Goal: Task Accomplishment & Management: Manage account settings

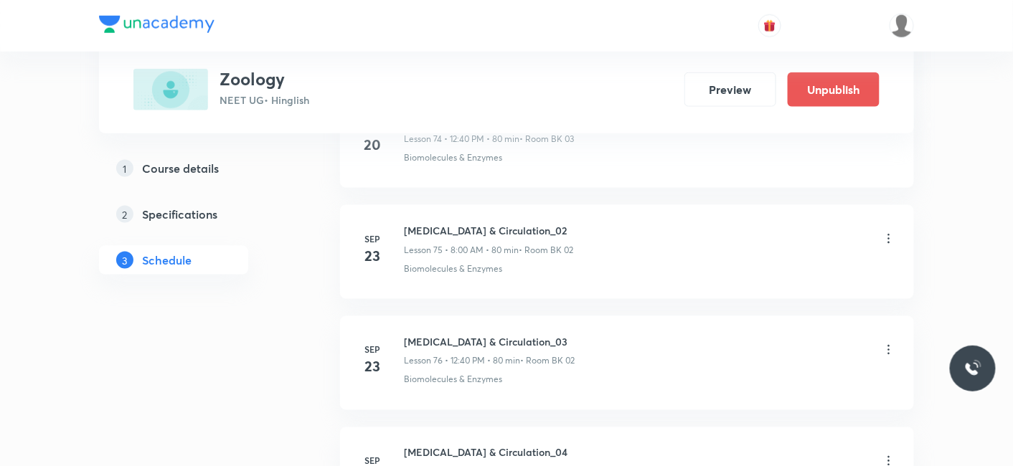
scroll to position [9063, 0]
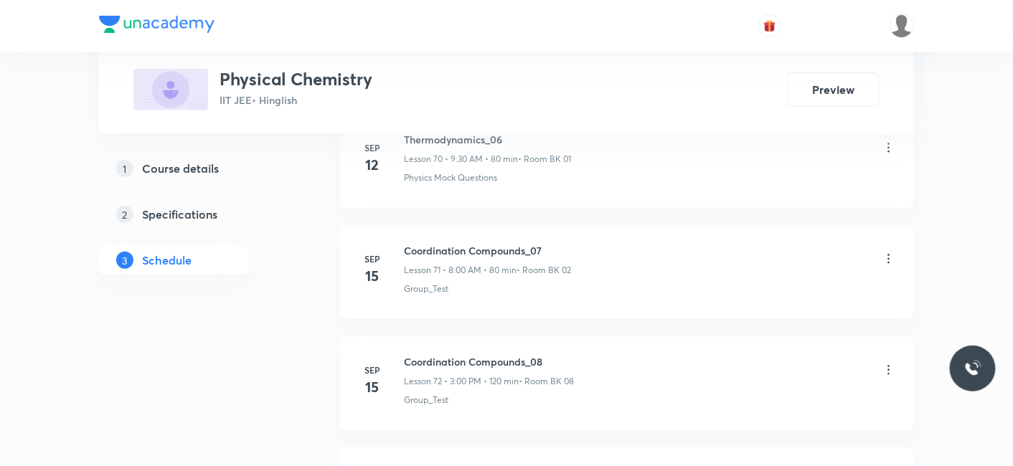
scroll to position [8628, 0]
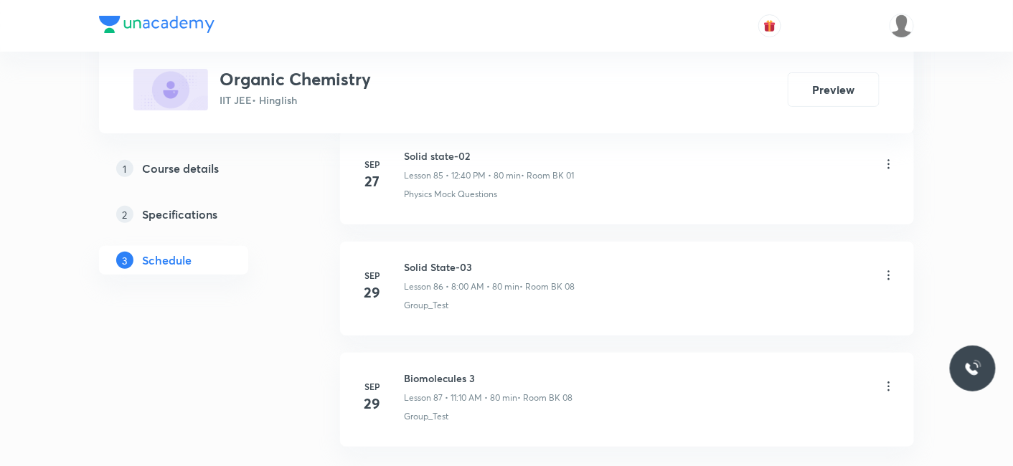
scroll to position [10328, 0]
click at [412, 262] on h6 "Solid State-03" at bounding box center [489, 269] width 171 height 15
drag, startPoint x: 405, startPoint y: 230, endPoint x: 548, endPoint y: 235, distance: 142.8
click at [548, 262] on h6 "Solid State-03" at bounding box center [489, 269] width 171 height 15
copy h6 "Solid State-03"
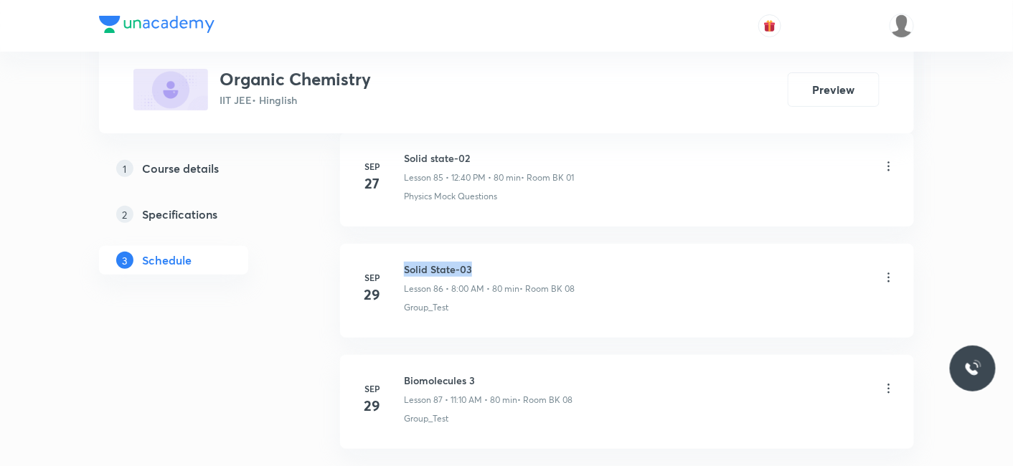
click at [548, 262] on h6 "Solid State-03" at bounding box center [489, 269] width 171 height 15
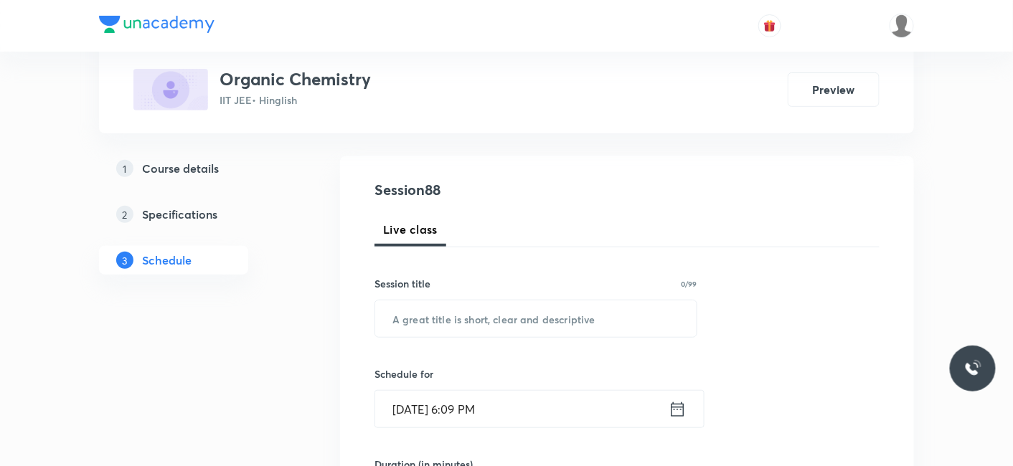
scroll to position [159, 0]
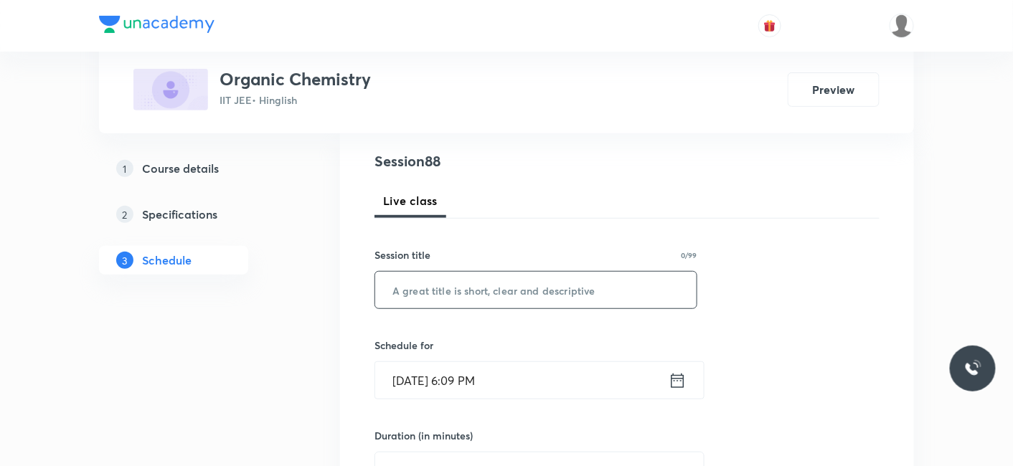
click at [468, 292] on input "text" at bounding box center [535, 290] width 321 height 37
paste input "Solid State-03"
type input "Solid State-04"
click at [493, 378] on input "Oct 3, 2025, 6:09 PM" at bounding box center [521, 380] width 293 height 37
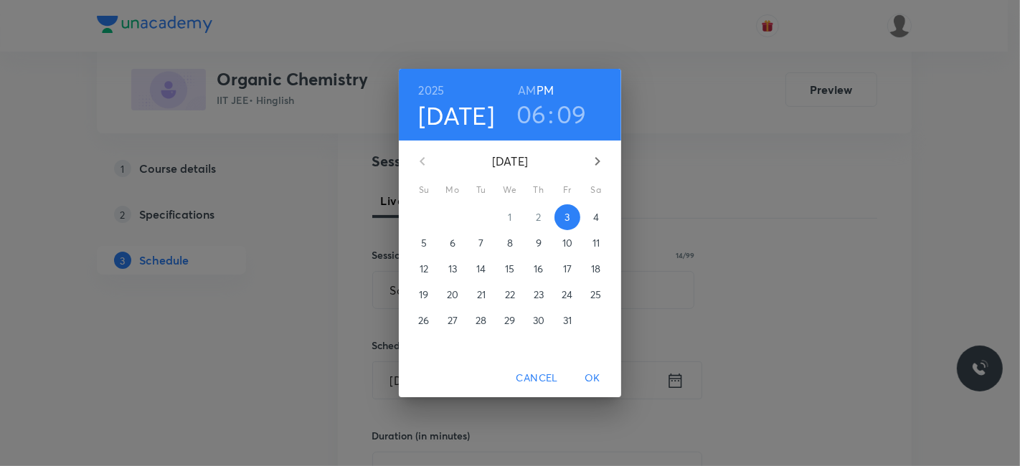
click at [596, 218] on p "4" at bounding box center [596, 217] width 6 height 14
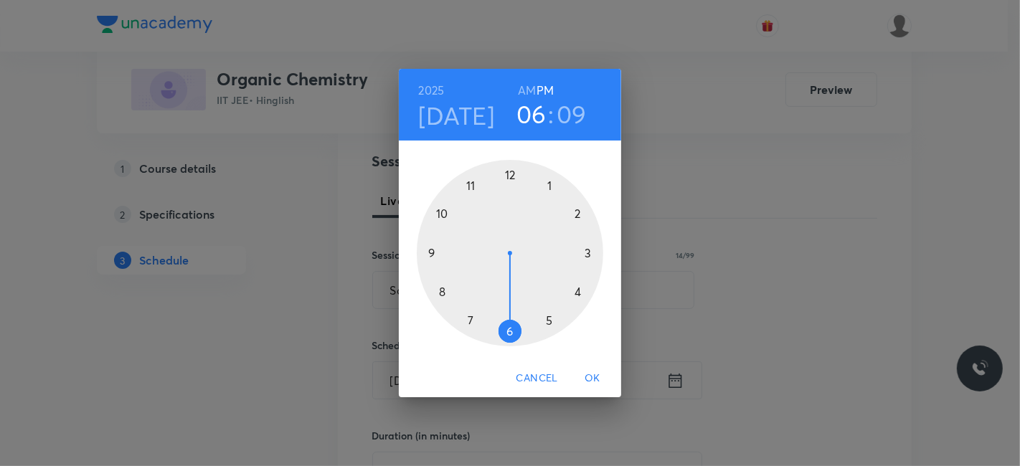
click at [530, 87] on h6 "AM" at bounding box center [527, 90] width 18 height 20
click at [439, 293] on div at bounding box center [510, 253] width 186 height 186
click at [508, 170] on div at bounding box center [510, 253] width 186 height 186
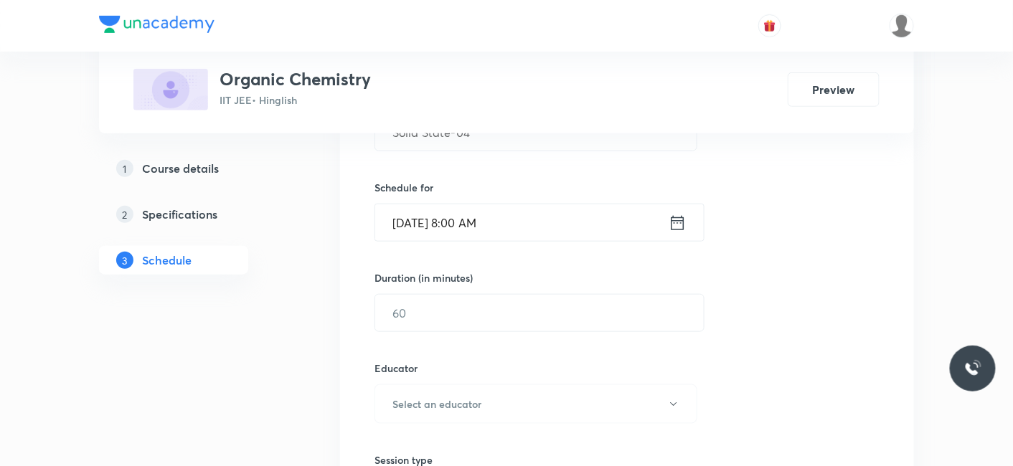
scroll to position [318, 0]
click at [424, 313] on input "text" at bounding box center [539, 311] width 328 height 37
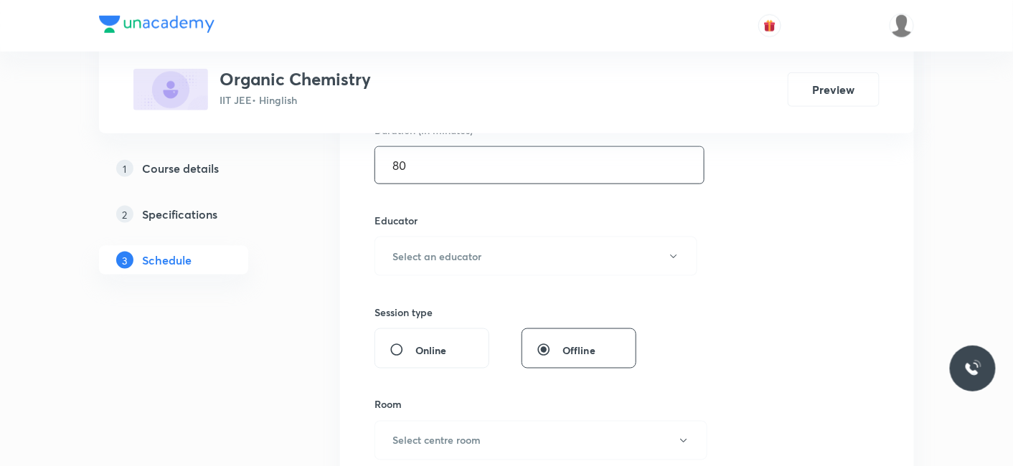
scroll to position [557, 0]
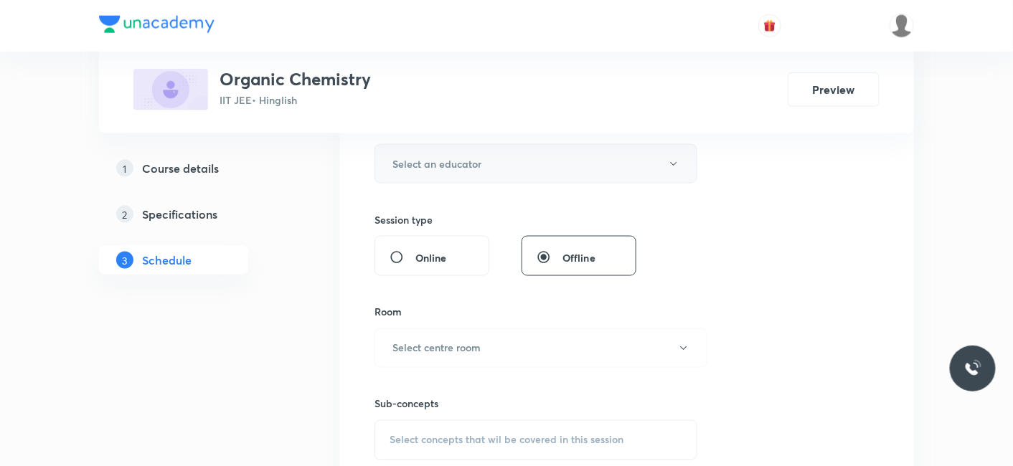
type input "80"
click at [441, 151] on button "Select an educator" at bounding box center [535, 163] width 323 height 39
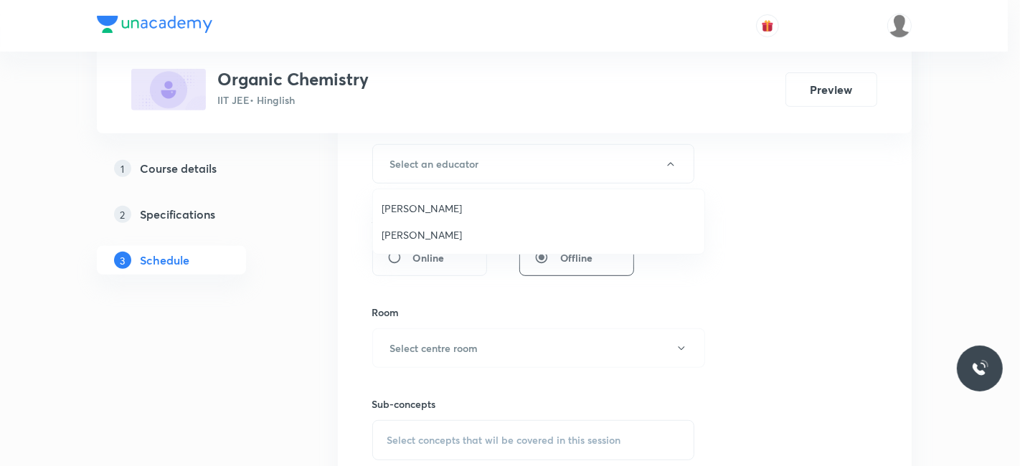
click at [427, 232] on span "Praveen Sharma" at bounding box center [539, 234] width 314 height 15
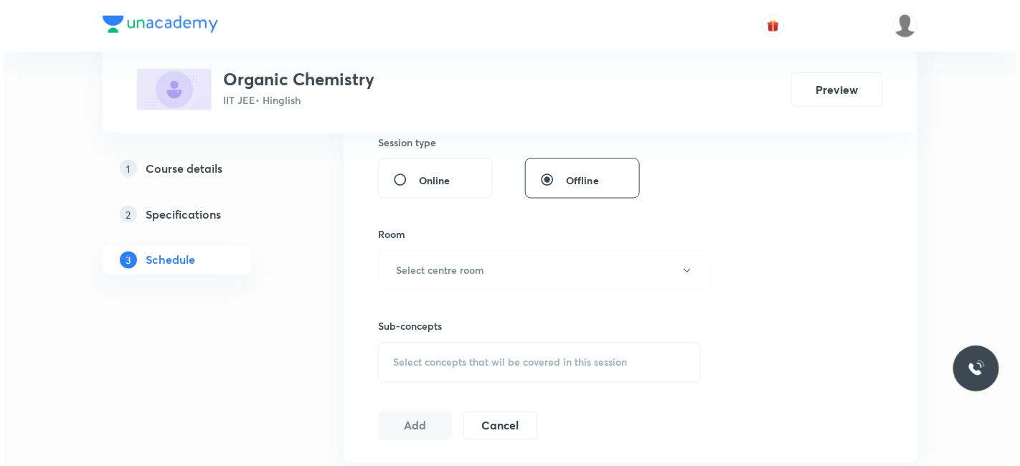
scroll to position [637, 0]
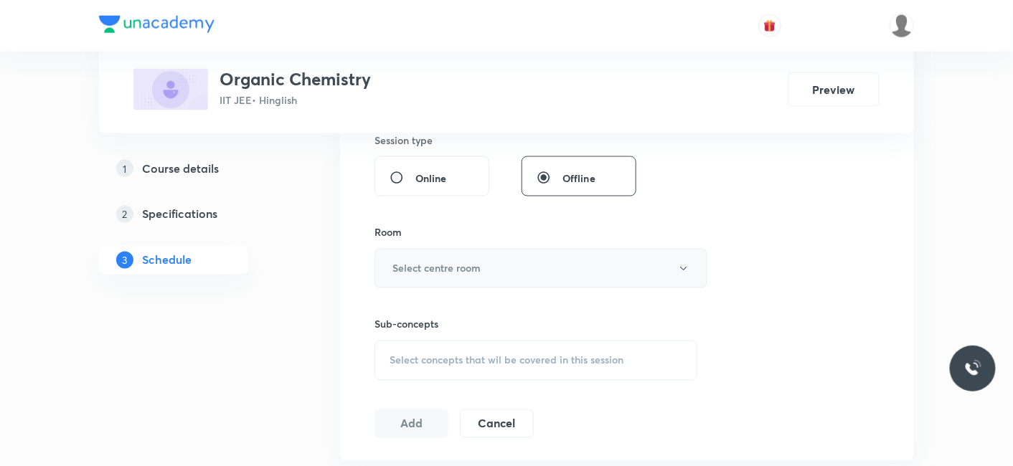
click at [441, 275] on button "Select centre room" at bounding box center [540, 268] width 333 height 39
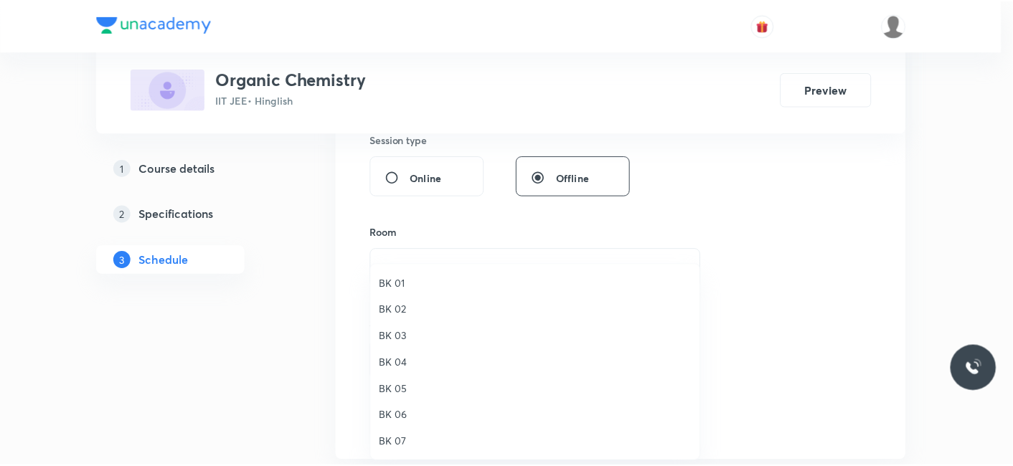
scroll to position [27, 0]
click at [406, 431] on li "BK 08" at bounding box center [538, 443] width 331 height 27
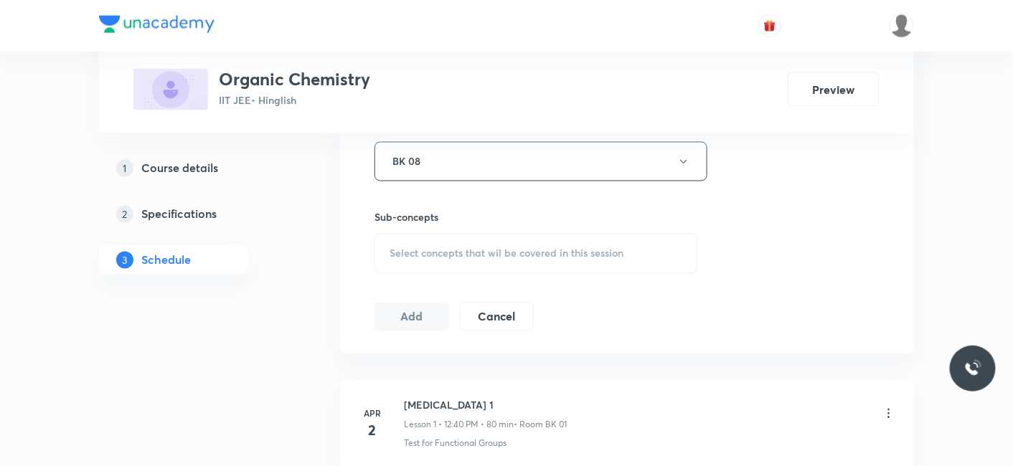
scroll to position [797, 0]
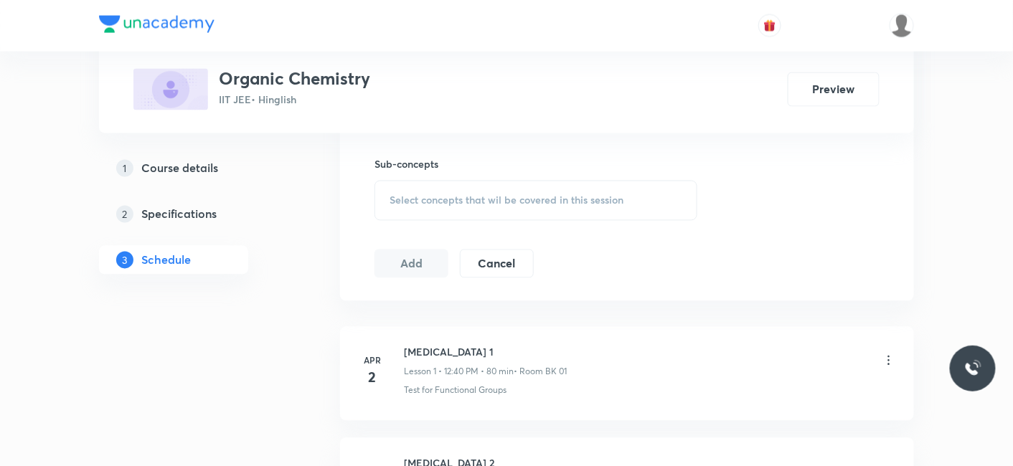
click at [458, 195] on span "Select concepts that wil be covered in this session" at bounding box center [506, 200] width 234 height 11
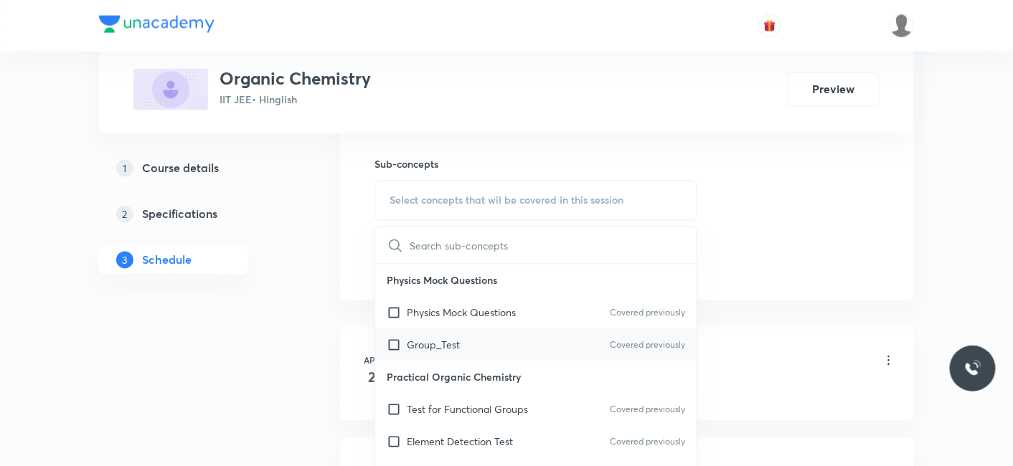
click at [417, 355] on div "Group_Test Covered previously" at bounding box center [535, 345] width 321 height 32
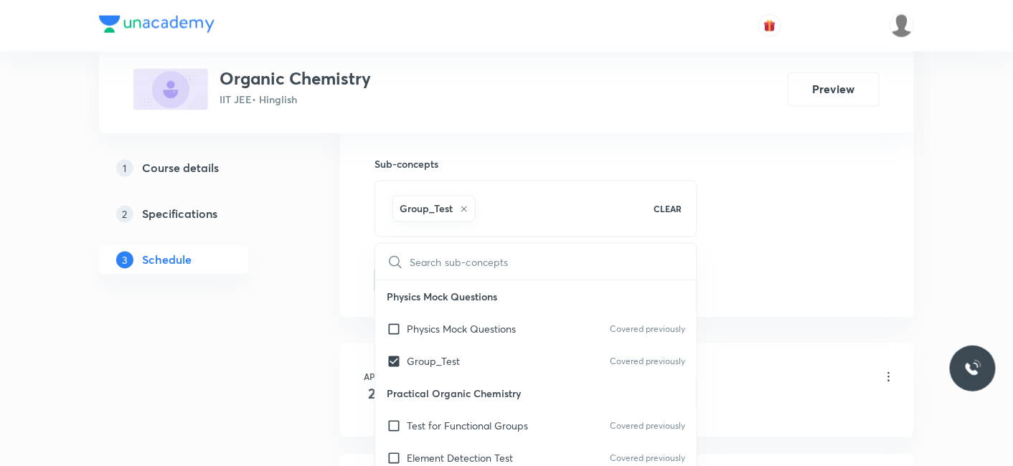
drag, startPoint x: 292, startPoint y: 328, endPoint x: 380, endPoint y: 326, distance: 88.3
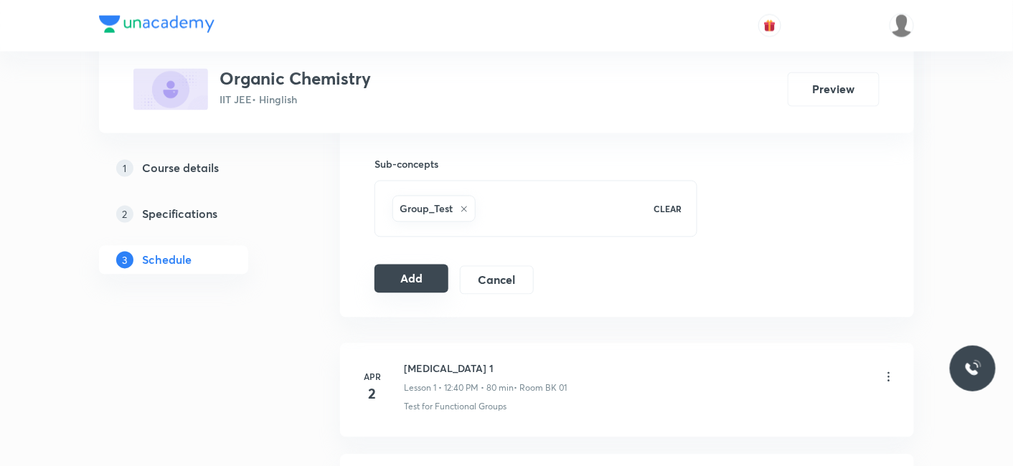
click at [409, 269] on button "Add" at bounding box center [411, 279] width 74 height 29
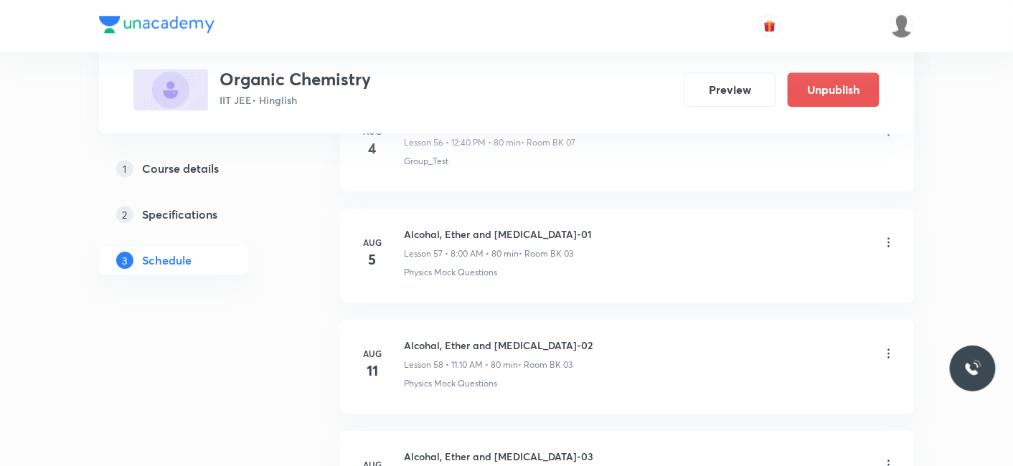
scroll to position [9771, 0]
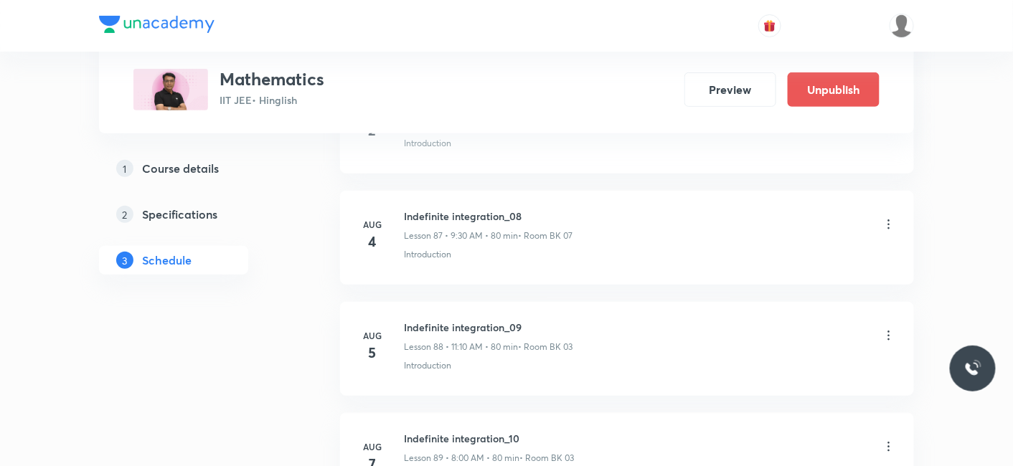
scroll to position [15412, 0]
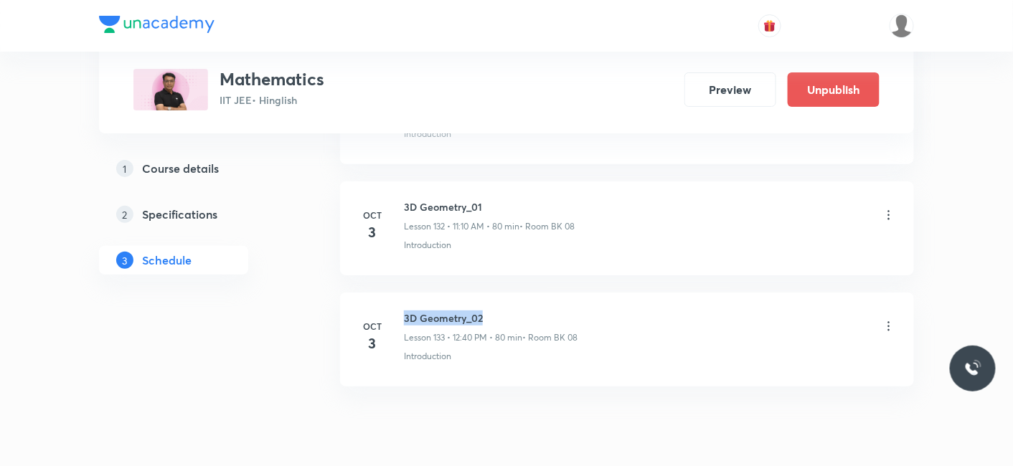
drag, startPoint x: 402, startPoint y: 260, endPoint x: 489, endPoint y: 264, distance: 86.9
click at [489, 311] on div "Oct 3 3D Geometry_02 Lesson 133 • 12:40 PM • 80 min • Room BK 08 Introduction" at bounding box center [627, 337] width 538 height 52
copy h6 "3D Geometry_02"
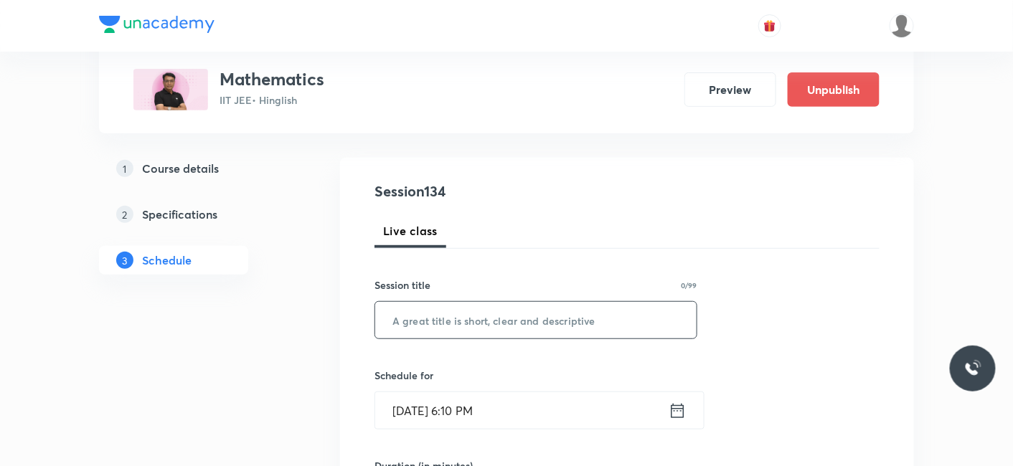
scroll to position [159, 0]
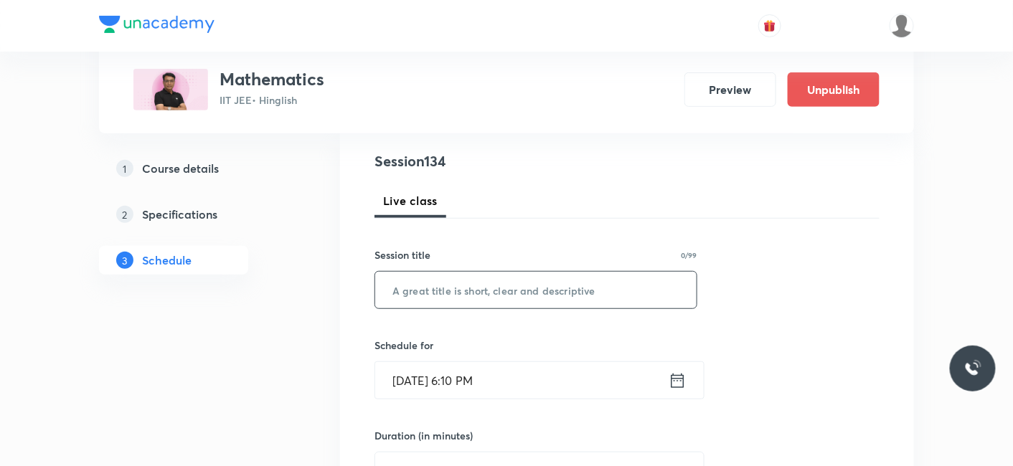
click at [481, 282] on input "text" at bounding box center [535, 290] width 321 height 37
paste input "3D Geometry_02"
type input "3D Geometry_03"
click at [432, 382] on input "Oct 3, 2025, 6:10 PM" at bounding box center [521, 380] width 293 height 37
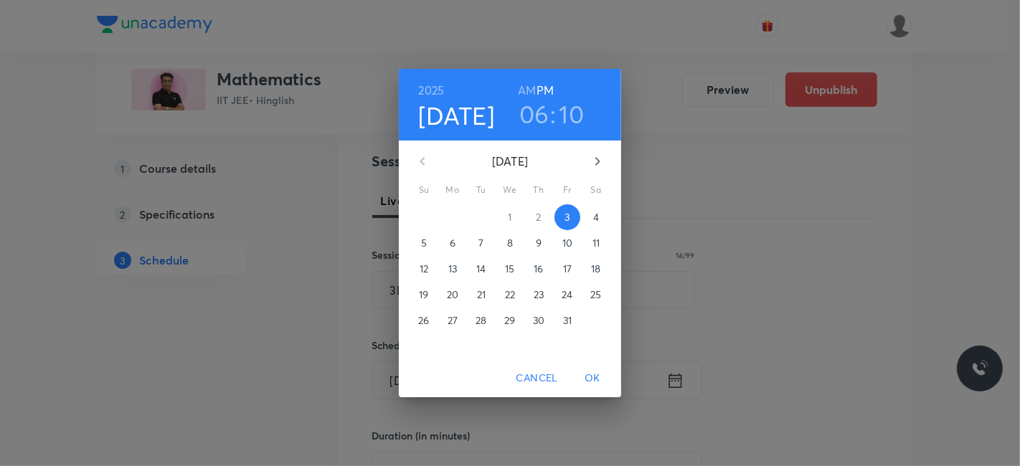
click at [598, 217] on p "4" at bounding box center [596, 217] width 6 height 14
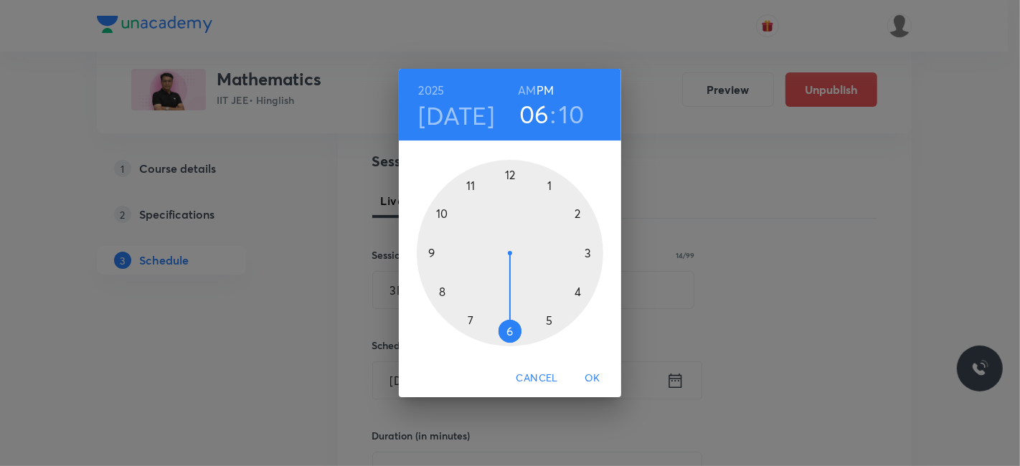
click at [430, 252] on div at bounding box center [510, 253] width 186 height 186
click at [527, 89] on h6 "AM" at bounding box center [527, 90] width 18 height 20
click at [516, 328] on div at bounding box center [510, 253] width 186 height 186
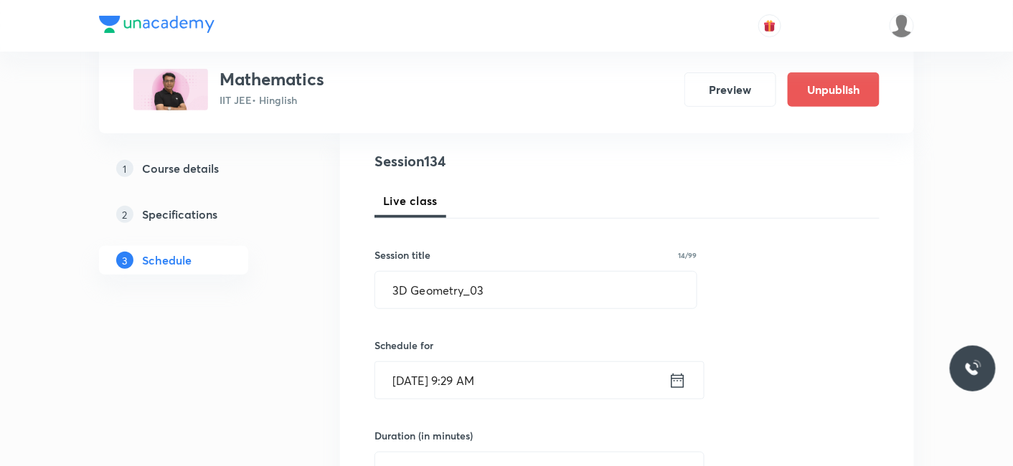
click at [538, 385] on input "Oct 4, 2025, 9:29 AM" at bounding box center [521, 380] width 293 height 37
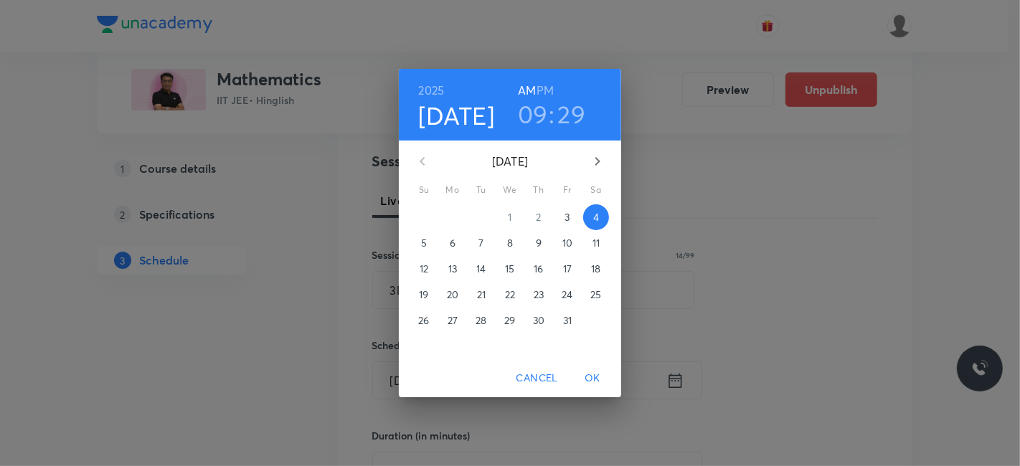
click at [567, 125] on h3 "29" at bounding box center [572, 114] width 28 height 30
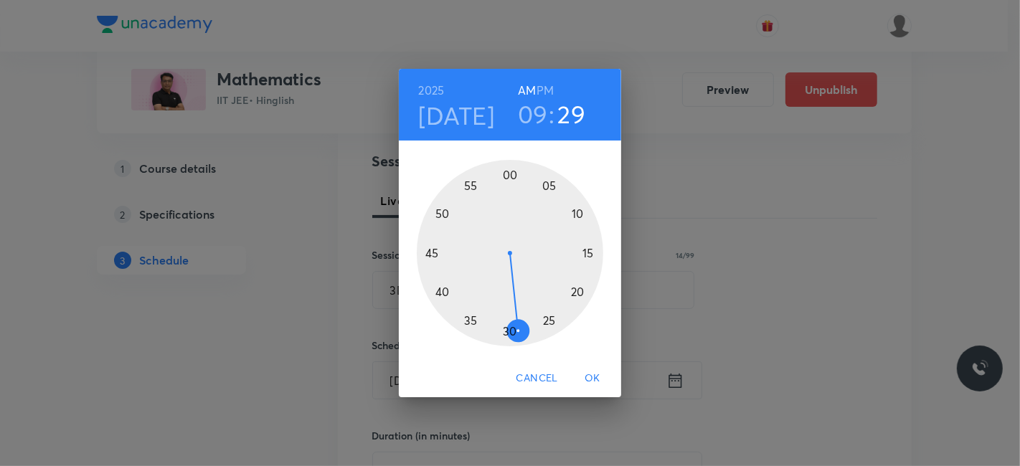
click at [508, 331] on div at bounding box center [510, 253] width 186 height 186
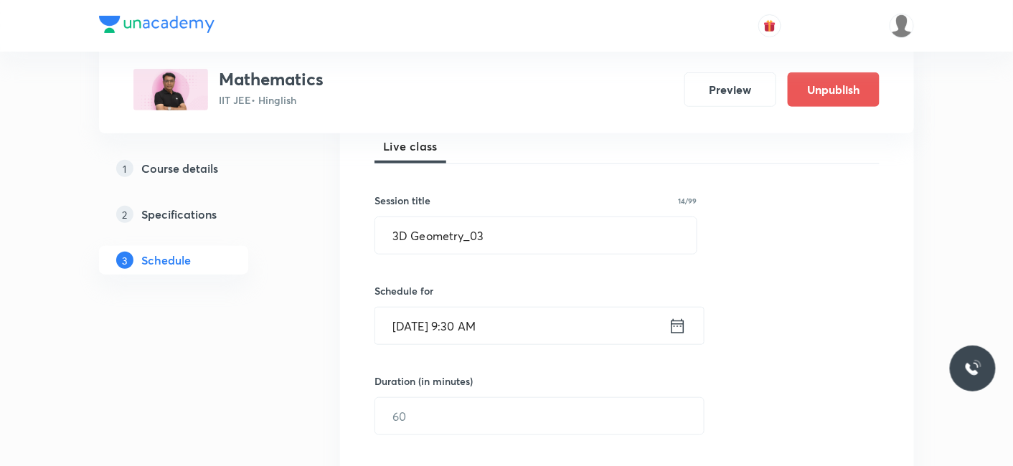
scroll to position [318, 0]
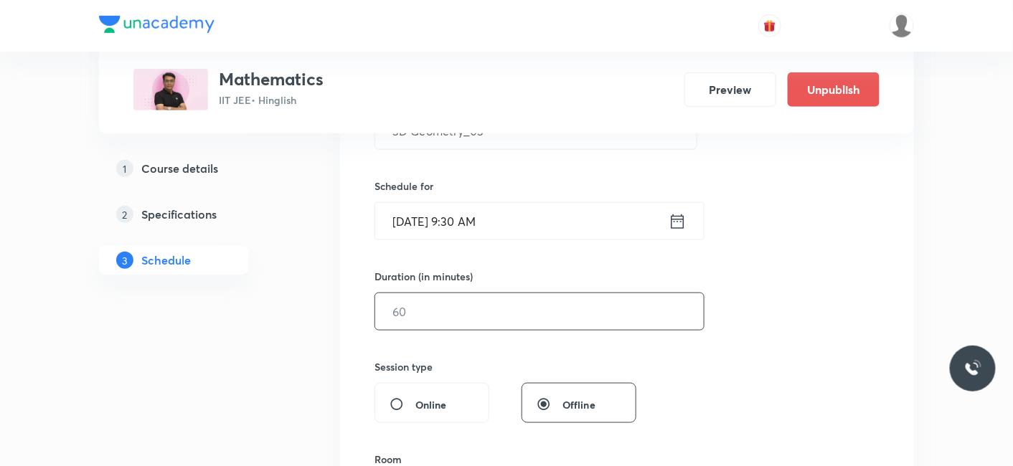
click at [432, 305] on input "text" at bounding box center [539, 311] width 328 height 37
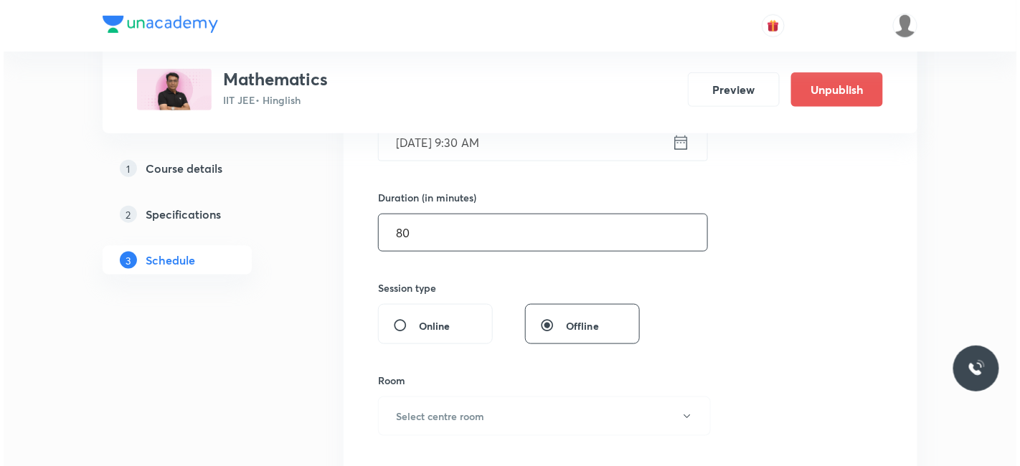
scroll to position [398, 0]
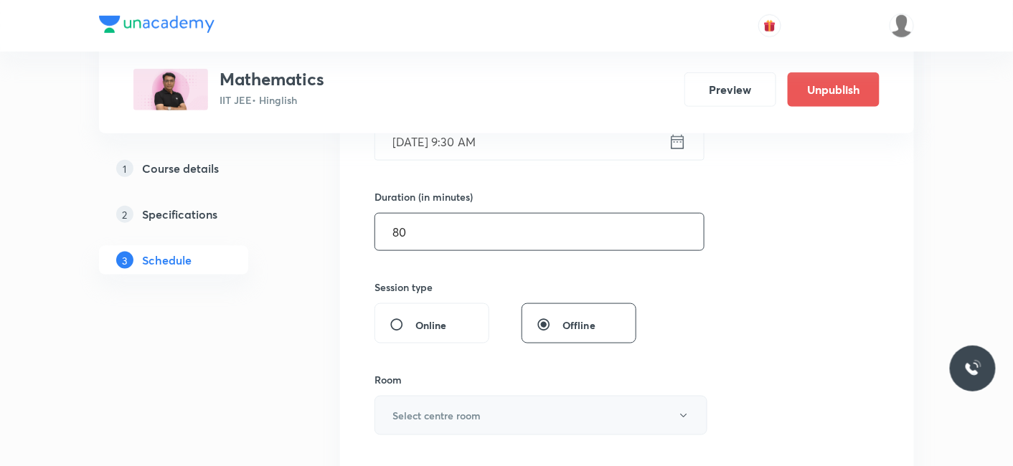
type input "80"
click at [417, 412] on h6 "Select centre room" at bounding box center [436, 415] width 88 height 15
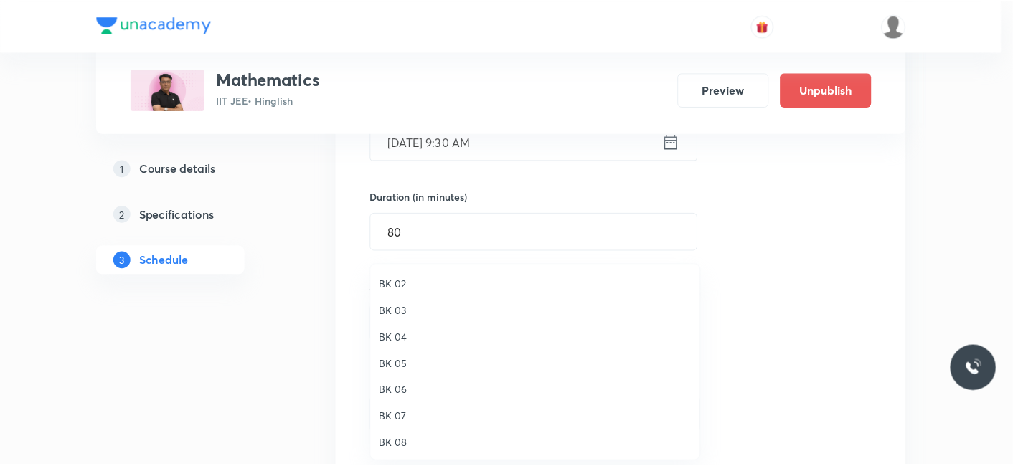
scroll to position [27, 0]
click at [397, 452] on li "BK 08" at bounding box center [538, 443] width 331 height 27
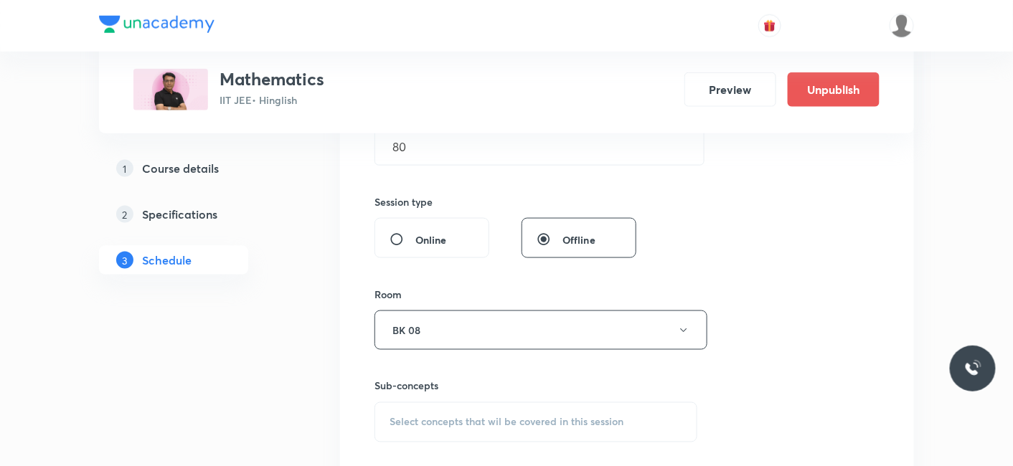
scroll to position [557, 0]
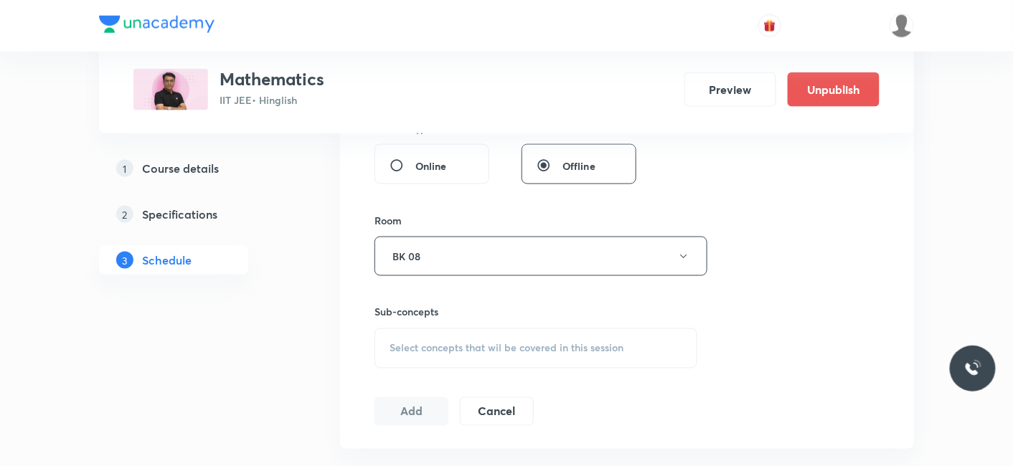
click at [432, 332] on div "Select concepts that wil be covered in this session" at bounding box center [535, 348] width 323 height 40
click at [436, 453] on p "Introduction" at bounding box center [435, 460] width 56 height 15
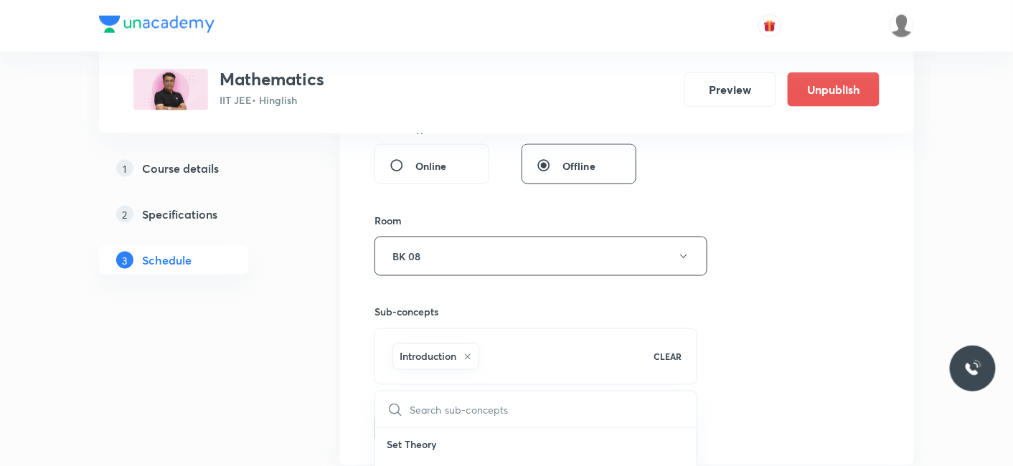
drag, startPoint x: 246, startPoint y: 419, endPoint x: 295, endPoint y: 412, distance: 50.0
click at [411, 423] on button "Add" at bounding box center [411, 426] width 74 height 29
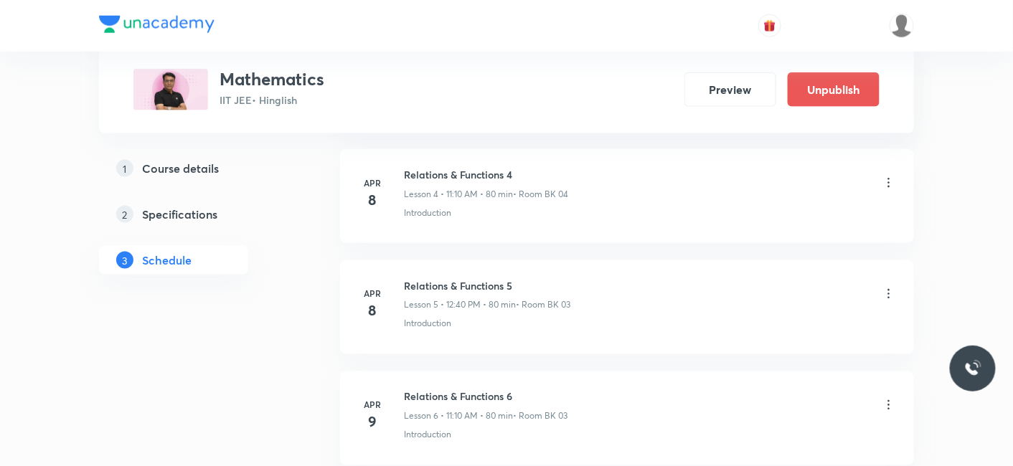
scroll to position [14865, 0]
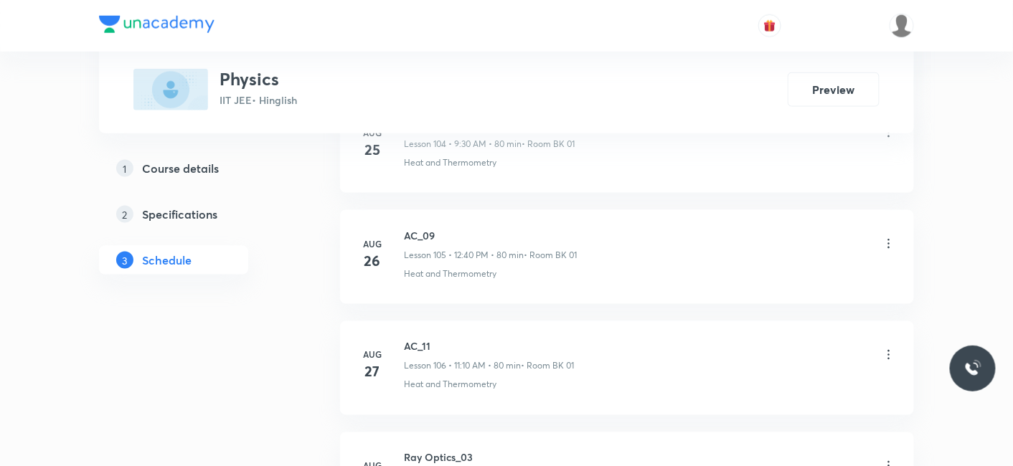
scroll to position [15725, 0]
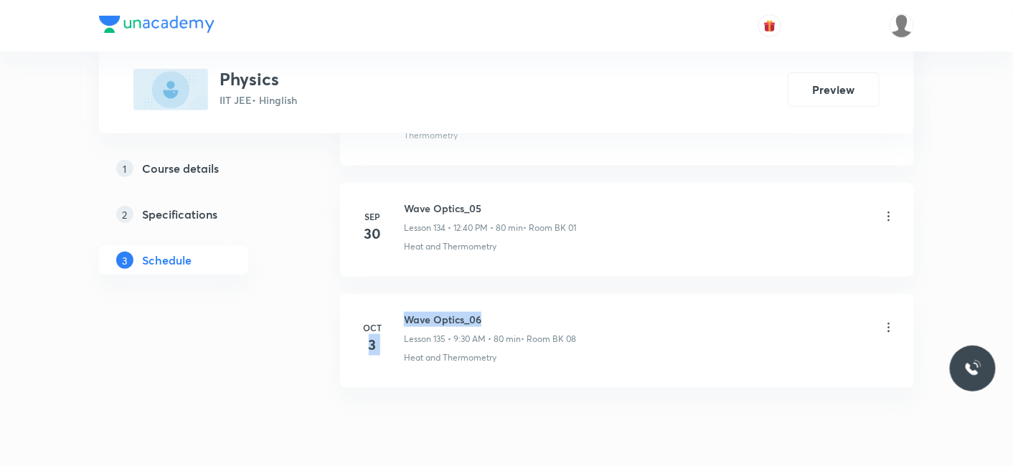
drag, startPoint x: 402, startPoint y: 265, endPoint x: 483, endPoint y: 260, distance: 81.1
click at [483, 312] on div "[DATE] Wave Optics_06 Lesson 135 • 9:30 AM • 80 min • Room BK 08 Heat and Therm…" at bounding box center [627, 338] width 538 height 52
click at [457, 312] on h6 "Wave Optics_06" at bounding box center [490, 319] width 172 height 15
drag, startPoint x: 404, startPoint y: 265, endPoint x: 509, endPoint y: 259, distance: 104.9
click at [509, 312] on h6 "Wave Optics_06" at bounding box center [490, 319] width 172 height 15
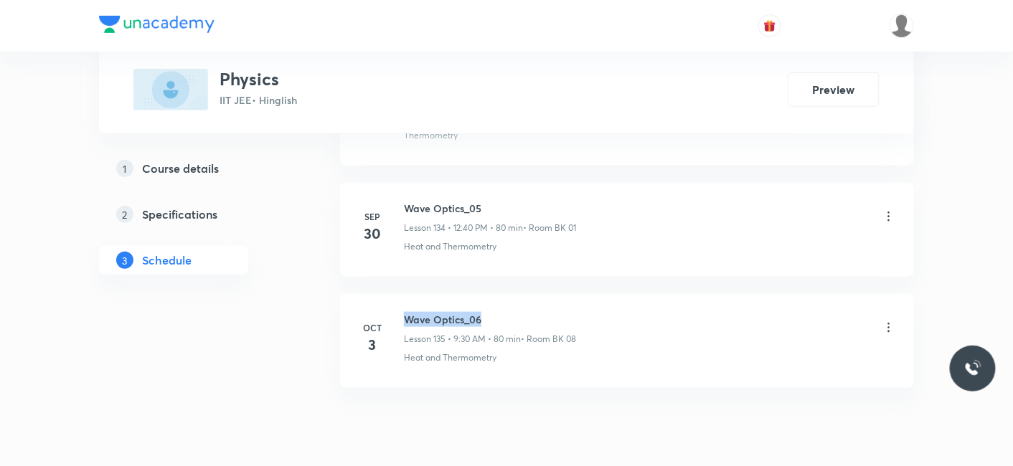
copy h6 "Wave Optics_06"
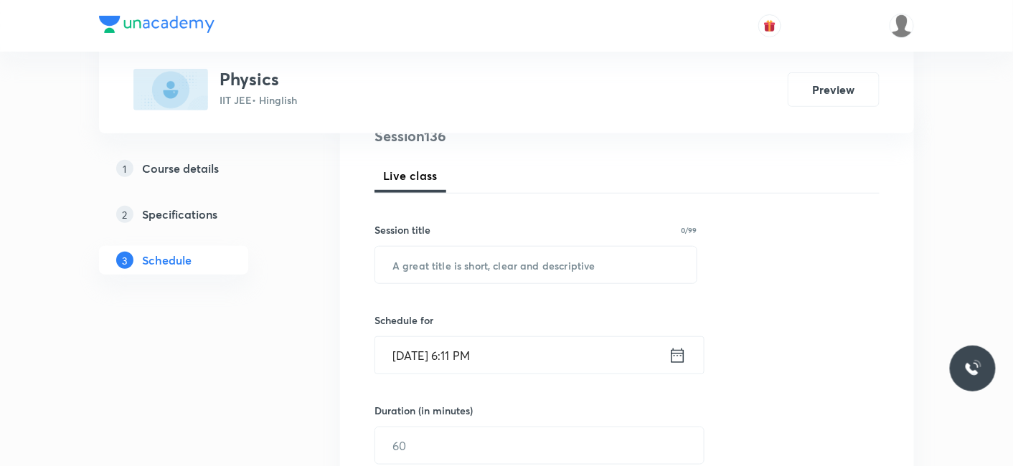
scroll to position [174, 0]
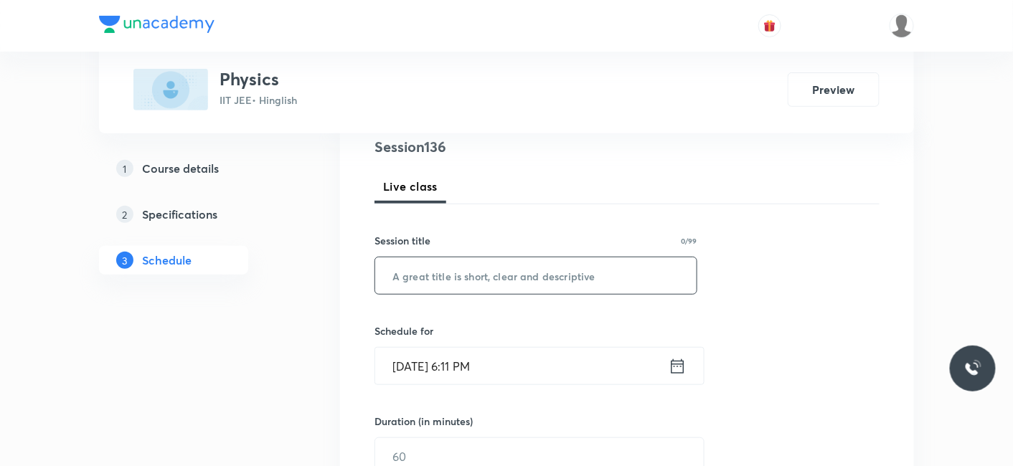
click at [431, 272] on input "text" at bounding box center [535, 275] width 321 height 37
paste input "Wave Optics_06"
type input "Wave Optics_07"
click at [432, 369] on input "Oct 3, 2025, 6:11 PM" at bounding box center [521, 366] width 293 height 37
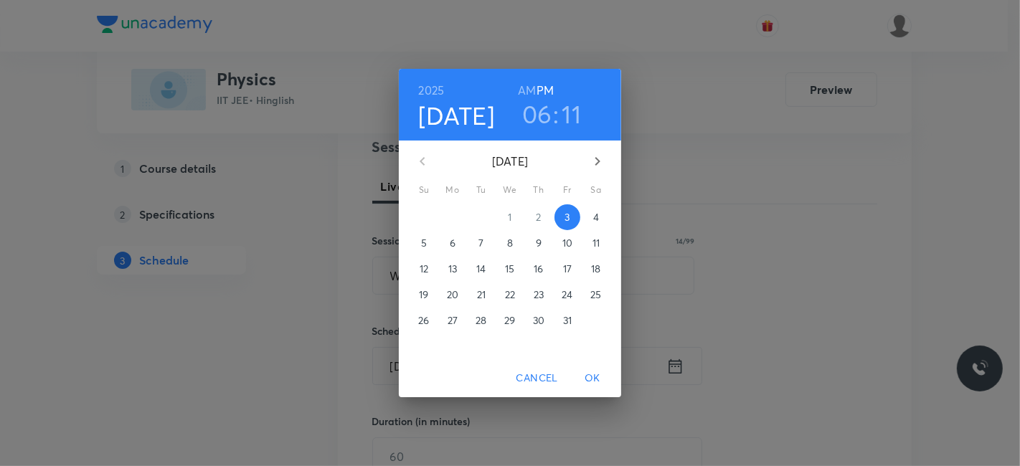
click at [593, 214] on p "4" at bounding box center [596, 217] width 6 height 14
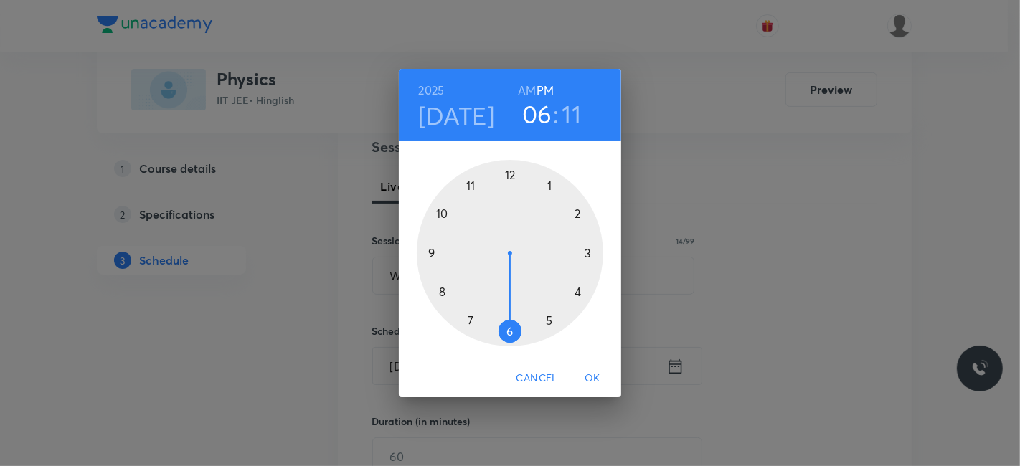
click at [531, 86] on h6 "AM" at bounding box center [527, 90] width 18 height 20
click at [471, 183] on div at bounding box center [510, 253] width 186 height 186
click at [580, 209] on div at bounding box center [510, 253] width 186 height 186
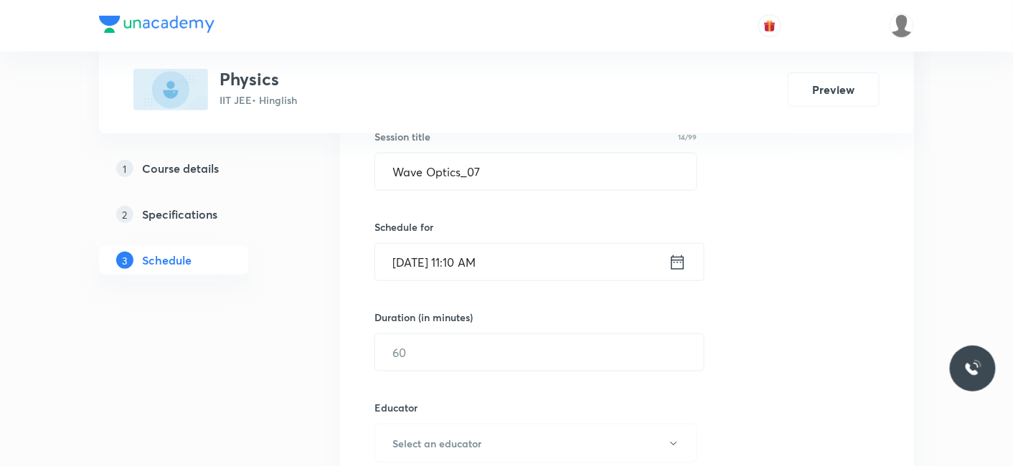
scroll to position [333, 0]
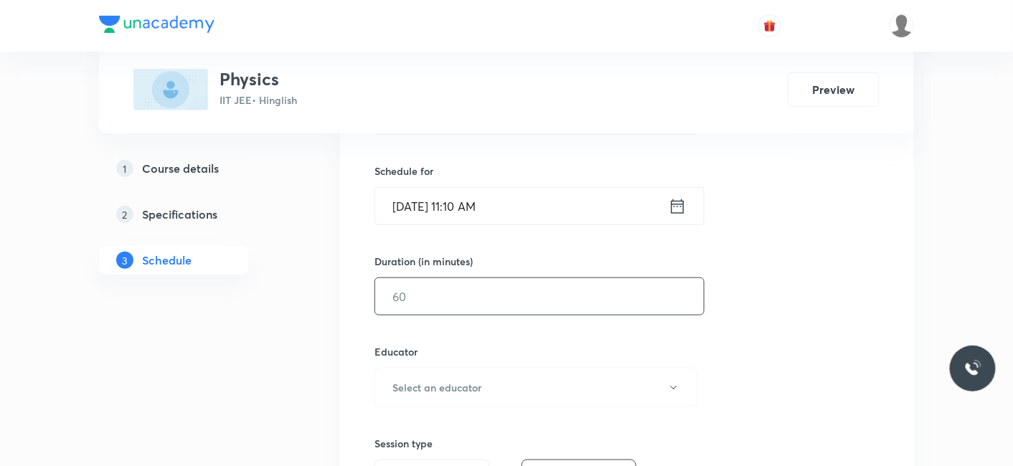
click at [467, 300] on input "text" at bounding box center [539, 296] width 328 height 37
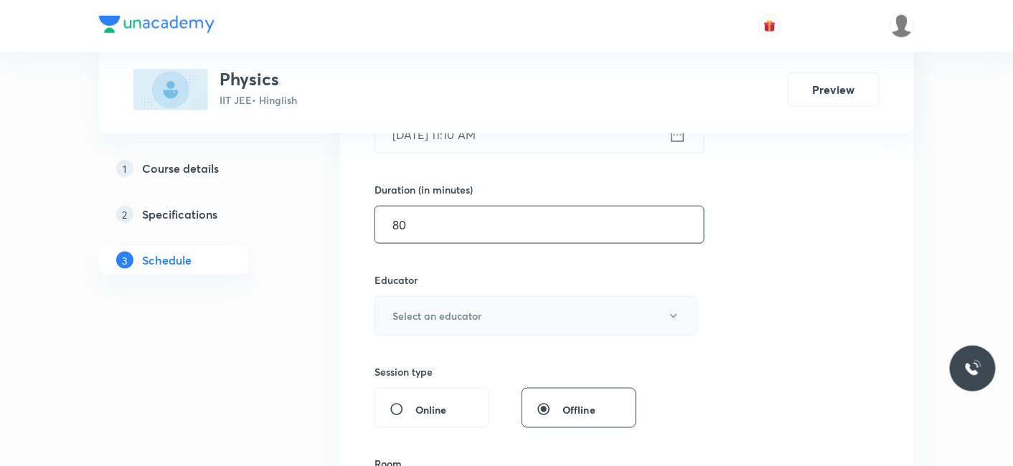
scroll to position [413, 0]
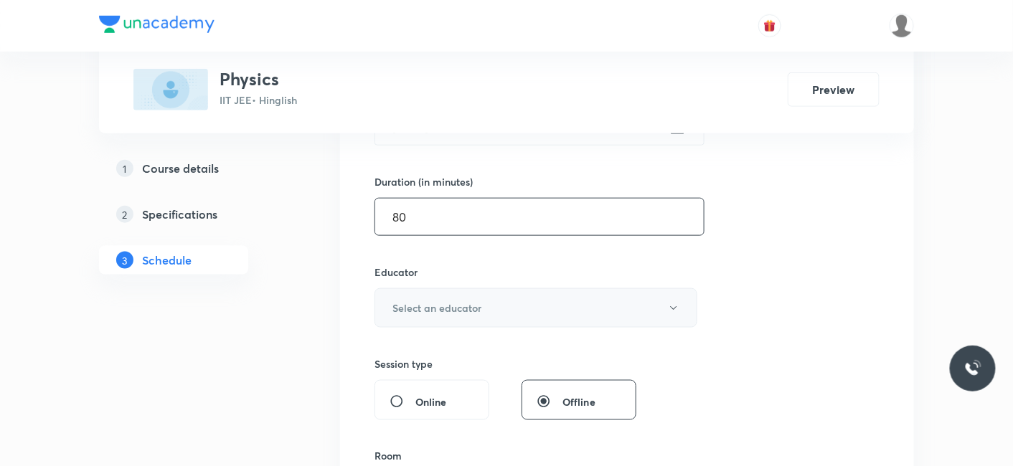
type input "80"
click at [445, 308] on h6 "Select an educator" at bounding box center [436, 307] width 89 height 15
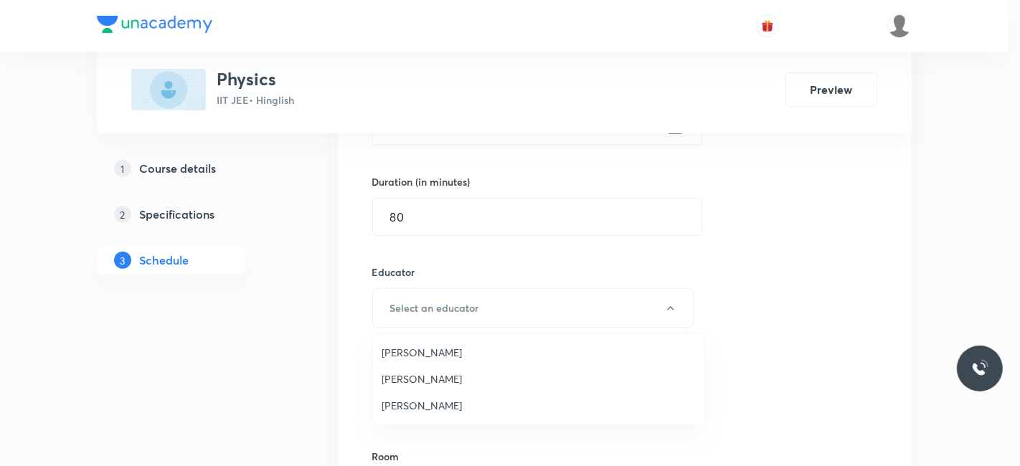
drag, startPoint x: 413, startPoint y: 404, endPoint x: 512, endPoint y: 371, distance: 104.5
click at [412, 405] on span "Siddharth Jindal" at bounding box center [539, 405] width 314 height 15
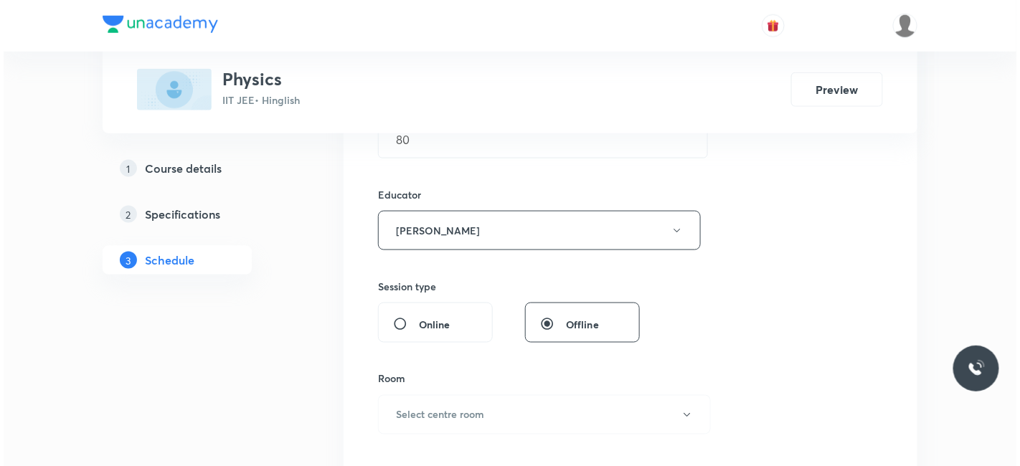
scroll to position [493, 0]
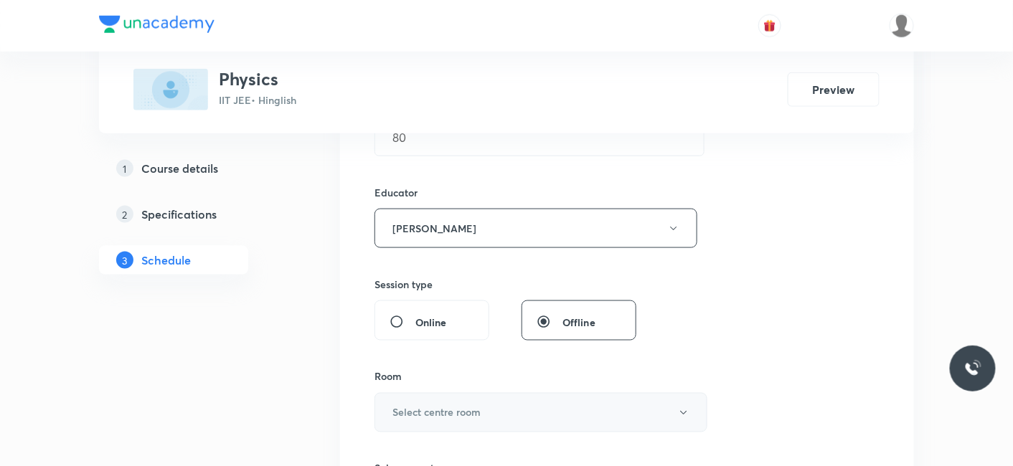
click at [414, 402] on button "Select centre room" at bounding box center [540, 412] width 333 height 39
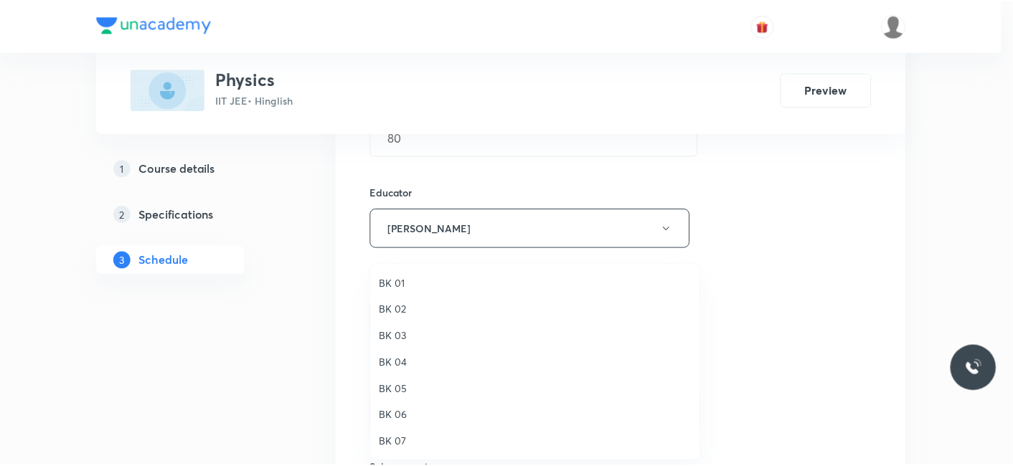
scroll to position [27, 0]
click at [399, 442] on span "BK 08" at bounding box center [539, 442] width 314 height 15
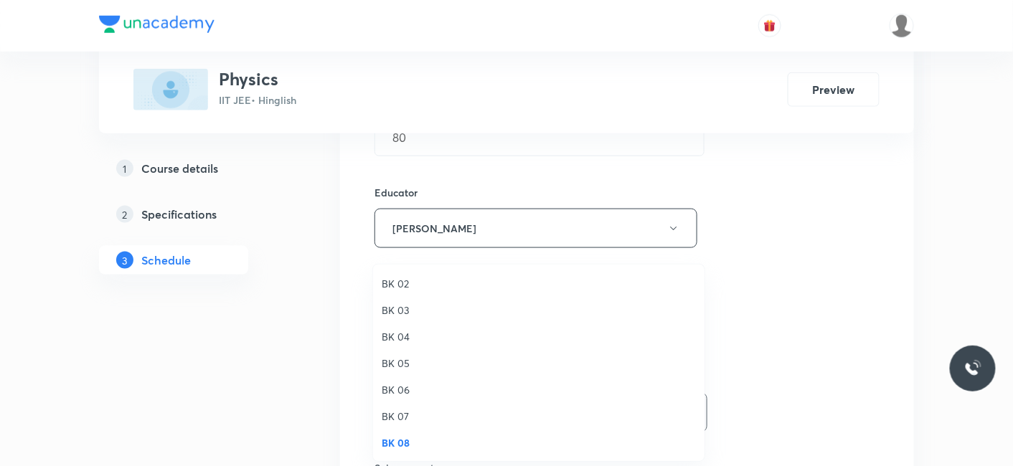
click at [328, 417] on div "BK 01 BK 02 BK 03 BK 04 BK 05 BK 06 BK 07 BK 08" at bounding box center [506, 233] width 1013 height 466
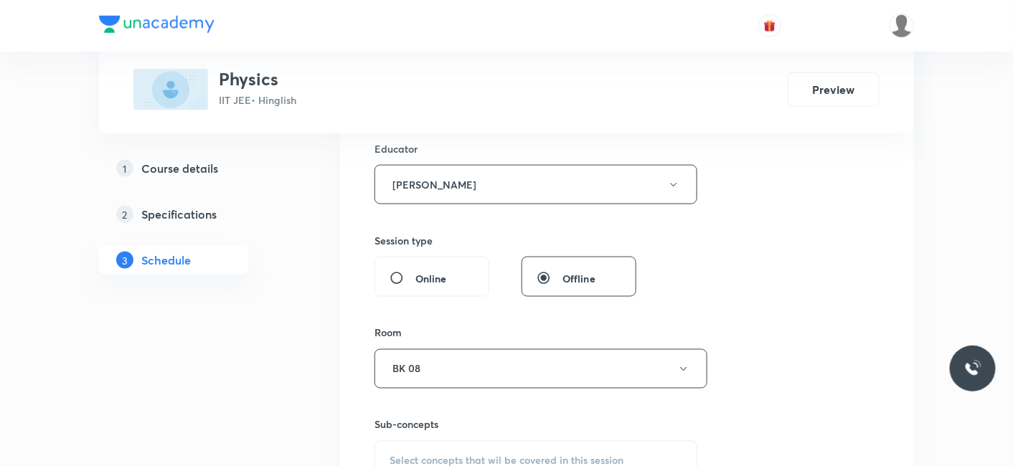
scroll to position [572, 0]
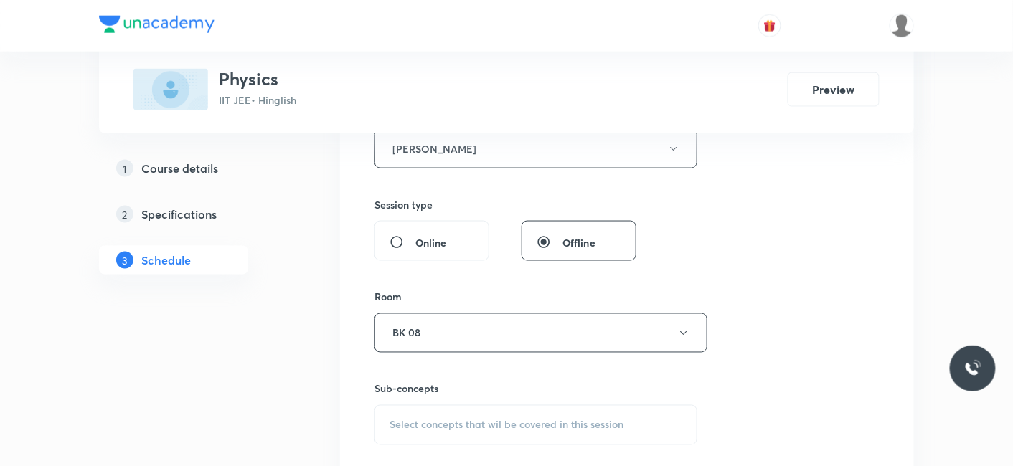
click at [437, 420] on span "Select concepts that wil be covered in this session" at bounding box center [506, 425] width 234 height 11
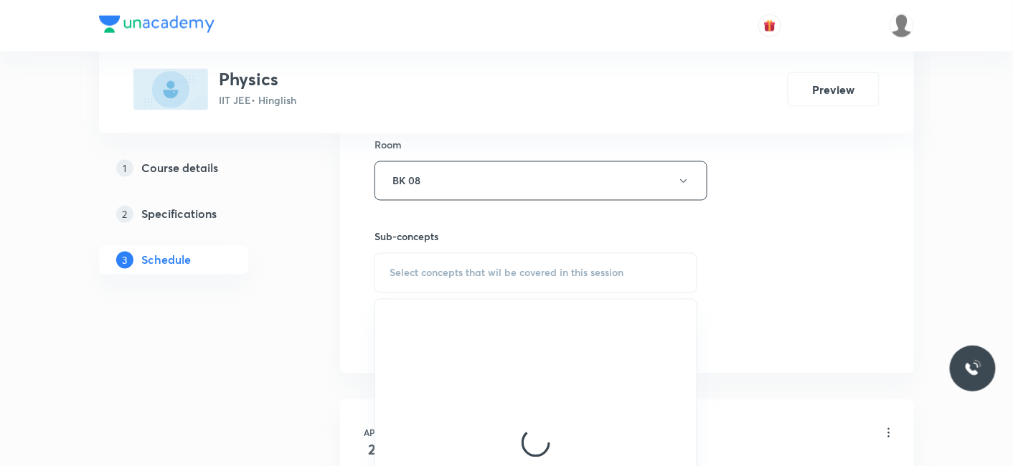
scroll to position [731, 0]
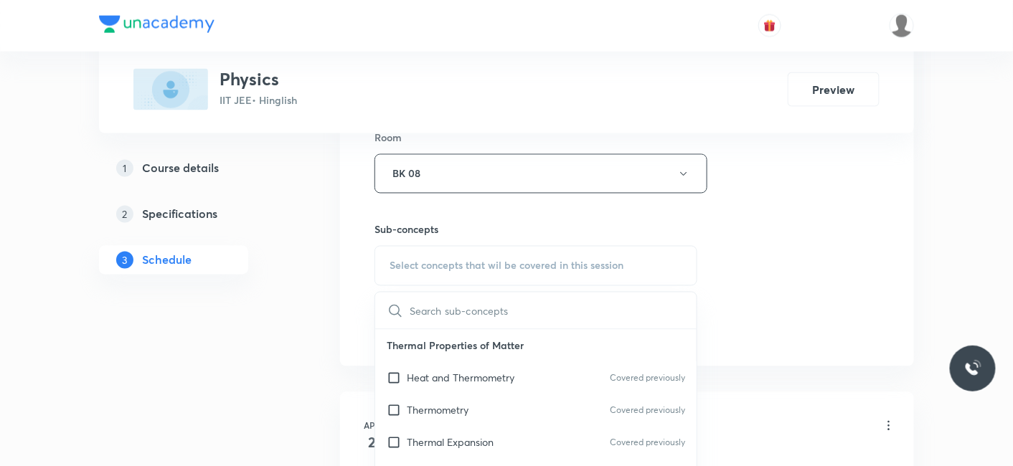
click at [430, 404] on p "Thermometry" at bounding box center [438, 410] width 62 height 15
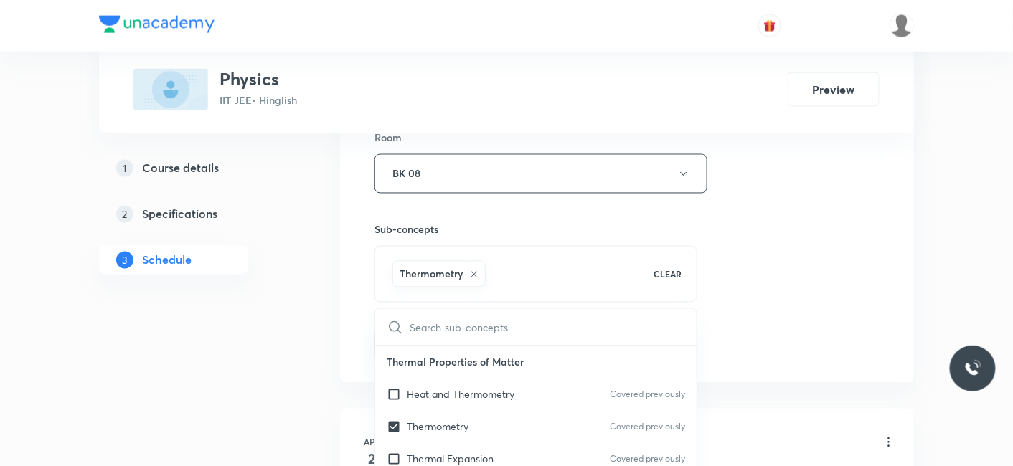
drag, startPoint x: 305, startPoint y: 367, endPoint x: 400, endPoint y: 355, distance: 96.2
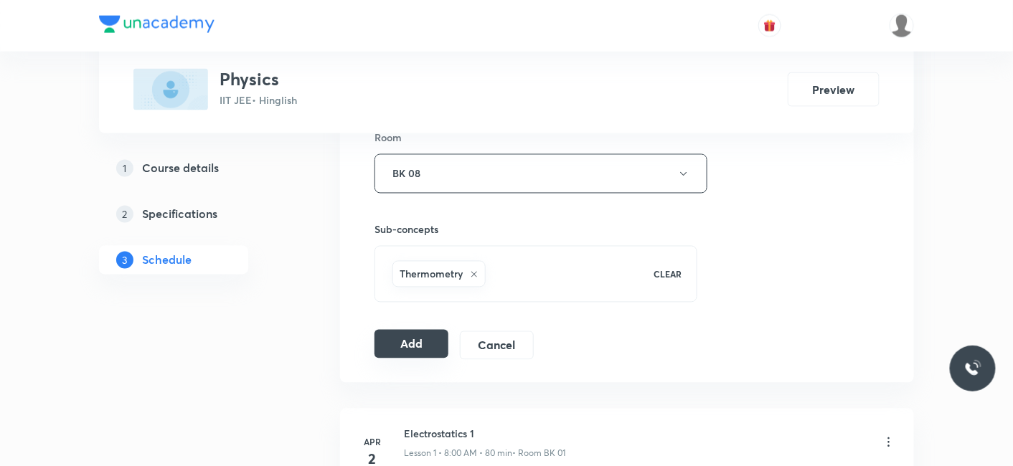
click at [427, 344] on button "Add" at bounding box center [411, 344] width 74 height 29
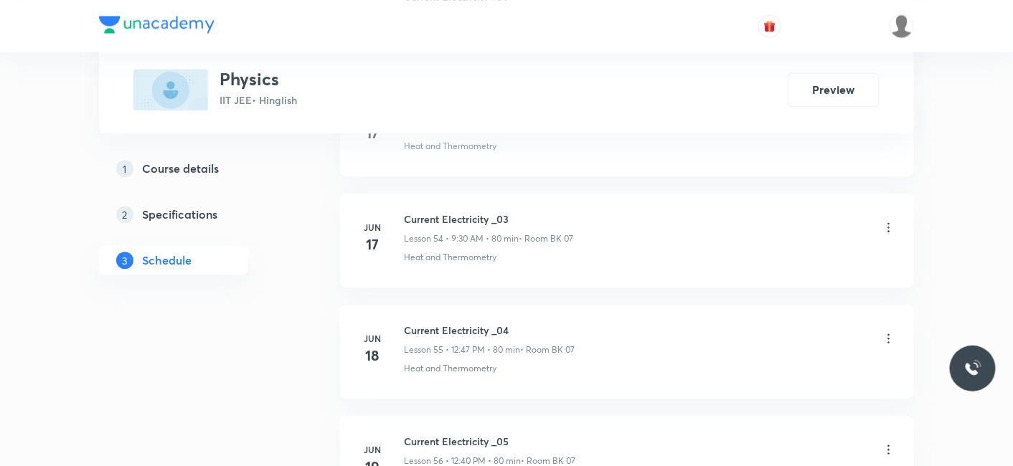
scroll to position [14976, 0]
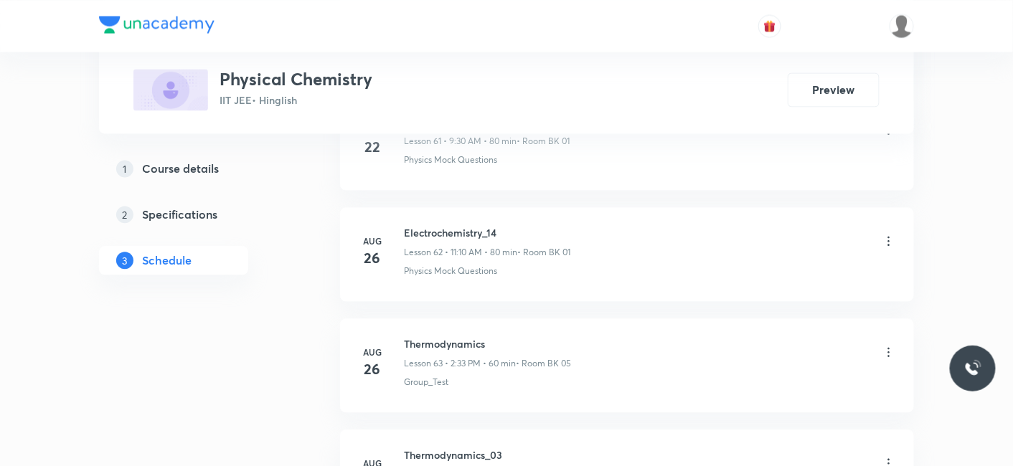
scroll to position [9744, 0]
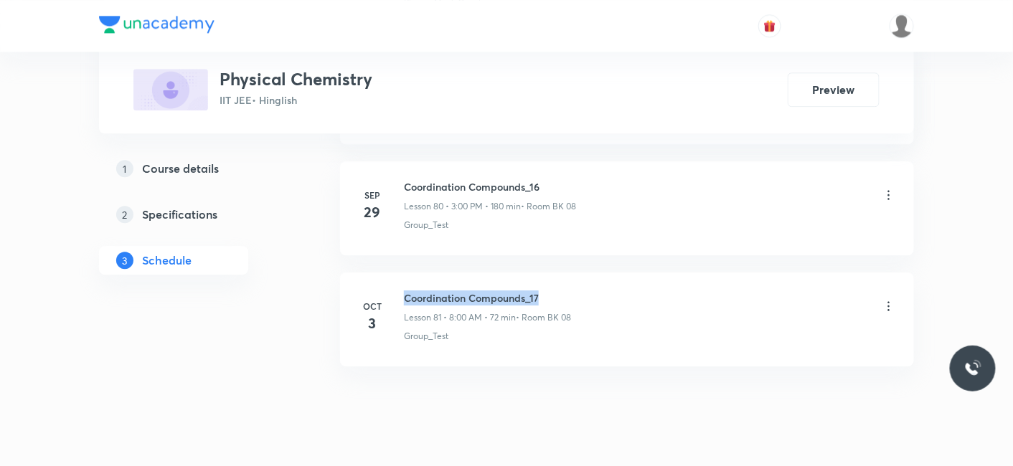
drag, startPoint x: 405, startPoint y: 260, endPoint x: 547, endPoint y: 260, distance: 142.0
click at [547, 290] on h6 "Coordination Compounds_17" at bounding box center [487, 297] width 167 height 15
copy h6 "Coordination Compounds_17"
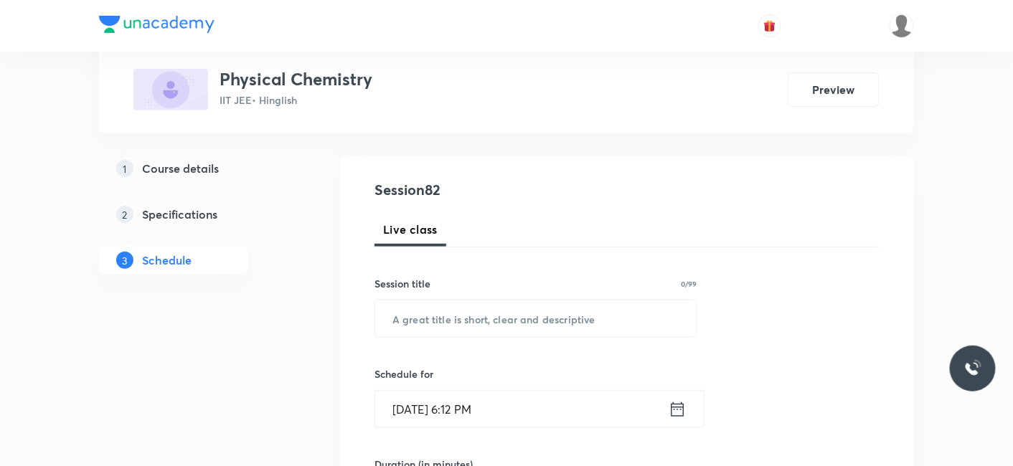
scroll to position [159, 0]
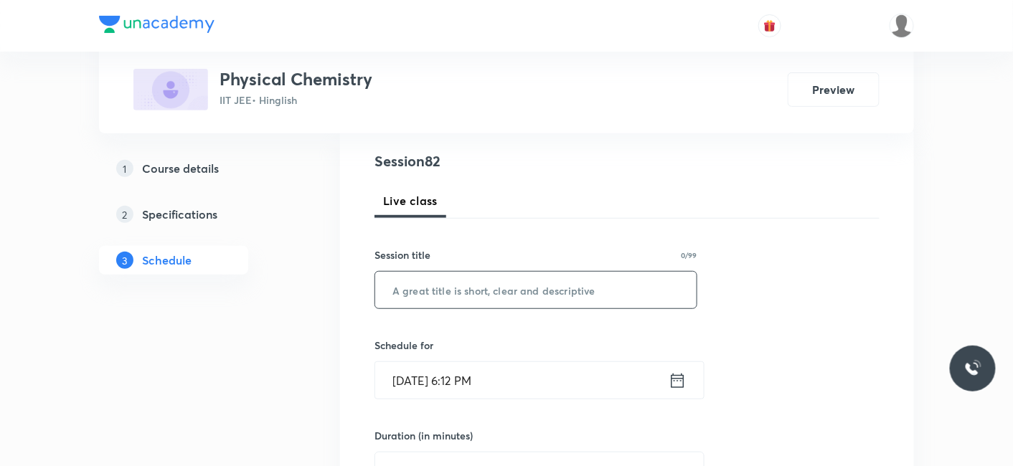
click at [441, 283] on input "text" at bounding box center [535, 290] width 321 height 37
paste input "Coordination Compounds_17"
type input "Coordination Compounds_18"
click at [435, 369] on input "[DATE] 6:12 PM" at bounding box center [521, 380] width 293 height 37
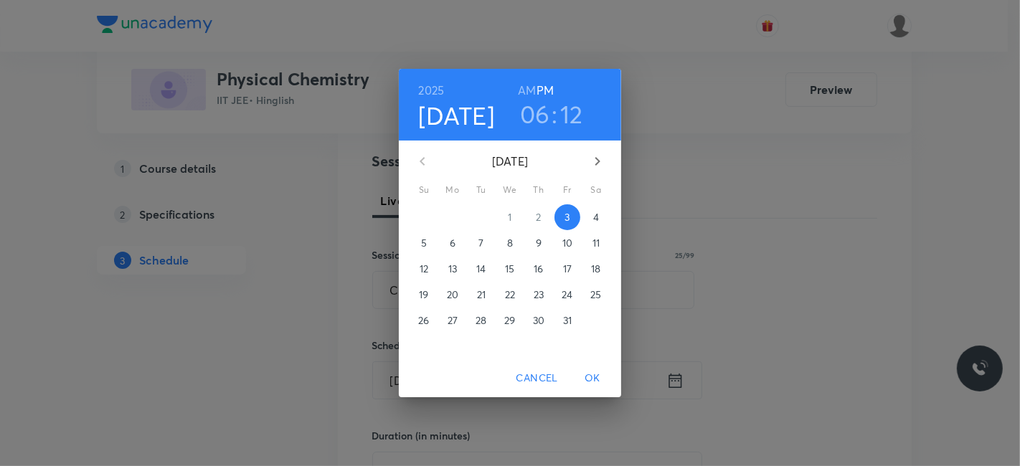
click at [593, 220] on p "4" at bounding box center [596, 217] width 6 height 14
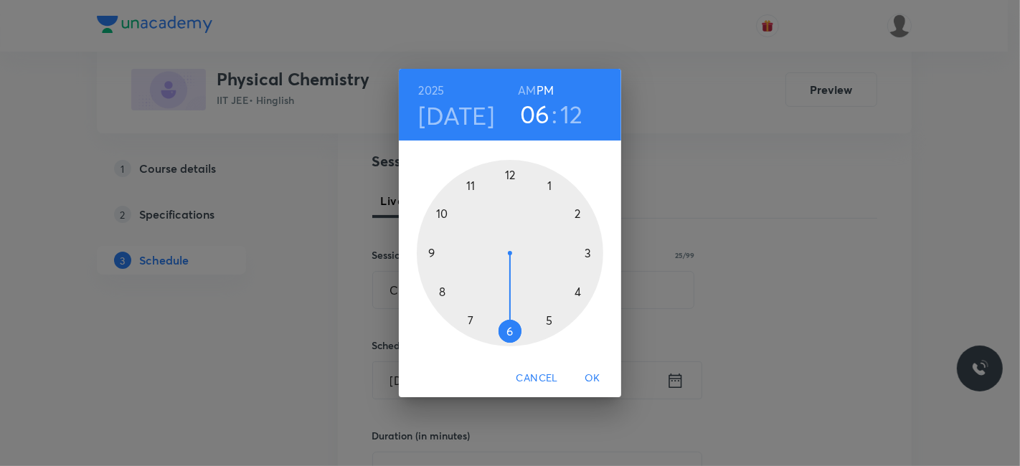
click at [508, 176] on div at bounding box center [510, 253] width 186 height 186
click at [441, 289] on div at bounding box center [510, 253] width 186 height 186
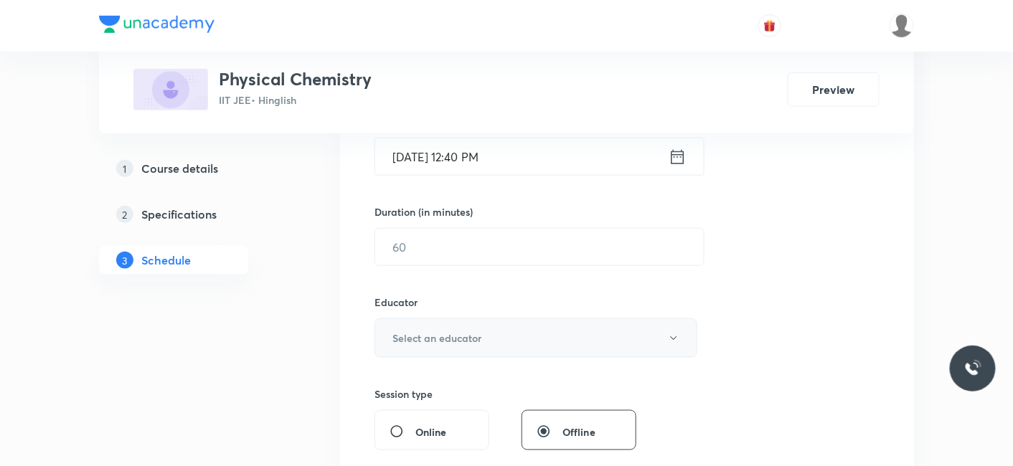
scroll to position [398, 0]
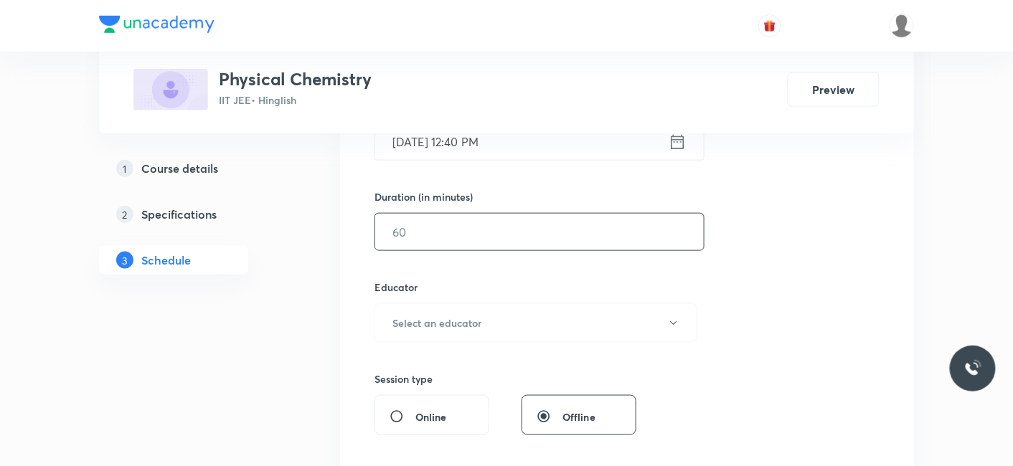
click at [426, 224] on input "text" at bounding box center [539, 232] width 328 height 37
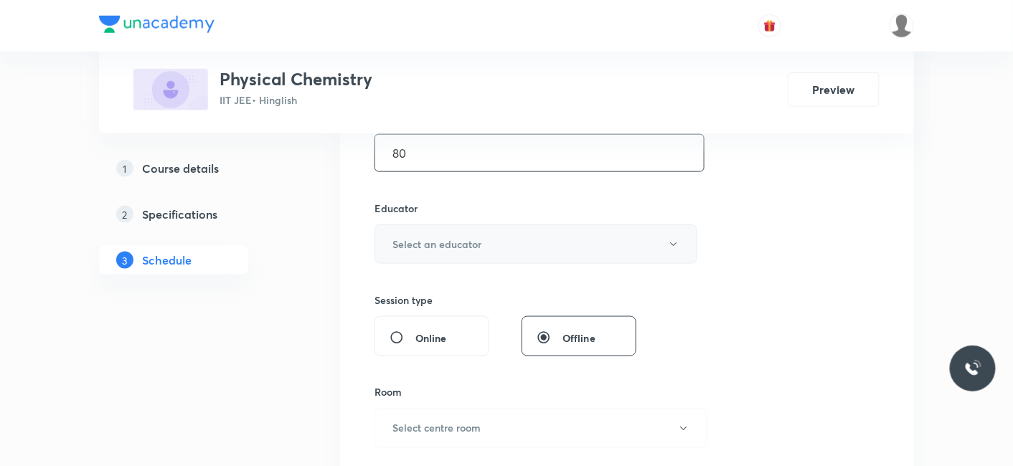
scroll to position [478, 0]
type input "80"
click at [425, 237] on h6 "Select an educator" at bounding box center [436, 243] width 89 height 15
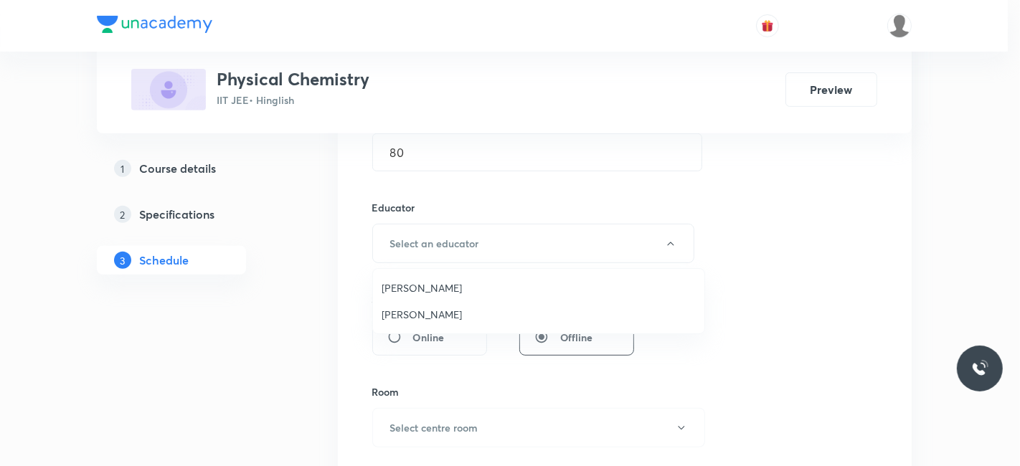
click at [415, 288] on span "Abhilash Patel" at bounding box center [539, 287] width 314 height 15
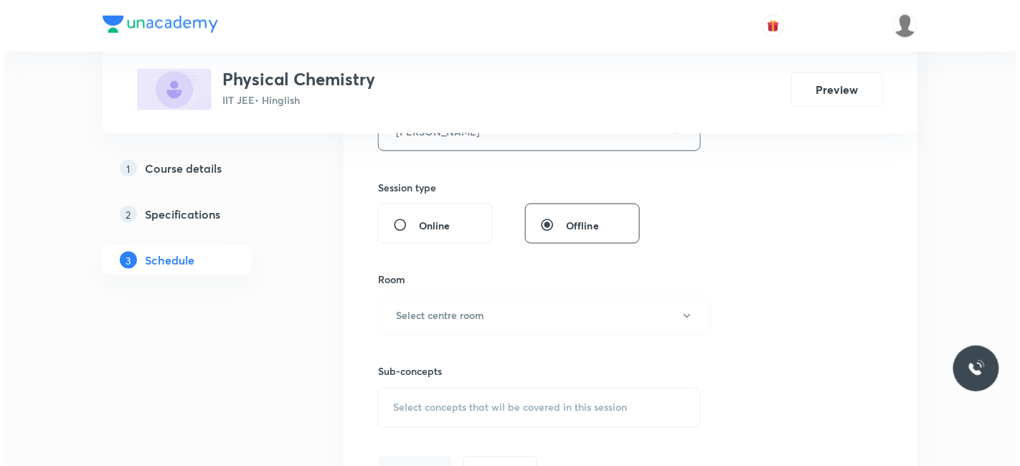
scroll to position [637, 0]
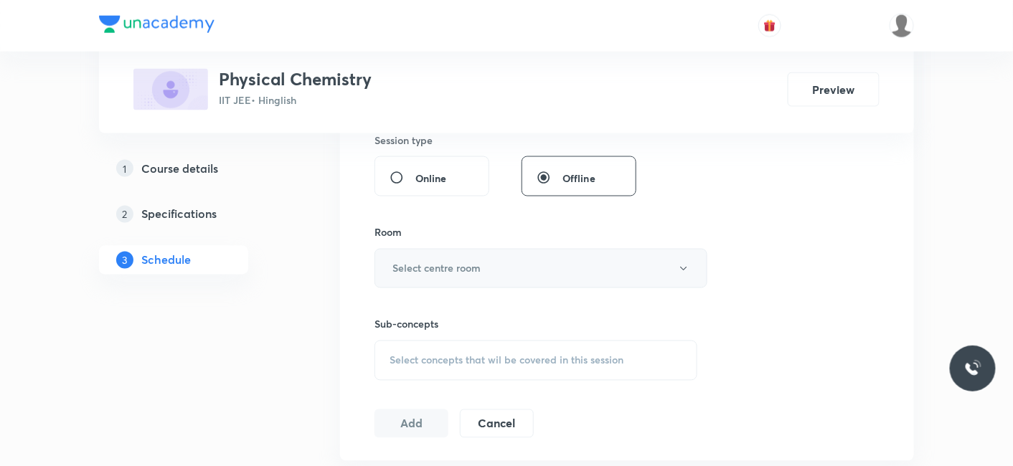
click at [432, 270] on h6 "Select centre room" at bounding box center [436, 268] width 88 height 15
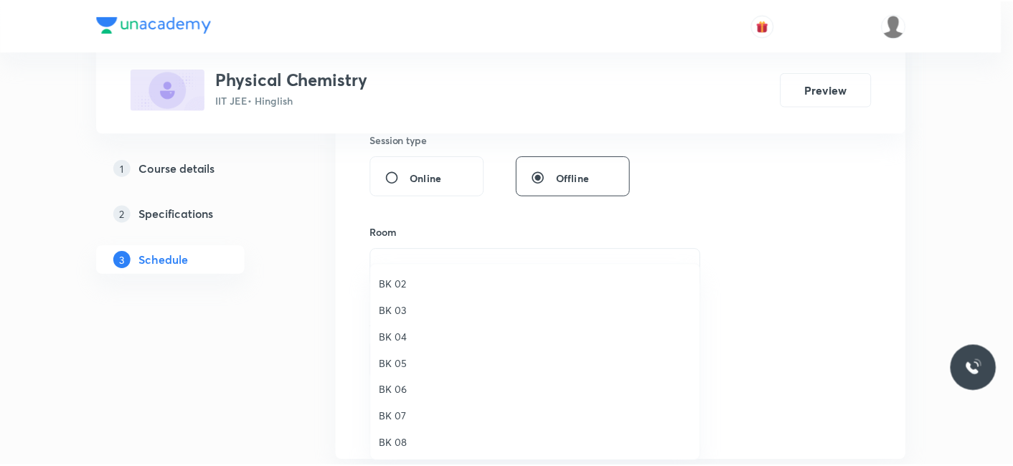
scroll to position [27, 0]
click at [391, 436] on span "BK 08" at bounding box center [539, 442] width 314 height 15
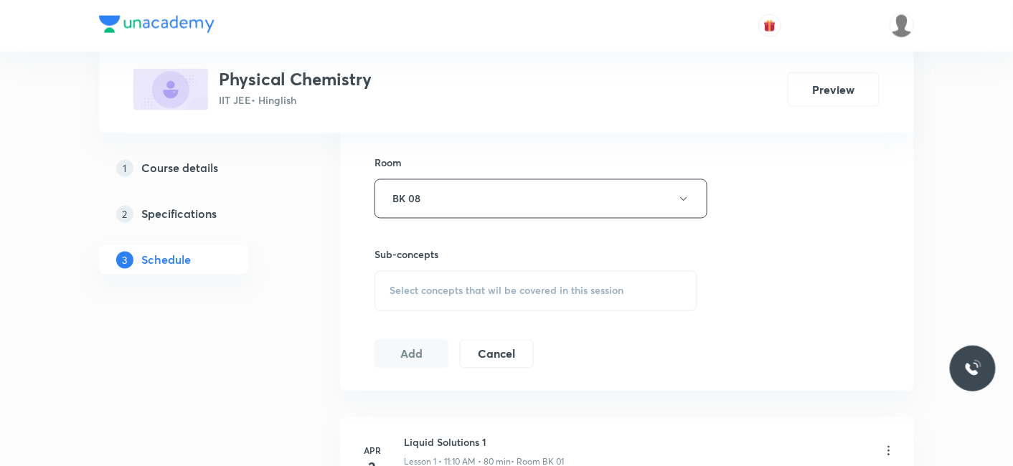
scroll to position [717, 0]
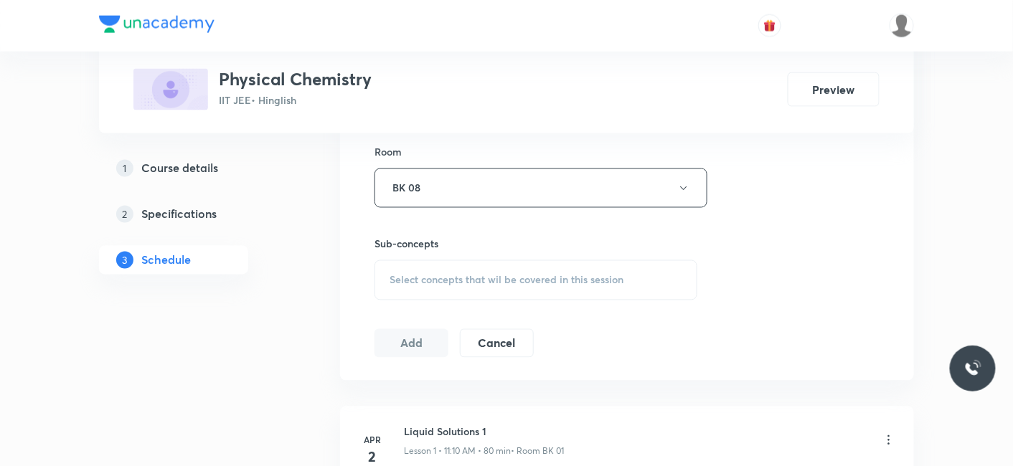
click at [452, 268] on div "Select concepts that wil be covered in this session" at bounding box center [535, 280] width 323 height 40
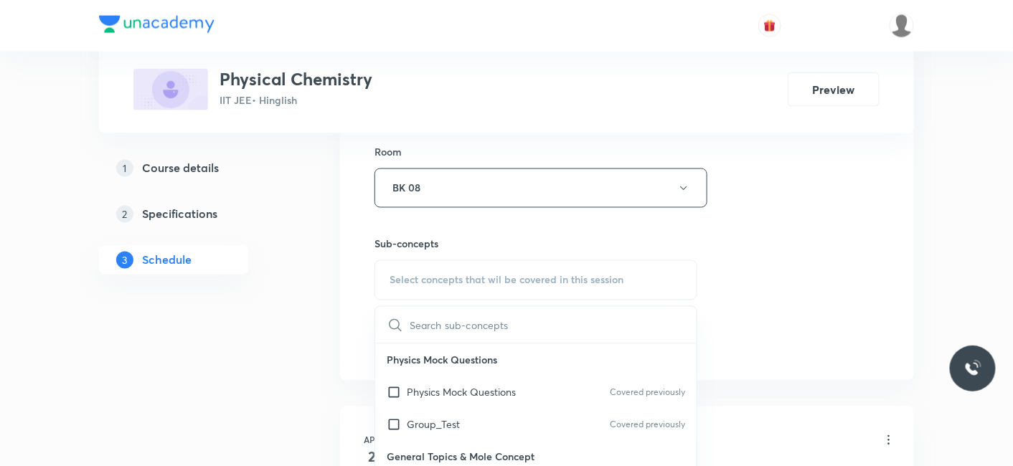
drag, startPoint x: 452, startPoint y: 416, endPoint x: 278, endPoint y: 388, distance: 176.5
click at [453, 417] on p "Group_Test" at bounding box center [433, 424] width 53 height 15
checkbox input "true"
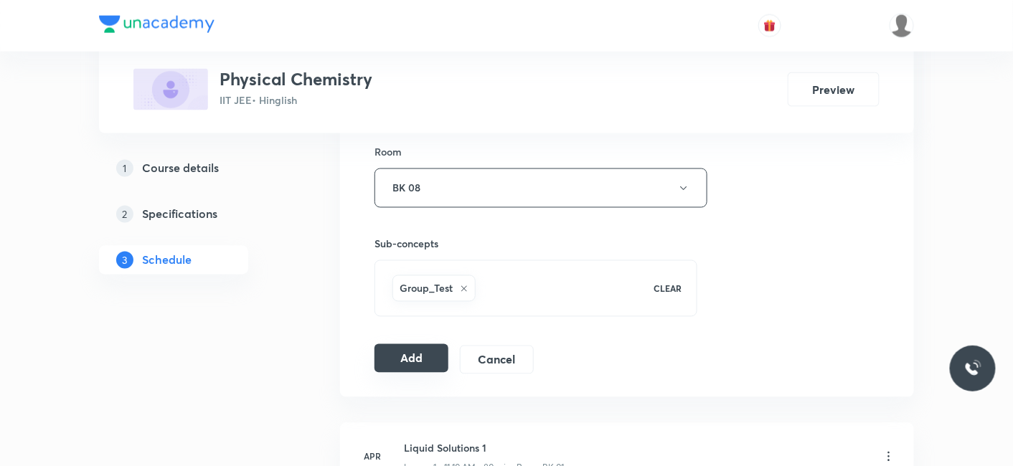
click at [415, 349] on button "Add" at bounding box center [411, 358] width 74 height 29
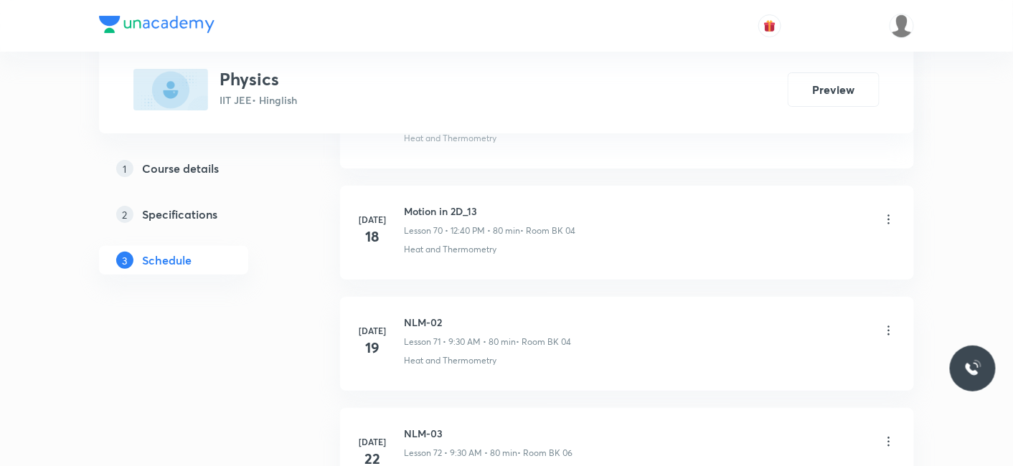
scroll to position [14082, 0]
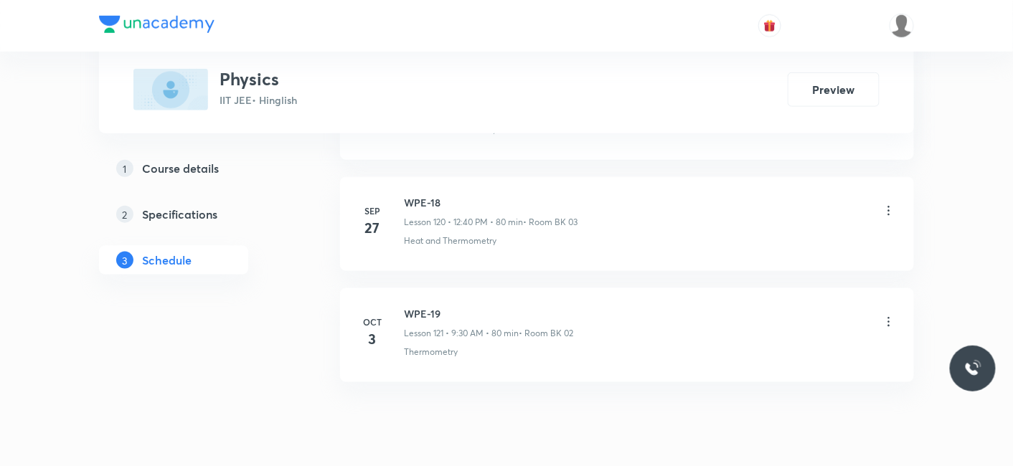
click at [402, 306] on div "[DATE] WPE-19 Lesson 121 • 9:30 AM • 80 min • Room BK 02 Thermometry" at bounding box center [627, 332] width 538 height 52
drag, startPoint x: 402, startPoint y: 255, endPoint x: 459, endPoint y: 255, distance: 56.7
click at [459, 288] on li "[DATE] WPE-19 Lesson 121 • 9:30 AM • 80 min • Room BK 02 Thermometry" at bounding box center [627, 335] width 574 height 94
copy h6 "WPE-19"
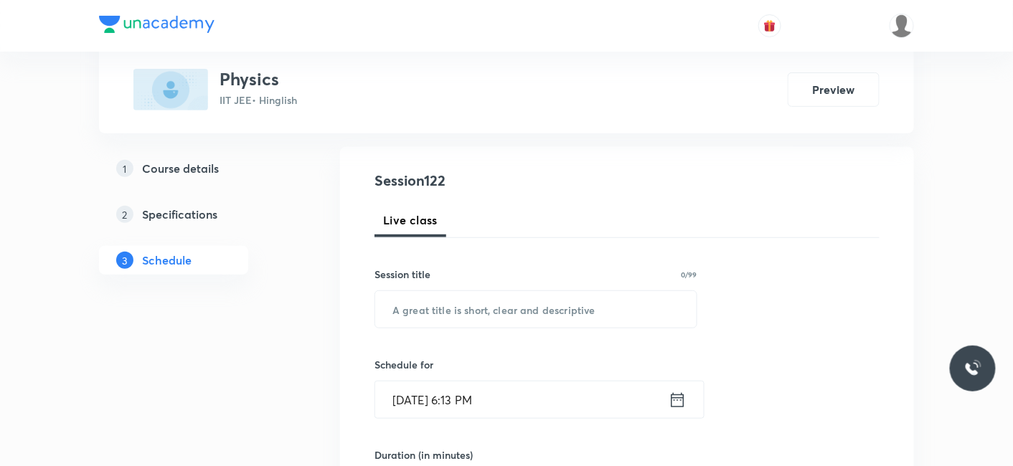
scroll to position [159, 0]
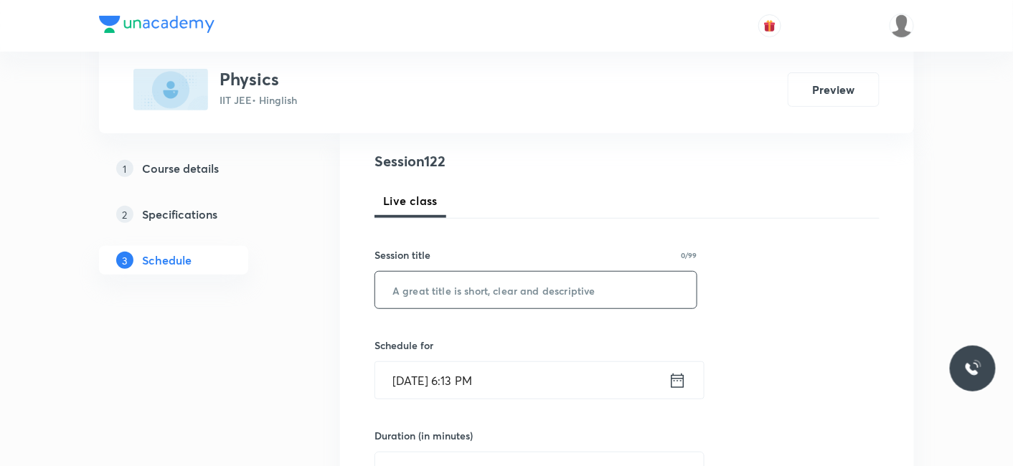
click at [475, 285] on input "text" at bounding box center [535, 290] width 321 height 37
paste input "WPE-19"
drag, startPoint x: 474, startPoint y: 285, endPoint x: 511, endPoint y: 303, distance: 41.1
click at [510, 302] on input "WPE-19" at bounding box center [535, 290] width 321 height 37
type input "W"
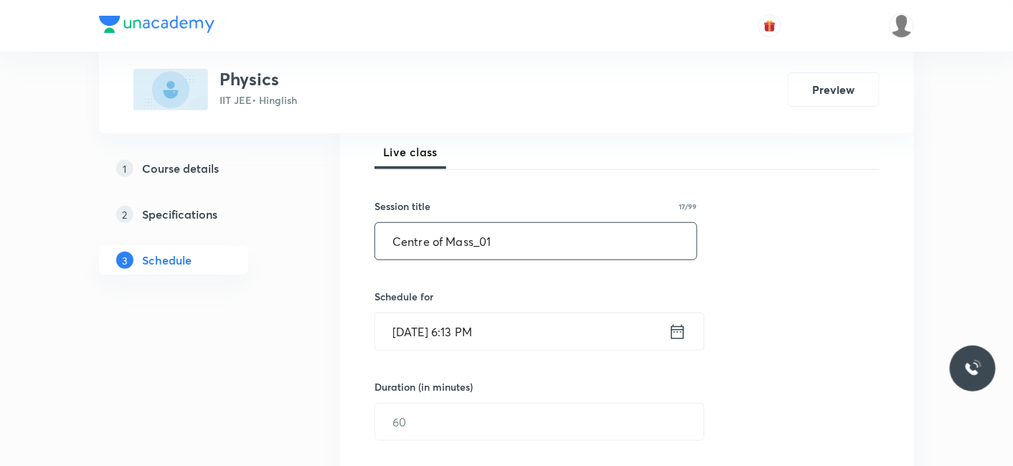
scroll to position [318, 0]
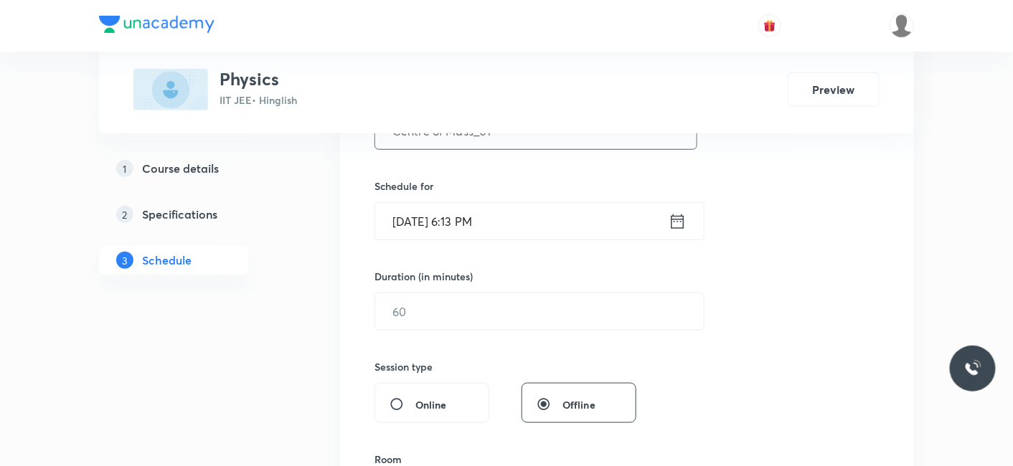
type input "Centre of Mass_01"
click at [439, 225] on input "[DATE] 6:13 PM" at bounding box center [521, 221] width 293 height 37
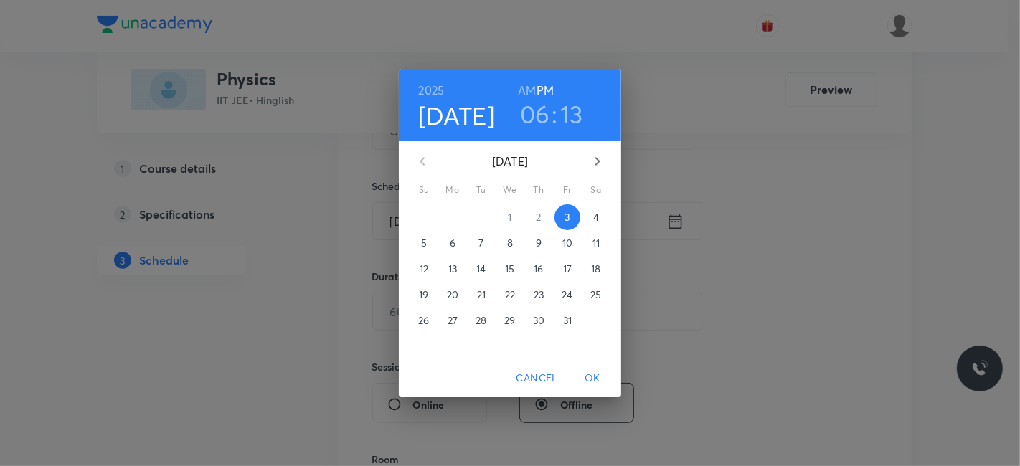
click at [600, 214] on span "4" at bounding box center [596, 217] width 26 height 14
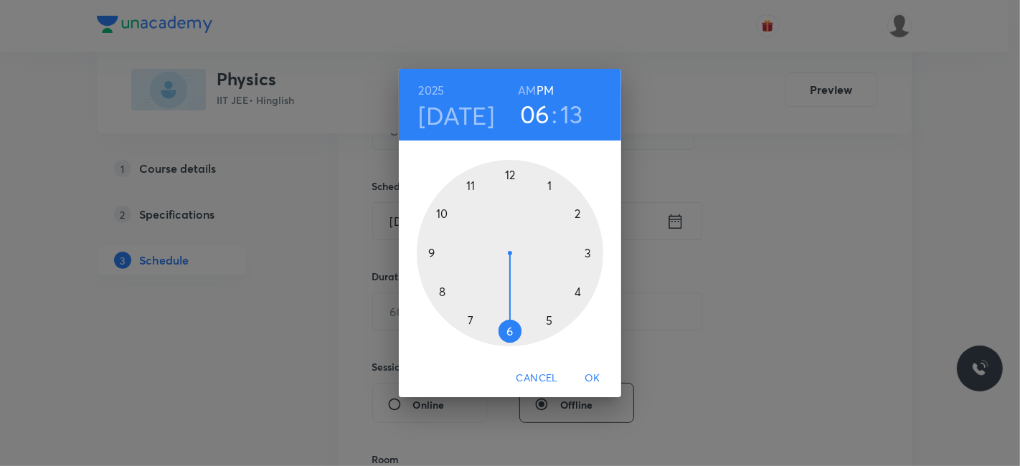
click at [529, 89] on h6 "AM" at bounding box center [527, 90] width 18 height 20
click at [440, 291] on div at bounding box center [510, 253] width 186 height 186
click at [507, 174] on div at bounding box center [510, 253] width 186 height 186
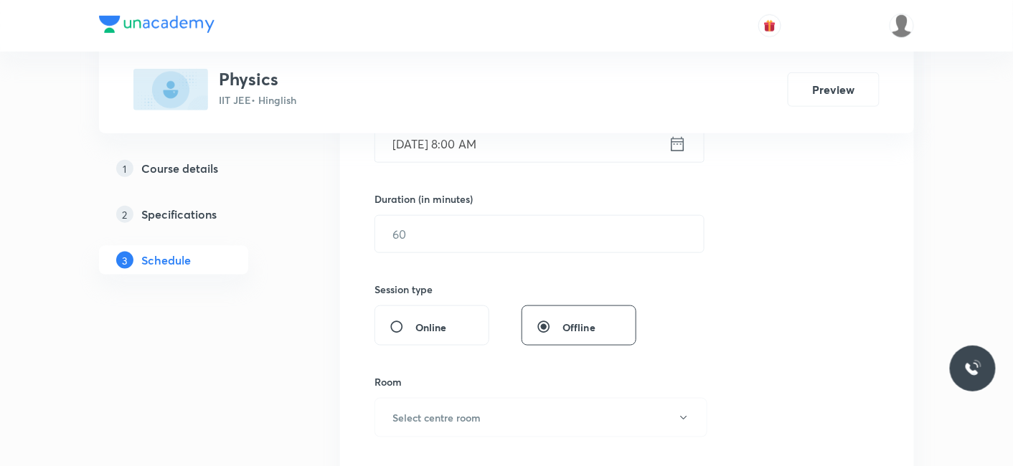
scroll to position [398, 0]
click at [470, 214] on input "text" at bounding box center [539, 232] width 328 height 37
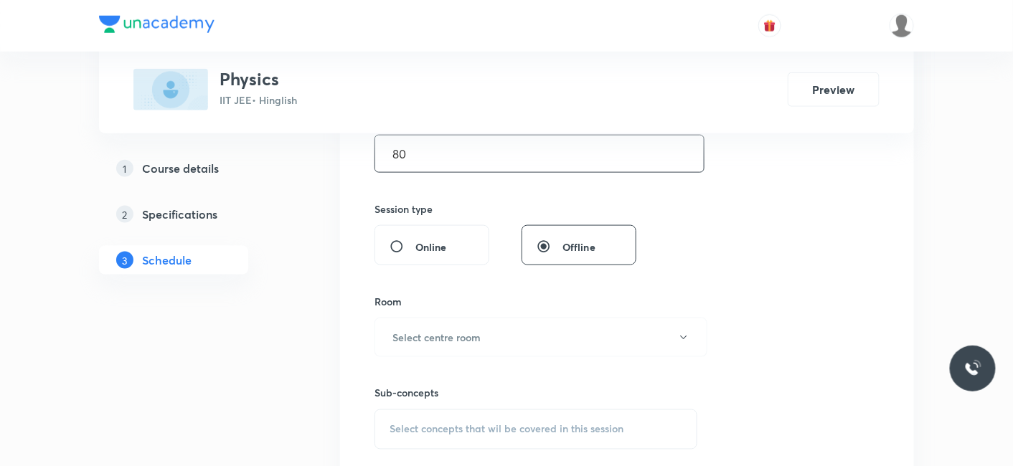
scroll to position [478, 0]
type input "80"
click at [424, 332] on h6 "Select centre room" at bounding box center [436, 335] width 88 height 15
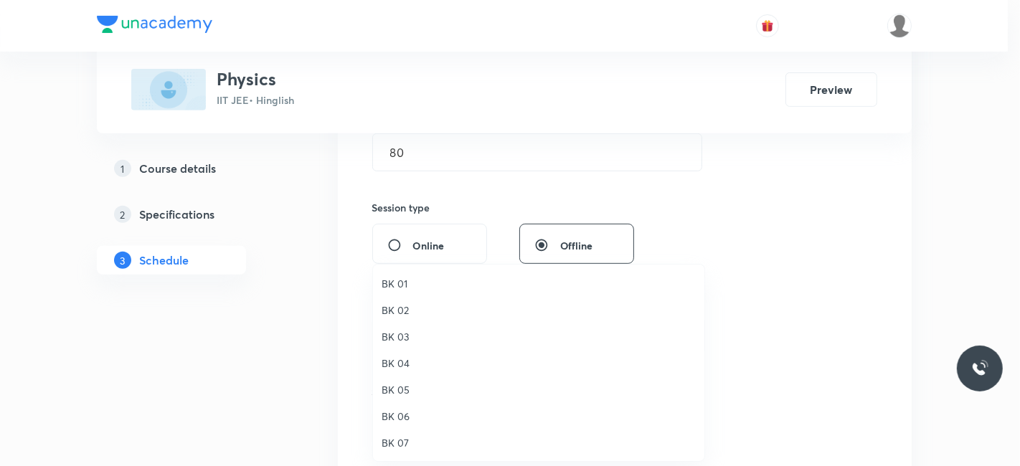
click at [402, 336] on span "BK 03" at bounding box center [539, 336] width 314 height 15
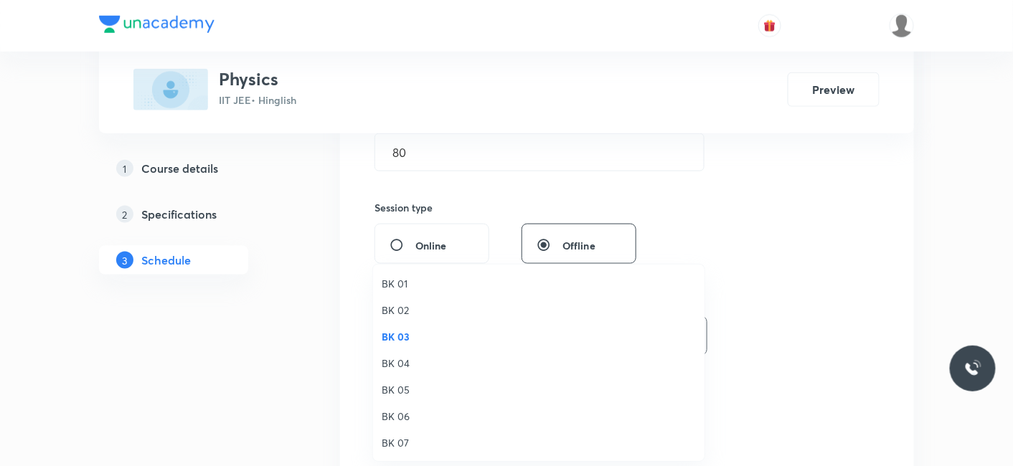
scroll to position [0, 0]
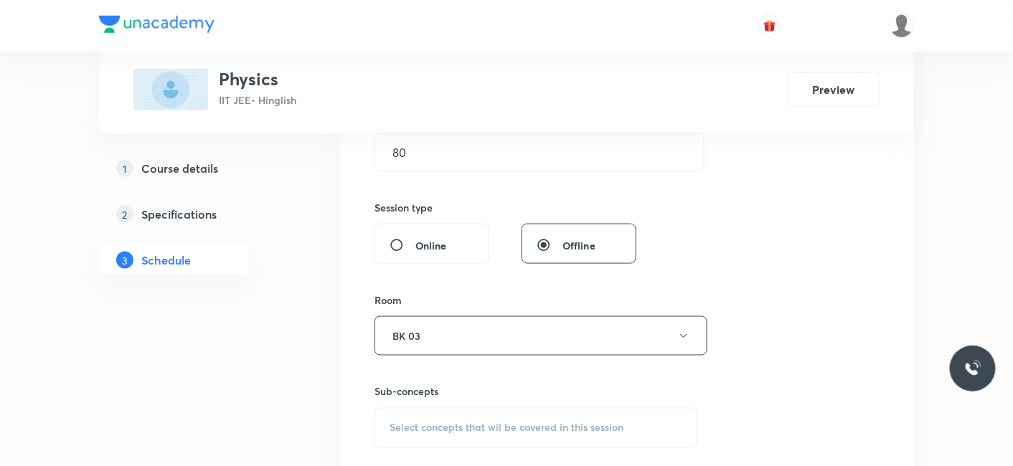
click at [437, 427] on span "Select concepts that wil be covered in this session" at bounding box center [506, 427] width 234 height 11
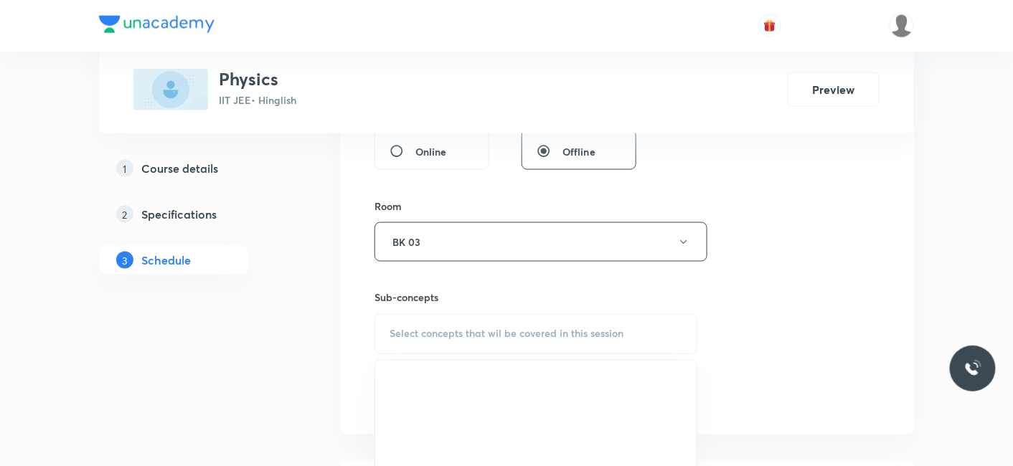
scroll to position [637, 0]
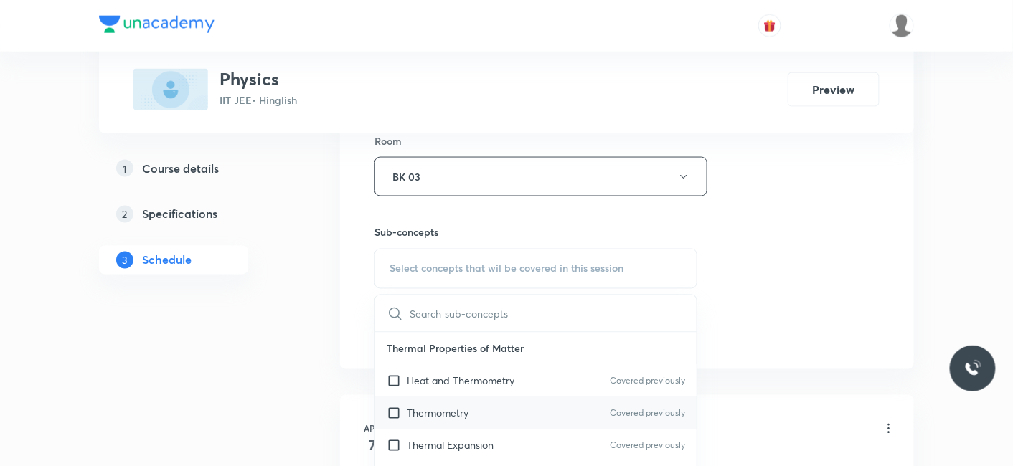
click at [423, 420] on div "Thermometry Covered previously" at bounding box center [535, 413] width 321 height 32
checkbox input "true"
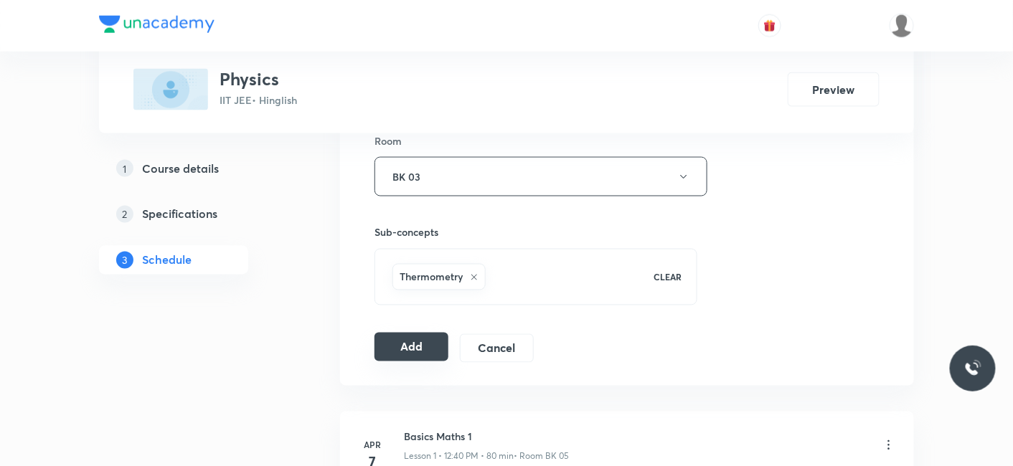
click at [399, 347] on button "Add" at bounding box center [411, 347] width 74 height 29
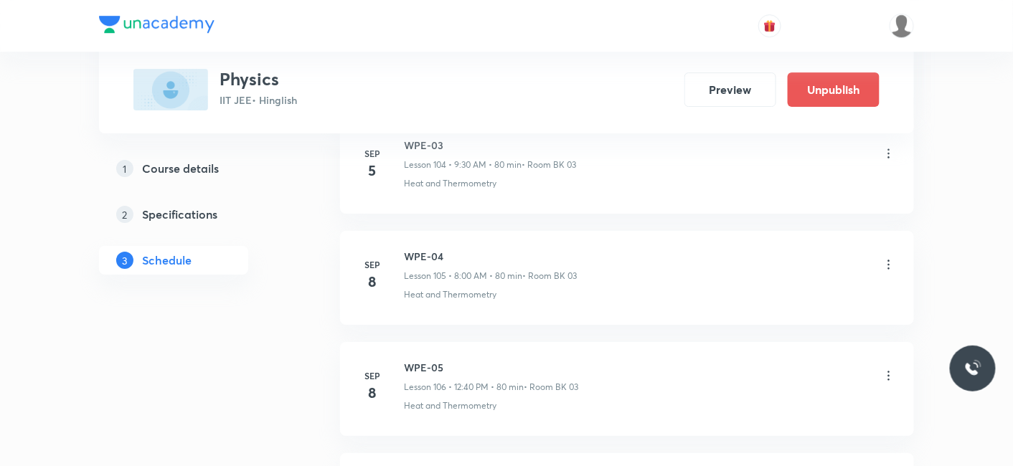
scroll to position [13536, 0]
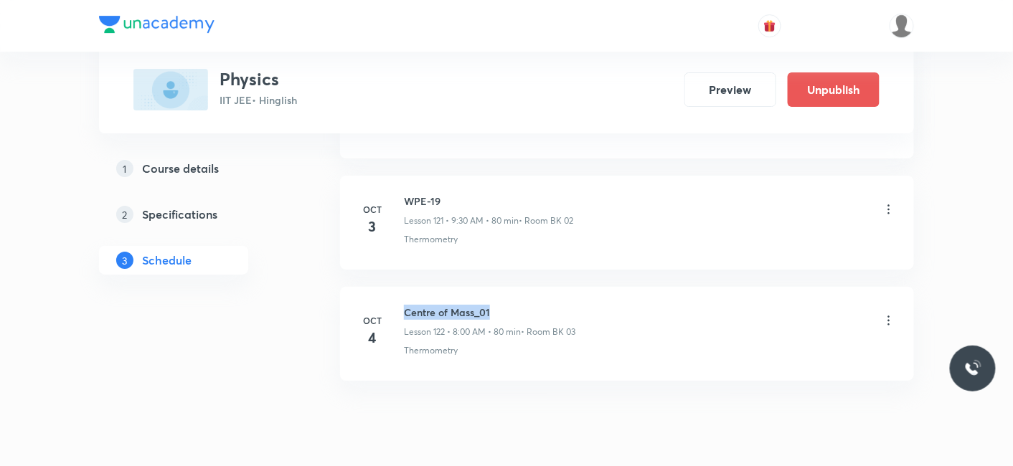
drag, startPoint x: 404, startPoint y: 265, endPoint x: 494, endPoint y: 266, distance: 90.4
click at [494, 305] on h6 "Centre of Mass_01" at bounding box center [489, 312] width 171 height 15
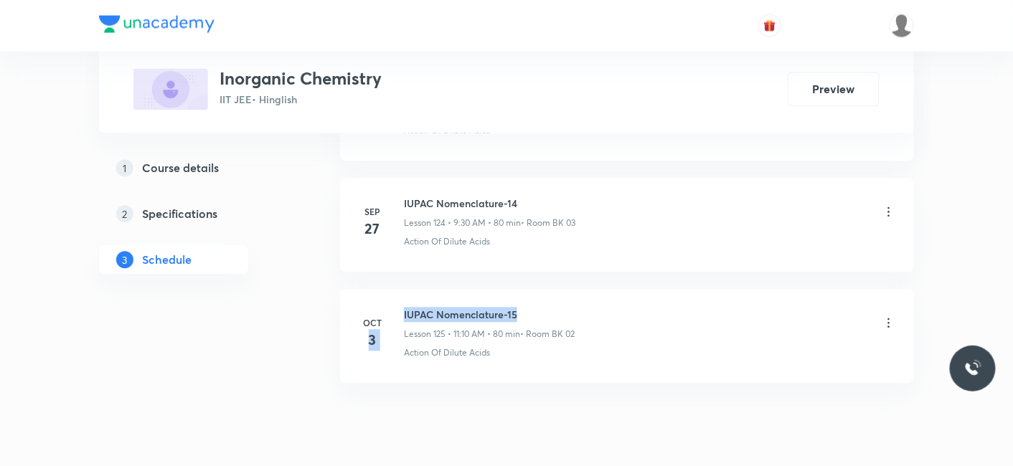
click at [529, 308] on div "[DATE] IUPAC Nomenclature-15 Lesson 125 • 11:10 AM • 80 min • Room BK 02 Action…" at bounding box center [627, 334] width 538 height 52
click at [444, 308] on h6 "IUPAC Nomenclature-15" at bounding box center [489, 315] width 171 height 15
drag, startPoint x: 402, startPoint y: 267, endPoint x: 536, endPoint y: 262, distance: 134.2
click at [536, 308] on div "[DATE] IUPAC Nomenclature-15 Lesson 125 • 11:10 AM • 80 min • Room BK 02 Action…" at bounding box center [627, 334] width 538 height 52
click at [440, 308] on h6 "IUPAC Nomenclature-15" at bounding box center [489, 315] width 171 height 15
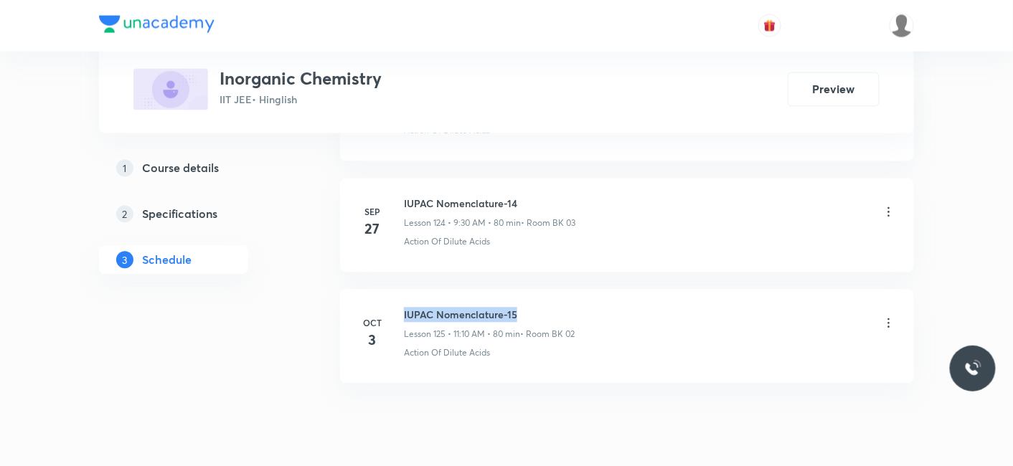
drag, startPoint x: 402, startPoint y: 261, endPoint x: 522, endPoint y: 257, distance: 120.5
click at [522, 308] on div "[DATE] IUPAC Nomenclature-15 Lesson 125 • 11:10 AM • 80 min • Room BK 02 Action…" at bounding box center [627, 334] width 538 height 52
copy h6 "IUPAC Nomenclature-15"
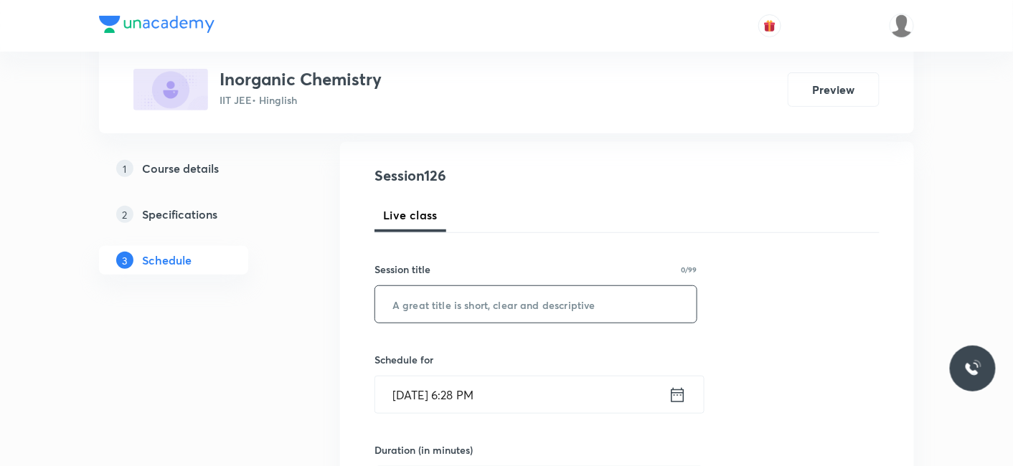
scroll to position [159, 0]
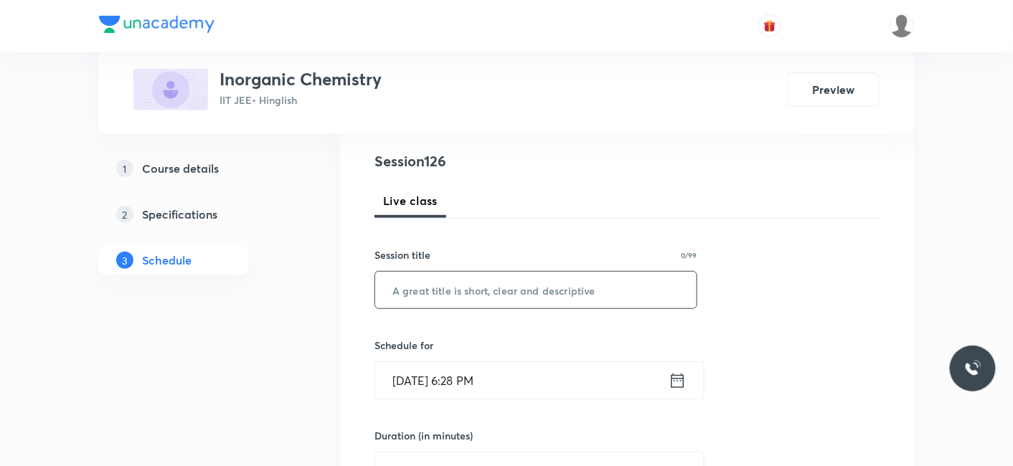
click at [460, 292] on input "text" at bounding box center [535, 290] width 321 height 37
paste input "IUPAC Nomenclature-15"
type input "IUPAC Nomenclature-16"
click at [445, 359] on div "Schedule for Oct 3, 2025, 6:28 PM ​" at bounding box center [535, 369] width 323 height 62
click at [440, 375] on input "Oct 3, 2025, 6:28 PM" at bounding box center [521, 380] width 293 height 37
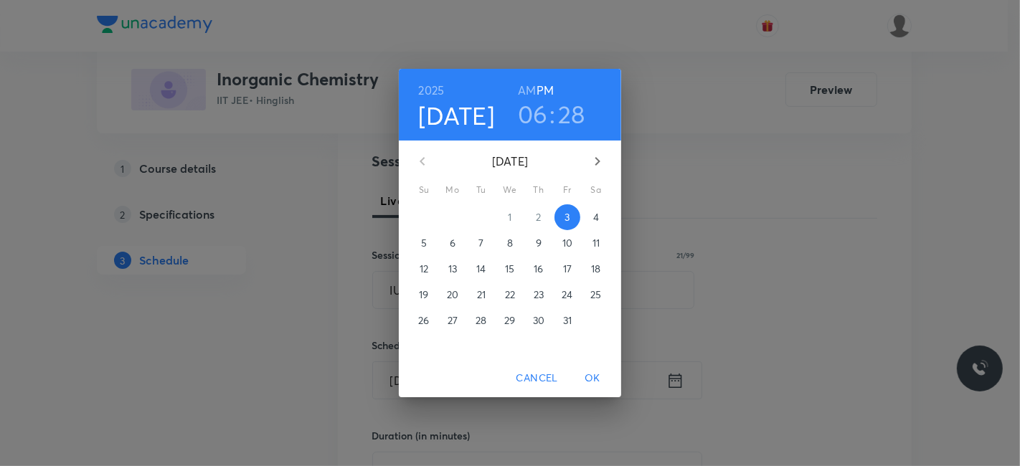
click at [595, 218] on p "4" at bounding box center [596, 217] width 6 height 14
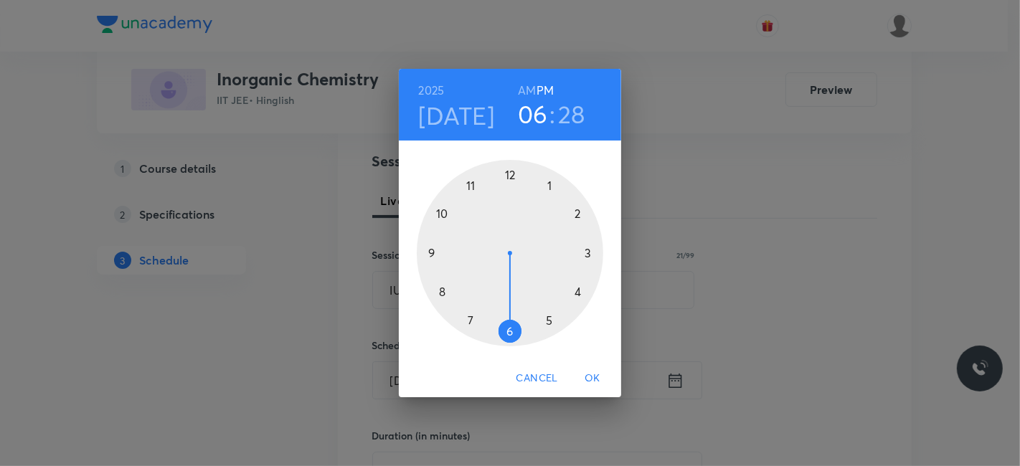
drag, startPoint x: 532, startPoint y: 88, endPoint x: 511, endPoint y: 126, distance: 43.7
click at [531, 88] on h6 "AM" at bounding box center [527, 90] width 18 height 20
click at [430, 250] on div at bounding box center [510, 253] width 186 height 186
click at [509, 331] on div at bounding box center [510, 253] width 186 height 186
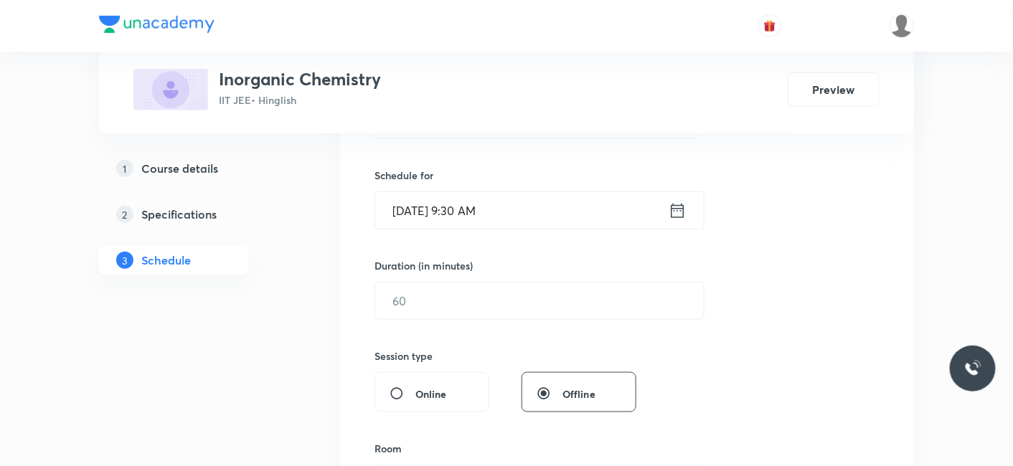
scroll to position [398, 0]
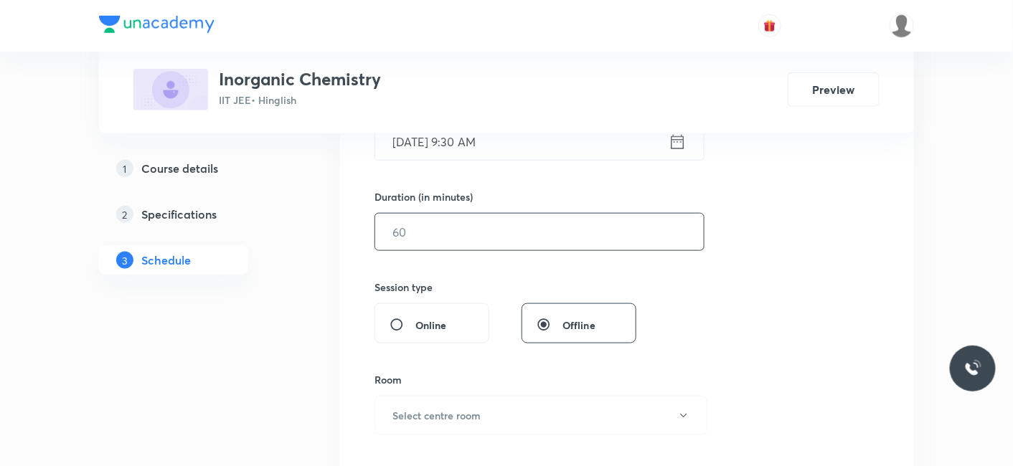
click at [475, 237] on input "text" at bounding box center [539, 232] width 328 height 37
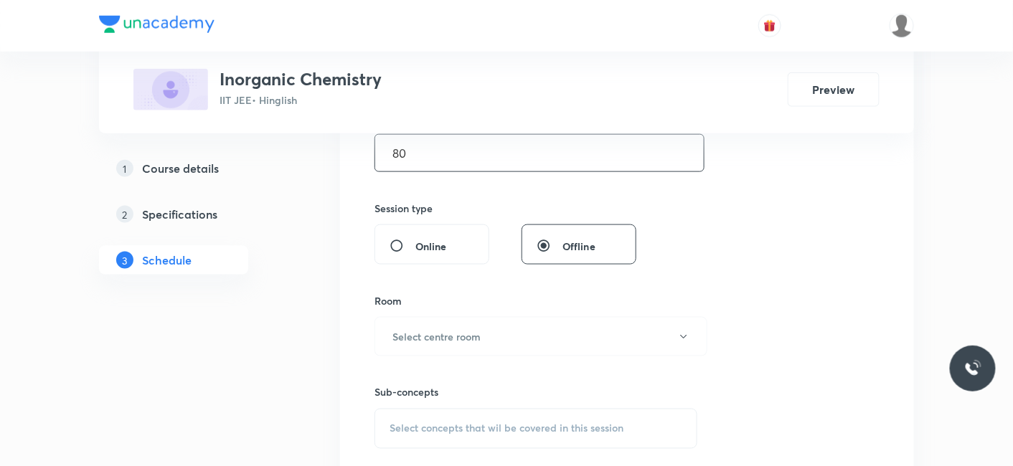
scroll to position [478, 0]
type input "80"
click at [431, 338] on h6 "Select centre room" at bounding box center [436, 335] width 88 height 15
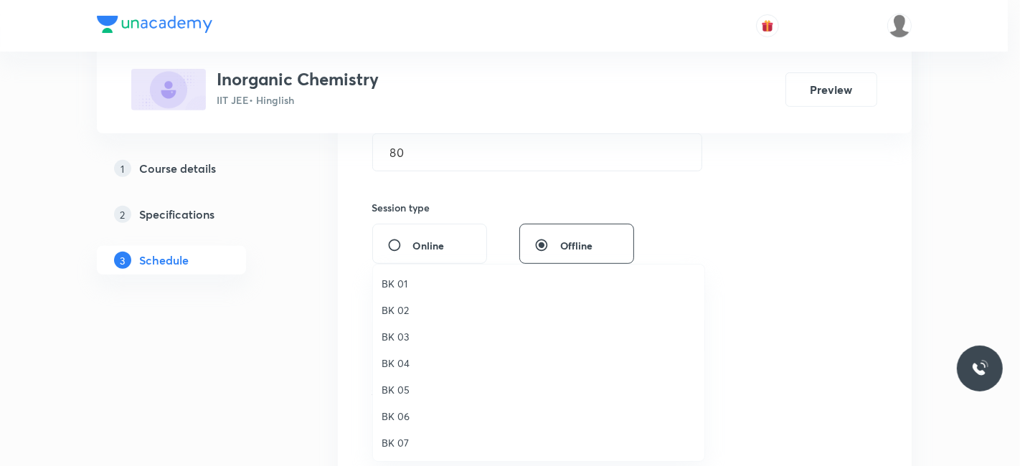
click at [402, 339] on span "BK 03" at bounding box center [539, 336] width 314 height 15
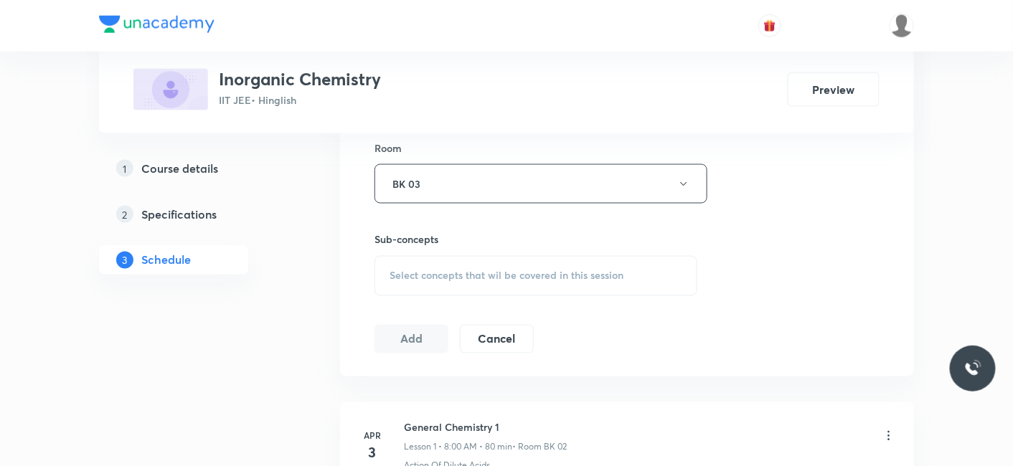
scroll to position [637, 0]
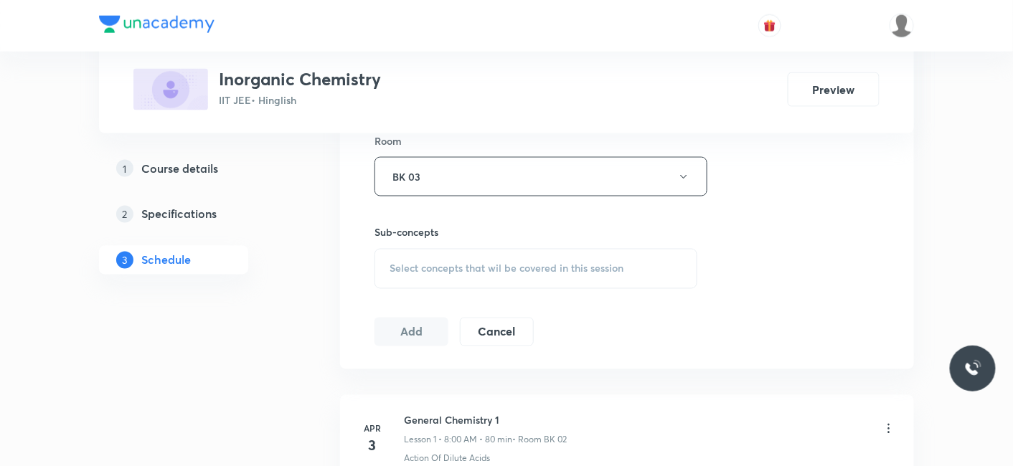
click at [479, 265] on span "Select concepts that wil be covered in this session" at bounding box center [506, 268] width 234 height 11
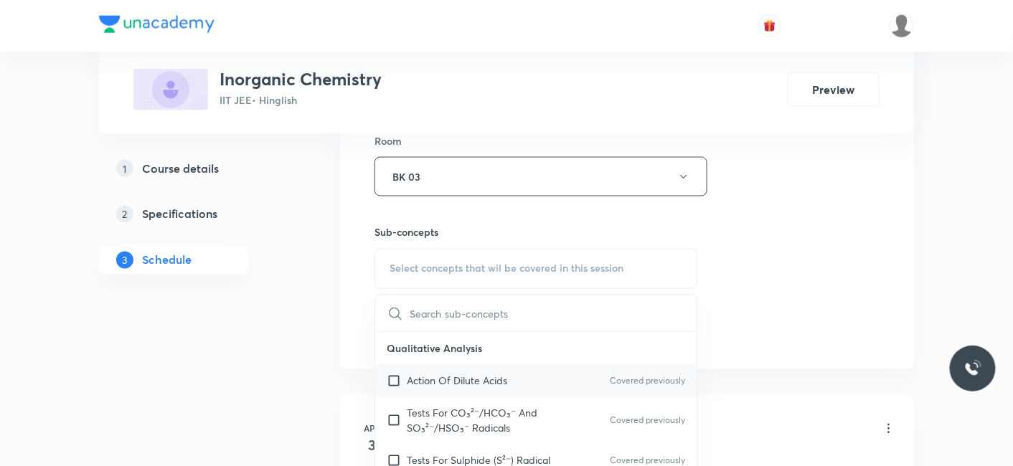
click at [437, 375] on p "Action Of Dilute Acids" at bounding box center [457, 381] width 100 height 15
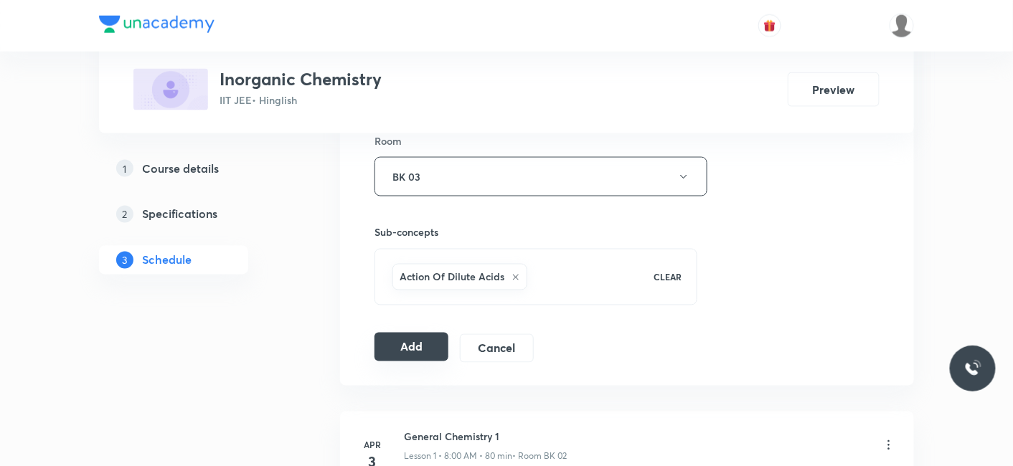
click at [397, 347] on button "Add" at bounding box center [411, 347] width 74 height 29
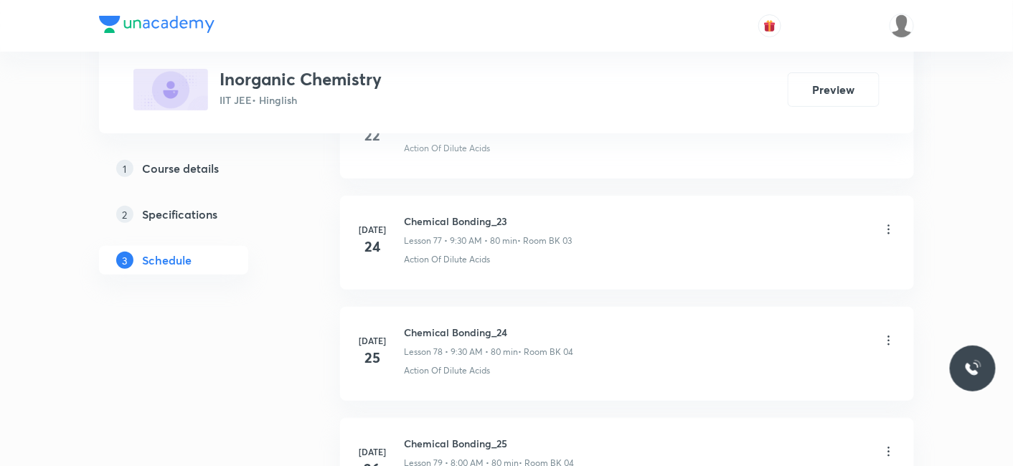
scroll to position [13869, 0]
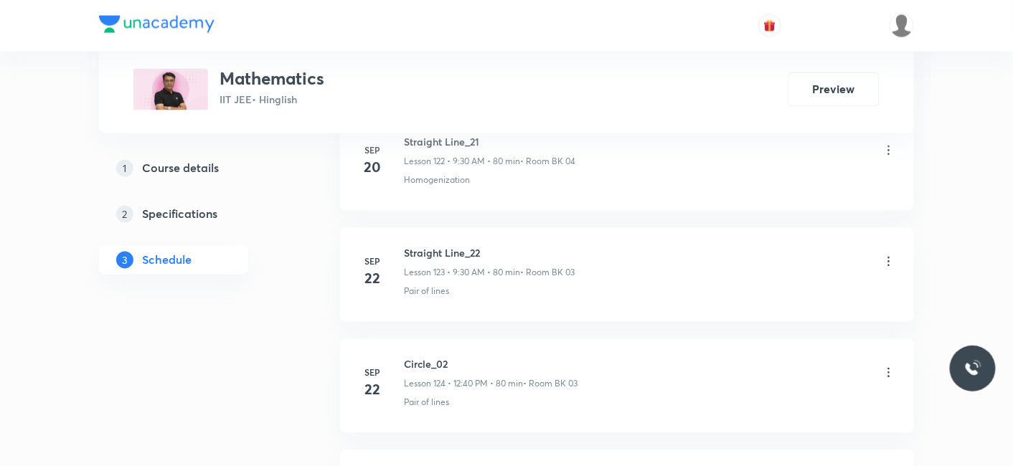
scroll to position [15281, 0]
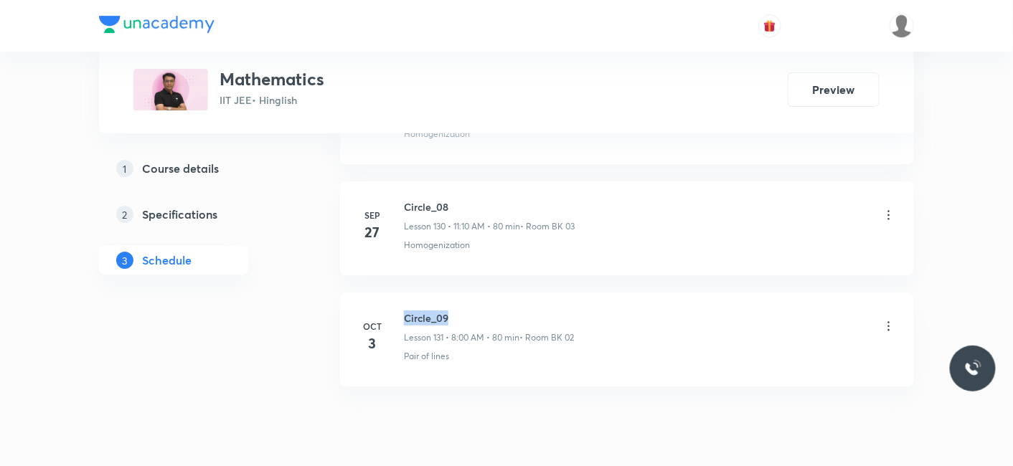
drag, startPoint x: 405, startPoint y: 265, endPoint x: 463, endPoint y: 265, distance: 57.4
click at [463, 311] on h6 "Circle_09" at bounding box center [489, 318] width 170 height 15
copy h6 "Circle_09"
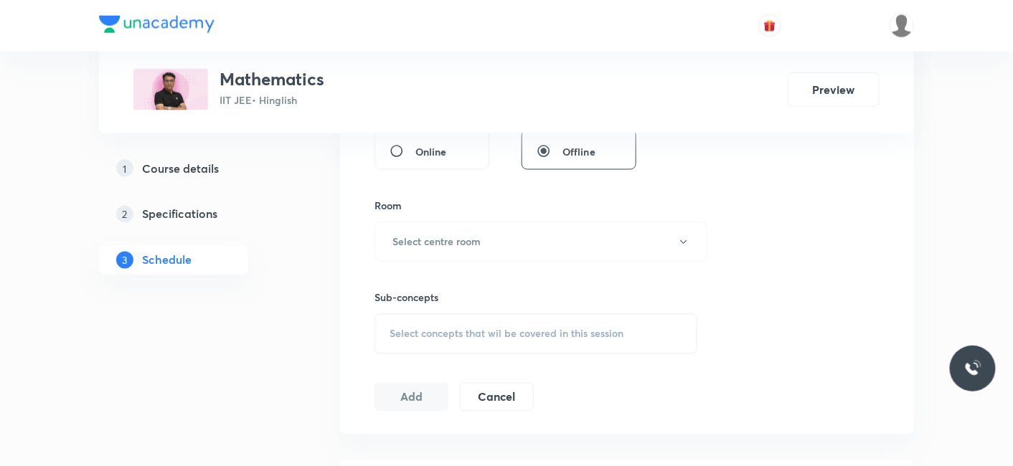
scroll to position [215, 0]
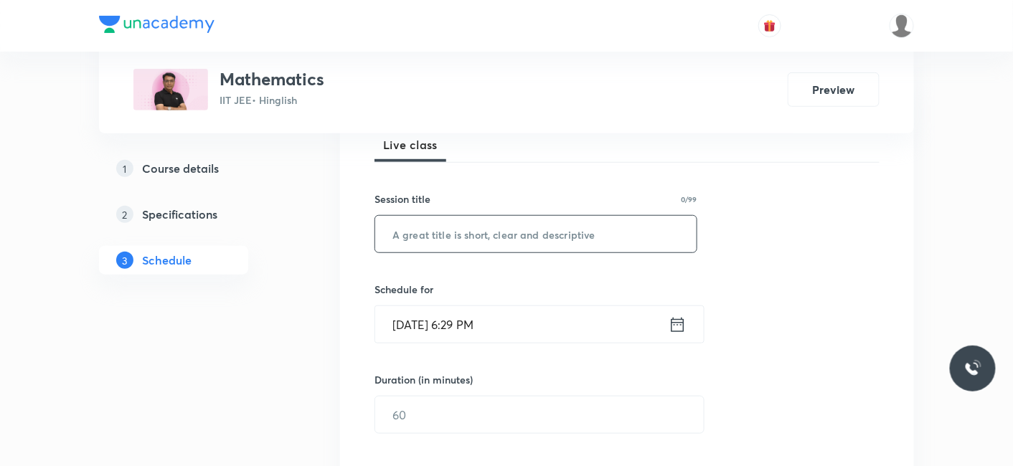
click at [439, 231] on input "text" at bounding box center [535, 234] width 321 height 37
paste input "Circle_09"
type input "Circle_10"
click at [432, 322] on input "[DATE] 6:29 PM" at bounding box center [521, 324] width 293 height 37
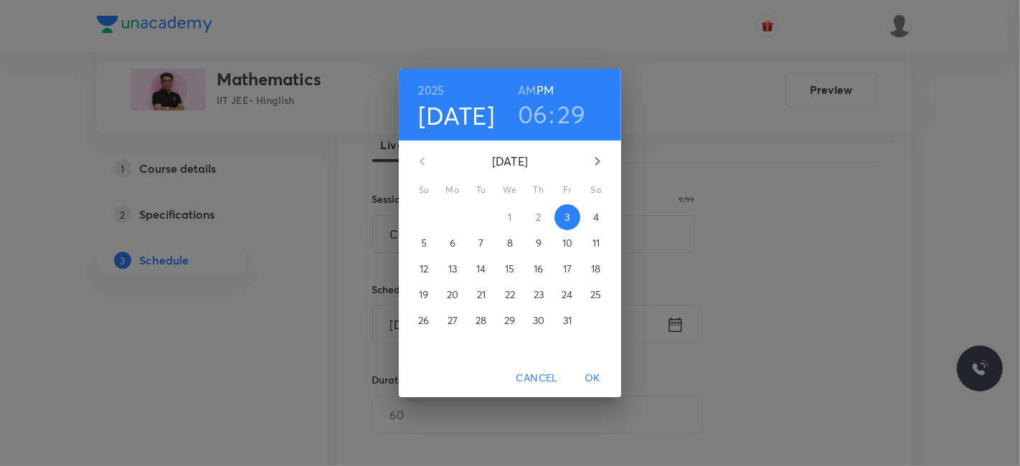
click at [598, 219] on span "4" at bounding box center [596, 217] width 26 height 14
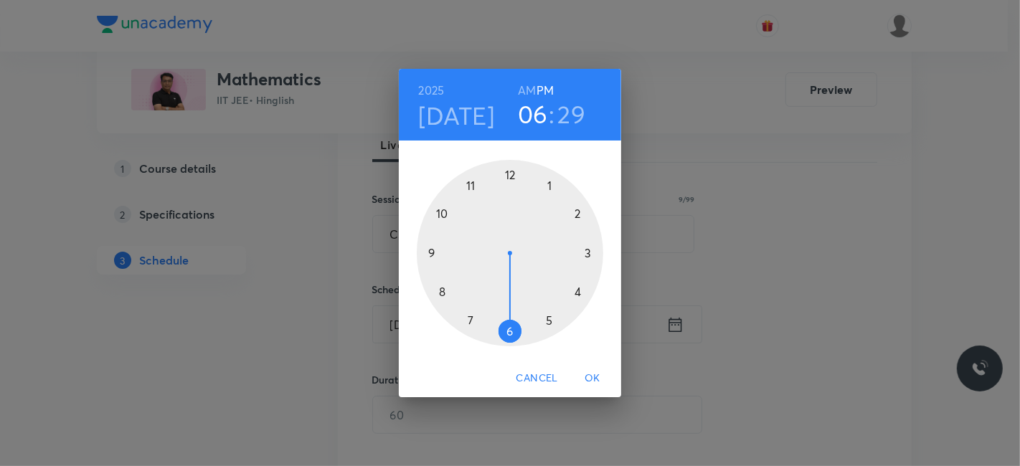
drag, startPoint x: 526, startPoint y: 90, endPoint x: 485, endPoint y: 146, distance: 69.7
click at [526, 90] on h6 "AM" at bounding box center [527, 90] width 18 height 20
click at [470, 180] on div at bounding box center [510, 253] width 186 height 186
click at [579, 213] on div at bounding box center [510, 253] width 186 height 186
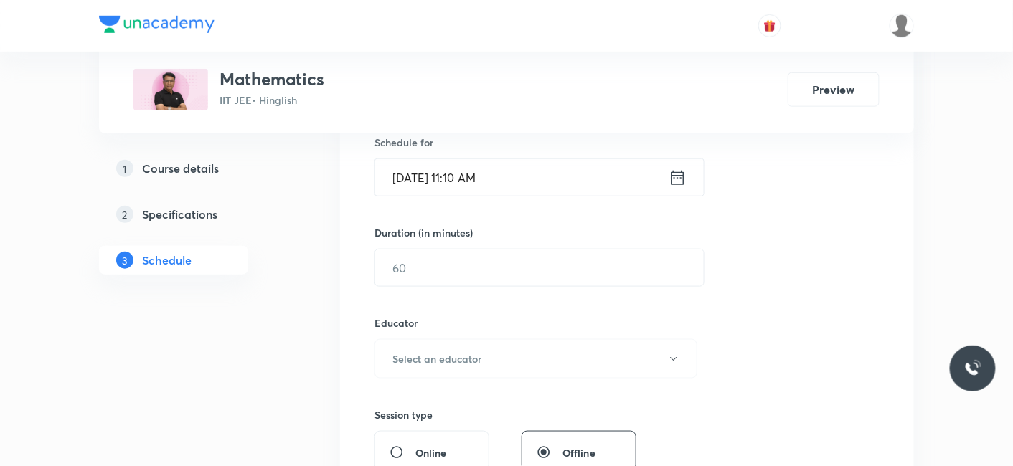
scroll to position [374, 0]
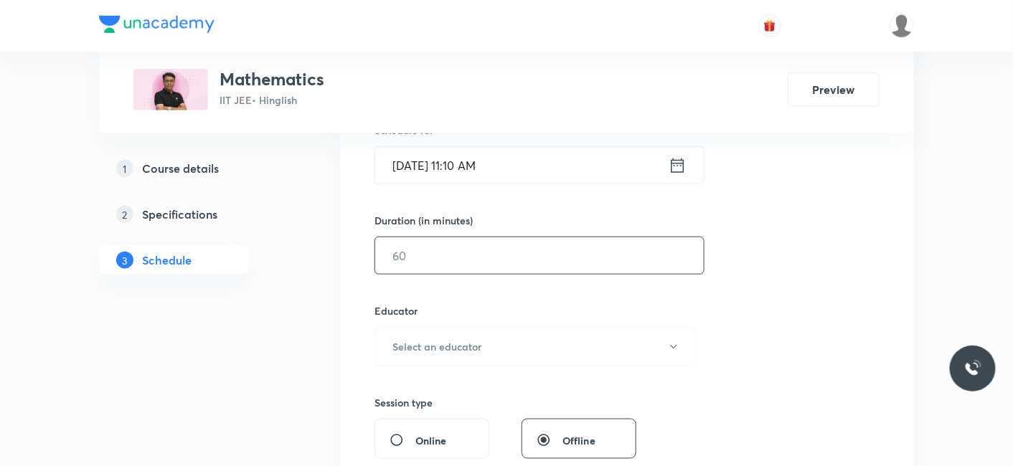
click at [442, 267] on input "text" at bounding box center [539, 255] width 328 height 37
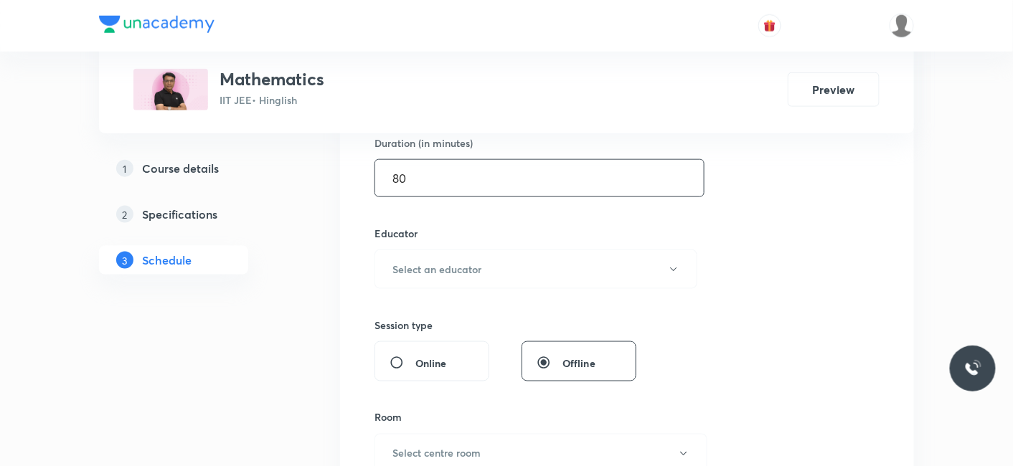
scroll to position [454, 0]
type input "80"
click at [425, 266] on h6 "Select an educator" at bounding box center [436, 267] width 89 height 15
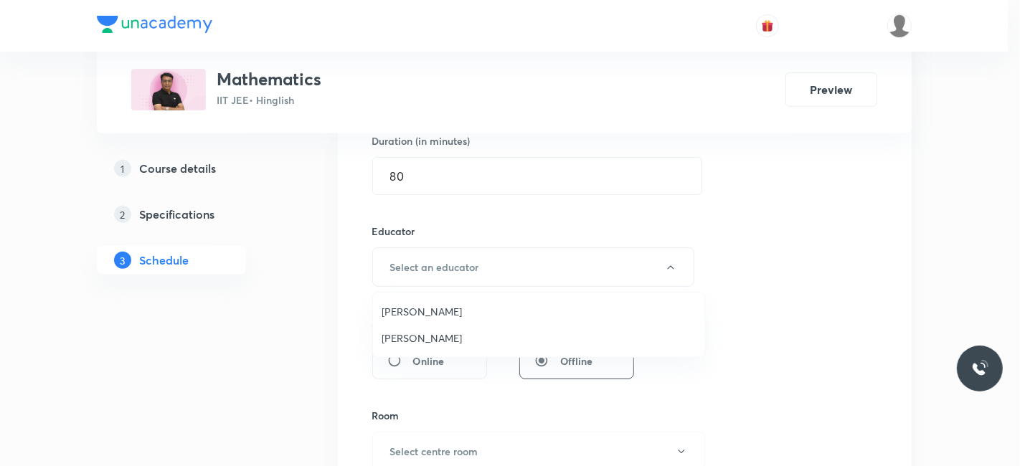
click at [416, 309] on span "Devendra Belani" at bounding box center [539, 311] width 314 height 15
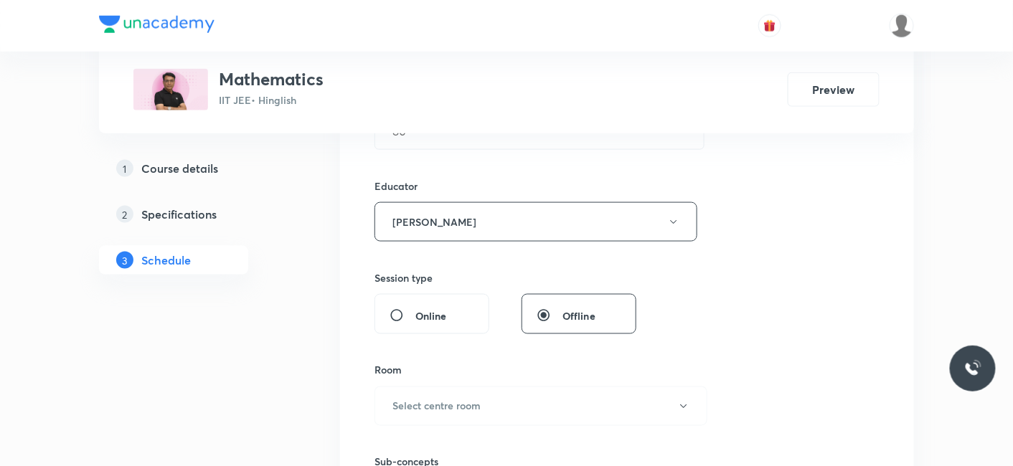
scroll to position [613, 0]
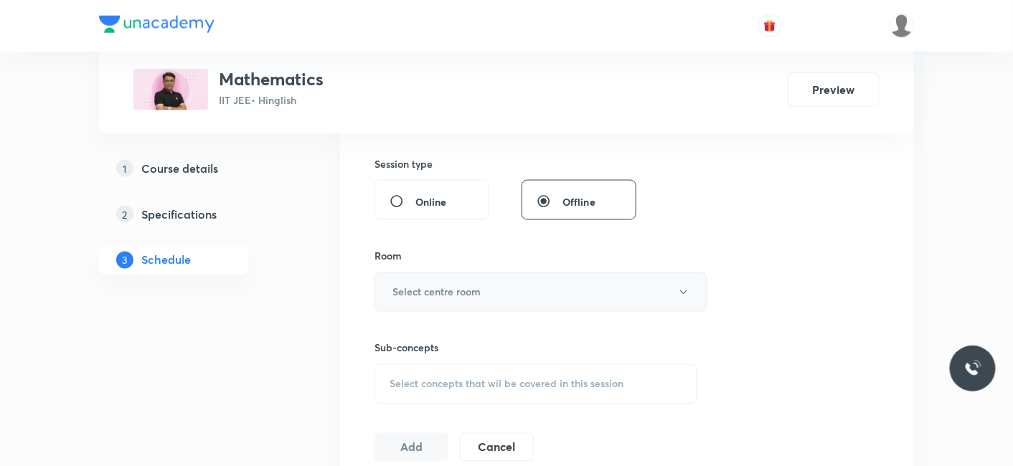
click at [444, 293] on h6 "Select centre room" at bounding box center [436, 292] width 88 height 15
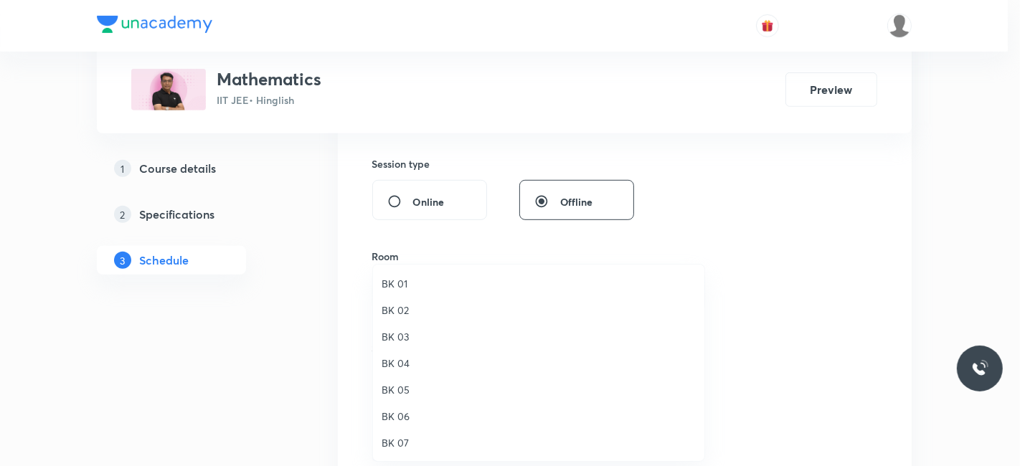
click at [400, 334] on span "BK 03" at bounding box center [539, 336] width 314 height 15
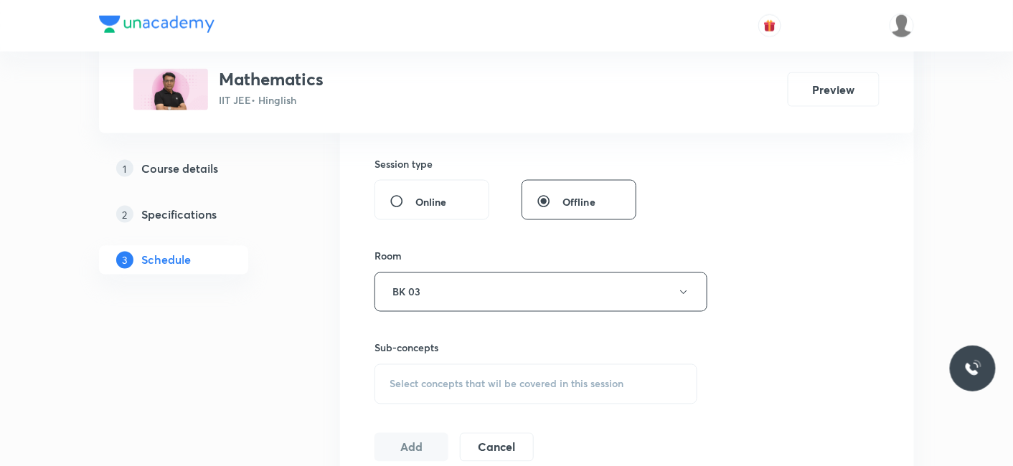
click at [418, 379] on span "Select concepts that wil be covered in this session" at bounding box center [506, 384] width 234 height 11
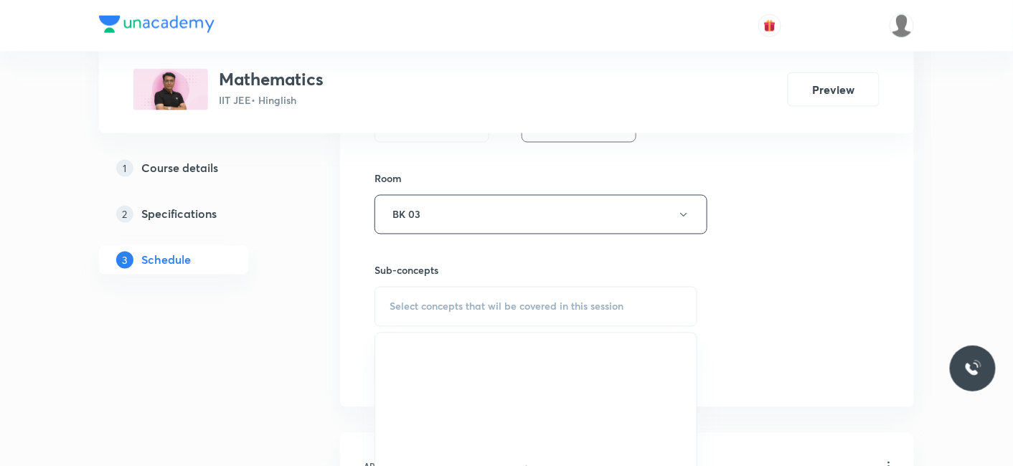
scroll to position [693, 0]
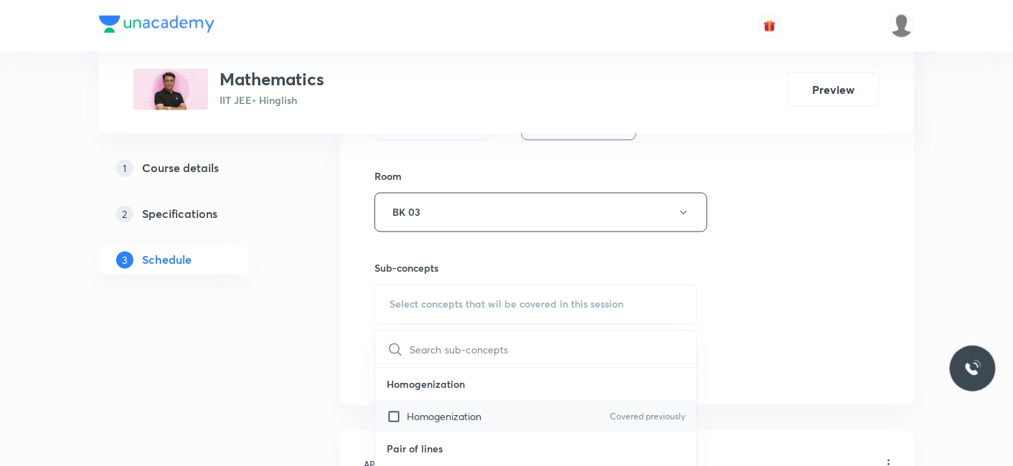
click at [440, 410] on p "Homogenization" at bounding box center [444, 416] width 75 height 15
checkbox input "true"
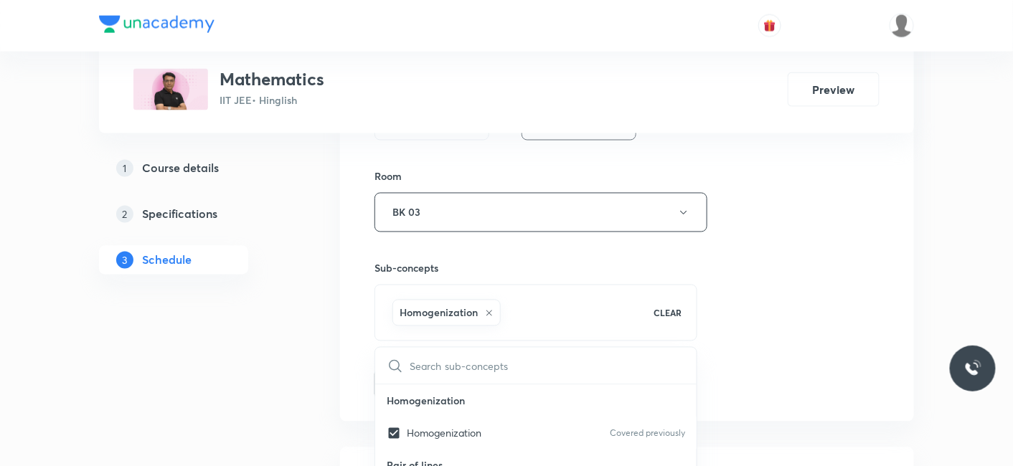
drag, startPoint x: 245, startPoint y: 394, endPoint x: 290, endPoint y: 392, distance: 45.2
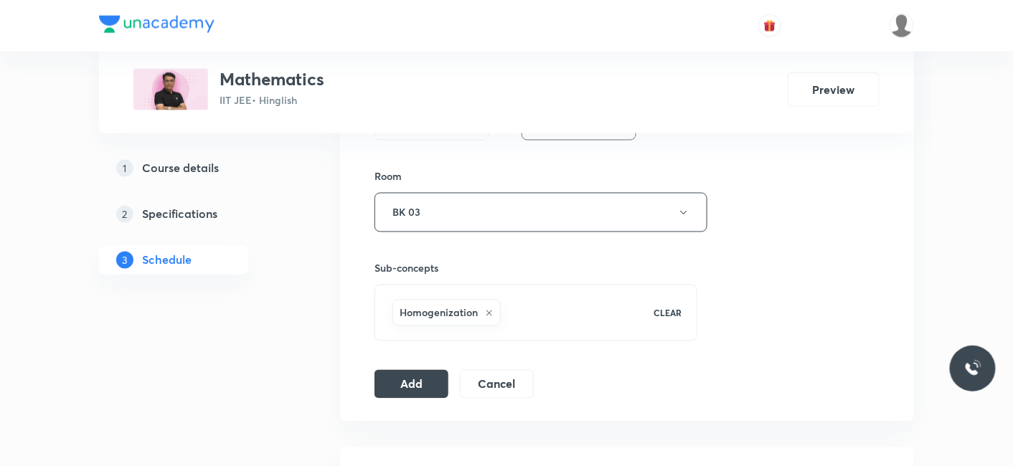
click at [459, 370] on div "Add Cancel" at bounding box center [459, 384] width 171 height 29
click at [402, 386] on button "Add" at bounding box center [411, 383] width 74 height 29
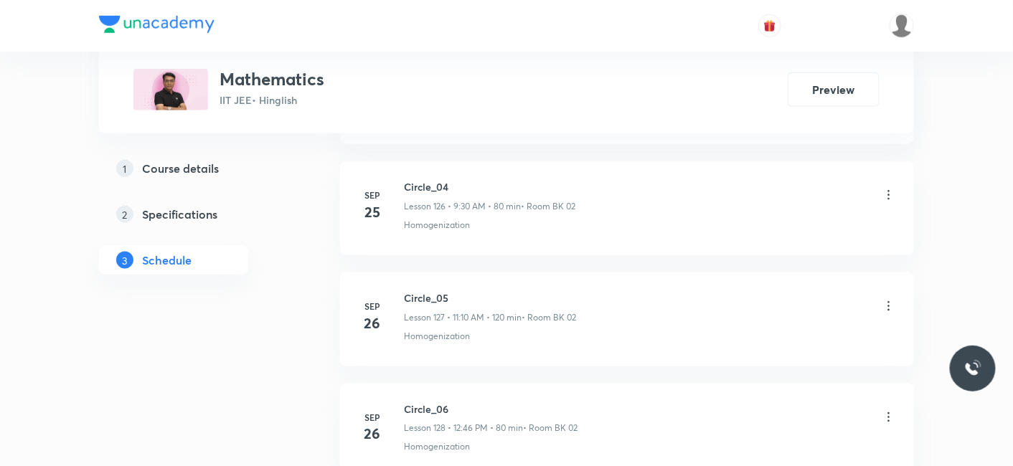
scroll to position [14533, 0]
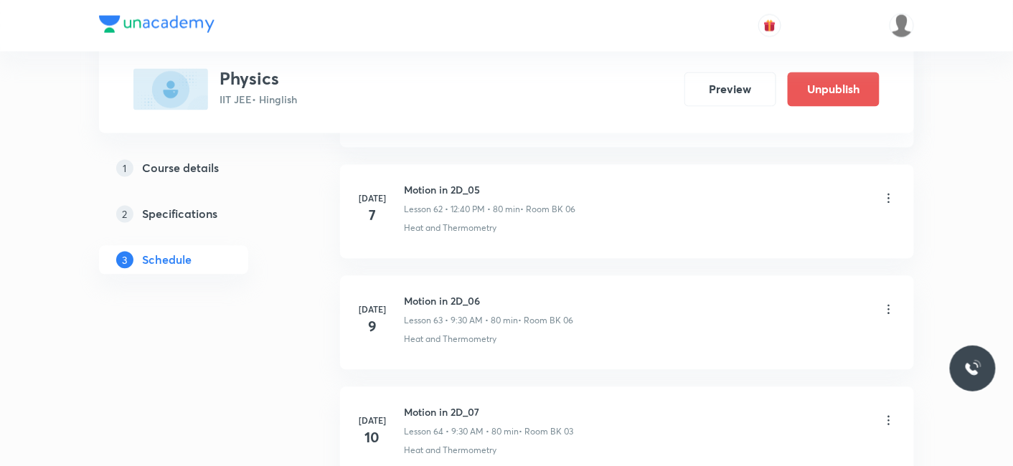
scroll to position [14193, 0]
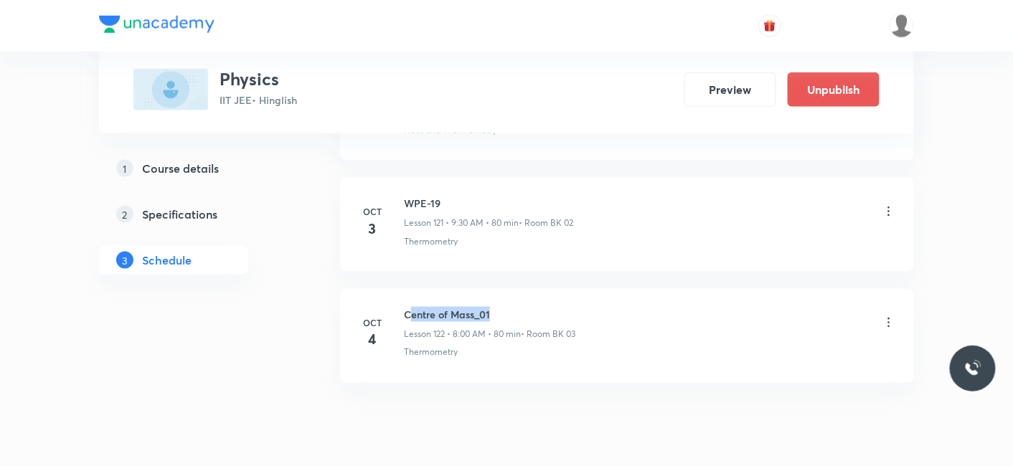
drag, startPoint x: 408, startPoint y: 262, endPoint x: 445, endPoint y: 265, distance: 36.7
click at [503, 307] on h6 "Centre of Mass_01" at bounding box center [489, 314] width 171 height 15
click at [445, 307] on h6 "Centre of Mass_01" at bounding box center [489, 314] width 171 height 15
drag, startPoint x: 405, startPoint y: 261, endPoint x: 498, endPoint y: 263, distance: 92.5
click at [498, 307] on h6 "Centre of Mass_01" at bounding box center [489, 314] width 171 height 15
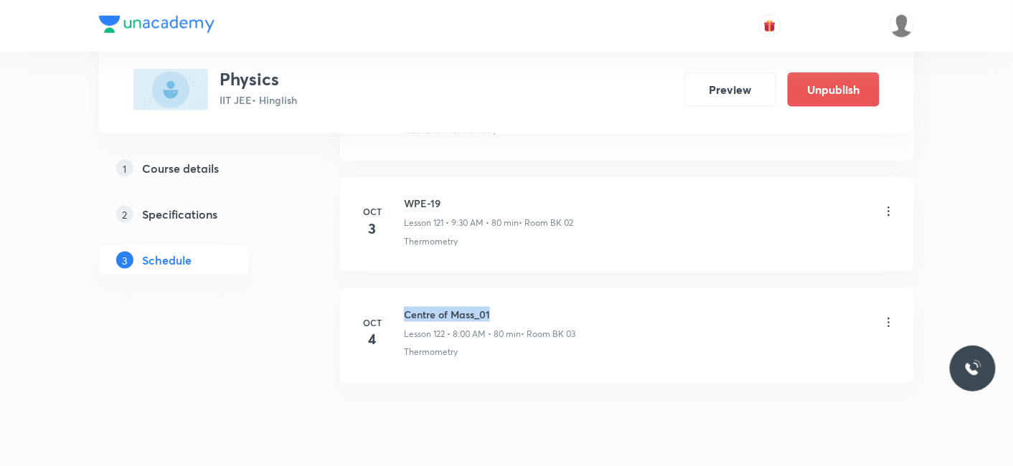
copy h6 "Centre of Mass_01"
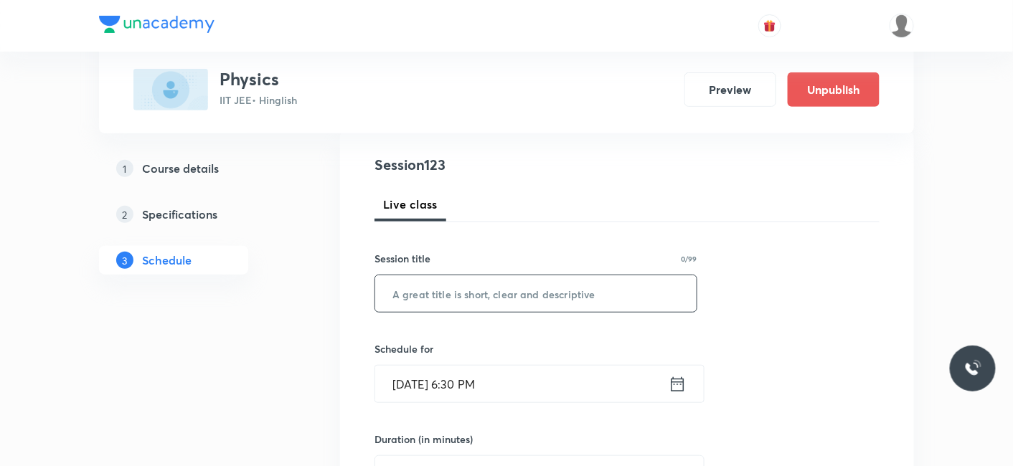
scroll to position [159, 0]
click at [489, 286] on input "text" at bounding box center [535, 290] width 321 height 37
paste input "Centre of Mass_01"
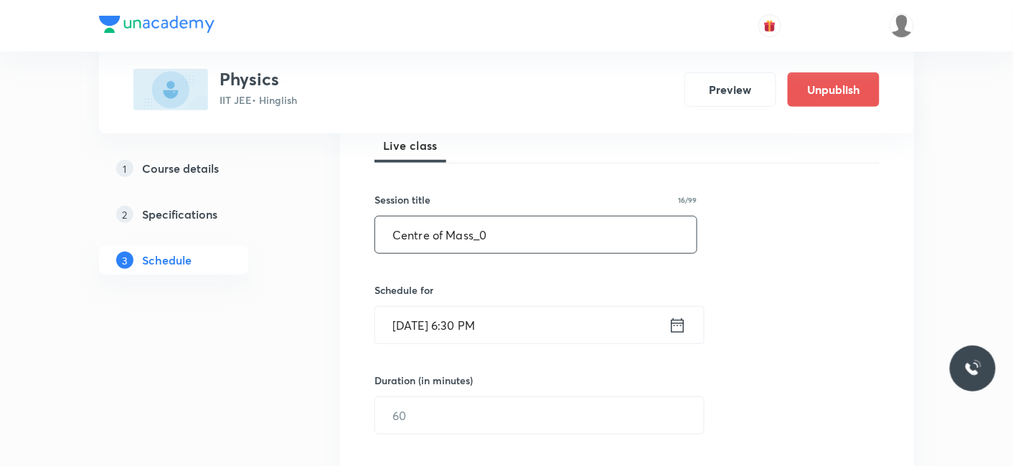
scroll to position [262, 0]
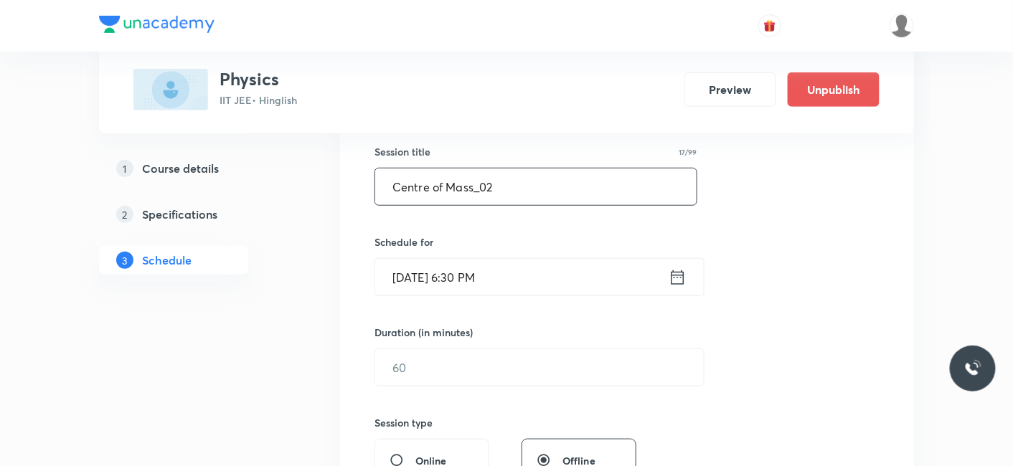
type input "Centre of Mass_02"
click at [485, 280] on input "Oct 3, 2025, 6:30 PM" at bounding box center [521, 277] width 293 height 37
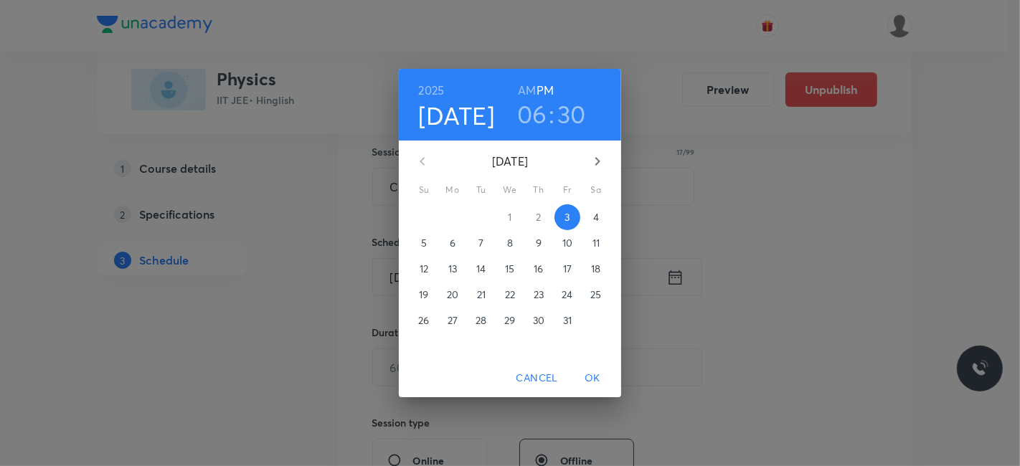
click at [594, 213] on p "4" at bounding box center [596, 217] width 6 height 14
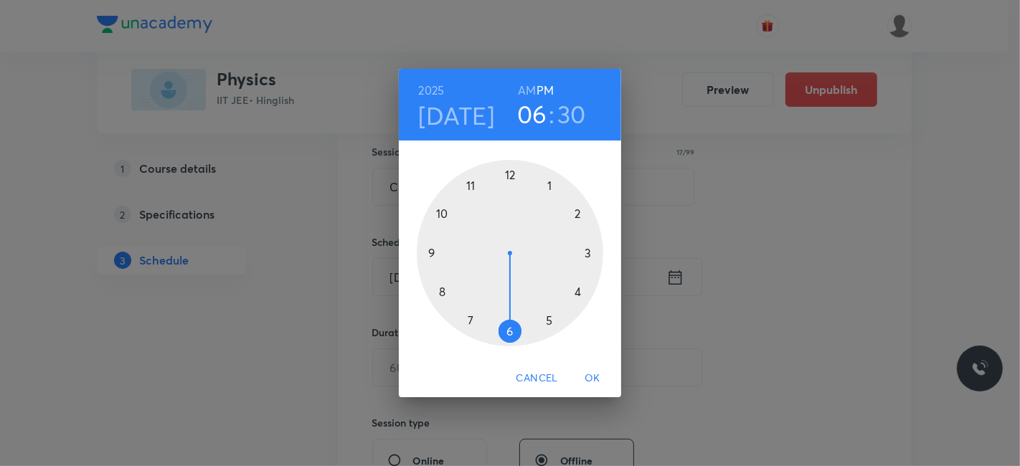
click at [511, 172] on div at bounding box center [510, 253] width 186 height 186
click at [440, 291] on div at bounding box center [510, 253] width 186 height 186
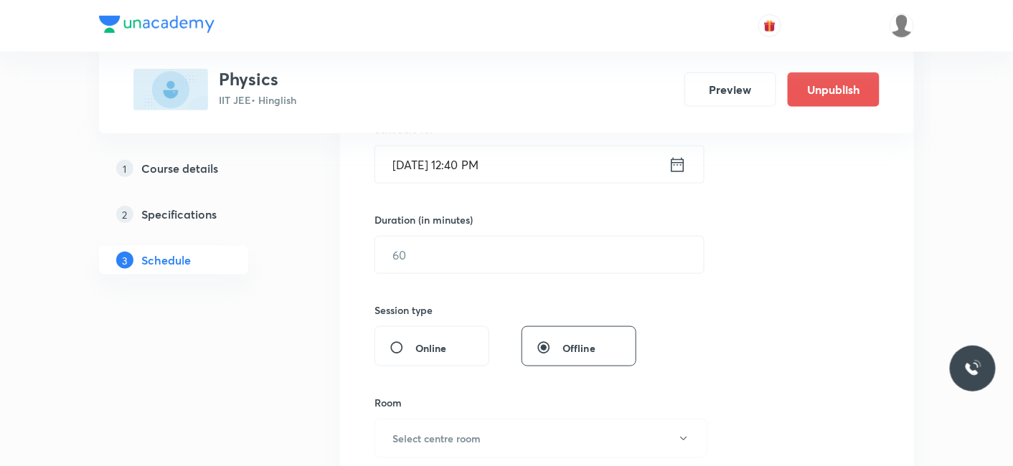
scroll to position [422, 0]
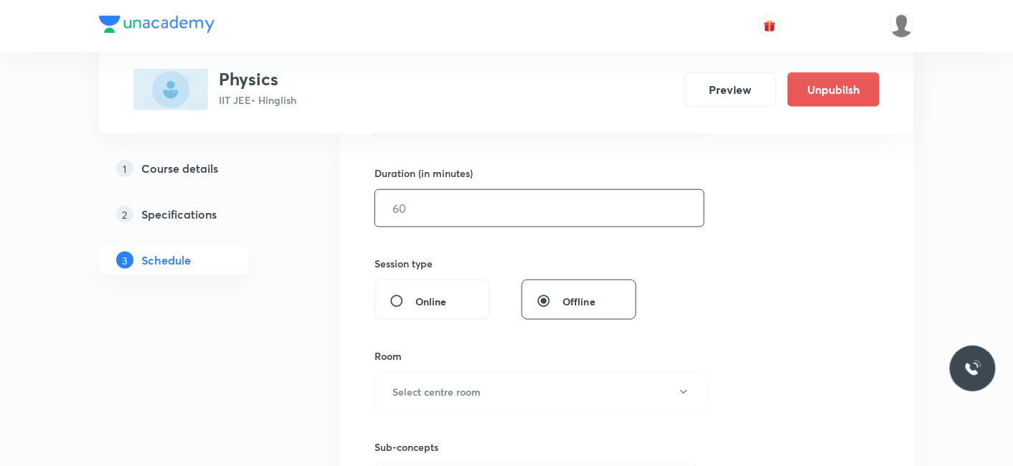
click at [431, 209] on input "text" at bounding box center [539, 208] width 328 height 37
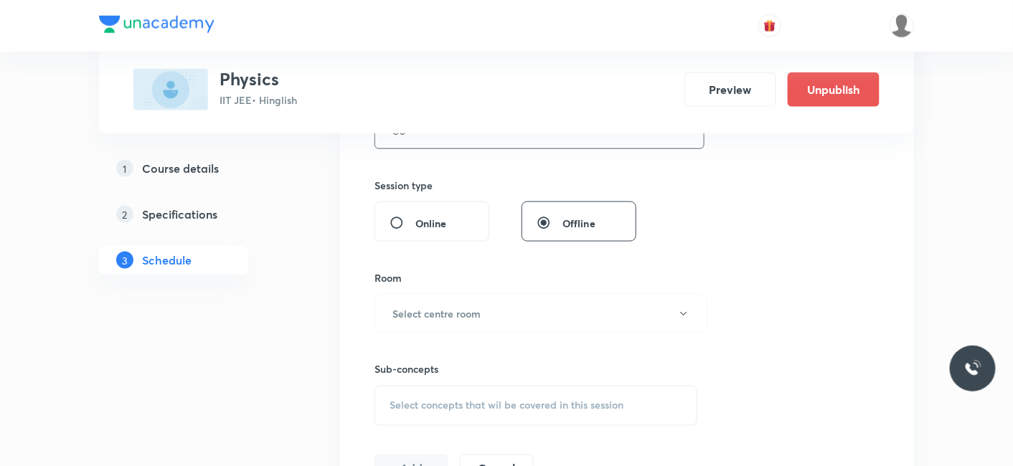
scroll to position [502, 0]
type input "80"
click at [423, 284] on div "Room Select centre room" at bounding box center [535, 299] width 323 height 63
click at [417, 301] on button "Select centre room" at bounding box center [540, 311] width 333 height 39
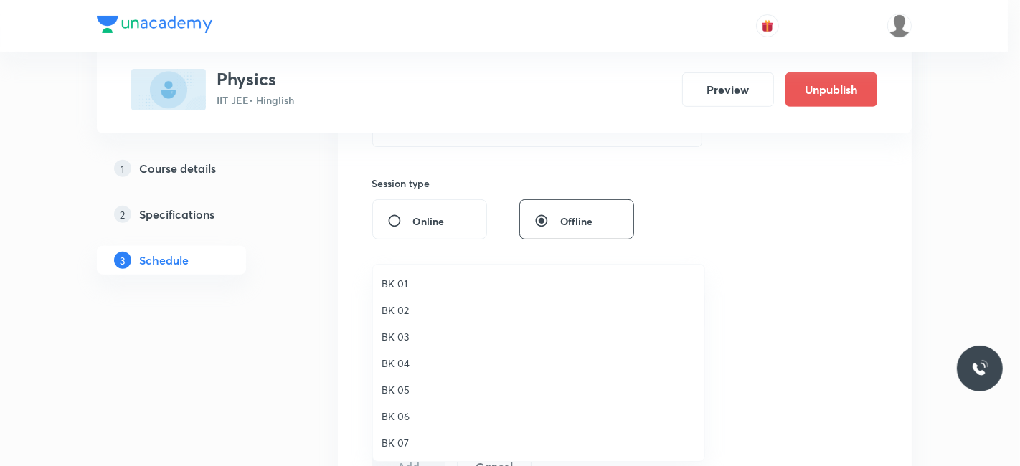
click at [403, 341] on span "BK 03" at bounding box center [539, 336] width 314 height 15
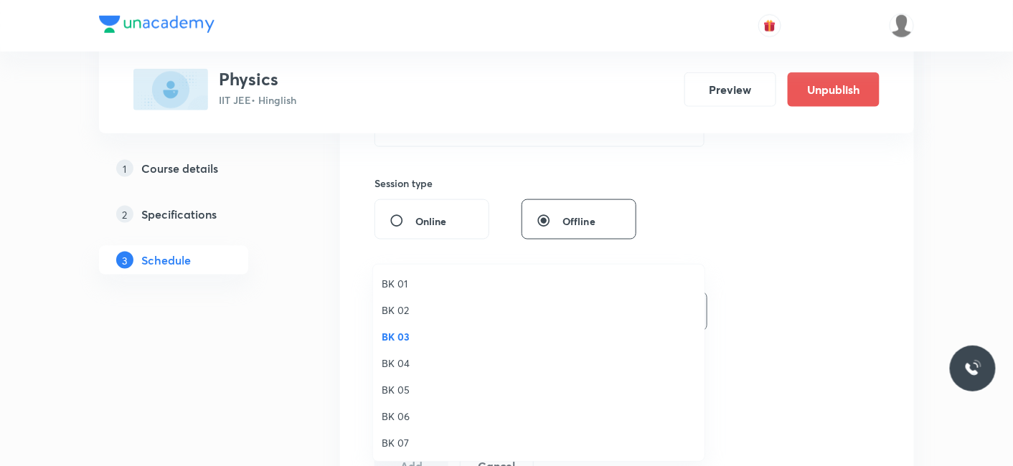
click at [285, 334] on div "BK 01 BK 02 BK 03 BK 04 BK 05 BK 06 BK 07 BK 08" at bounding box center [506, 233] width 1013 height 466
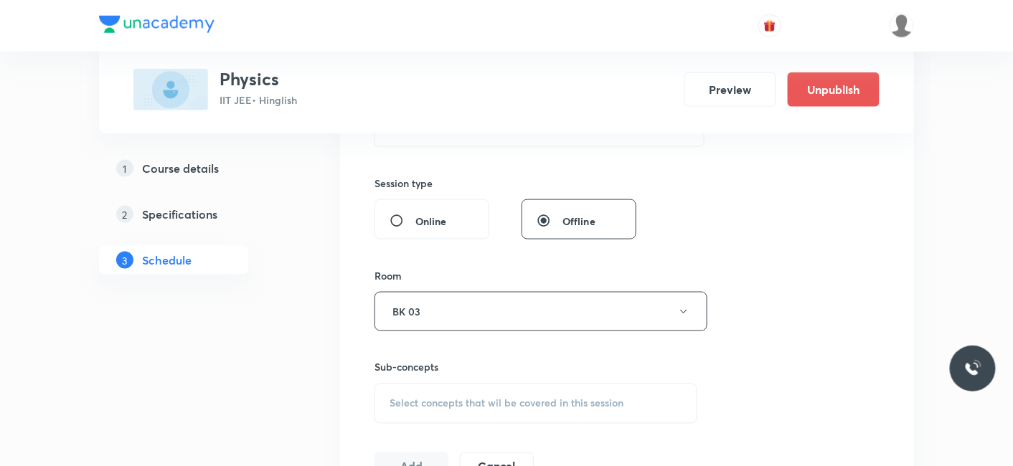
click at [435, 398] on span "Select concepts that wil be covered in this session" at bounding box center [506, 403] width 234 height 11
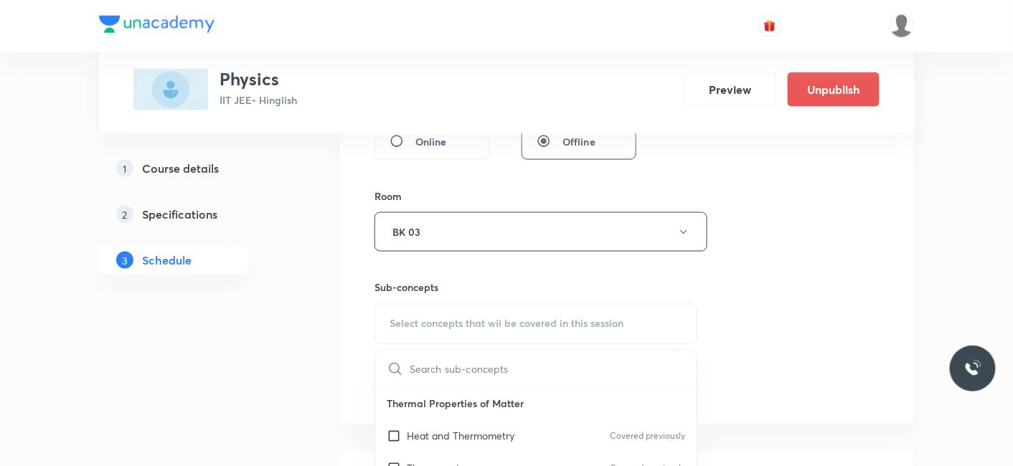
drag, startPoint x: 427, startPoint y: 437, endPoint x: 278, endPoint y: 392, distance: 156.1
click at [426, 437] on p "Heat and Thermometry" at bounding box center [461, 436] width 108 height 15
checkbox input "true"
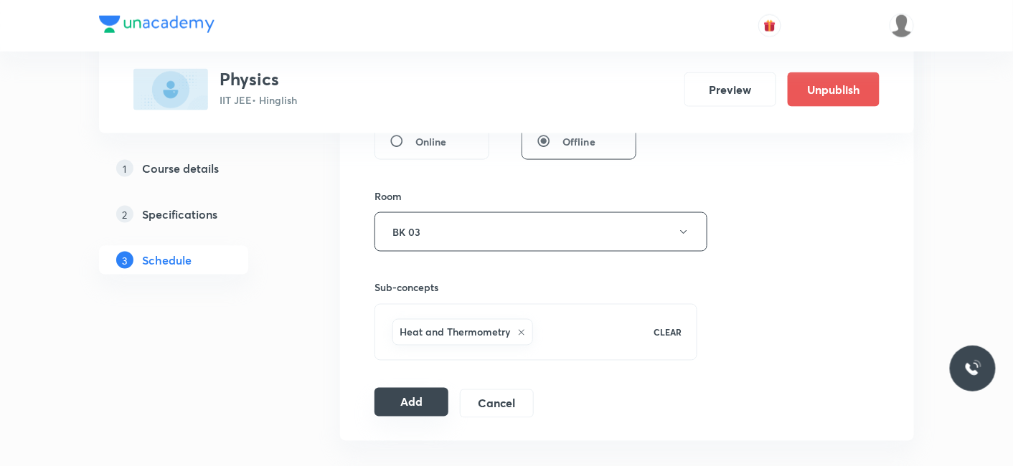
click at [384, 397] on button "Add" at bounding box center [411, 402] width 74 height 29
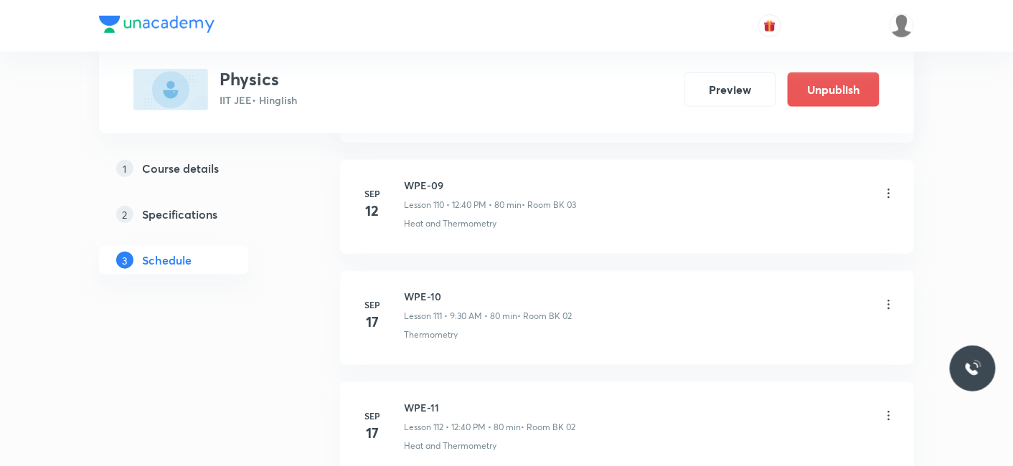
scroll to position [13647, 0]
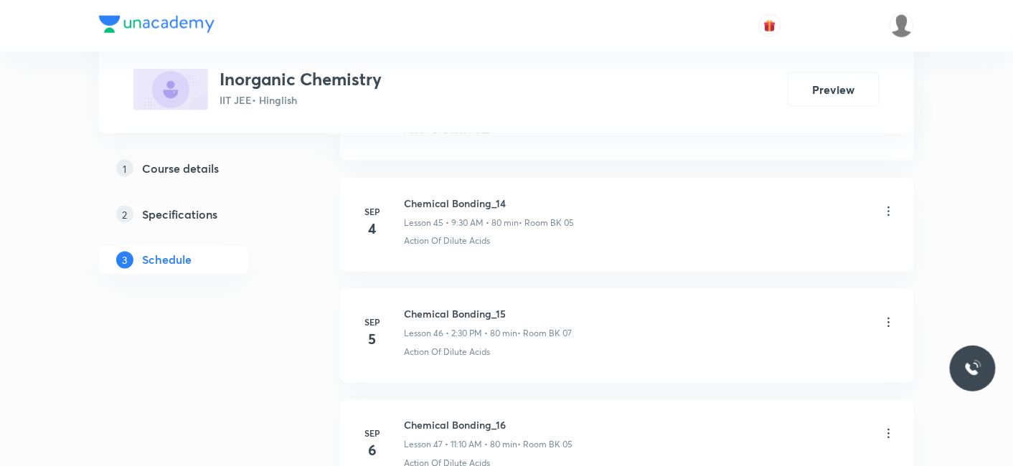
scroll to position [7326, 0]
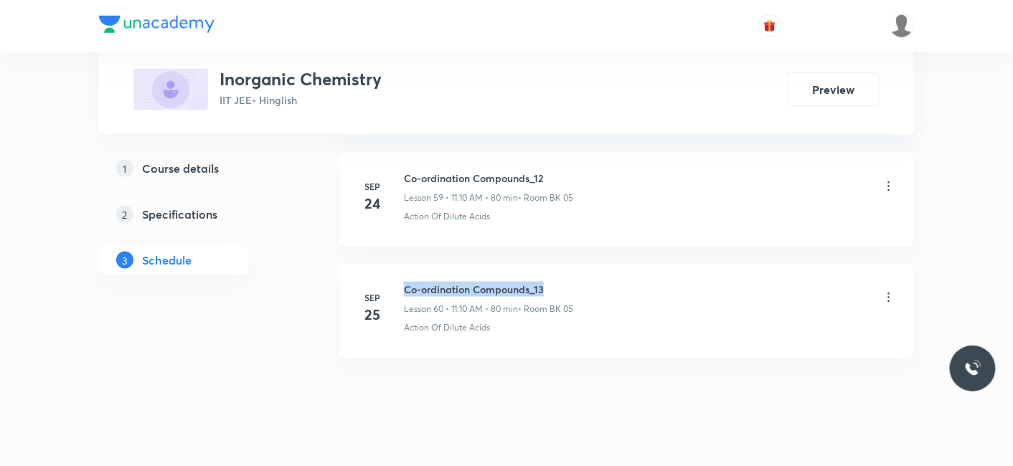
drag, startPoint x: 403, startPoint y: 261, endPoint x: 588, endPoint y: 261, distance: 185.0
click at [588, 282] on div "Co-ordination Compounds_13 Lesson 60 • 11:10 AM • 80 min • Room BK 05" at bounding box center [650, 299] width 492 height 34
copy h6 "Co-ordination Compounds_13"
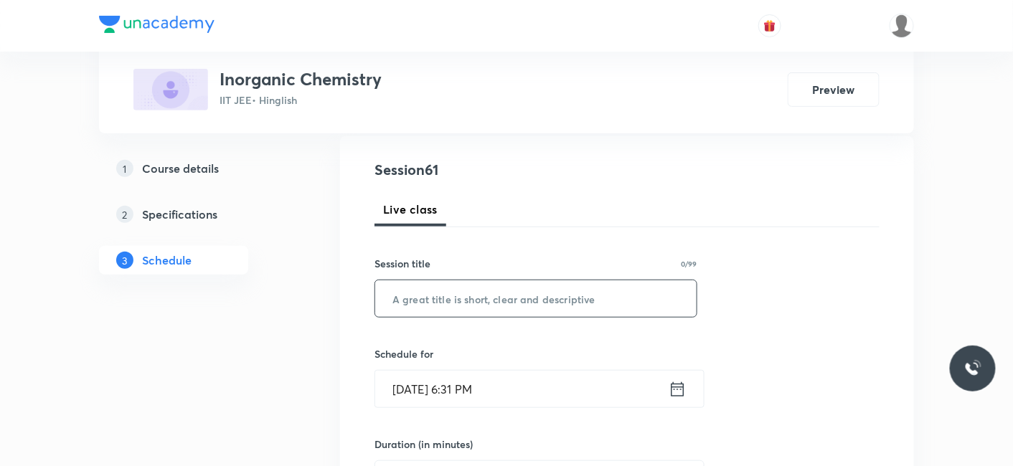
scroll to position [159, 0]
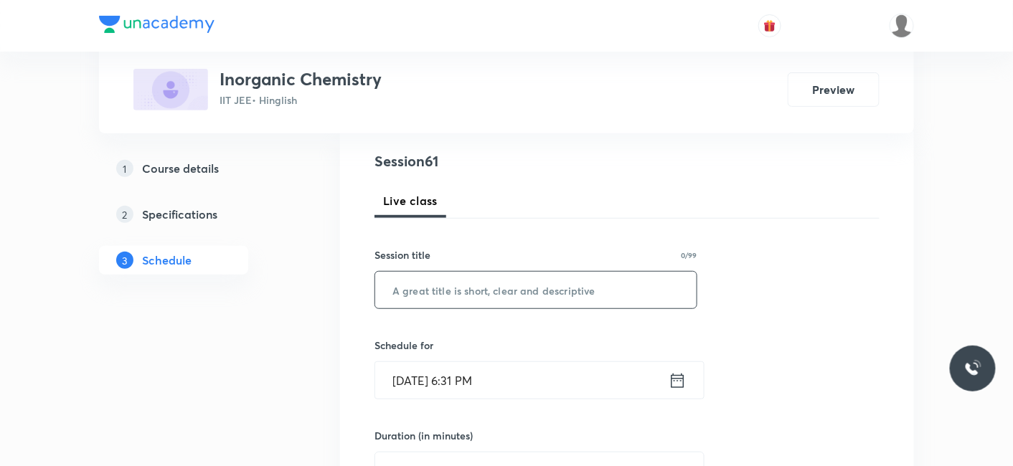
click at [432, 295] on input "text" at bounding box center [535, 290] width 321 height 37
paste input "Co-ordination Compounds_13"
type input "Co-ordination Compounds_14"
click at [445, 359] on div "Schedule for [DATE] 6:31 PM ​" at bounding box center [535, 369] width 323 height 62
click at [441, 378] on input "[DATE] 6:31 PM" at bounding box center [521, 380] width 293 height 37
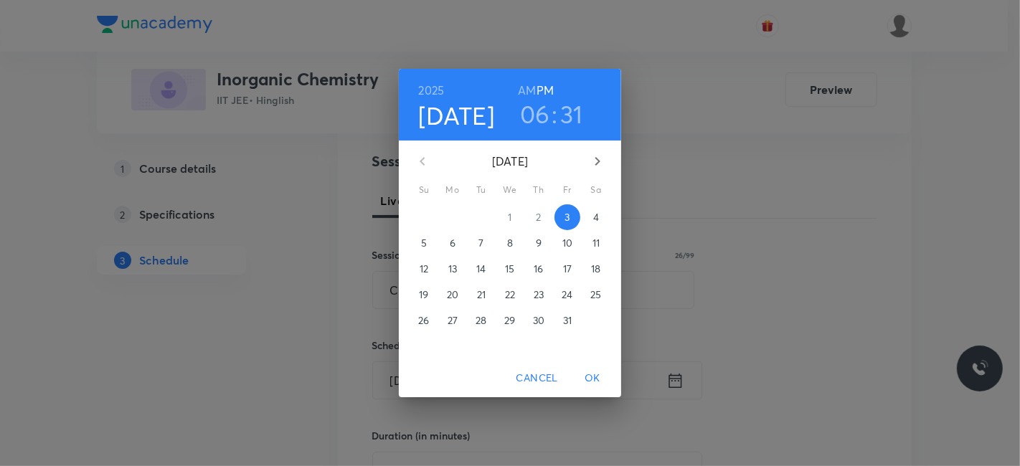
click at [591, 219] on span "4" at bounding box center [596, 217] width 26 height 14
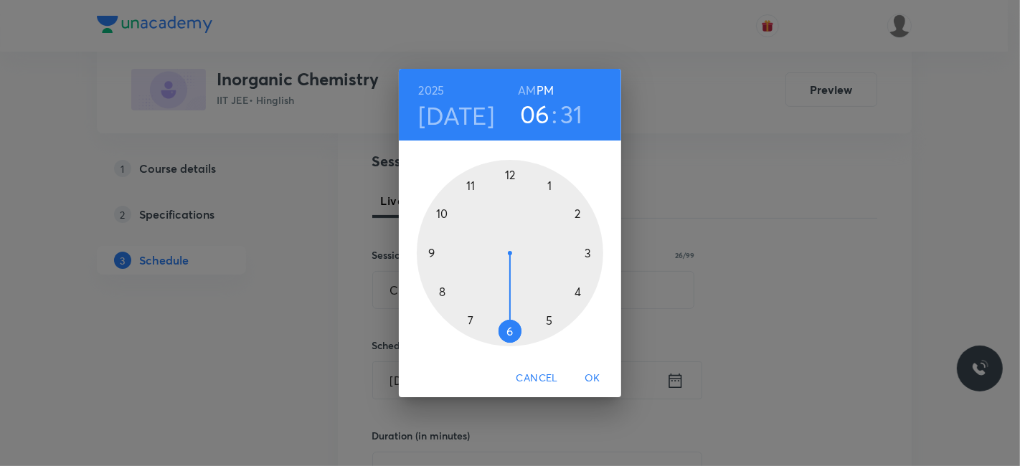
click at [529, 89] on h6 "AM" at bounding box center [527, 90] width 18 height 20
click at [440, 289] on div at bounding box center [510, 253] width 186 height 186
click at [508, 173] on div at bounding box center [510, 253] width 186 height 186
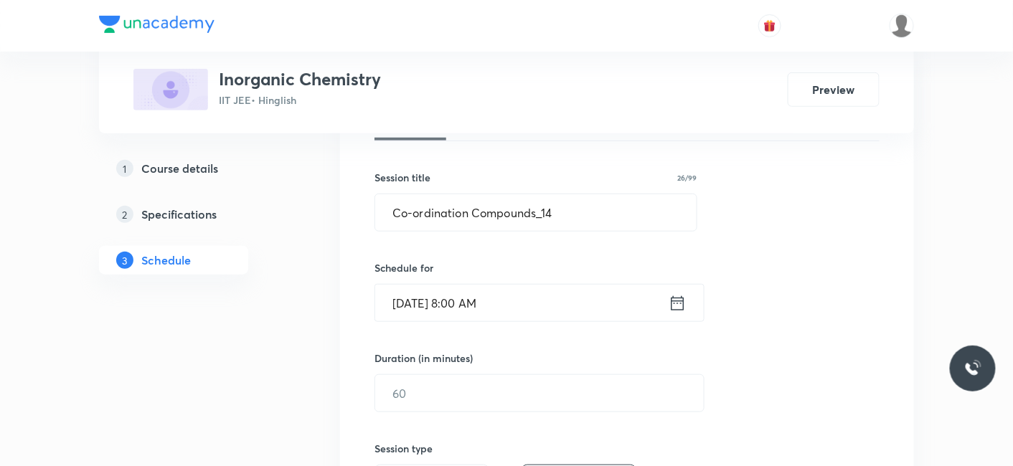
scroll to position [239, 0]
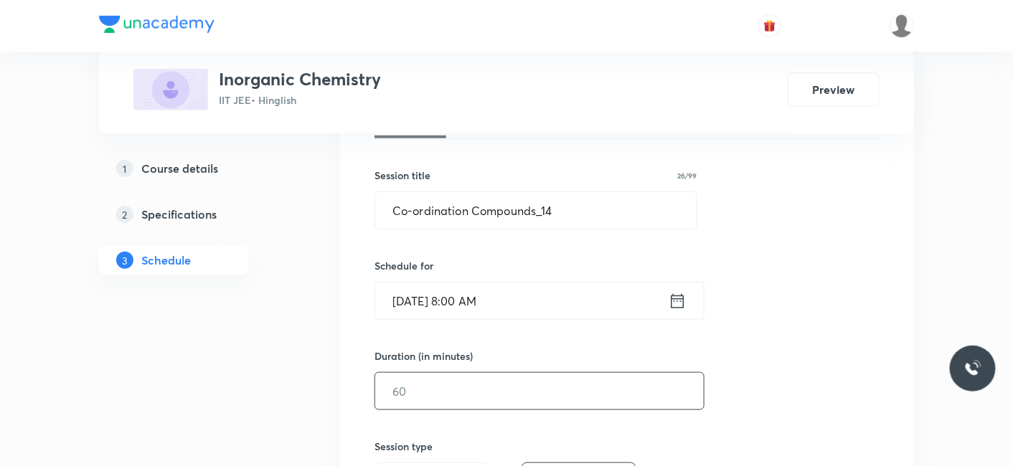
click at [420, 384] on input "text" at bounding box center [539, 391] width 328 height 37
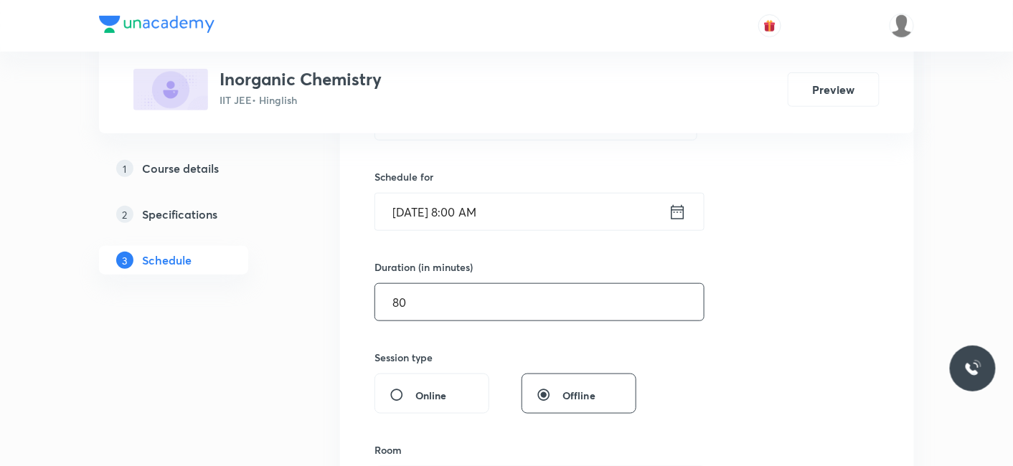
scroll to position [398, 0]
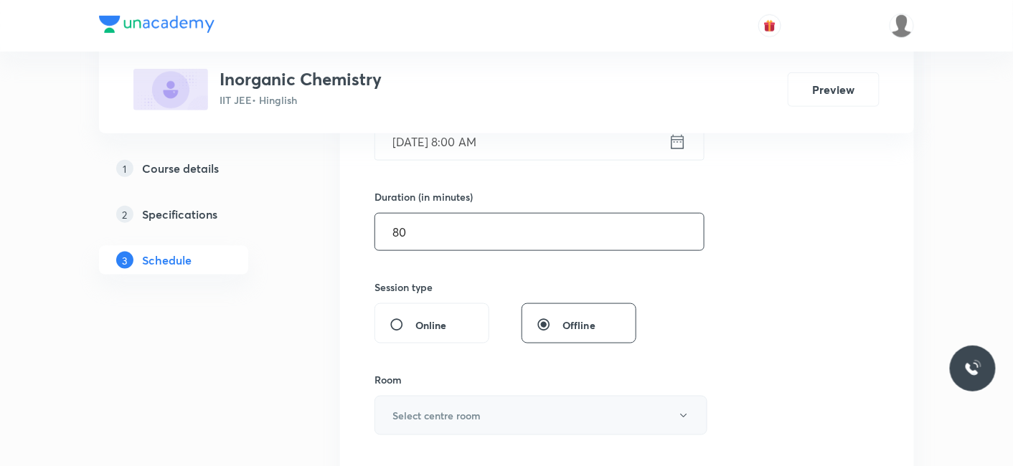
type input "80"
click at [419, 412] on h6 "Select centre room" at bounding box center [436, 415] width 88 height 15
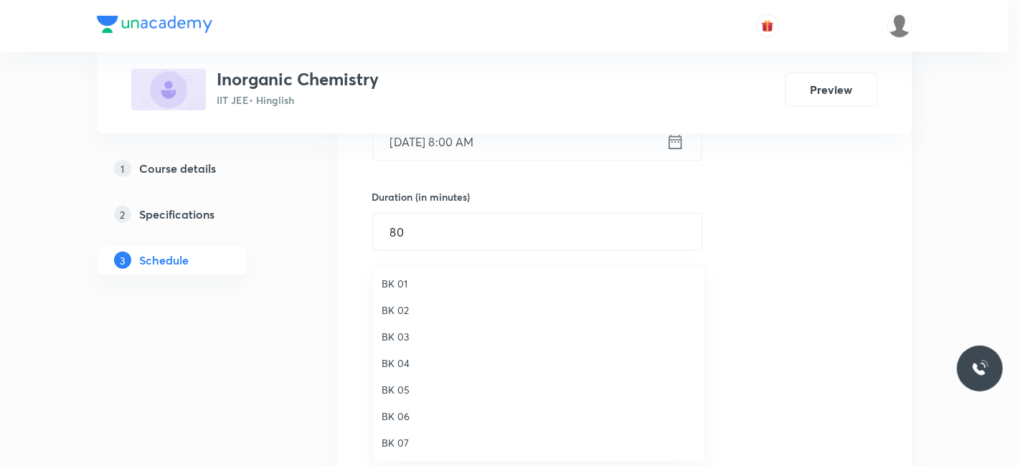
click at [397, 410] on span "BK 06" at bounding box center [539, 416] width 314 height 15
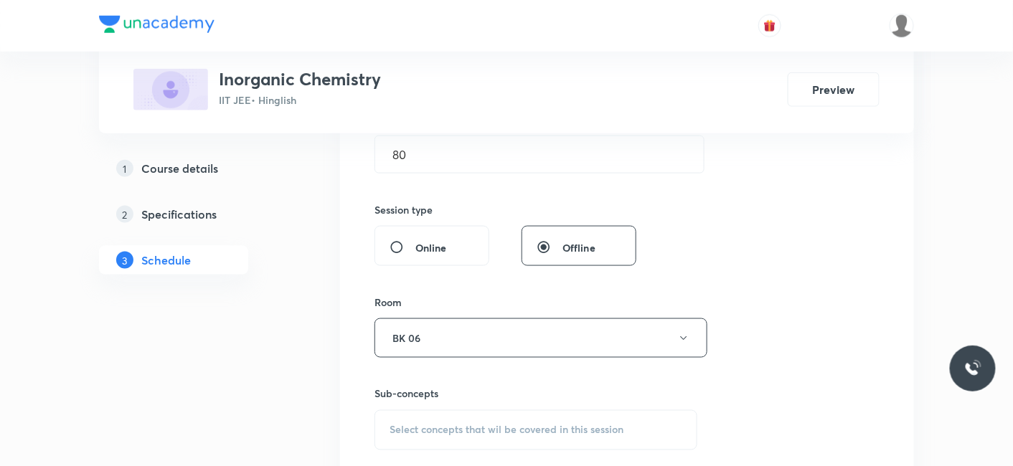
scroll to position [478, 0]
click at [416, 428] on span "Select concepts that wil be covered in this session" at bounding box center [506, 427] width 234 height 11
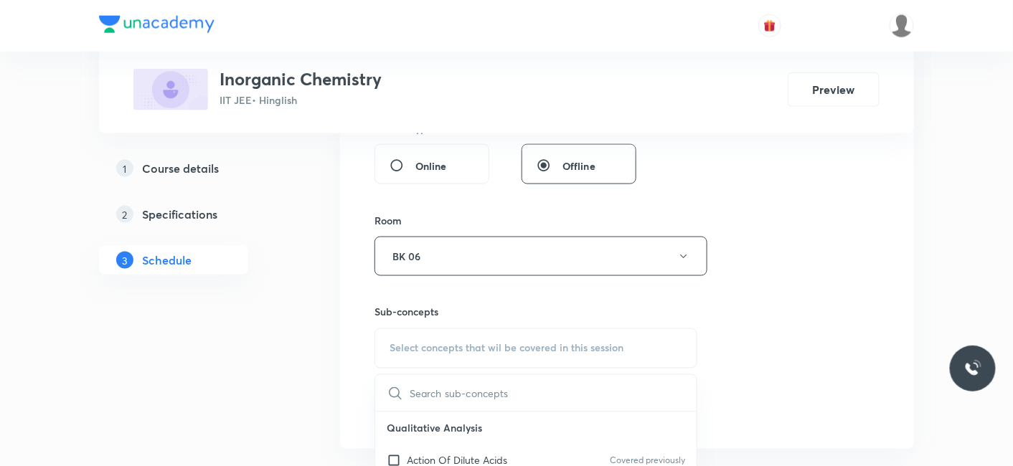
drag, startPoint x: 443, startPoint y: 458, endPoint x: 311, endPoint y: 406, distance: 141.7
click at [440, 458] on p "Action Of Dilute Acids" at bounding box center [457, 460] width 100 height 15
checkbox input "true"
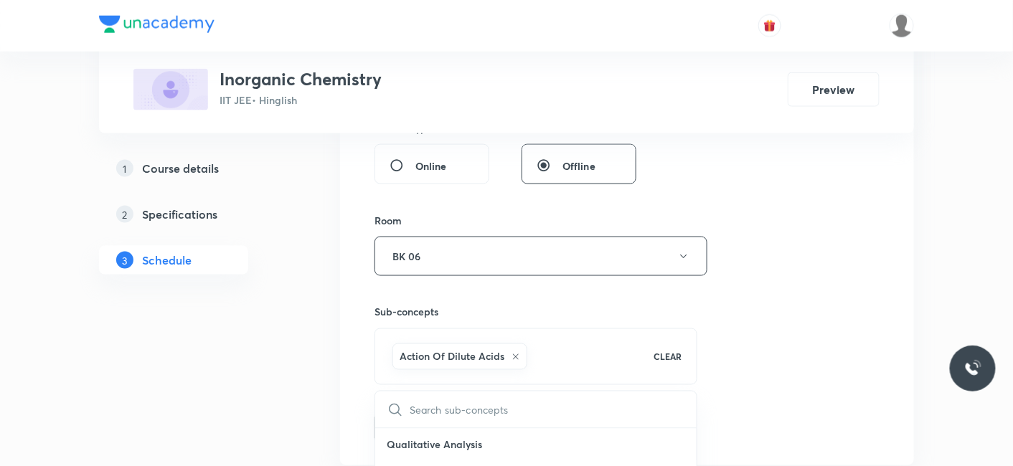
drag, startPoint x: 311, startPoint y: 406, endPoint x: 422, endPoint y: 384, distance: 112.7
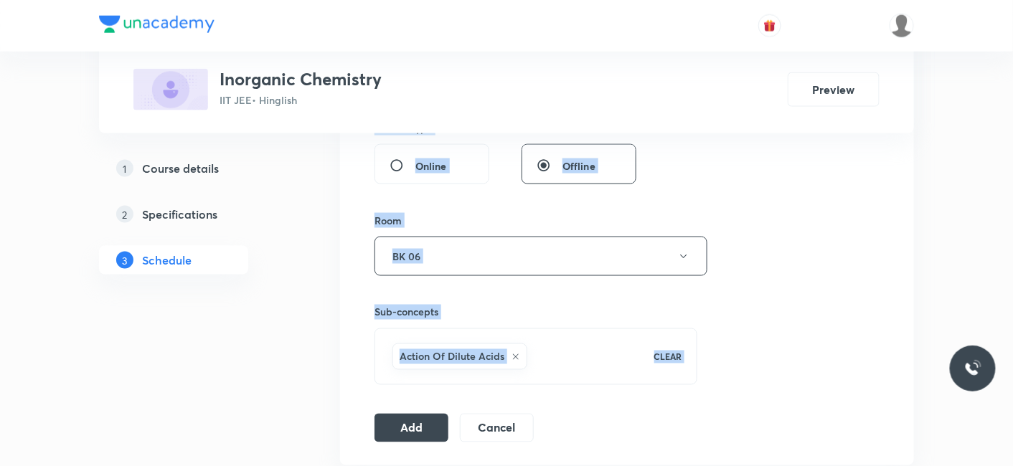
click at [532, 393] on div "Session 61 Live class Session title 26/99 Co-ordination Compounds_14 ​ Schedule…" at bounding box center [626, 98] width 505 height 690
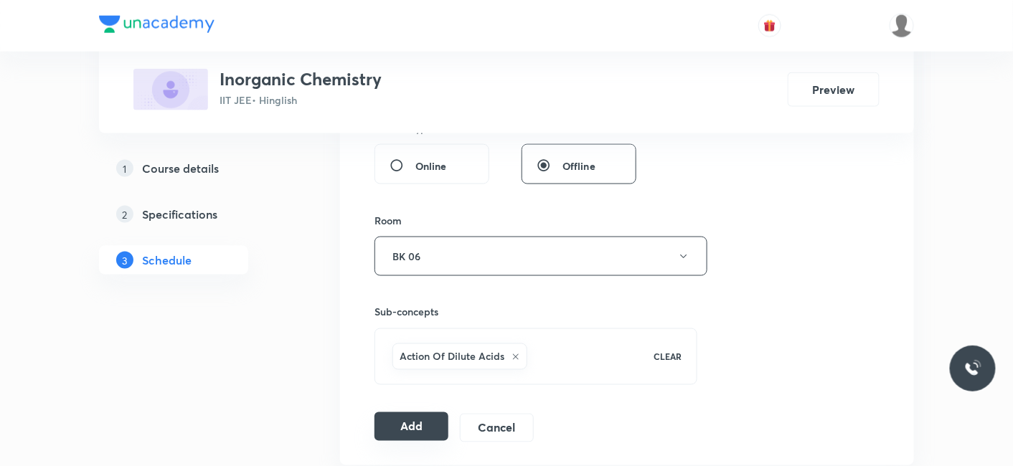
drag, startPoint x: 412, startPoint y: 424, endPoint x: 548, endPoint y: 379, distance: 143.3
click at [412, 420] on button "Add" at bounding box center [411, 426] width 74 height 29
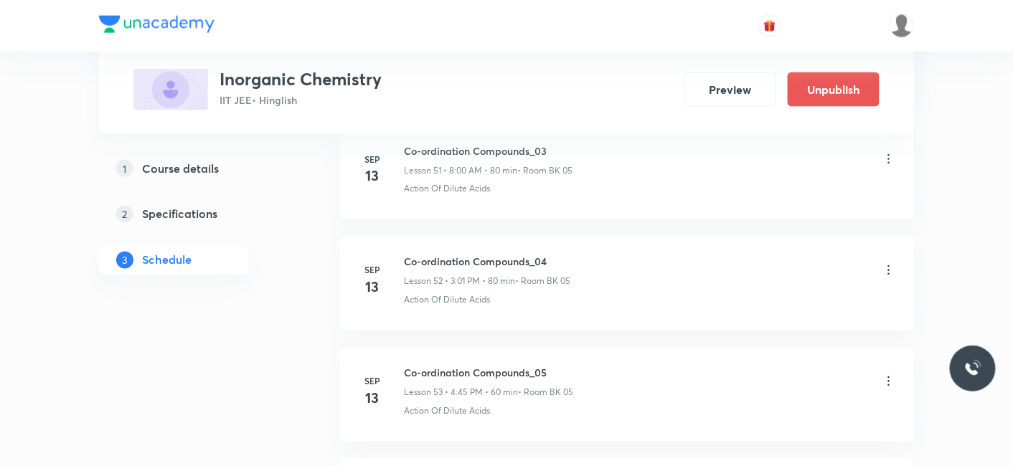
scroll to position [6780, 0]
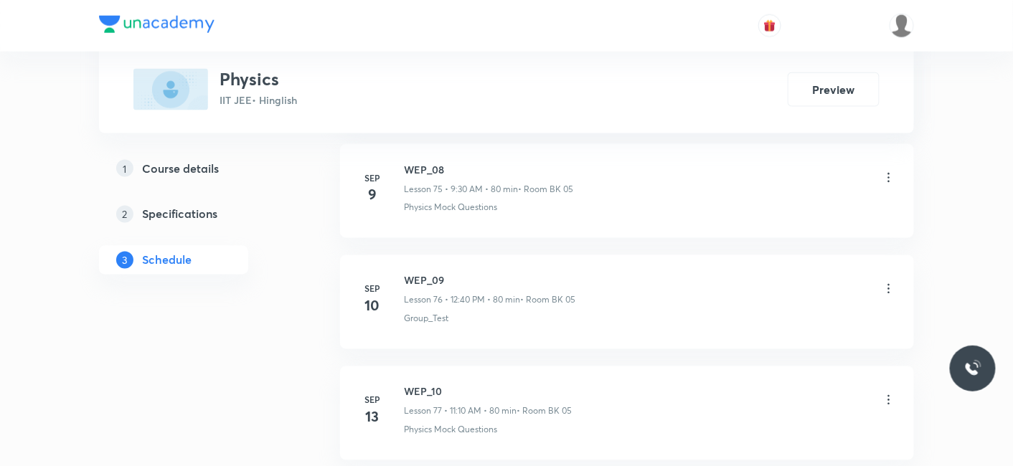
scroll to position [10519, 0]
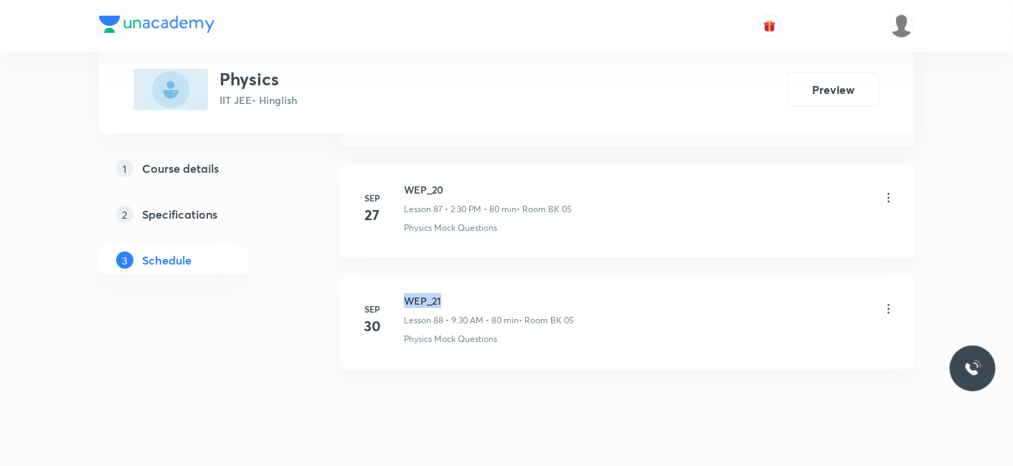
drag, startPoint x: 408, startPoint y: 264, endPoint x: 454, endPoint y: 265, distance: 45.9
click at [454, 293] on h6 "WEP_21" at bounding box center [489, 300] width 170 height 15
copy h6 "WEP_21"
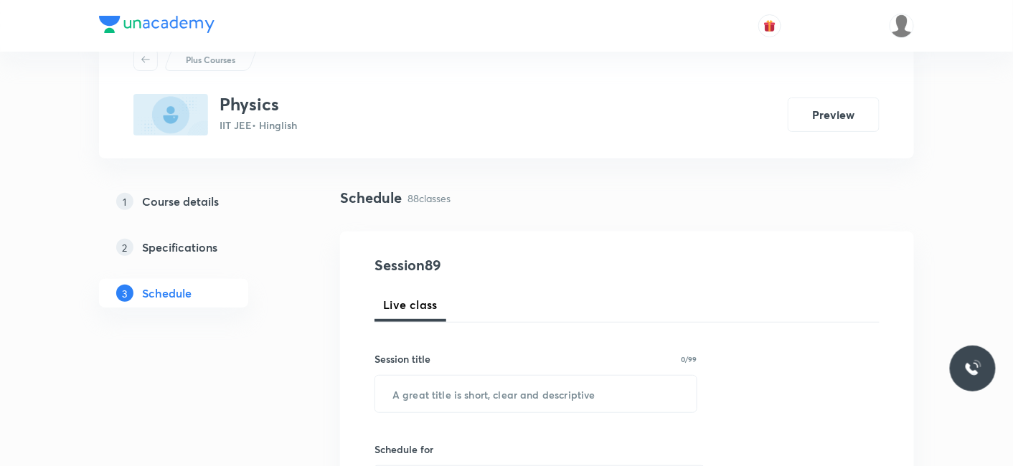
scroll to position [80, 0]
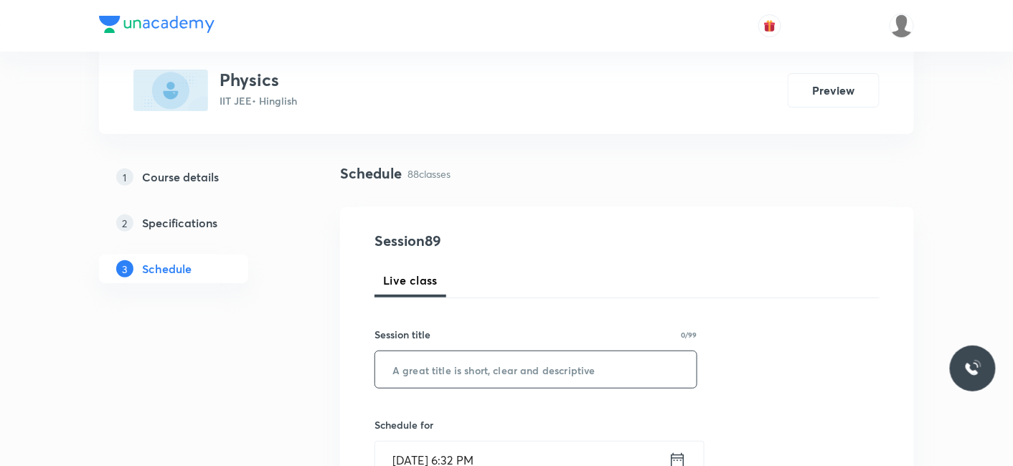
click at [446, 376] on input "text" at bounding box center [535, 369] width 321 height 37
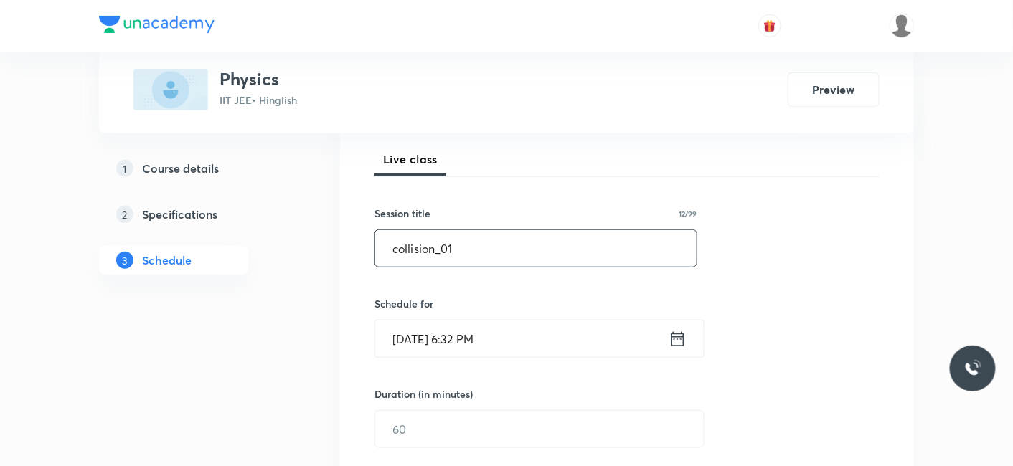
scroll to position [239, 0]
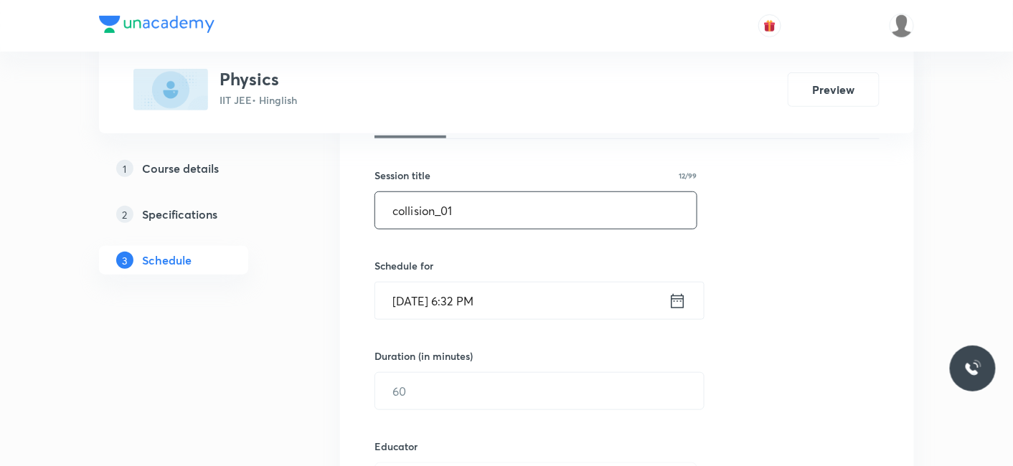
click at [396, 212] on input "collision_01" at bounding box center [535, 210] width 321 height 37
type input "Collision_01"
click at [440, 299] on input "Oct 3, 2025, 6:32 PM" at bounding box center [521, 301] width 293 height 37
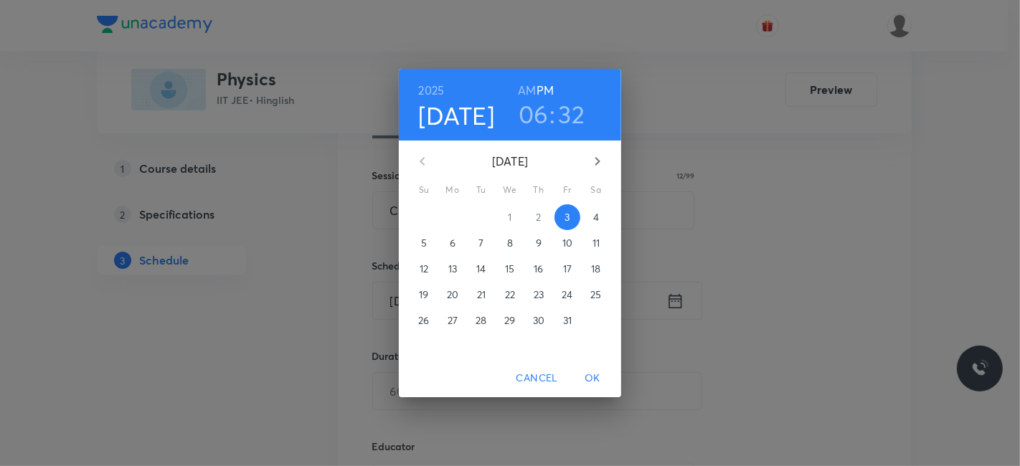
click at [597, 218] on p "4" at bounding box center [596, 217] width 6 height 14
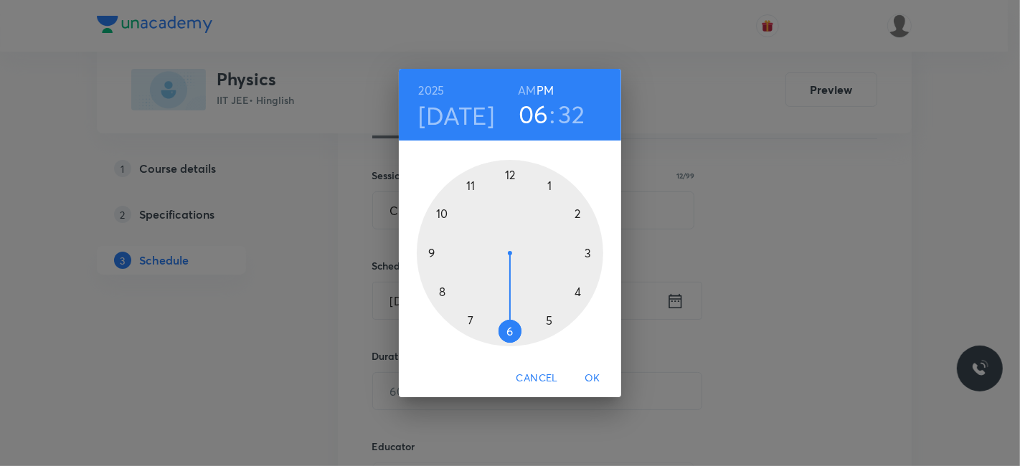
click at [523, 85] on h6 "AM" at bounding box center [527, 90] width 18 height 20
click at [430, 250] on div at bounding box center [510, 253] width 186 height 186
click at [511, 332] on div at bounding box center [510, 253] width 186 height 186
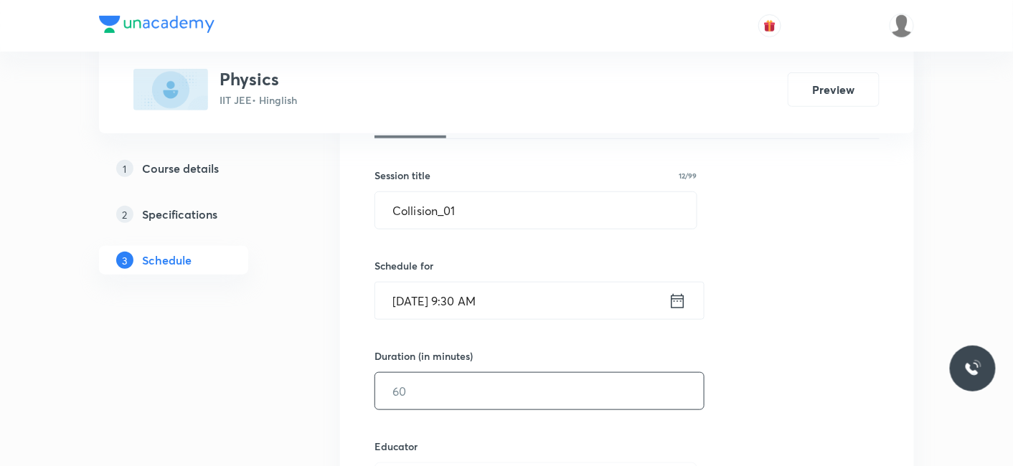
click at [458, 396] on input "text" at bounding box center [539, 391] width 328 height 37
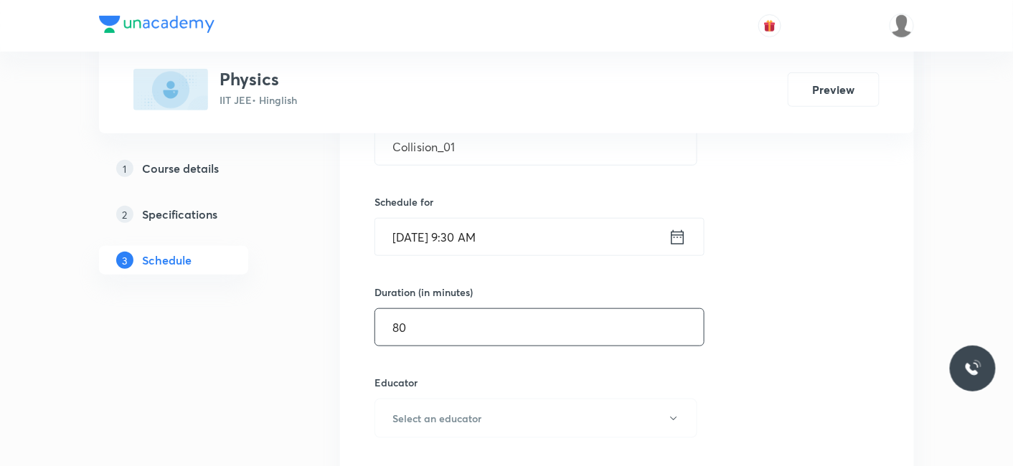
scroll to position [398, 0]
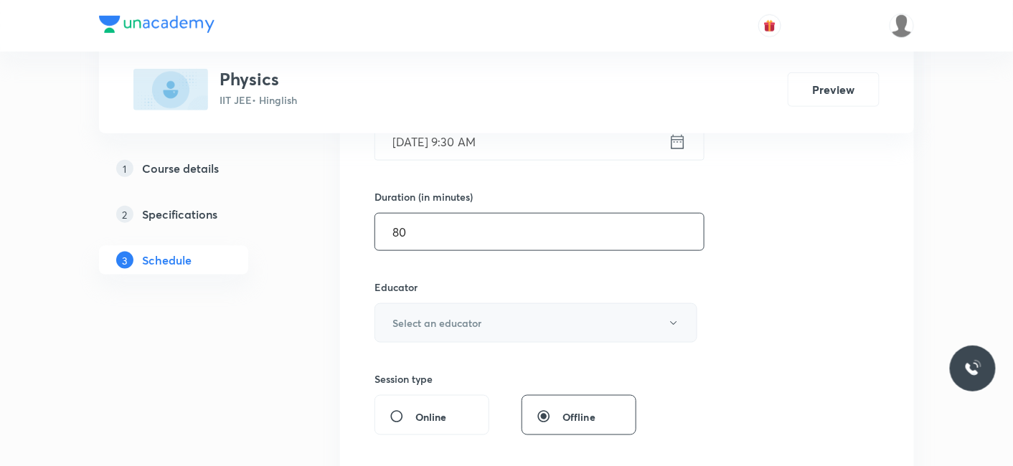
type input "80"
click at [442, 321] on h6 "Select an educator" at bounding box center [436, 323] width 89 height 15
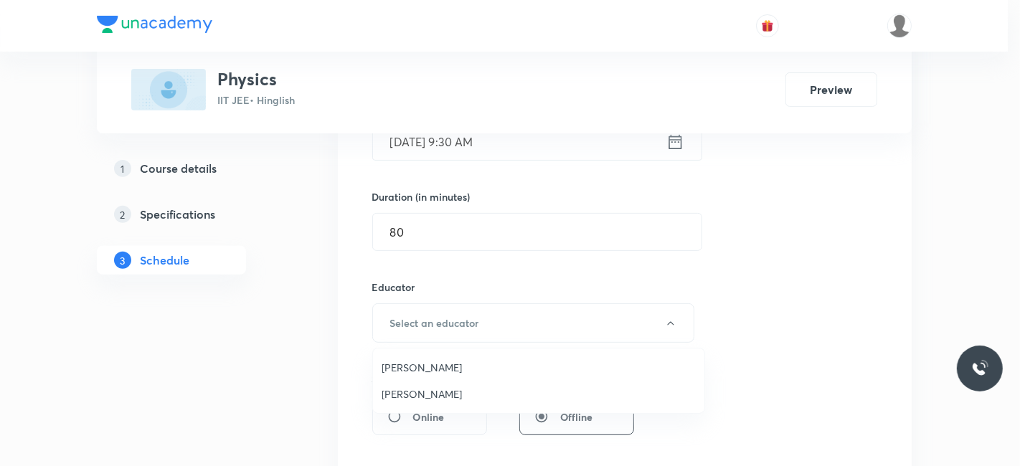
click at [425, 390] on span "Siddharth Jindal" at bounding box center [539, 394] width 314 height 15
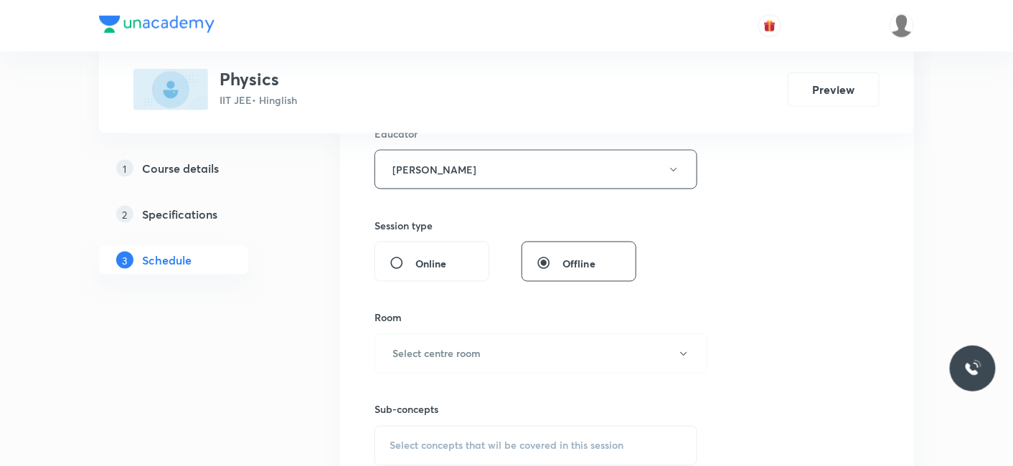
scroll to position [557, 0]
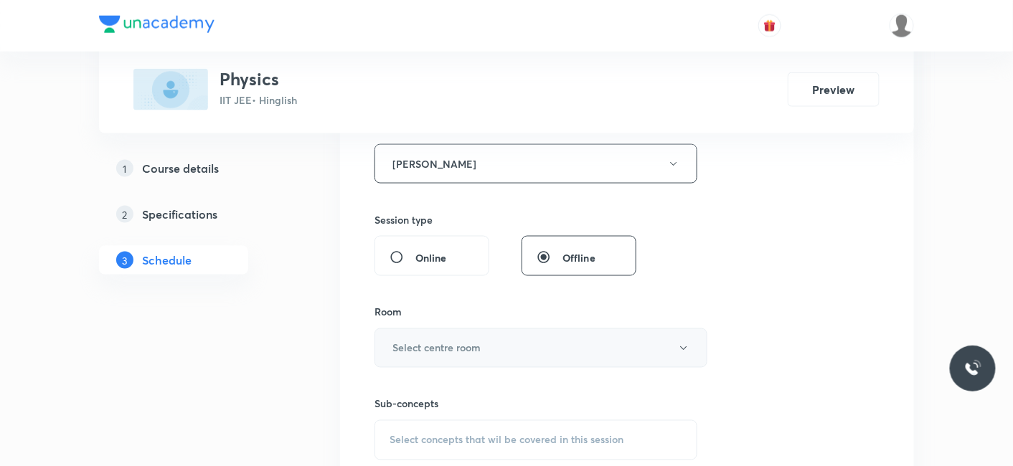
click at [483, 349] on button "Select centre room" at bounding box center [540, 347] width 333 height 39
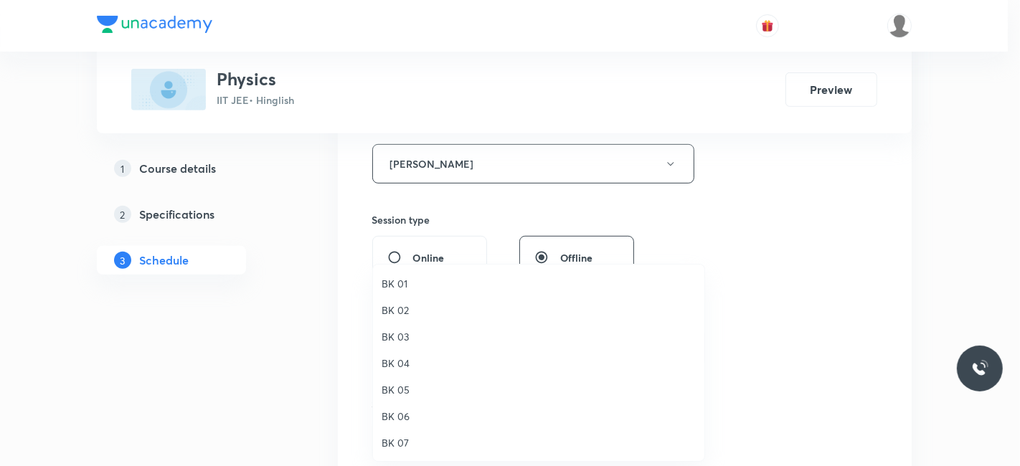
click at [403, 419] on span "BK 06" at bounding box center [539, 416] width 314 height 15
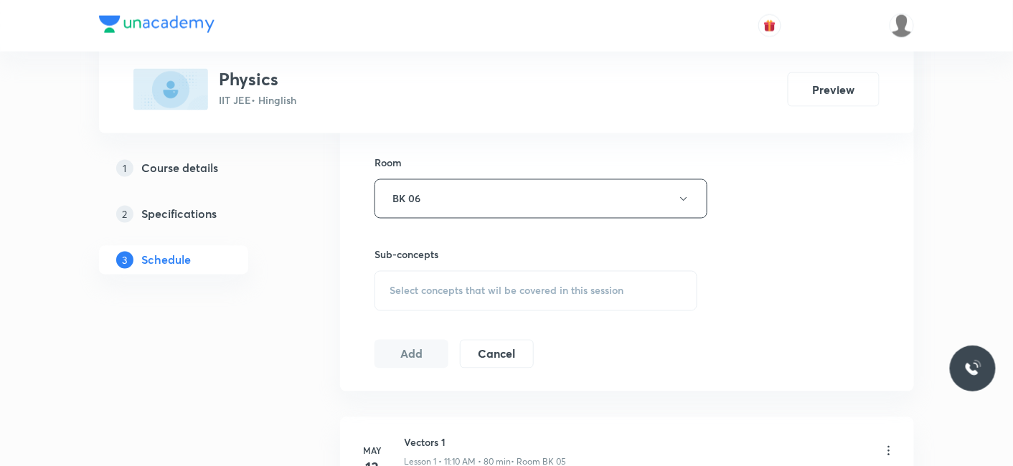
scroll to position [717, 0]
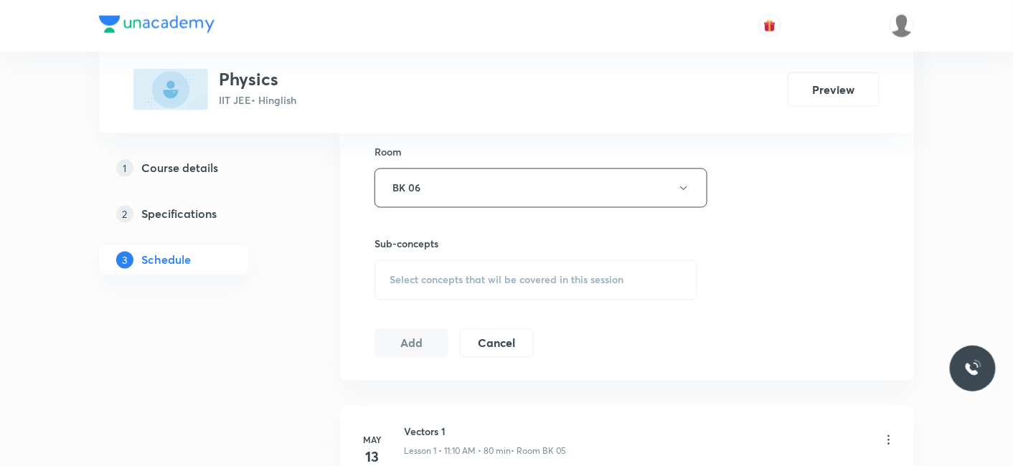
click at [455, 290] on div "Select concepts that wil be covered in this session" at bounding box center [535, 280] width 323 height 40
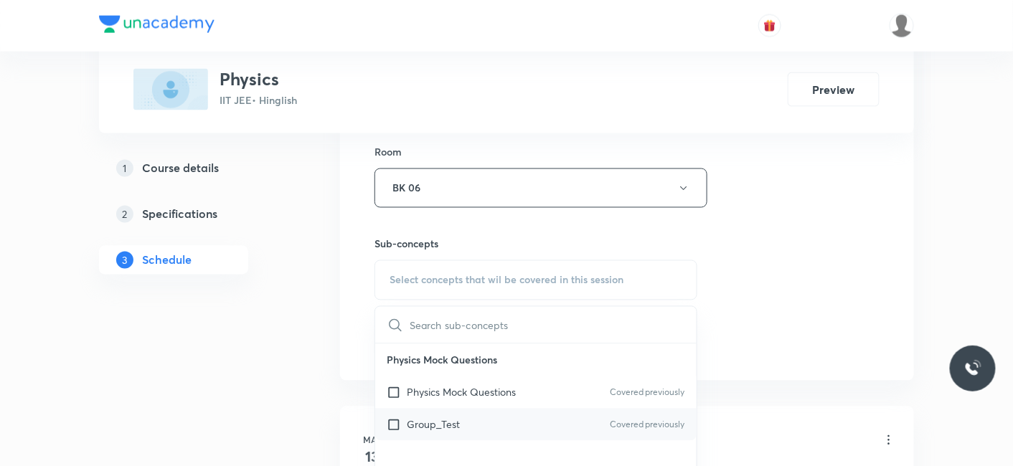
click at [422, 417] on p "Group_Test" at bounding box center [433, 424] width 53 height 15
checkbox input "true"
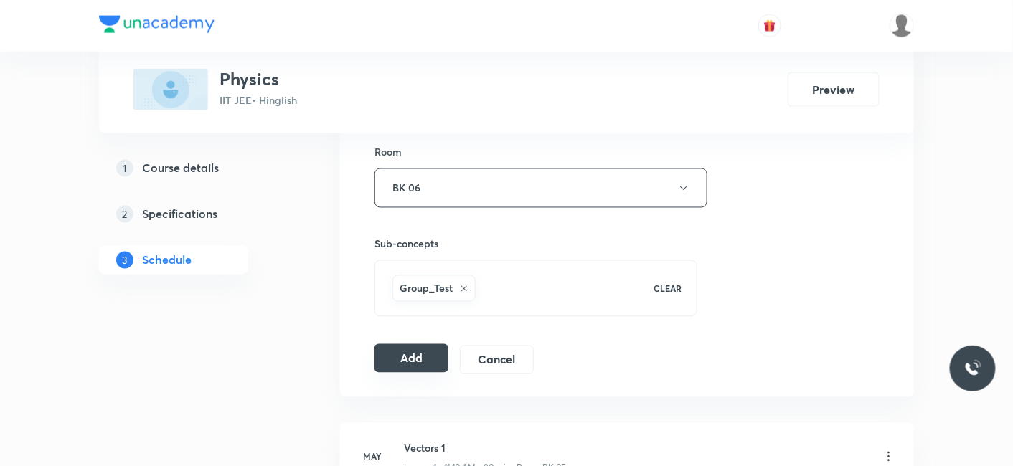
click at [420, 354] on button "Add" at bounding box center [411, 358] width 74 height 29
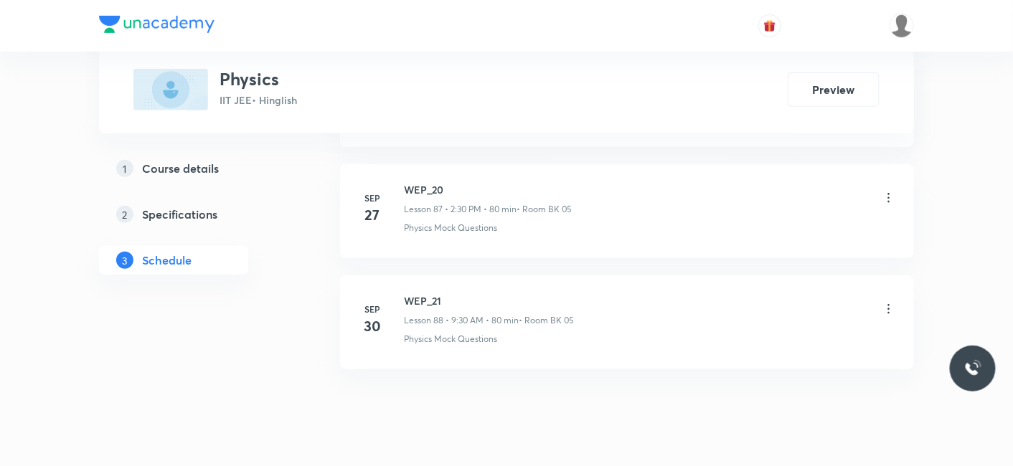
scroll to position [9770, 0]
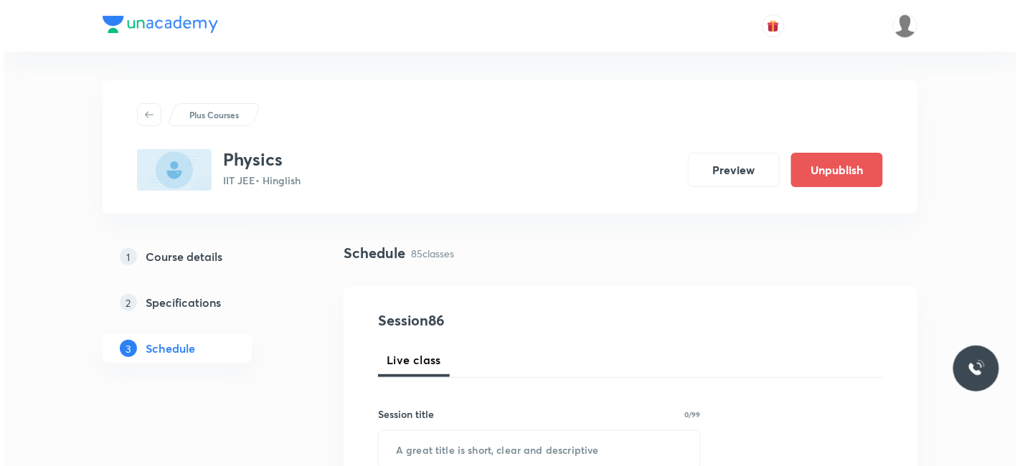
scroll to position [10187, 0]
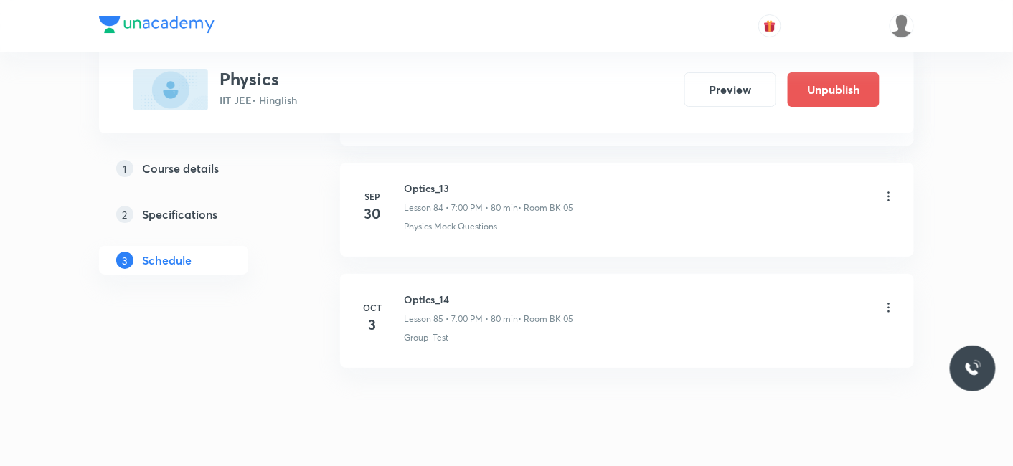
click at [889, 303] on icon at bounding box center [889, 307] width 2 height 9
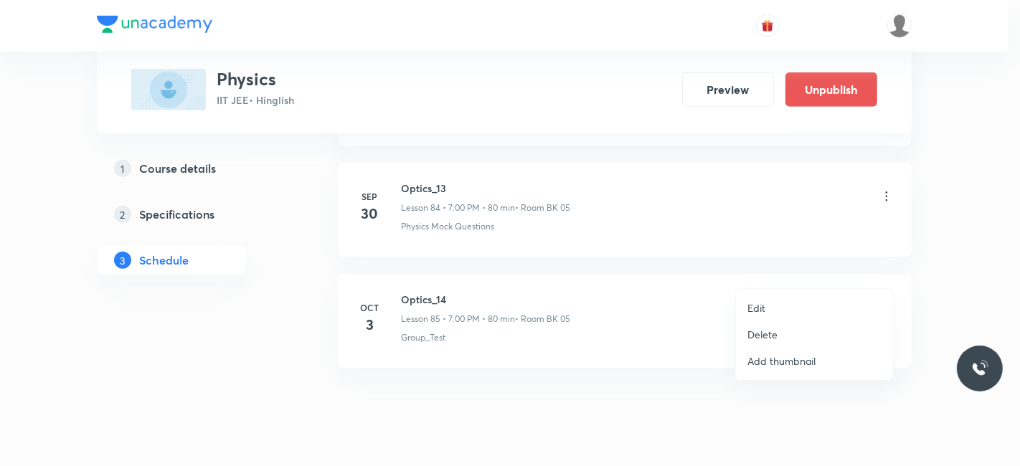
click at [752, 308] on p "Edit" at bounding box center [756, 307] width 18 height 15
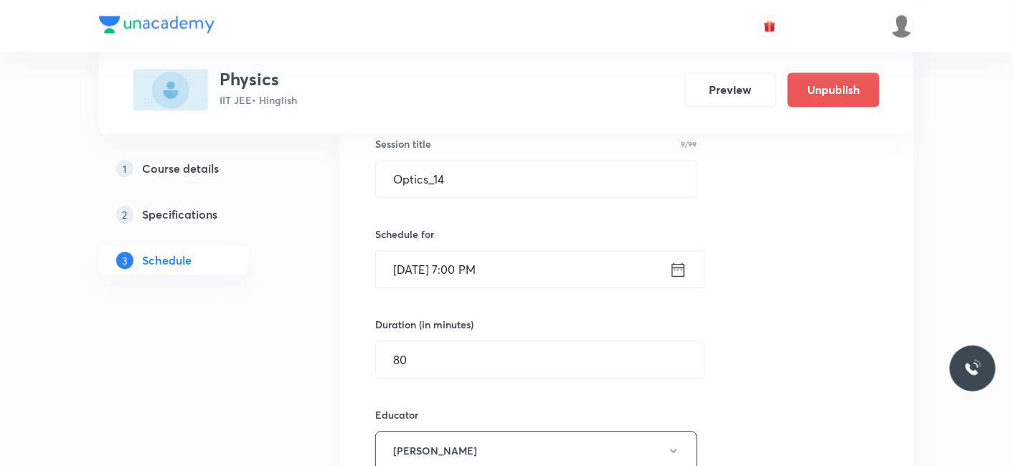
scroll to position [9601, 0]
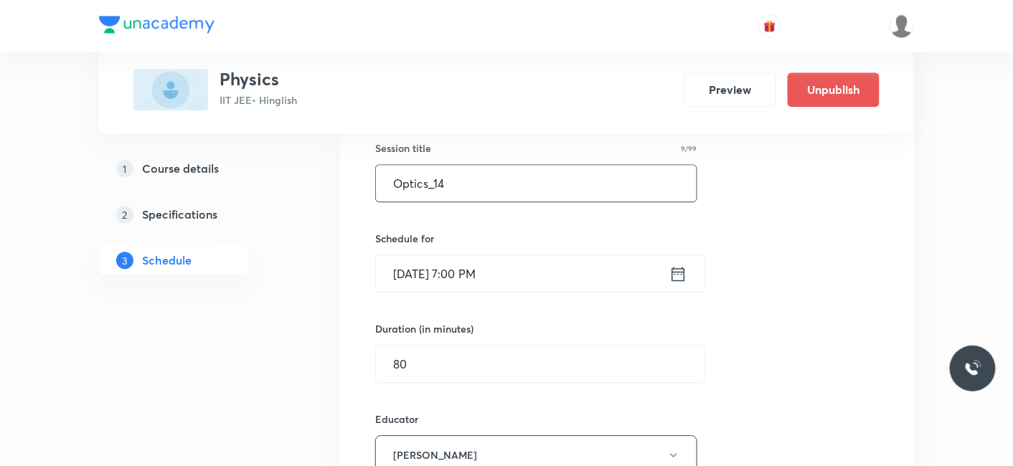
drag, startPoint x: 488, startPoint y: 151, endPoint x: 376, endPoint y: 151, distance: 111.2
click at [376, 165] on input "Optics_14" at bounding box center [536, 183] width 321 height 37
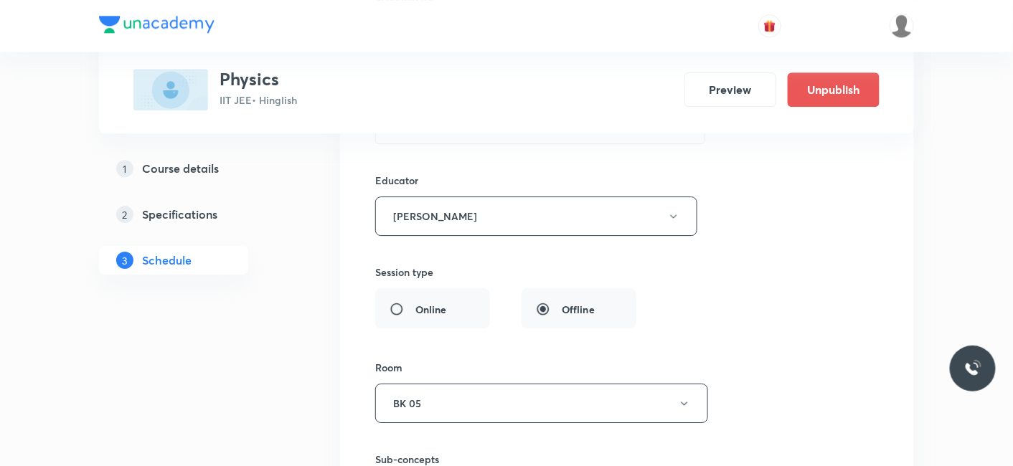
scroll to position [9999, 0]
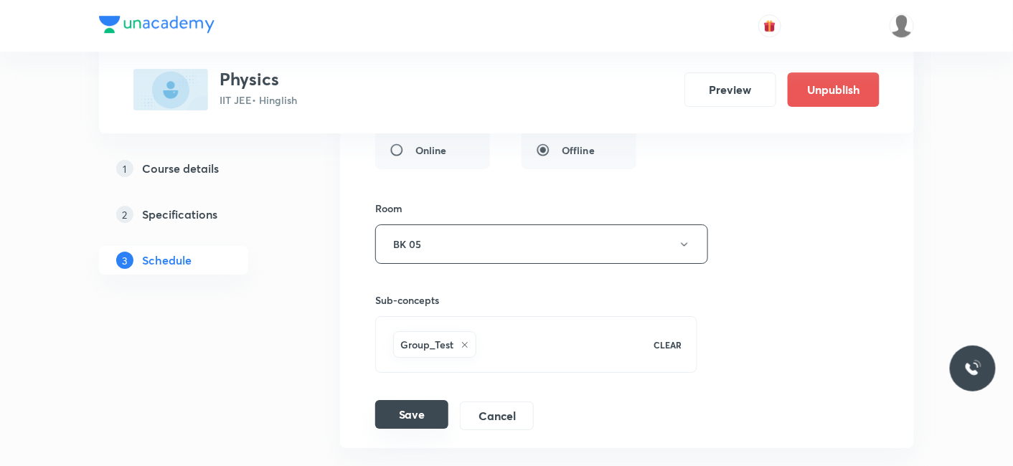
type input "Wave Optics_01"
click at [396, 400] on button "Save" at bounding box center [411, 414] width 73 height 29
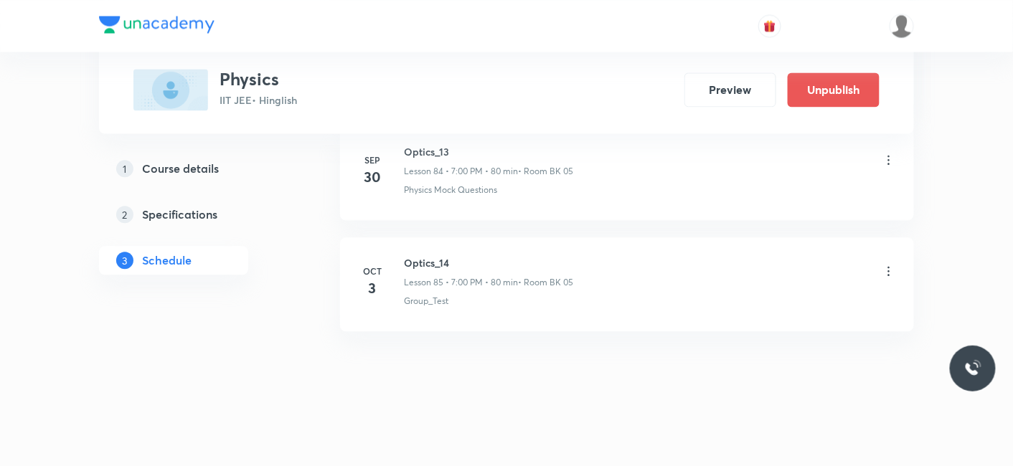
scroll to position [9438, 0]
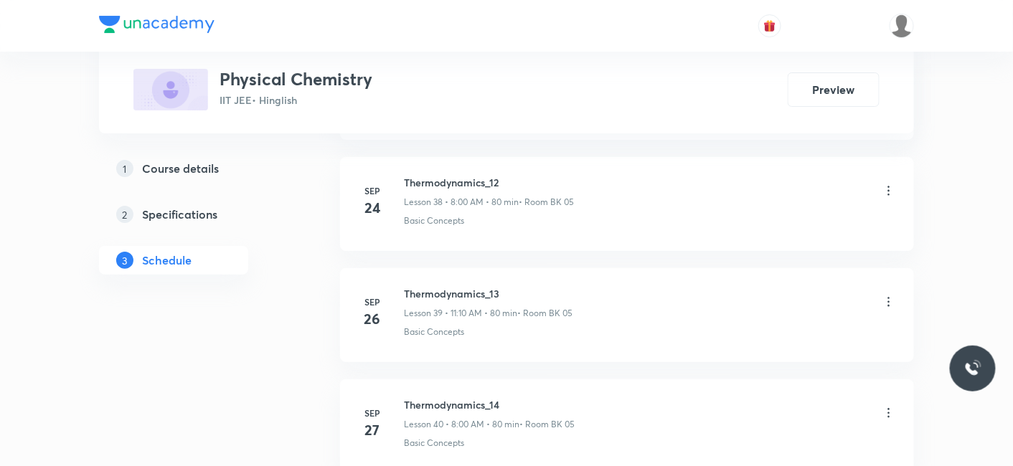
scroll to position [5202, 0]
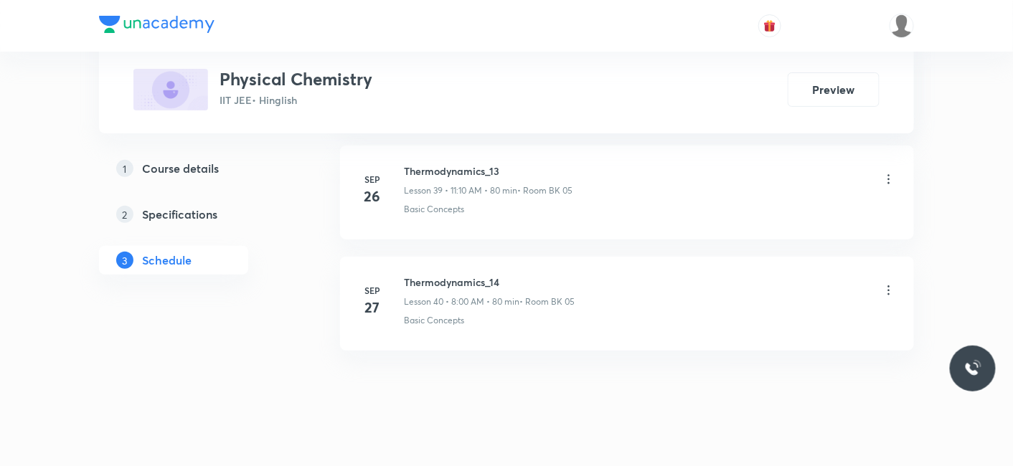
click at [408, 275] on h6 "Thermodynamics_14" at bounding box center [489, 282] width 171 height 15
drag, startPoint x: 407, startPoint y: 261, endPoint x: 529, endPoint y: 261, distance: 121.9
click at [529, 275] on h6 "Thermodynamics_14" at bounding box center [489, 282] width 171 height 15
copy h6 "Thermodynamics_14"
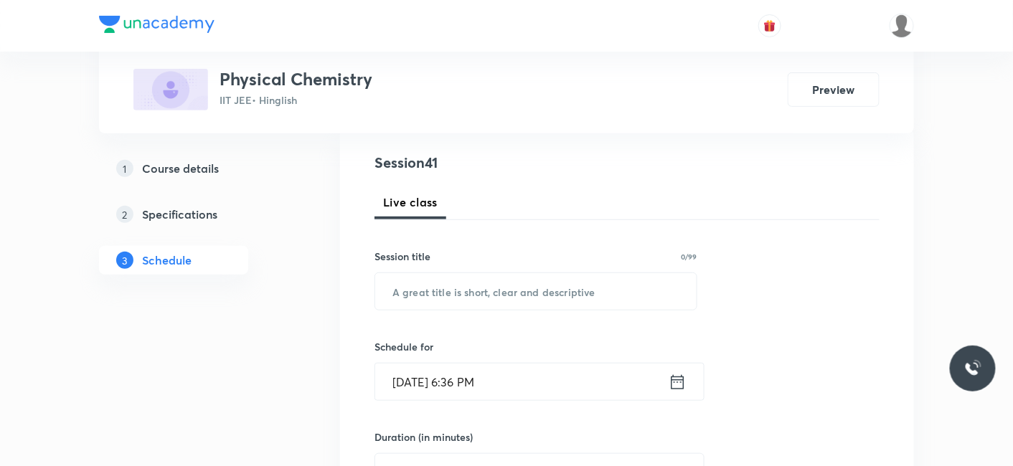
scroll to position [159, 0]
click at [445, 302] on input "text" at bounding box center [535, 290] width 321 height 37
paste input "Thermodynamics_14"
type input "Thermodynamics_15"
click at [417, 376] on input "Oct 3, 2025, 6:36 PM" at bounding box center [521, 380] width 293 height 37
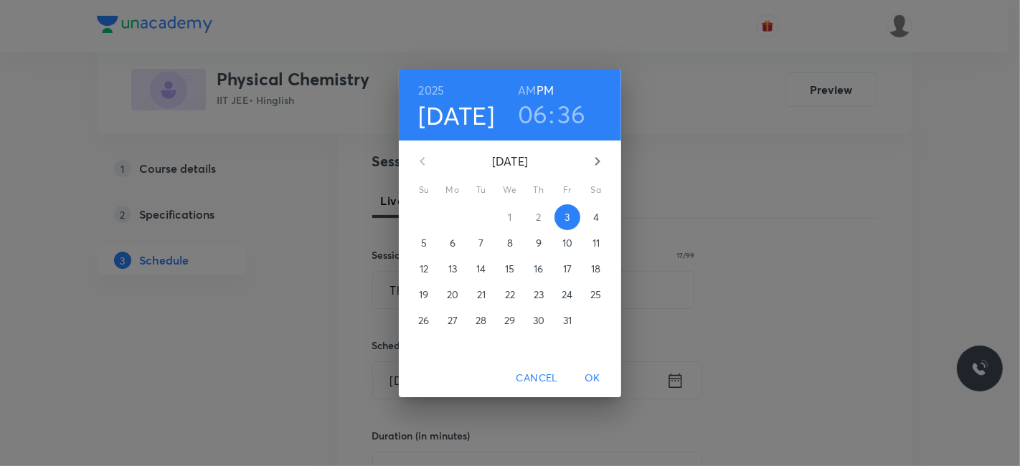
click at [595, 213] on p "4" at bounding box center [596, 217] width 6 height 14
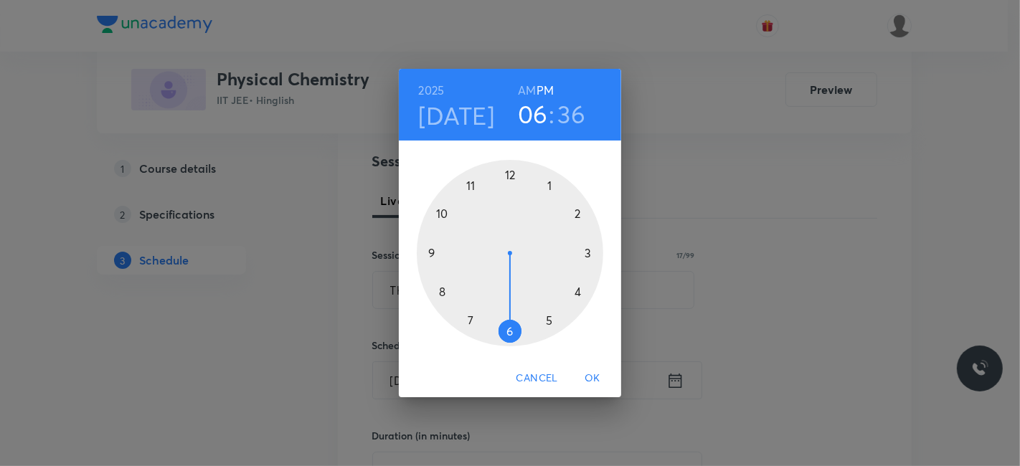
click at [533, 87] on h6 "AM" at bounding box center [527, 90] width 18 height 20
click at [465, 185] on div at bounding box center [510, 253] width 186 height 186
click at [577, 211] on div at bounding box center [510, 253] width 186 height 186
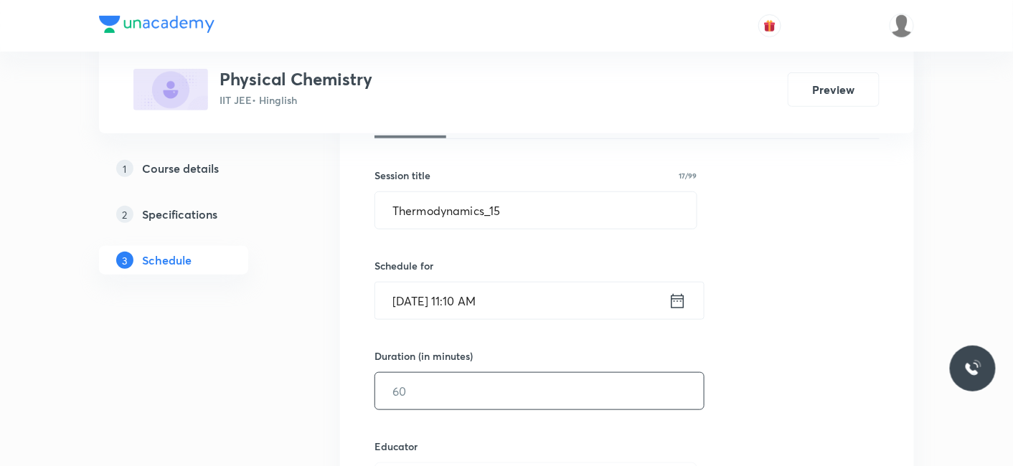
scroll to position [318, 0]
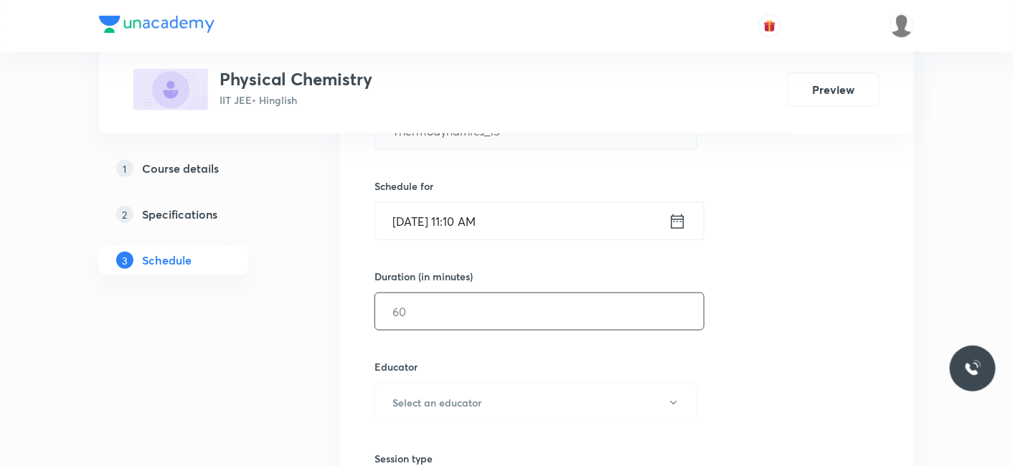
click at [467, 313] on input "text" at bounding box center [539, 311] width 328 height 37
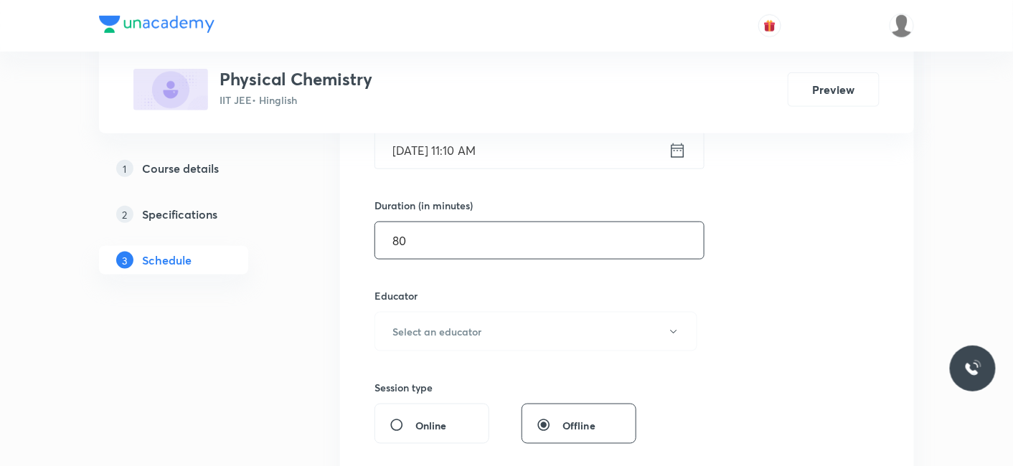
scroll to position [478, 0]
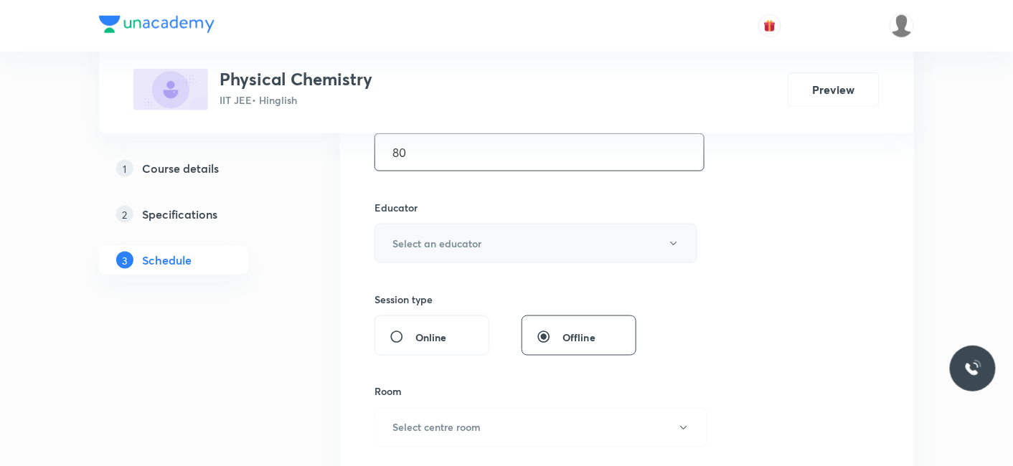
type input "80"
click at [451, 240] on h6 "Select an educator" at bounding box center [436, 243] width 89 height 15
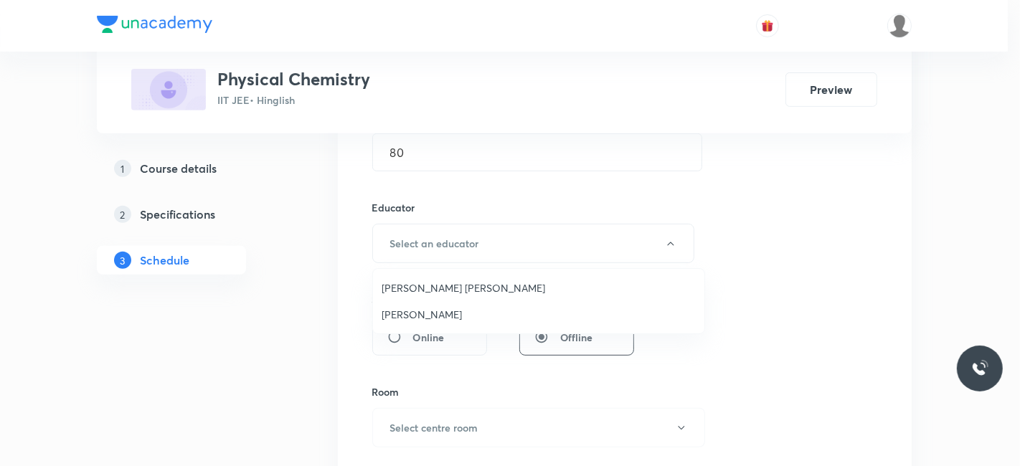
click at [414, 316] on span "Praveen Sharma" at bounding box center [539, 314] width 314 height 15
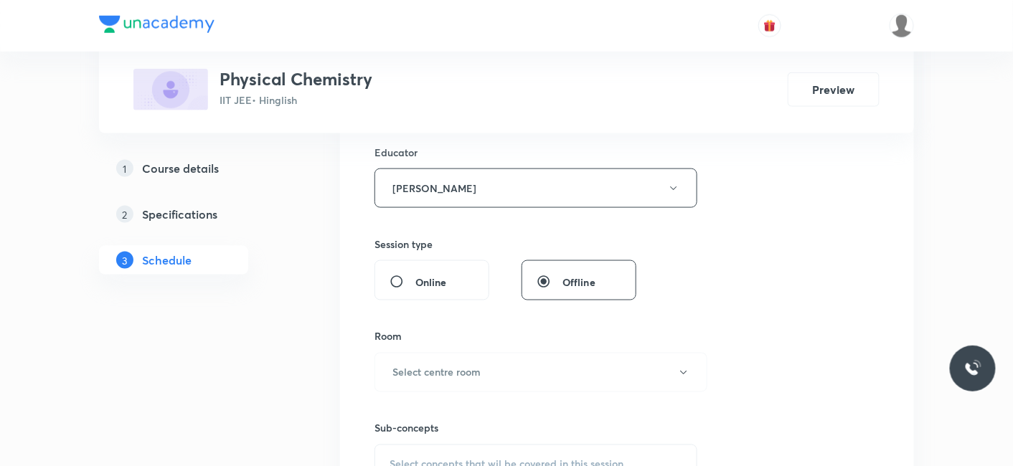
scroll to position [557, 0]
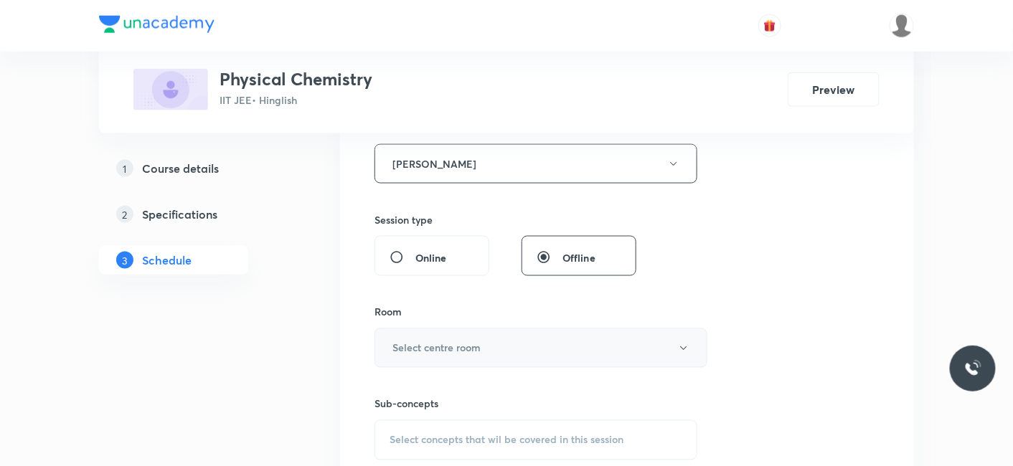
click at [435, 344] on h6 "Select centre room" at bounding box center [436, 348] width 88 height 15
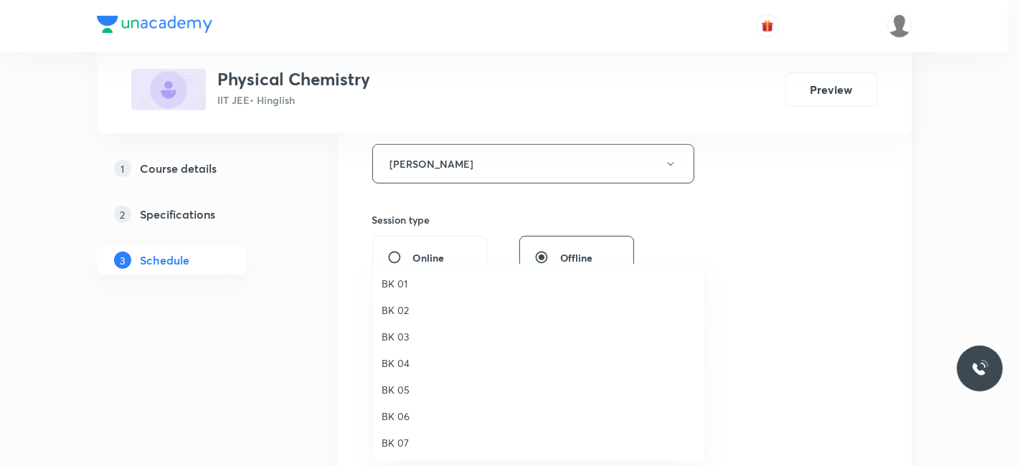
click at [403, 415] on span "BK 06" at bounding box center [539, 416] width 314 height 15
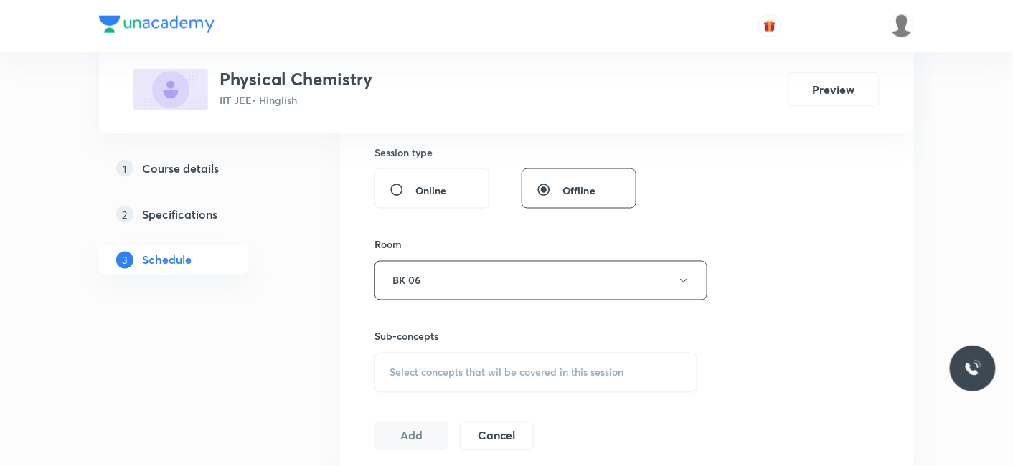
scroll to position [717, 0]
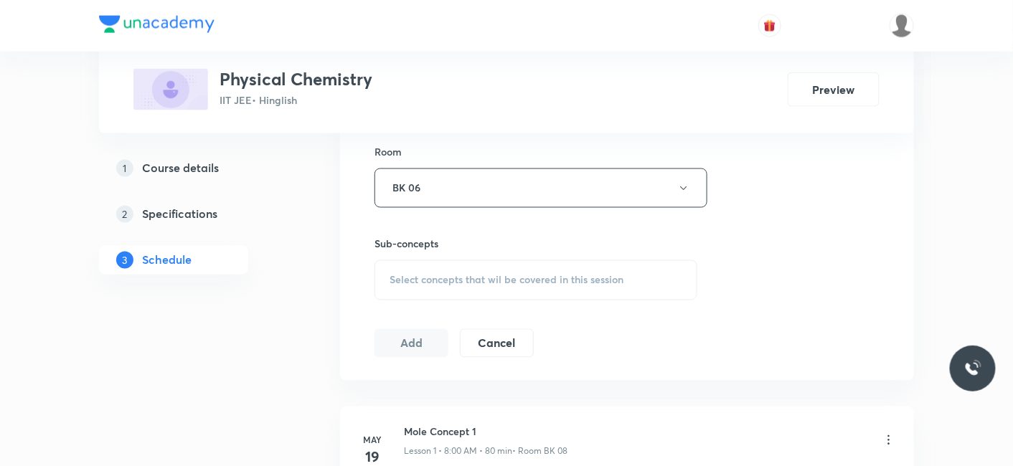
click at [501, 265] on div "Select concepts that wil be covered in this session" at bounding box center [535, 280] width 323 height 40
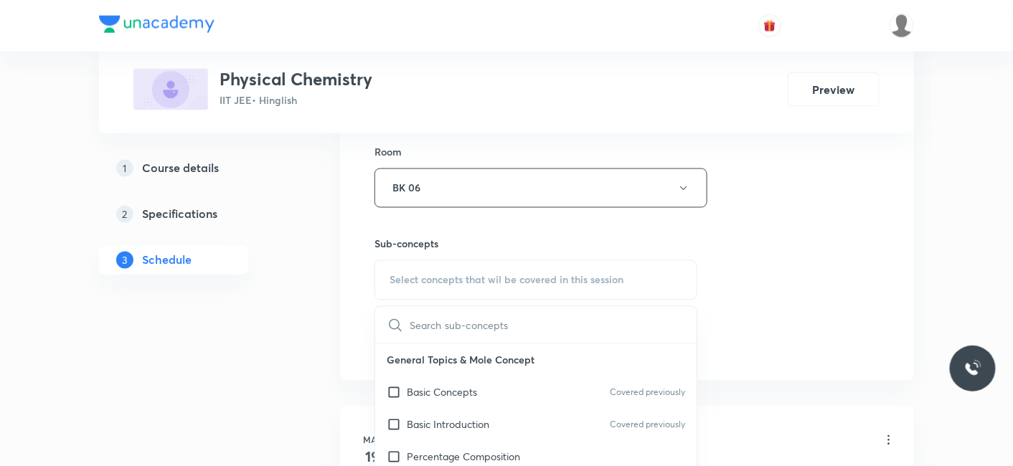
click at [460, 396] on p "Basic Concepts" at bounding box center [442, 392] width 70 height 15
checkbox input "true"
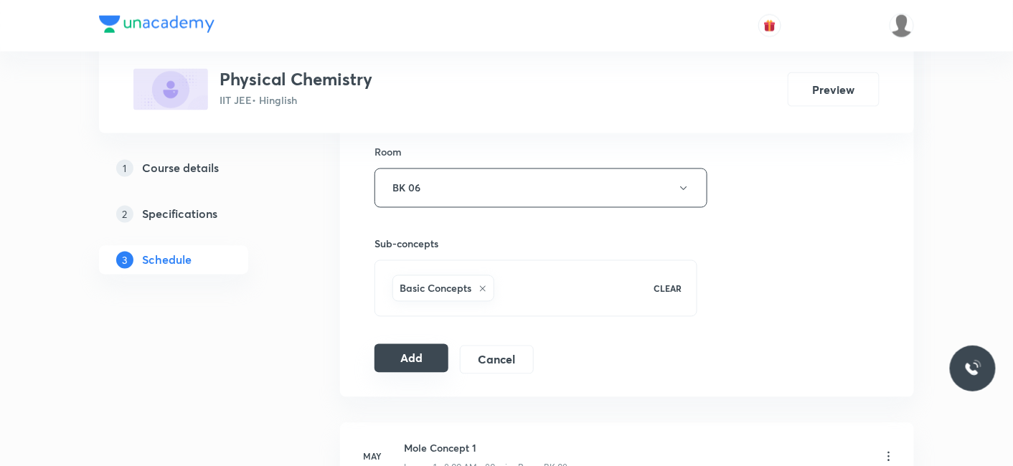
click at [394, 353] on button "Add" at bounding box center [411, 358] width 74 height 29
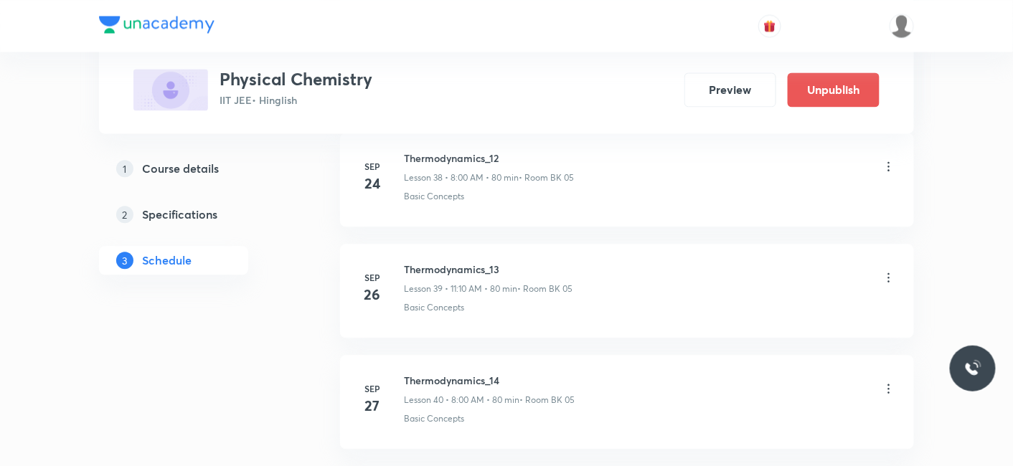
scroll to position [4565, 0]
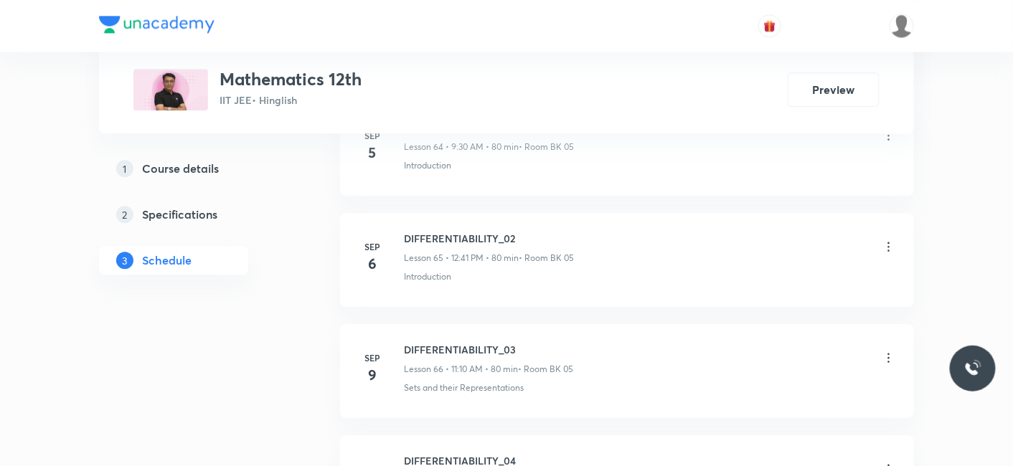
scroll to position [9763, 0]
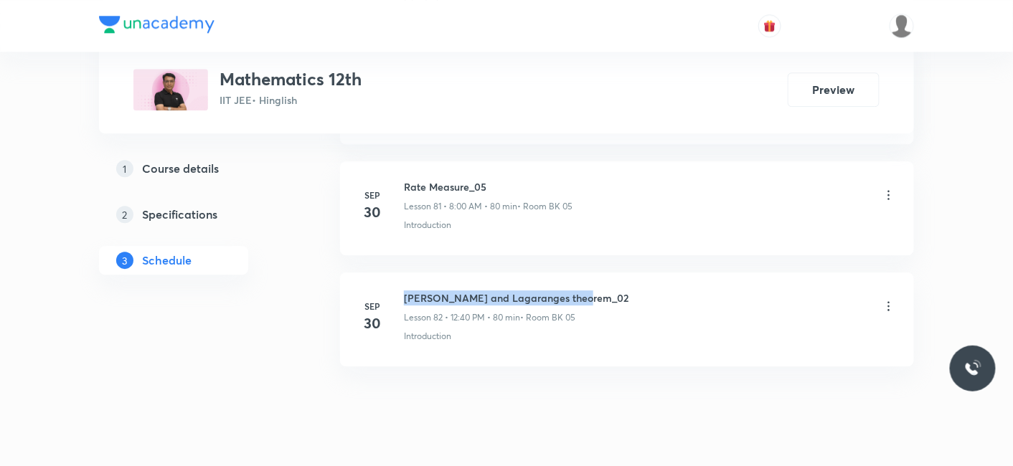
drag, startPoint x: 404, startPoint y: 263, endPoint x: 580, endPoint y: 259, distance: 175.7
click at [582, 290] on div "Rolle’s and Lagaranges theorem_02 Lesson 82 • 12:40 PM • 80 min • Room BK 05" at bounding box center [650, 307] width 492 height 34
copy h6 "Rolle’s and Lagaranges theorem_02"
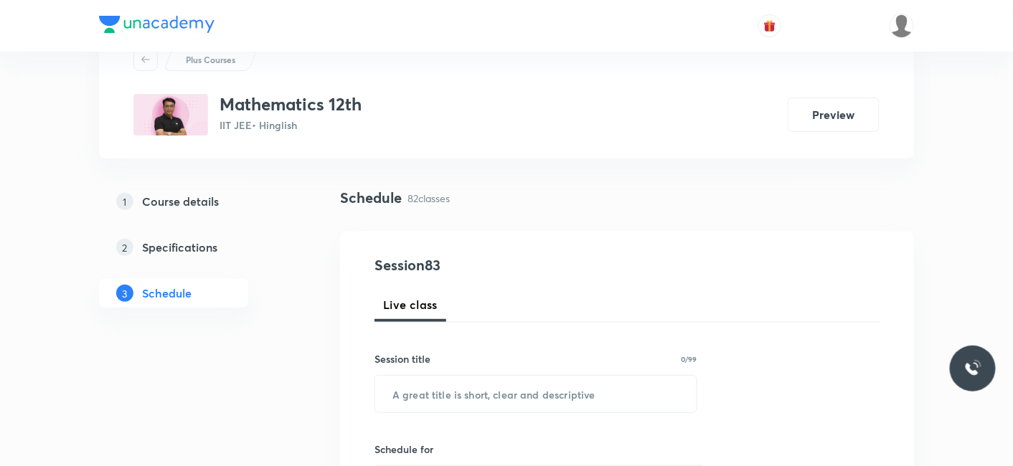
scroll to position [80, 0]
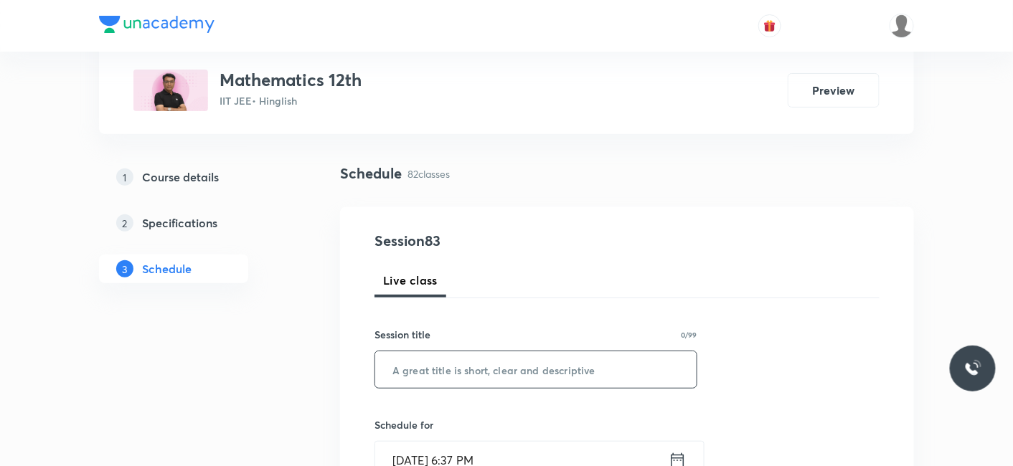
click at [451, 366] on input "text" at bounding box center [535, 369] width 321 height 37
paste input "Rolle’s and Lagaranges theorem_02"
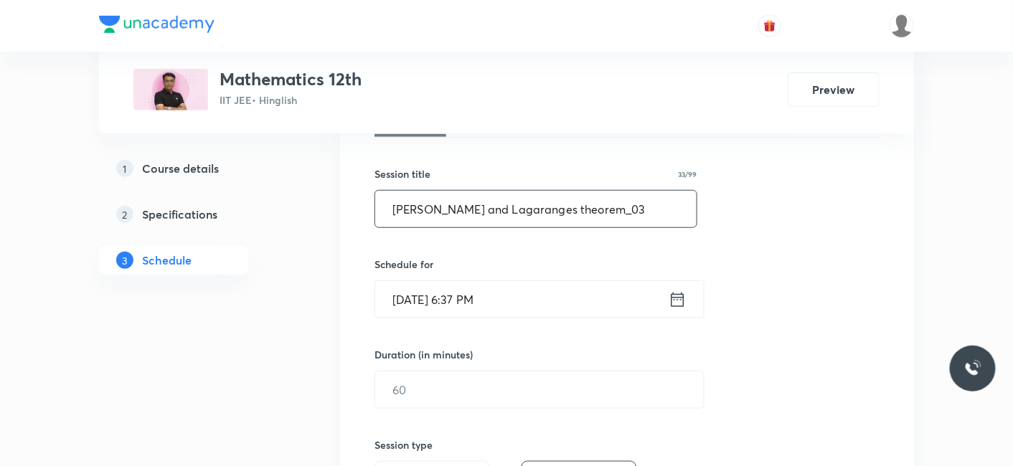
scroll to position [318, 0]
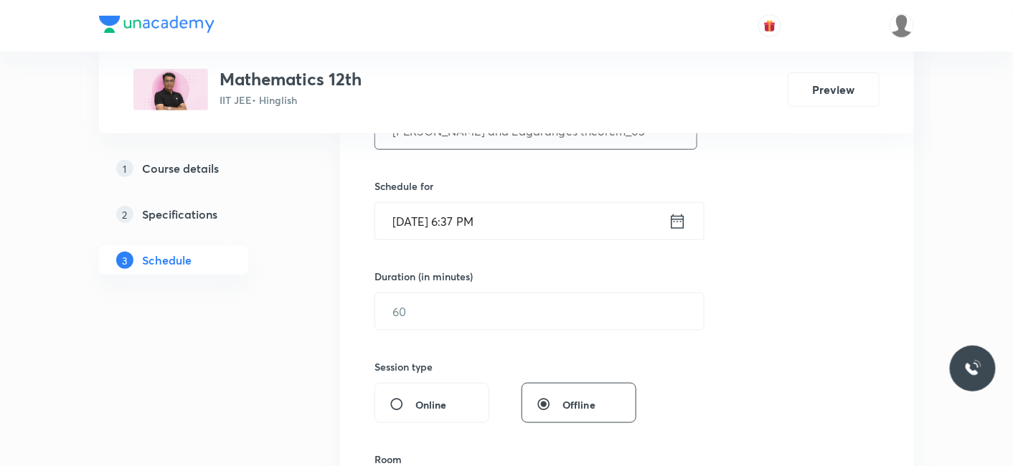
type input "Rolle’s and Lagaranges theorem_03"
click at [438, 217] on input "Oct 3, 2025, 6:37 PM" at bounding box center [521, 221] width 293 height 37
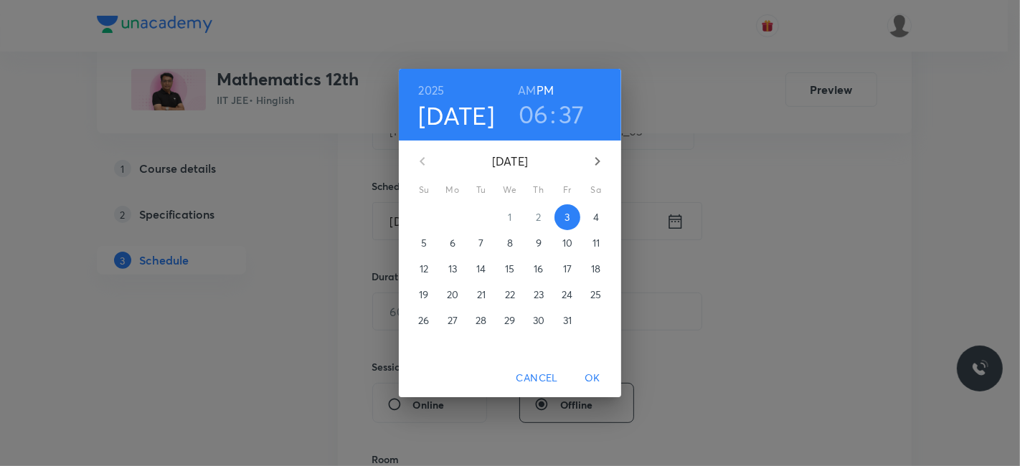
click at [595, 219] on p "4" at bounding box center [596, 217] width 6 height 14
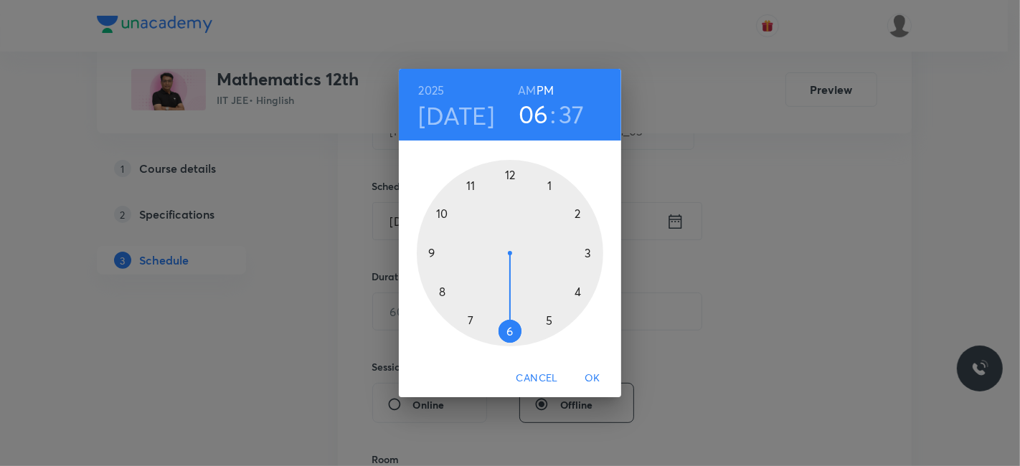
drag, startPoint x: 511, startPoint y: 173, endPoint x: 492, endPoint y: 200, distance: 33.4
click at [511, 174] on div at bounding box center [510, 253] width 186 height 186
click at [440, 290] on div at bounding box center [510, 253] width 186 height 186
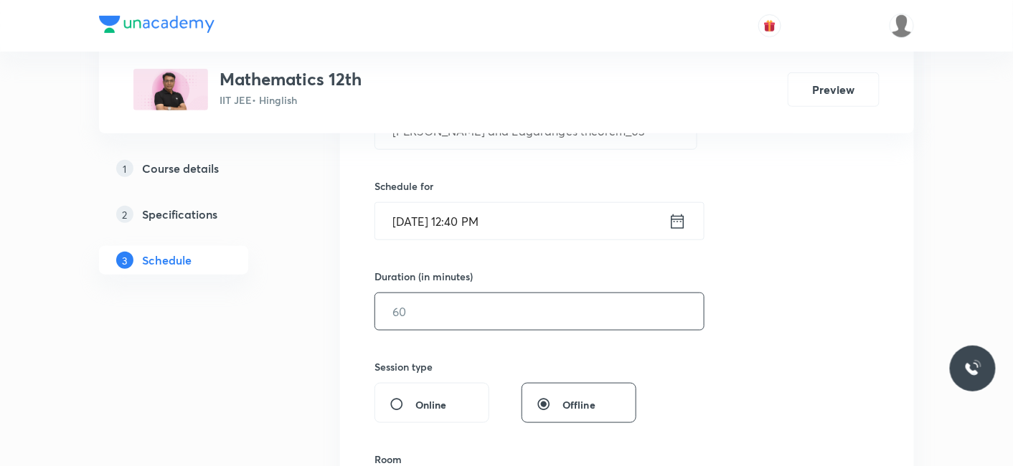
click at [480, 303] on input "text" at bounding box center [539, 311] width 328 height 37
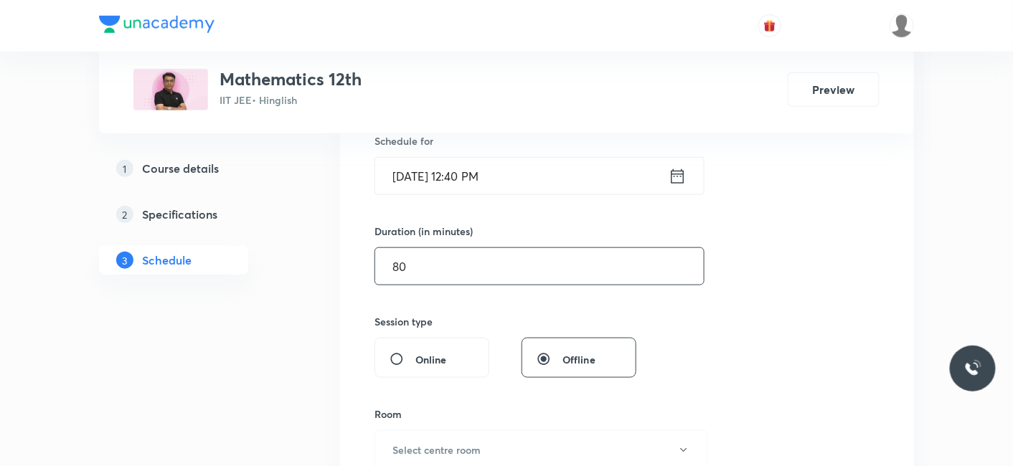
scroll to position [478, 0]
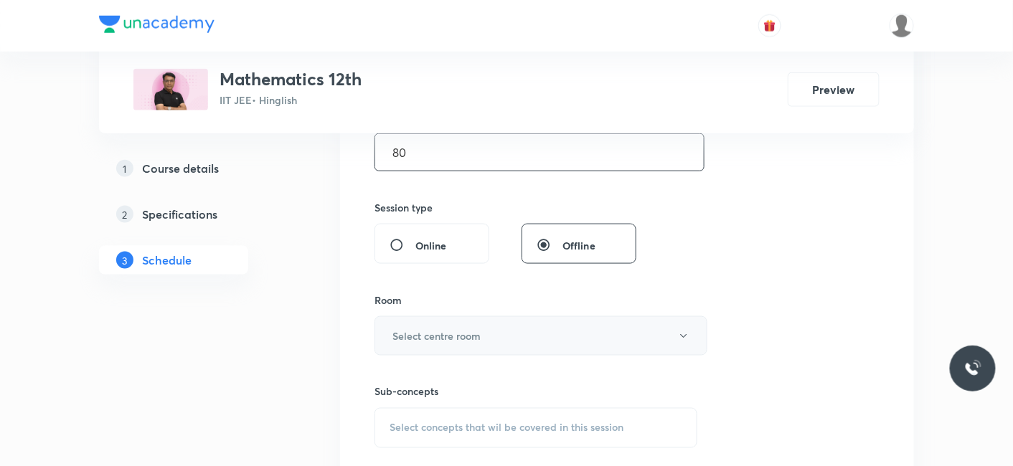
type input "80"
click at [472, 335] on h6 "Select centre room" at bounding box center [436, 335] width 88 height 15
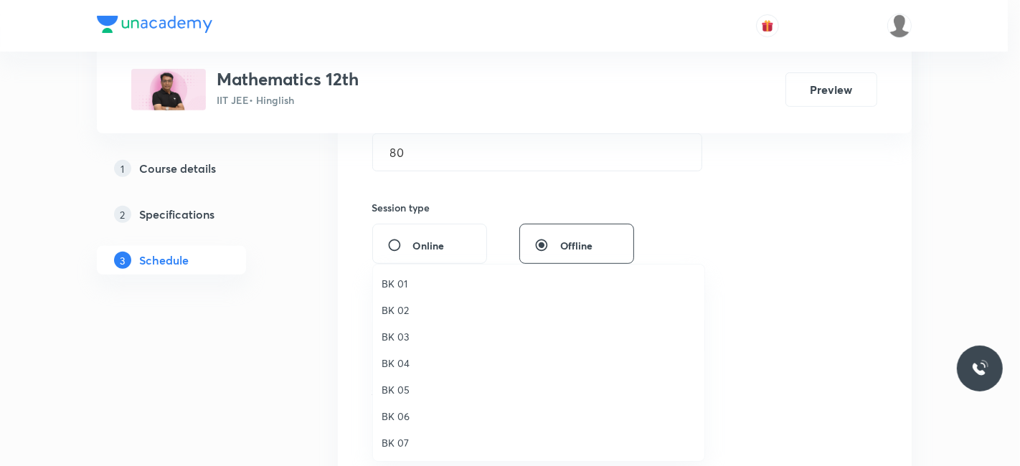
click at [400, 415] on span "BK 06" at bounding box center [539, 416] width 314 height 15
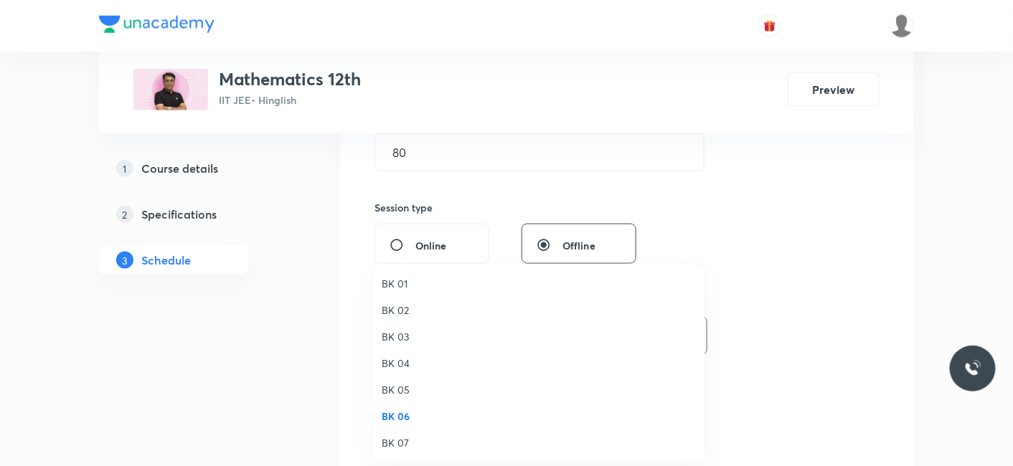
click at [181, 386] on div "BK 01 BK 02 BK 03 BK 04 BK 05 BK 06 BK 07 BK 08" at bounding box center [506, 233] width 1013 height 466
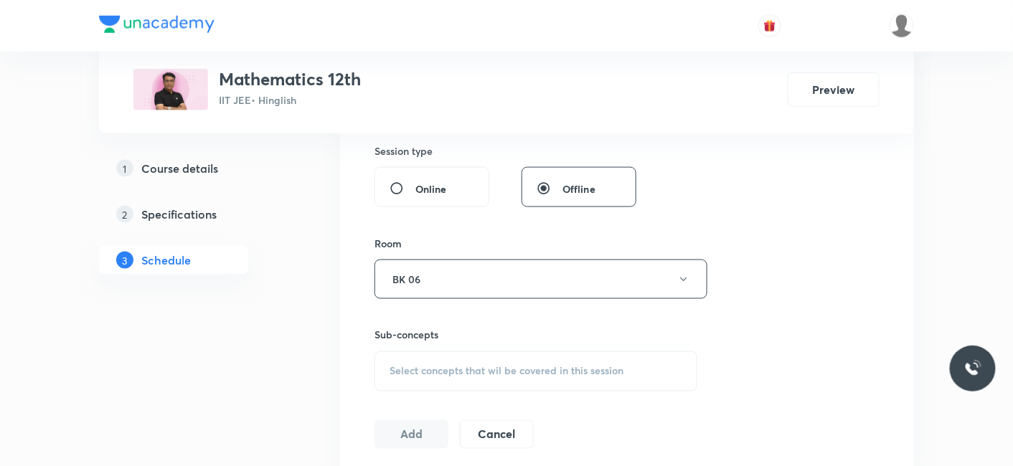
scroll to position [557, 0]
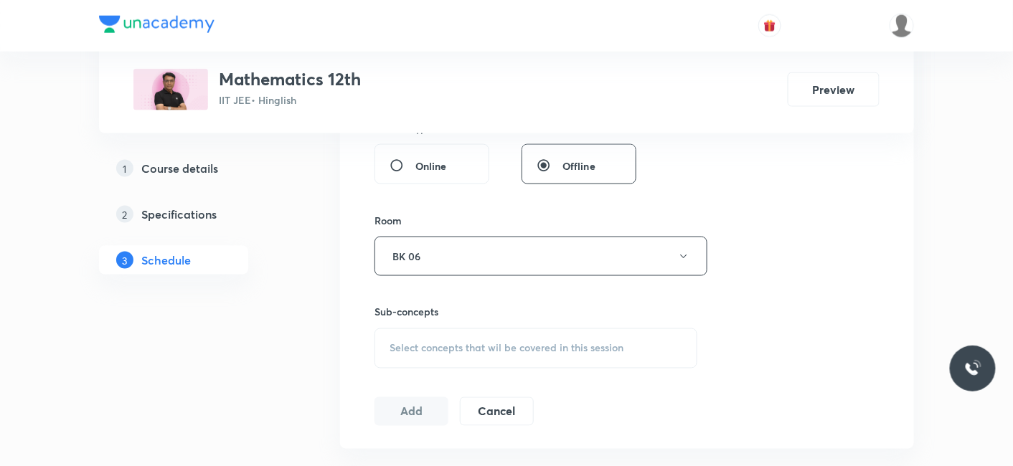
click at [439, 343] on span "Select concepts that wil be covered in this session" at bounding box center [506, 348] width 234 height 11
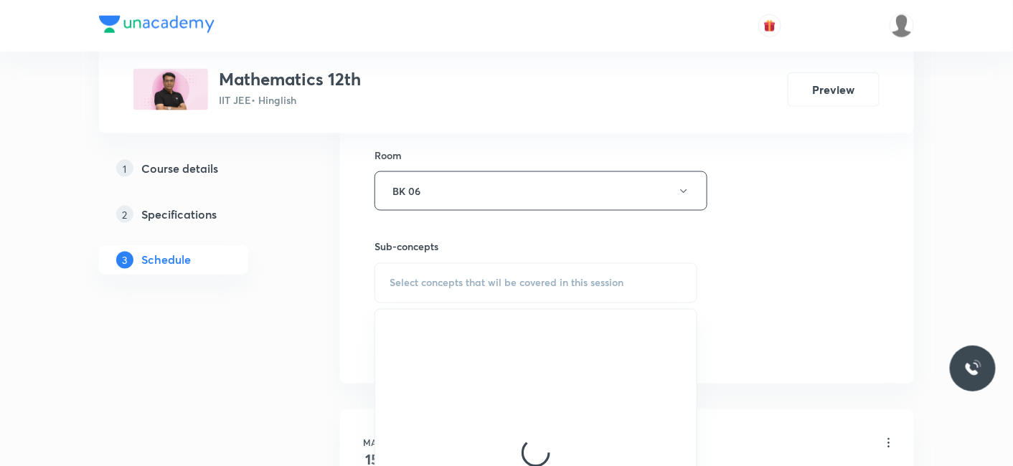
scroll to position [637, 0]
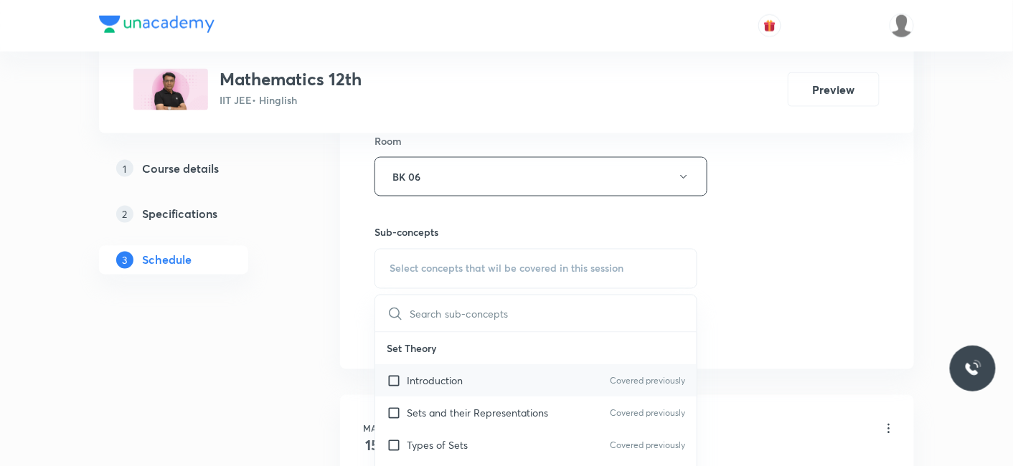
click at [442, 380] on p "Introduction" at bounding box center [435, 381] width 56 height 15
checkbox input "true"
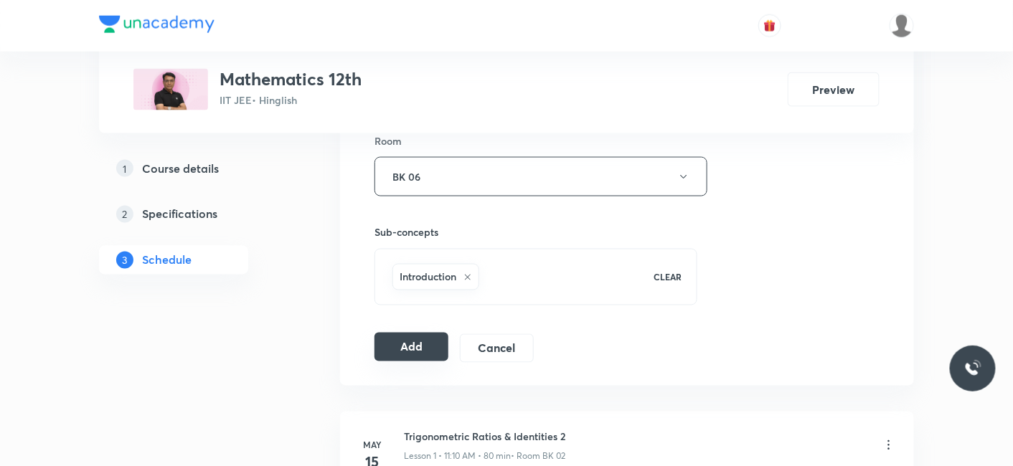
drag, startPoint x: 416, startPoint y: 348, endPoint x: 423, endPoint y: 343, distance: 8.8
click at [416, 348] on button "Add" at bounding box center [411, 347] width 74 height 29
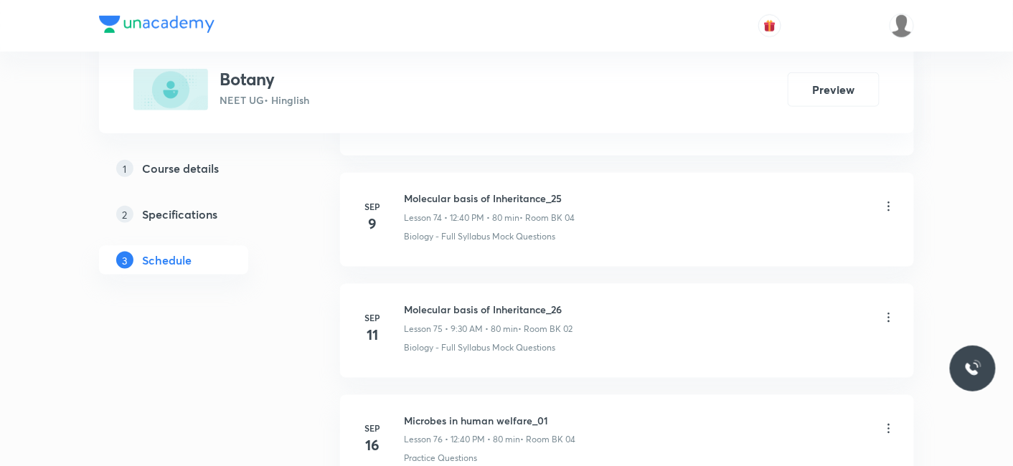
scroll to position [9985, 0]
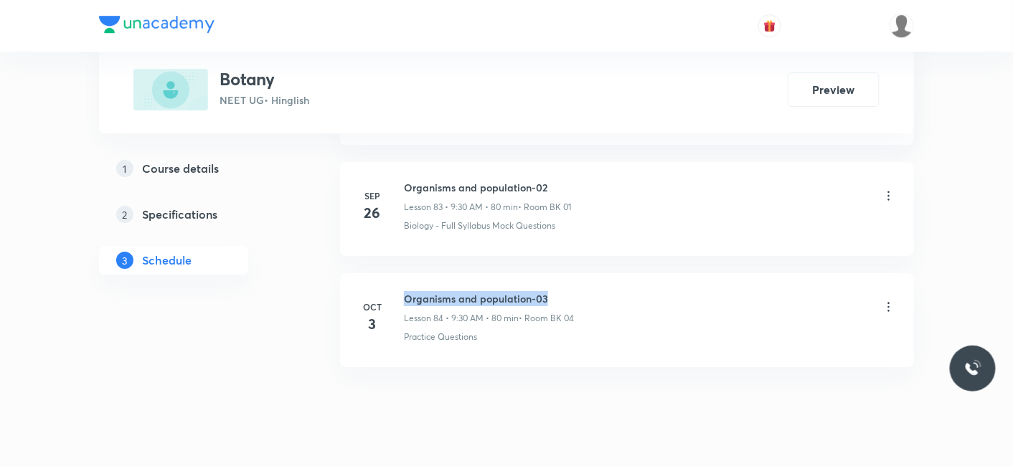
drag, startPoint x: 404, startPoint y: 260, endPoint x: 556, endPoint y: 247, distance: 153.3
click at [556, 273] on li "Oct 3 Organisms and population-03 Lesson 84 • 9:30 AM • 80 min • Room BK 04 Pra…" at bounding box center [627, 320] width 574 height 94
copy h6 "Organisms and population-03"
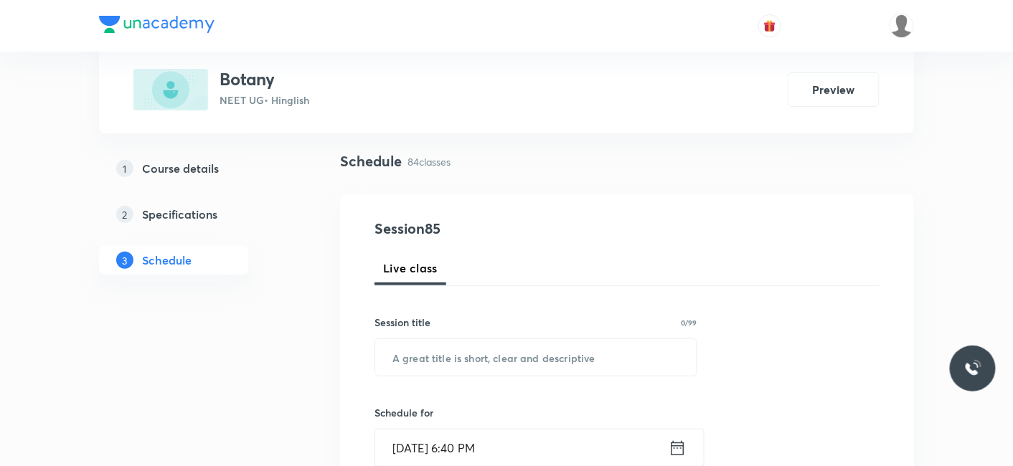
scroll to position [159, 0]
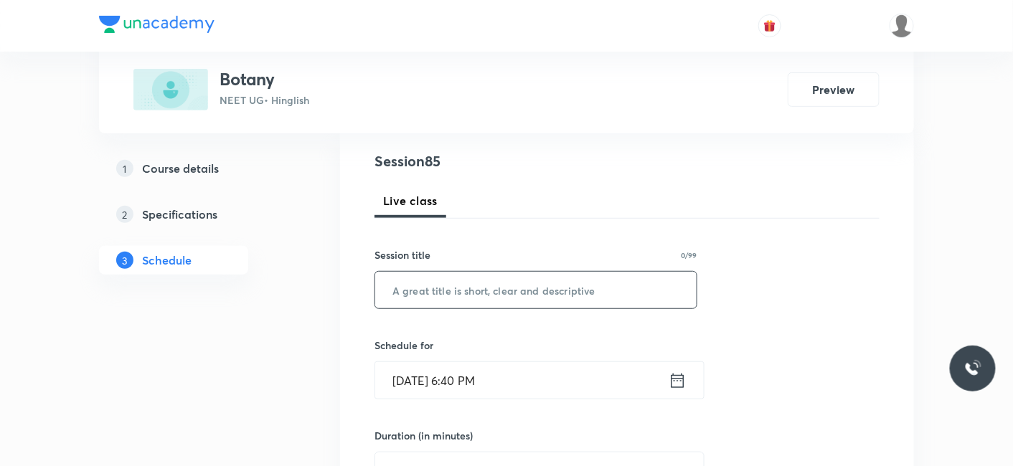
click at [455, 278] on input "text" at bounding box center [535, 290] width 321 height 37
paste input "Organisms and population-03"
type input "Organisms and population-04"
click at [432, 369] on input "Oct 3, 2025, 6:40 PM" at bounding box center [521, 380] width 293 height 37
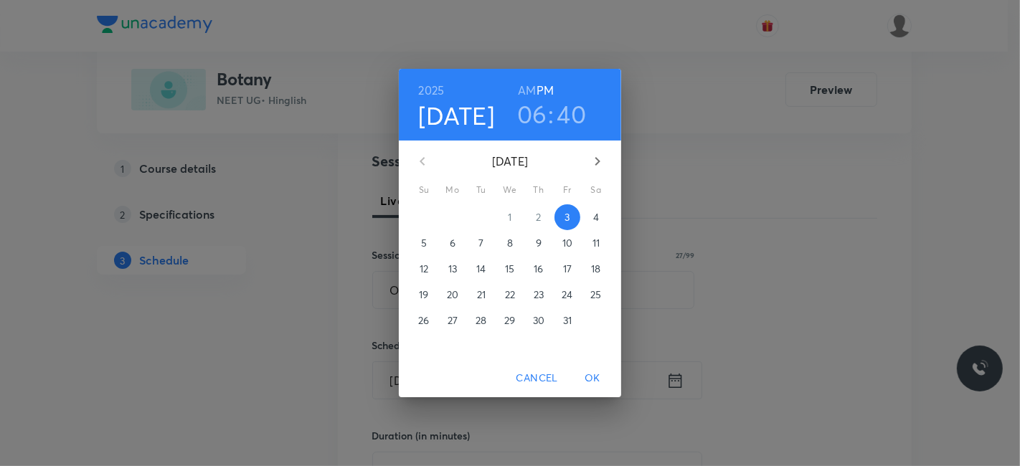
click at [594, 213] on p "4" at bounding box center [596, 217] width 6 height 14
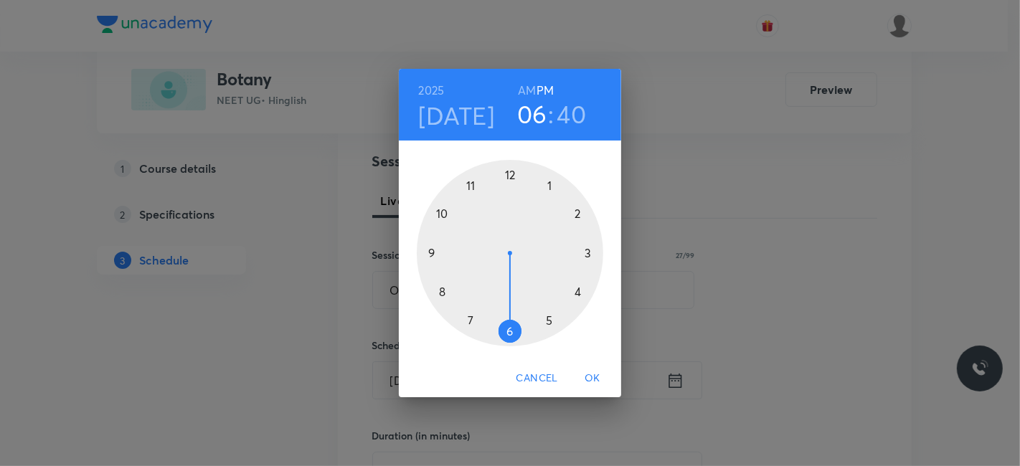
click at [531, 92] on h6 "AM" at bounding box center [527, 90] width 18 height 20
click at [441, 291] on div at bounding box center [510, 253] width 186 height 186
click at [511, 181] on div at bounding box center [510, 253] width 186 height 186
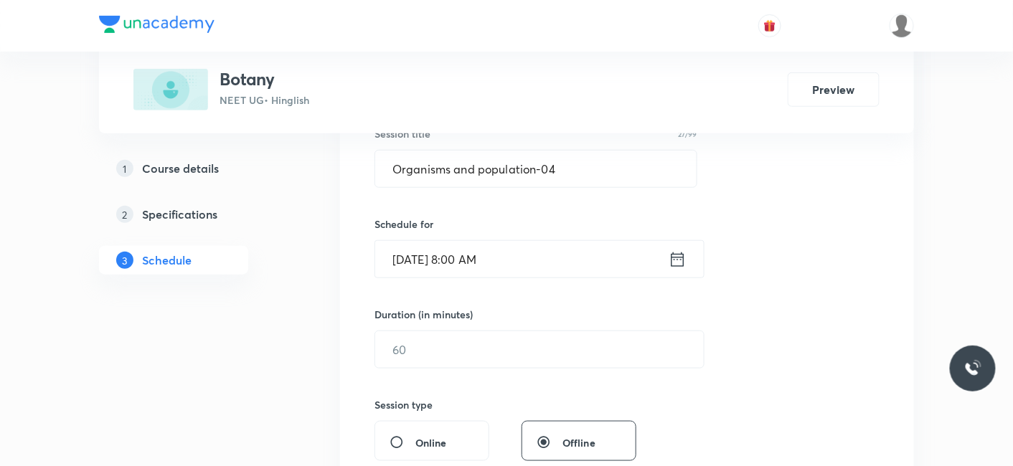
scroll to position [318, 0]
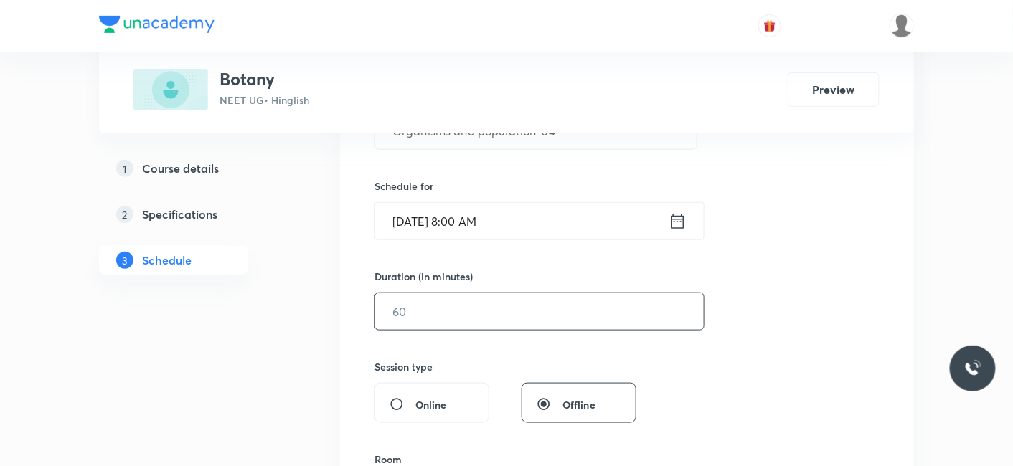
click at [441, 322] on input "text" at bounding box center [539, 311] width 328 height 37
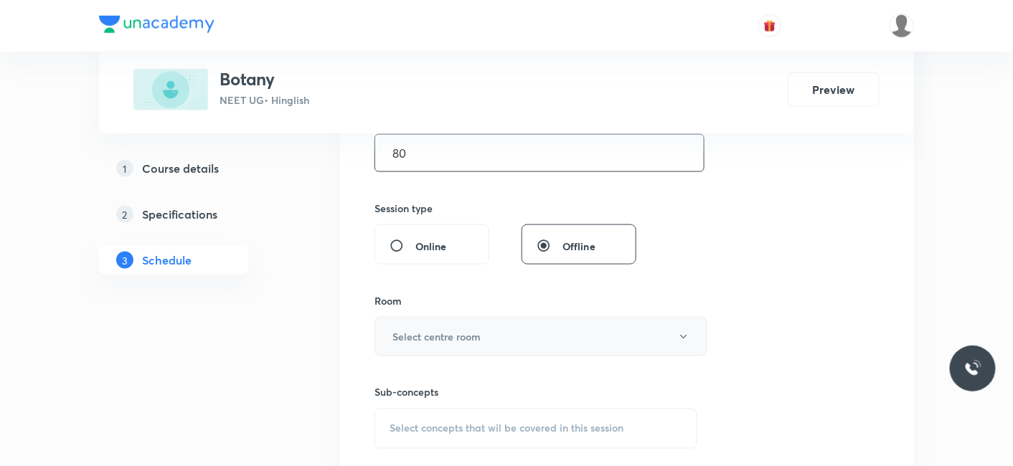
scroll to position [478, 0]
type input "80"
click at [435, 339] on h6 "Select centre room" at bounding box center [436, 335] width 88 height 15
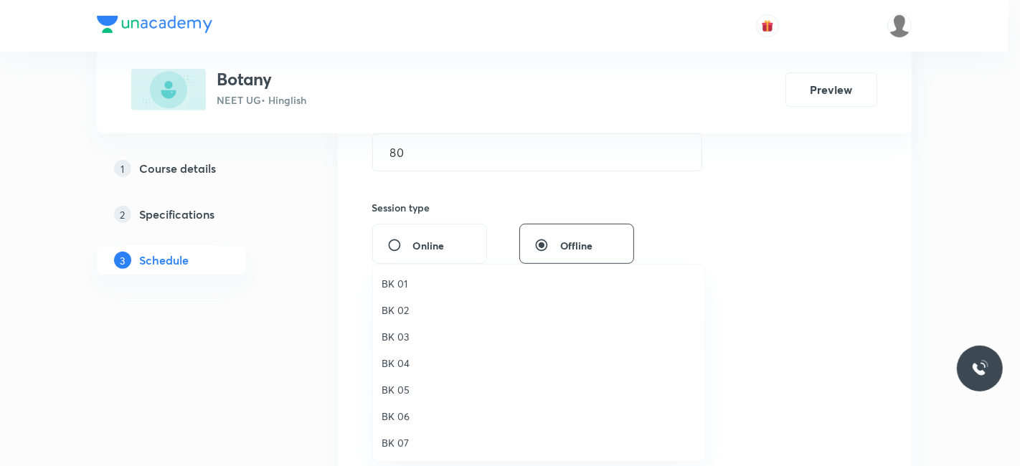
click at [400, 347] on li "BK 03" at bounding box center [538, 336] width 331 height 27
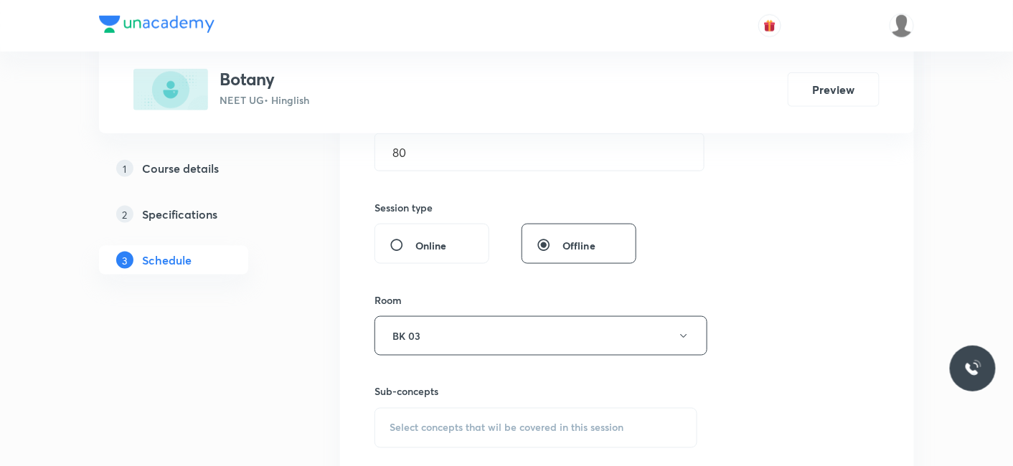
scroll to position [557, 0]
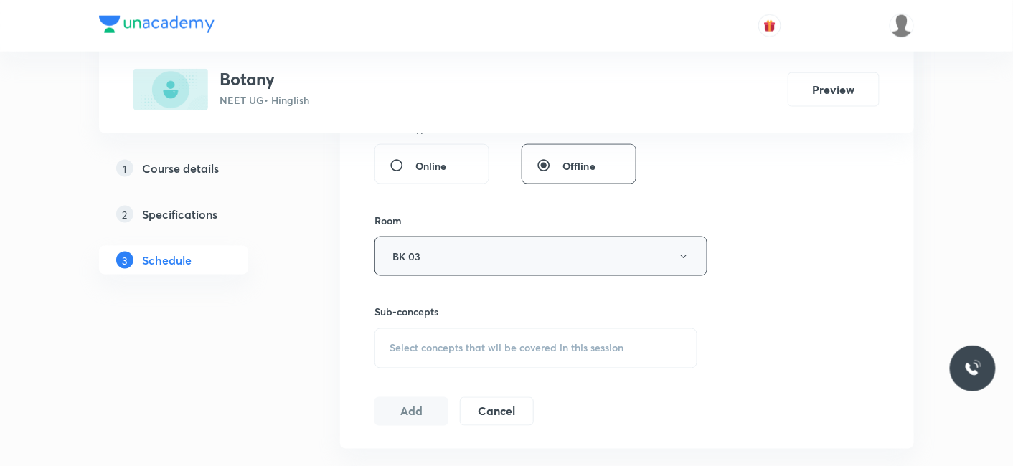
click at [445, 265] on button "BK 03" at bounding box center [540, 256] width 333 height 39
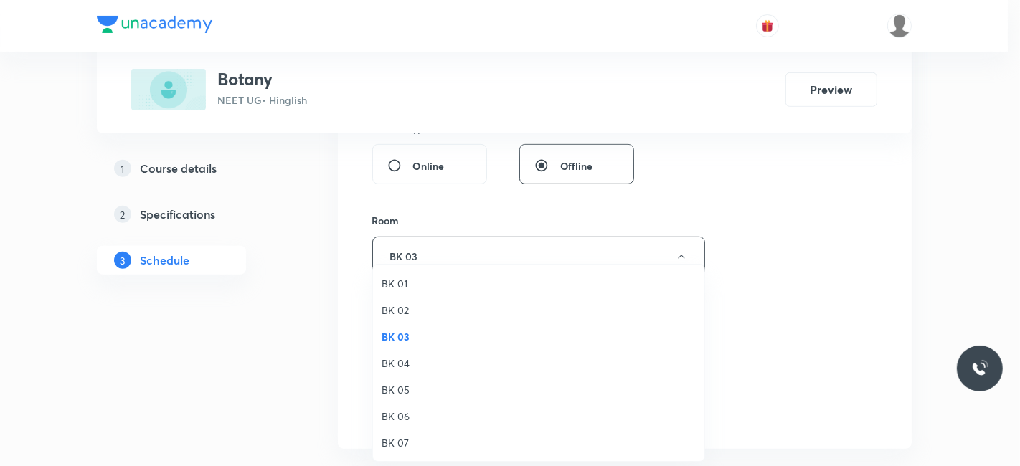
click at [402, 359] on span "BK 04" at bounding box center [539, 363] width 314 height 15
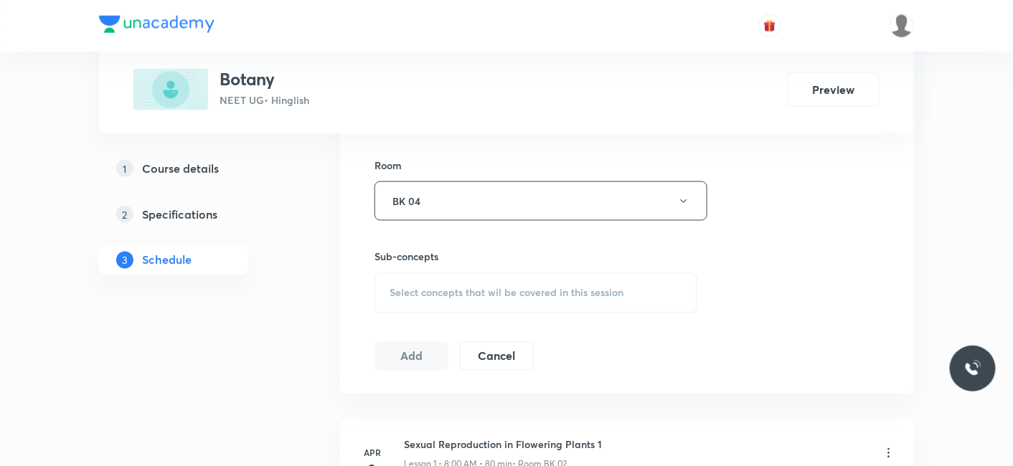
scroll to position [637, 0]
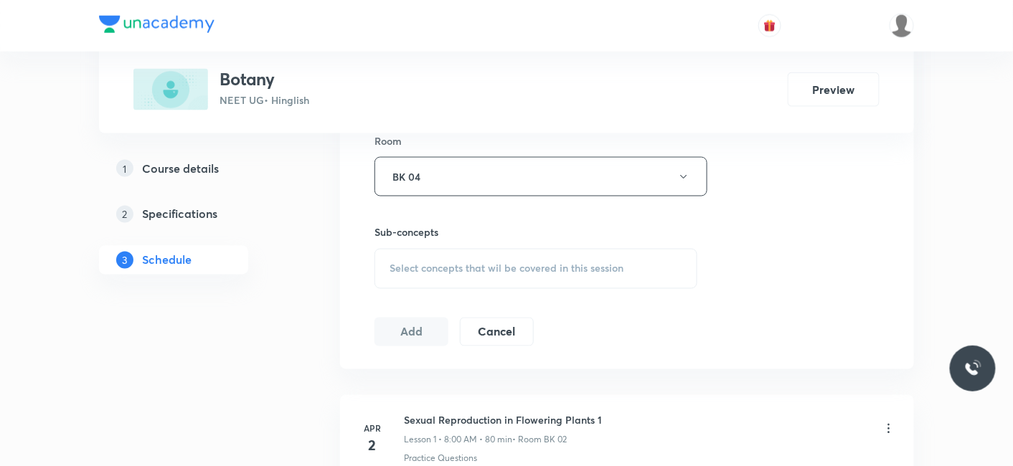
click at [460, 269] on span "Select concepts that wil be covered in this session" at bounding box center [506, 268] width 234 height 11
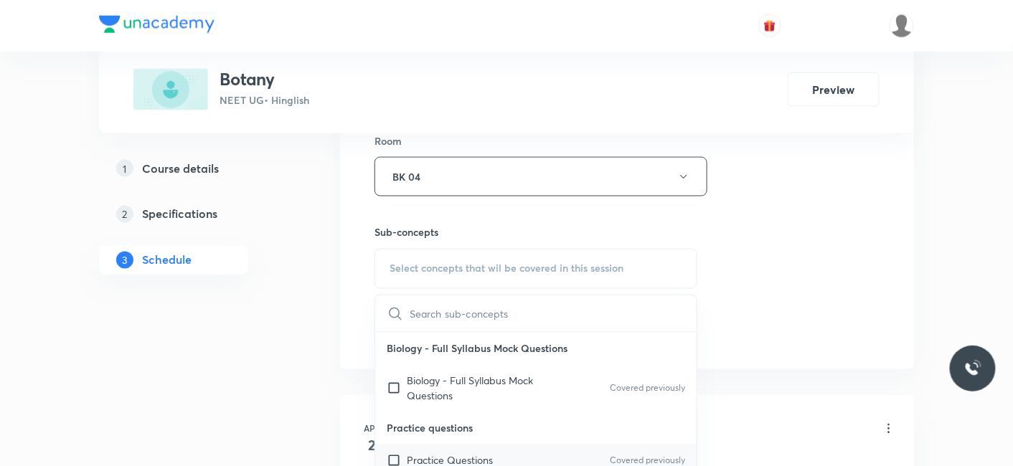
click at [446, 455] on p "Practice Questions" at bounding box center [450, 460] width 86 height 15
checkbox input "true"
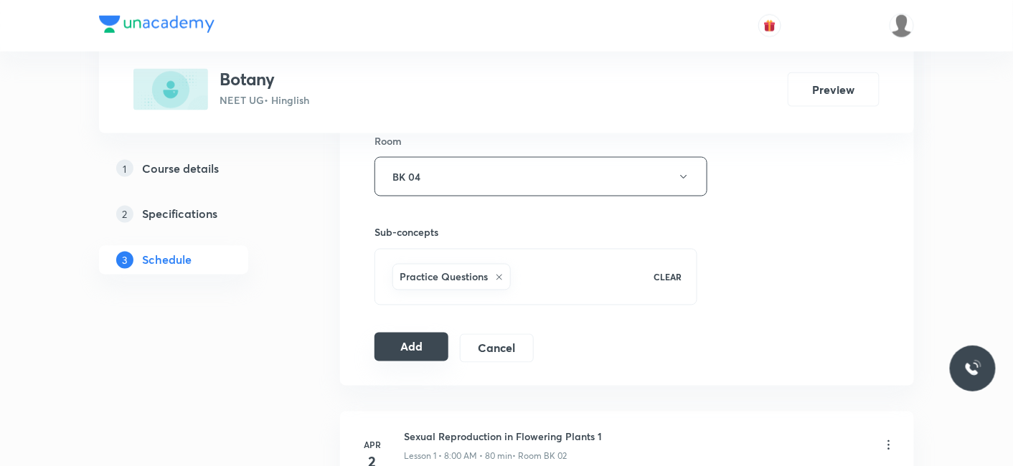
click at [412, 336] on button "Add" at bounding box center [411, 347] width 74 height 29
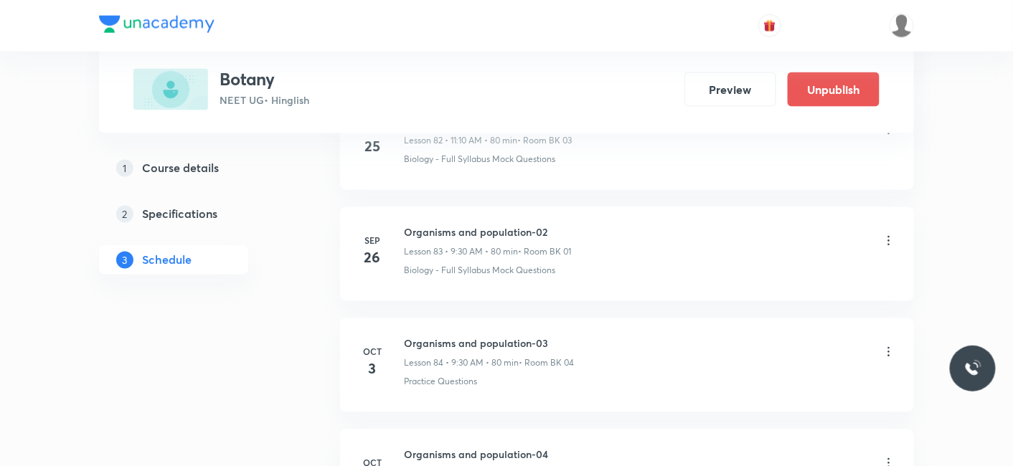
scroll to position [9438, 0]
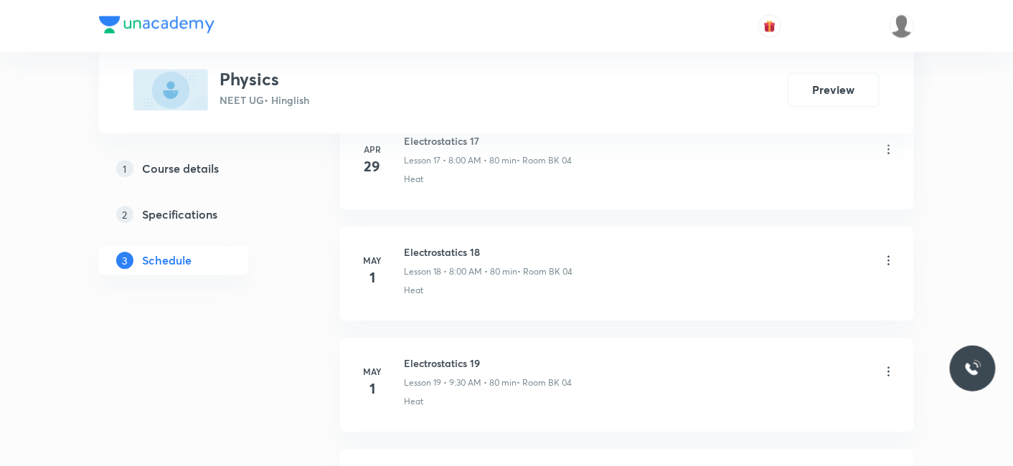
scroll to position [13971, 0]
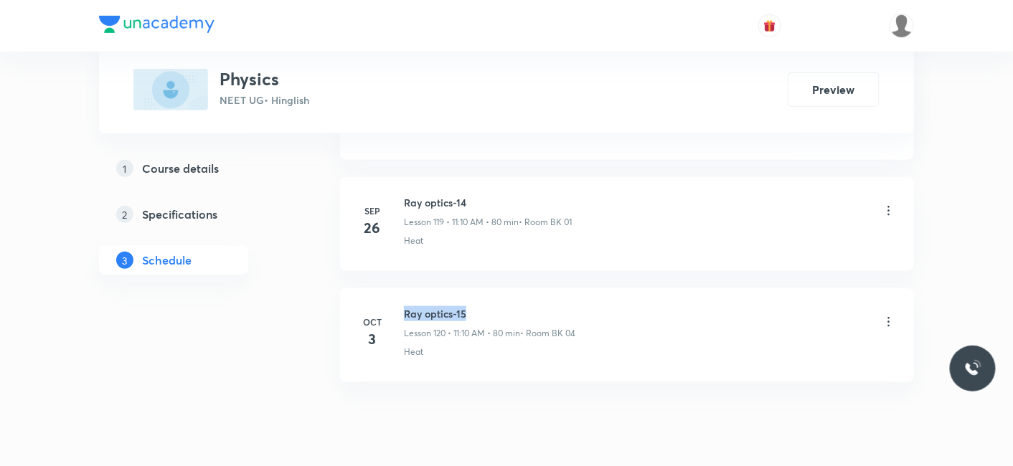
drag, startPoint x: 404, startPoint y: 262, endPoint x: 531, endPoint y: 261, distance: 127.7
click at [531, 306] on h6 "Ray optics-15" at bounding box center [489, 313] width 171 height 15
copy h6 "Ray optics-15"
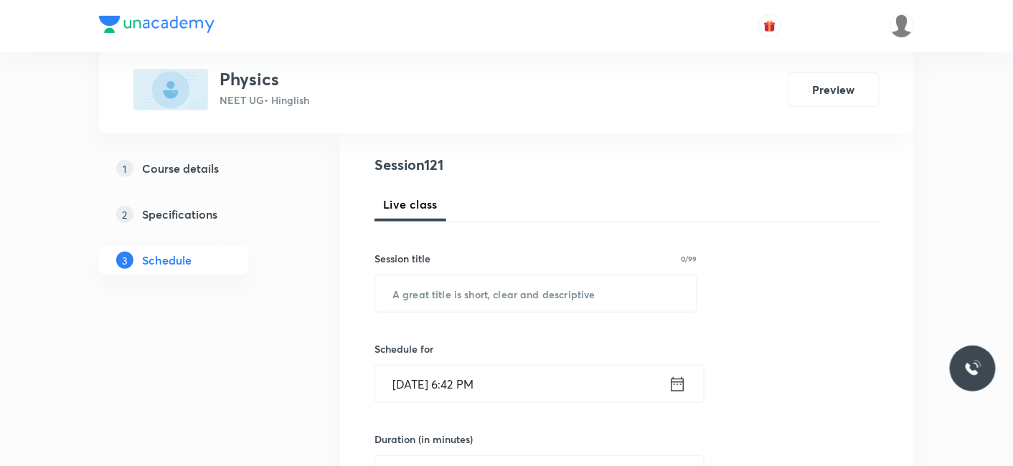
scroll to position [159, 0]
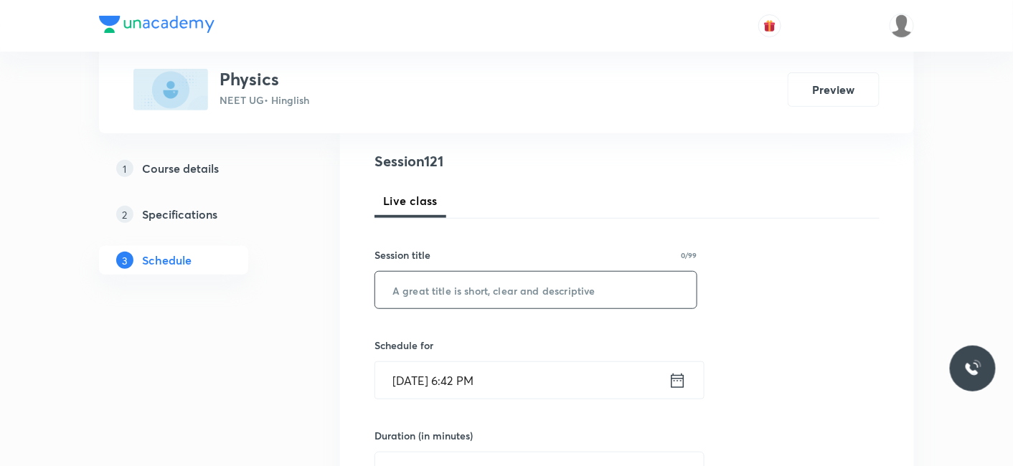
click at [446, 285] on input "text" at bounding box center [535, 290] width 321 height 37
paste input "Ray optics-15"
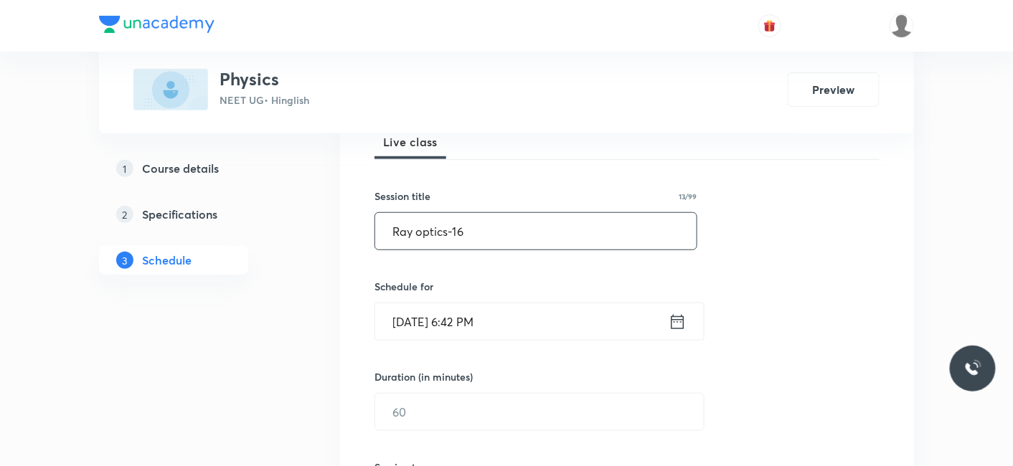
scroll to position [318, 0]
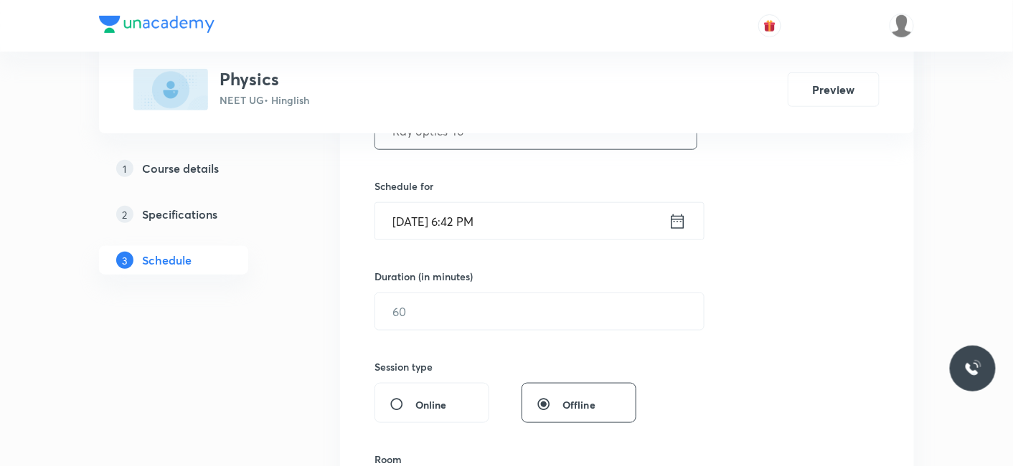
type input "Ray optics-16"
click at [417, 226] on input "[DATE] 6:42 PM" at bounding box center [521, 221] width 293 height 37
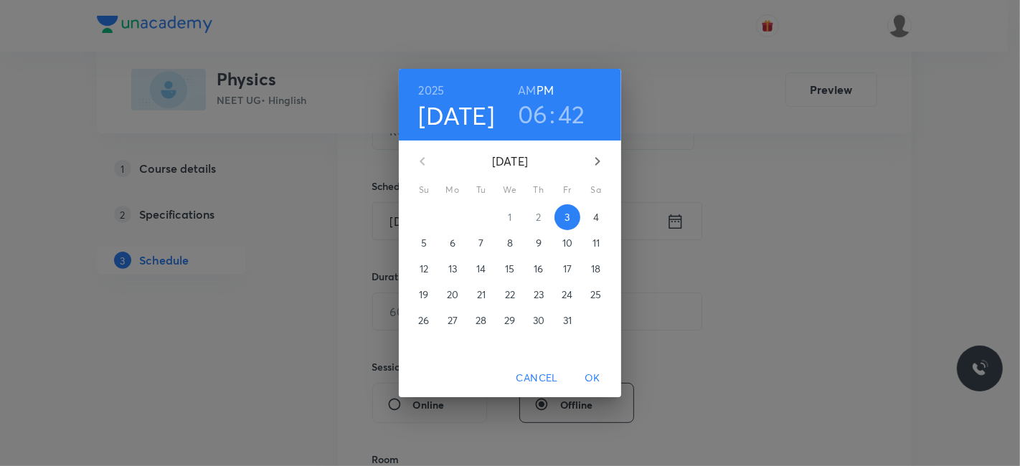
click at [596, 214] on p "4" at bounding box center [596, 217] width 6 height 14
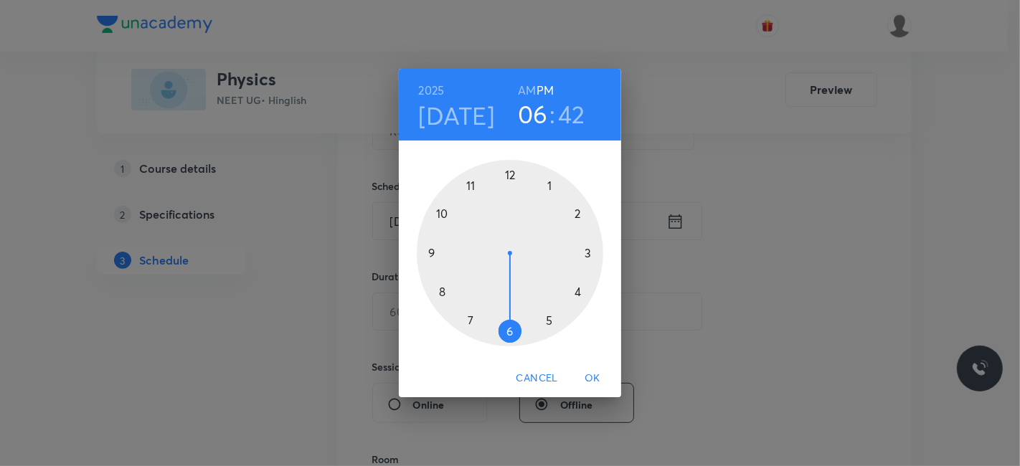
click at [534, 88] on h6 "AM" at bounding box center [527, 90] width 18 height 20
click at [432, 252] on div at bounding box center [510, 253] width 186 height 186
click at [512, 332] on div at bounding box center [510, 253] width 186 height 186
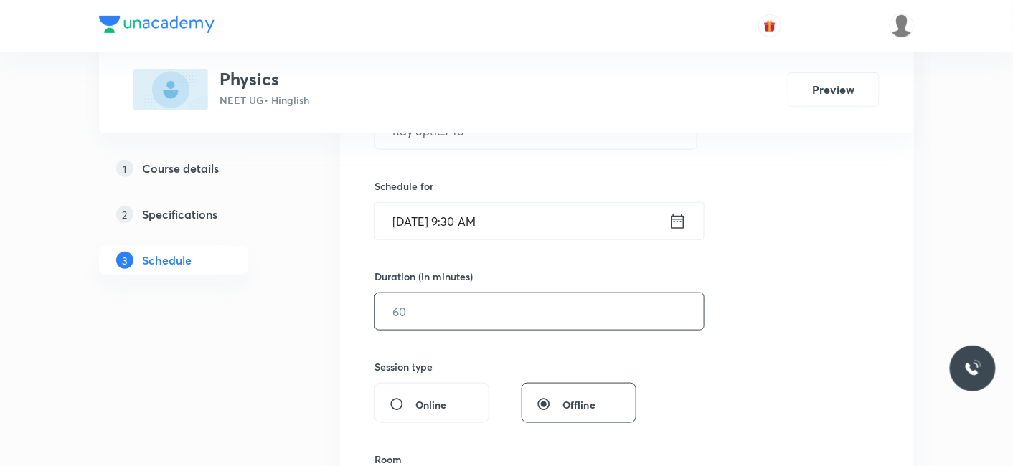
click at [455, 297] on input "text" at bounding box center [539, 311] width 328 height 37
type input "9"
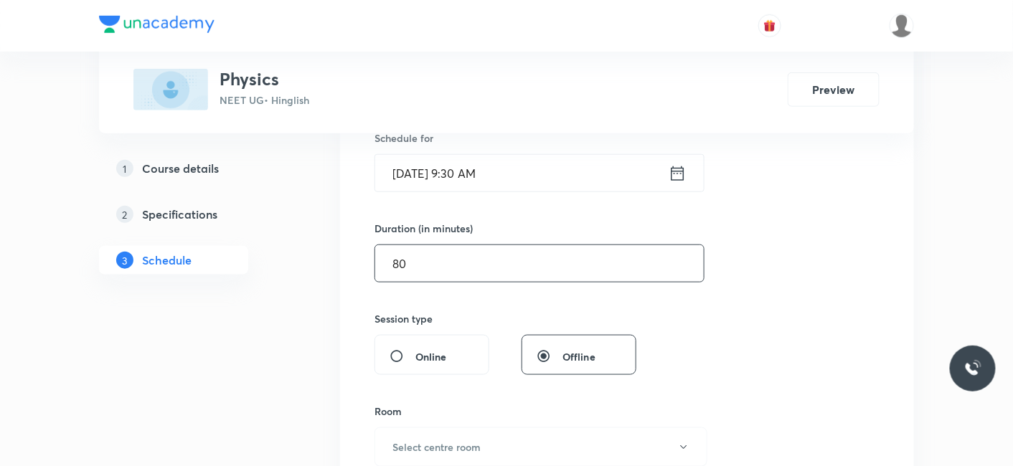
scroll to position [478, 0]
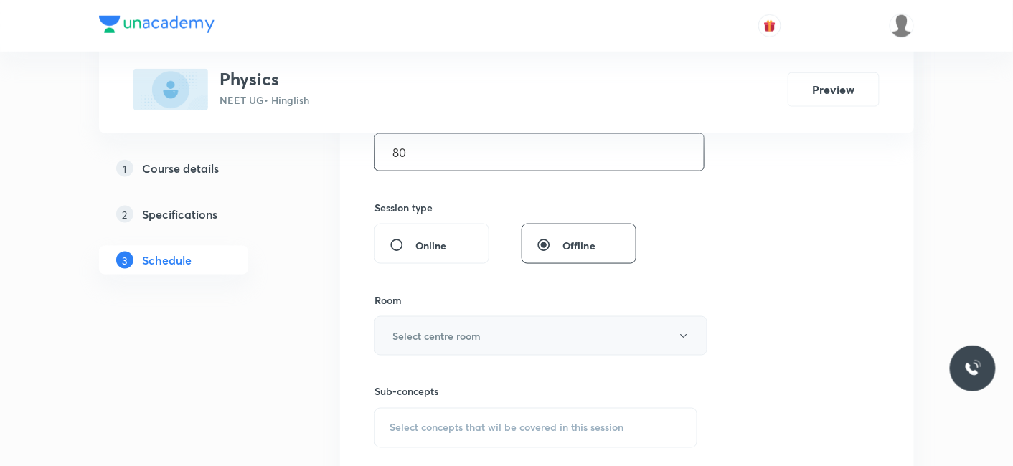
type input "80"
click at [432, 331] on h6 "Select centre room" at bounding box center [436, 335] width 88 height 15
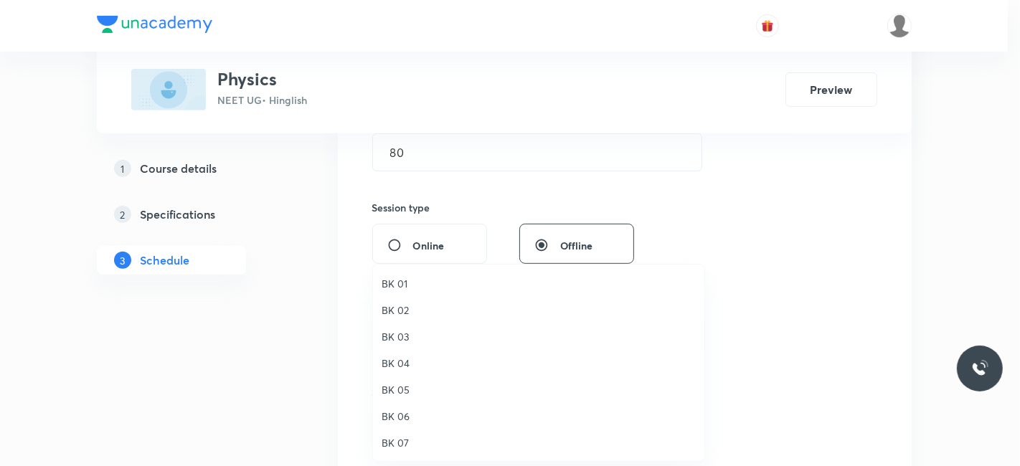
click at [406, 359] on span "BK 04" at bounding box center [539, 363] width 314 height 15
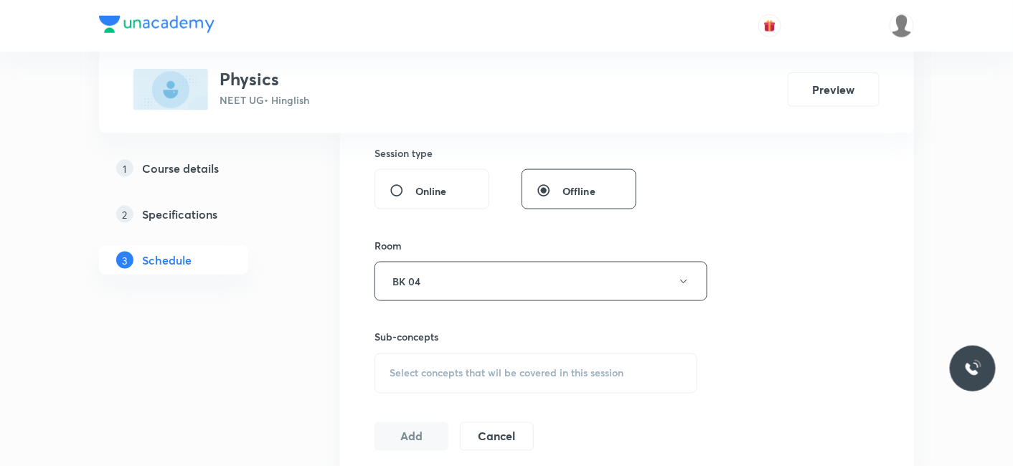
scroll to position [557, 0]
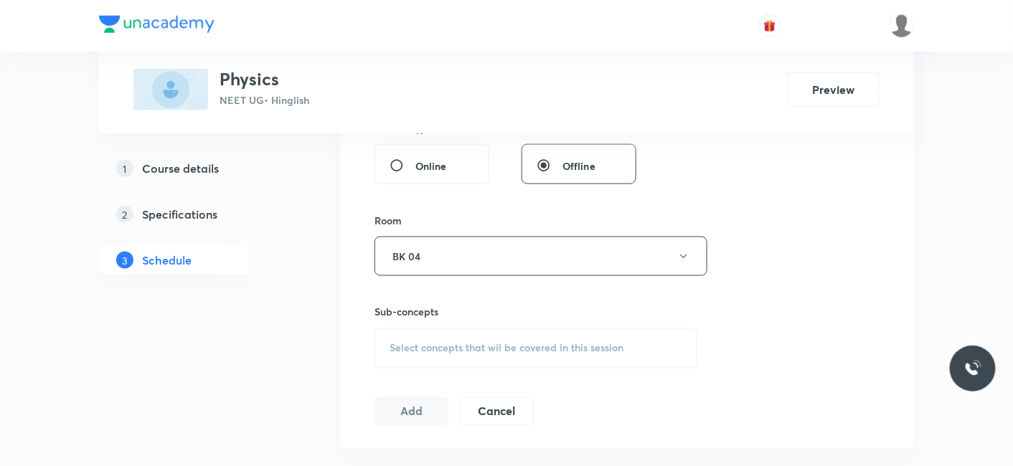
click at [481, 351] on span "Select concepts that wil be covered in this session" at bounding box center [506, 348] width 234 height 11
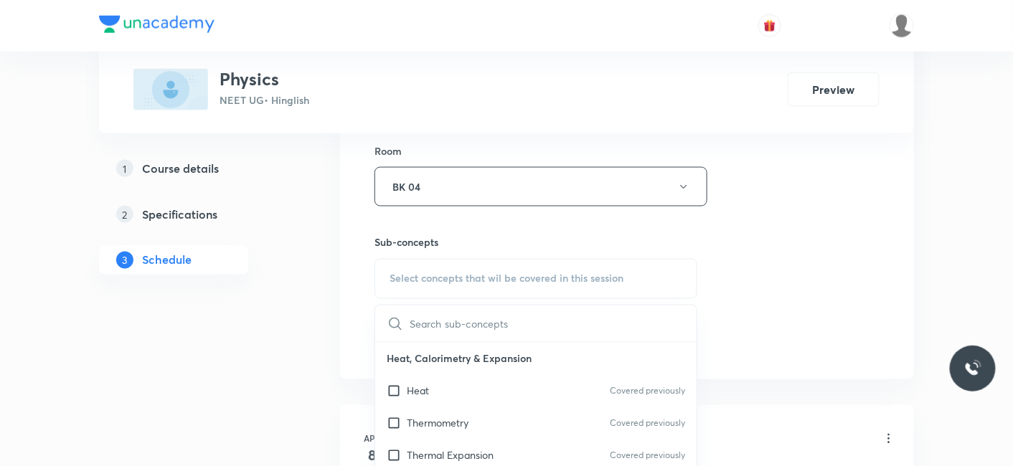
scroll to position [717, 0]
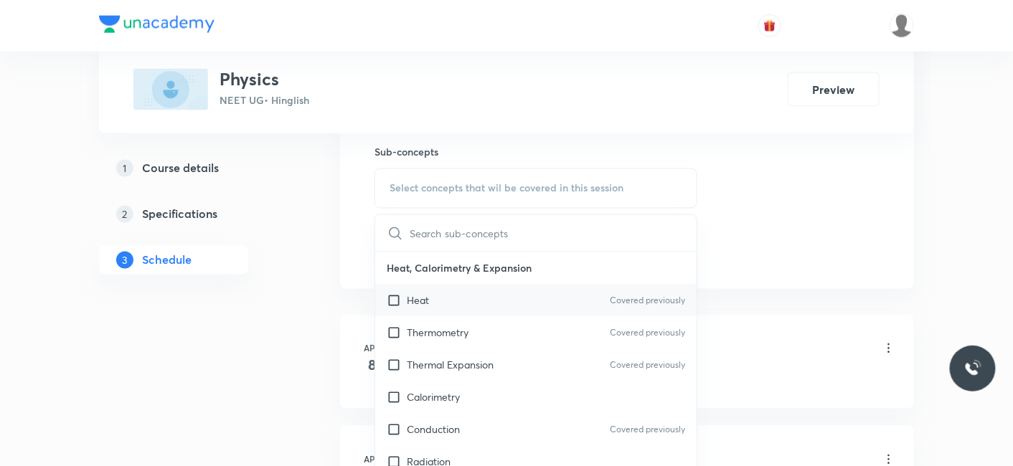
click at [404, 300] on input "checkbox" at bounding box center [397, 300] width 20 height 15
checkbox input "true"
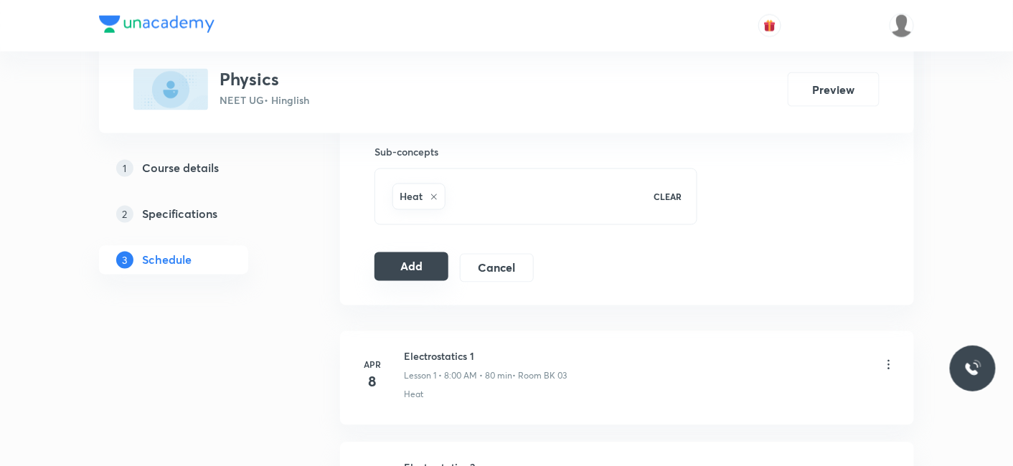
click at [409, 259] on button "Add" at bounding box center [411, 266] width 74 height 29
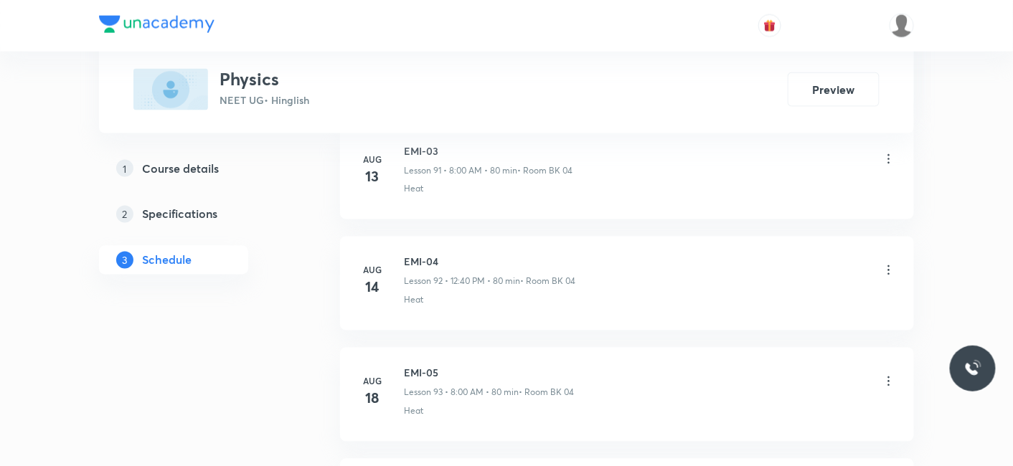
scroll to position [13988, 0]
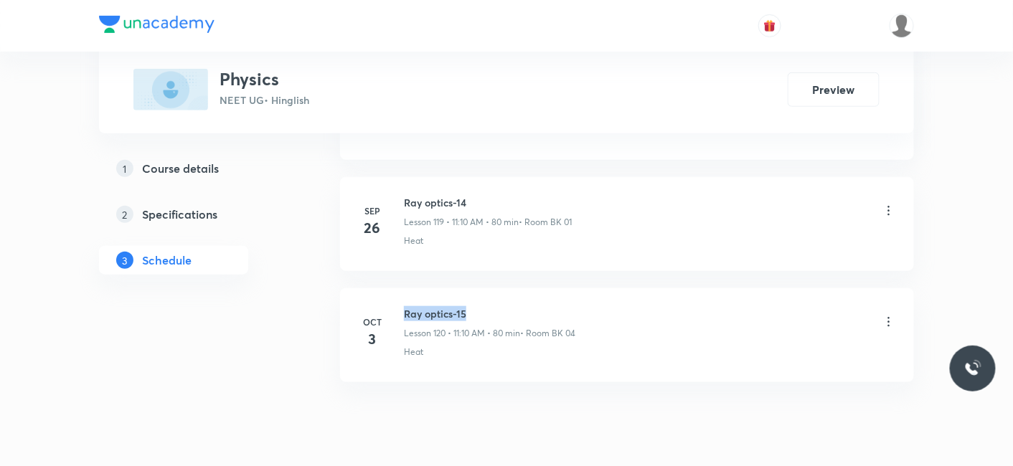
drag, startPoint x: 401, startPoint y: 262, endPoint x: 508, endPoint y: 264, distance: 106.9
click at [508, 306] on div "Oct 3 Ray optics-15 Lesson 120 • 11:10 AM • 80 min • Room BK 04 Heat" at bounding box center [627, 332] width 538 height 52
copy h6 "Ray optics-15"
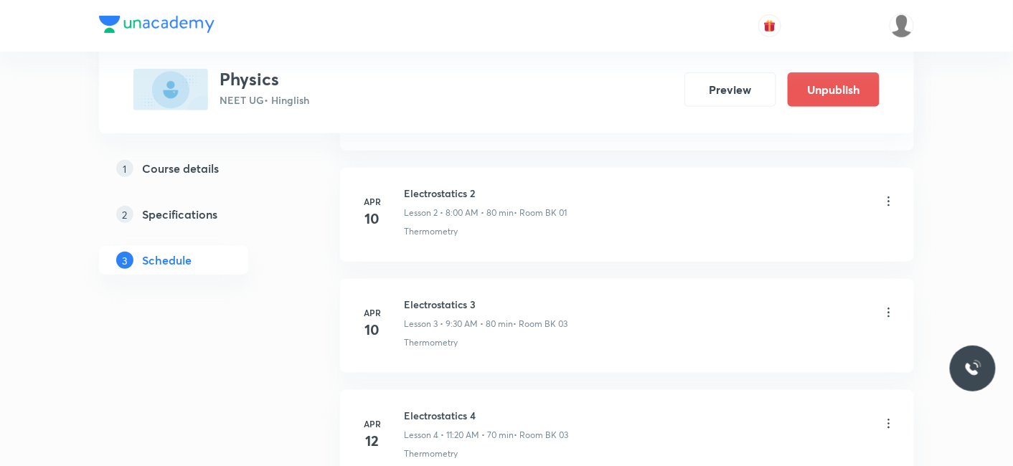
scroll to position [0, 0]
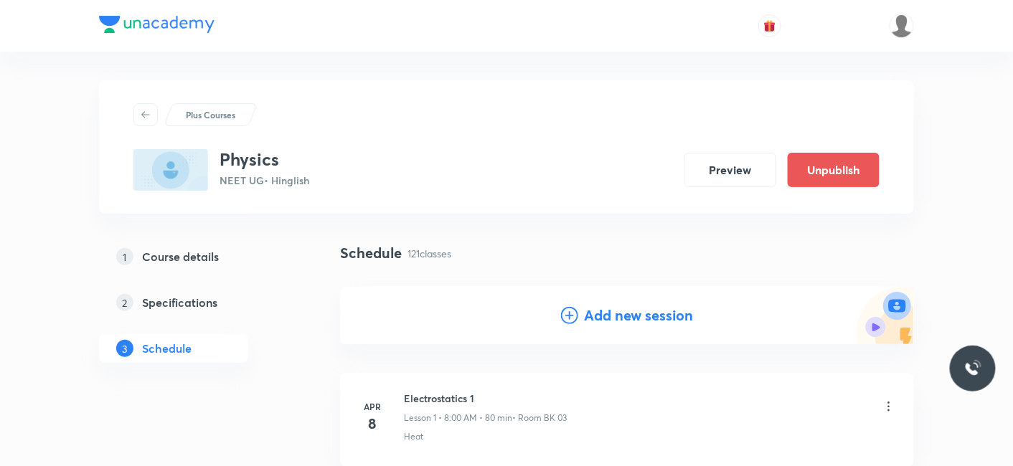
drag, startPoint x: 651, startPoint y: 312, endPoint x: 640, endPoint y: 356, distance: 45.0
click at [651, 312] on h4 "Add new session" at bounding box center [638, 316] width 109 height 22
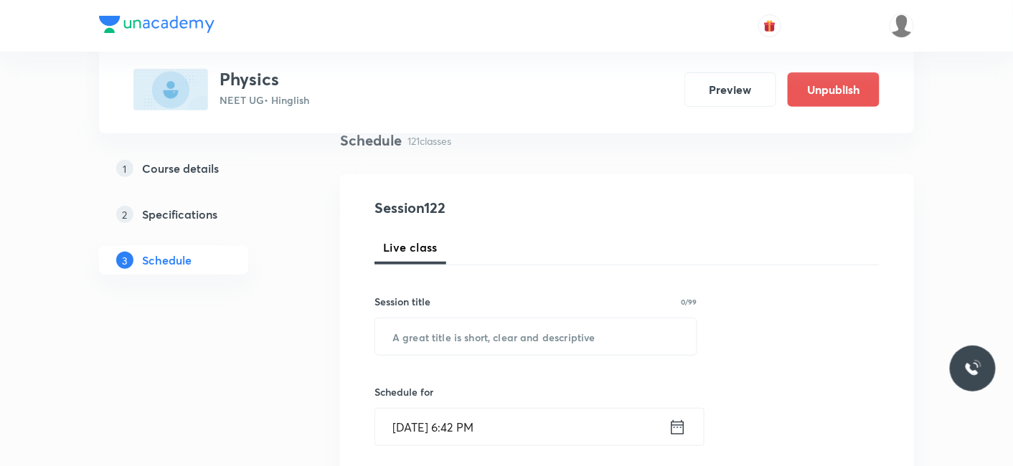
scroll to position [159, 0]
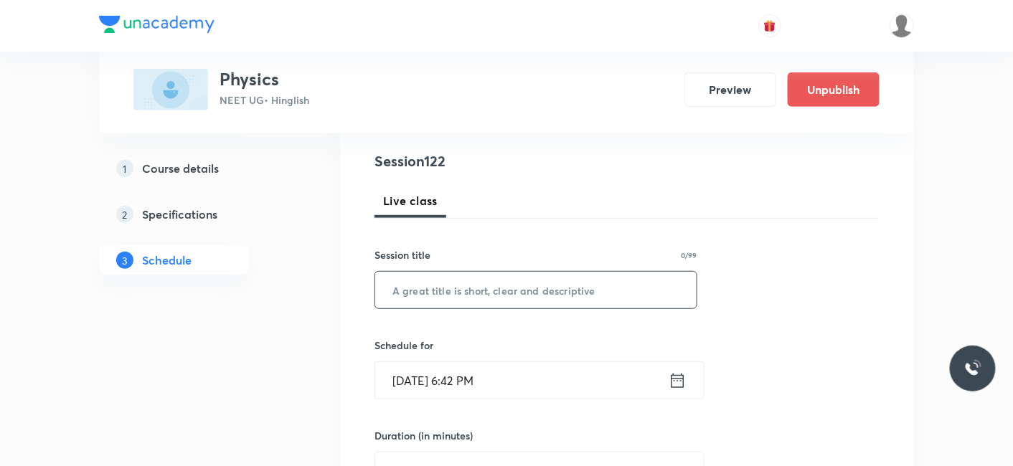
click at [481, 295] on input "text" at bounding box center [535, 290] width 321 height 37
paste input "Ray optics-15"
type input "Ray optics-17"
click at [439, 371] on input "Oct 3, 2025, 6:42 PM" at bounding box center [521, 380] width 293 height 37
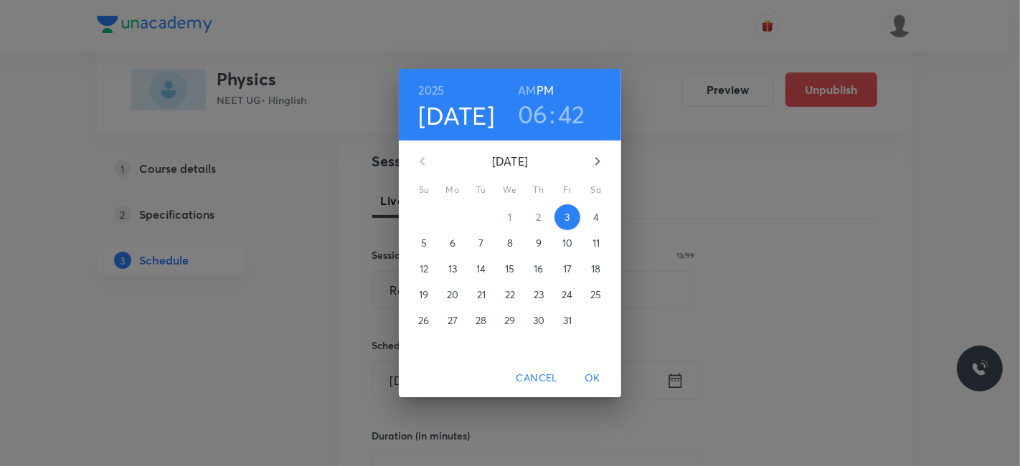
click at [595, 215] on p "4" at bounding box center [596, 217] width 6 height 14
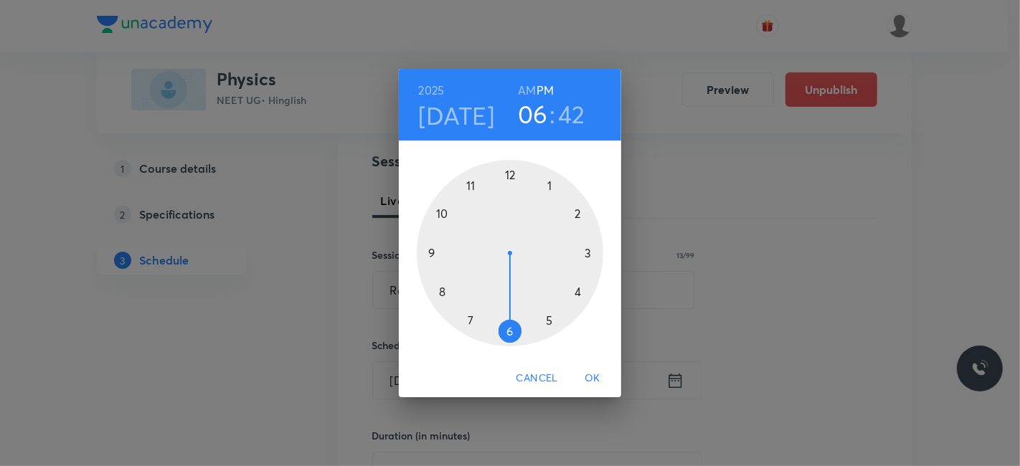
click at [530, 89] on h6 "AM" at bounding box center [527, 90] width 18 height 20
click at [471, 187] on div at bounding box center [510, 253] width 186 height 186
click at [575, 214] on div at bounding box center [510, 253] width 186 height 186
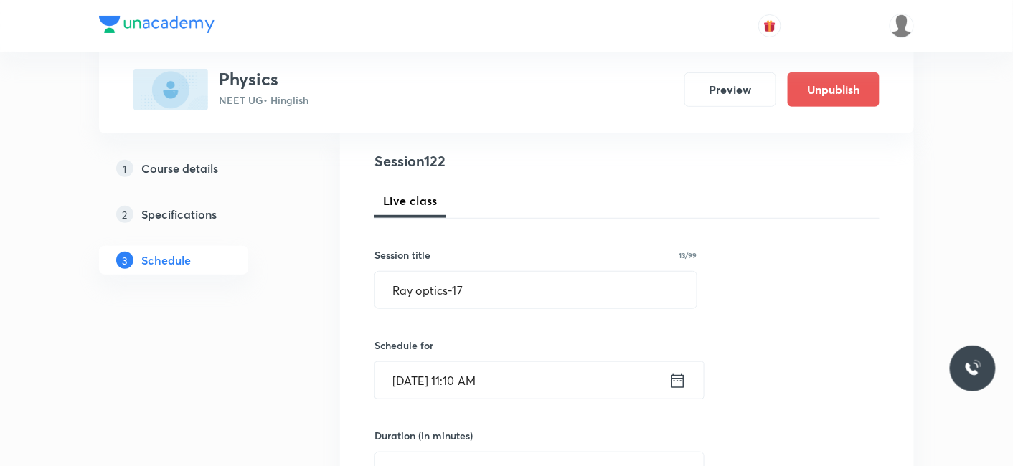
scroll to position [239, 0]
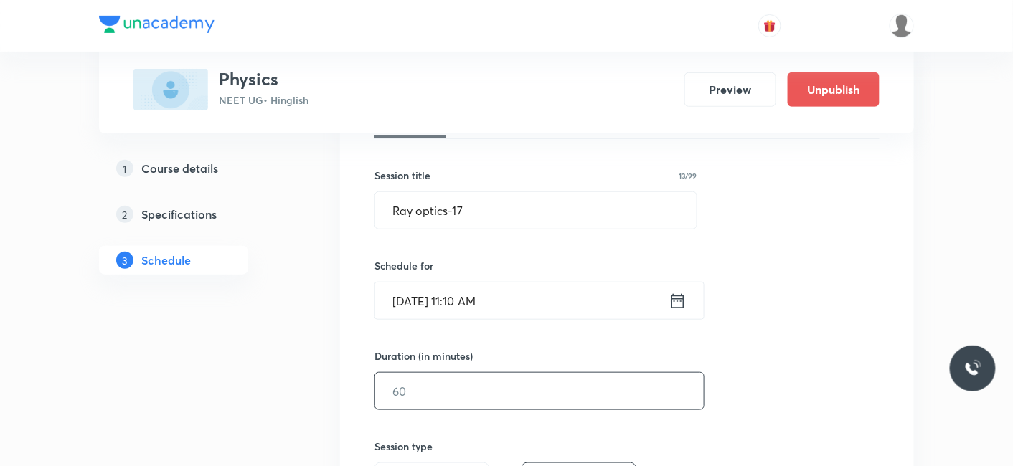
click at [404, 394] on input "text" at bounding box center [539, 391] width 328 height 37
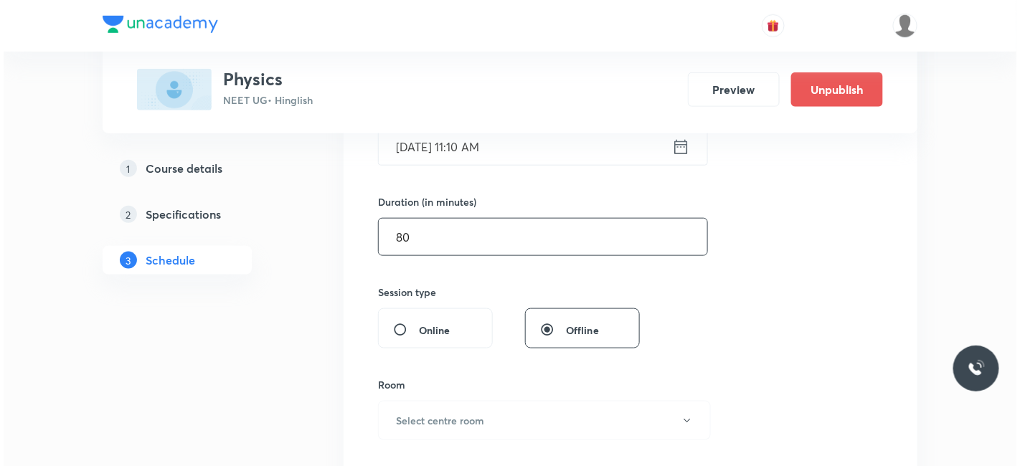
scroll to position [398, 0]
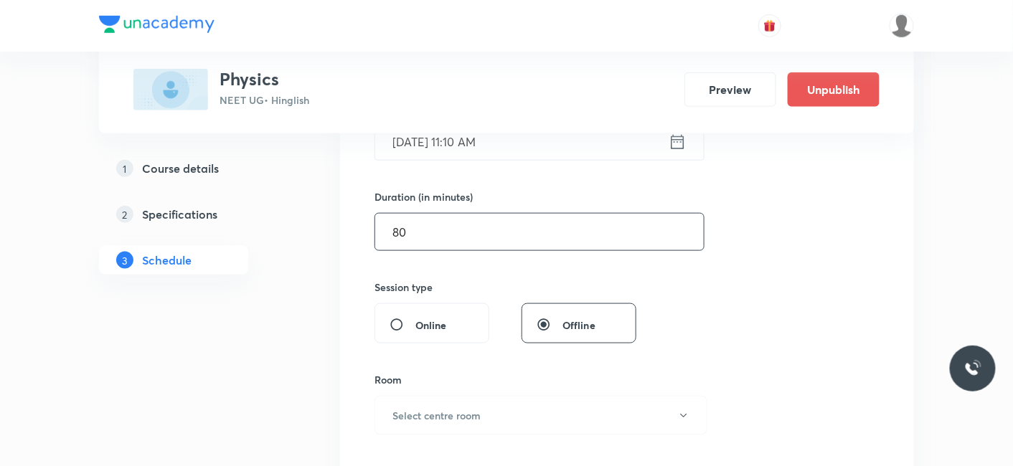
type input "80"
click at [434, 417] on h6 "Select centre room" at bounding box center [436, 415] width 88 height 15
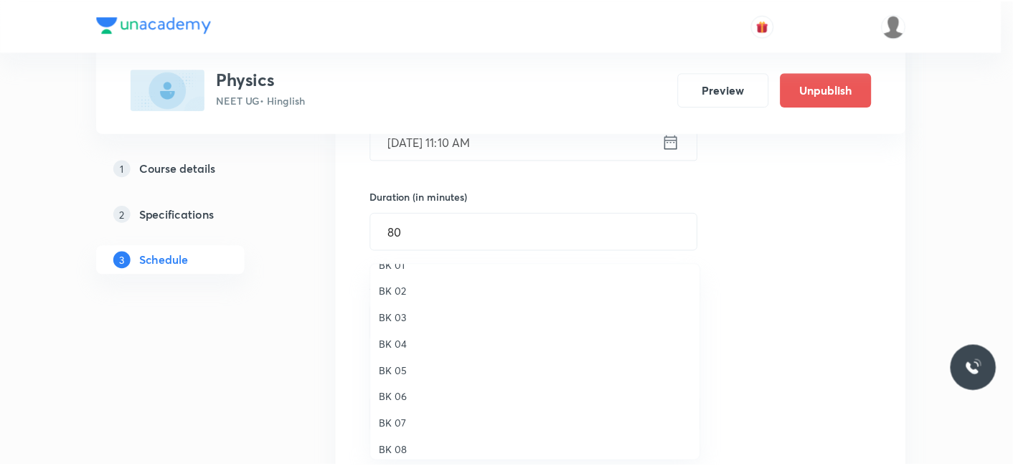
scroll to position [27, 0]
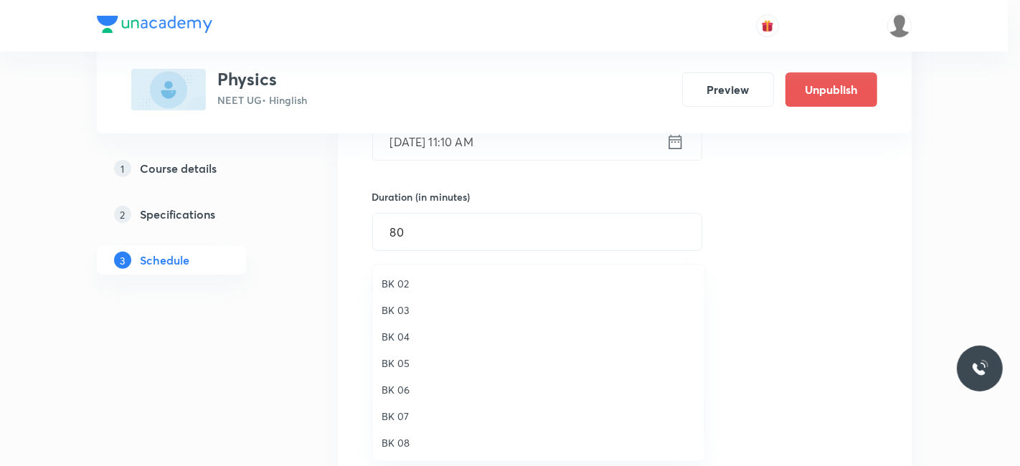
click at [402, 331] on span "BK 04" at bounding box center [539, 336] width 314 height 15
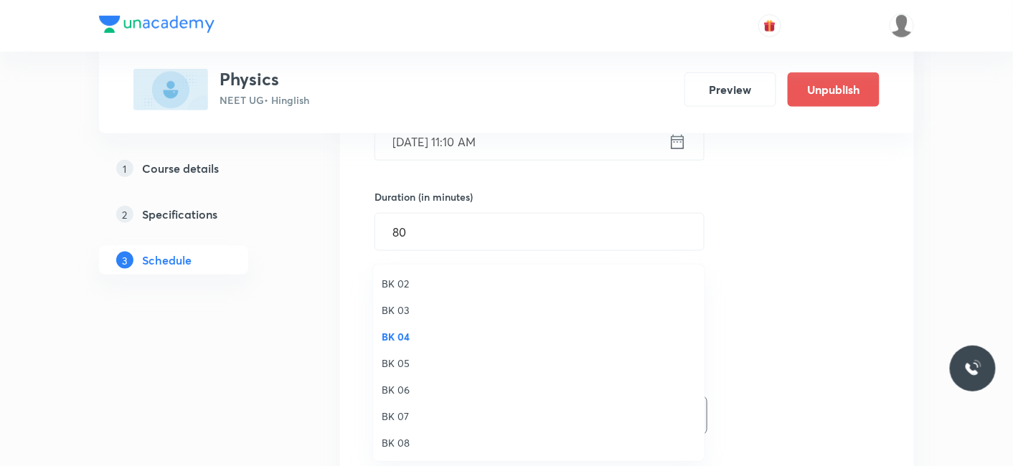
click at [249, 347] on div "BK 01 BK 02 BK 03 BK 04 BK 05 BK 06 BK 07 BK 08" at bounding box center [506, 233] width 1013 height 466
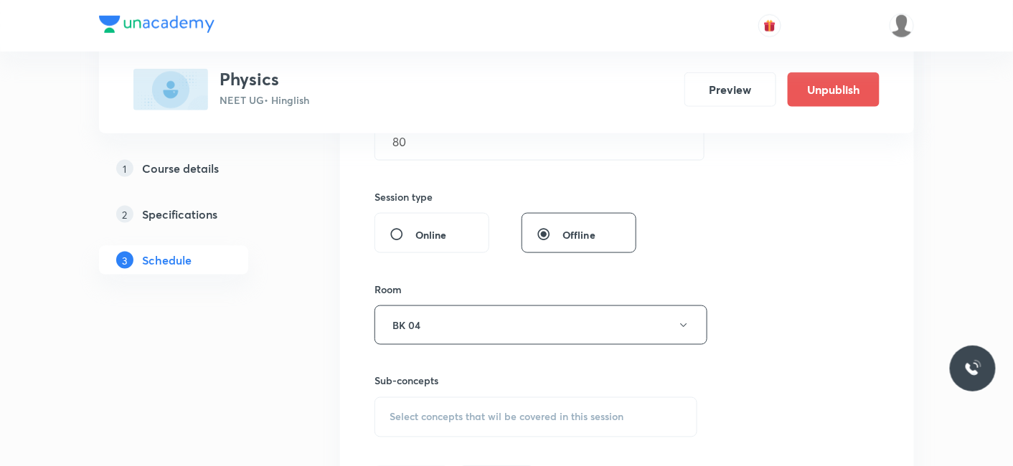
scroll to position [557, 0]
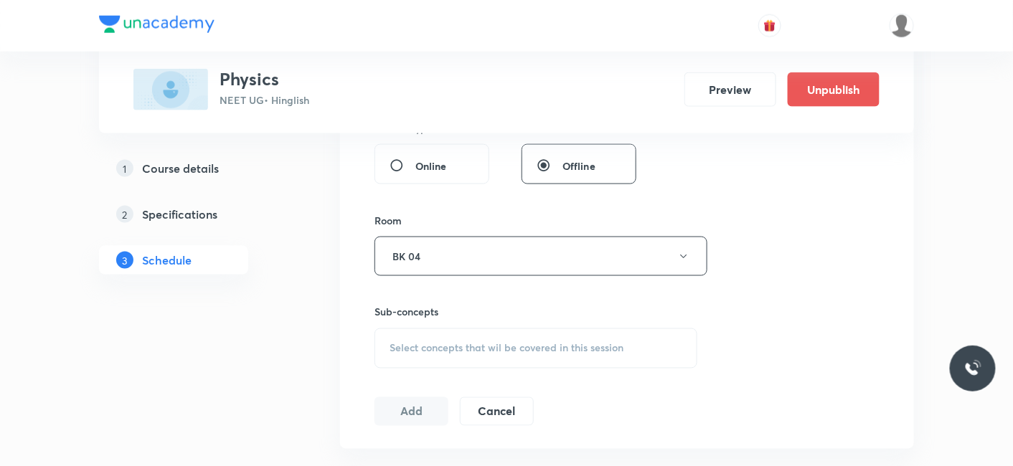
click at [461, 335] on div "Select concepts that wil be covered in this session" at bounding box center [535, 348] width 323 height 40
click at [422, 459] on p "Heat" at bounding box center [418, 460] width 22 height 15
checkbox input "true"
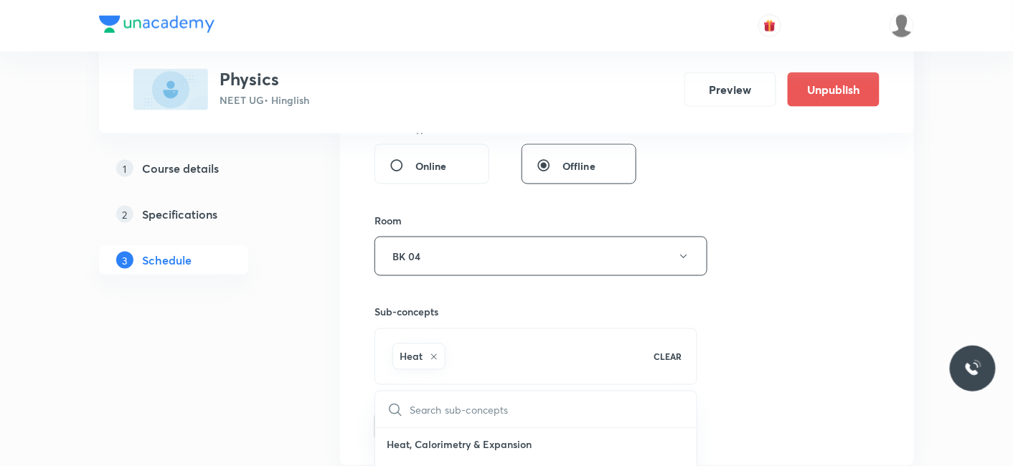
drag, startPoint x: 316, startPoint y: 436, endPoint x: 391, endPoint y: 432, distance: 74.7
click at [433, 418] on button "Add" at bounding box center [411, 426] width 74 height 29
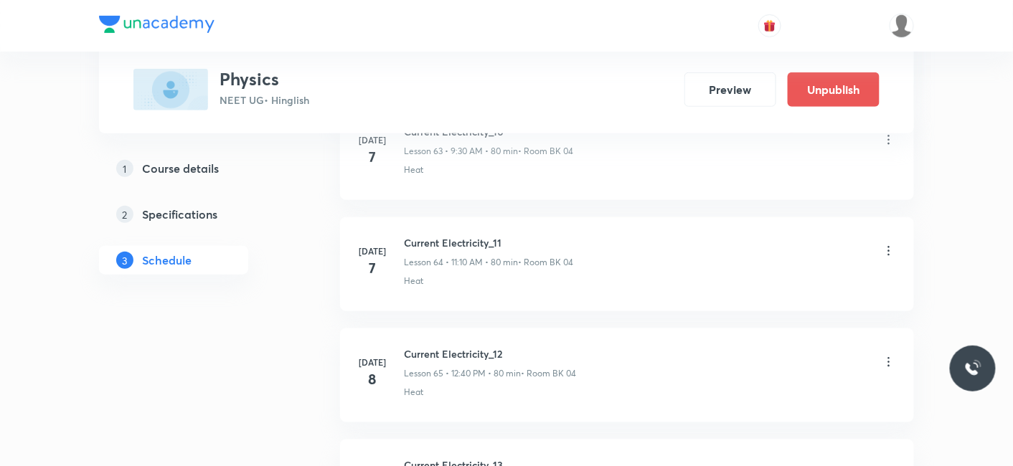
scroll to position [13536, 0]
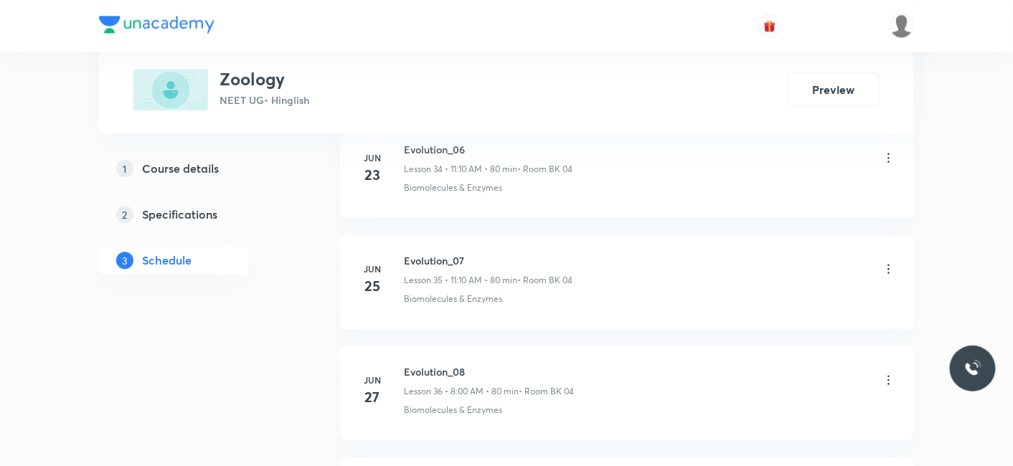
scroll to position [9098, 0]
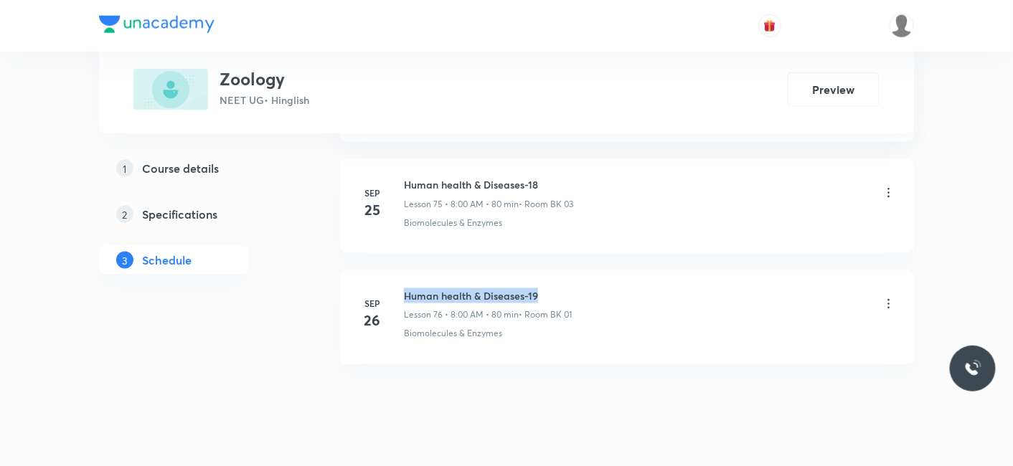
drag, startPoint x: 403, startPoint y: 265, endPoint x: 608, endPoint y: 264, distance: 205.1
click at [608, 288] on div "Human health & Diseases-19 Lesson 76 • 8:00 AM • 80 min • Room BK 01" at bounding box center [650, 305] width 492 height 34
copy h6 "Human health & Diseases-19"
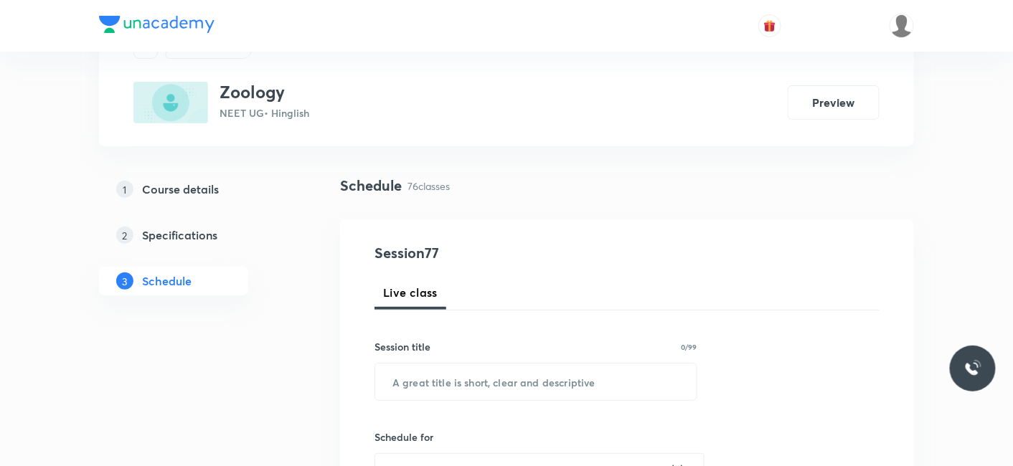
scroll to position [159, 0]
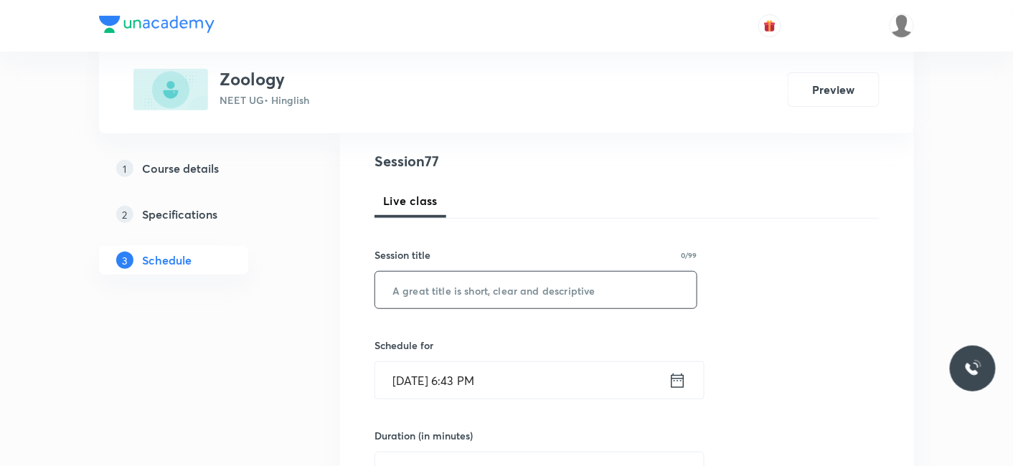
click at [479, 301] on input "text" at bounding box center [535, 290] width 321 height 37
paste input "Human health & Diseases-19"
type input "Human health & Diseases-20"
click at [449, 374] on input "[DATE] 6:43 PM" at bounding box center [521, 380] width 293 height 37
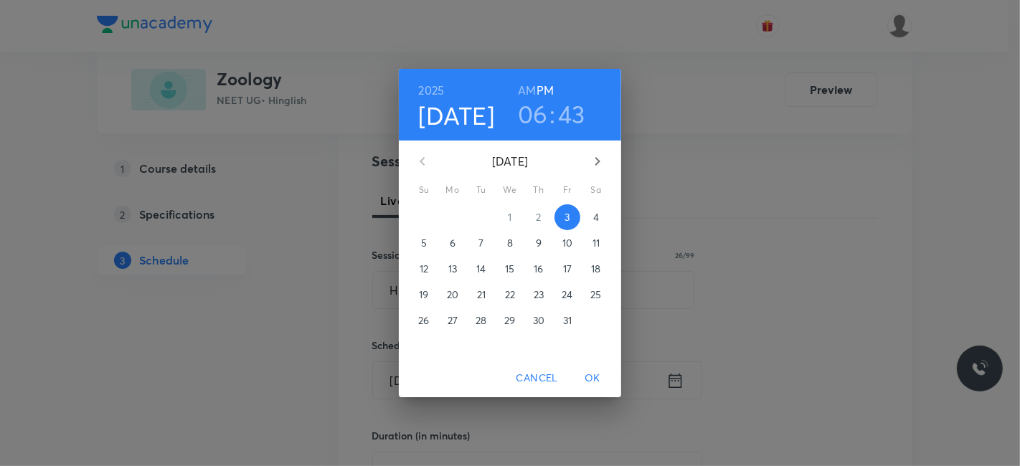
click at [593, 215] on p "4" at bounding box center [596, 217] width 6 height 14
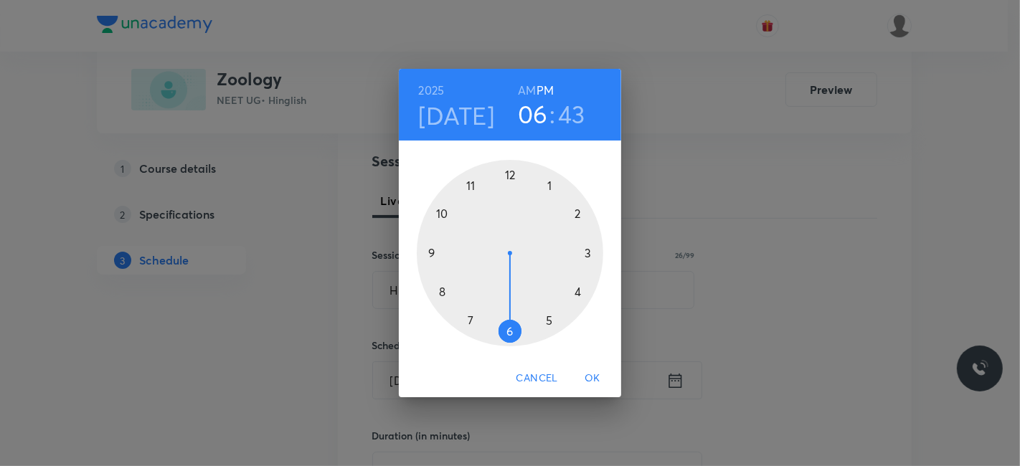
click at [509, 179] on div at bounding box center [510, 253] width 186 height 186
click at [445, 290] on div at bounding box center [510, 253] width 186 height 186
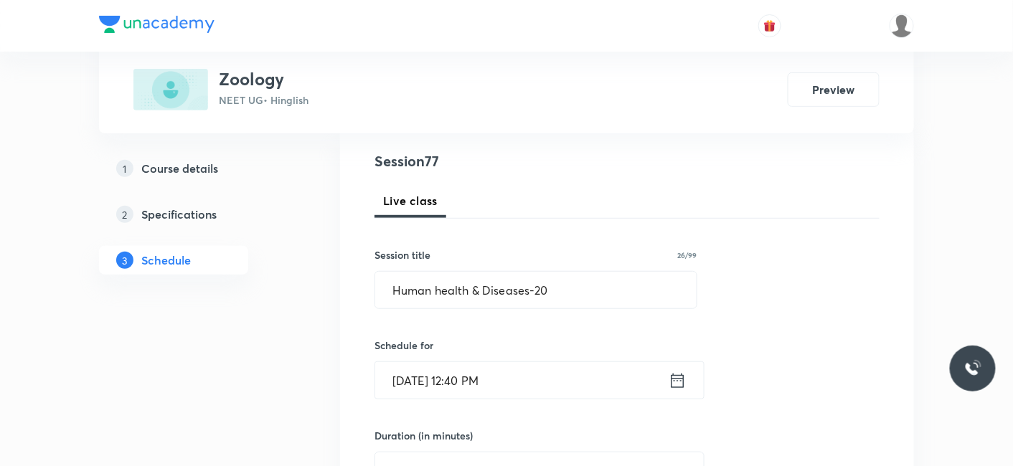
scroll to position [318, 0]
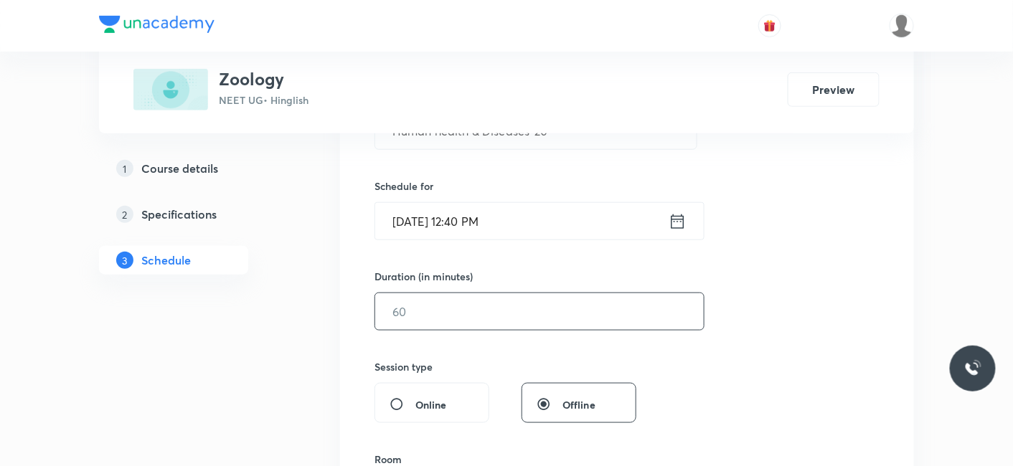
click at [443, 323] on input "text" at bounding box center [539, 311] width 328 height 37
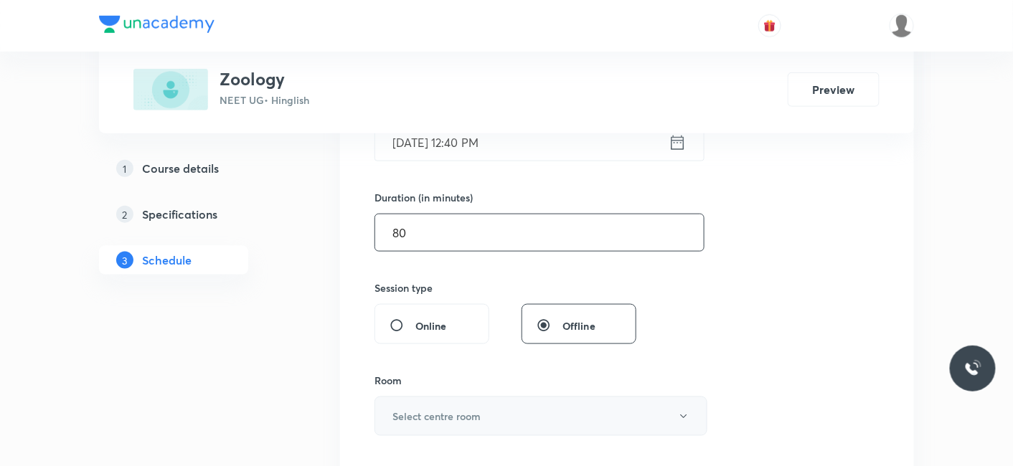
scroll to position [478, 0]
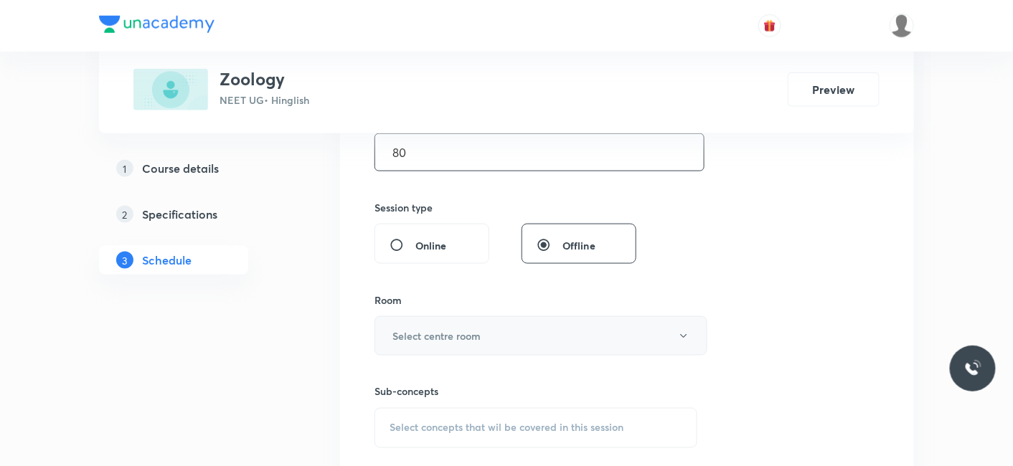
type input "80"
click at [435, 337] on h6 "Select centre room" at bounding box center [436, 335] width 88 height 15
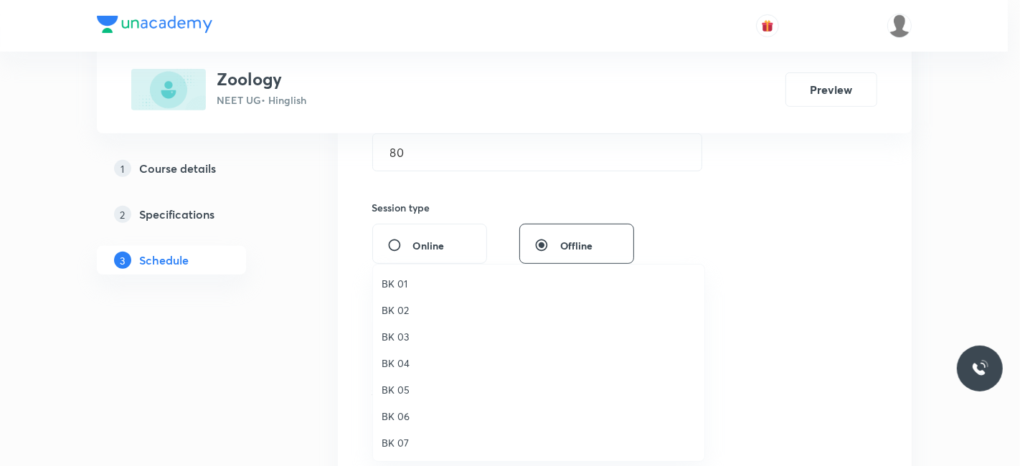
click at [397, 364] on span "BK 04" at bounding box center [539, 363] width 314 height 15
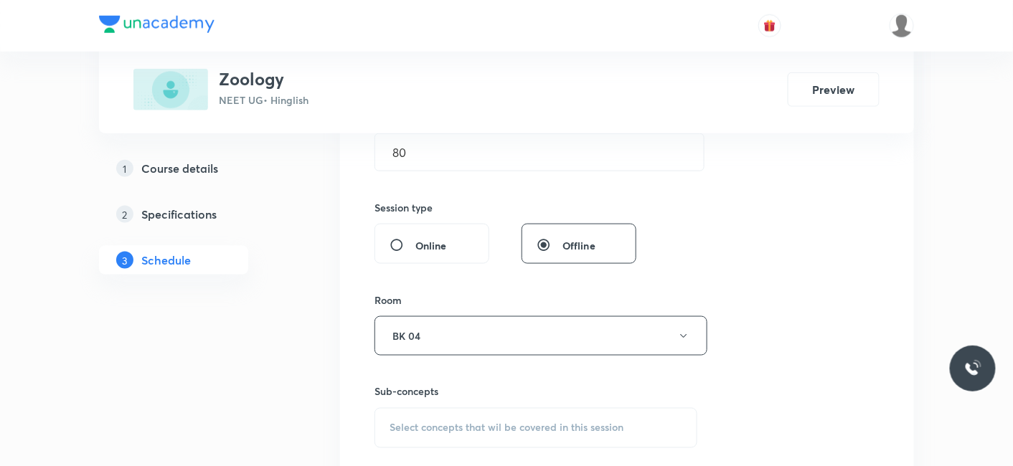
click at [440, 417] on div "Select concepts that wil be covered in this session" at bounding box center [535, 428] width 323 height 40
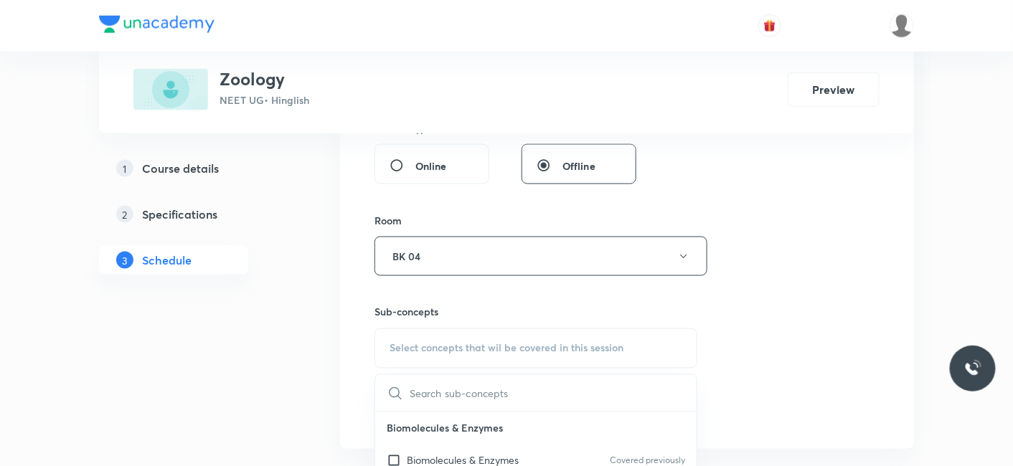
drag, startPoint x: 447, startPoint y: 458, endPoint x: 283, endPoint y: 407, distance: 172.4
click at [448, 458] on p "Biomolecules & Enzymes" at bounding box center [463, 460] width 112 height 15
checkbox input "true"
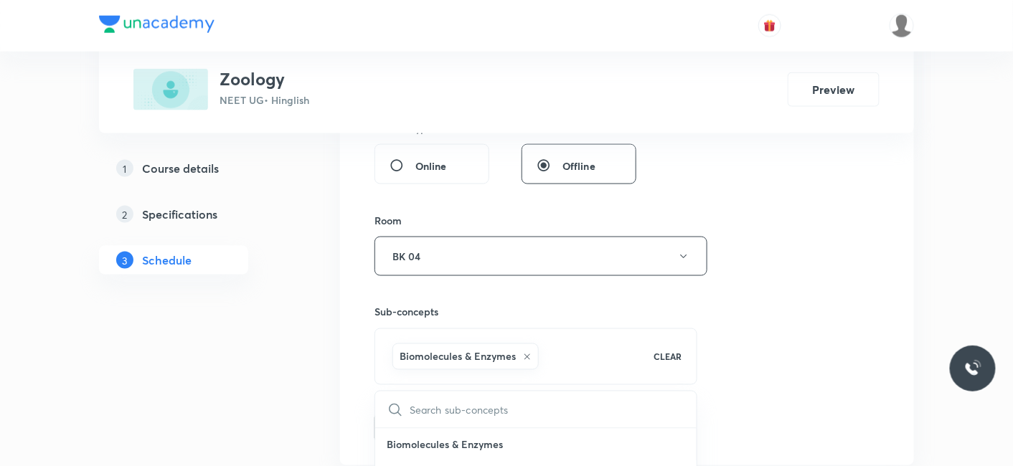
click at [416, 423] on button "Add" at bounding box center [411, 426] width 74 height 29
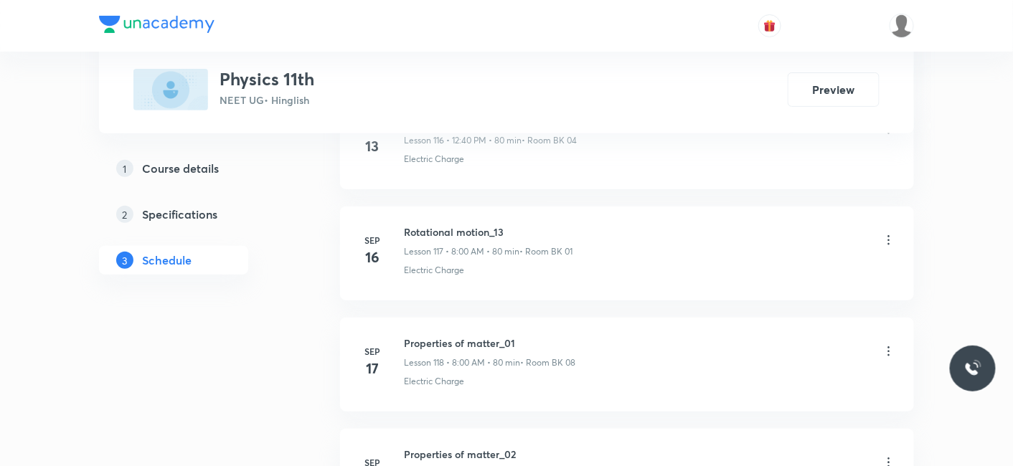
scroll to position [15835, 0]
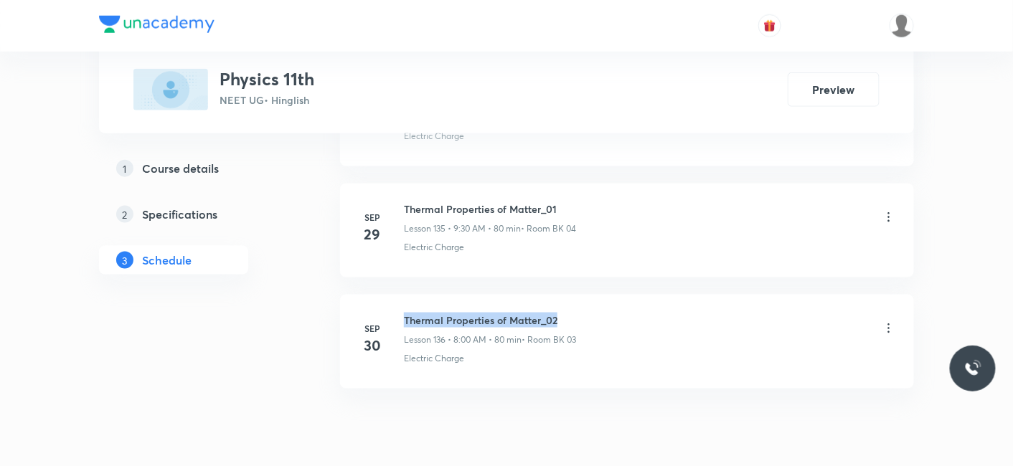
drag, startPoint x: 405, startPoint y: 260, endPoint x: 605, endPoint y: 256, distance: 200.1
click at [605, 313] on div "Thermal Properties of Matter_02 Lesson 136 • 8:00 AM • 80 min • Room BK 03" at bounding box center [650, 330] width 492 height 34
copy h6 "Thermal Properties of Matter_02"
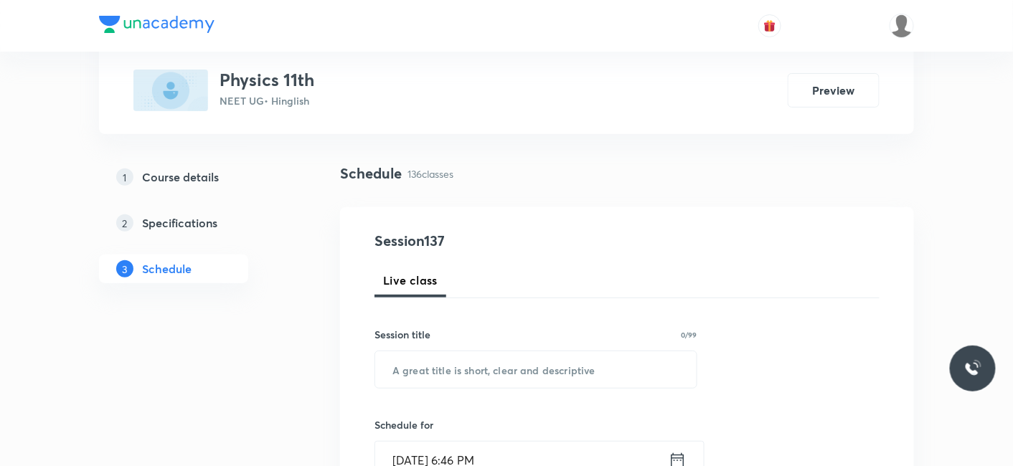
scroll to position [159, 0]
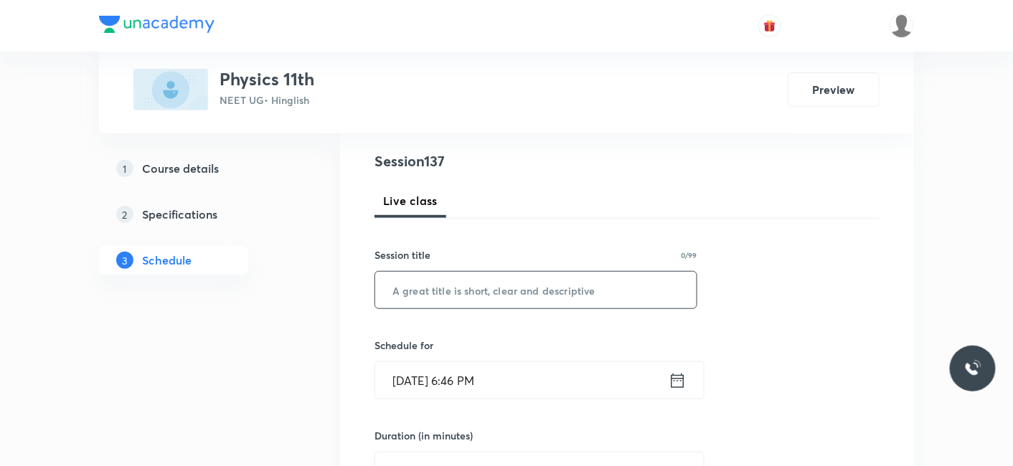
click at [483, 292] on input "text" at bounding box center [535, 290] width 321 height 37
paste input "Thermal Properties of Matter_02"
type input "Thermal Properties of Matter_03"
click at [428, 389] on input "Oct 3, 2025, 6:46 PM" at bounding box center [521, 380] width 293 height 37
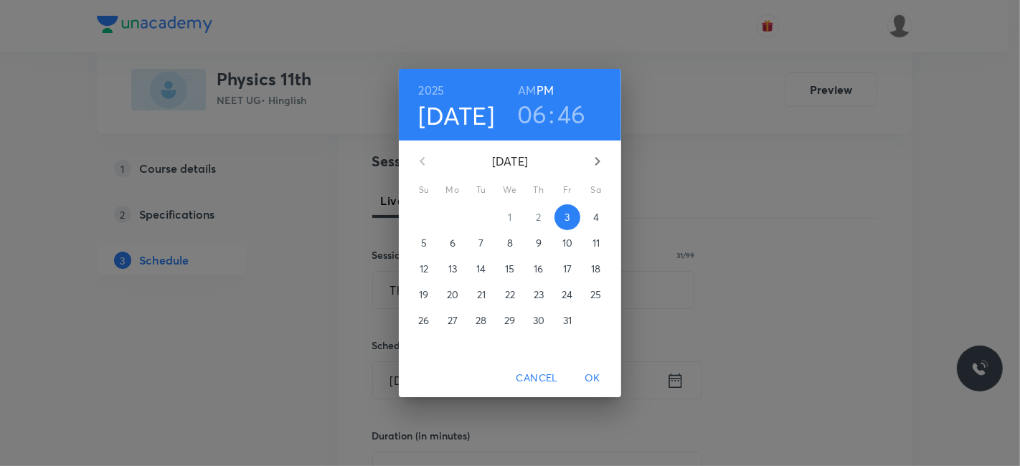
click at [601, 215] on span "4" at bounding box center [596, 217] width 26 height 14
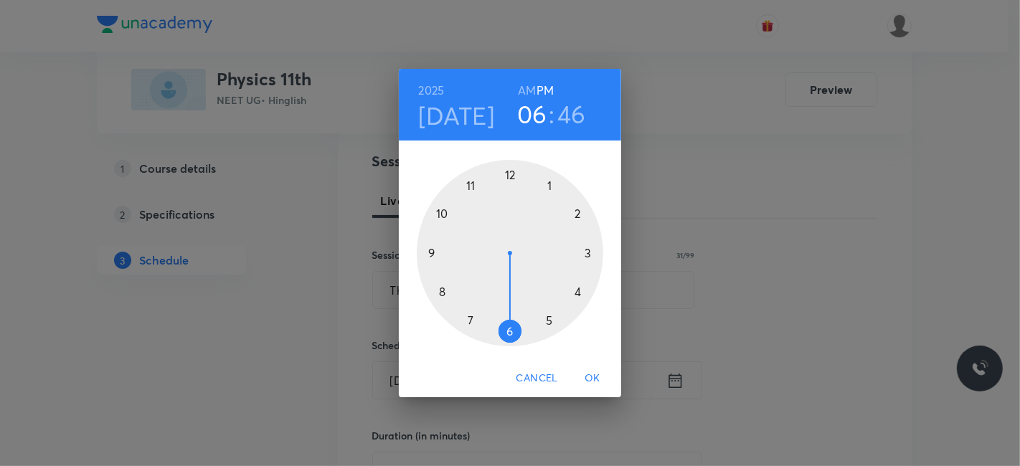
click at [529, 89] on h6 "AM" at bounding box center [527, 90] width 18 height 20
click at [440, 293] on div at bounding box center [510, 253] width 186 height 186
click at [511, 174] on div at bounding box center [510, 253] width 186 height 186
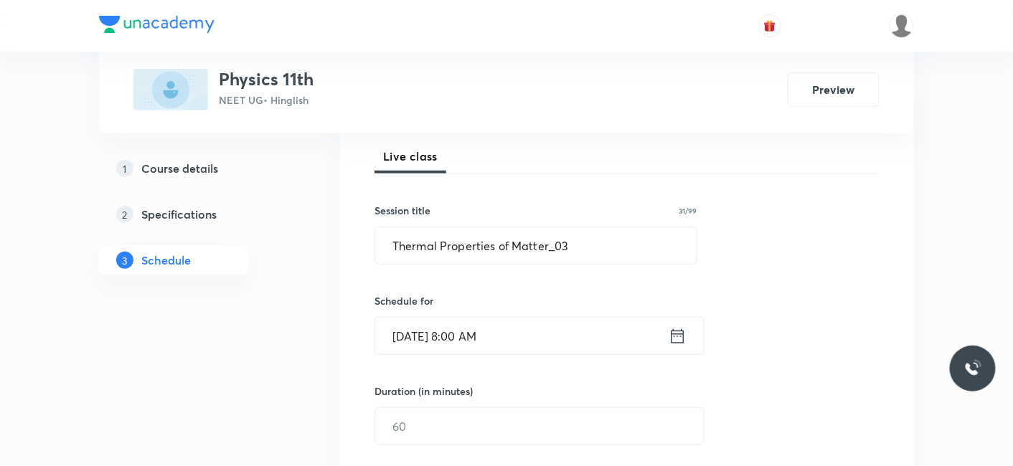
scroll to position [239, 0]
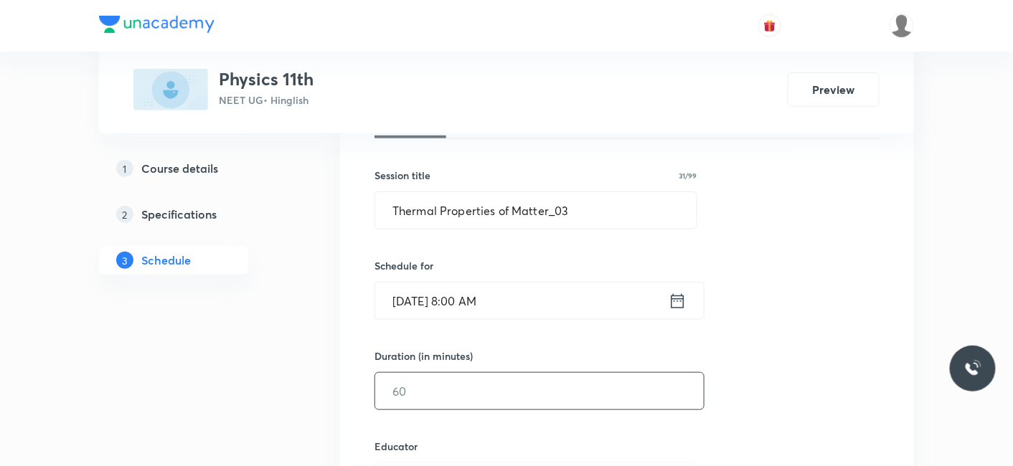
click at [392, 389] on input "text" at bounding box center [539, 391] width 328 height 37
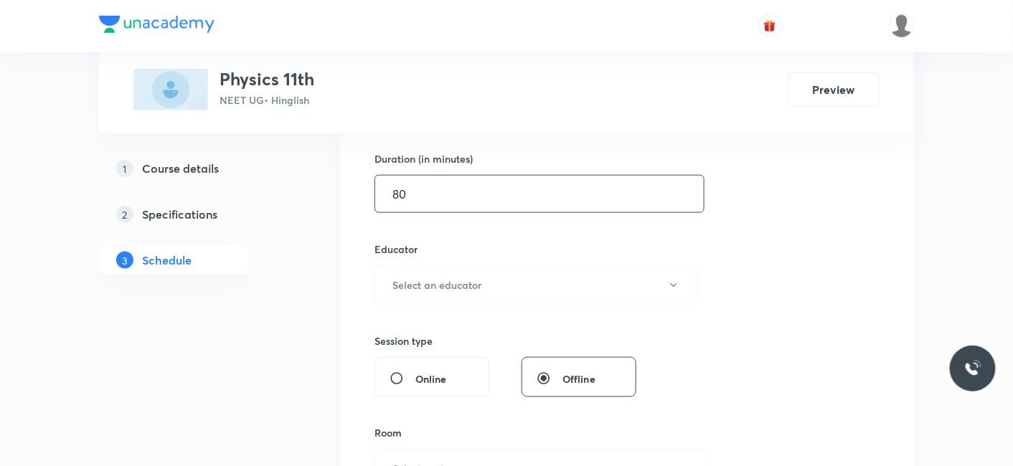
scroll to position [478, 0]
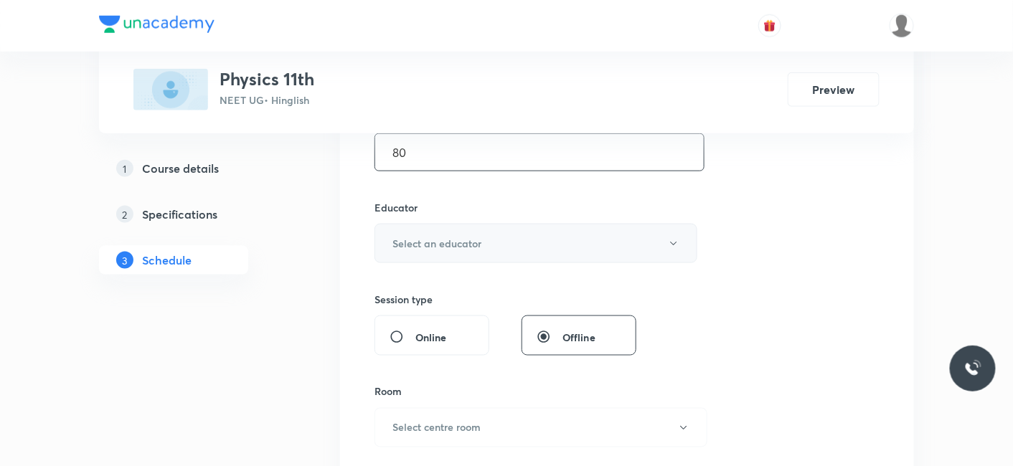
type input "80"
click at [442, 237] on h6 "Select an educator" at bounding box center [436, 243] width 89 height 15
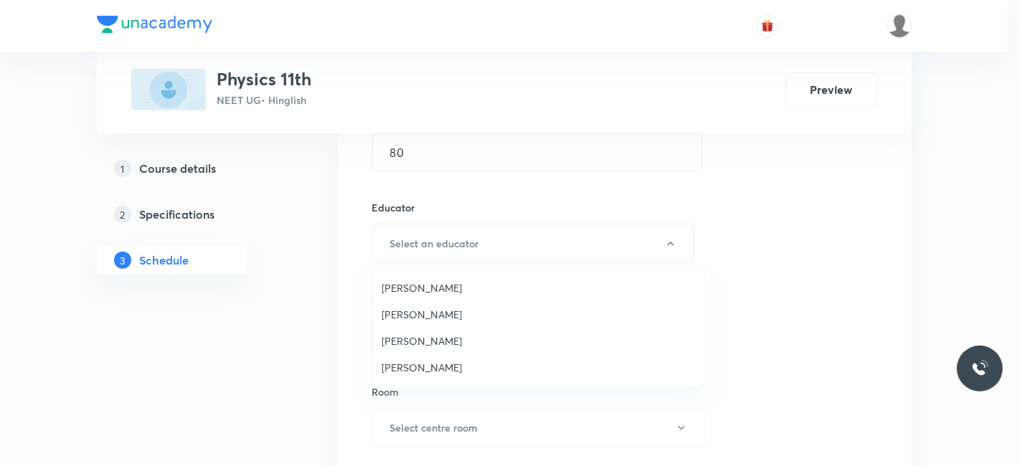
click at [409, 361] on span "Siddharth Jindal" at bounding box center [539, 367] width 314 height 15
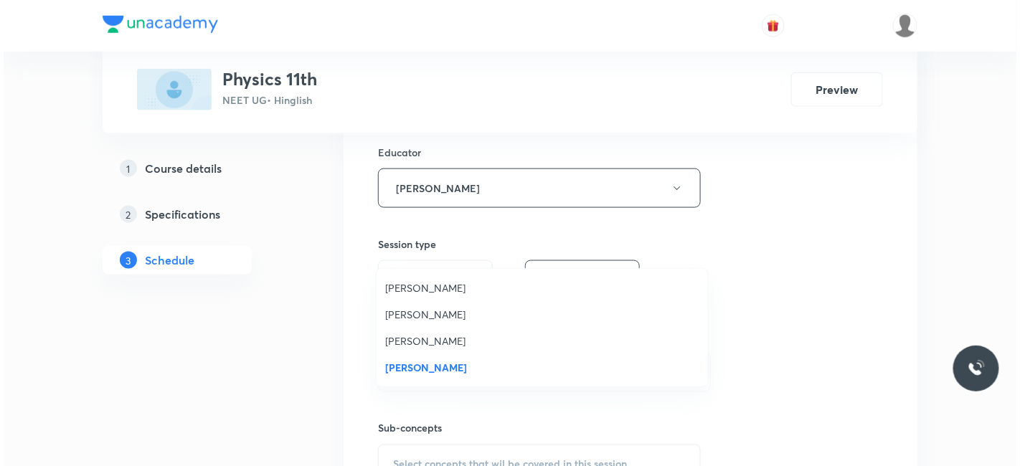
scroll to position [557, 0]
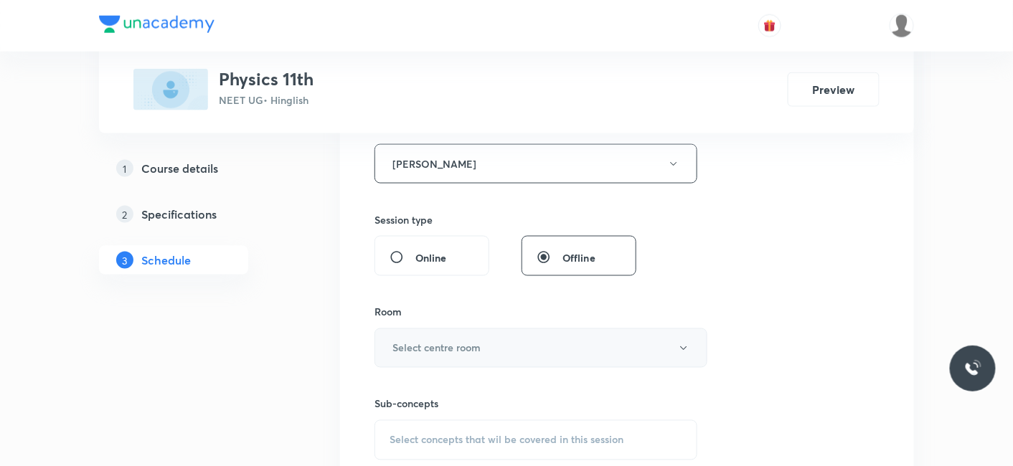
click at [413, 348] on h6 "Select centre room" at bounding box center [436, 348] width 88 height 15
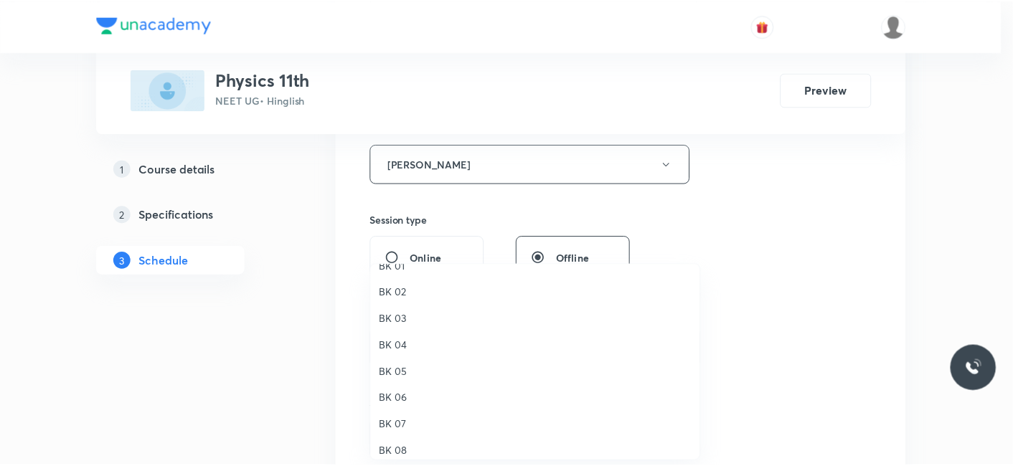
scroll to position [27, 0]
click at [402, 364] on span "BK 05" at bounding box center [539, 363] width 314 height 15
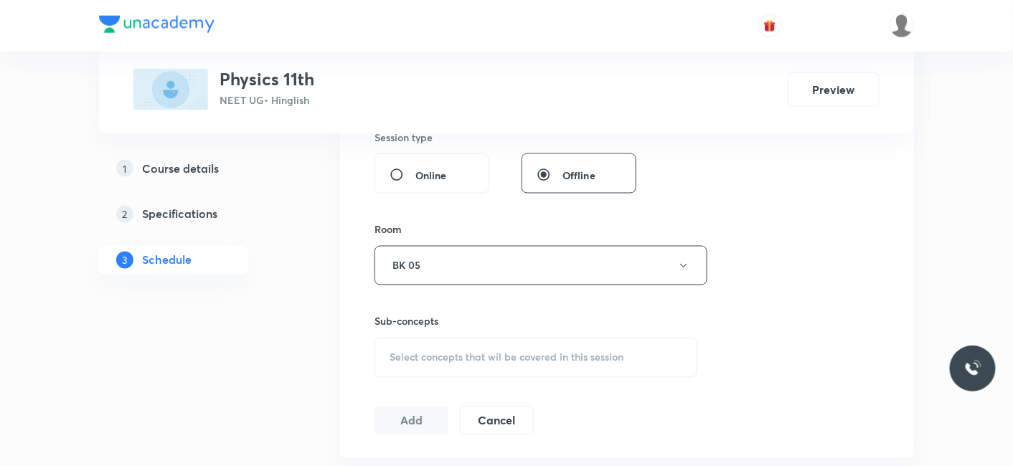
scroll to position [717, 0]
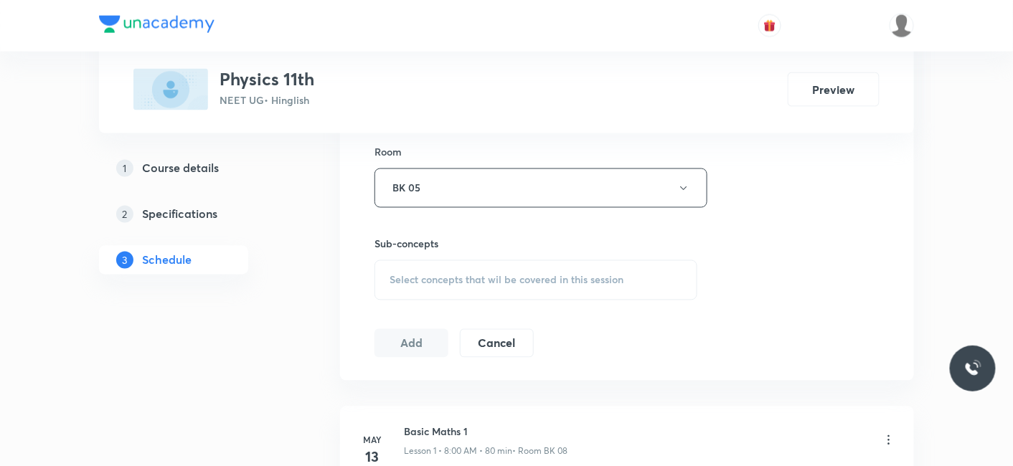
click at [435, 288] on div "Select concepts that wil be covered in this session" at bounding box center [535, 280] width 323 height 40
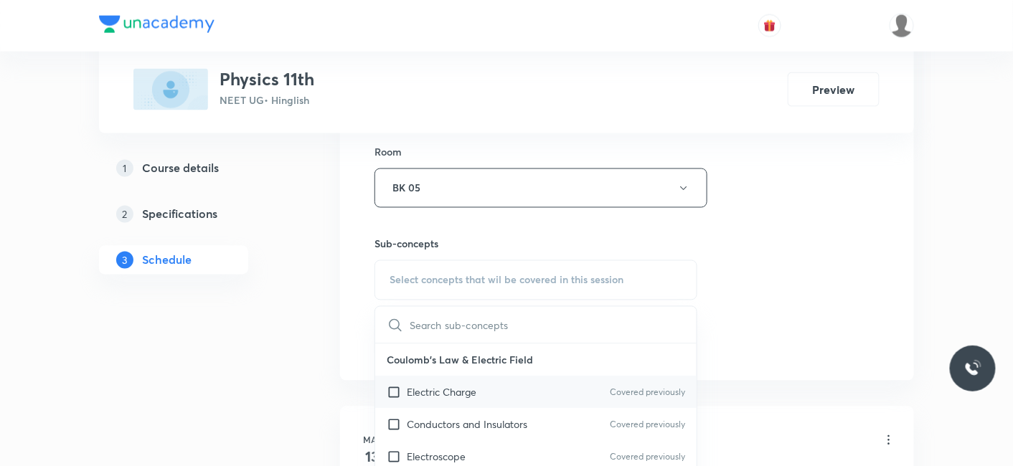
click at [462, 388] on p "Electric Charge" at bounding box center [442, 392] width 70 height 15
checkbox input "true"
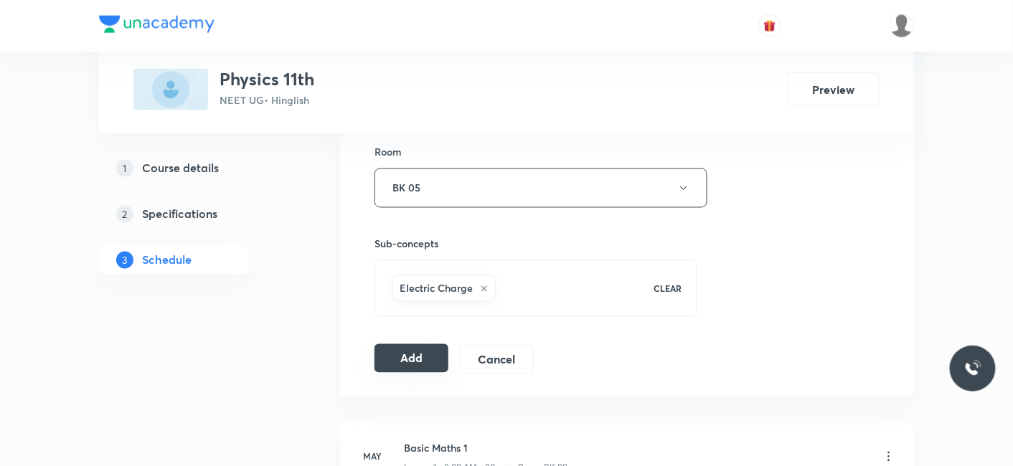
click at [399, 366] on button "Add" at bounding box center [411, 358] width 74 height 29
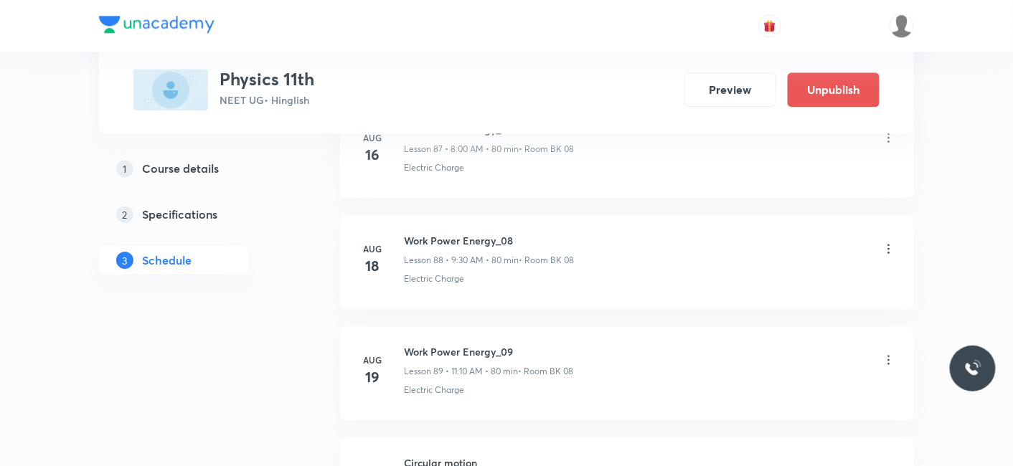
scroll to position [15197, 0]
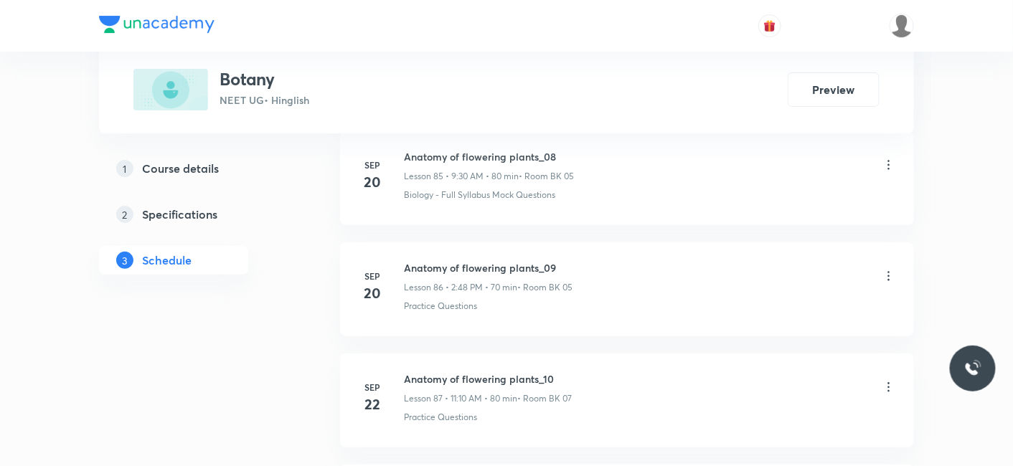
scroll to position [10981, 0]
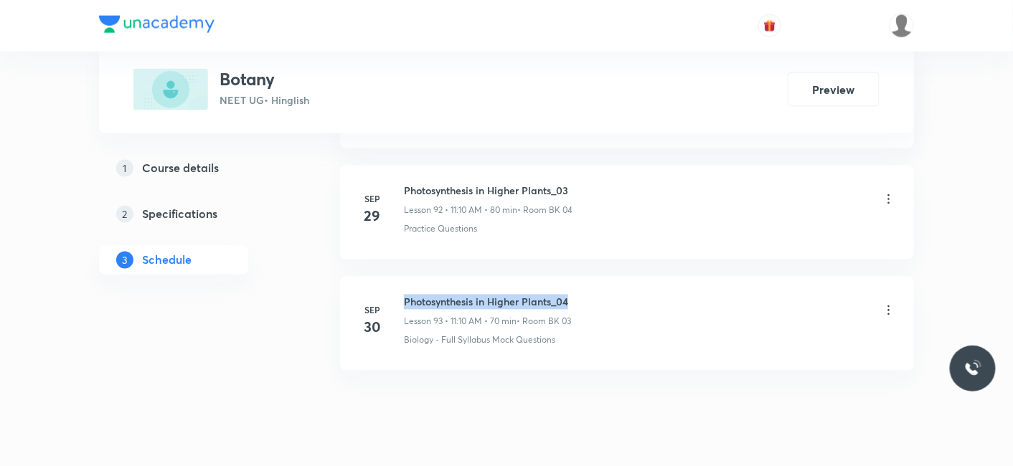
drag, startPoint x: 403, startPoint y: 261, endPoint x: 606, endPoint y: 261, distance: 202.9
click at [606, 295] on div "Photosynthesis in Higher Plants_04 Lesson 93 • 11:10 AM • 70 min • Room BK 03" at bounding box center [650, 312] width 492 height 34
copy h6 "Photosynthesis in Higher Plants_04"
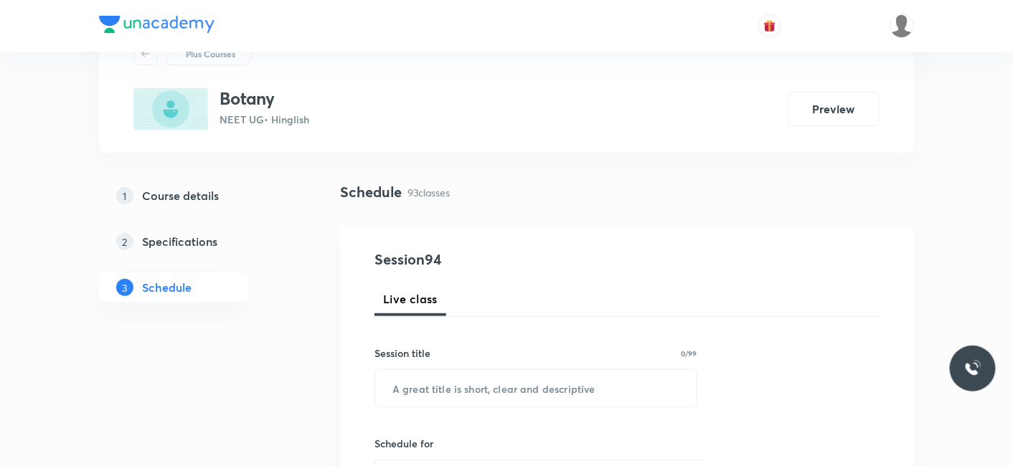
scroll to position [159, 0]
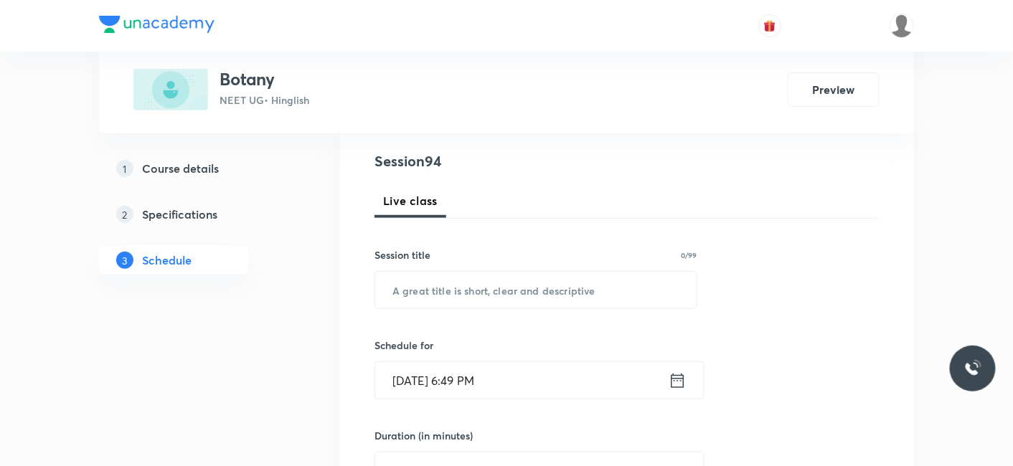
click at [455, 266] on div "Session title 0/99 ​" at bounding box center [535, 278] width 323 height 62
click at [442, 292] on input "text" at bounding box center [535, 290] width 321 height 37
paste input "Photosynthesis in Higher Plants_04"
type input "Photosynthesis in Higher Plants_05"
click at [475, 363] on input "[DATE] 6:49 PM" at bounding box center [521, 380] width 293 height 37
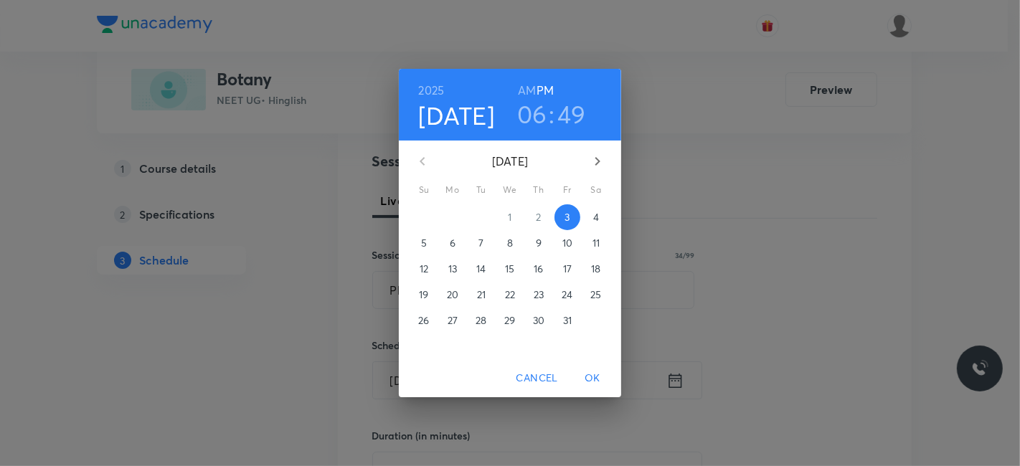
click at [594, 219] on p "4" at bounding box center [596, 217] width 6 height 14
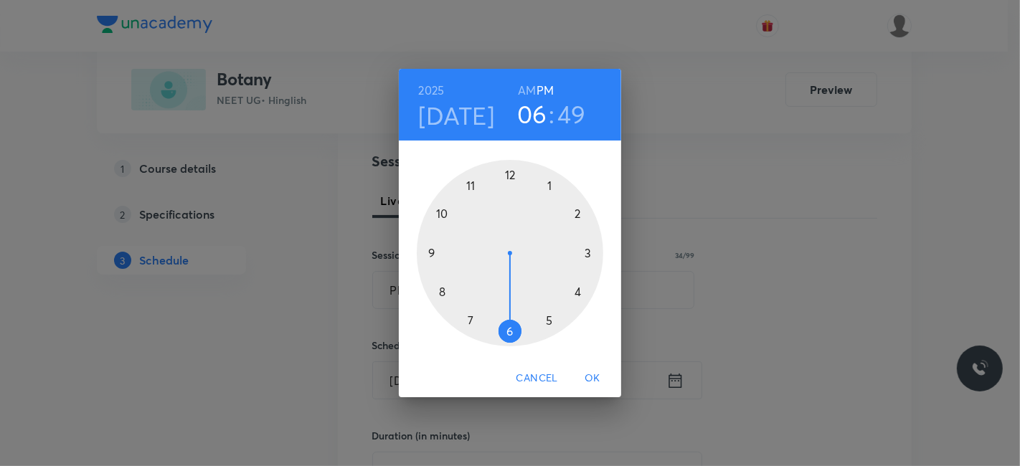
click at [526, 87] on h6 "AM" at bounding box center [527, 90] width 18 height 20
click at [427, 250] on div at bounding box center [510, 253] width 186 height 186
click at [510, 331] on div at bounding box center [510, 253] width 186 height 186
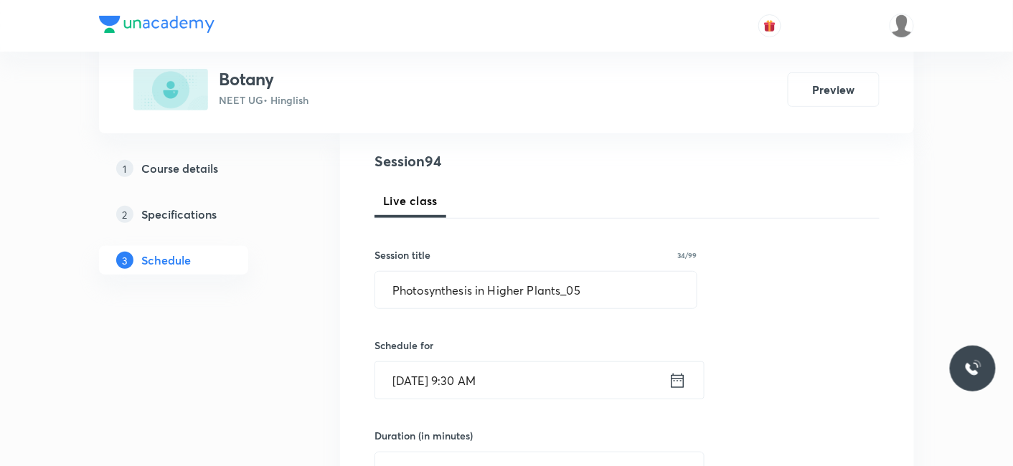
scroll to position [239, 0]
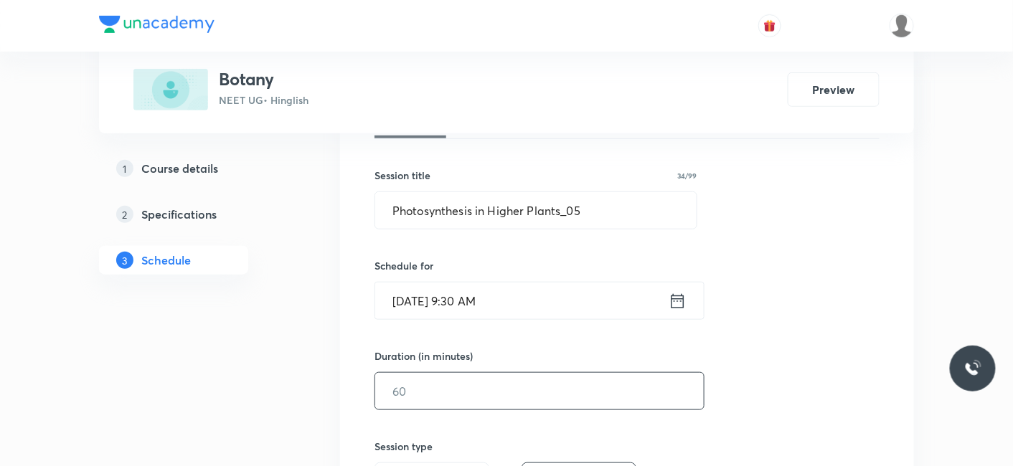
click at [482, 380] on input "text" at bounding box center [539, 391] width 328 height 37
type input "9"
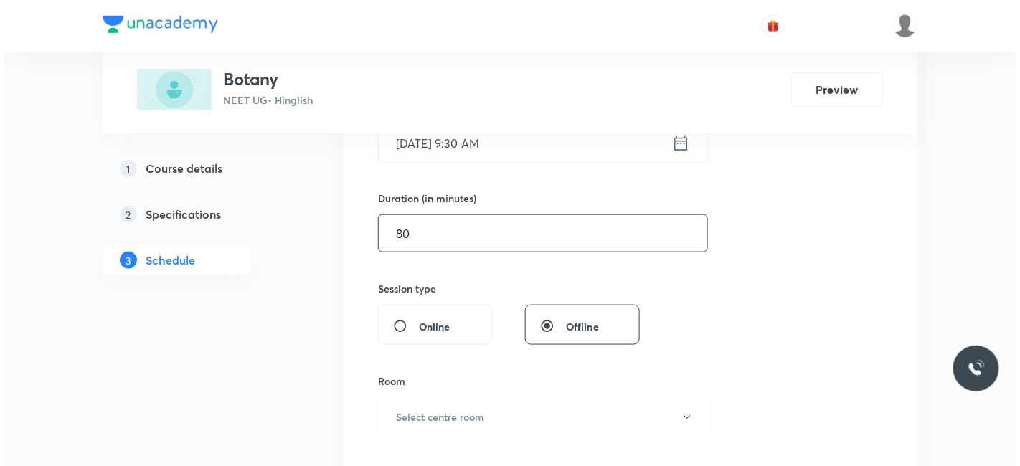
scroll to position [398, 0]
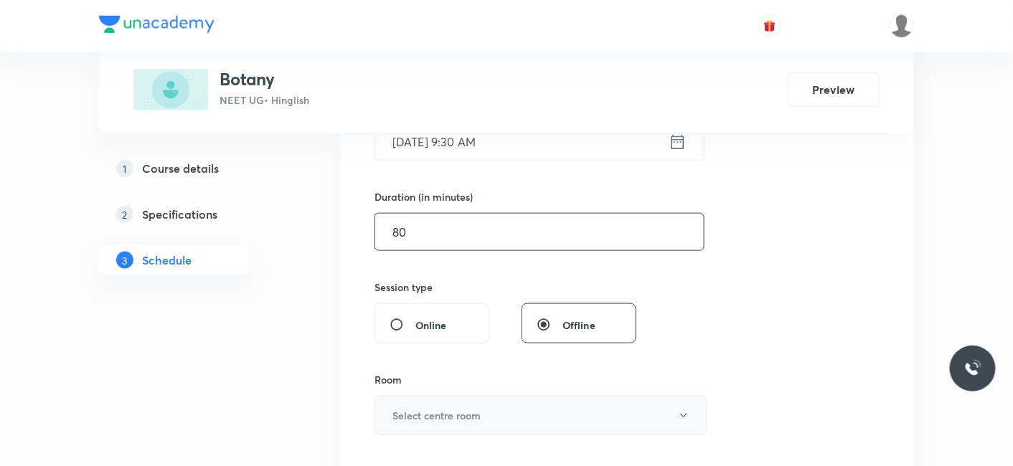
type input "80"
click at [422, 415] on h6 "Select centre room" at bounding box center [436, 415] width 88 height 15
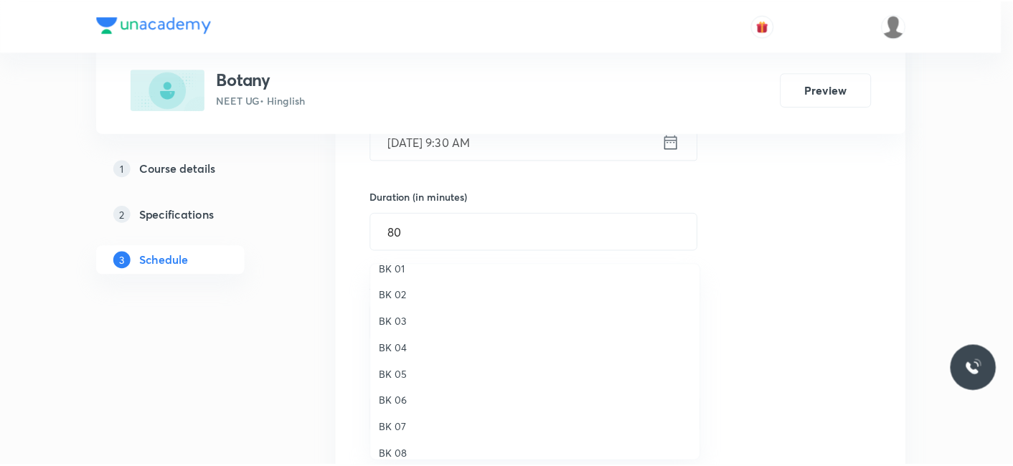
scroll to position [27, 0]
click at [405, 359] on span "BK 05" at bounding box center [539, 363] width 314 height 15
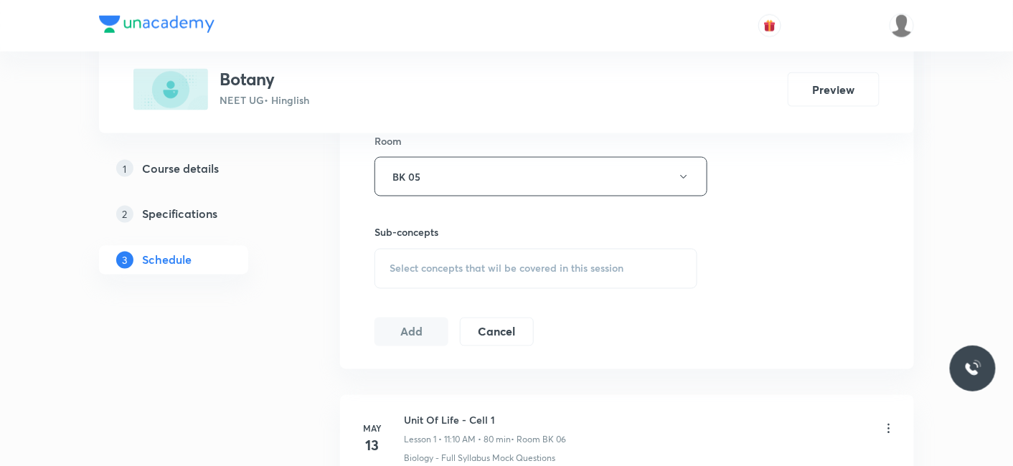
scroll to position [637, 0]
click at [424, 267] on span "Select concepts that wil be covered in this session" at bounding box center [506, 268] width 234 height 11
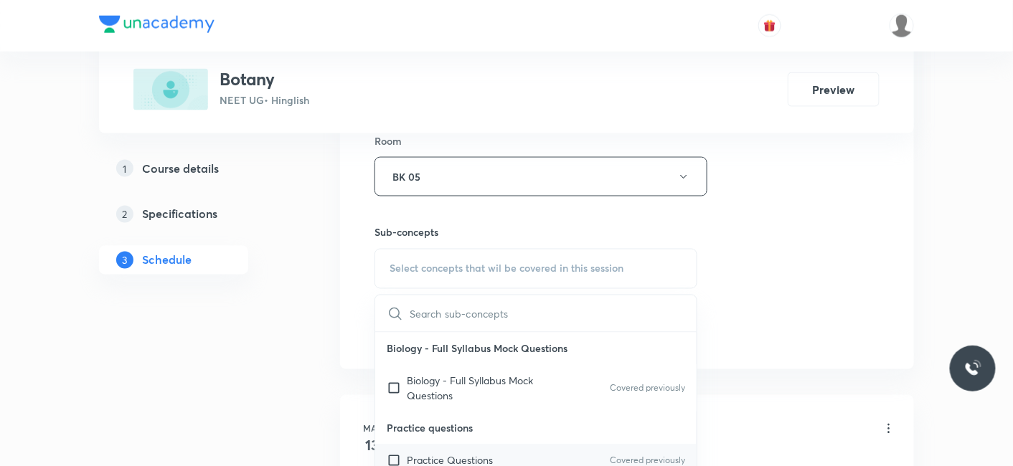
click at [432, 455] on p "Practice Questions" at bounding box center [450, 460] width 86 height 15
checkbox input "true"
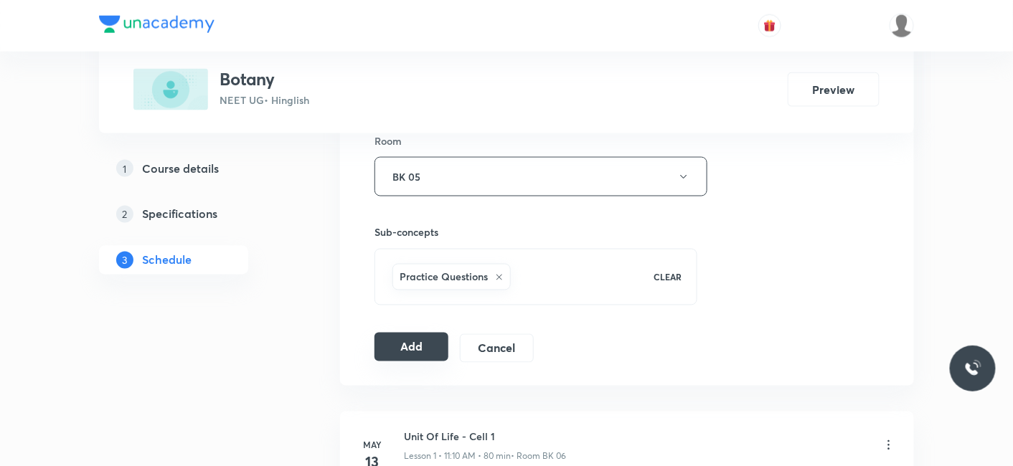
click at [422, 343] on button "Add" at bounding box center [411, 347] width 74 height 29
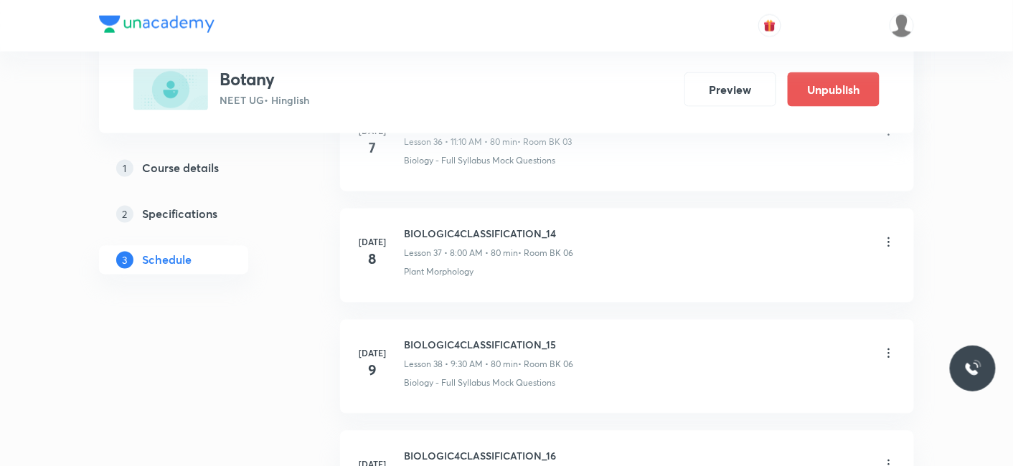
scroll to position [10435, 0]
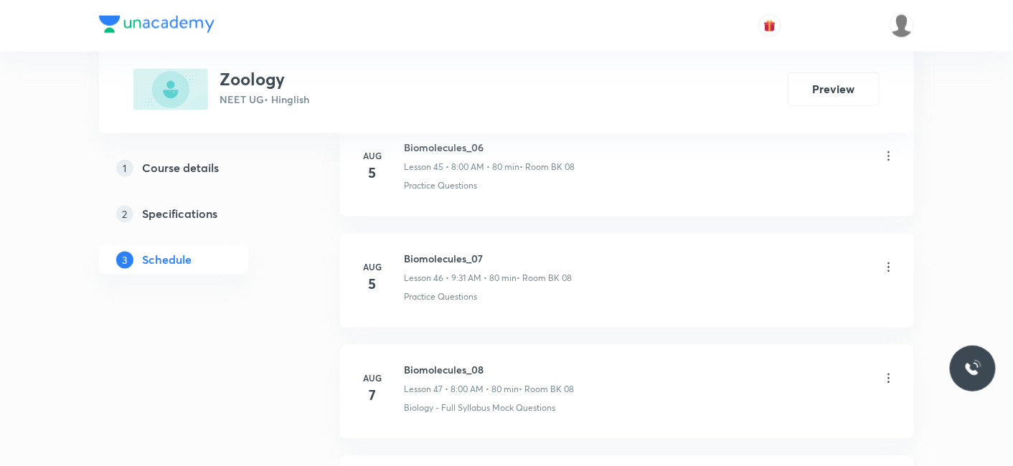
scroll to position [9189, 0]
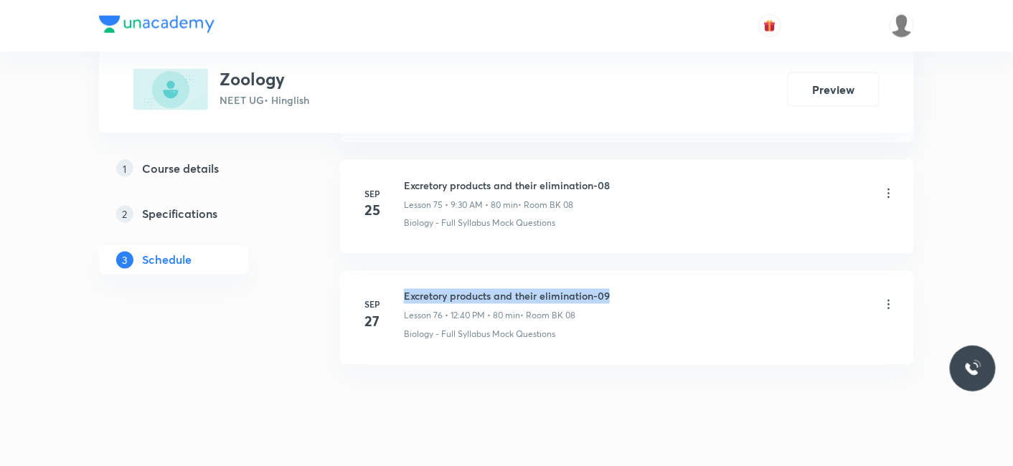
drag, startPoint x: 403, startPoint y: 257, endPoint x: 686, endPoint y: 257, distance: 283.3
click at [686, 289] on div "Excretory products and their elimination-09 Lesson 76 • 12:40 PM • 80 min • Roo…" at bounding box center [650, 306] width 492 height 34
copy h6 "Excretory products and their elimination-09"
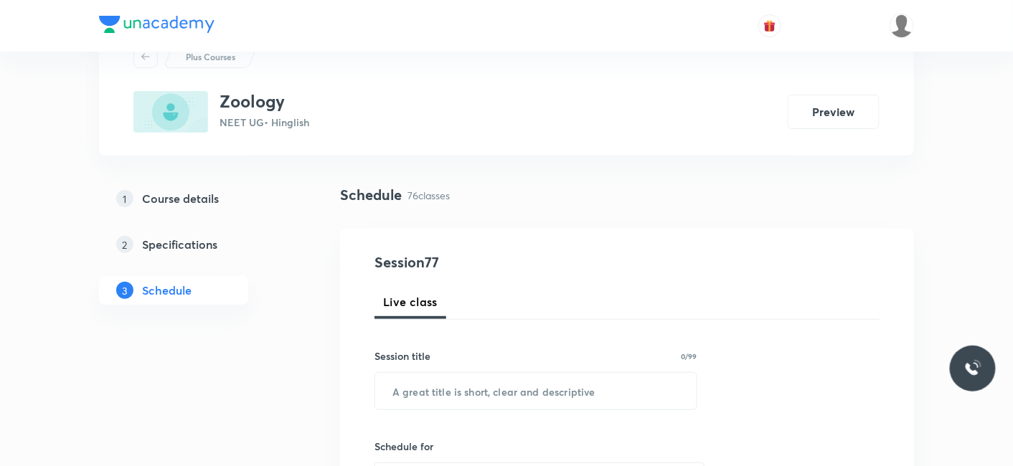
scroll to position [80, 0]
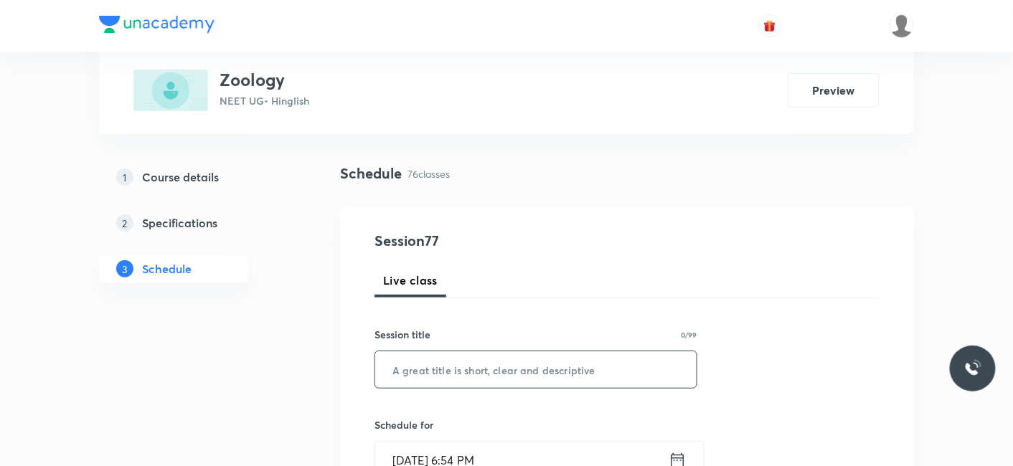
click at [467, 359] on input "text" at bounding box center [535, 369] width 321 height 37
paste input "Excretory products and their elimination-09"
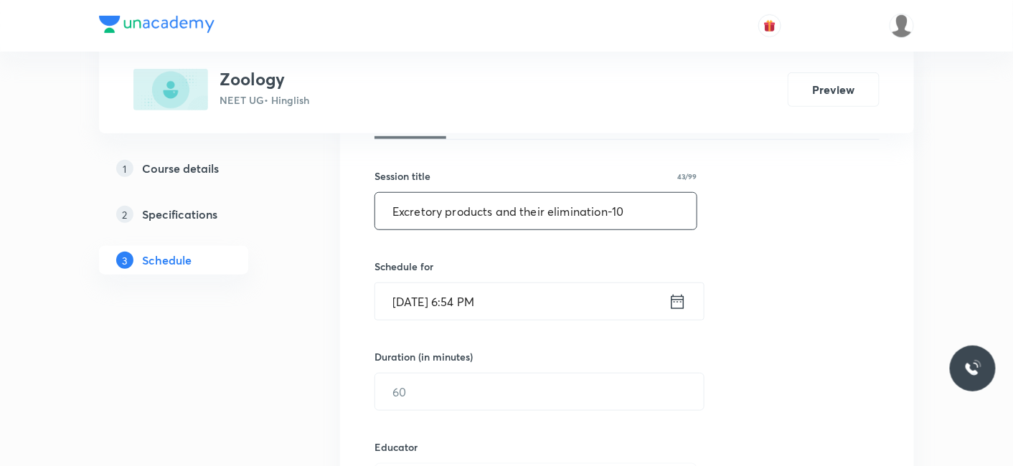
scroll to position [239, 0]
type input "Excretory products and their elimination-10"
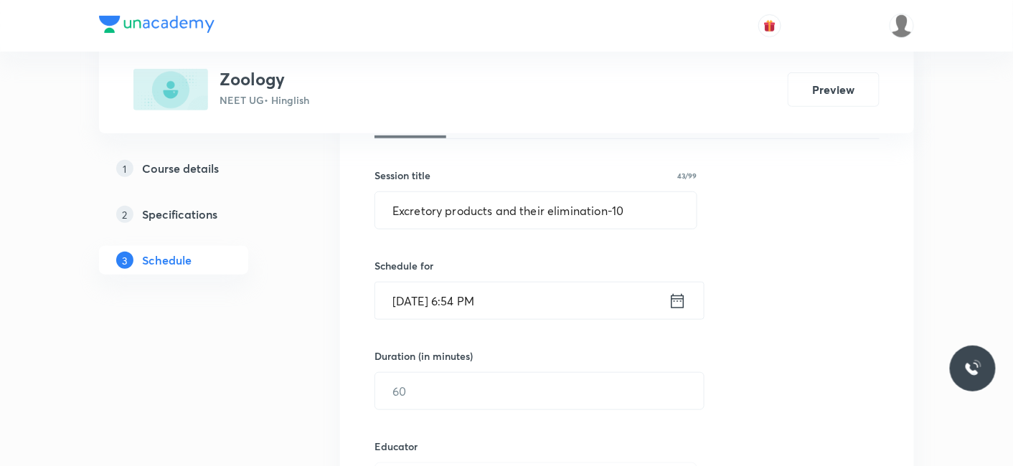
click at [450, 306] on input "Oct 3, 2025, 6:54 PM" at bounding box center [521, 301] width 293 height 37
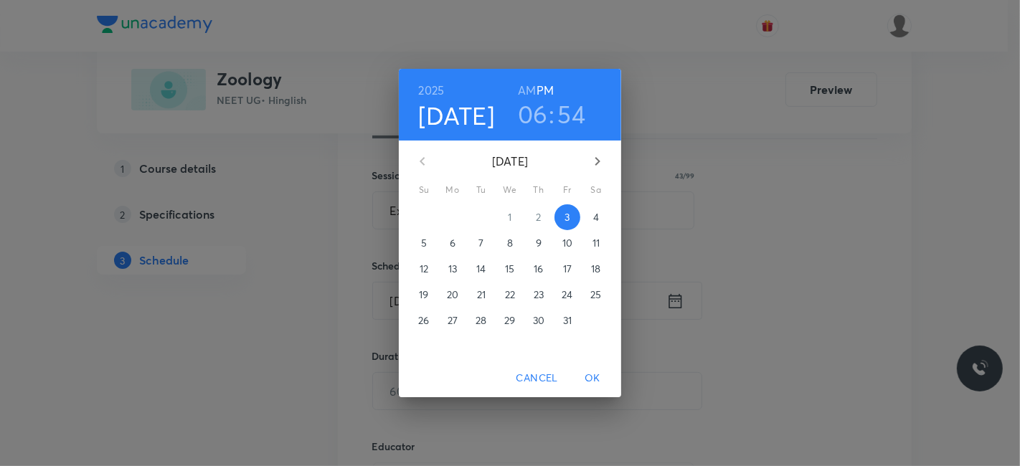
click at [597, 216] on p "4" at bounding box center [596, 217] width 6 height 14
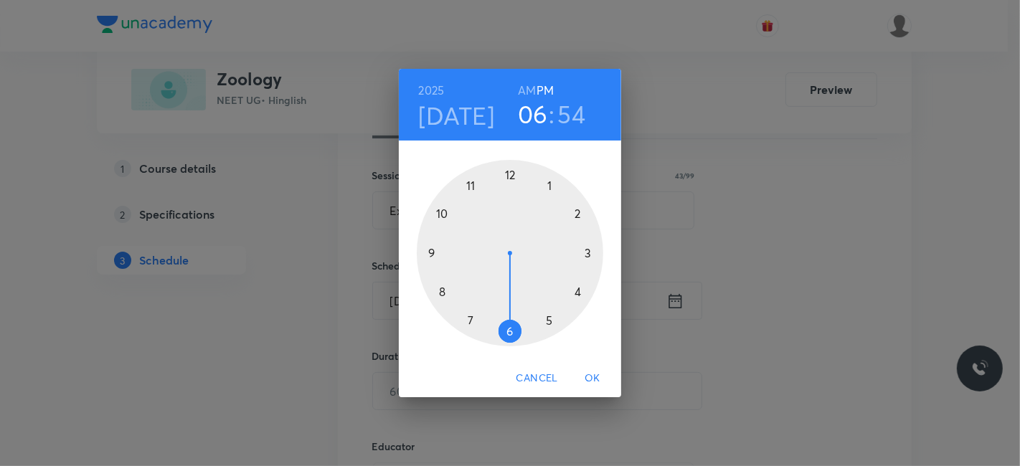
click at [529, 89] on h6 "AM" at bounding box center [527, 90] width 18 height 20
click at [473, 184] on div at bounding box center [510, 253] width 186 height 186
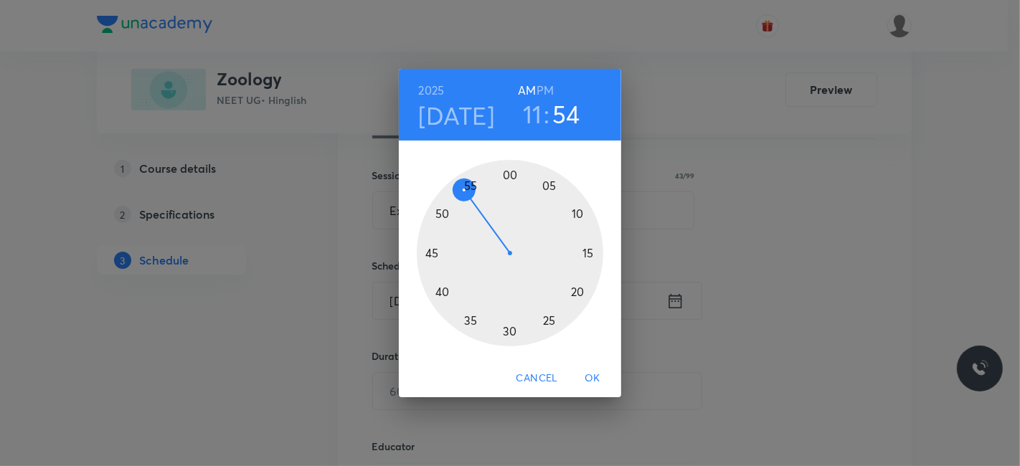
click at [577, 211] on div at bounding box center [510, 253] width 186 height 186
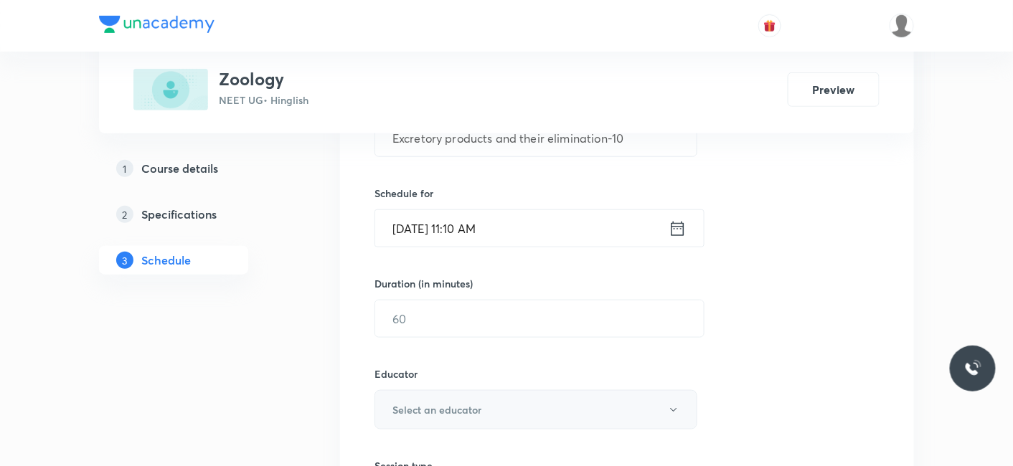
scroll to position [398, 0]
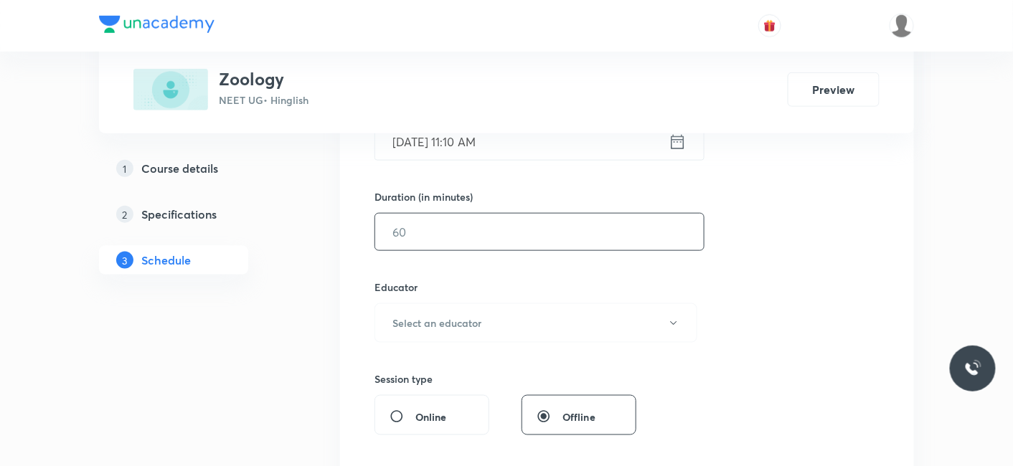
click at [434, 233] on input "text" at bounding box center [539, 232] width 328 height 37
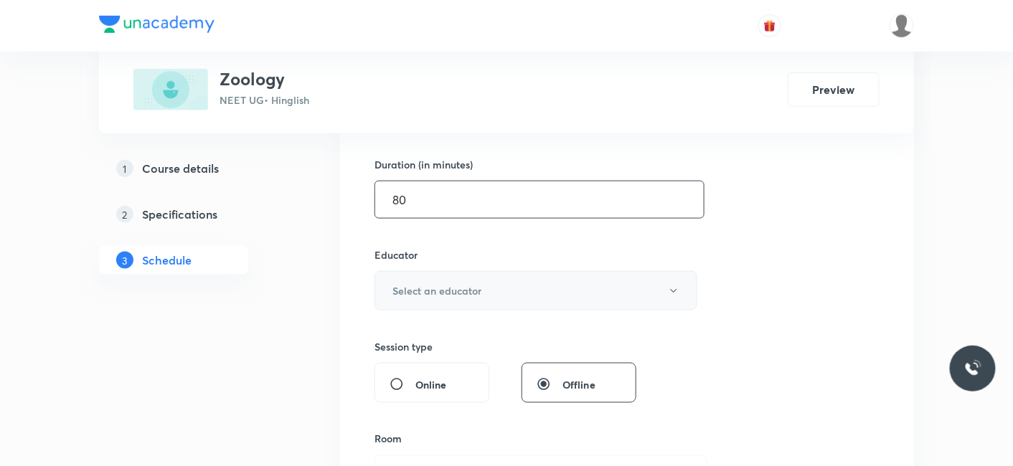
scroll to position [478, 0]
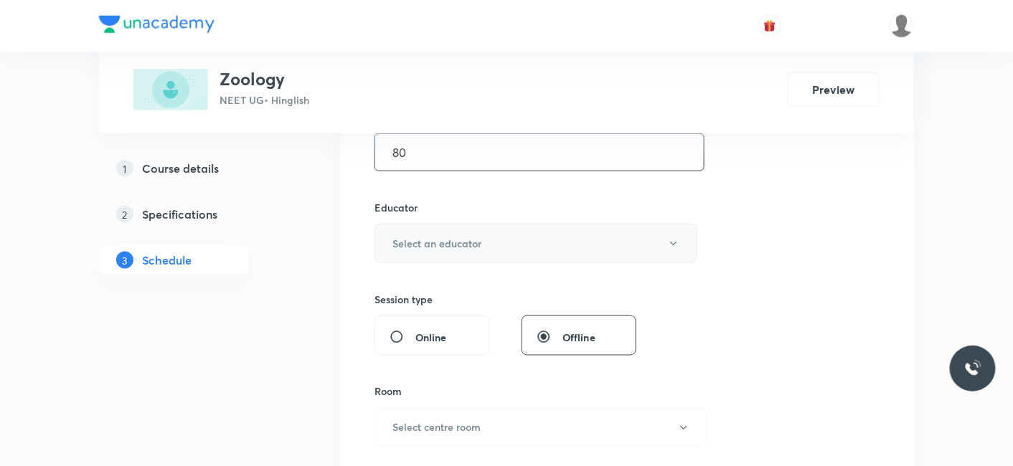
type input "80"
click at [436, 242] on h6 "Select an educator" at bounding box center [436, 243] width 89 height 15
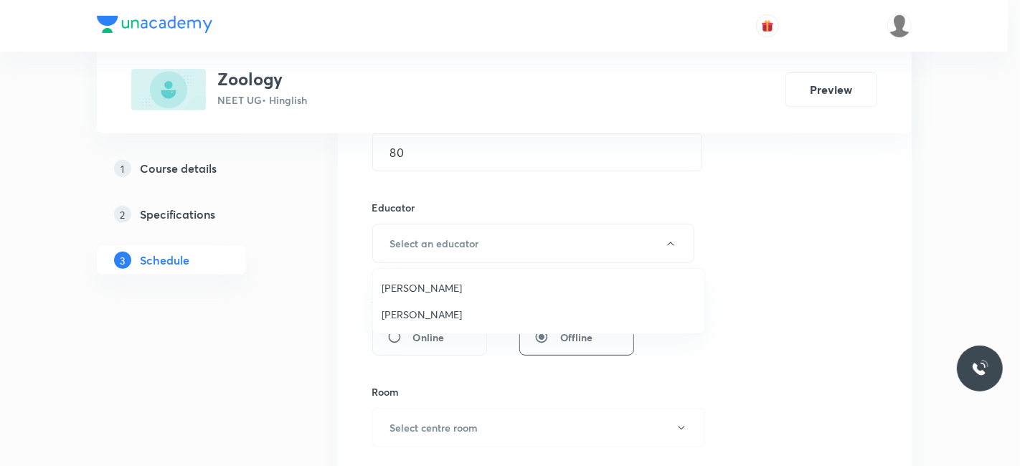
drag, startPoint x: 401, startPoint y: 313, endPoint x: 480, endPoint y: 309, distance: 79.7
click at [401, 314] on span "Jayanti Maheshwari" at bounding box center [539, 314] width 314 height 15
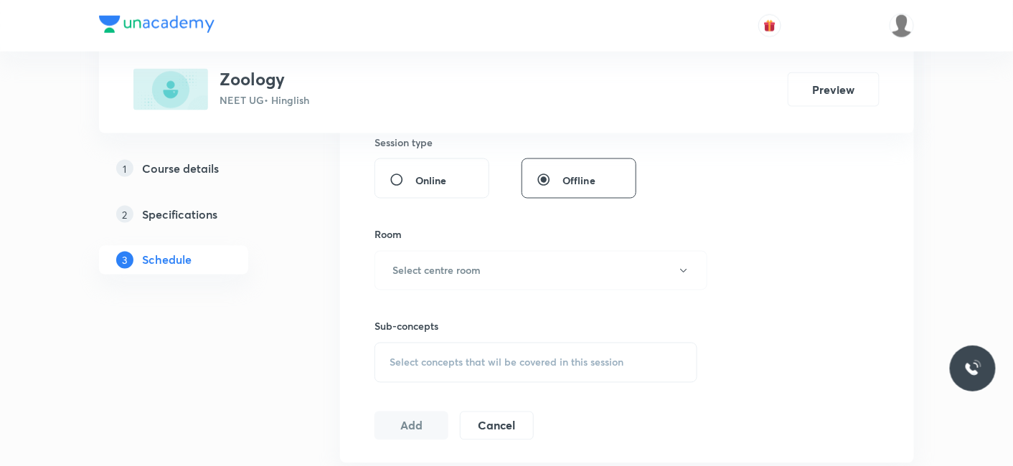
scroll to position [637, 0]
click at [430, 273] on h6 "Select centre room" at bounding box center [436, 268] width 88 height 15
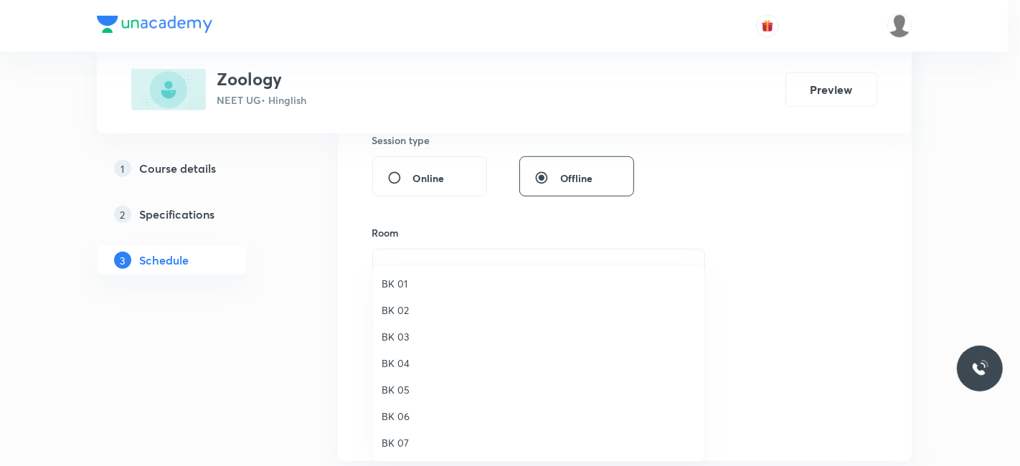
drag, startPoint x: 400, startPoint y: 390, endPoint x: 242, endPoint y: 346, distance: 164.6
click at [399, 391] on span "BK 05" at bounding box center [539, 389] width 314 height 15
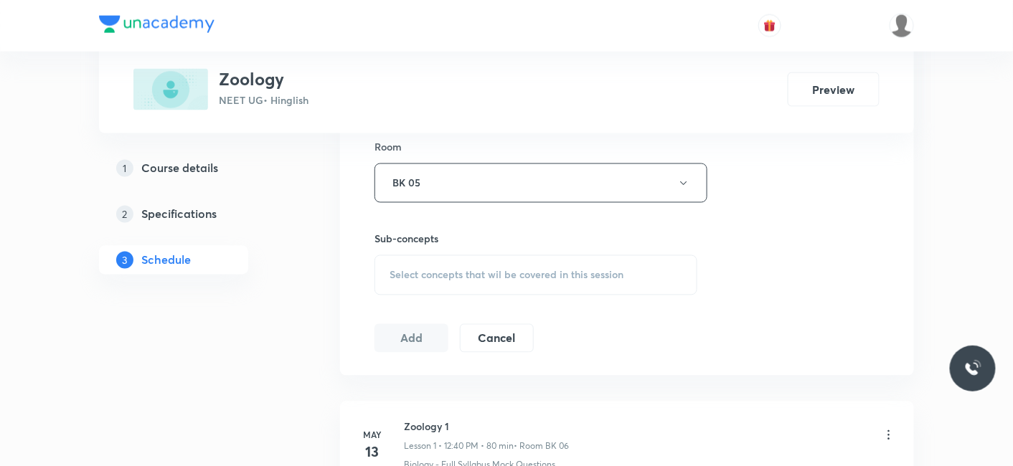
scroll to position [797, 0]
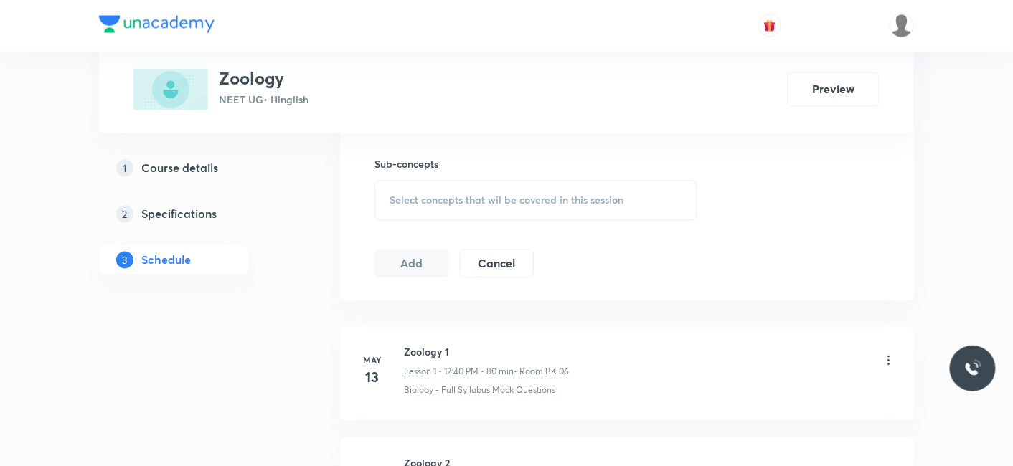
click at [450, 198] on span "Select concepts that wil be covered in this session" at bounding box center [506, 200] width 234 height 11
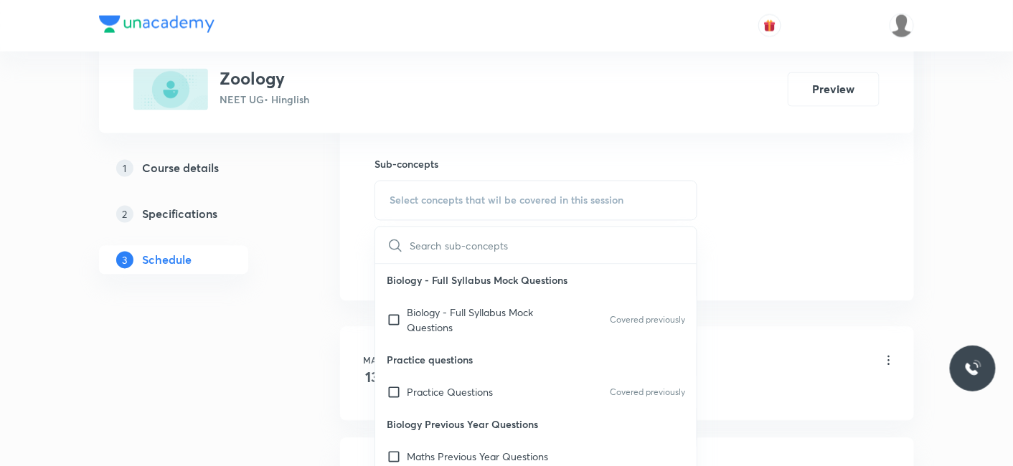
drag, startPoint x: 434, startPoint y: 383, endPoint x: 224, endPoint y: 354, distance: 212.1
click at [432, 385] on p "Practice Questions" at bounding box center [450, 392] width 86 height 15
checkbox input "true"
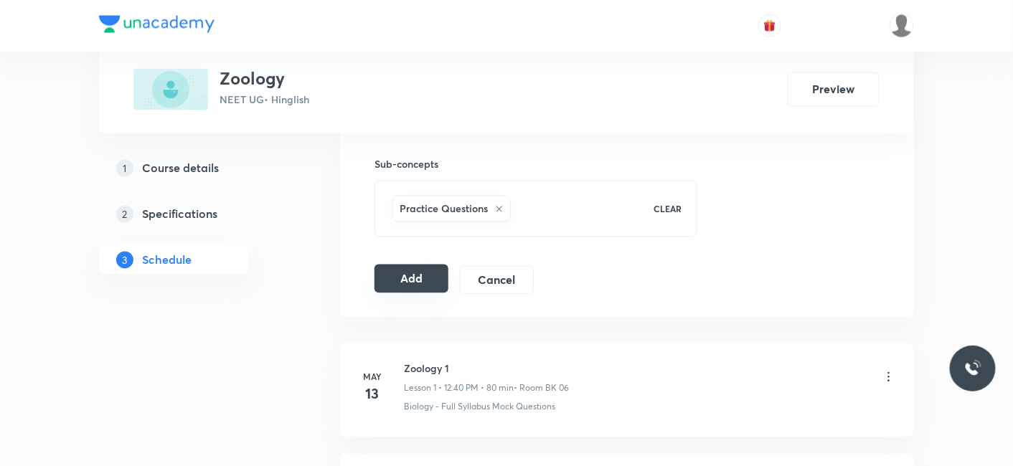
click at [414, 281] on button "Add" at bounding box center [411, 279] width 74 height 29
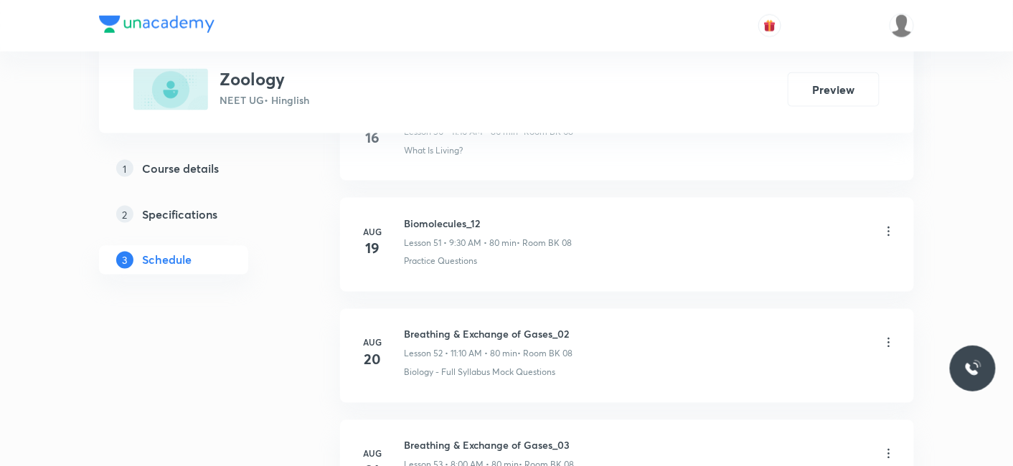
scroll to position [8441, 0]
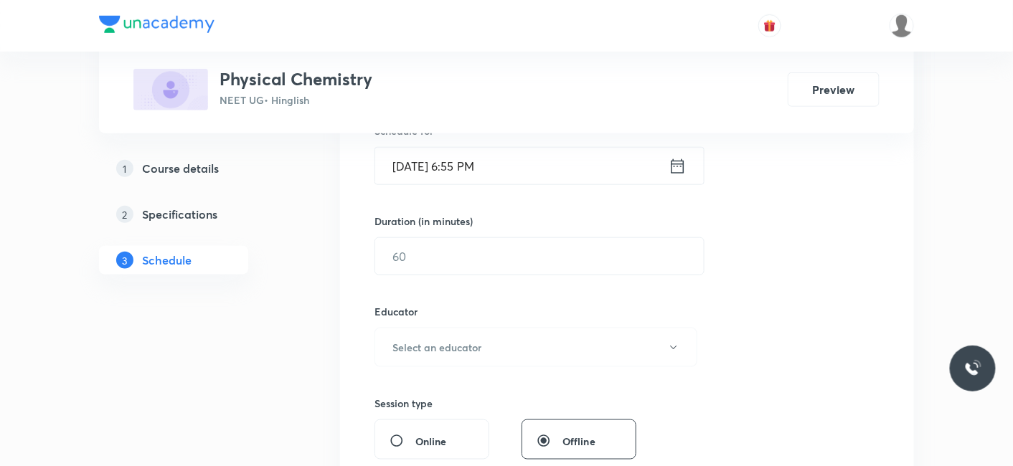
scroll to position [398, 0]
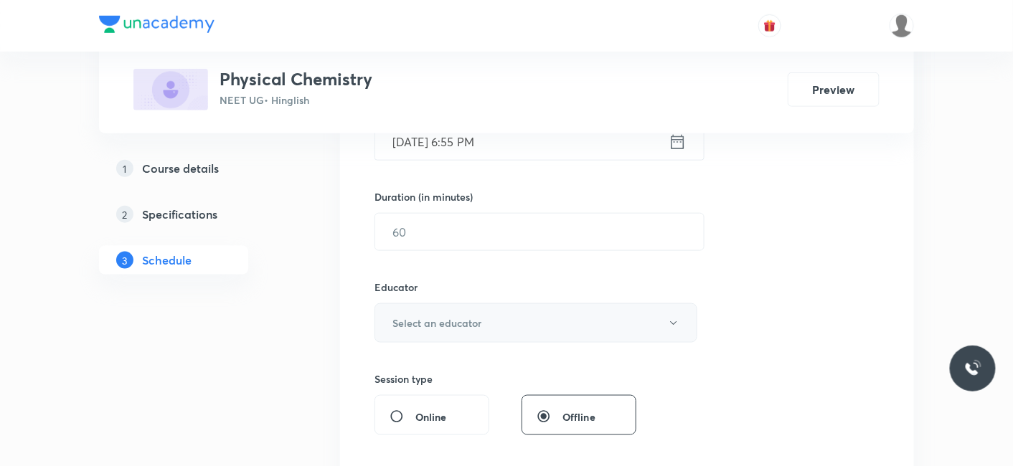
click at [501, 326] on button "Select an educator" at bounding box center [535, 322] width 323 height 39
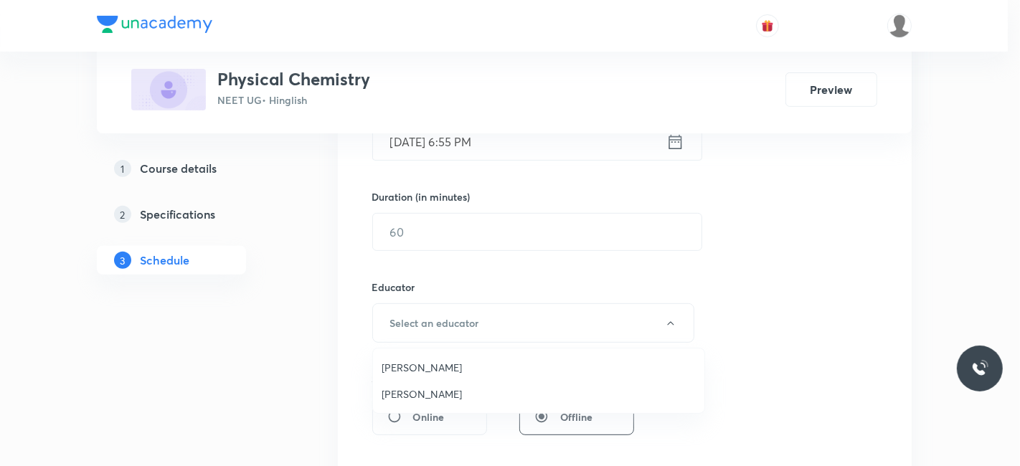
click at [262, 364] on div at bounding box center [510, 233] width 1020 height 466
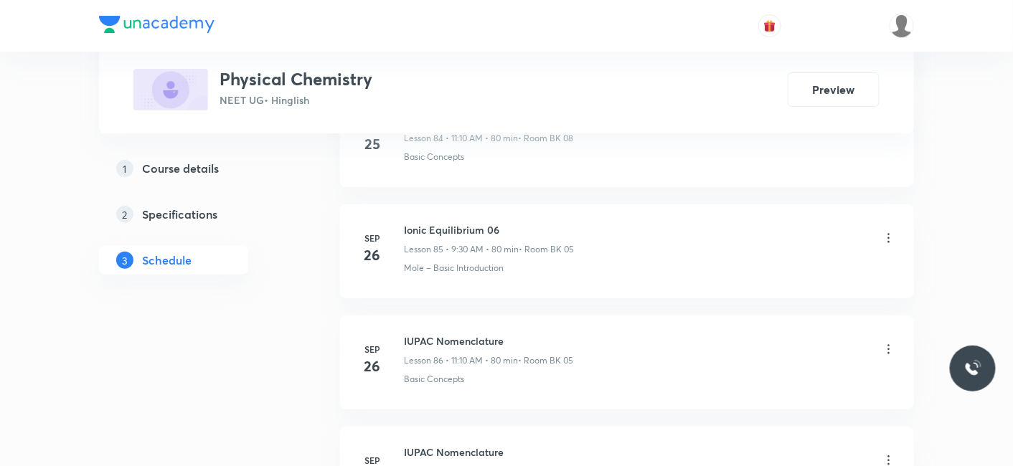
scroll to position [10231, 0]
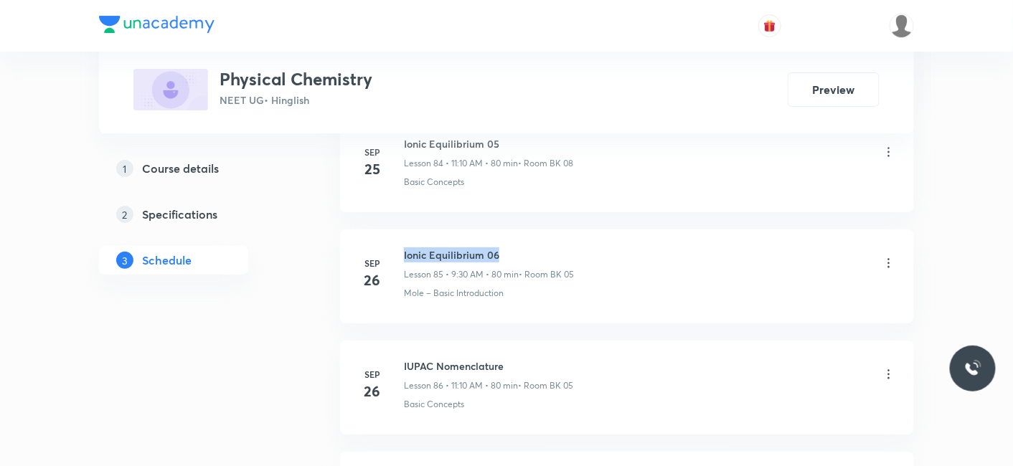
drag, startPoint x: 404, startPoint y: 218, endPoint x: 521, endPoint y: 220, distance: 116.9
click at [521, 247] on h6 "Ionic Equilibrium 06" at bounding box center [489, 254] width 170 height 15
copy h6 "Ionic Equilibrium 06"
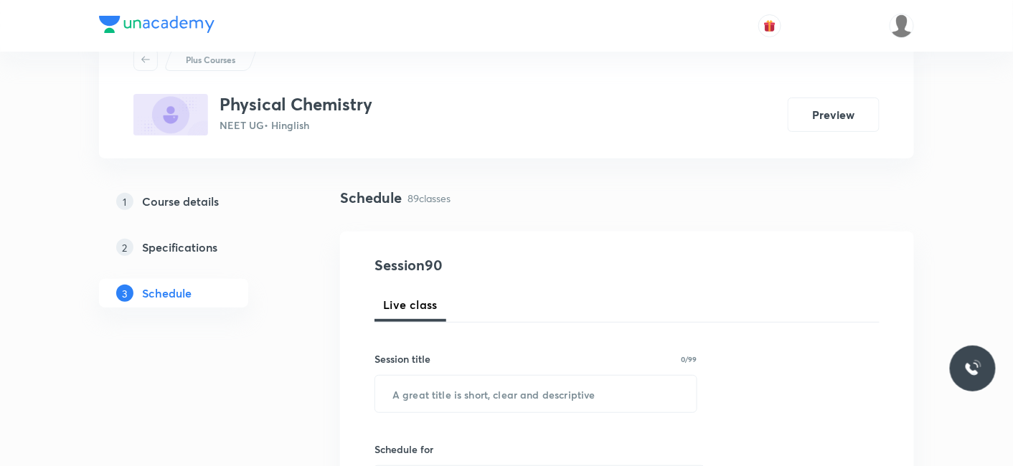
scroll to position [80, 0]
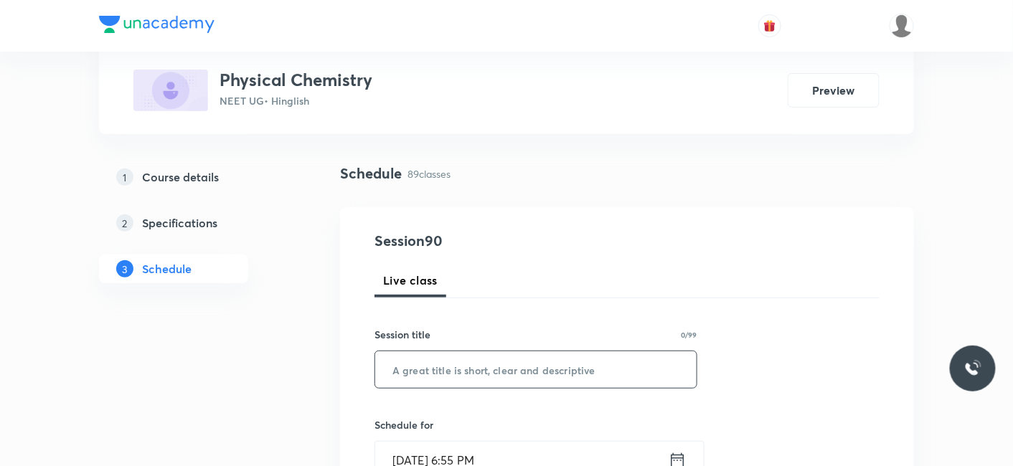
click at [416, 368] on input "text" at bounding box center [535, 369] width 321 height 37
paste input "Ionic Equilibrium 06"
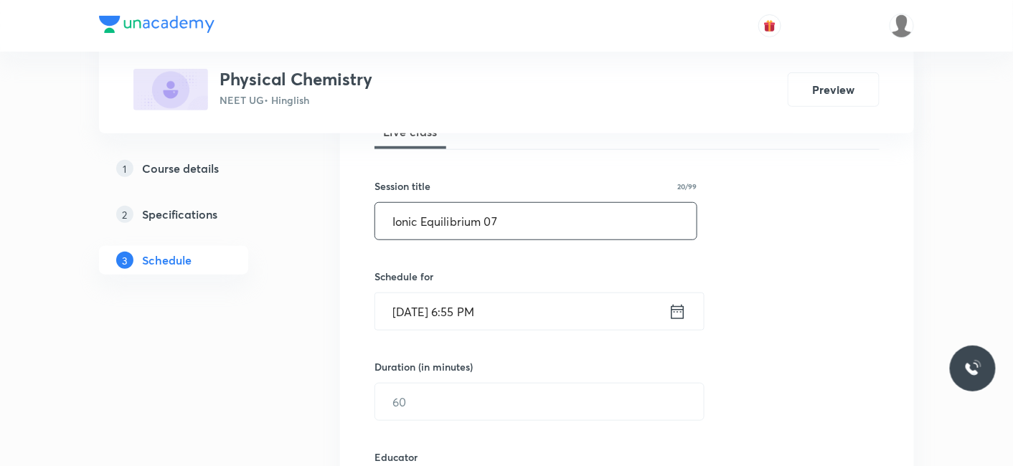
scroll to position [239, 0]
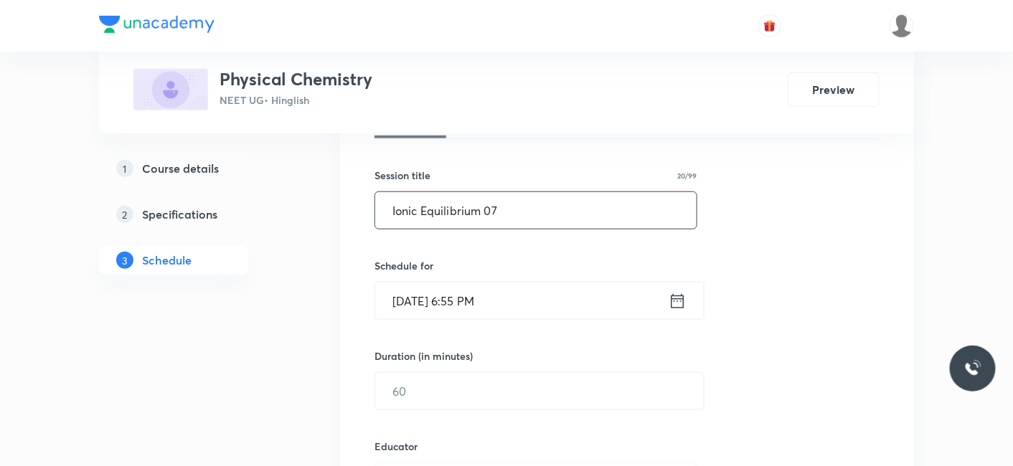
type input "Ionic Equilibrium 07"
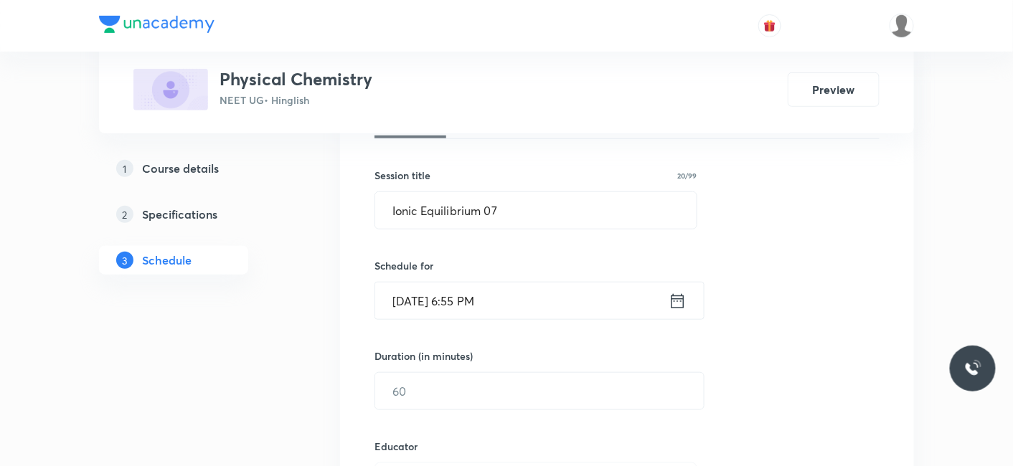
click at [445, 300] on input "[DATE] 6:55 PM" at bounding box center [521, 301] width 293 height 37
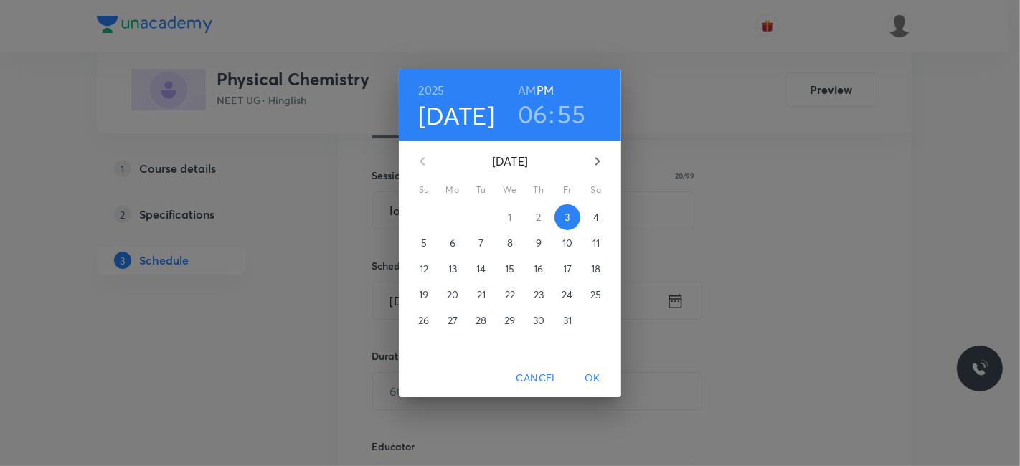
click at [599, 214] on span "4" at bounding box center [596, 217] width 26 height 14
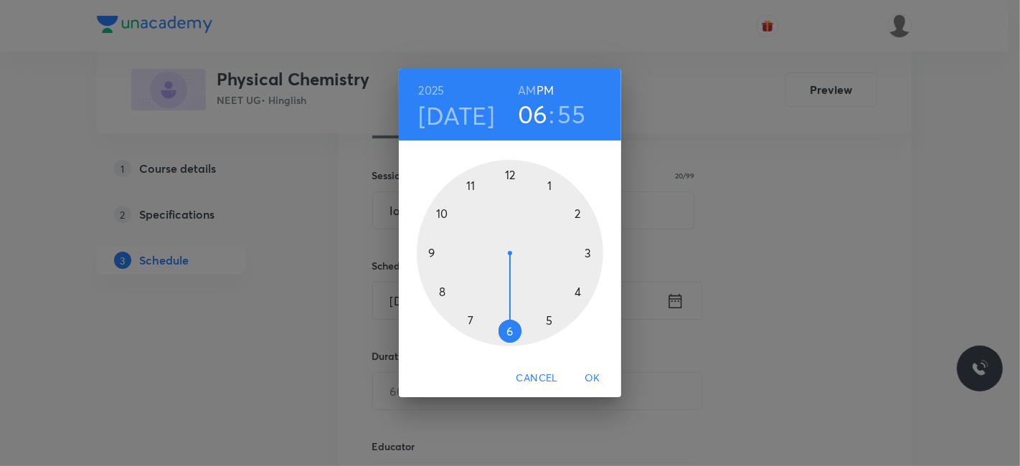
drag, startPoint x: 512, startPoint y: 171, endPoint x: 481, endPoint y: 199, distance: 42.1
click at [510, 171] on div at bounding box center [510, 253] width 186 height 186
click at [445, 290] on div at bounding box center [510, 253] width 186 height 186
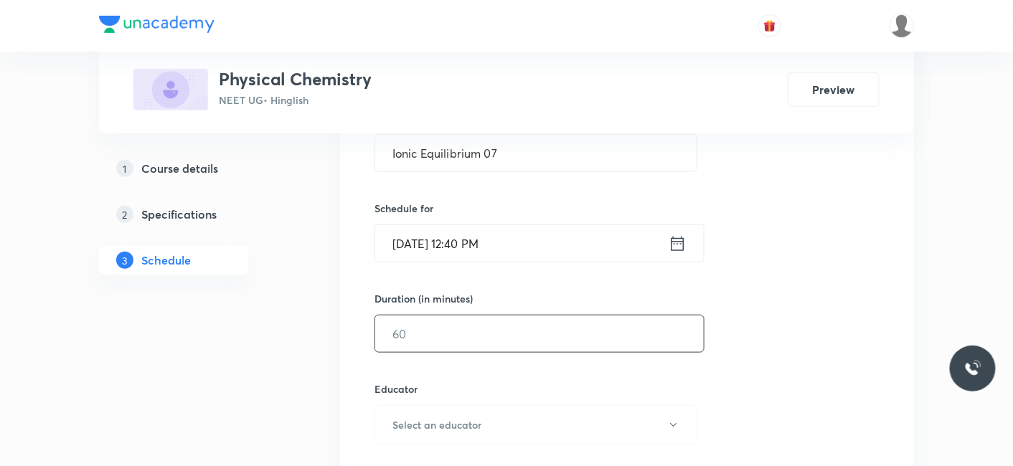
scroll to position [318, 0]
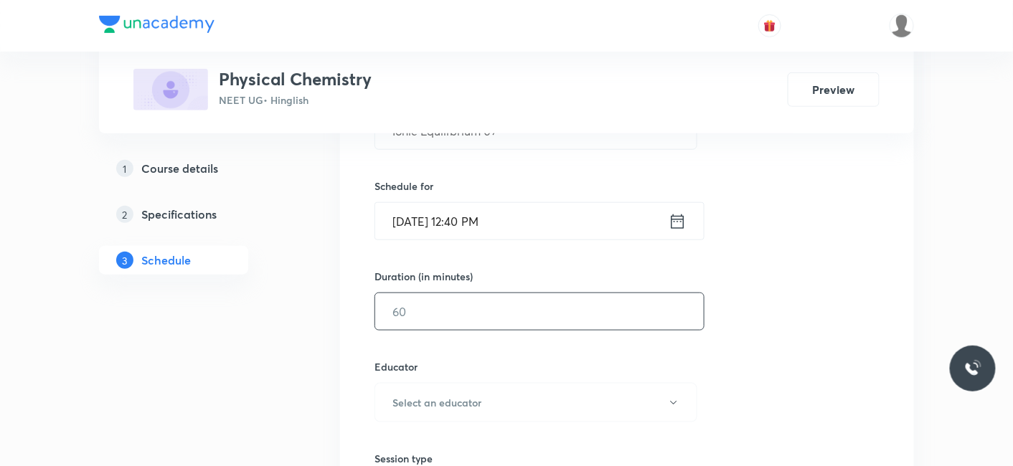
click at [450, 311] on input "text" at bounding box center [539, 311] width 328 height 37
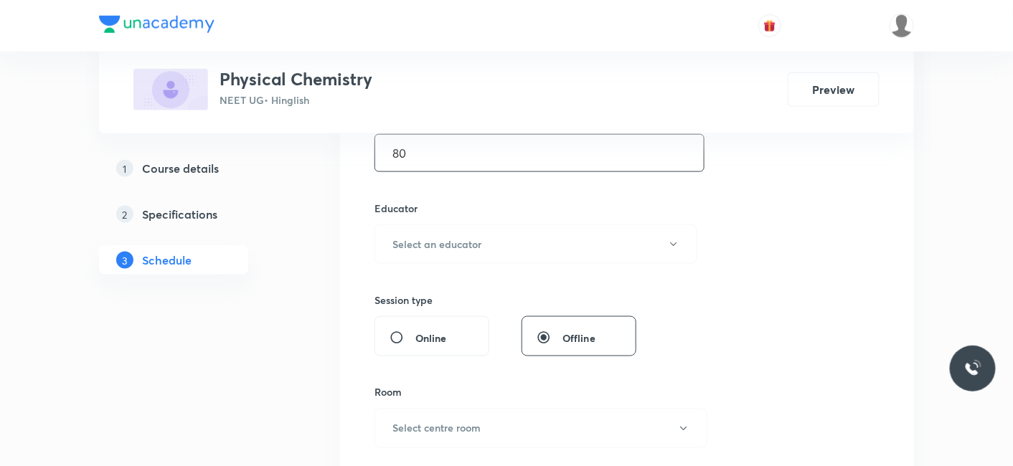
scroll to position [478, 0]
type input "80"
click at [460, 239] on h6 "Select an educator" at bounding box center [436, 243] width 89 height 15
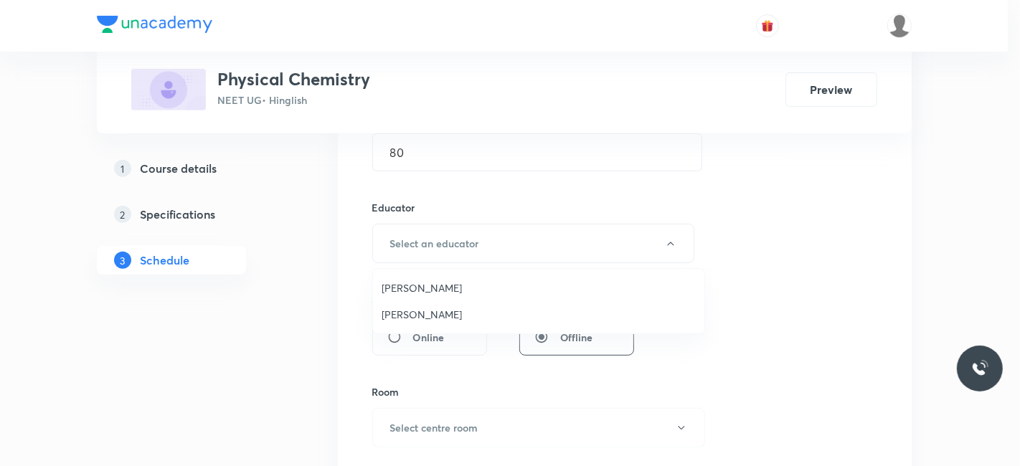
click at [438, 311] on span "Praveen Sharma" at bounding box center [539, 314] width 314 height 15
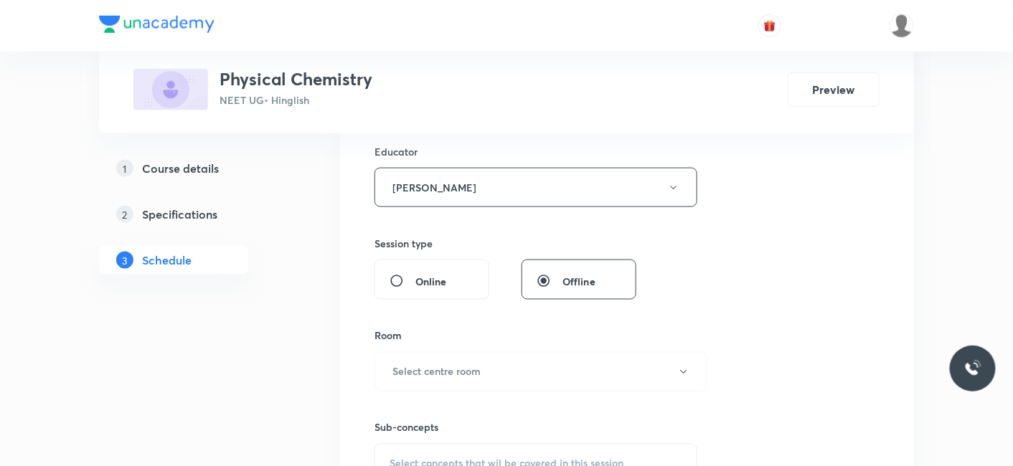
scroll to position [557, 0]
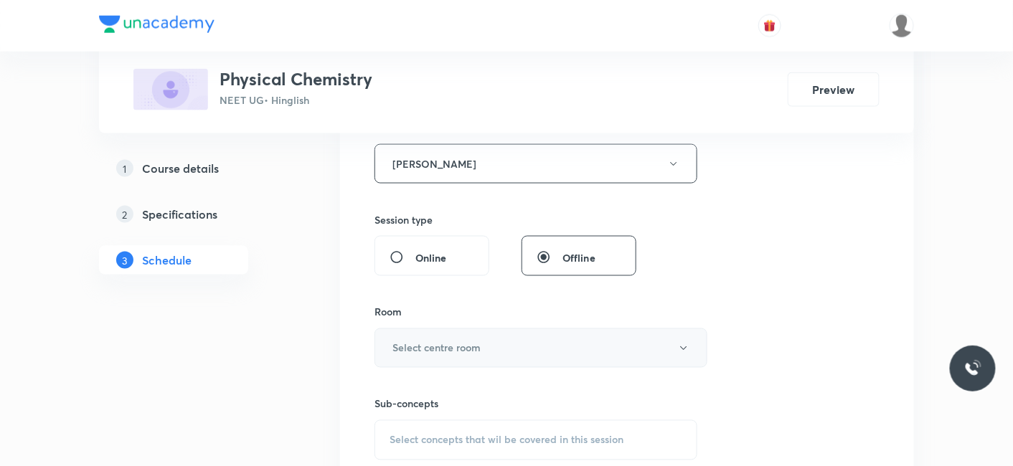
click at [453, 336] on button "Select centre room" at bounding box center [540, 347] width 333 height 39
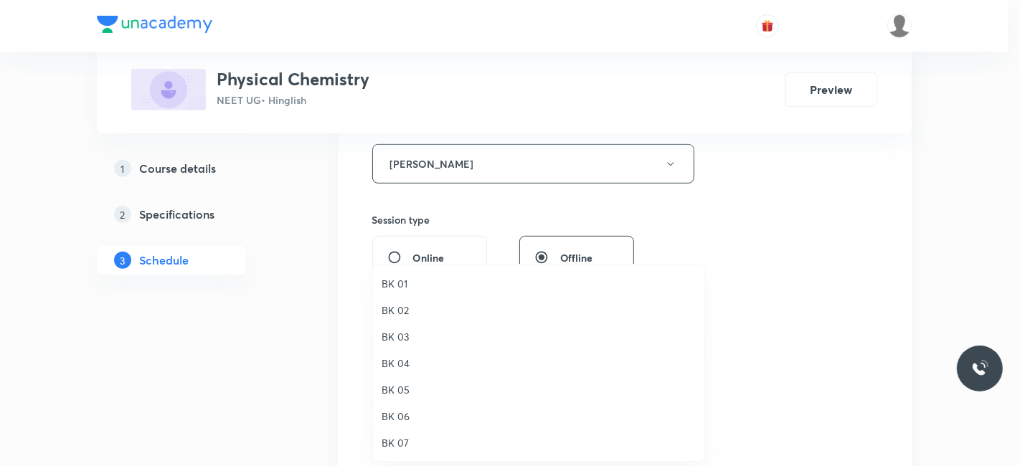
click at [405, 386] on span "BK 05" at bounding box center [539, 389] width 314 height 15
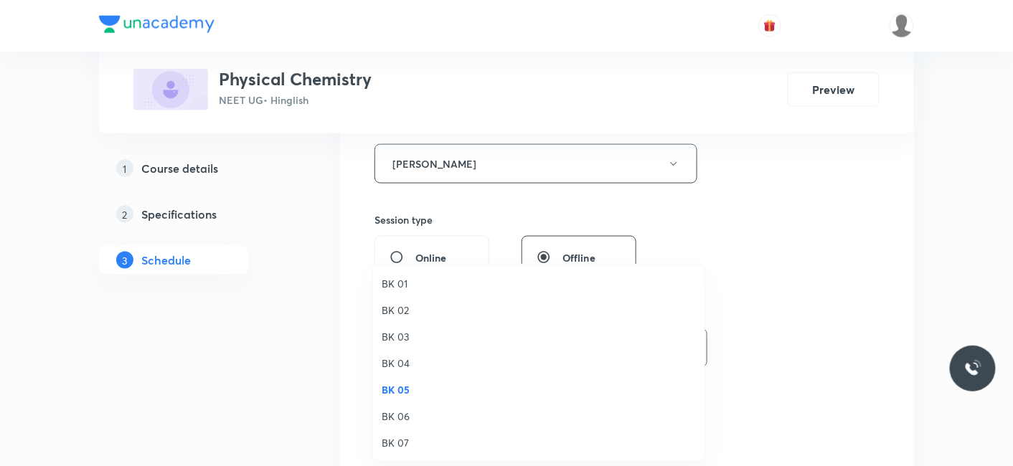
click at [285, 379] on div "BK 01 BK 02 BK 03 BK 04 BK 05 BK 06 BK 07 BK 08" at bounding box center [506, 233] width 1013 height 466
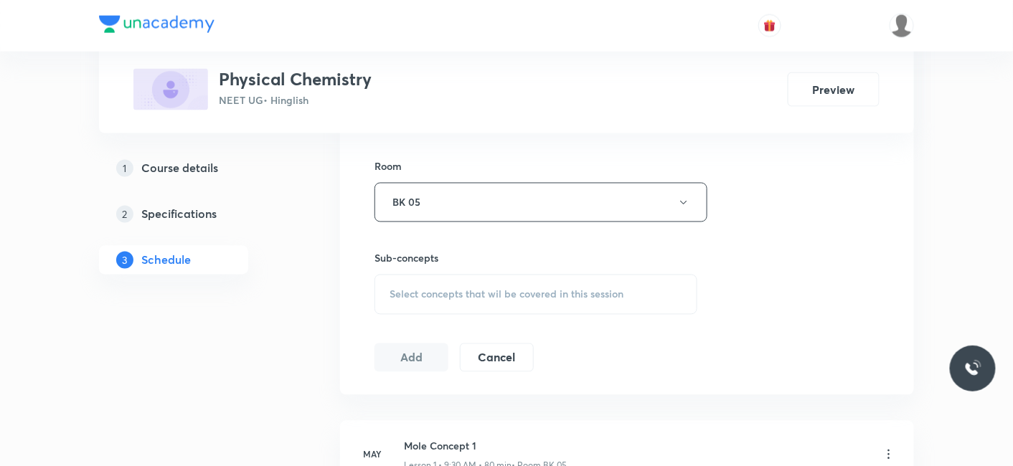
scroll to position [717, 0]
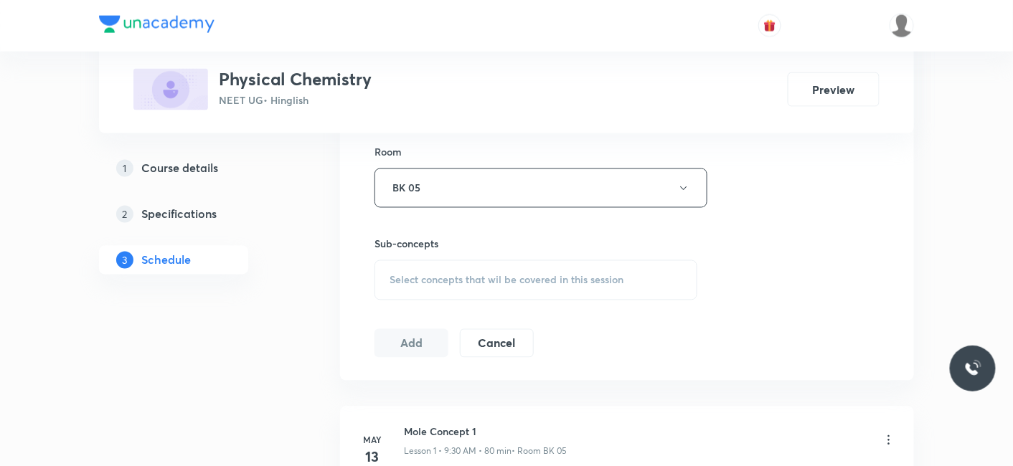
click at [465, 283] on span "Select concepts that wil be covered in this session" at bounding box center [506, 280] width 234 height 11
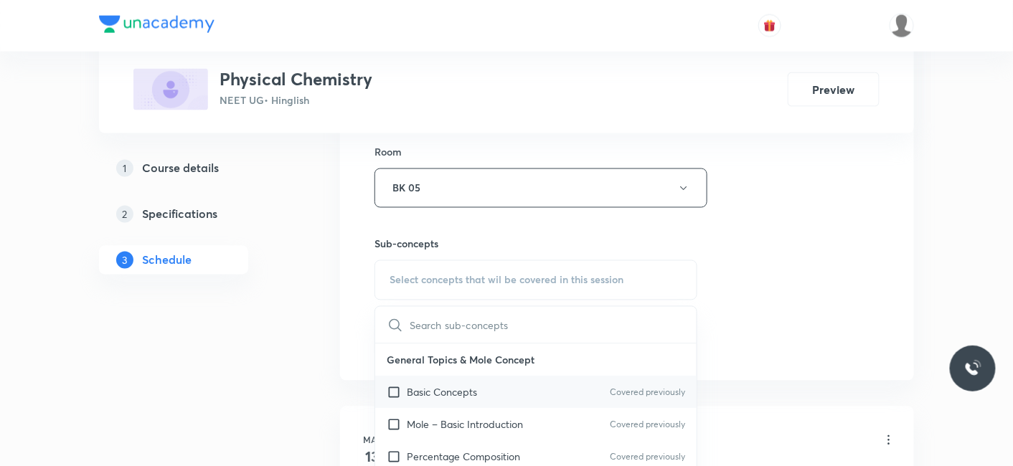
click at [460, 392] on p "Basic Concepts" at bounding box center [442, 392] width 70 height 15
checkbox input "true"
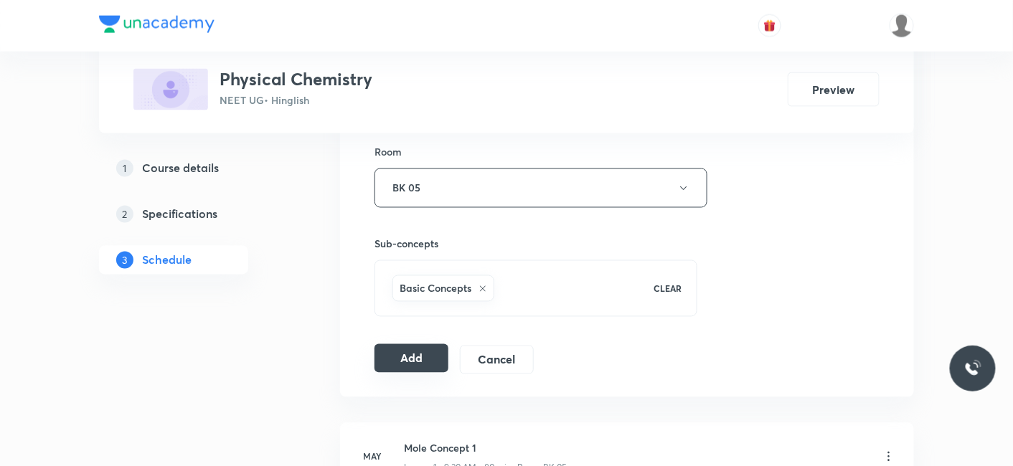
click at [407, 370] on div "Add Cancel" at bounding box center [459, 360] width 171 height 29
click at [407, 361] on button "Add" at bounding box center [411, 358] width 74 height 29
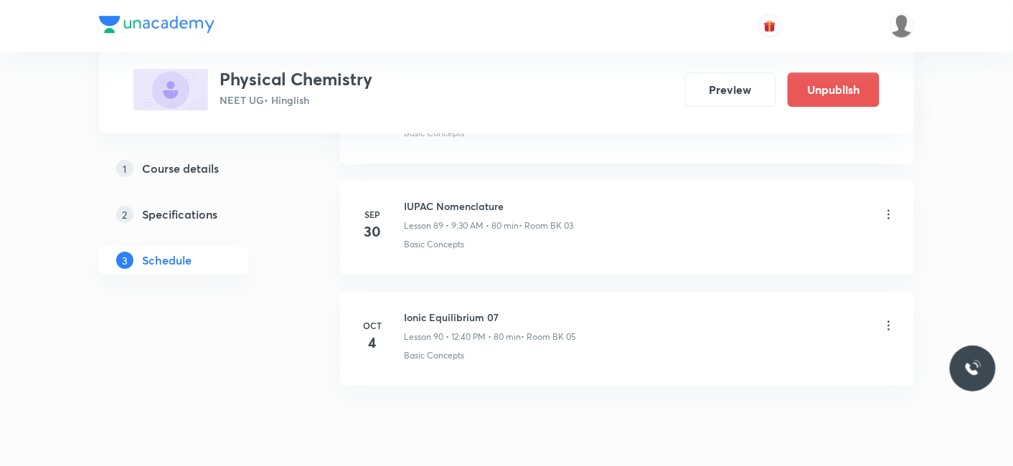
scroll to position [9992, 0]
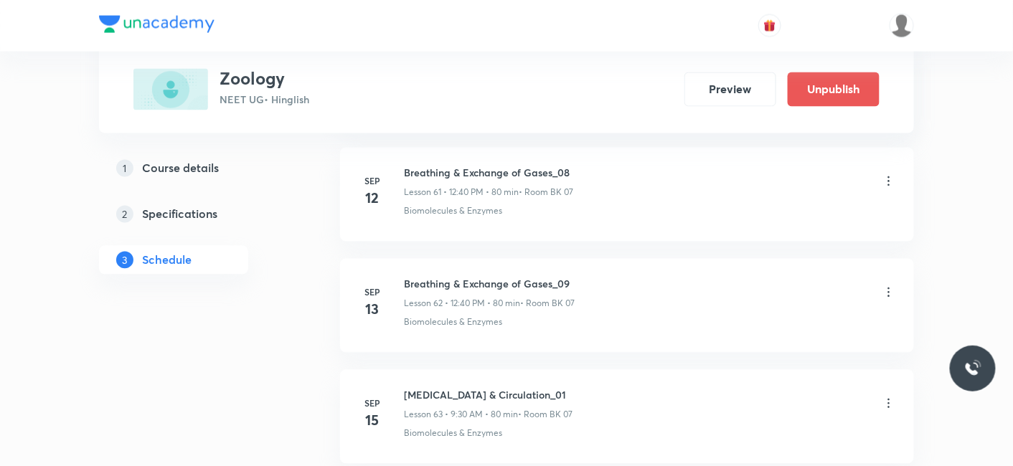
scroll to position [8747, 0]
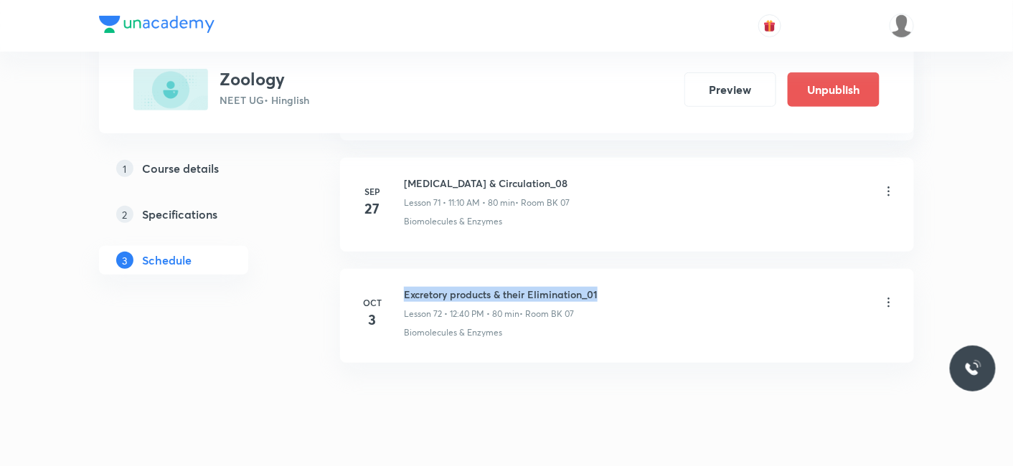
drag, startPoint x: 404, startPoint y: 261, endPoint x: 600, endPoint y: 263, distance: 195.8
click at [600, 287] on div "Excretory products & their Elimination_01 Lesson 72 • 12:40 PM • 80 min • Room …" at bounding box center [650, 304] width 492 height 34
copy h6 "Excretory products & their Elimination_01"
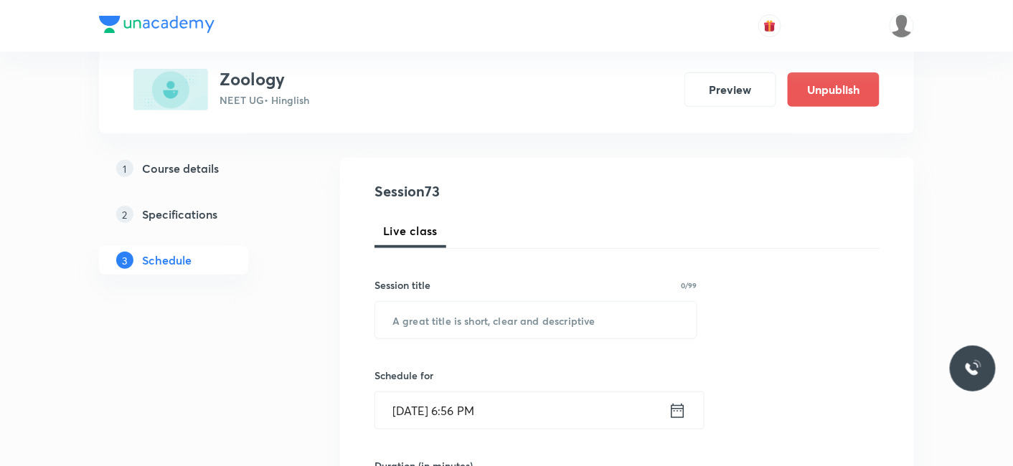
scroll to position [159, 0]
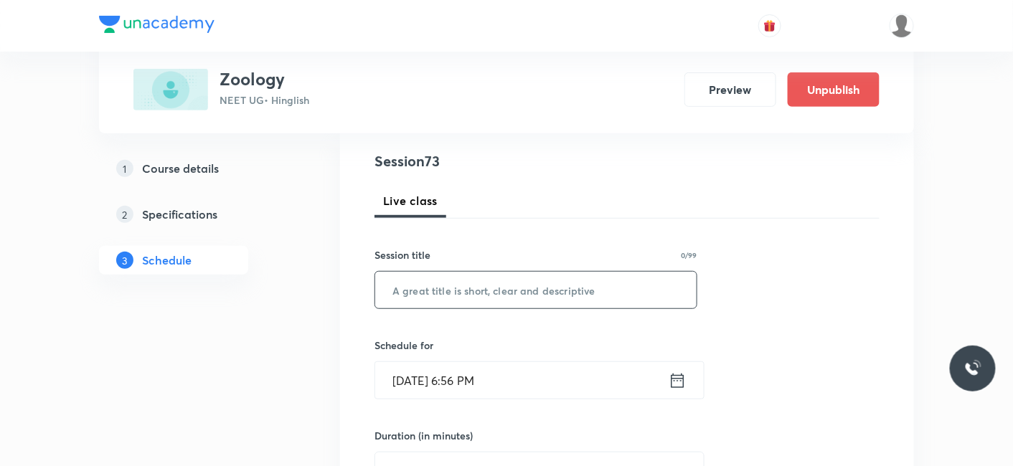
click at [464, 295] on input "text" at bounding box center [535, 290] width 321 height 37
paste input "Excretory products & their Elimination_01"
type input "Excretory products & their Elimination_02"
click at [446, 377] on input "Oct 3, 2025, 6:56 PM" at bounding box center [521, 380] width 293 height 37
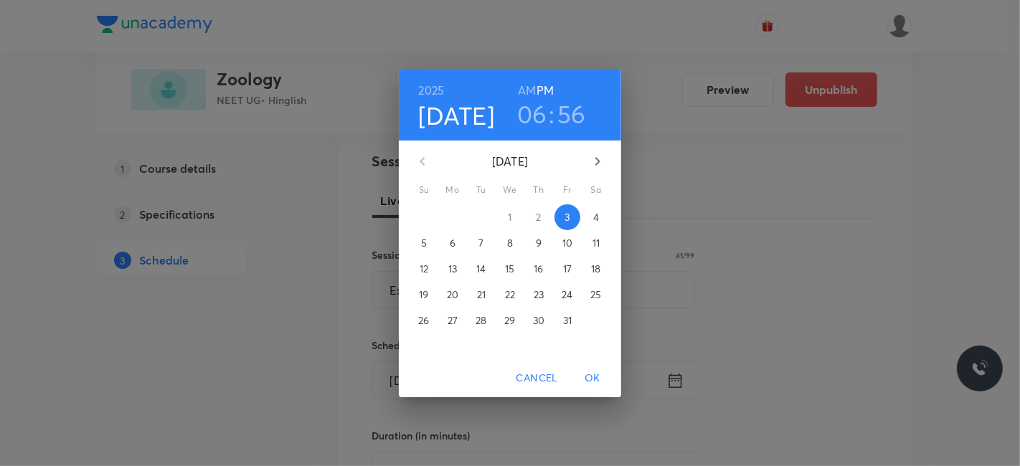
click at [595, 216] on p "4" at bounding box center [596, 217] width 6 height 14
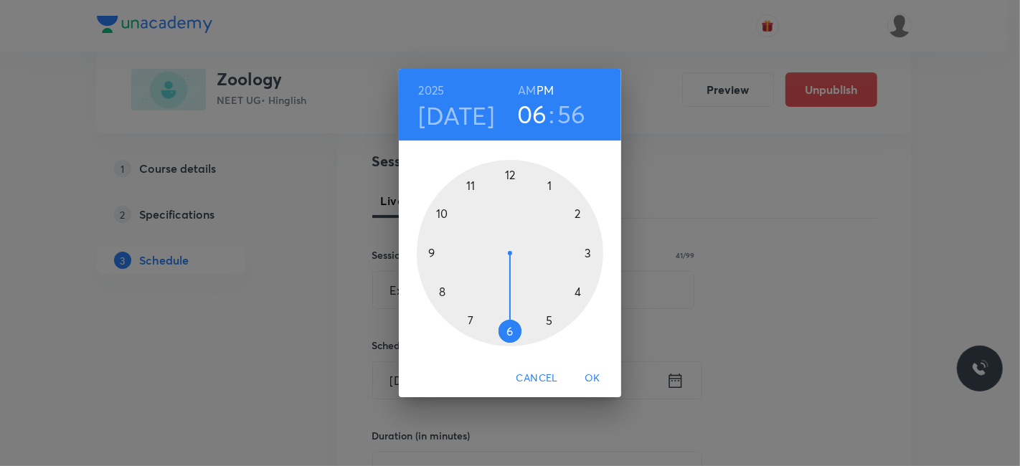
click at [532, 92] on h6 "AM" at bounding box center [527, 90] width 18 height 20
click at [442, 290] on div at bounding box center [510, 253] width 186 height 186
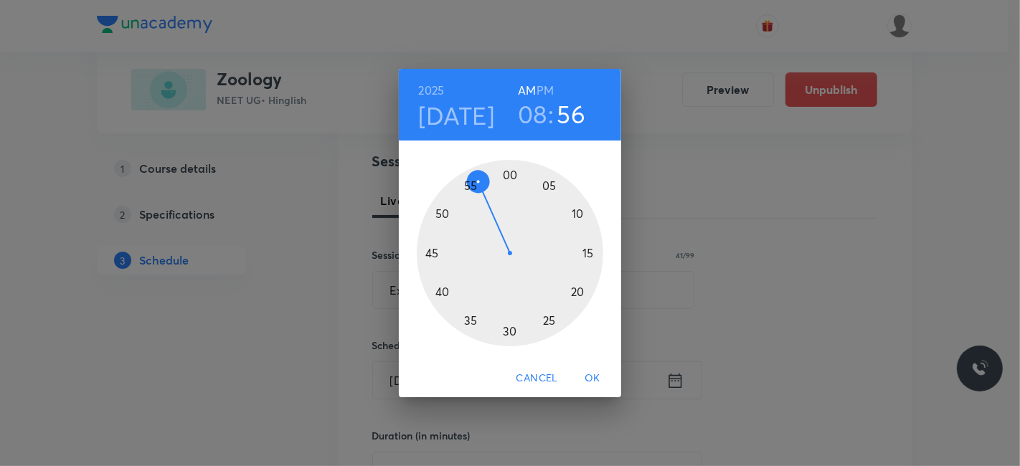
click at [511, 175] on div at bounding box center [510, 253] width 186 height 186
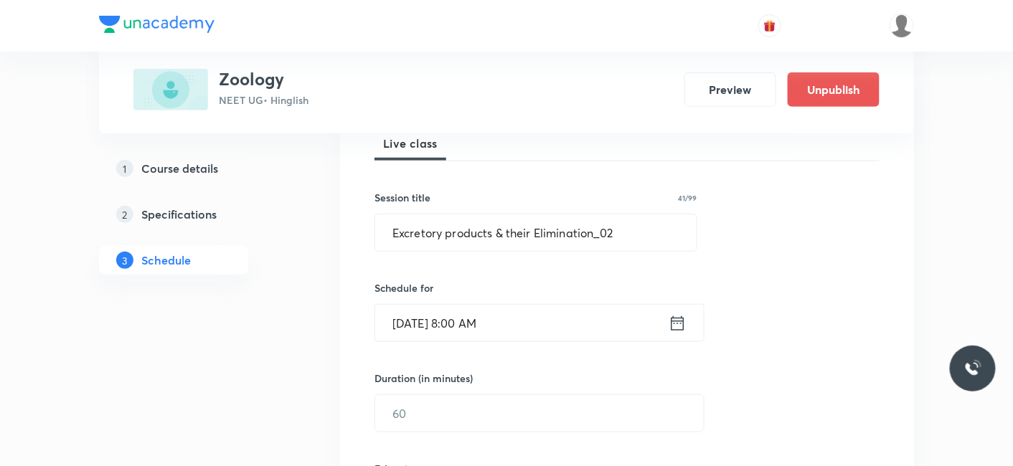
scroll to position [239, 0]
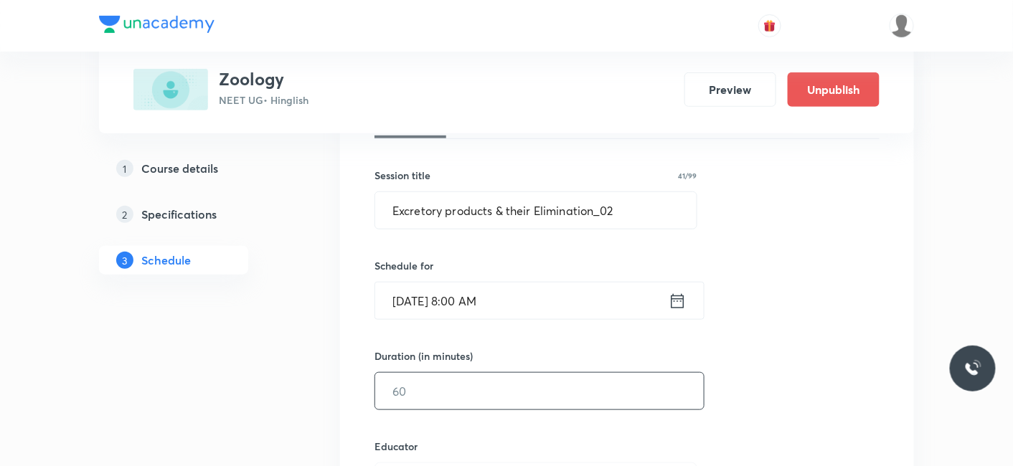
click at [447, 376] on input "text" at bounding box center [539, 391] width 328 height 37
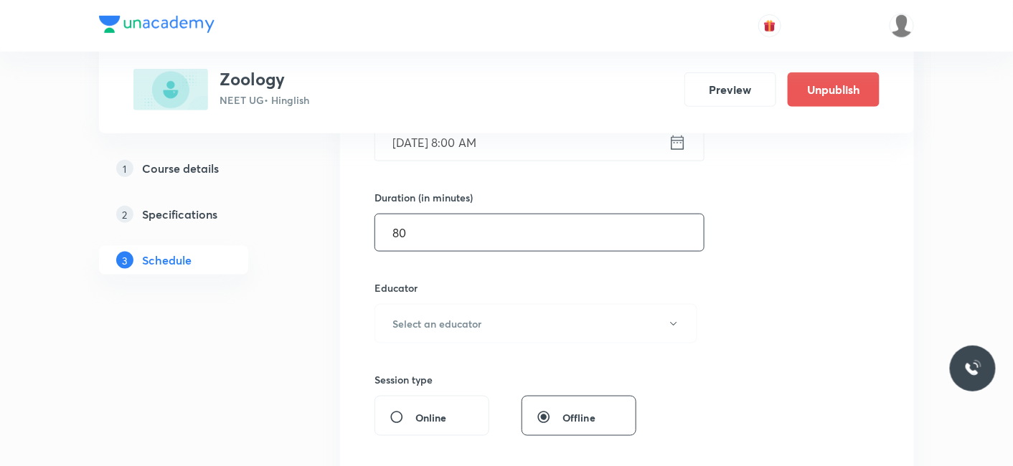
scroll to position [398, 0]
type input "80"
click at [422, 324] on h6 "Select an educator" at bounding box center [436, 323] width 89 height 15
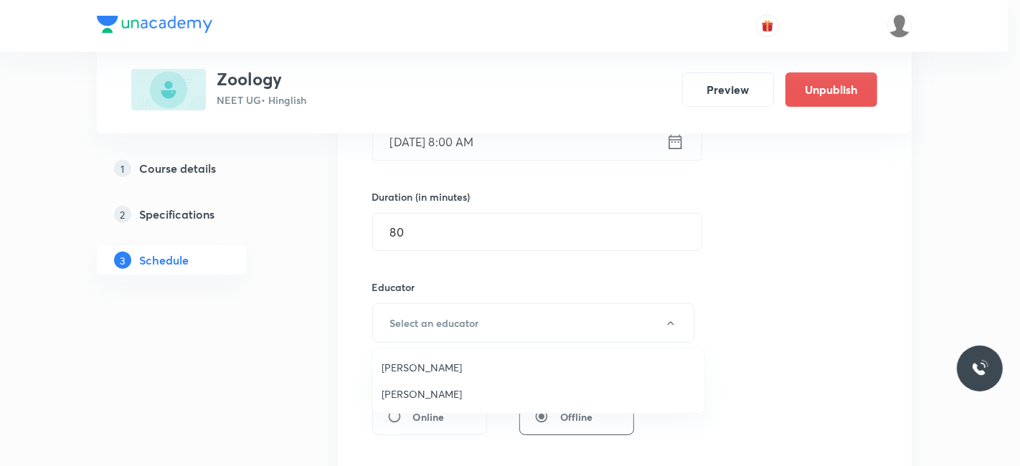
click at [414, 389] on span "Jayanti Maheshwari" at bounding box center [539, 394] width 314 height 15
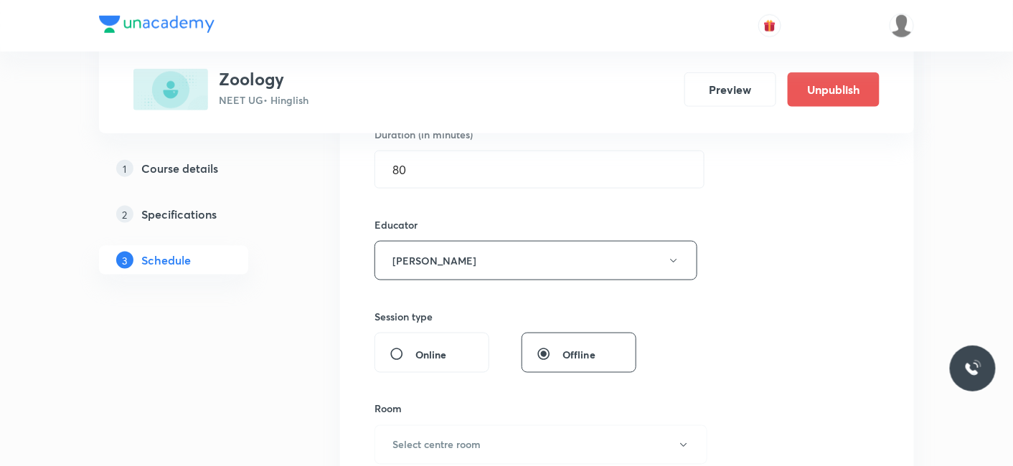
scroll to position [557, 0]
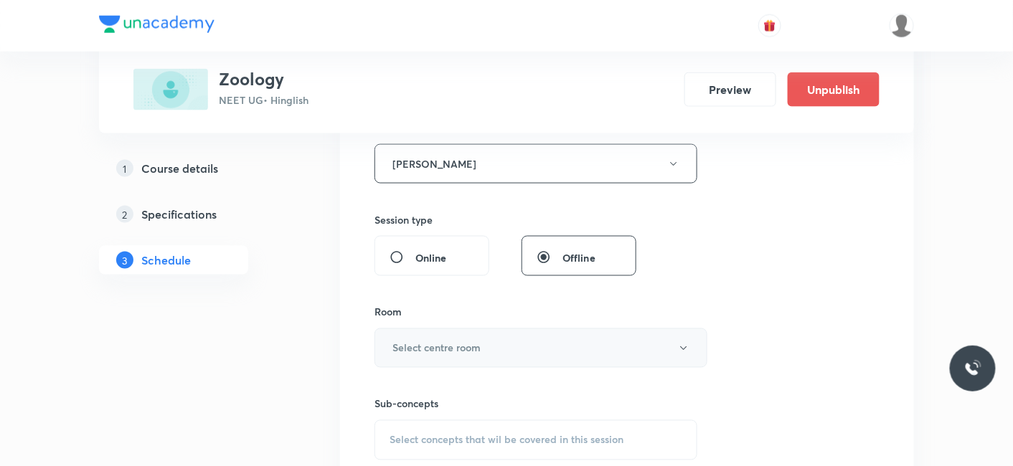
click at [424, 346] on h6 "Select centre room" at bounding box center [436, 348] width 88 height 15
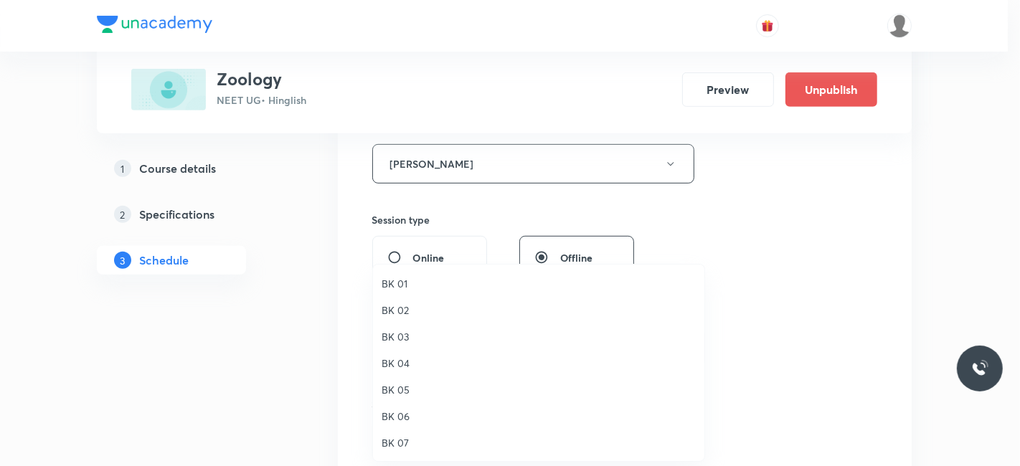
click at [405, 439] on span "BK 07" at bounding box center [539, 442] width 314 height 15
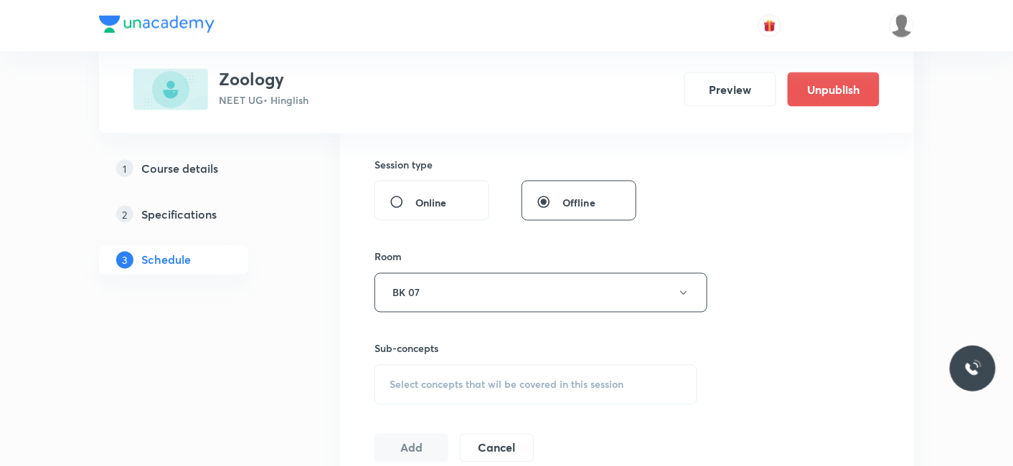
scroll to position [637, 0]
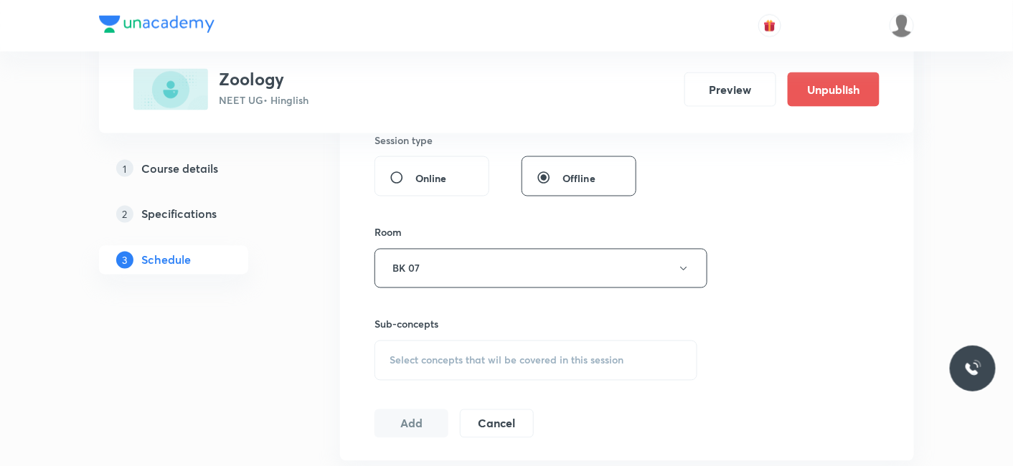
click at [437, 348] on div "Select concepts that wil be covered in this session" at bounding box center [535, 361] width 323 height 40
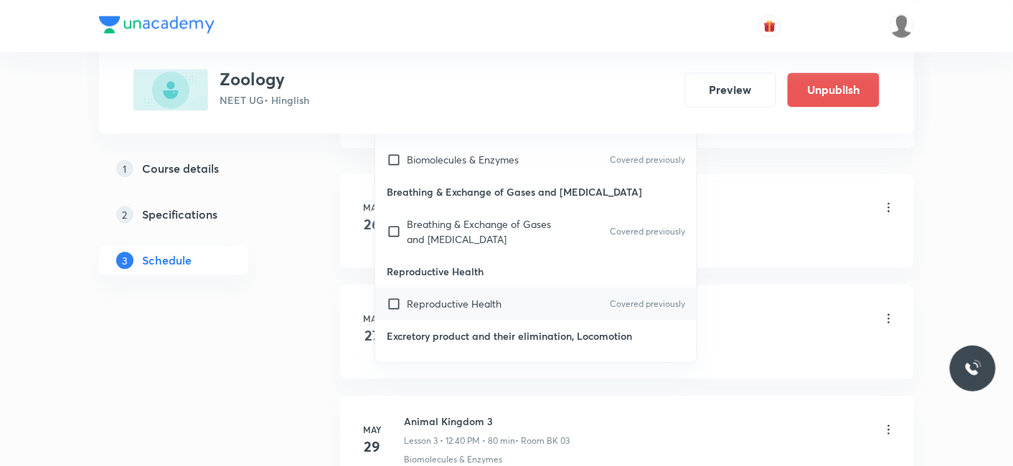
scroll to position [901, 0]
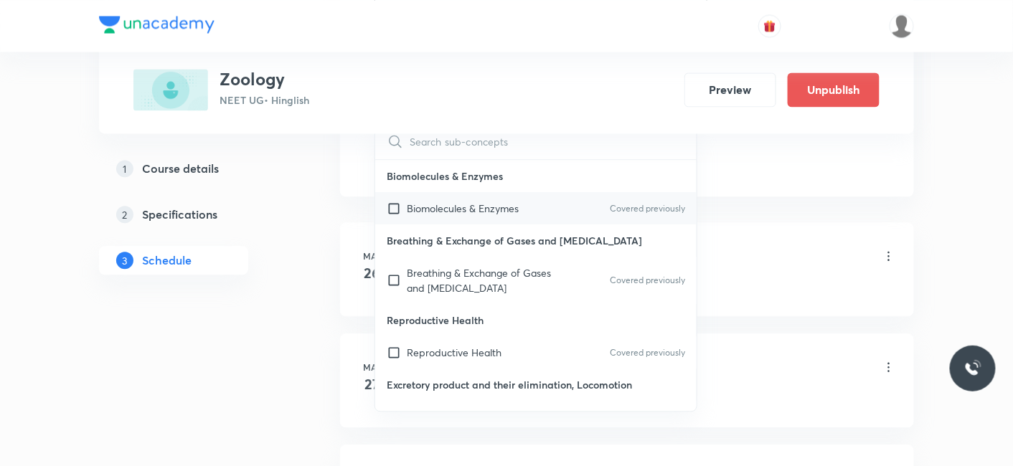
click at [384, 204] on div "Biomolecules & Enzymes Covered previously" at bounding box center [535, 208] width 321 height 32
checkbox input "true"
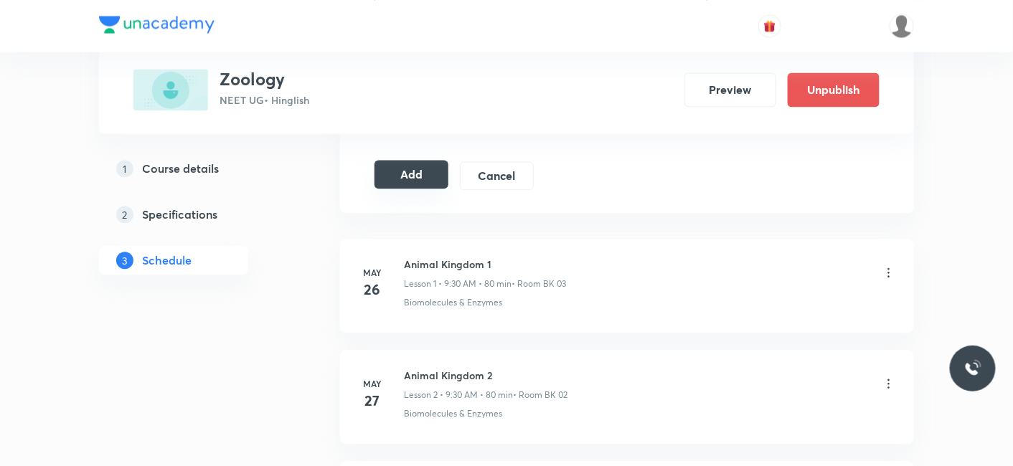
click at [421, 169] on button "Add" at bounding box center [411, 174] width 74 height 29
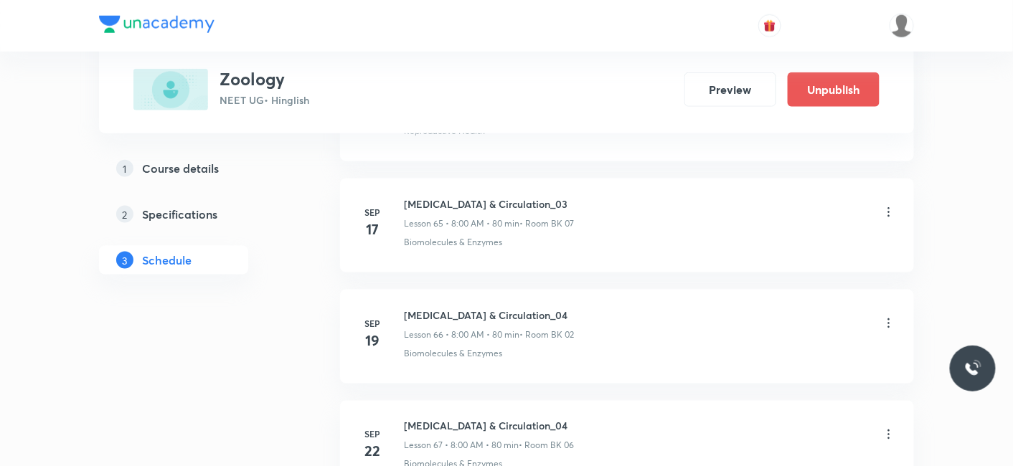
scroll to position [8109, 0]
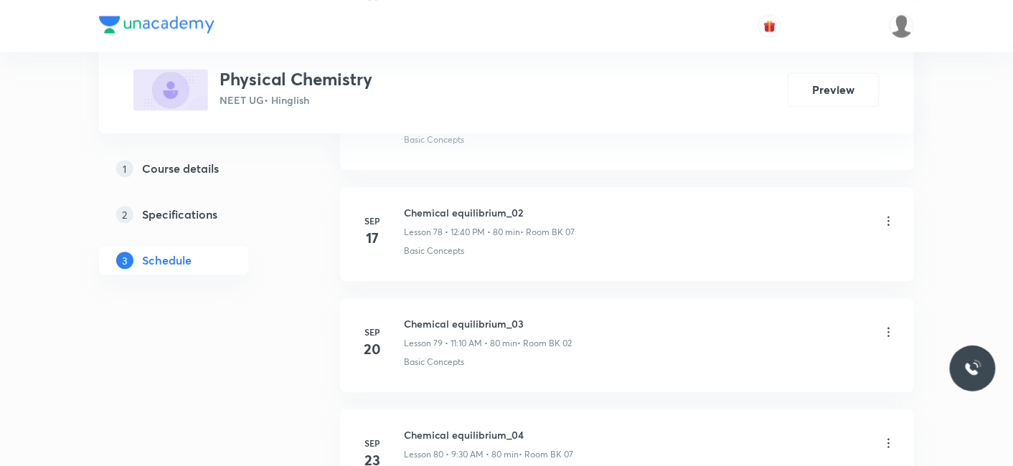
scroll to position [10187, 0]
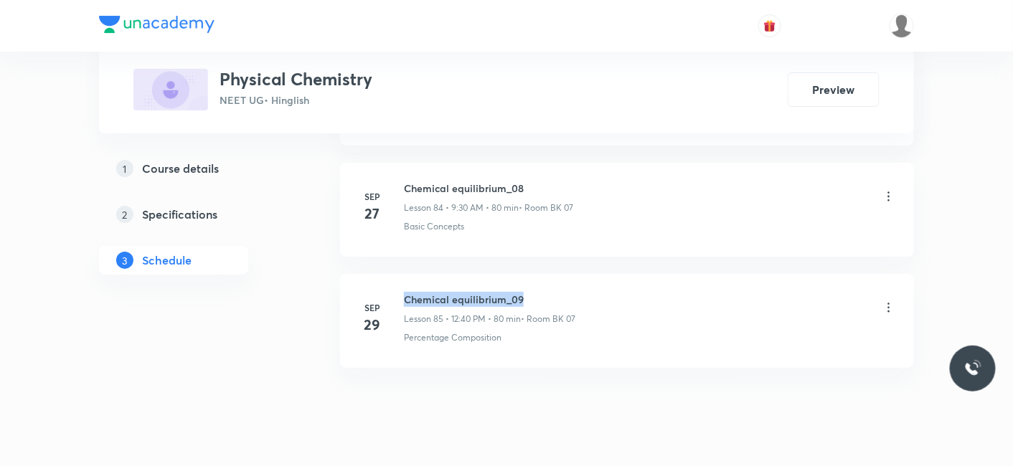
drag, startPoint x: 405, startPoint y: 257, endPoint x: 569, endPoint y: 257, distance: 164.2
click at [569, 292] on h6 "Chemical equilibrium_09" at bounding box center [489, 299] width 171 height 15
copy h6 "Chemical equilibrium_09"
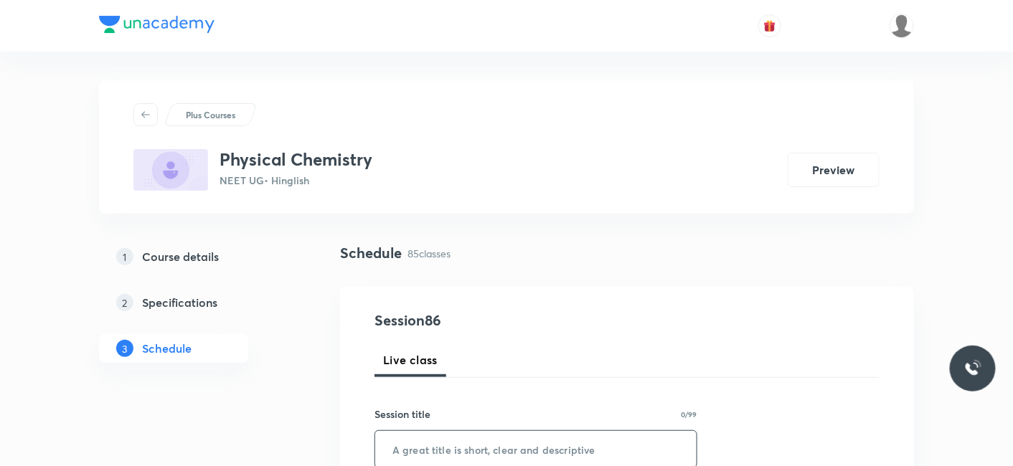
scroll to position [80, 0]
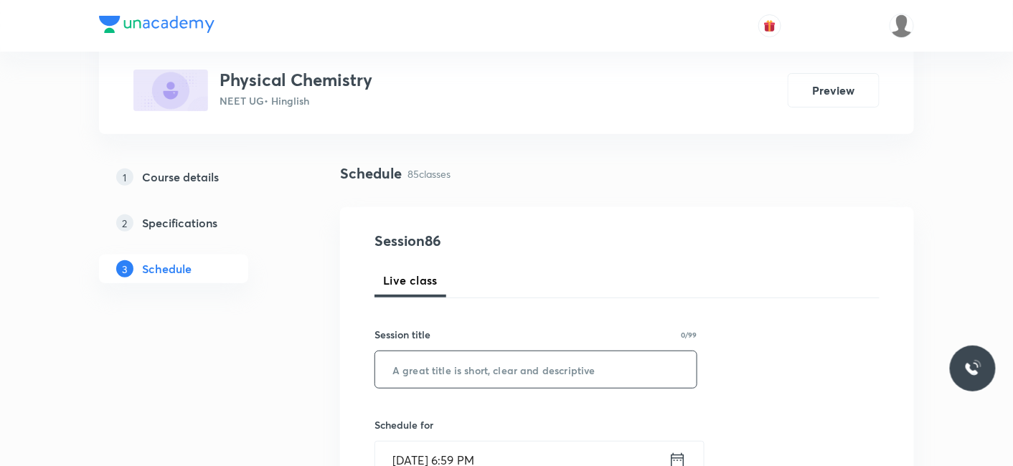
click at [520, 359] on input "text" at bounding box center [535, 369] width 321 height 37
paste input "Chemical equilibrium_09"
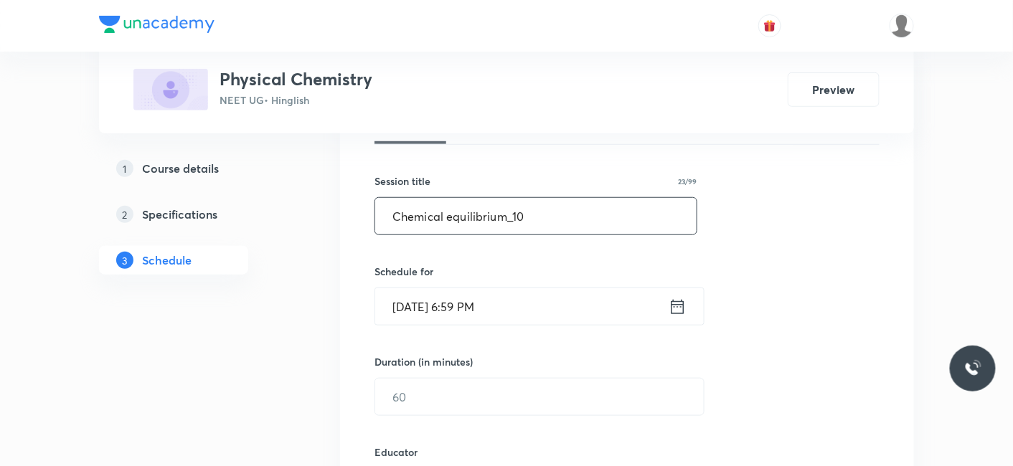
scroll to position [239, 0]
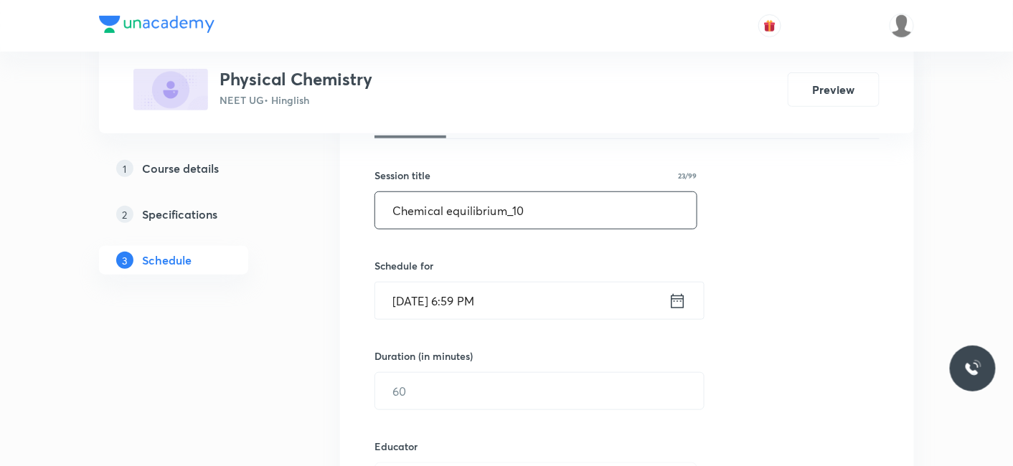
type input "Chemical equilibrium_10"
click at [432, 305] on input "Oct 3, 2025, 6:59 PM" at bounding box center [521, 301] width 293 height 37
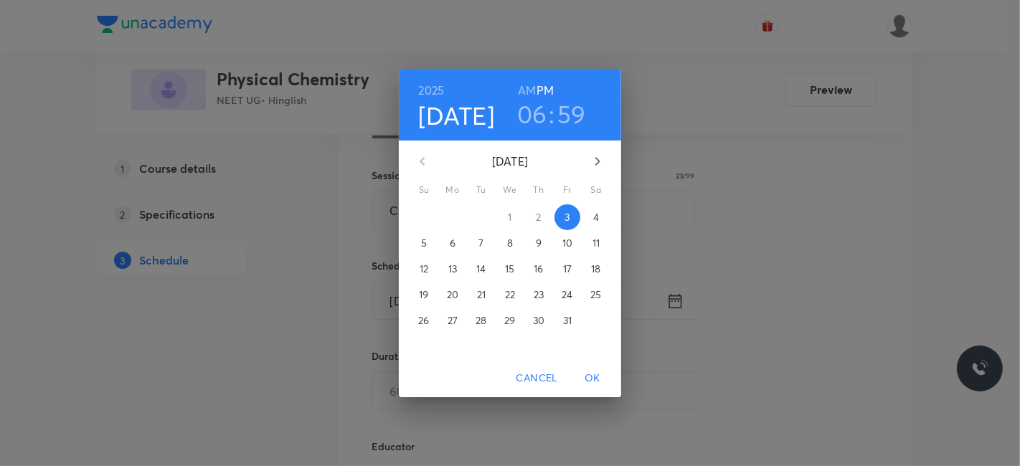
click at [598, 213] on p "4" at bounding box center [596, 217] width 6 height 14
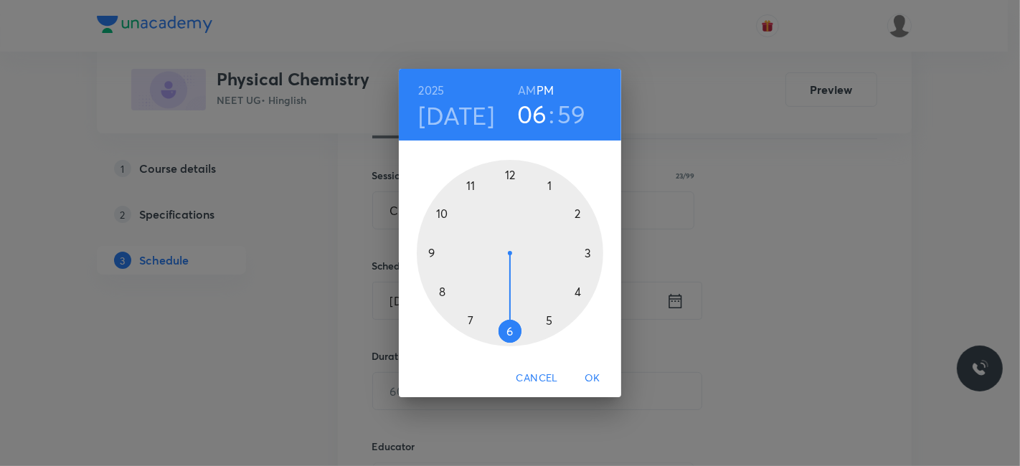
click at [430, 252] on div at bounding box center [510, 253] width 186 height 186
click at [508, 328] on div at bounding box center [510, 253] width 186 height 186
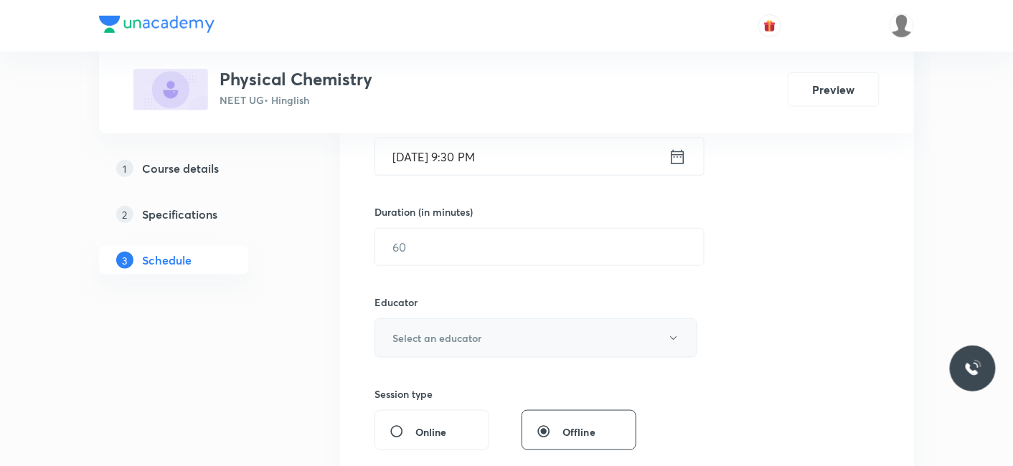
scroll to position [398, 0]
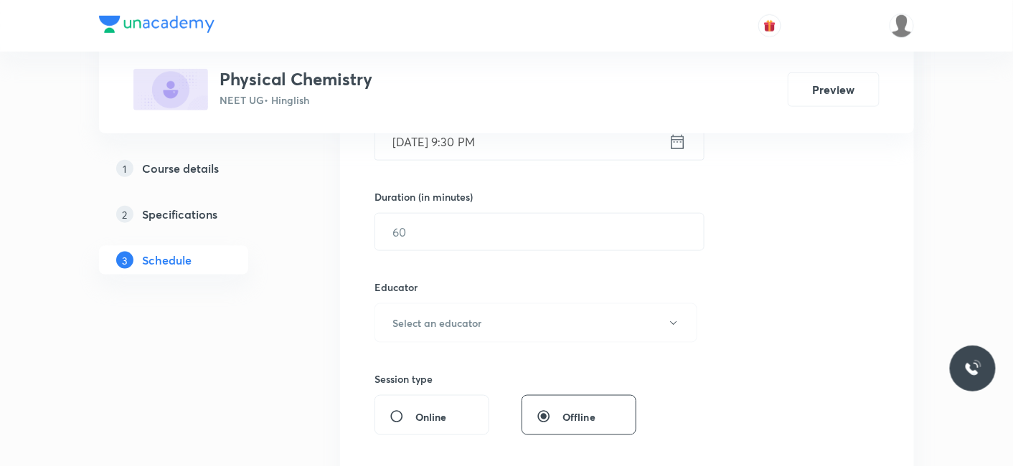
click at [511, 135] on input "Oct 4, 2025, 9:30 PM" at bounding box center [521, 141] width 293 height 37
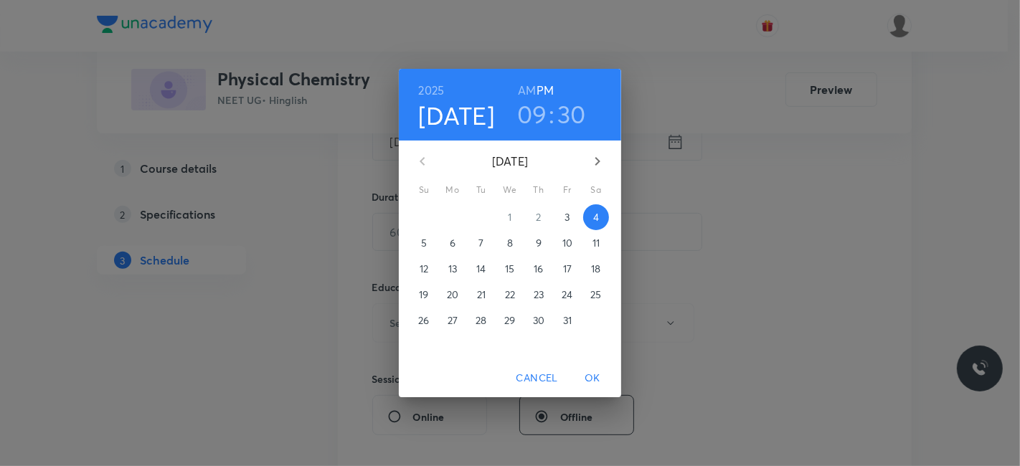
drag, startPoint x: 531, startPoint y: 87, endPoint x: 532, endPoint y: 101, distance: 14.4
click at [529, 87] on h6 "AM" at bounding box center [527, 90] width 18 height 20
click at [599, 379] on span "OK" at bounding box center [592, 378] width 34 height 18
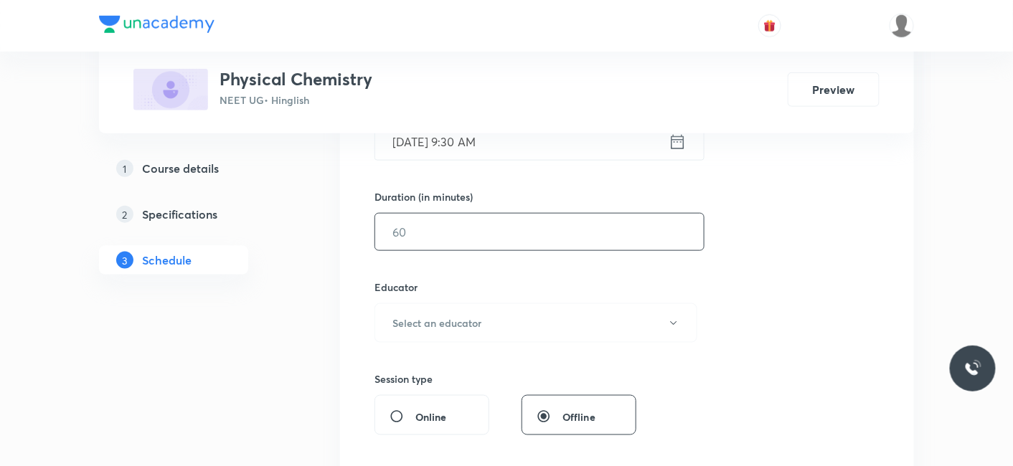
click at [464, 245] on input "text" at bounding box center [539, 232] width 328 height 37
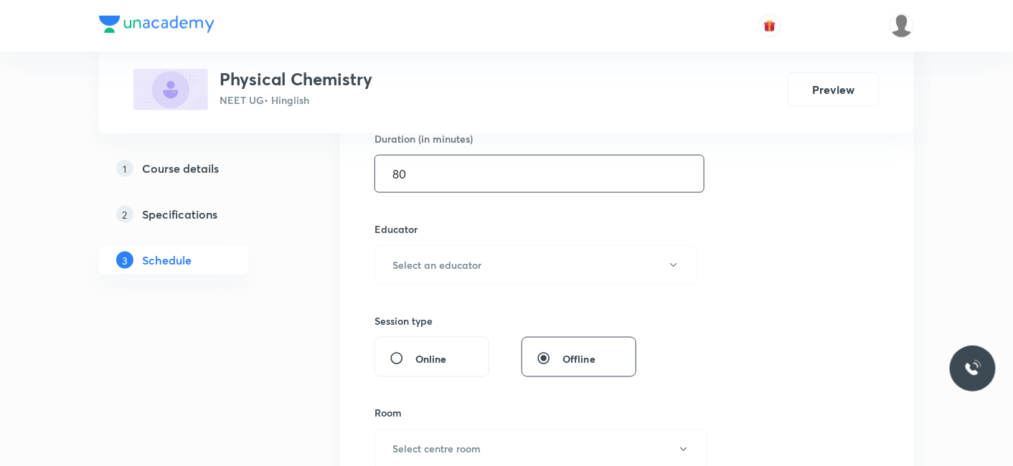
scroll to position [478, 0]
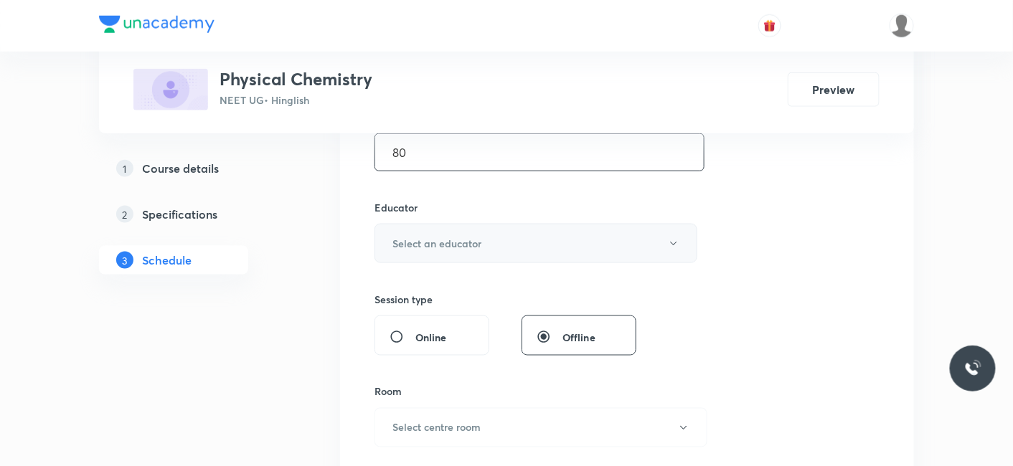
type input "80"
click at [456, 245] on h6 "Select an educator" at bounding box center [436, 243] width 89 height 15
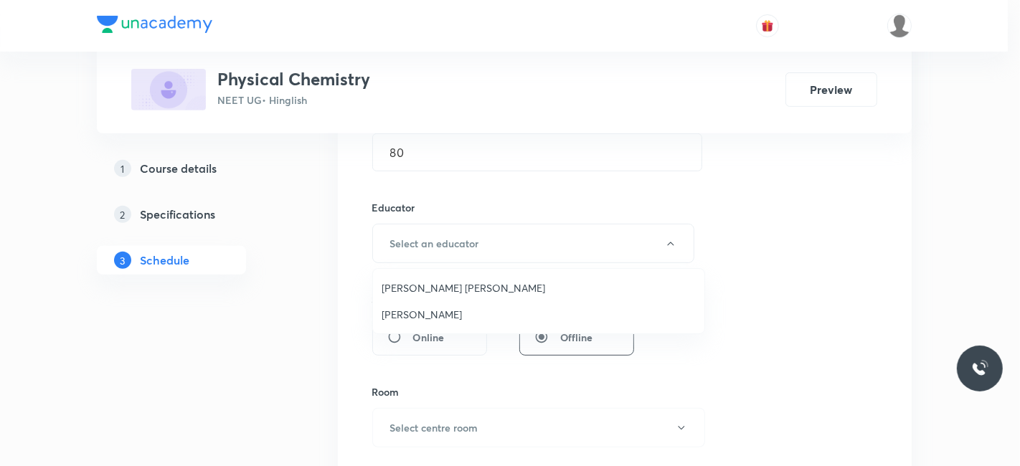
click at [414, 320] on span "Praveen Sharma" at bounding box center [539, 314] width 314 height 15
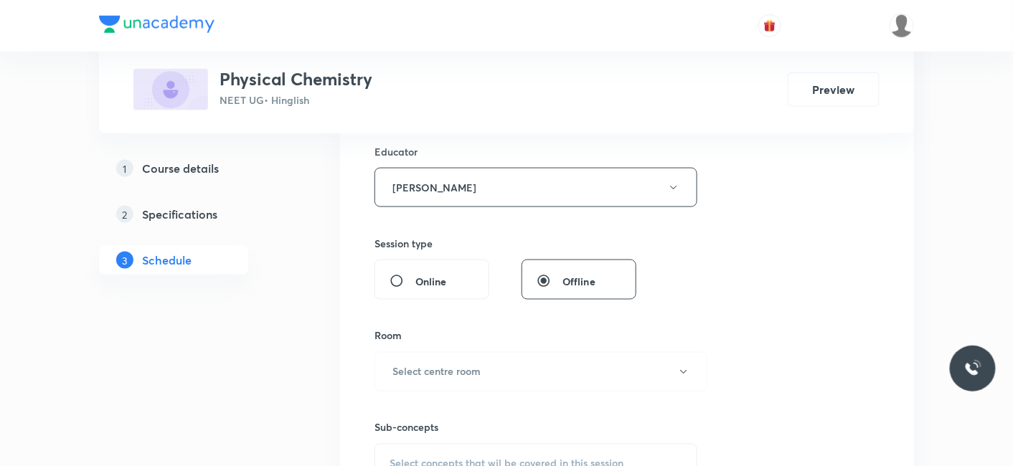
scroll to position [557, 0]
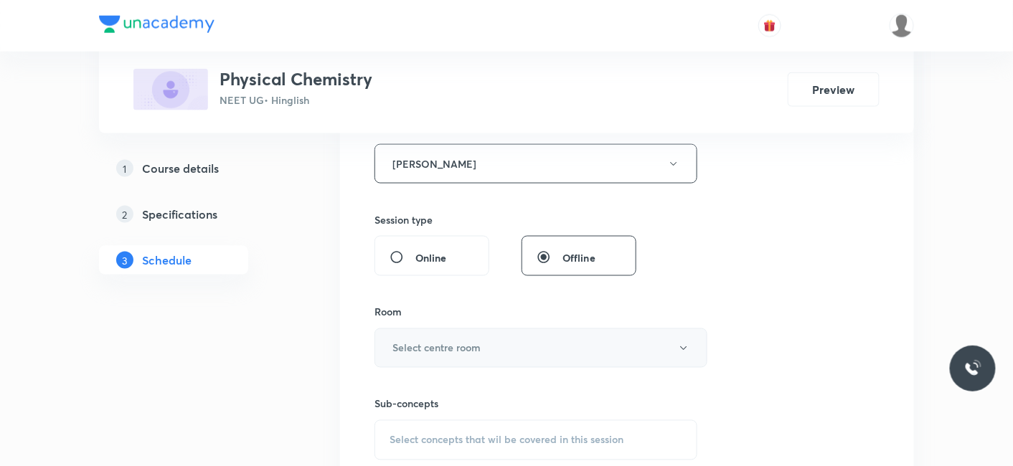
click at [422, 341] on h6 "Select centre room" at bounding box center [436, 348] width 88 height 15
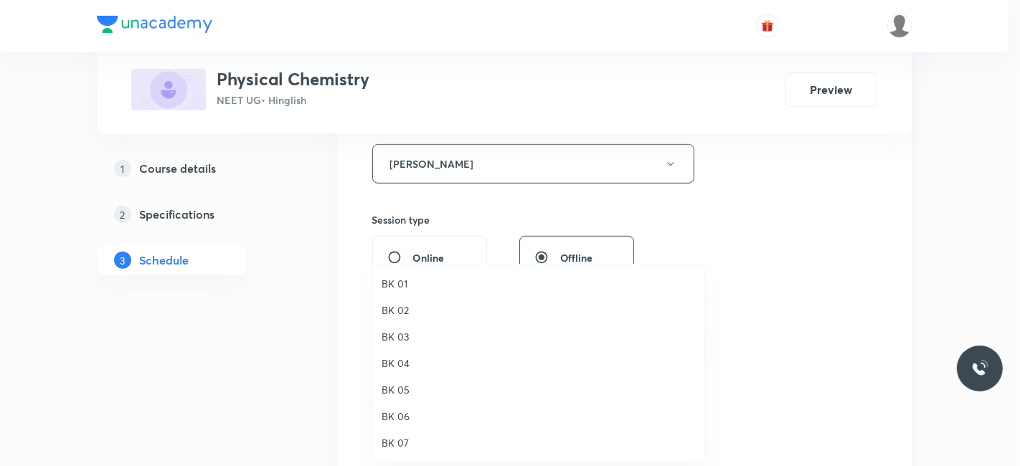
drag, startPoint x: 399, startPoint y: 441, endPoint x: 502, endPoint y: 424, distance: 104.0
click at [399, 441] on span "BK 07" at bounding box center [539, 442] width 314 height 15
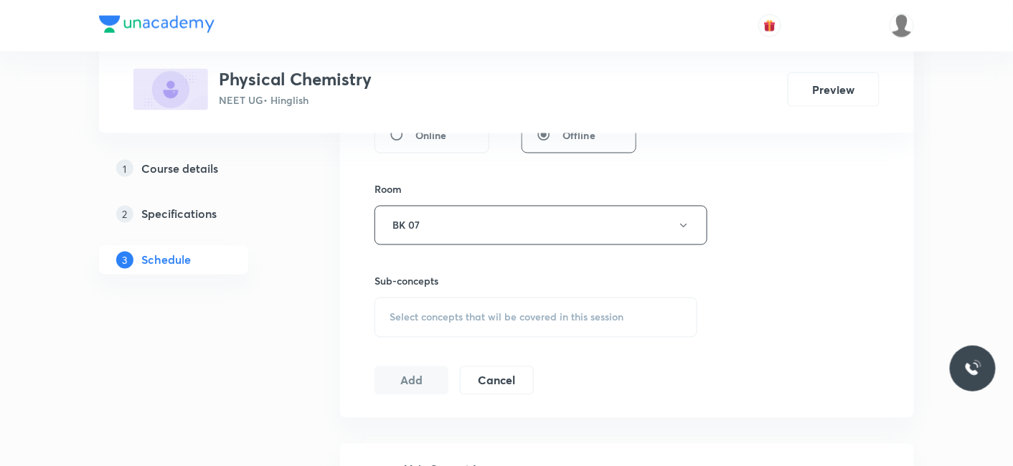
scroll to position [717, 0]
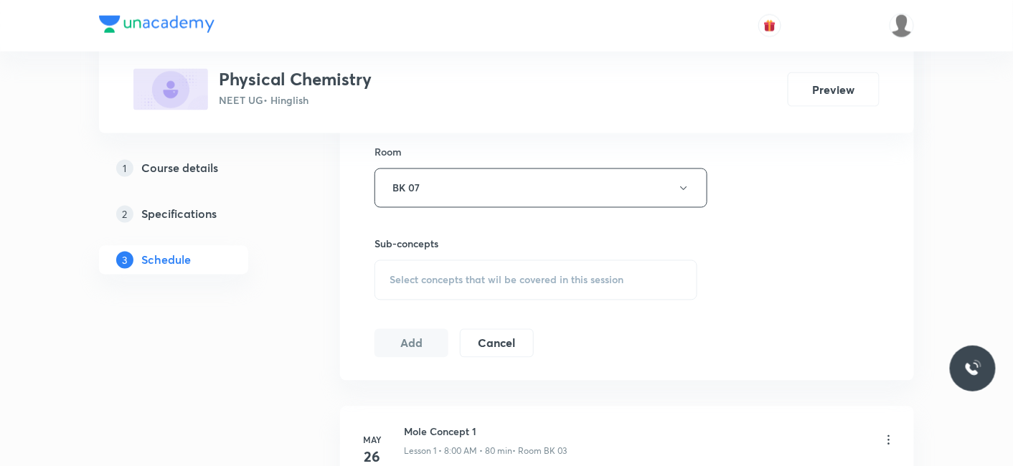
click at [436, 285] on div "Select concepts that wil be covered in this session" at bounding box center [535, 280] width 323 height 40
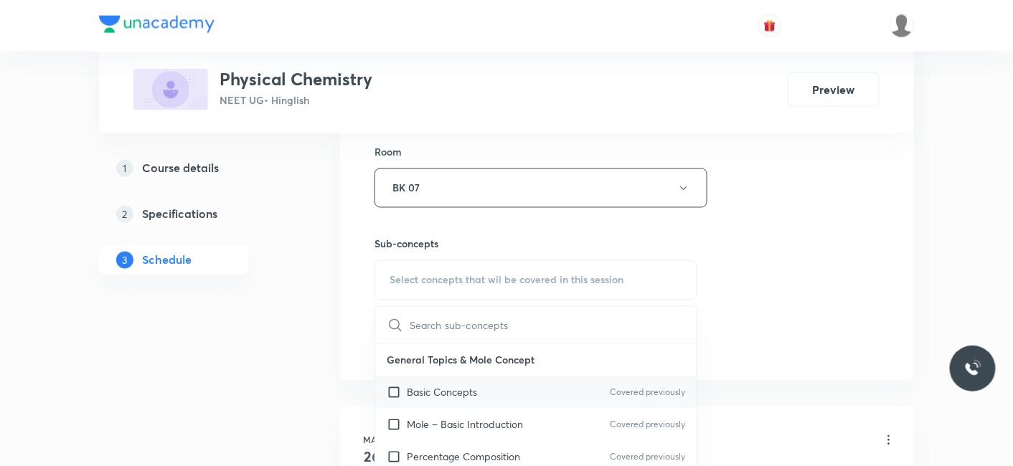
click at [445, 390] on p "Basic Concepts" at bounding box center [442, 392] width 70 height 15
checkbox input "true"
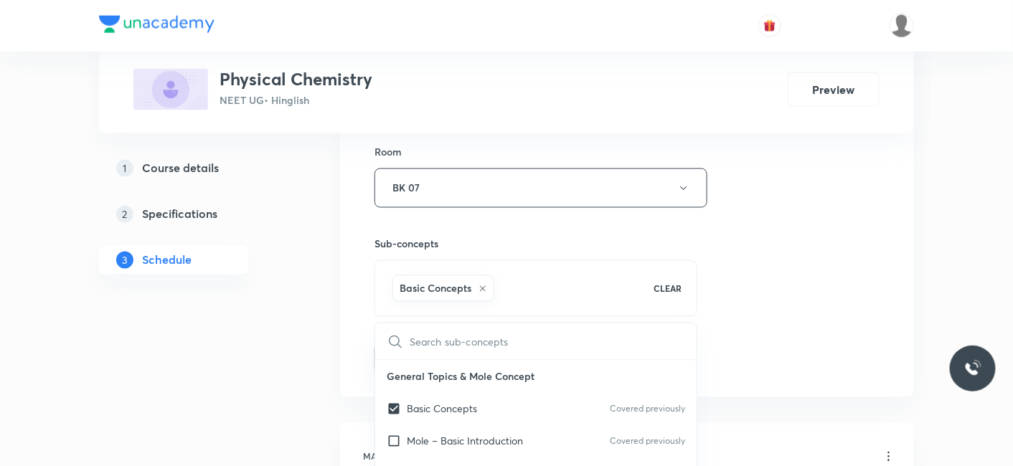
drag, startPoint x: 295, startPoint y: 353, endPoint x: 405, endPoint y: 344, distance: 110.1
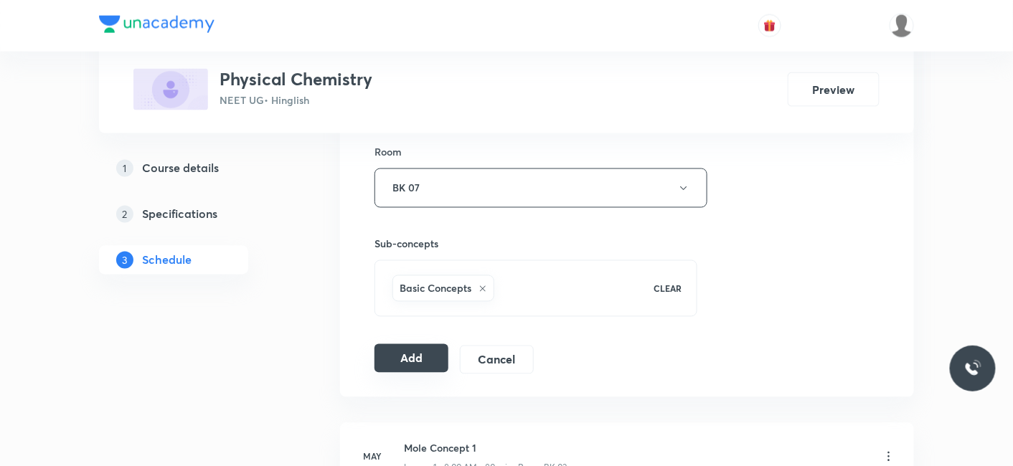
click at [416, 357] on button "Add" at bounding box center [411, 358] width 74 height 29
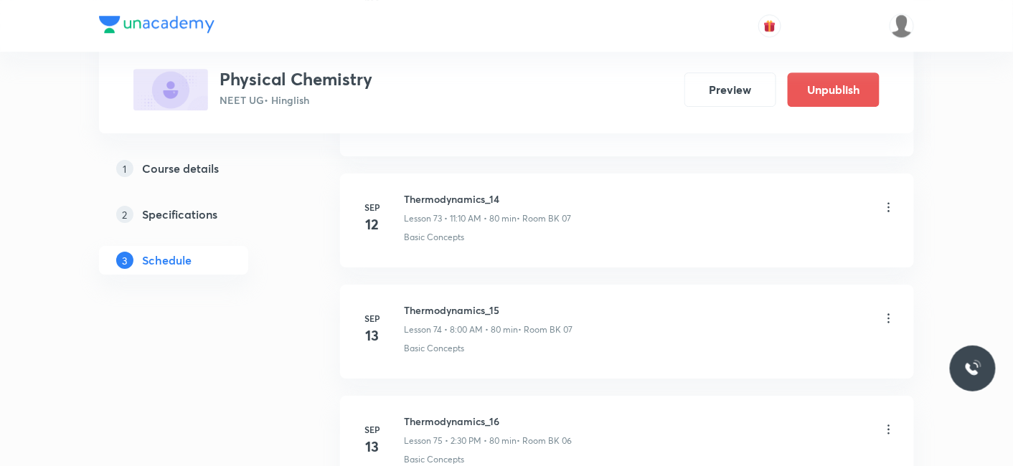
scroll to position [9549, 0]
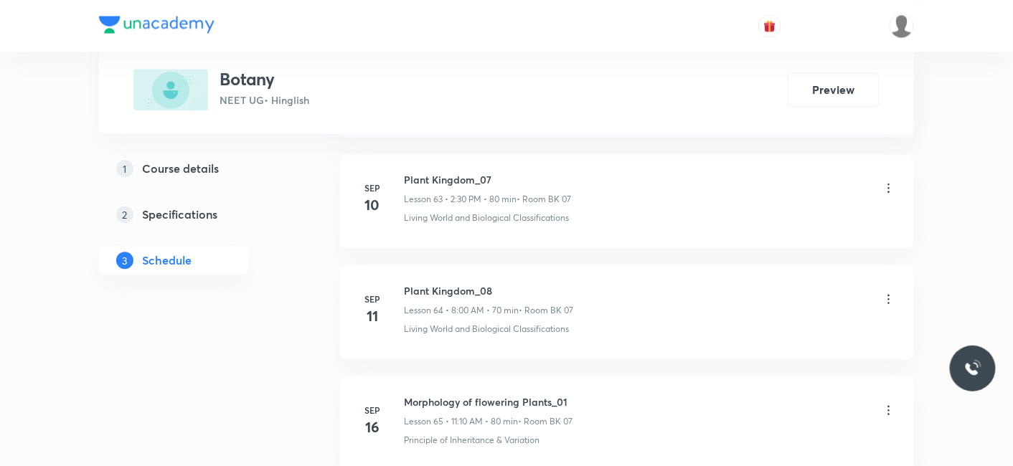
scroll to position [9098, 0]
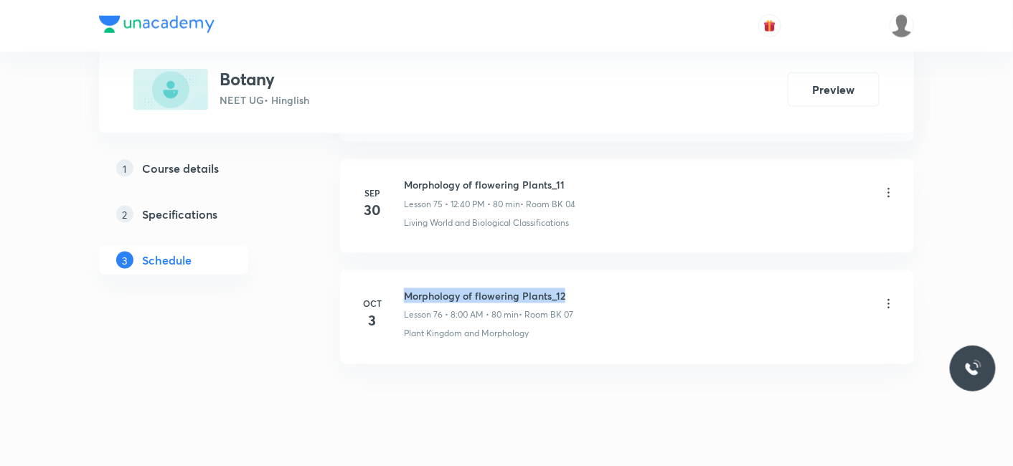
drag, startPoint x: 402, startPoint y: 262, endPoint x: 579, endPoint y: 259, distance: 177.9
click at [579, 288] on div "[DATE] Morphology of flowering Plants_12 Lesson 76 • 8:00 AM • 80 min • Room BK…" at bounding box center [627, 314] width 538 height 52
copy h6 "Morphology of flowering Plants_12"
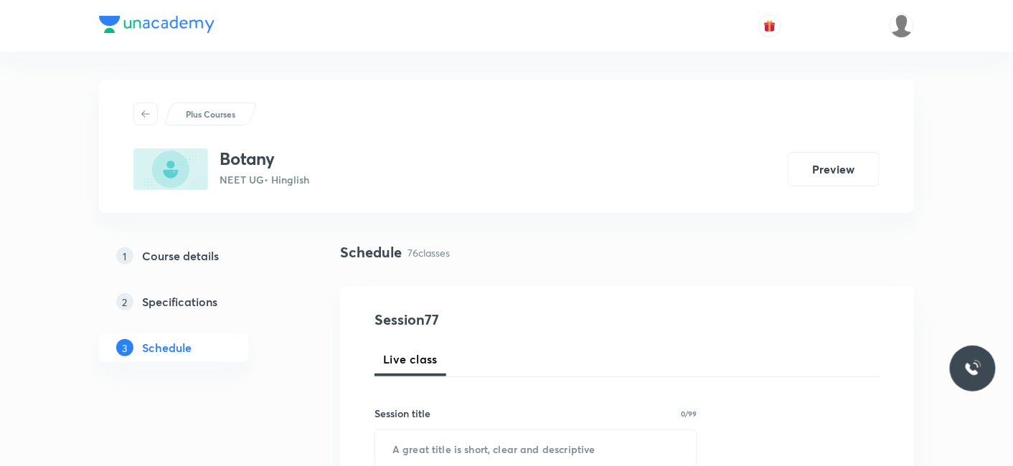
scroll to position [80, 0]
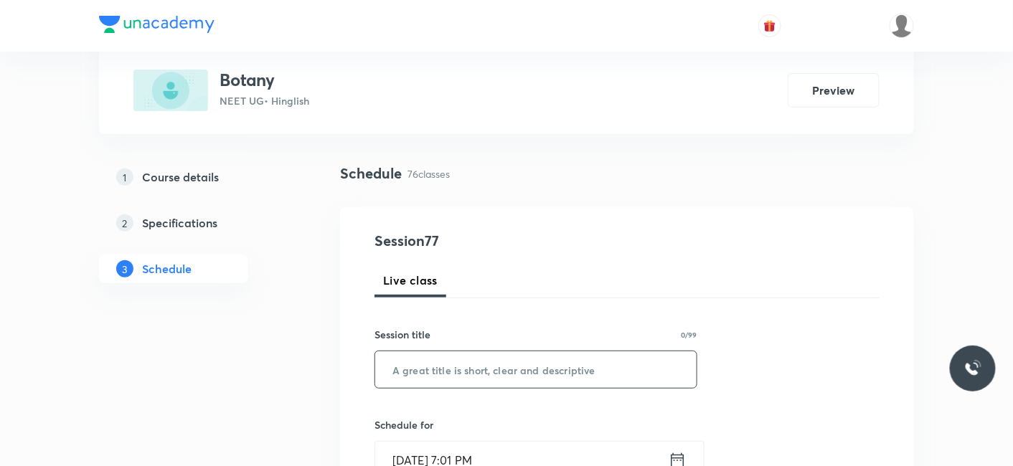
click at [499, 366] on input "text" at bounding box center [535, 369] width 321 height 37
paste input "Morphology of flowering Plants_12"
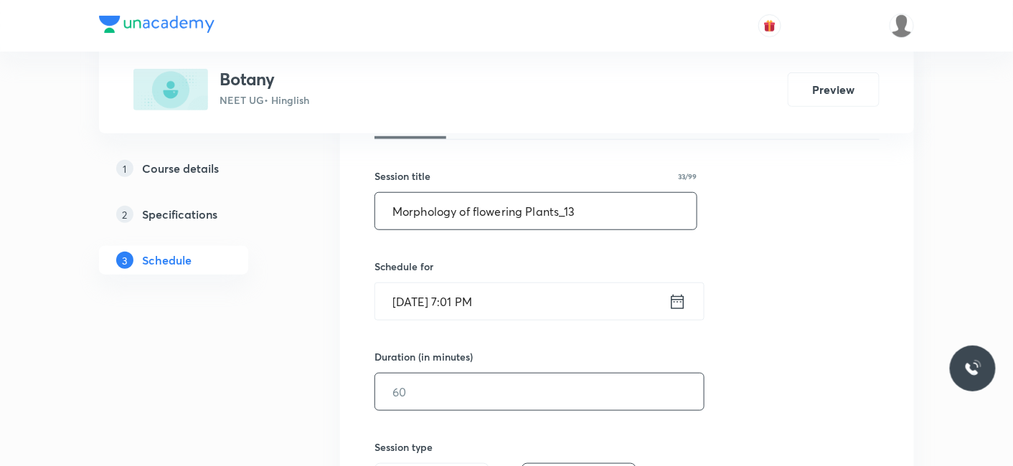
scroll to position [239, 0]
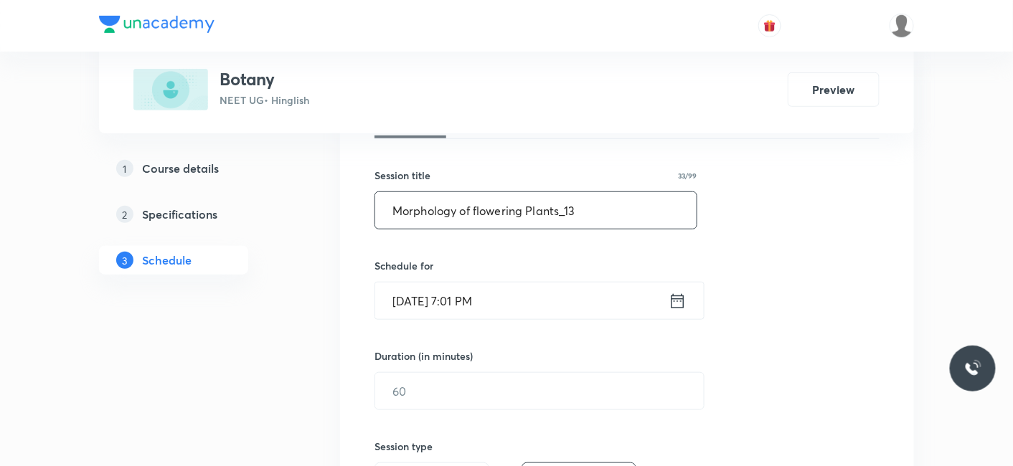
type input "Morphology of flowering Plants_13"
click at [414, 302] on input "[DATE] 7:01 PM" at bounding box center [521, 301] width 293 height 37
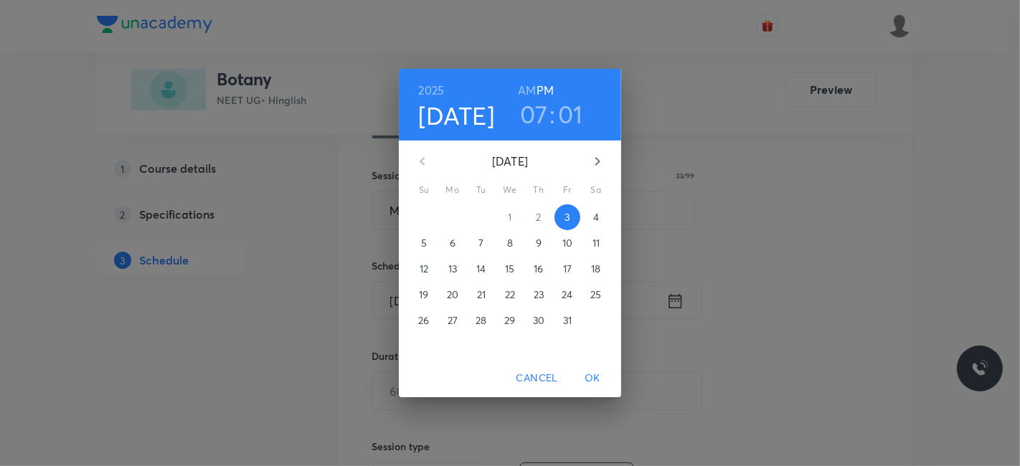
click at [594, 218] on p "4" at bounding box center [596, 217] width 6 height 14
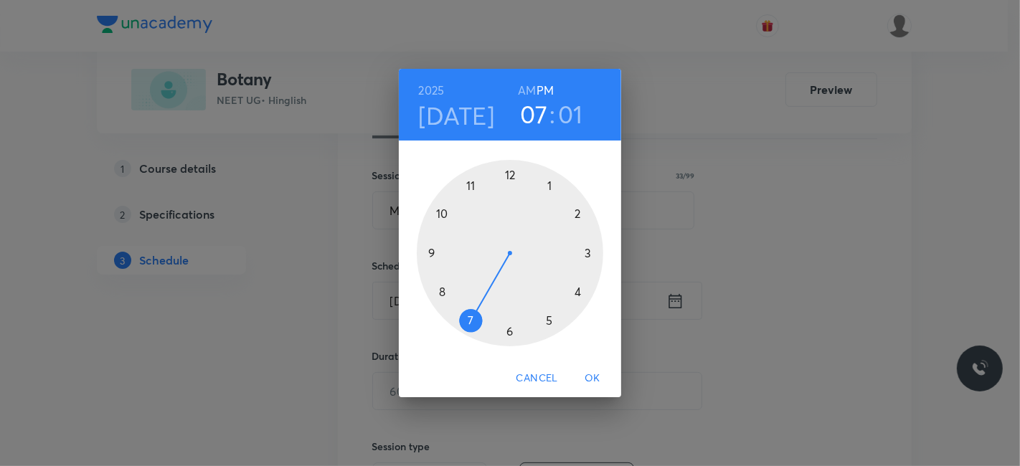
click at [526, 95] on h6 "AM" at bounding box center [527, 90] width 18 height 20
click at [467, 187] on div at bounding box center [510, 253] width 186 height 186
click at [580, 210] on div at bounding box center [510, 253] width 186 height 186
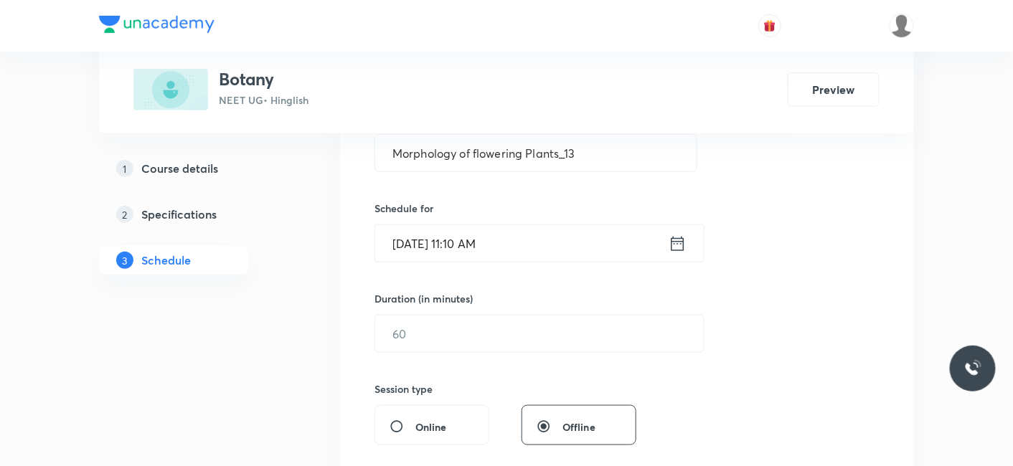
scroll to position [318, 0]
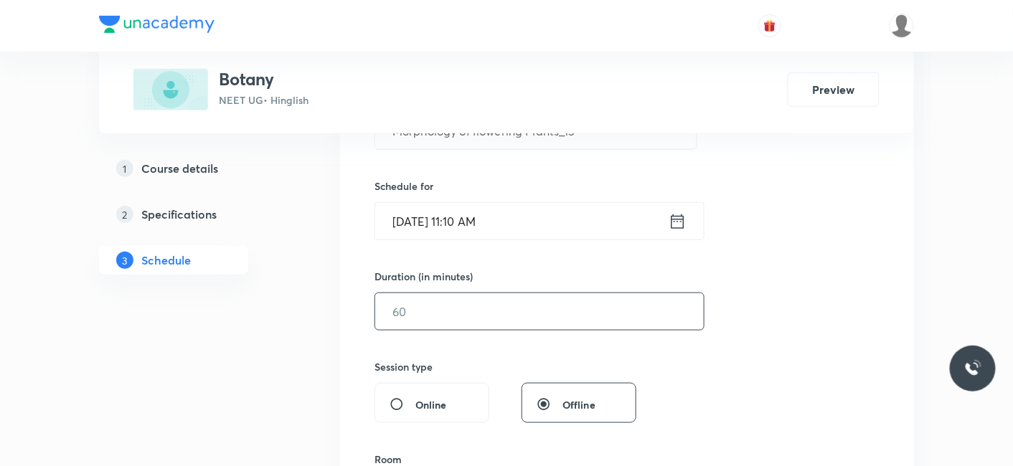
click at [446, 323] on input "text" at bounding box center [539, 311] width 328 height 37
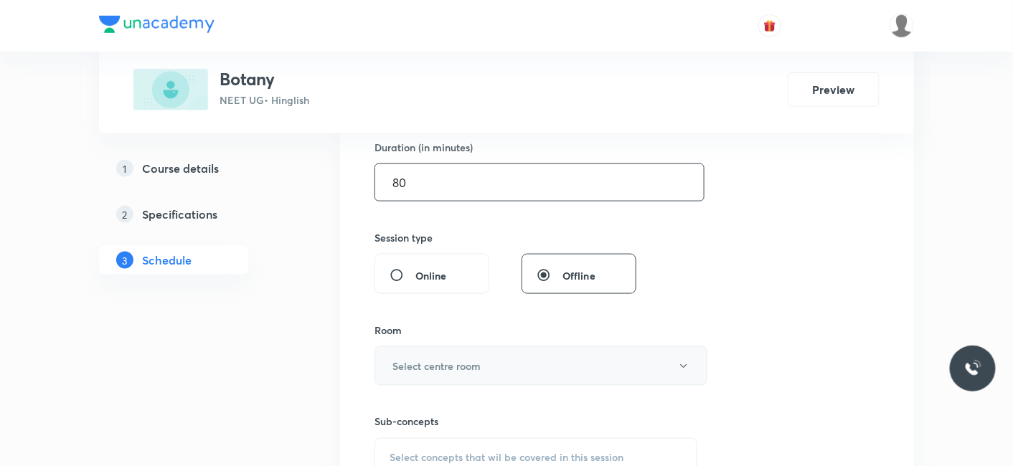
scroll to position [478, 0]
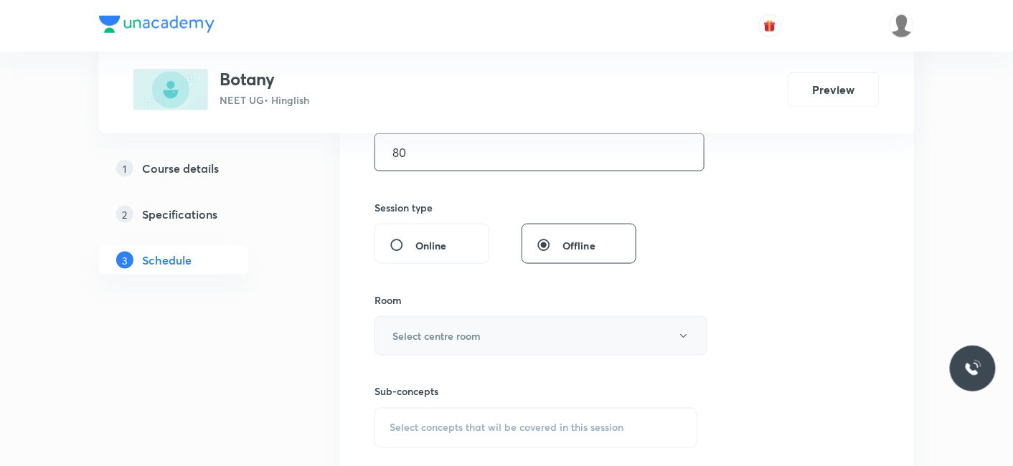
type input "80"
click at [446, 328] on h6 "Select centre room" at bounding box center [436, 335] width 88 height 15
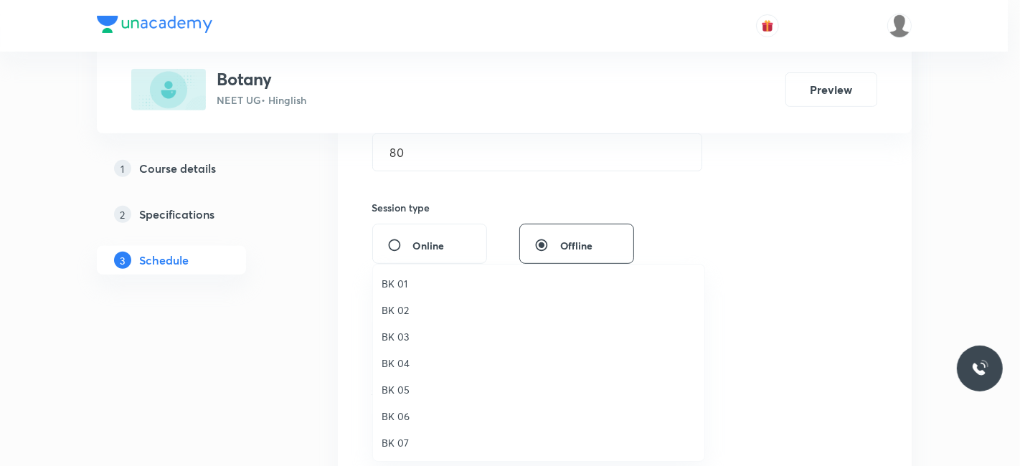
click at [397, 441] on span "BK 07" at bounding box center [539, 442] width 314 height 15
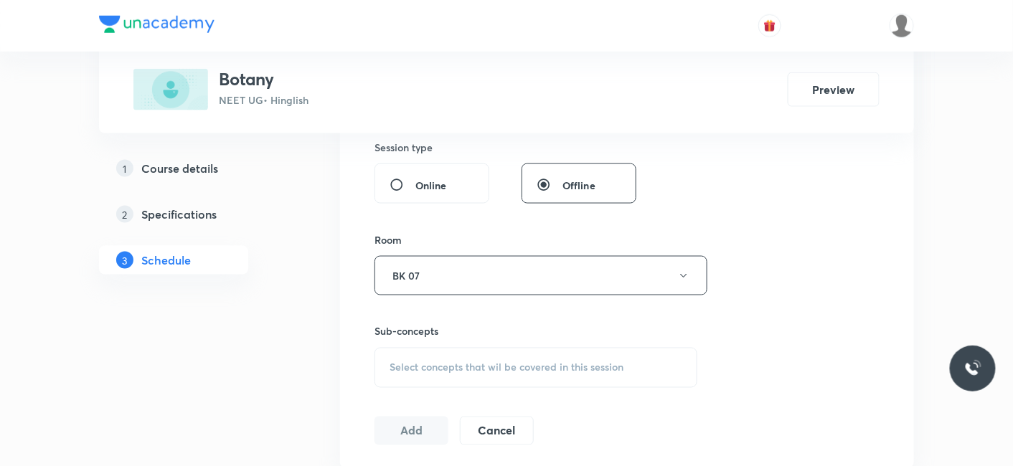
scroll to position [557, 0]
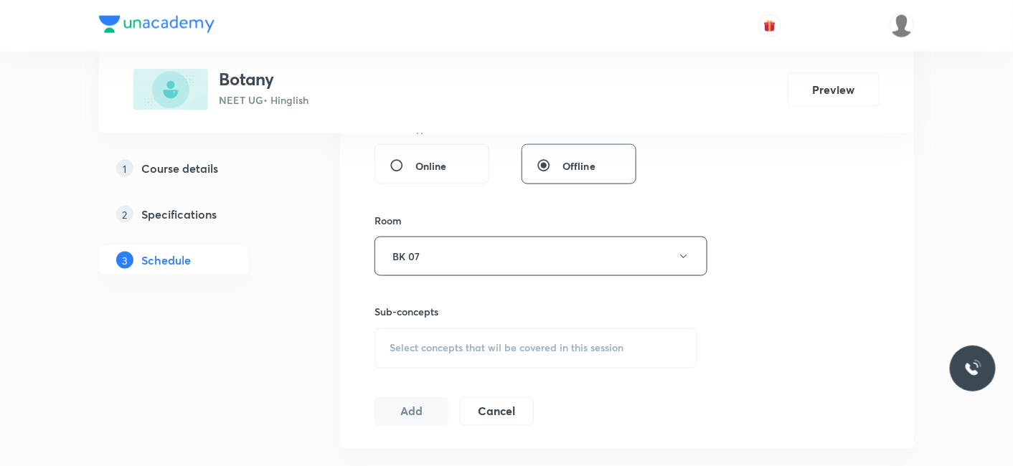
click at [420, 331] on div "Select concepts that wil be covered in this session" at bounding box center [535, 348] width 323 height 40
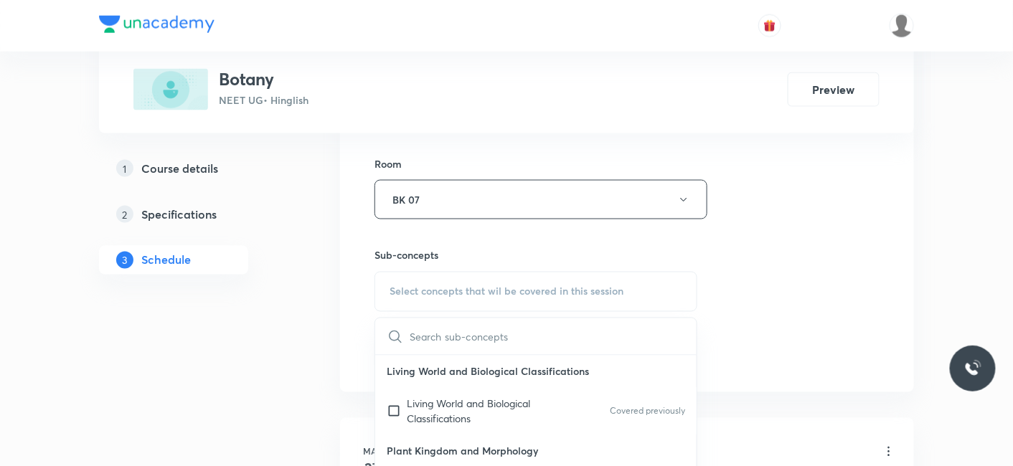
scroll to position [637, 0]
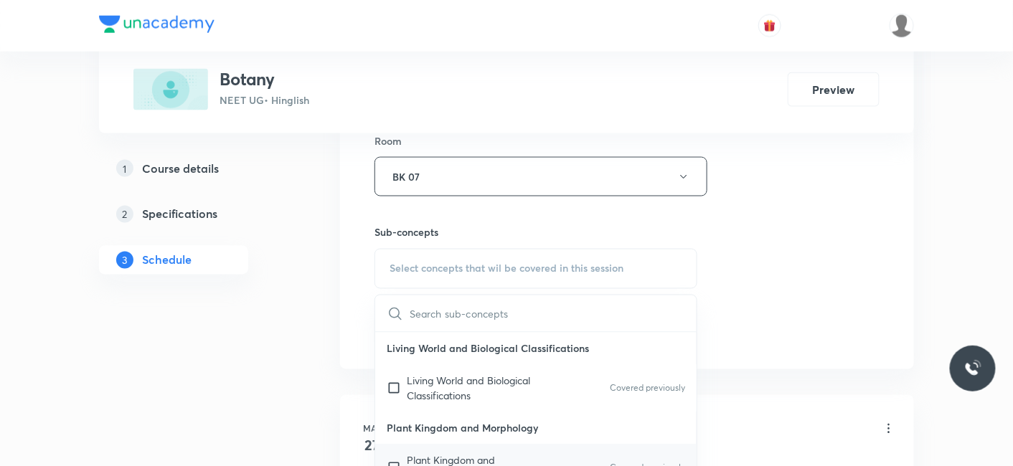
click at [443, 455] on p "Plant Kingdom and Morphology" at bounding box center [479, 468] width 145 height 30
checkbox input "true"
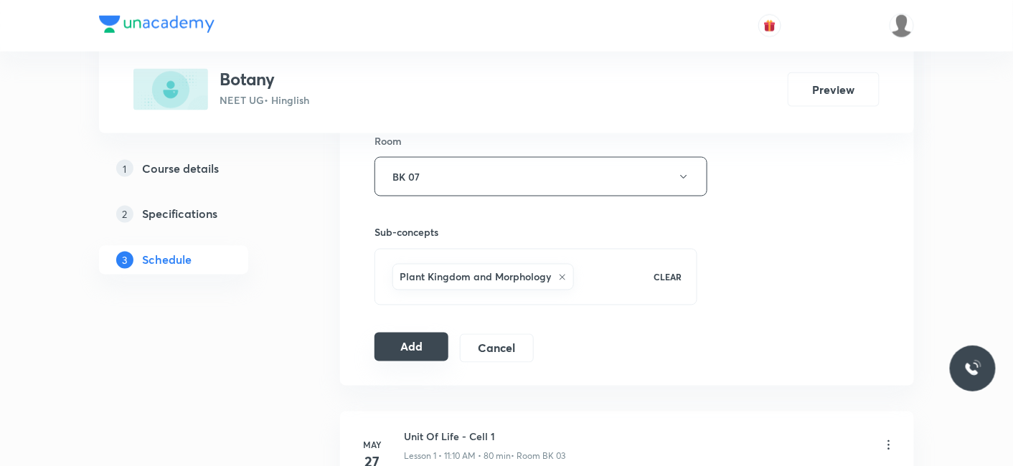
click at [410, 339] on button "Add" at bounding box center [411, 347] width 74 height 29
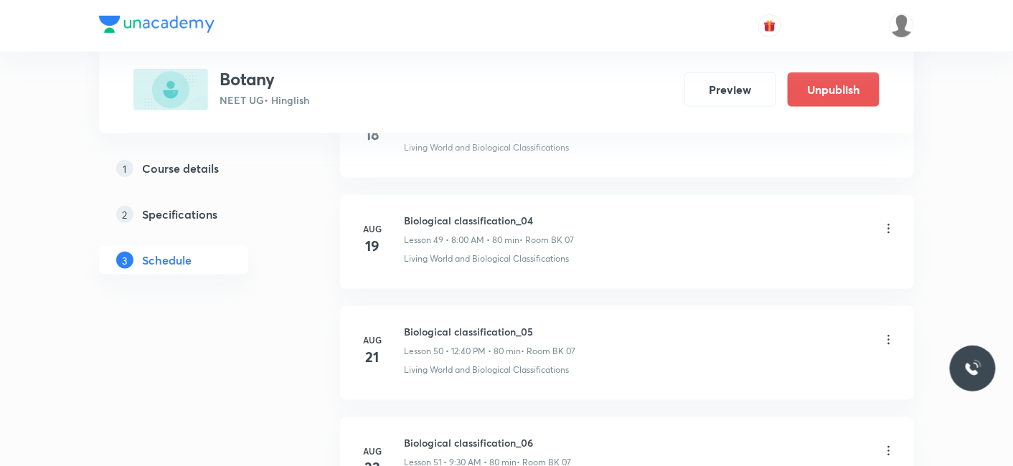
scroll to position [8552, 0]
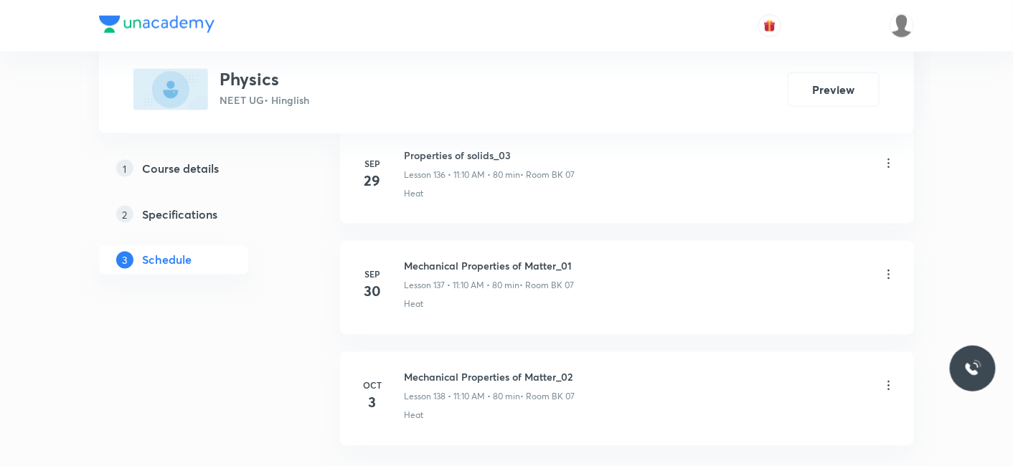
scroll to position [16057, 0]
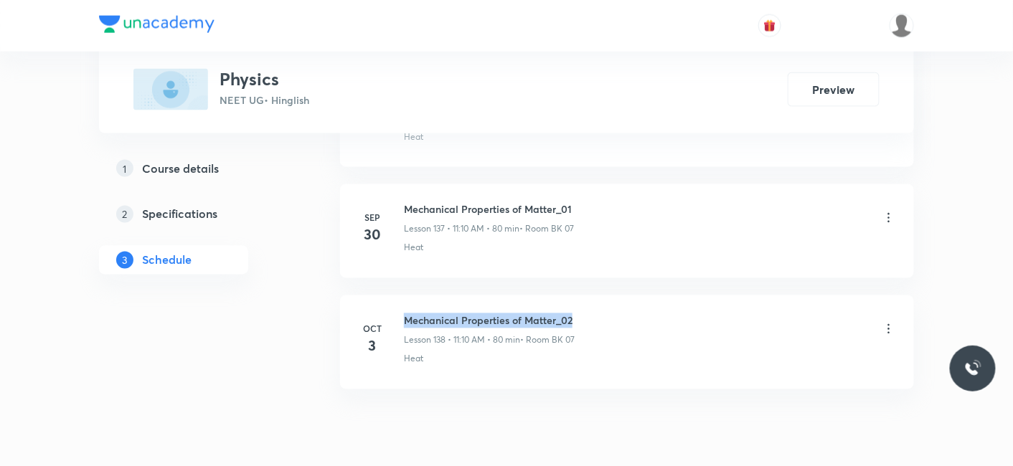
drag, startPoint x: 405, startPoint y: 261, endPoint x: 579, endPoint y: 263, distance: 174.3
click at [579, 313] on div "Mechanical Properties of Matter_02 Lesson 138 • 11:10 AM • 80 min • Room BK 07" at bounding box center [650, 330] width 492 height 34
copy h6 "Mechanical Properties of Matter_02"
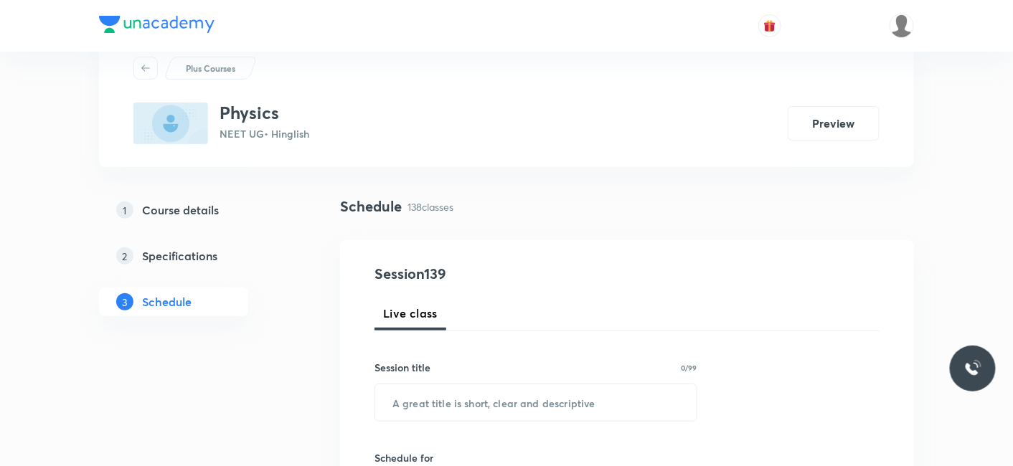
scroll to position [80, 0]
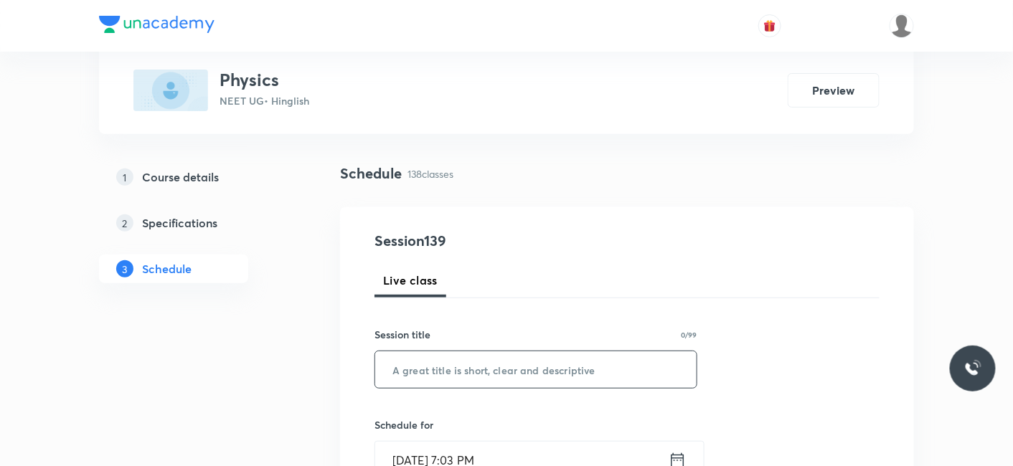
click at [498, 369] on input "text" at bounding box center [535, 369] width 321 height 37
paste input "Mechanical Properties of Matter_02"
type input "Mechanical Properties of Matter_03"
click at [457, 457] on input "Oct 3, 2025, 7:03 PM" at bounding box center [521, 460] width 293 height 37
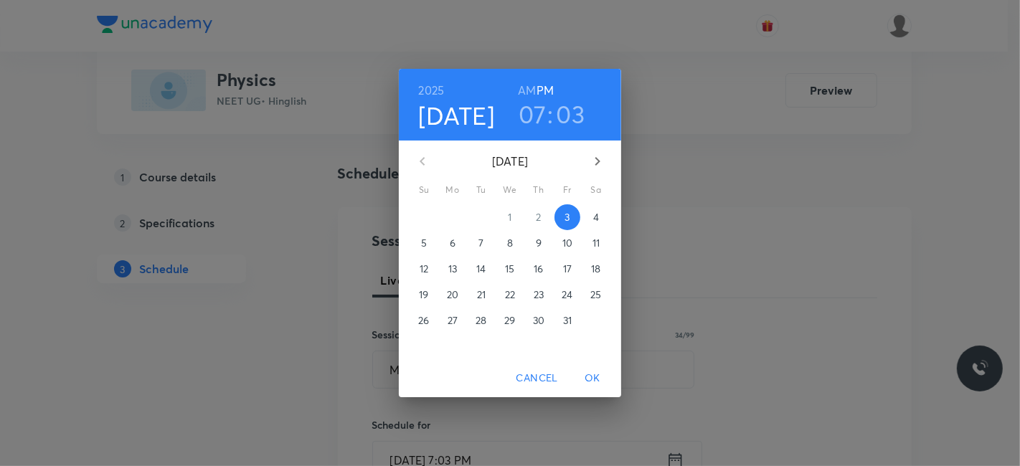
click at [598, 214] on p "4" at bounding box center [596, 217] width 6 height 14
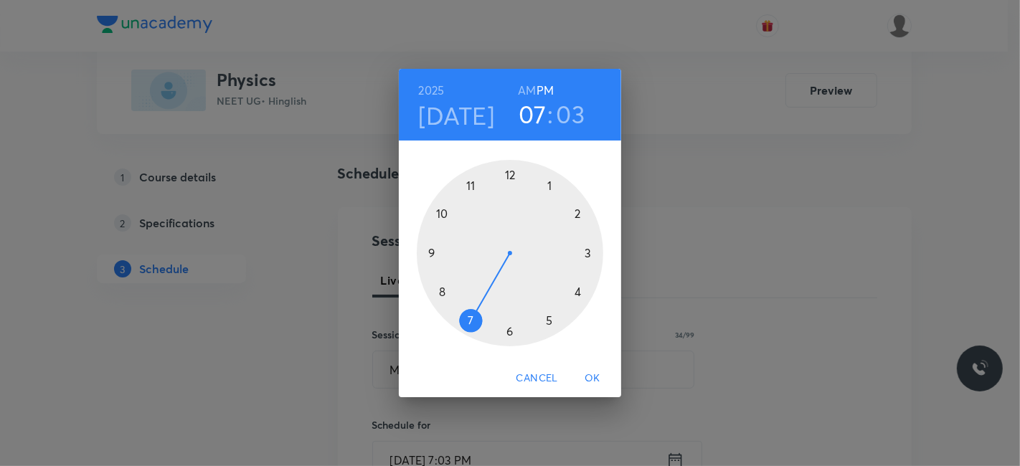
click at [510, 176] on div at bounding box center [510, 253] width 186 height 186
click at [440, 288] on div at bounding box center [510, 253] width 186 height 186
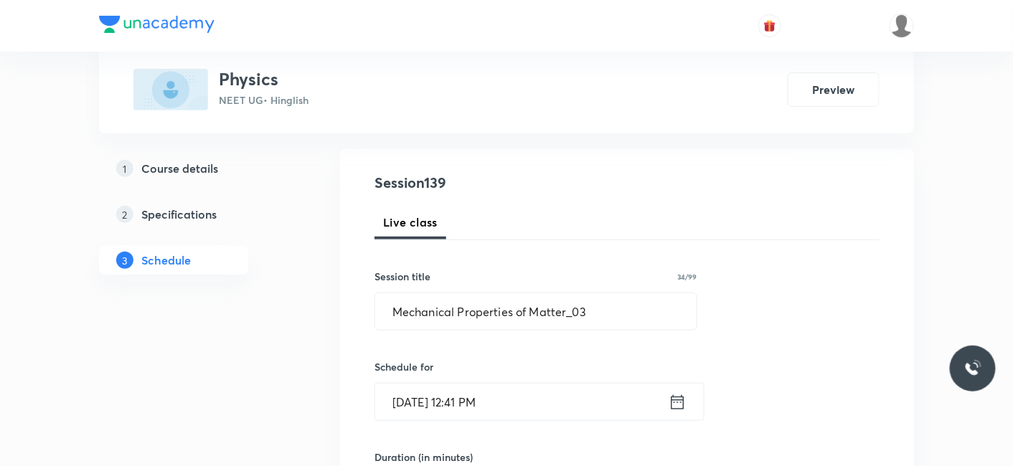
scroll to position [239, 0]
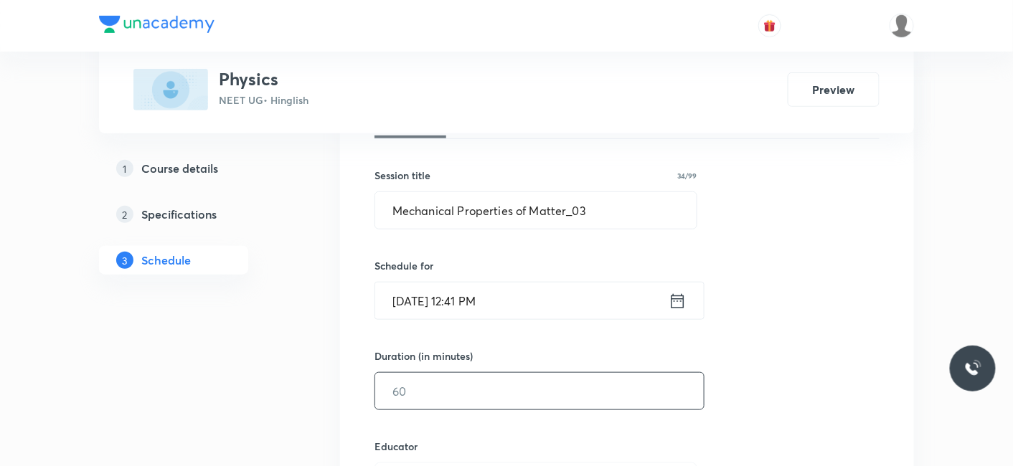
click at [448, 397] on input "text" at bounding box center [539, 391] width 328 height 37
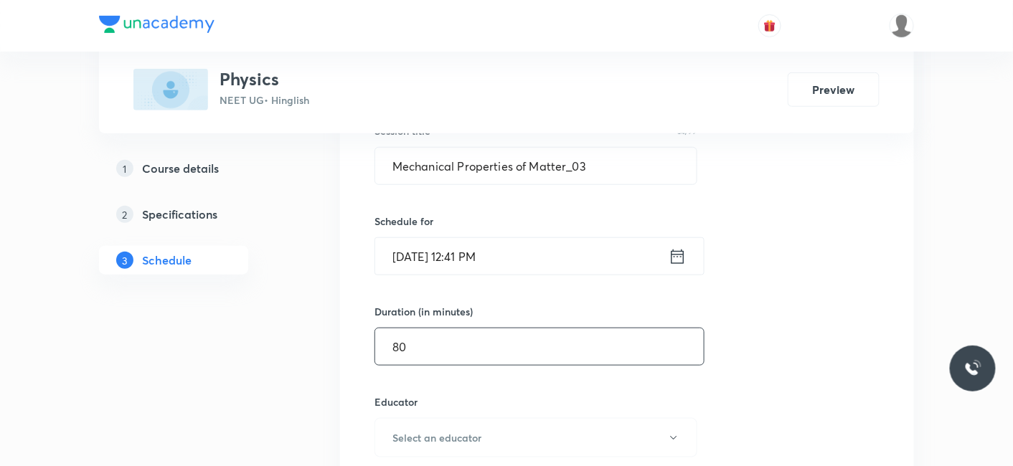
scroll to position [318, 0]
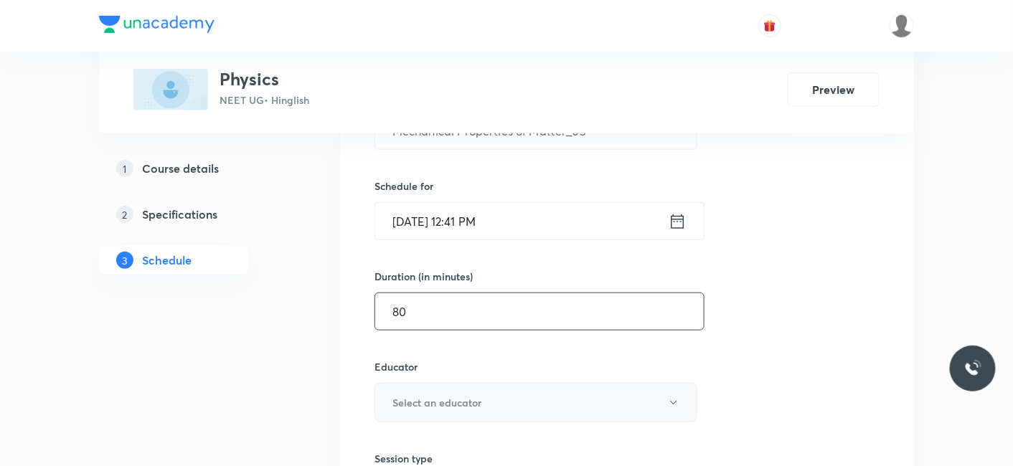
type input "80"
click at [437, 399] on h6 "Select an educator" at bounding box center [436, 402] width 89 height 15
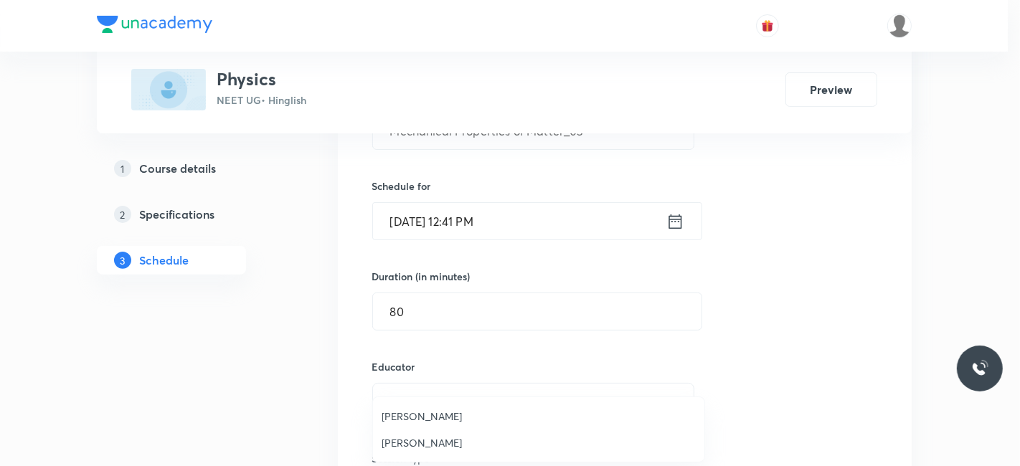
click at [430, 434] on li "Siddharth Jindal" at bounding box center [538, 443] width 331 height 27
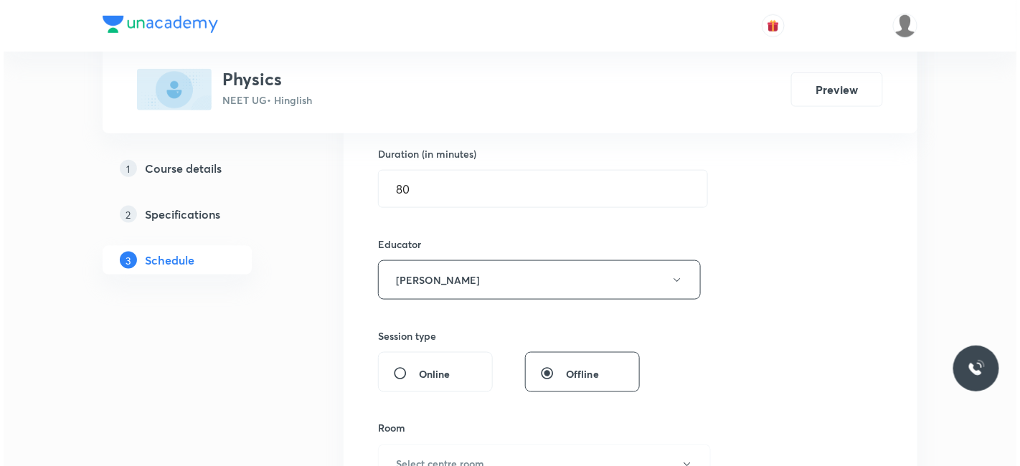
scroll to position [478, 0]
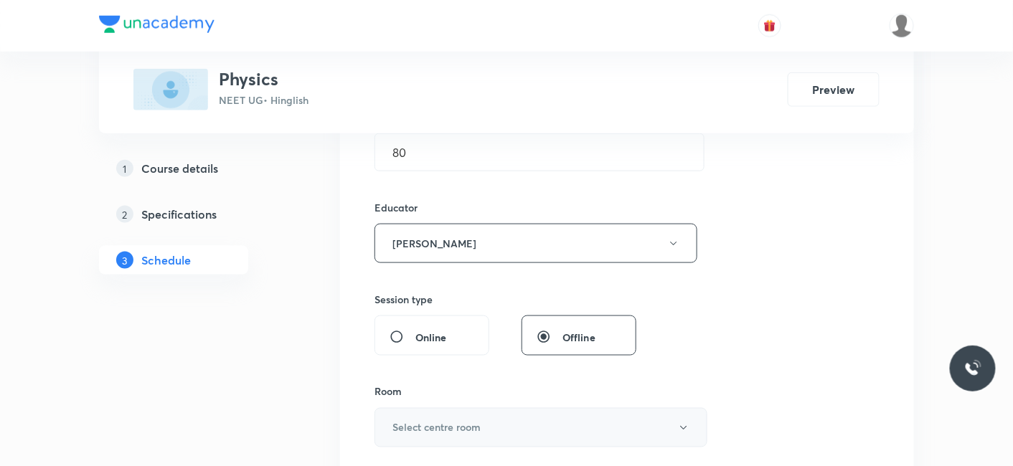
click at [428, 425] on h6 "Select centre room" at bounding box center [436, 427] width 88 height 15
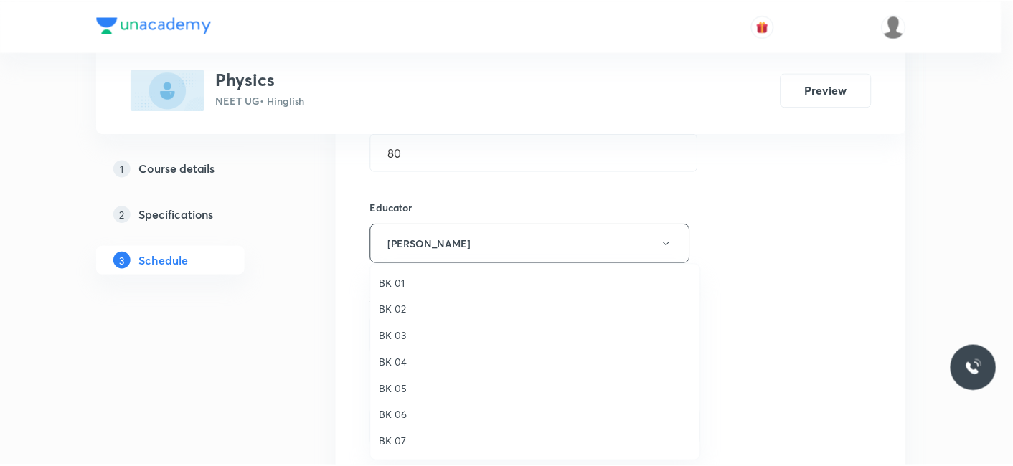
scroll to position [27, 0]
click at [390, 415] on span "BK 07" at bounding box center [539, 416] width 314 height 15
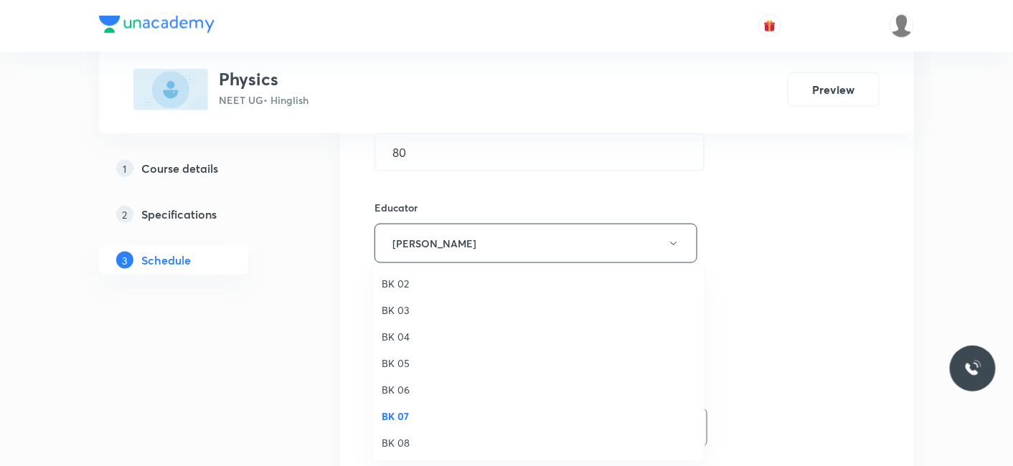
click at [207, 391] on div "BK 01 BK 02 BK 03 BK 04 BK 05 BK 06 BK 07 BK 08" at bounding box center [506, 233] width 1013 height 466
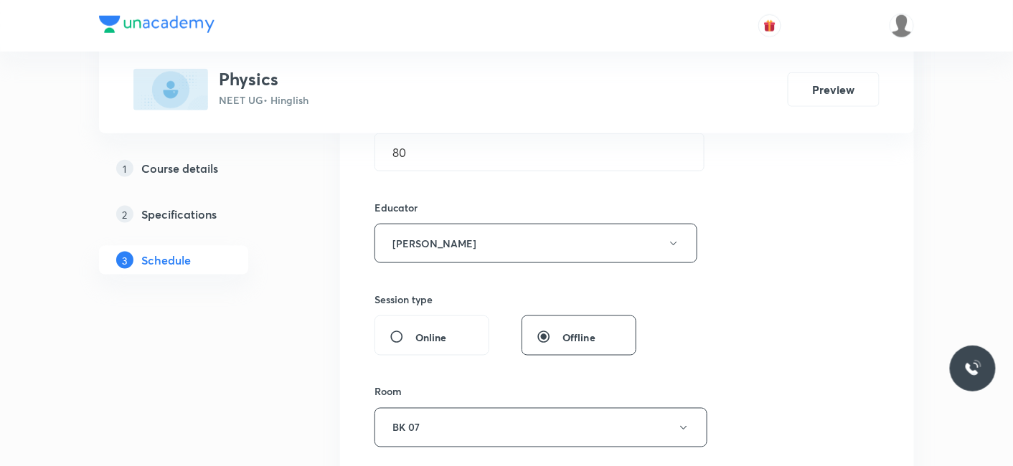
scroll to position [557, 0]
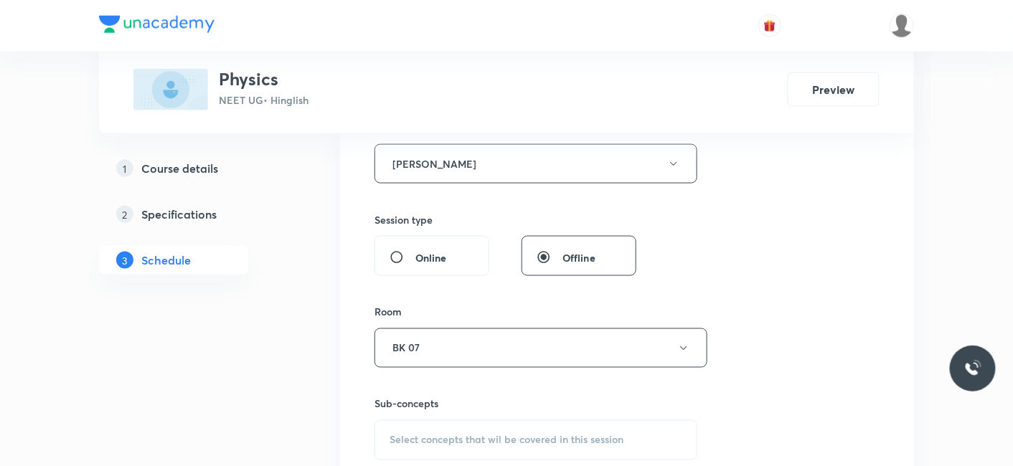
click at [440, 425] on div "Select concepts that wil be covered in this session" at bounding box center [535, 440] width 323 height 40
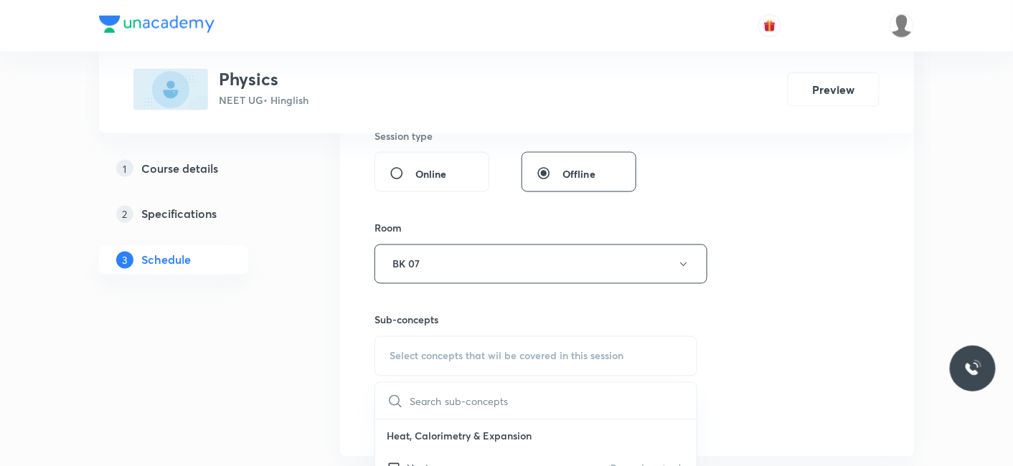
scroll to position [665, 0]
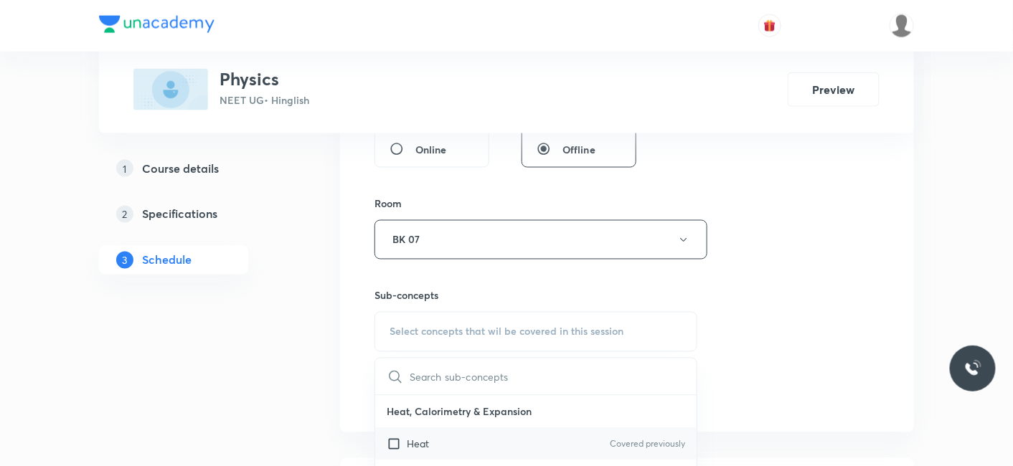
click at [412, 448] on p "Heat" at bounding box center [418, 444] width 22 height 15
checkbox input "true"
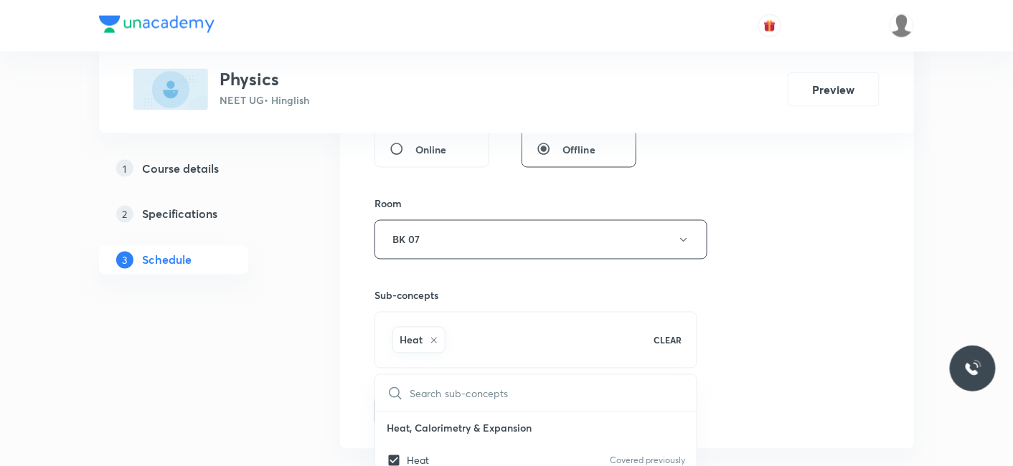
drag, startPoint x: 266, startPoint y: 384, endPoint x: 387, endPoint y: 384, distance: 121.2
click at [408, 404] on button "Add" at bounding box center [411, 410] width 74 height 29
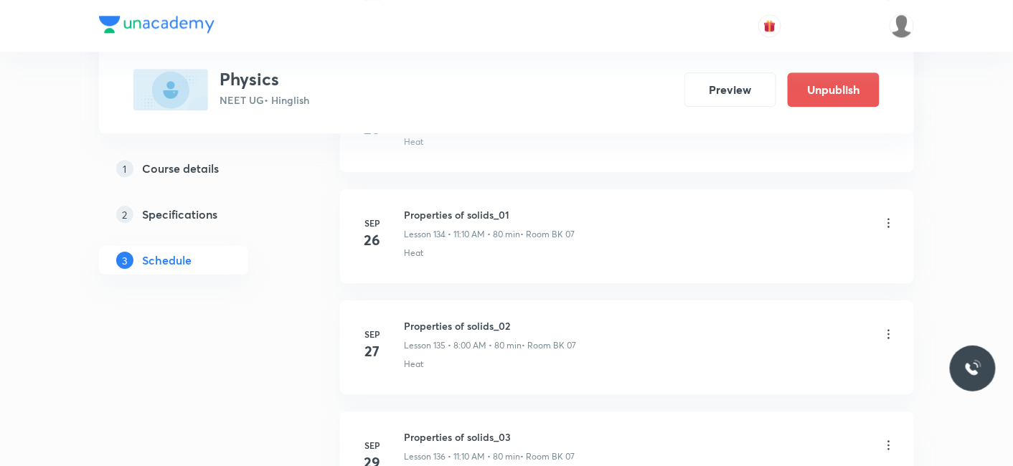
scroll to position [15419, 0]
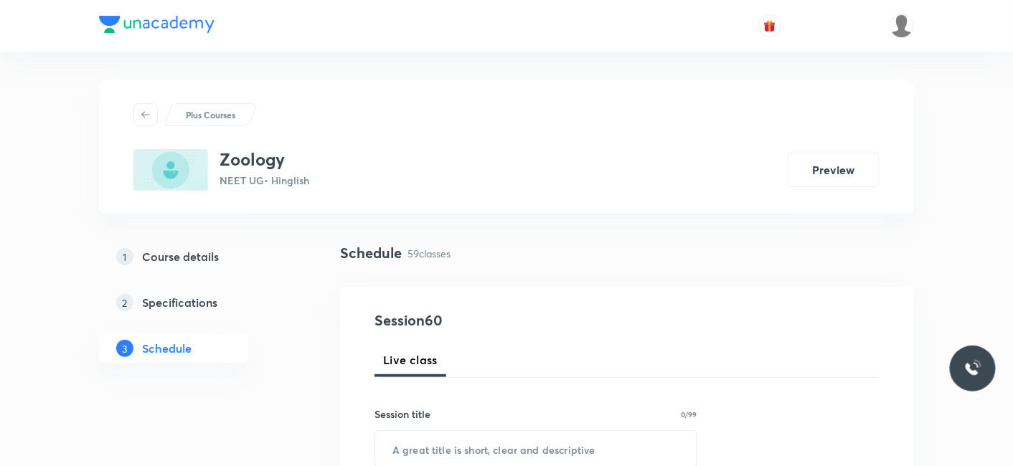
scroll to position [7216, 0]
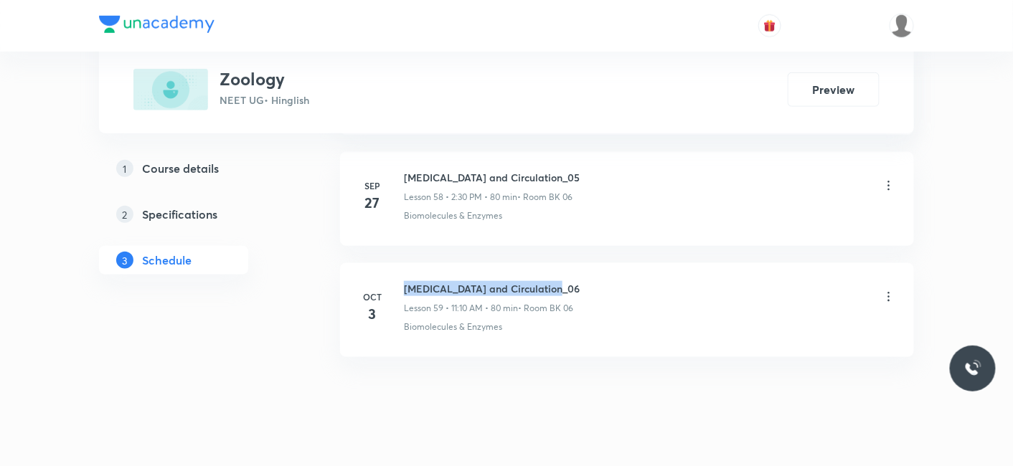
drag, startPoint x: 407, startPoint y: 265, endPoint x: 567, endPoint y: 264, distance: 160.6
click at [567, 281] on h6 "[MEDICAL_DATA] and Circulation_06" at bounding box center [492, 288] width 176 height 15
copy h6 "[MEDICAL_DATA] and Circulation_06"
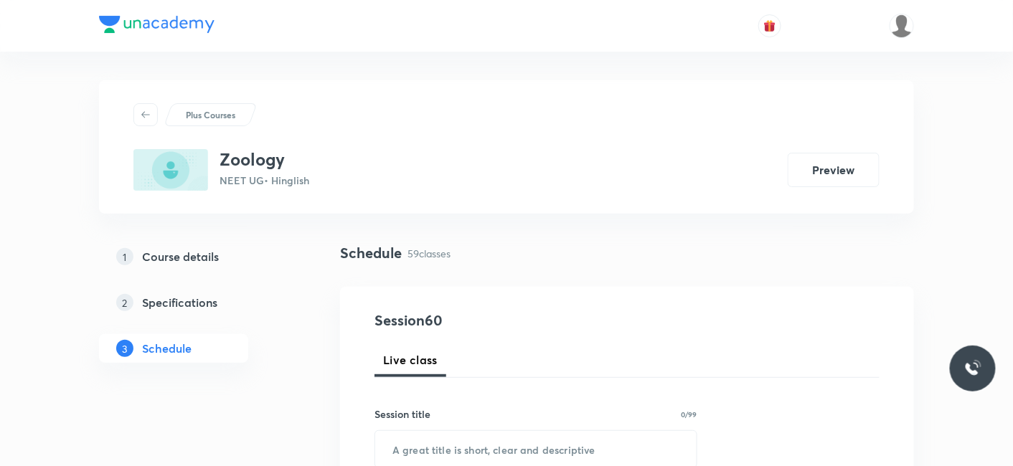
scroll to position [80, 0]
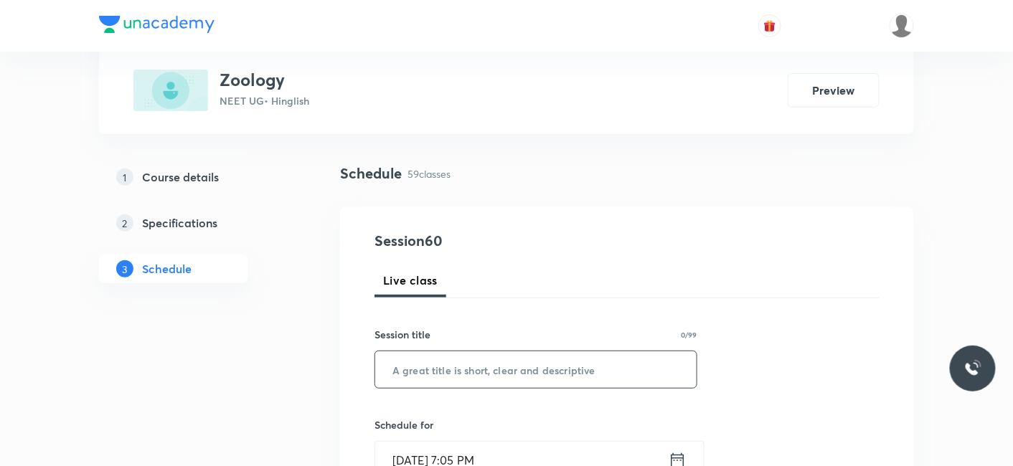
click at [475, 371] on input "text" at bounding box center [535, 369] width 321 height 37
paste input "[MEDICAL_DATA] and Circulation_06"
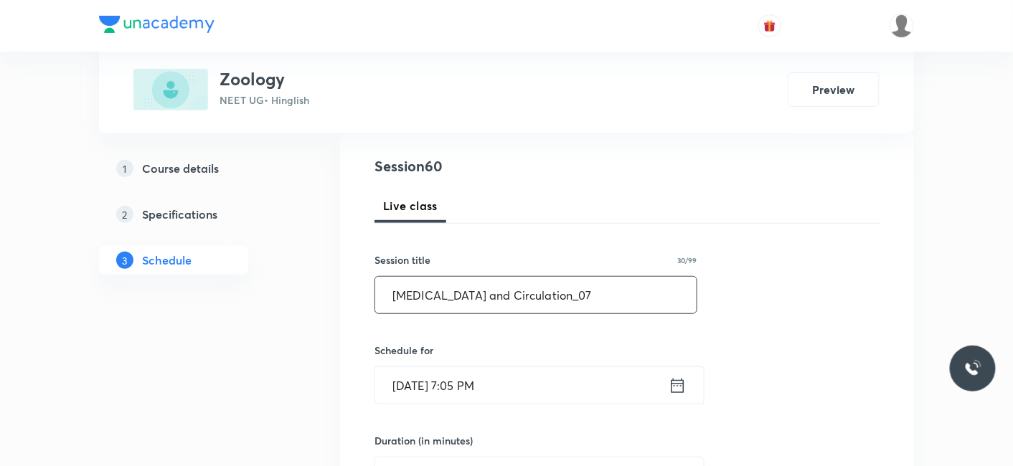
scroll to position [239, 0]
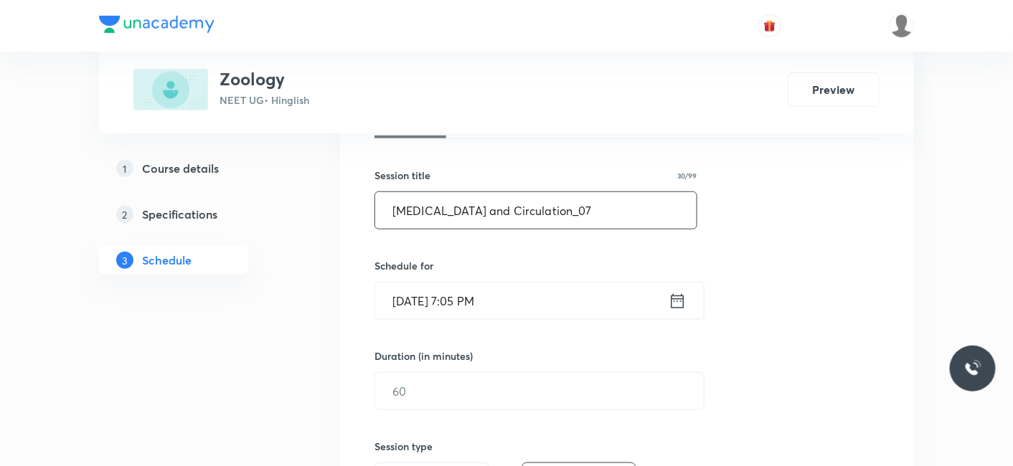
type input "[MEDICAL_DATA] and Circulation_07"
click at [445, 302] on input "[DATE] 7:05 PM" at bounding box center [521, 301] width 293 height 37
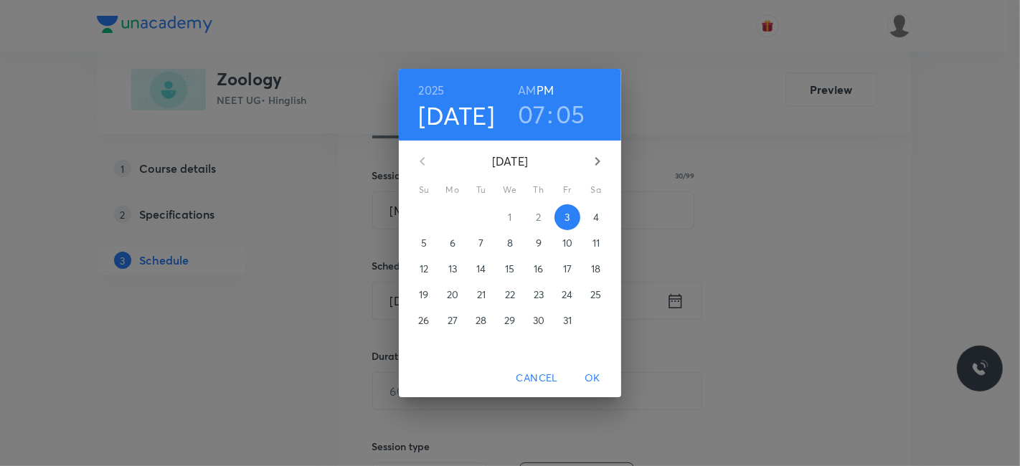
click at [596, 219] on p "4" at bounding box center [596, 217] width 6 height 14
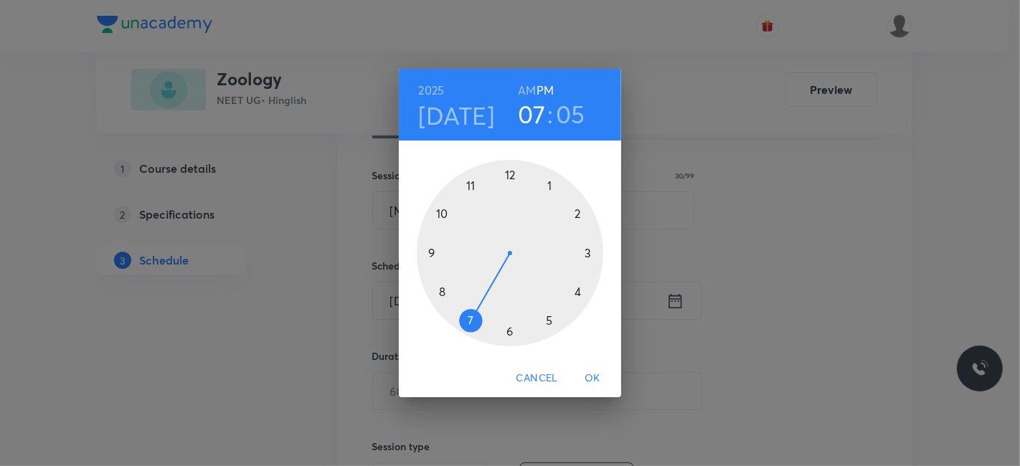
click at [530, 91] on h6 "AM" at bounding box center [527, 90] width 18 height 20
click at [430, 252] on div at bounding box center [510, 253] width 186 height 186
click at [511, 331] on div at bounding box center [510, 253] width 186 height 186
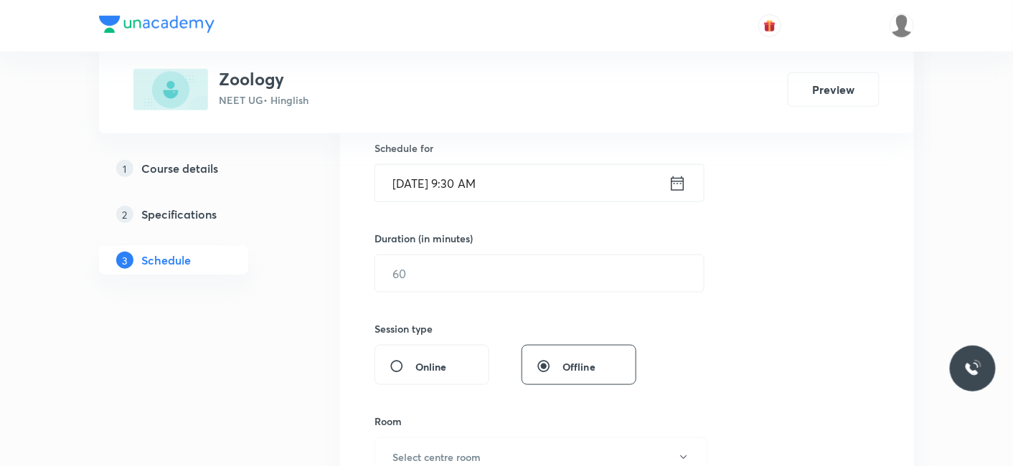
scroll to position [398, 0]
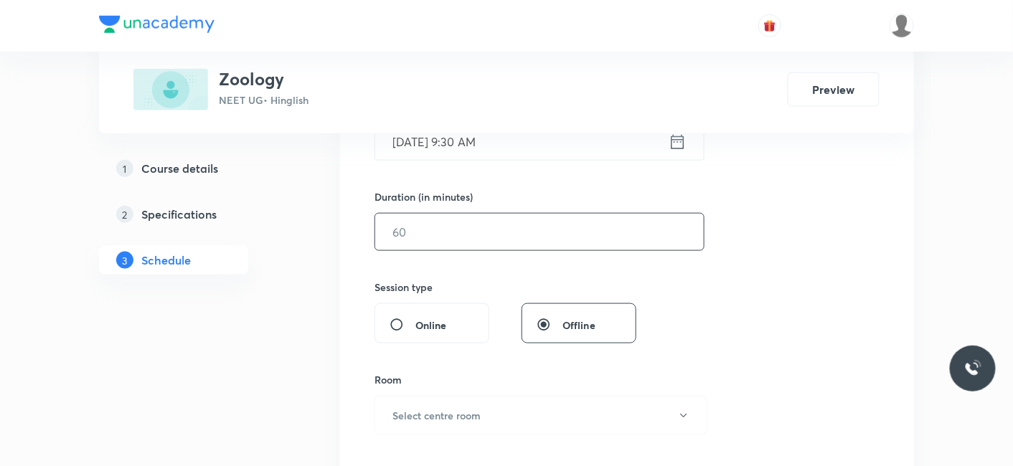
click at [460, 240] on input "text" at bounding box center [539, 232] width 328 height 37
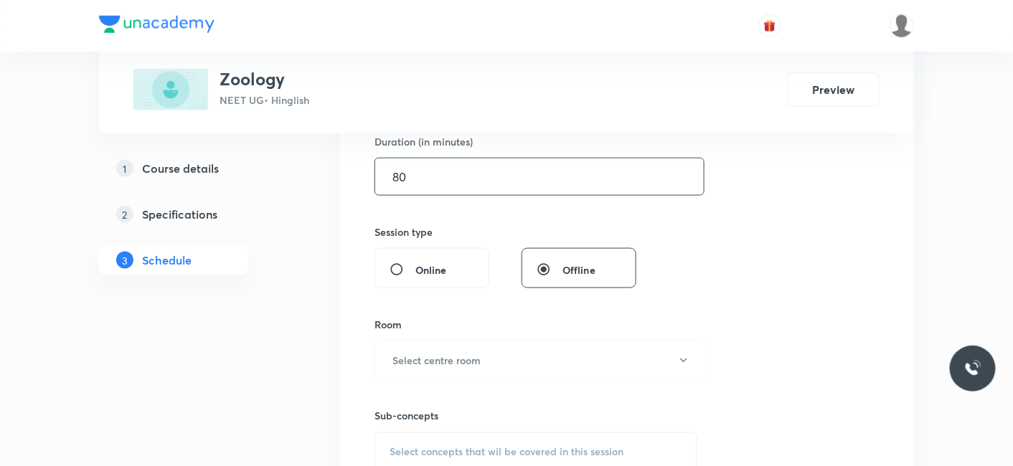
scroll to position [478, 0]
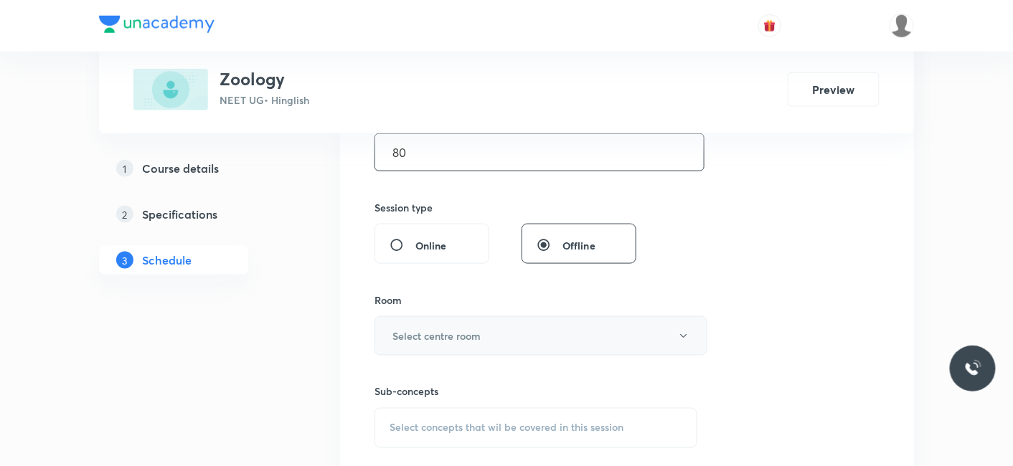
type input "80"
click at [436, 331] on h6 "Select centre room" at bounding box center [436, 335] width 88 height 15
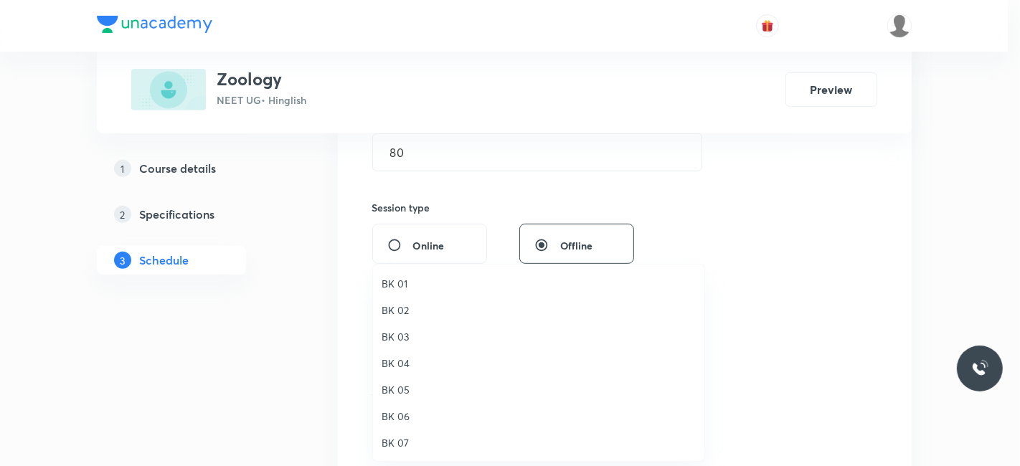
click at [399, 309] on span "BK 02" at bounding box center [539, 310] width 314 height 15
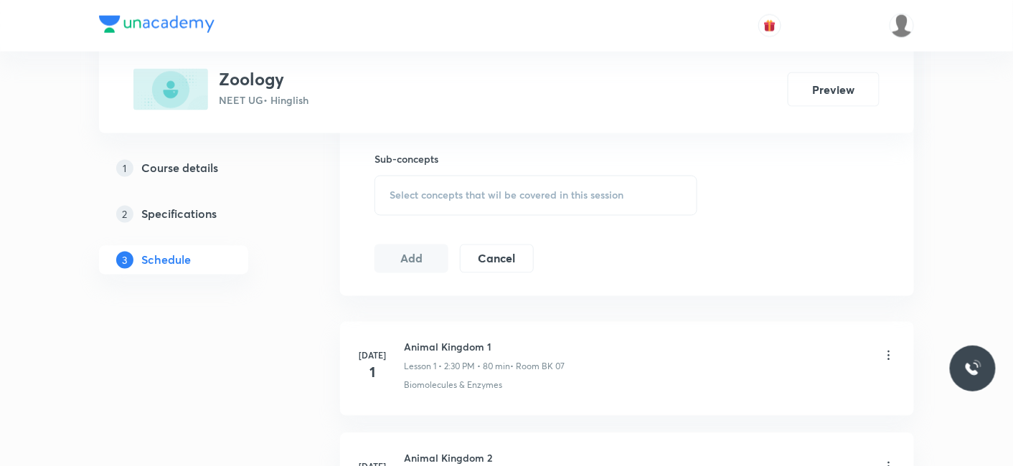
scroll to position [717, 0]
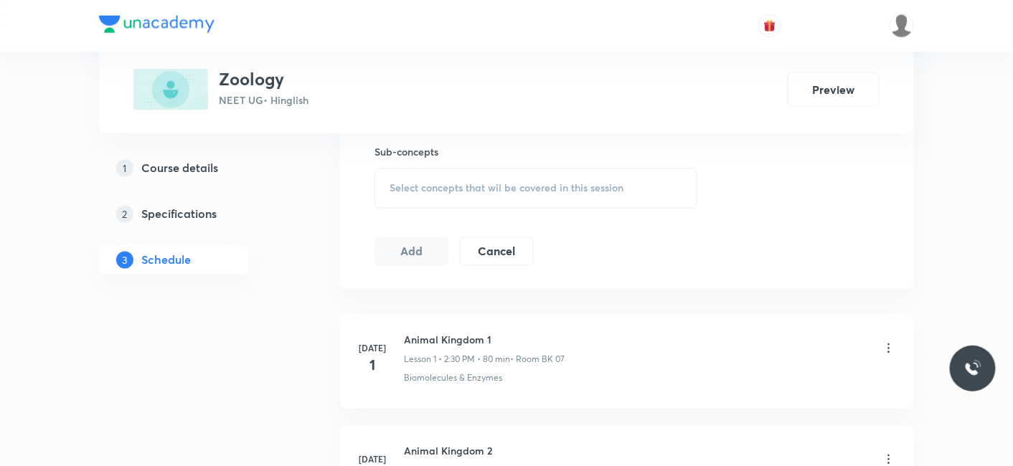
click at [455, 185] on span "Select concepts that wil be covered in this session" at bounding box center [506, 188] width 234 height 11
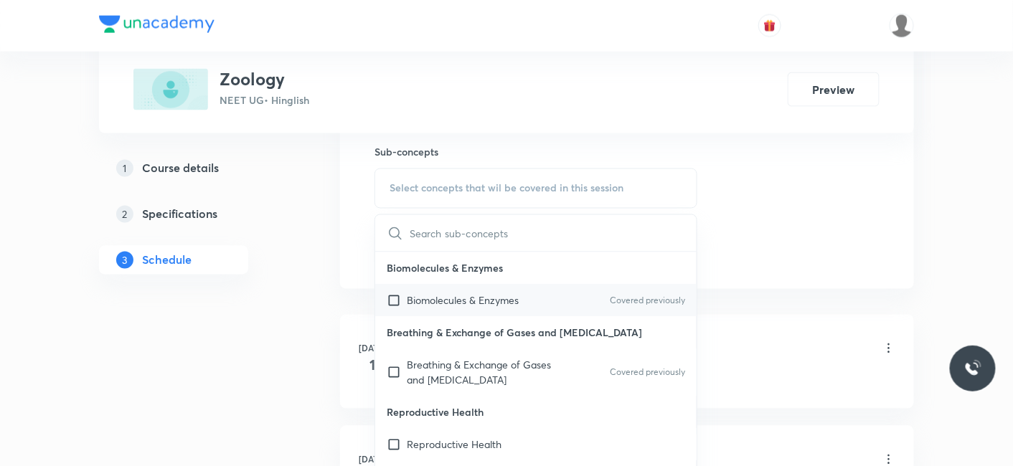
click at [453, 297] on p "Biomolecules & Enzymes" at bounding box center [463, 300] width 112 height 15
checkbox input "true"
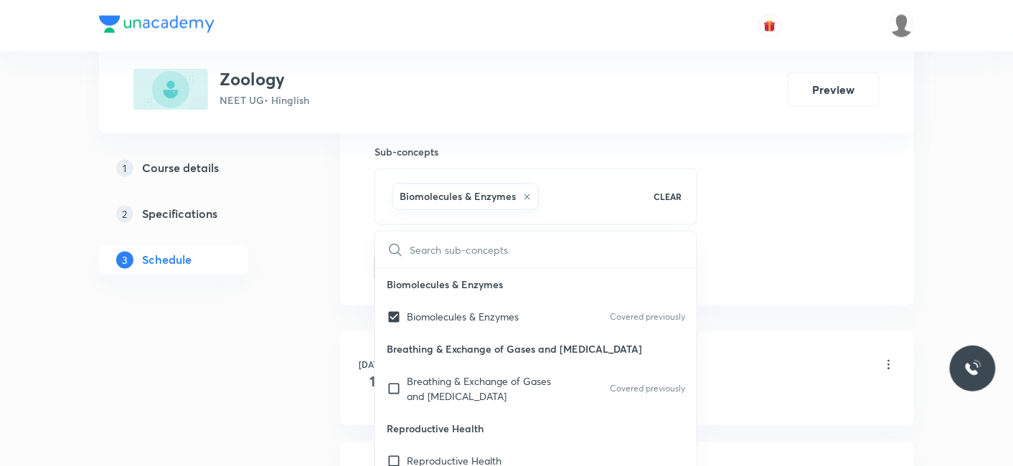
drag, startPoint x: 256, startPoint y: 295, endPoint x: 374, endPoint y: 295, distance: 118.3
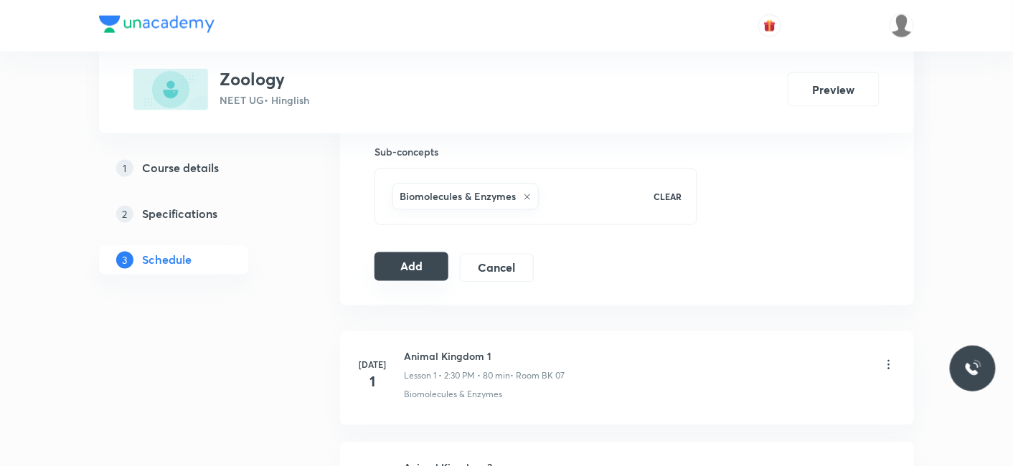
click at [430, 264] on button "Add" at bounding box center [411, 266] width 74 height 29
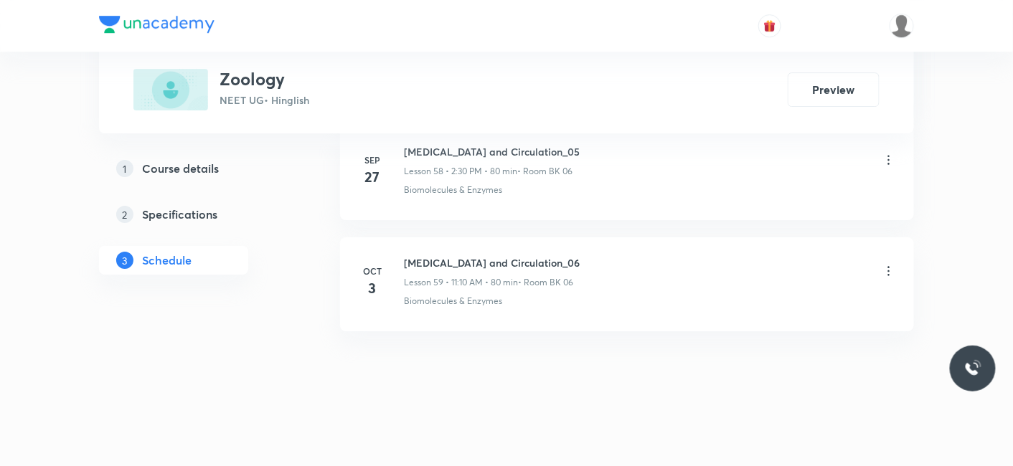
scroll to position [6558, 0]
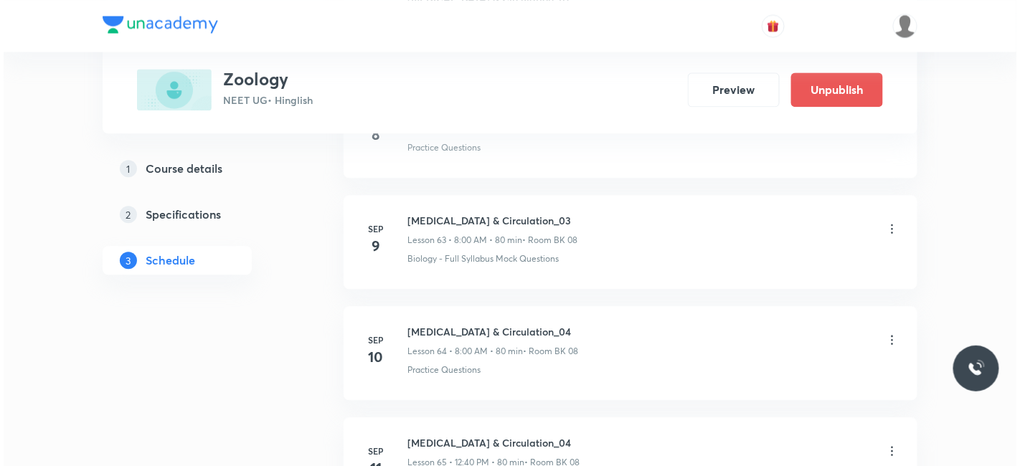
scroll to position [9300, 0]
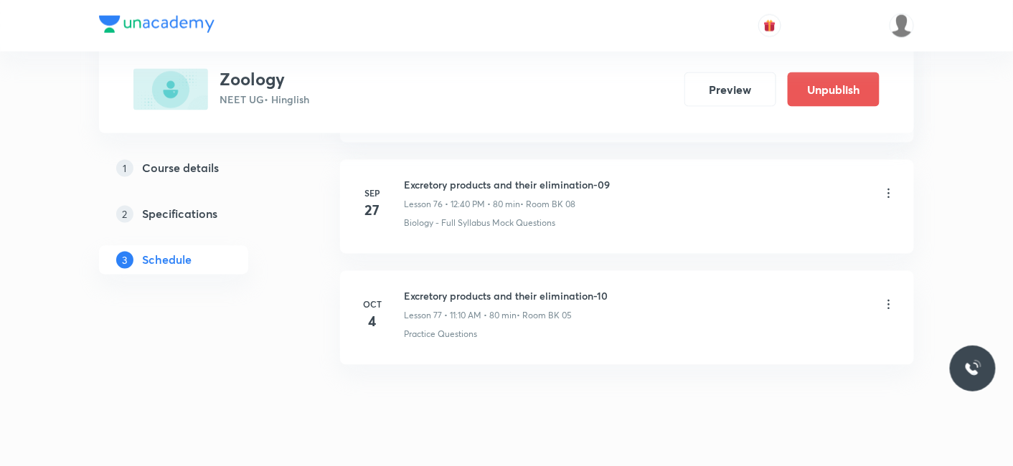
click at [889, 298] on icon at bounding box center [888, 305] width 14 height 14
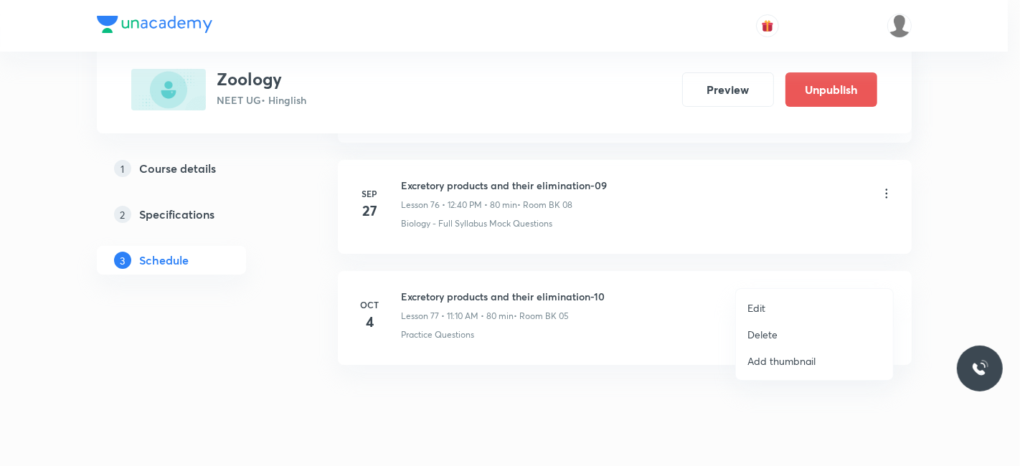
click at [758, 308] on p "Edit" at bounding box center [756, 307] width 18 height 15
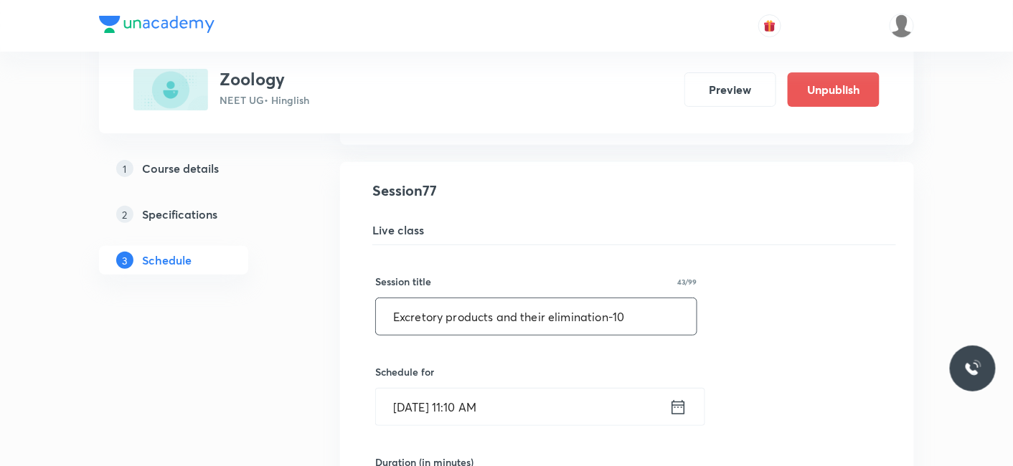
scroll to position [8555, 0]
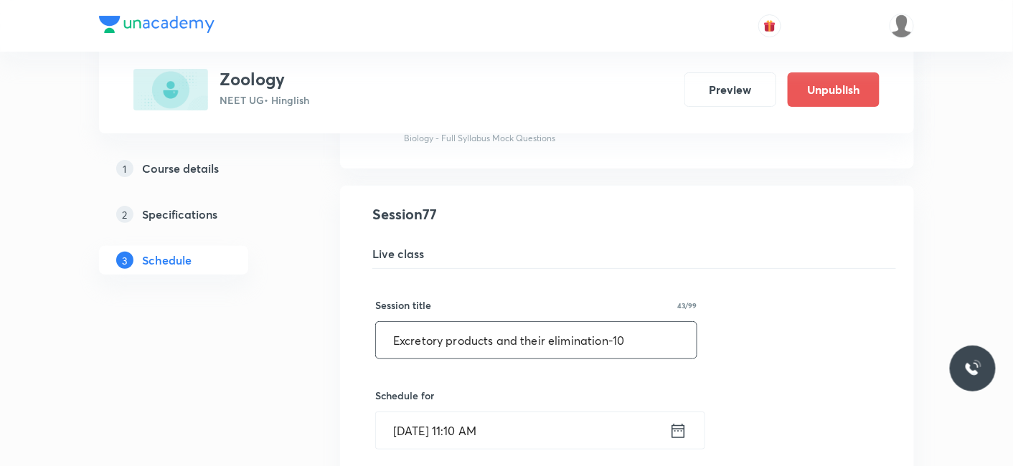
drag, startPoint x: 635, startPoint y: 304, endPoint x: 106, endPoint y: 309, distance: 528.5
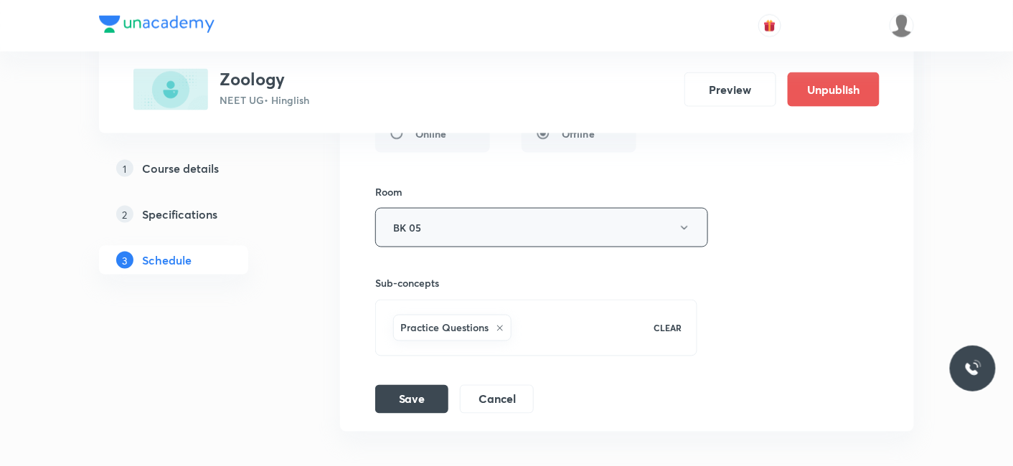
scroll to position [9192, 0]
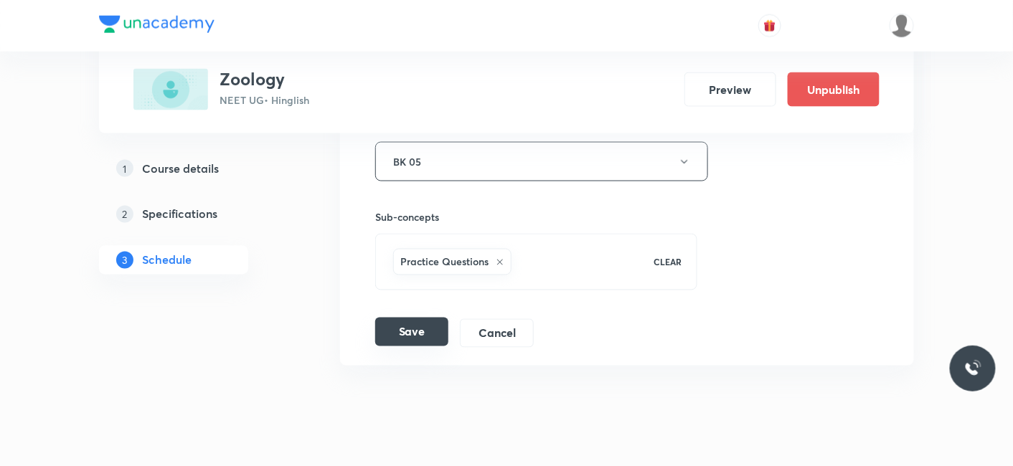
type input "Locomotion & Movement_01"
click at [416, 318] on button "Save" at bounding box center [411, 332] width 73 height 29
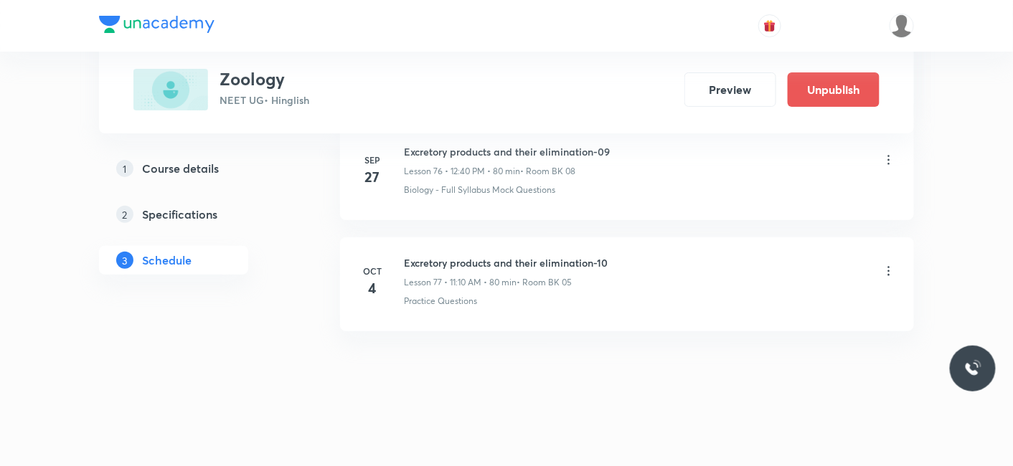
scroll to position [8552, 0]
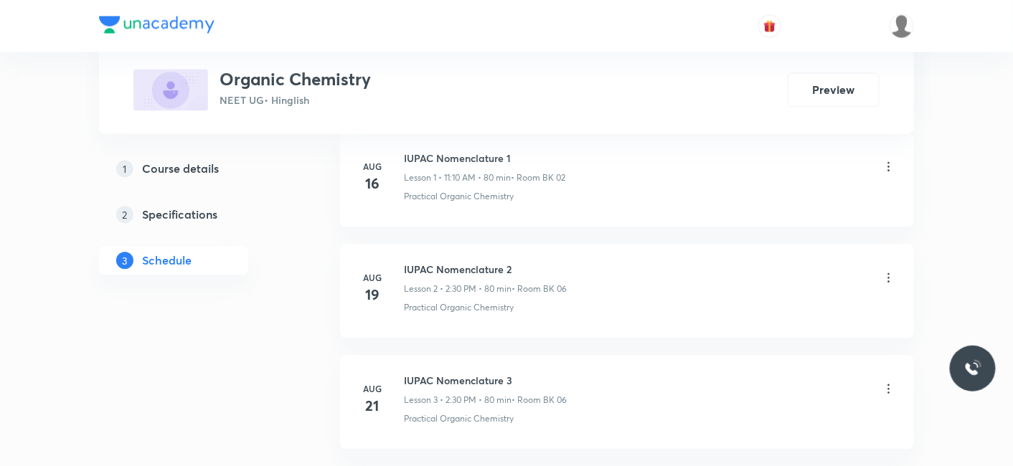
scroll to position [2785, 0]
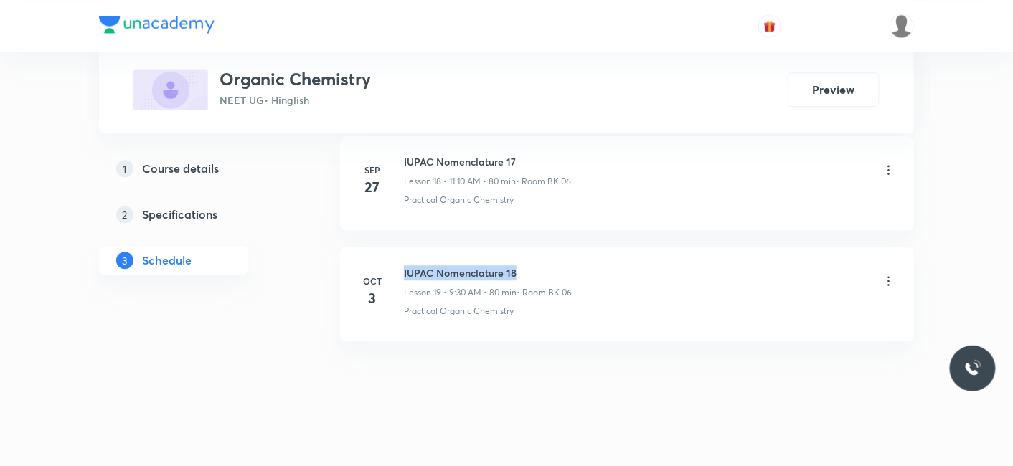
drag, startPoint x: 402, startPoint y: 262, endPoint x: 517, endPoint y: 260, distance: 114.8
click at [517, 265] on div "[DATE] IUPAC Nomenclature 18 Lesson 19 • 9:30 AM • 80 min • Room BK 06 Practica…" at bounding box center [627, 291] width 538 height 52
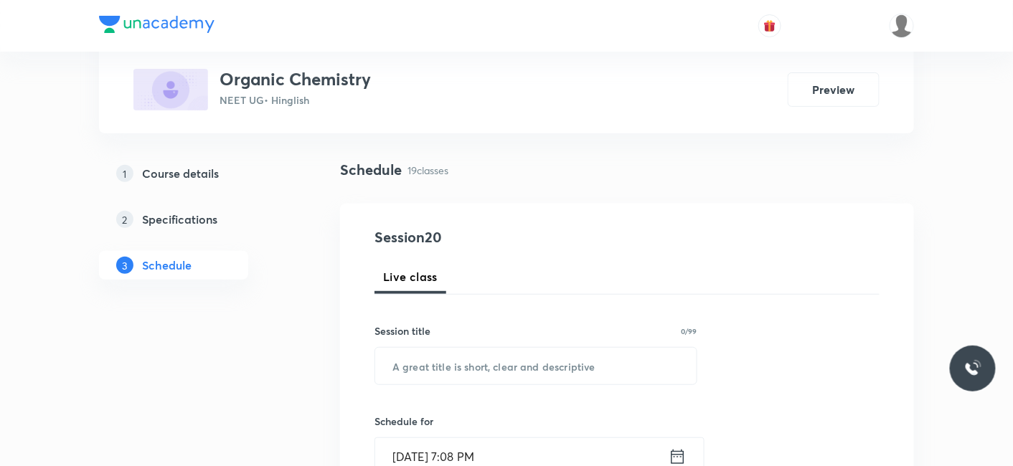
scroll to position [159, 0]
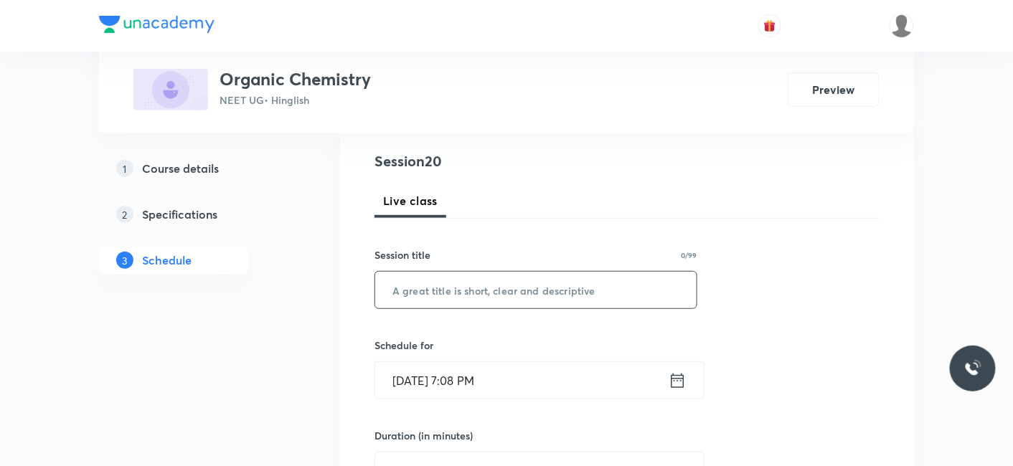
click at [522, 300] on input "text" at bounding box center [535, 290] width 321 height 37
type input "Isomerism_02"
click at [430, 379] on input "[DATE] 7:08 PM" at bounding box center [521, 380] width 293 height 37
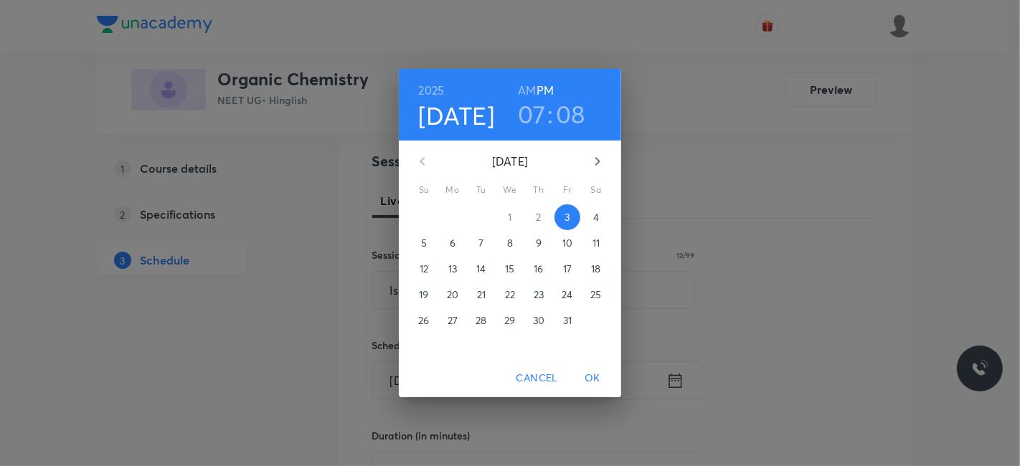
click at [596, 220] on p "4" at bounding box center [596, 217] width 6 height 14
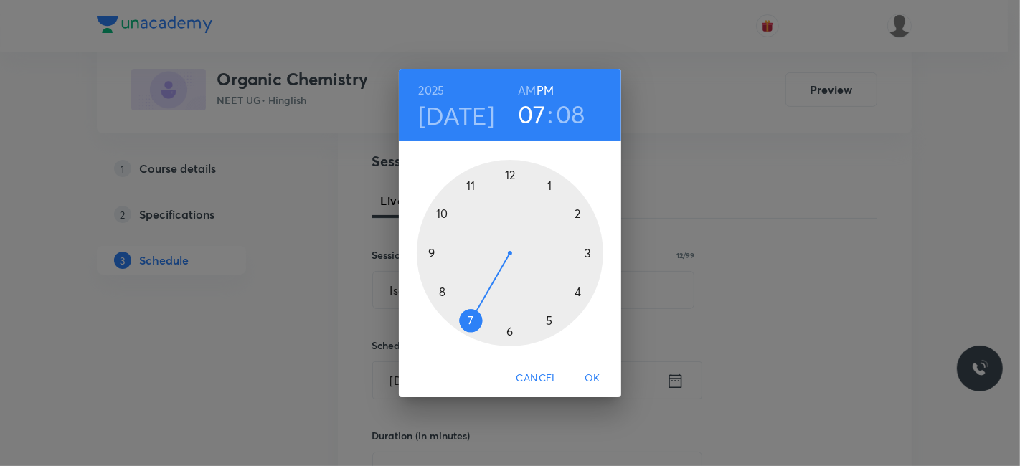
click at [526, 90] on h6 "AM" at bounding box center [527, 90] width 18 height 20
click at [473, 185] on div at bounding box center [510, 253] width 186 height 186
click at [577, 214] on div at bounding box center [510, 253] width 186 height 186
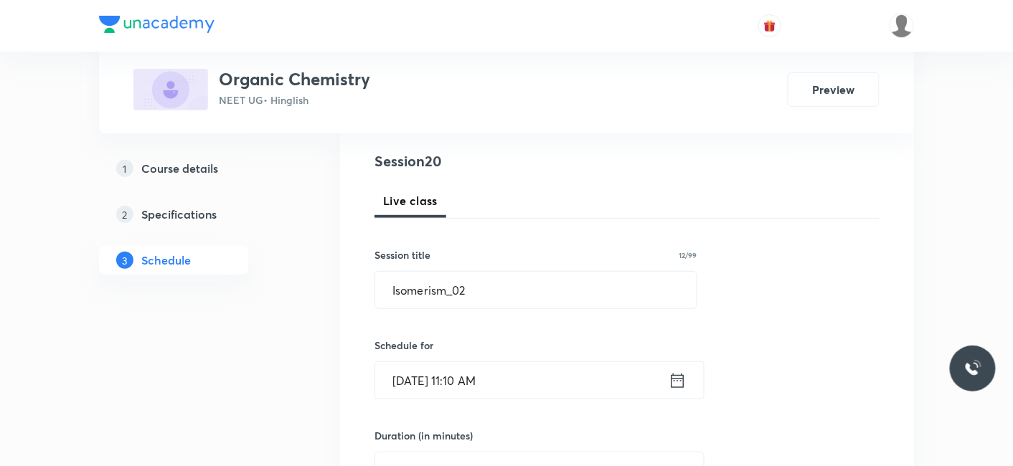
scroll to position [239, 0]
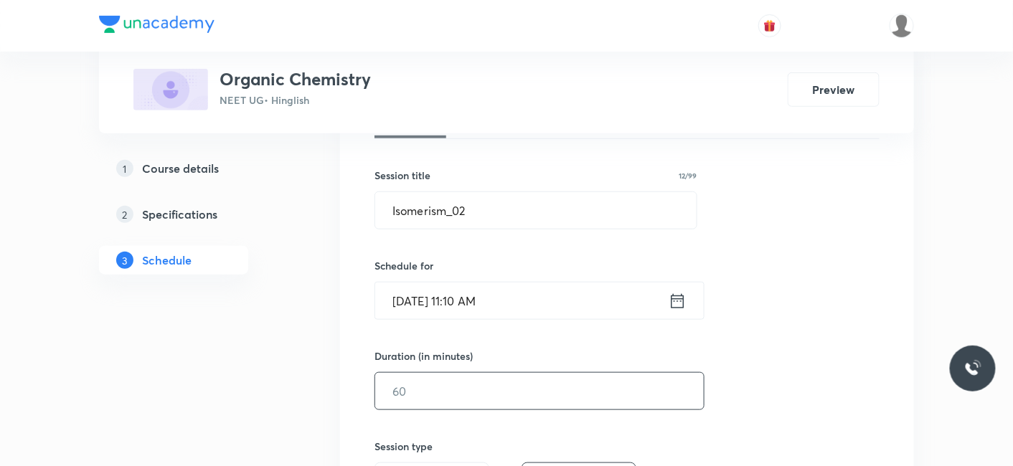
click at [428, 402] on input "text" at bounding box center [539, 391] width 328 height 37
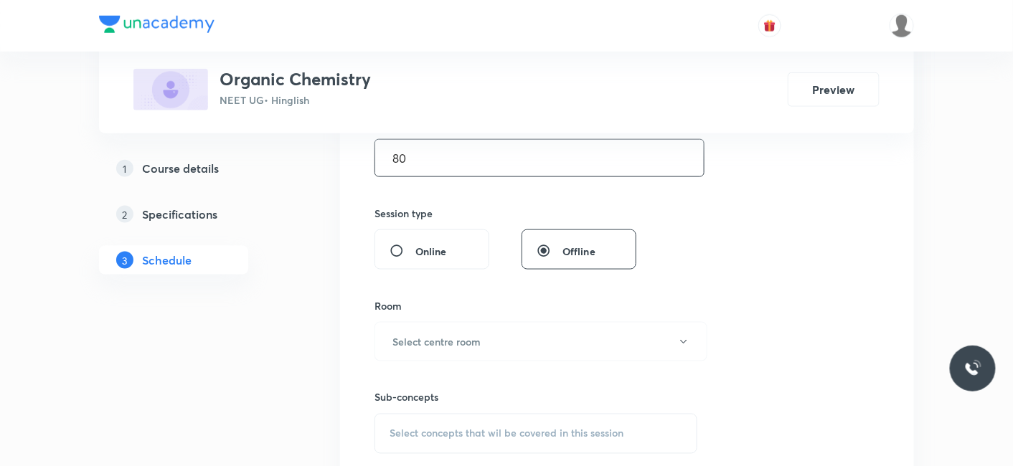
scroll to position [478, 0]
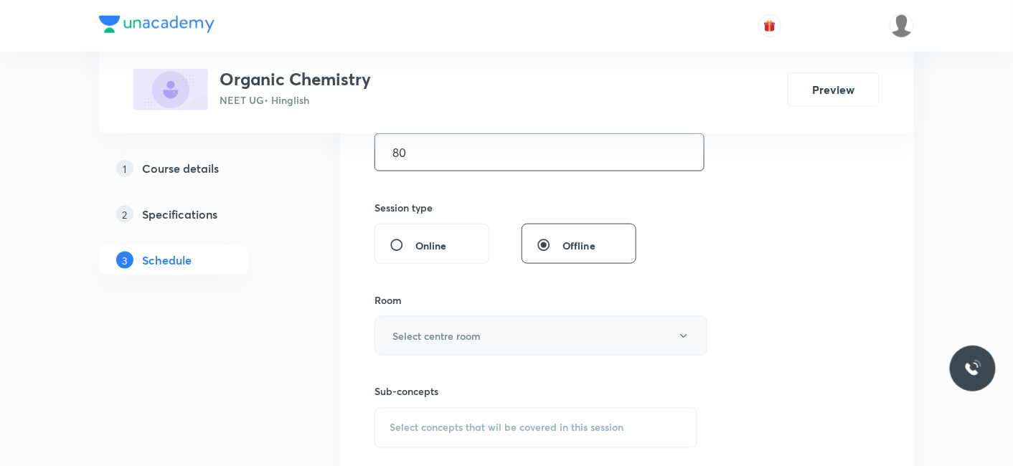
type input "80"
click at [445, 333] on h6 "Select centre room" at bounding box center [436, 335] width 88 height 15
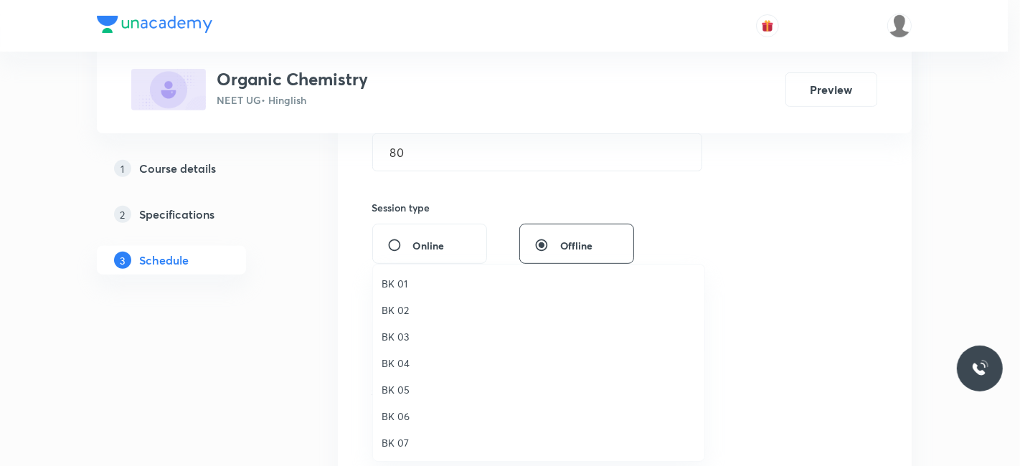
drag, startPoint x: 407, startPoint y: 313, endPoint x: 434, endPoint y: 331, distance: 31.6
click at [407, 312] on span "BK 02" at bounding box center [539, 310] width 314 height 15
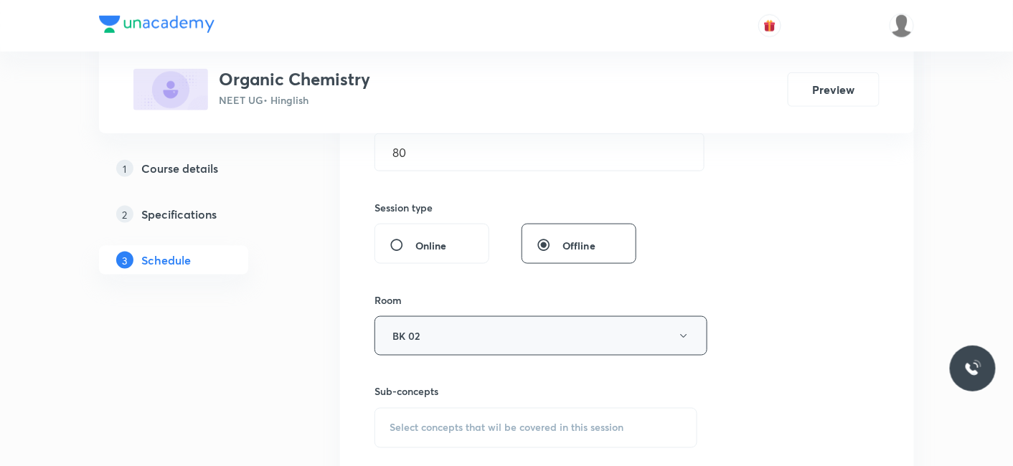
scroll to position [637, 0]
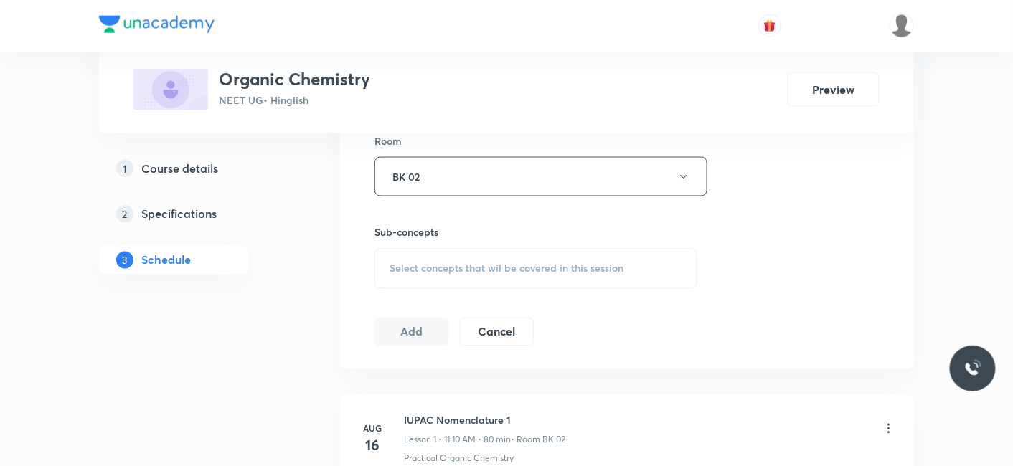
click at [440, 271] on span "Select concepts that wil be covered in this session" at bounding box center [506, 268] width 234 height 11
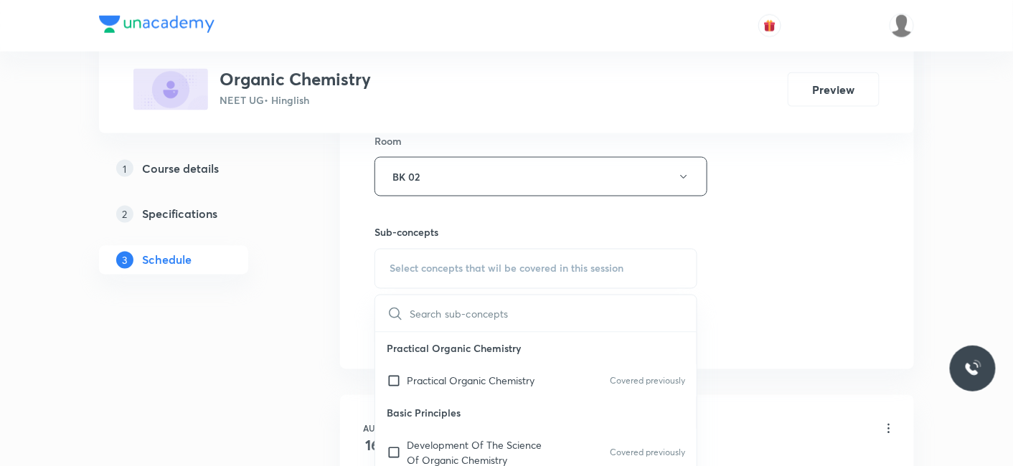
drag, startPoint x: 438, startPoint y: 377, endPoint x: 297, endPoint y: 357, distance: 142.7
click at [438, 374] on p "Practical Organic Chemistry" at bounding box center [471, 381] width 128 height 15
checkbox input "true"
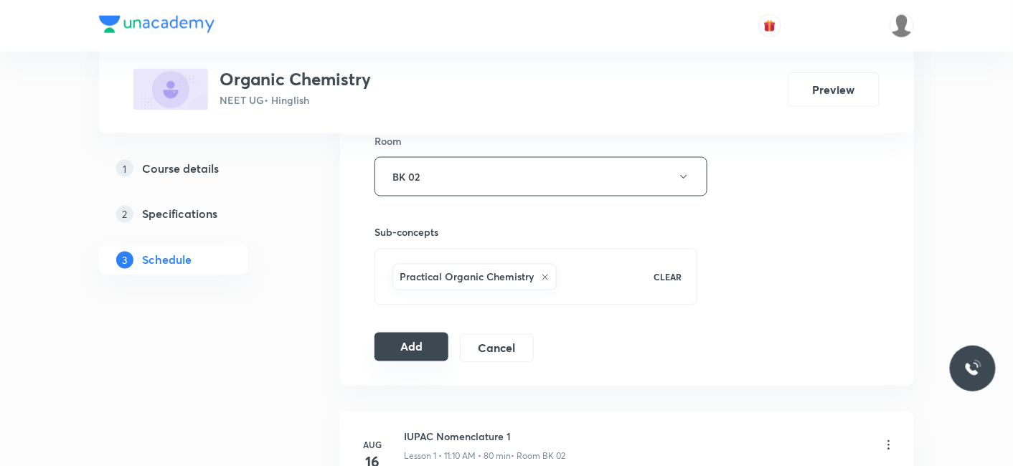
click at [404, 345] on button "Add" at bounding box center [411, 347] width 74 height 29
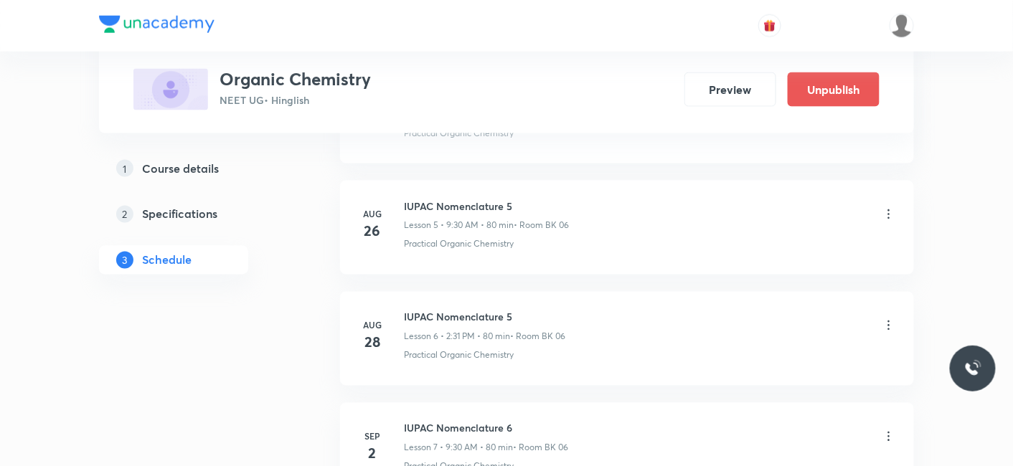
scroll to position [2239, 0]
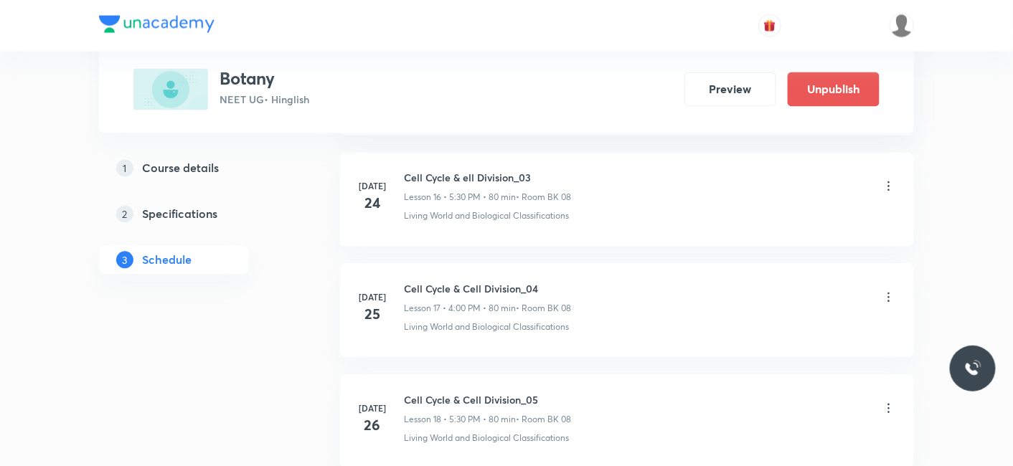
scroll to position [7548, 0]
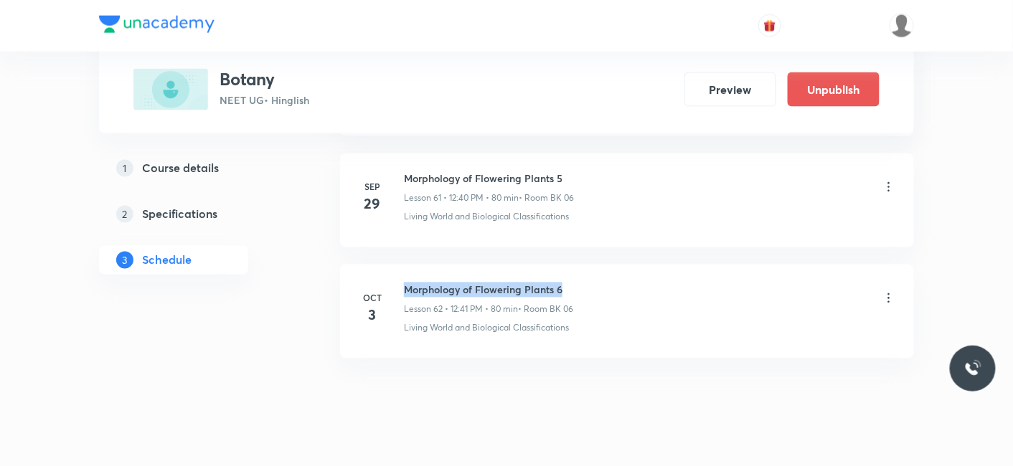
drag, startPoint x: 405, startPoint y: 263, endPoint x: 568, endPoint y: 268, distance: 162.9
click at [568, 283] on h6 "Morphology of Flowering Plants 6" at bounding box center [488, 290] width 169 height 15
copy h6 "Morphology of Flowering Plants 6"
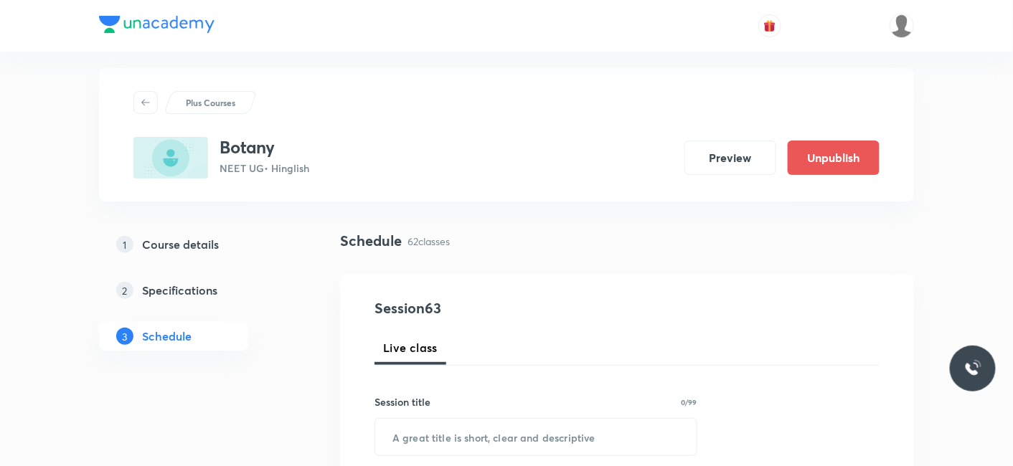
scroll to position [80, 0]
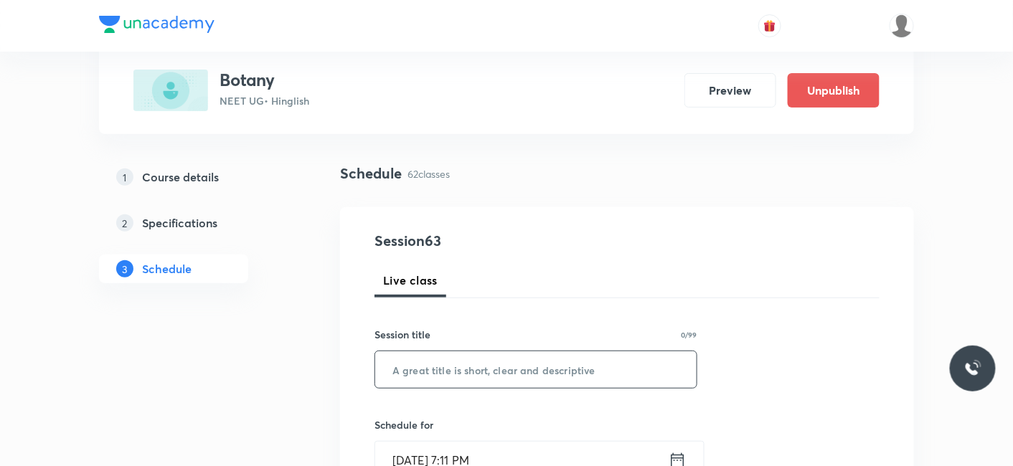
click at [442, 367] on input "text" at bounding box center [535, 369] width 321 height 37
paste input "Morphology of Flowering Plants 6"
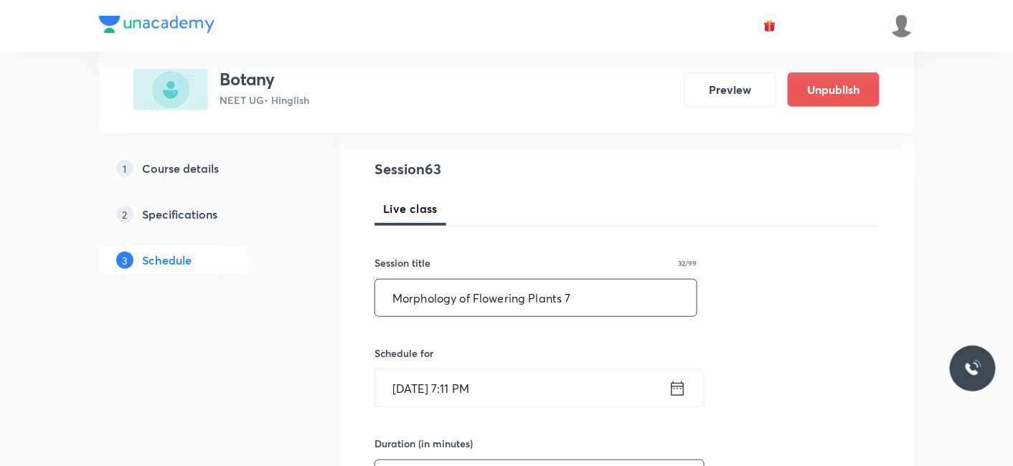
scroll to position [239, 0]
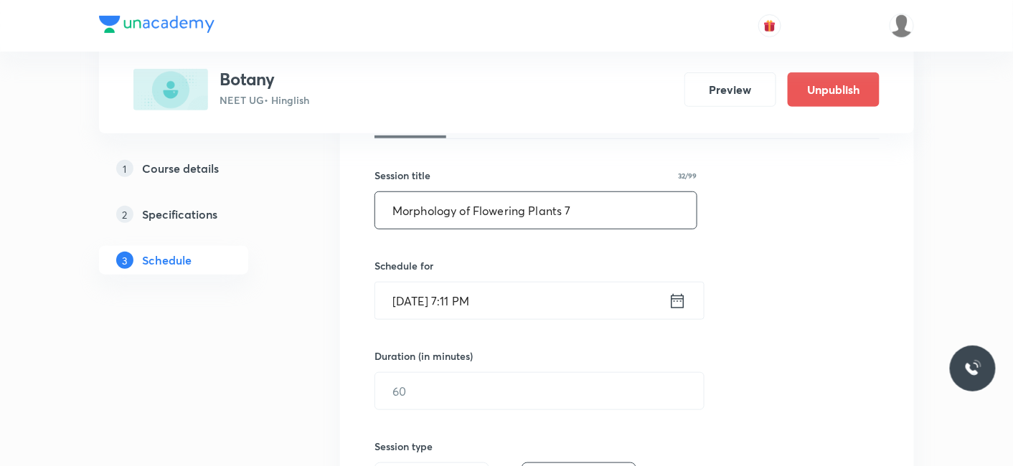
type input "Morphology of Flowering Plants 7"
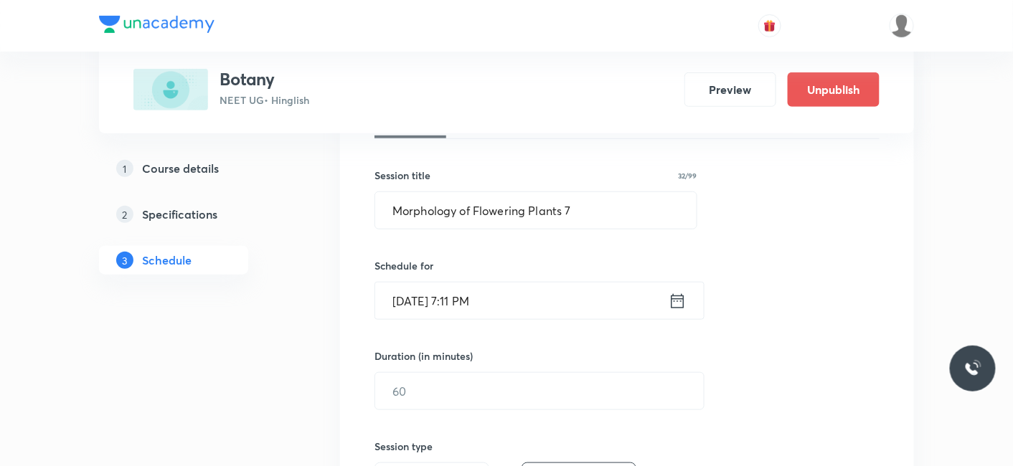
click at [438, 290] on input "[DATE] 7:11 PM" at bounding box center [521, 301] width 293 height 37
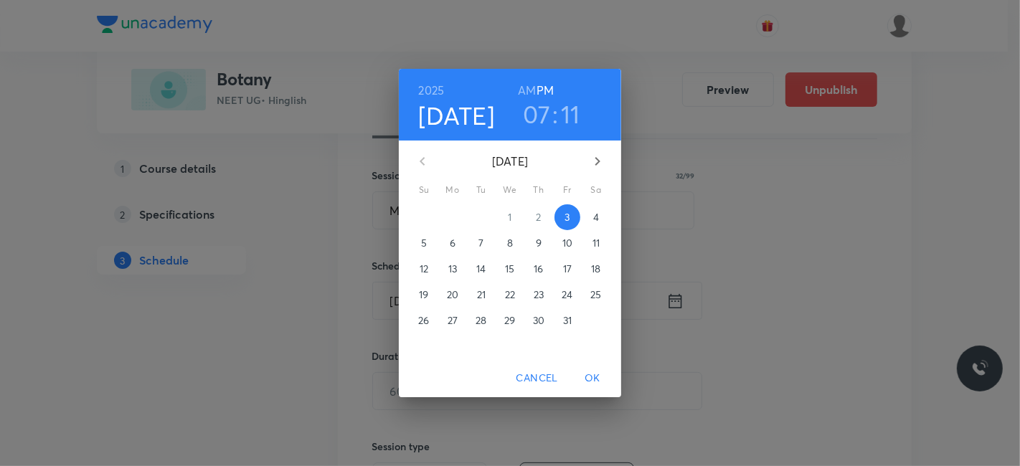
click at [598, 208] on button "4" at bounding box center [596, 217] width 26 height 26
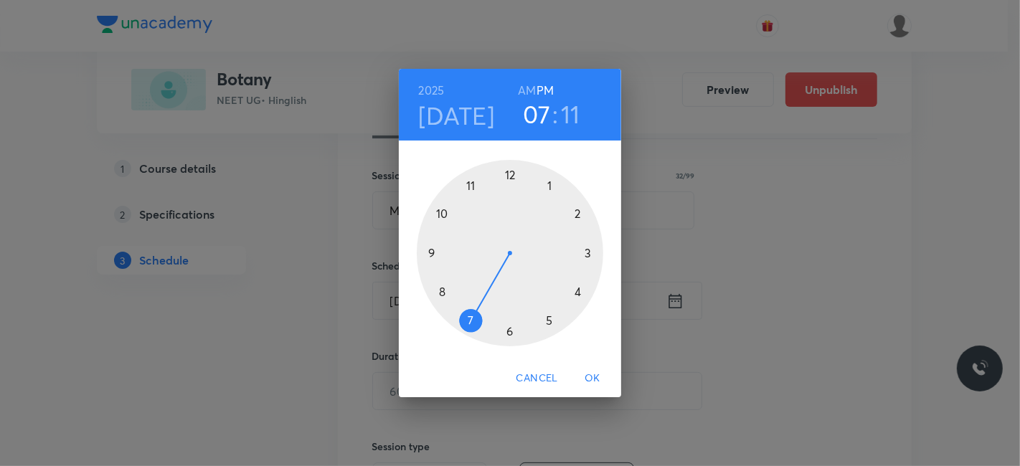
drag, startPoint x: 511, startPoint y: 170, endPoint x: 494, endPoint y: 199, distance: 33.7
click at [510, 174] on div at bounding box center [510, 253] width 186 height 186
click at [439, 288] on div at bounding box center [510, 253] width 186 height 186
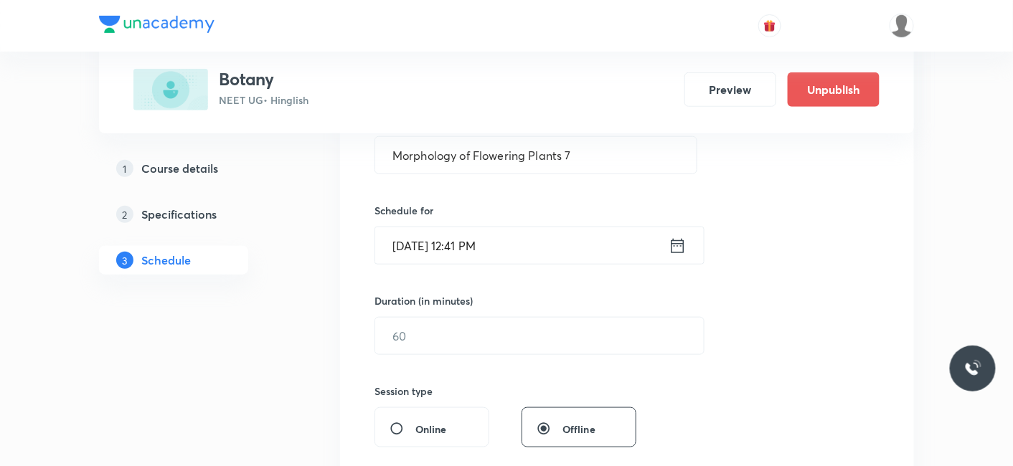
scroll to position [318, 0]
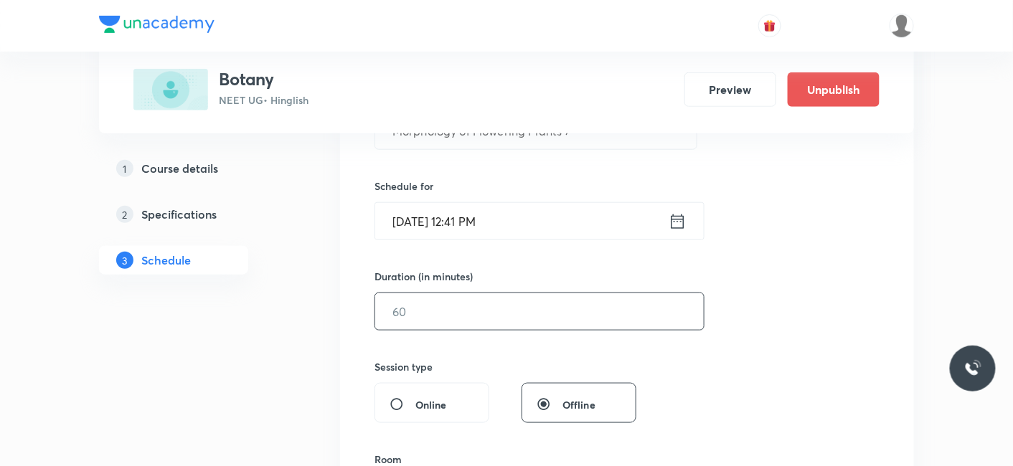
click at [435, 320] on input "text" at bounding box center [539, 311] width 328 height 37
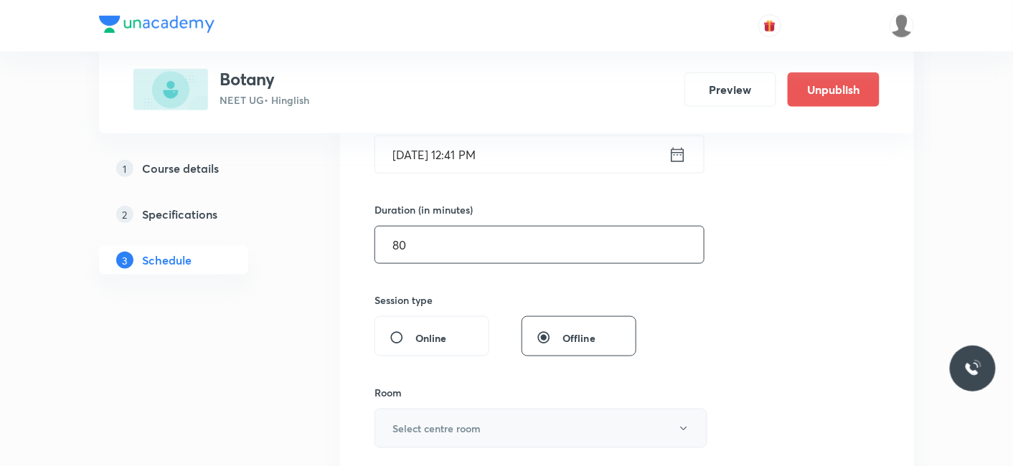
scroll to position [478, 0]
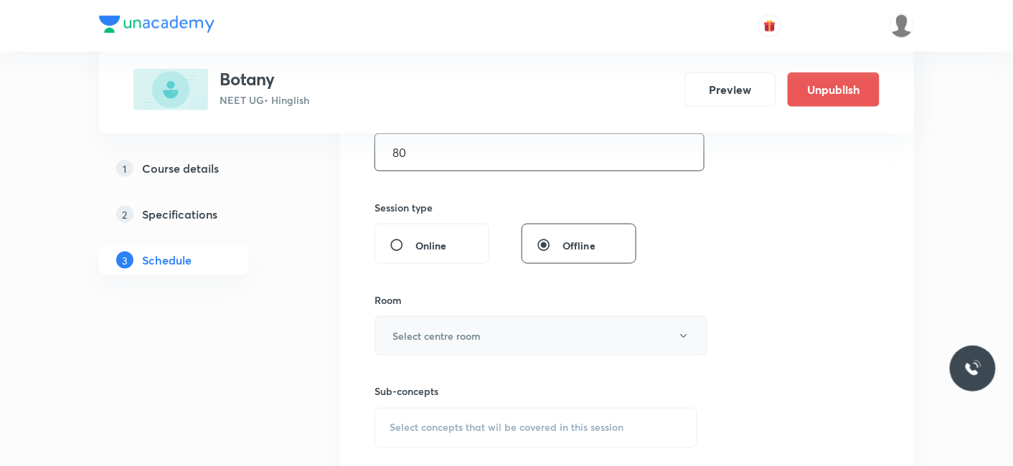
type input "80"
click at [427, 341] on button "Select centre room" at bounding box center [540, 335] width 333 height 39
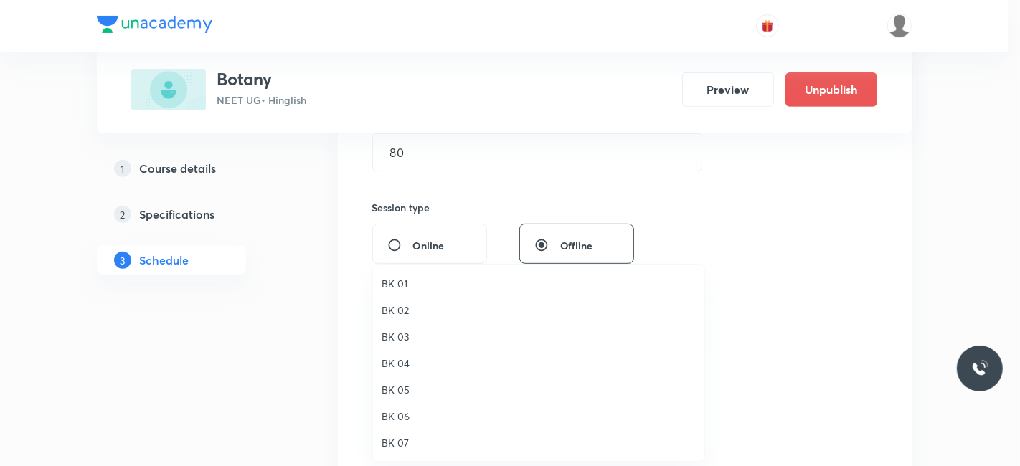
click at [403, 312] on span "BK 02" at bounding box center [539, 310] width 314 height 15
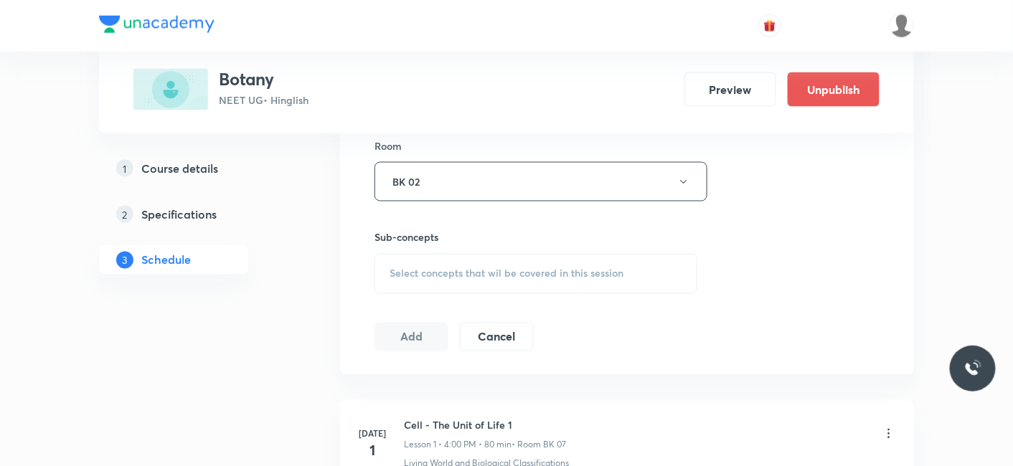
scroll to position [637, 0]
click at [463, 270] on span "Select concepts that wil be covered in this session" at bounding box center [506, 268] width 234 height 11
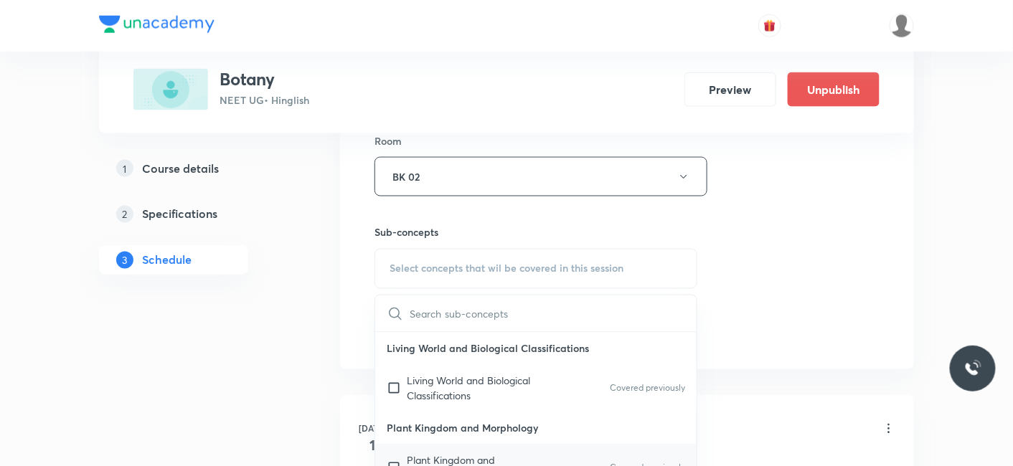
drag, startPoint x: 419, startPoint y: 453, endPoint x: 298, endPoint y: 420, distance: 124.9
click at [418, 453] on p "Plant Kingdom and Morphology" at bounding box center [479, 468] width 145 height 30
checkbox input "true"
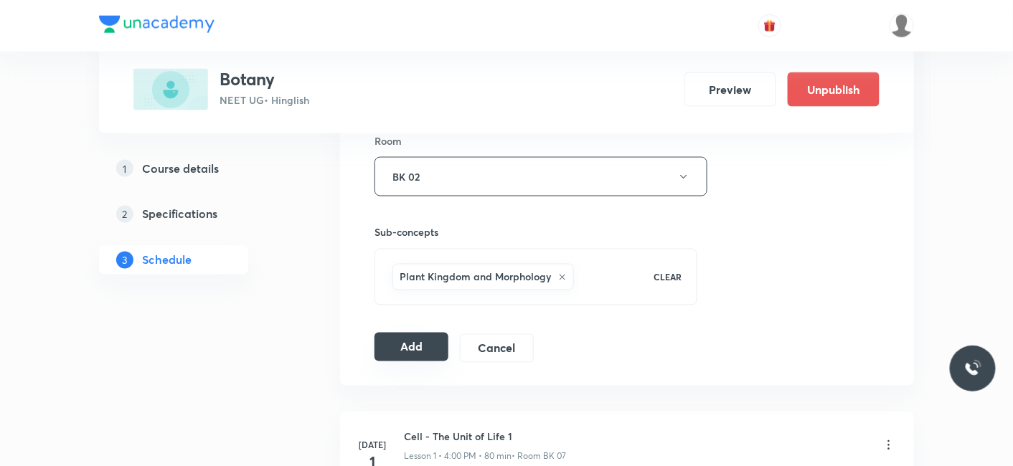
drag, startPoint x: 404, startPoint y: 355, endPoint x: 402, endPoint y: 345, distance: 10.4
click at [405, 349] on button "Add" at bounding box center [411, 347] width 74 height 29
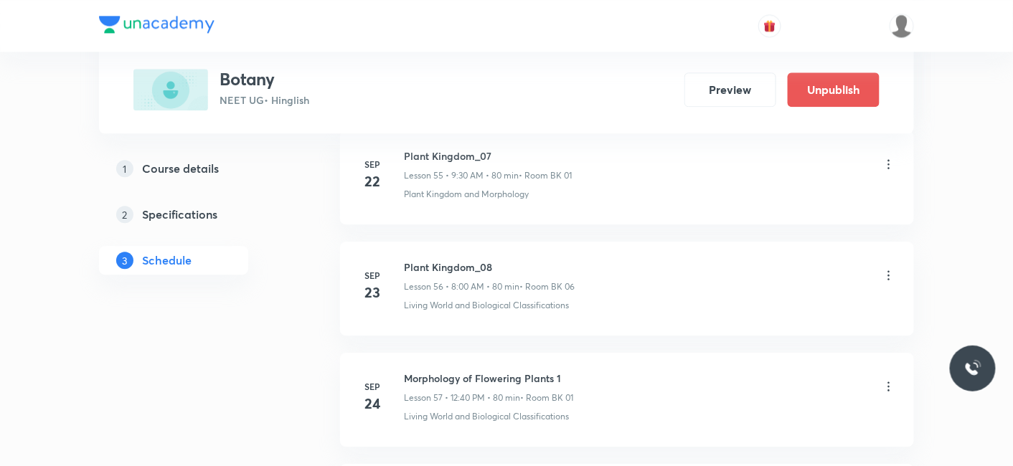
scroll to position [7001, 0]
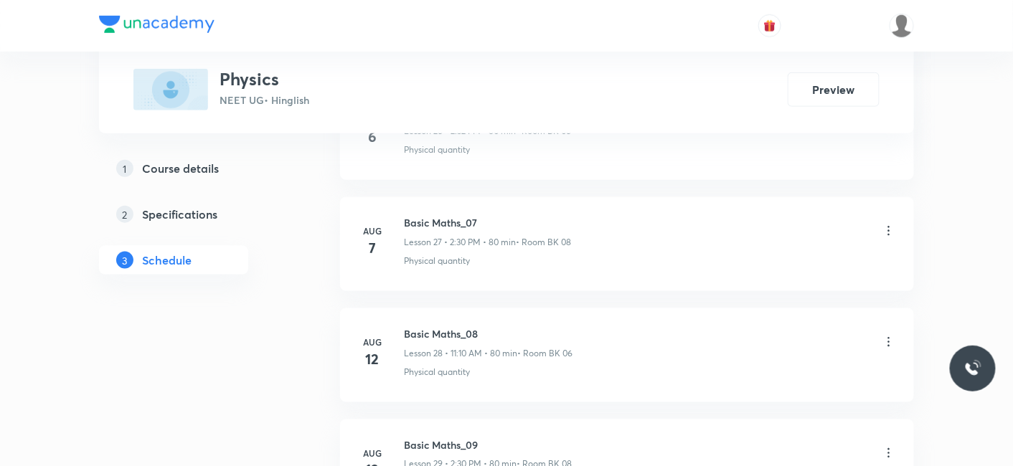
scroll to position [10629, 0]
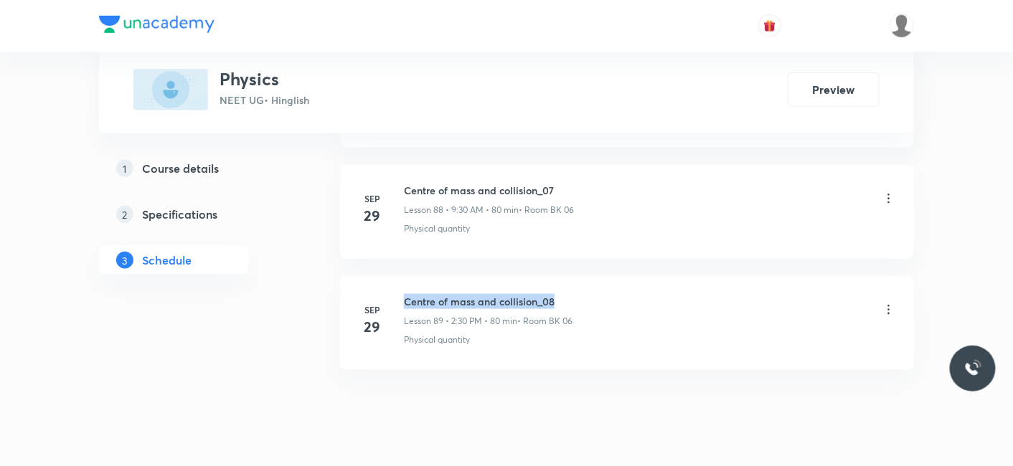
drag, startPoint x: 403, startPoint y: 262, endPoint x: 617, endPoint y: 263, distance: 213.7
click at [617, 294] on div "Centre of mass and collision_08 Lesson 89 • 2:30 PM • 80 min • Room BK 06" at bounding box center [650, 311] width 492 height 34
copy h6 "Centre of mass and collision_08"
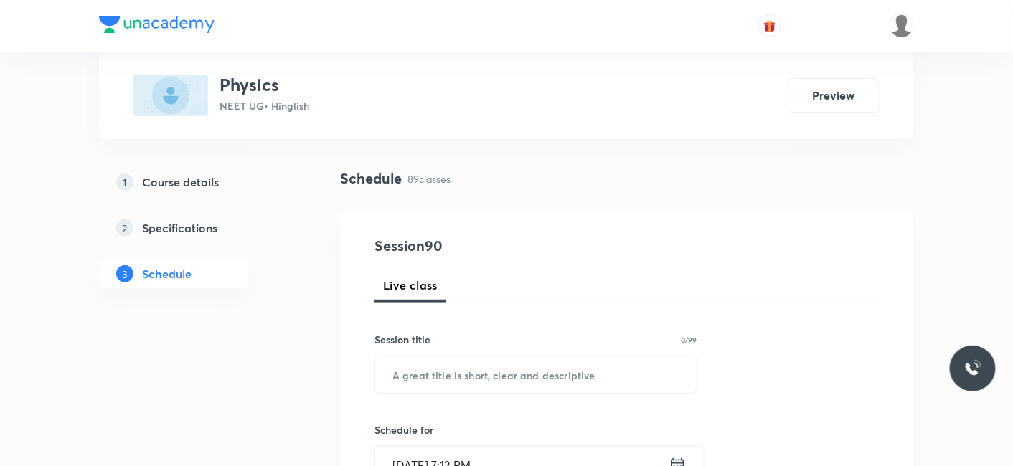
scroll to position [80, 0]
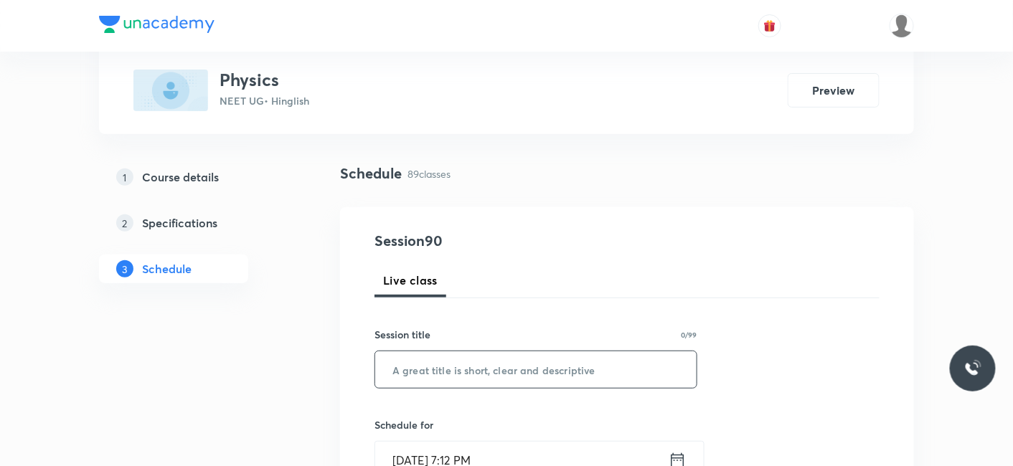
click at [434, 361] on input "text" at bounding box center [535, 369] width 321 height 37
paste input "Centre of mass and collision_08"
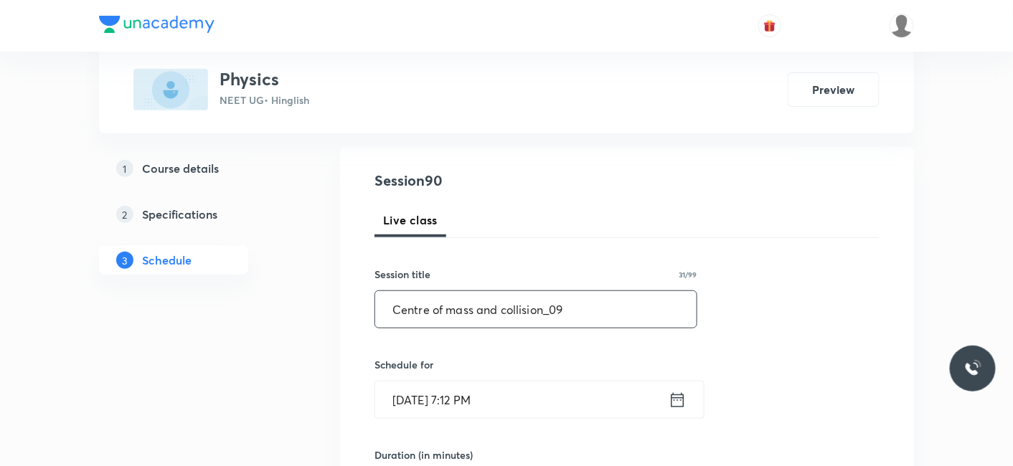
scroll to position [239, 0]
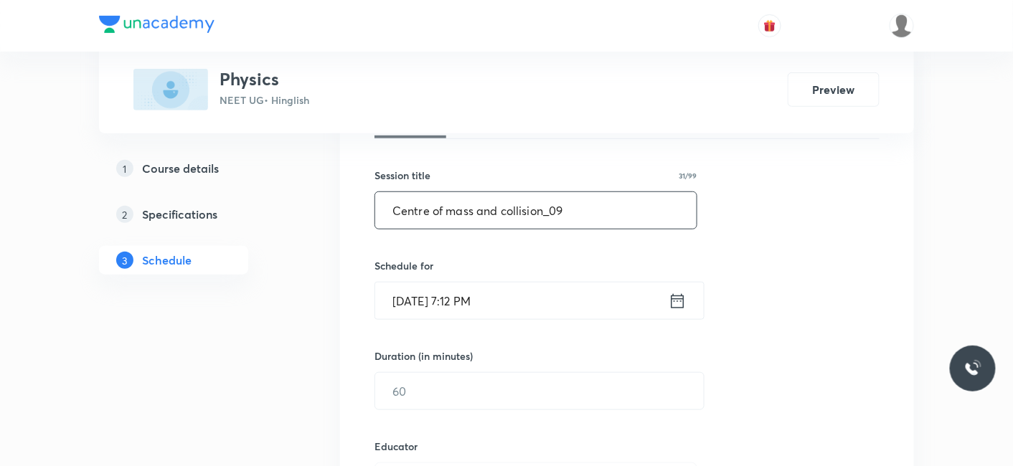
type input "Centre of mass and collision_09"
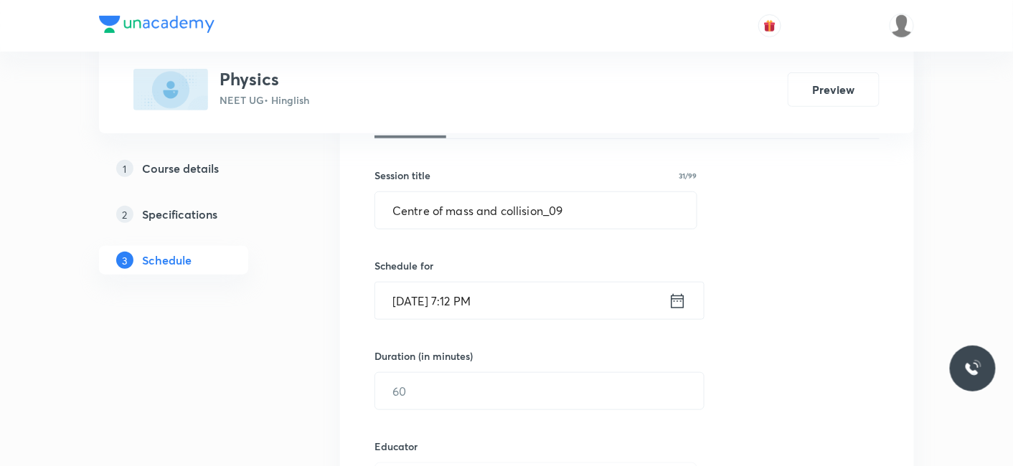
click at [439, 283] on input "Oct 3, 2025, 7:12 PM" at bounding box center [521, 301] width 293 height 37
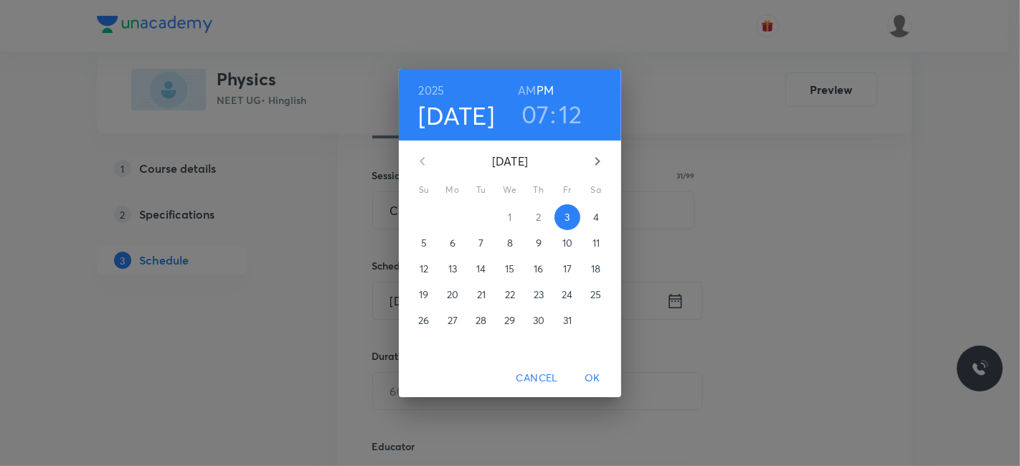
click at [596, 216] on p "4" at bounding box center [596, 217] width 6 height 14
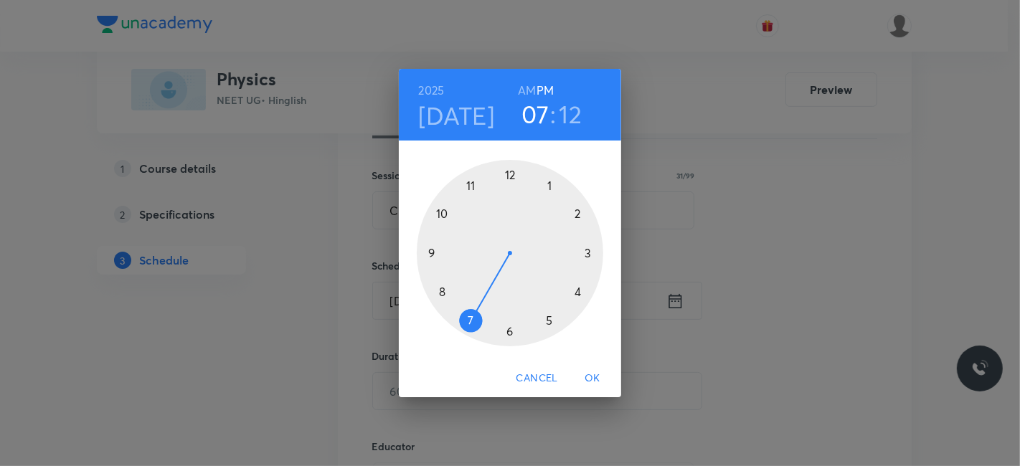
click at [576, 208] on div at bounding box center [510, 253] width 186 height 186
click at [509, 328] on div at bounding box center [510, 253] width 186 height 186
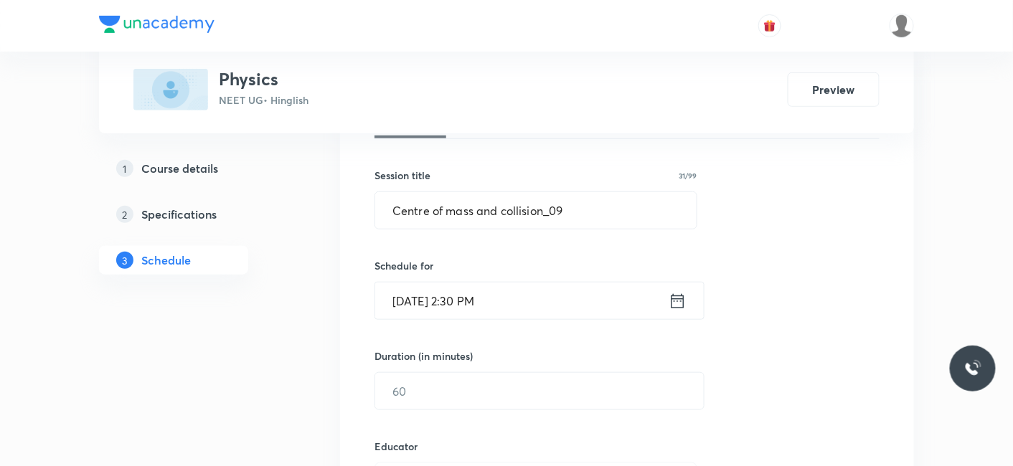
scroll to position [318, 0]
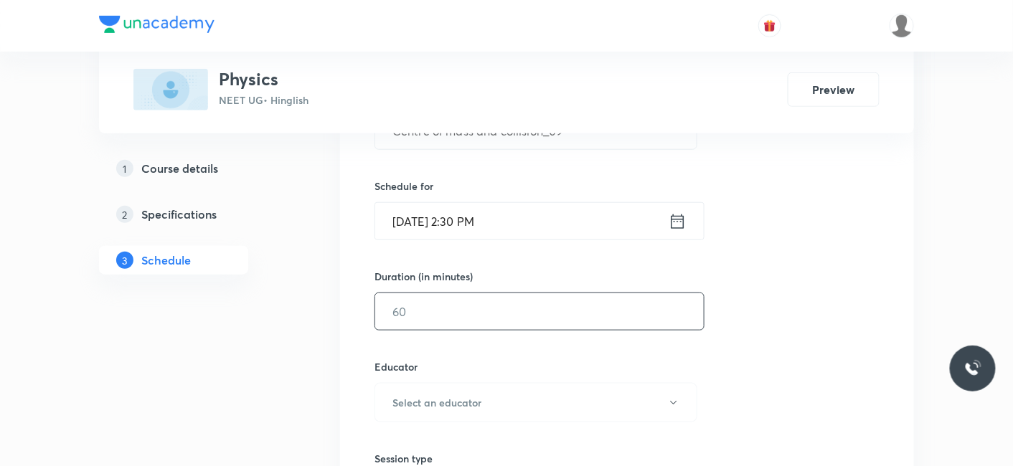
click at [453, 314] on input "text" at bounding box center [539, 311] width 328 height 37
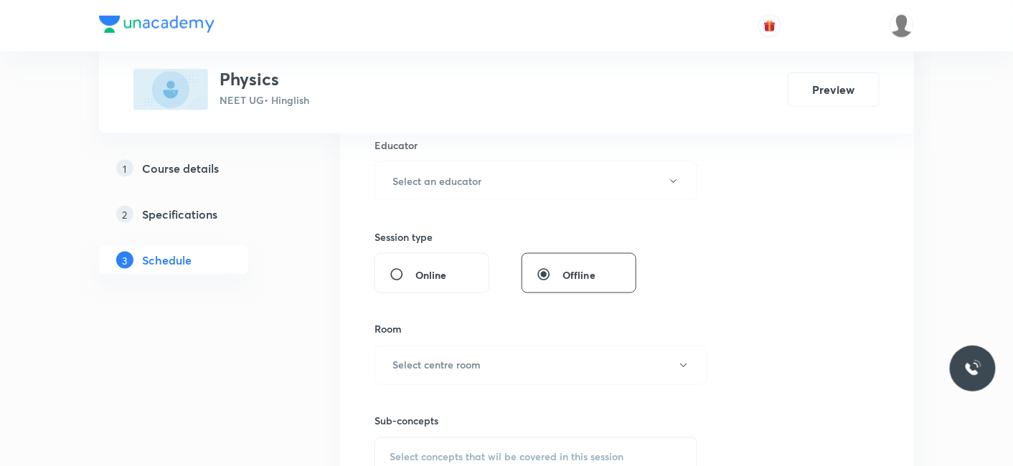
scroll to position [557, 0]
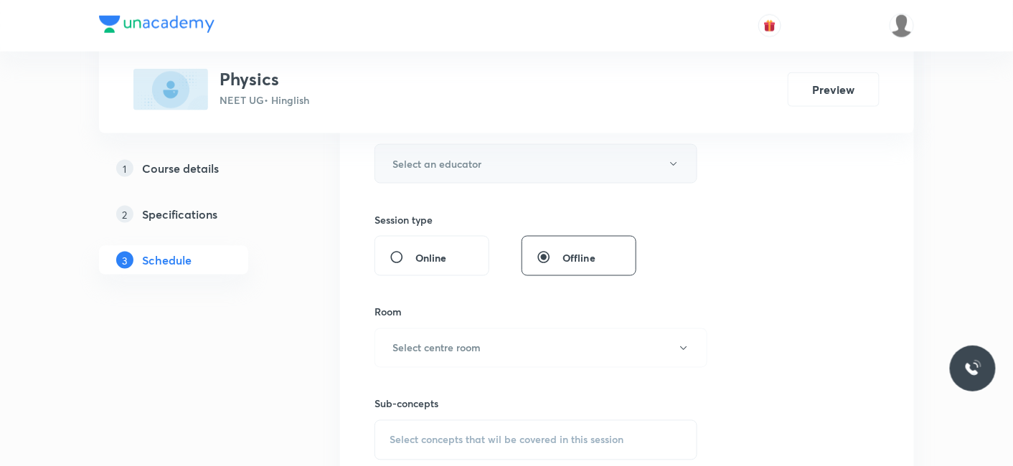
type input "80"
click at [450, 156] on h6 "Select an educator" at bounding box center [436, 163] width 89 height 15
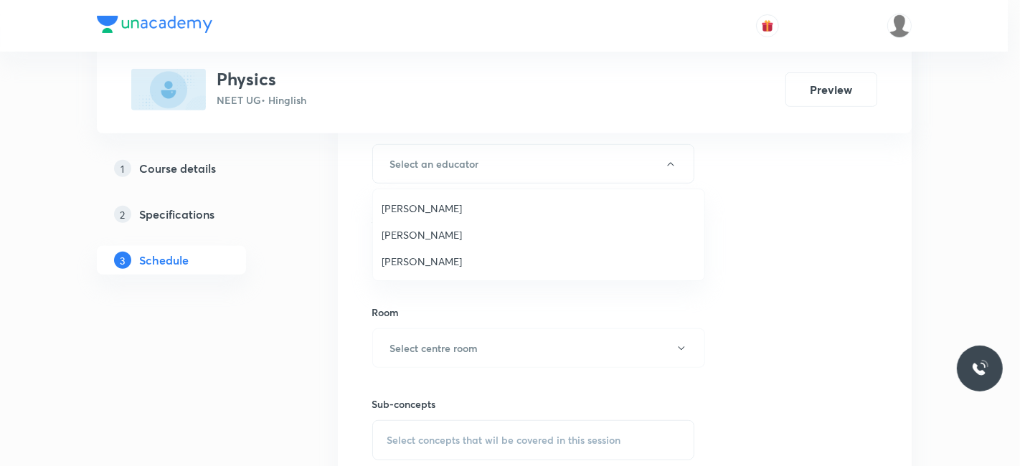
click at [415, 210] on span "Jayant Ilme" at bounding box center [539, 208] width 314 height 15
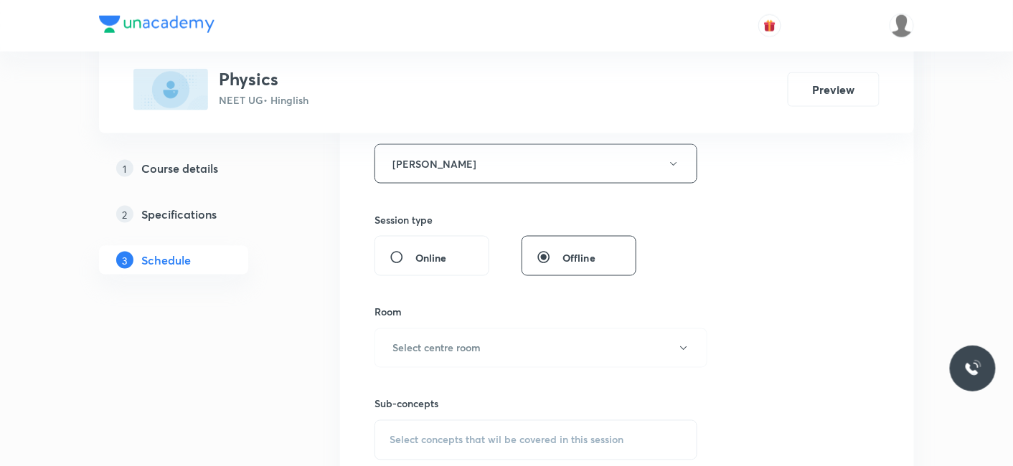
scroll to position [637, 0]
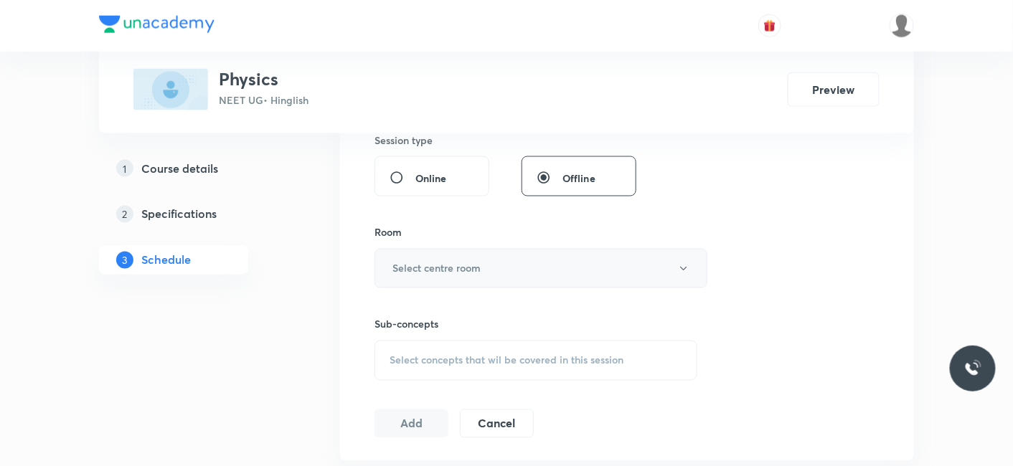
click at [438, 261] on h6 "Select centre room" at bounding box center [436, 268] width 88 height 15
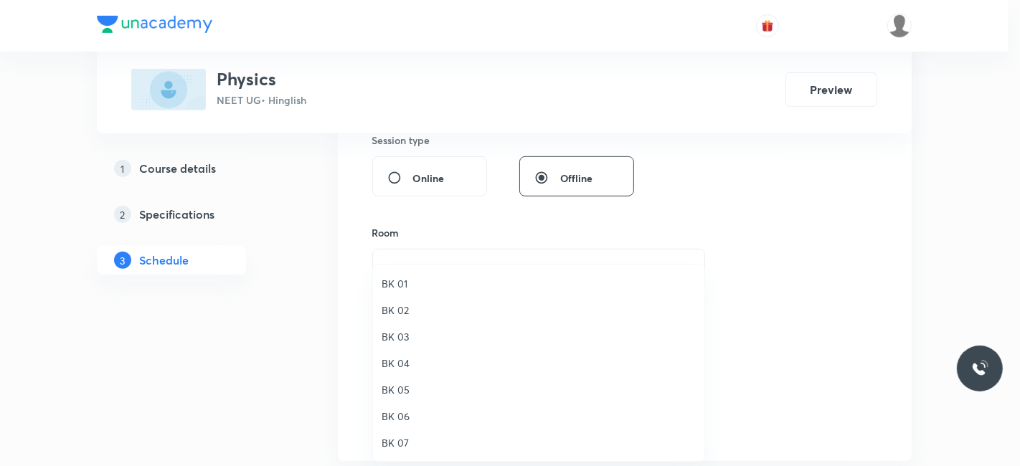
click at [399, 313] on span "BK 02" at bounding box center [539, 310] width 314 height 15
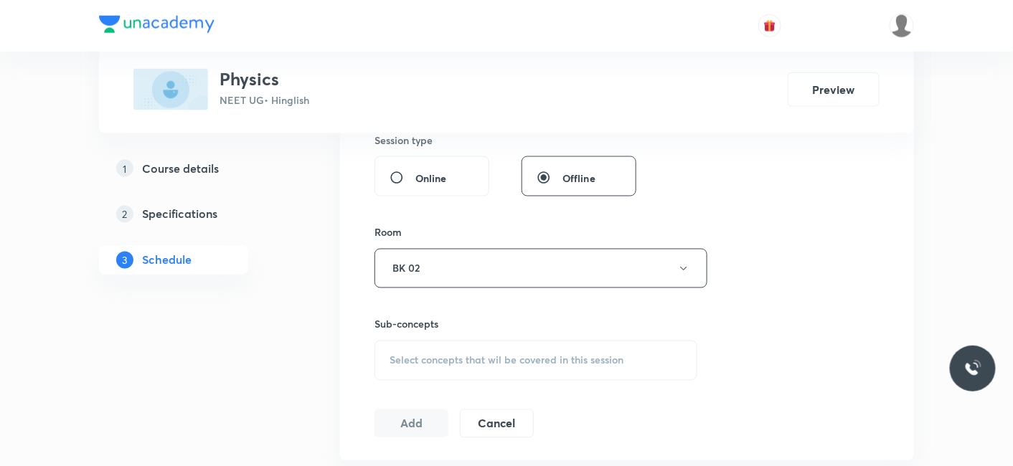
click at [438, 361] on span "Select concepts that wil be covered in this session" at bounding box center [506, 360] width 234 height 11
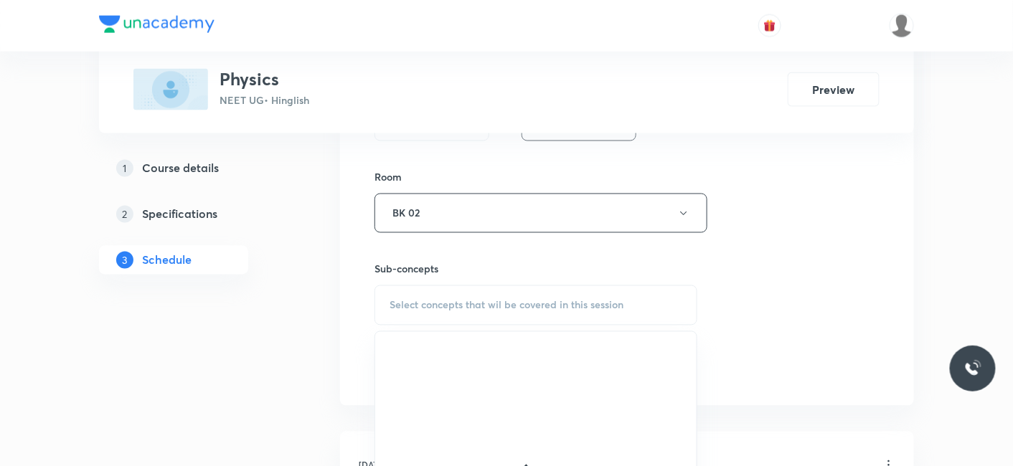
scroll to position [717, 0]
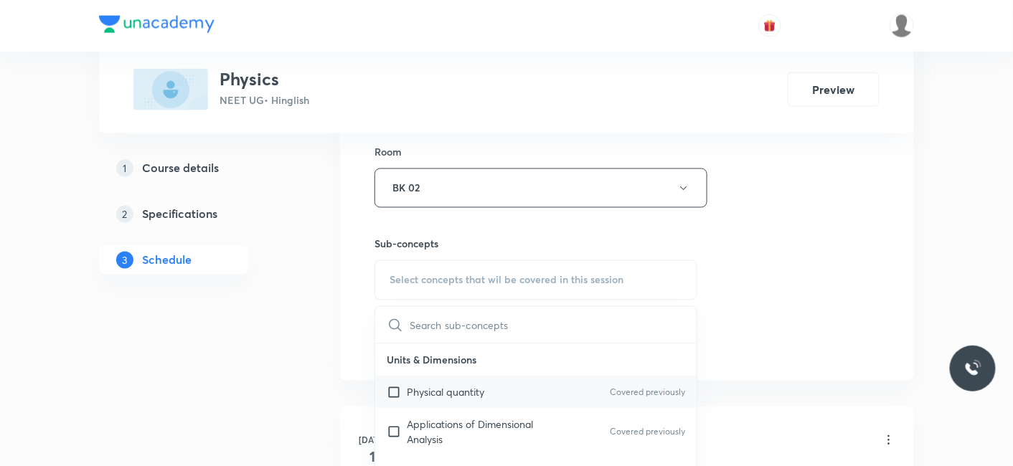
click at [429, 389] on p "Physical quantity" at bounding box center [445, 392] width 77 height 15
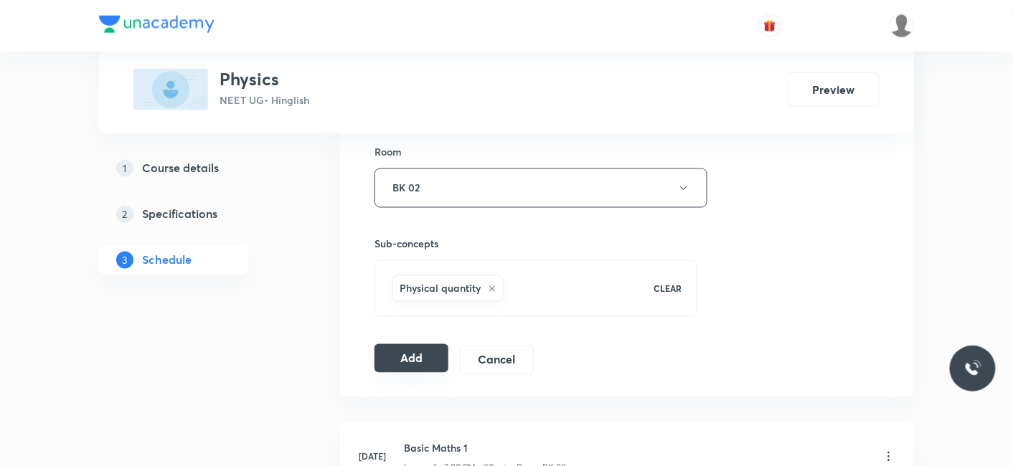
click at [402, 359] on button "Add" at bounding box center [411, 358] width 74 height 29
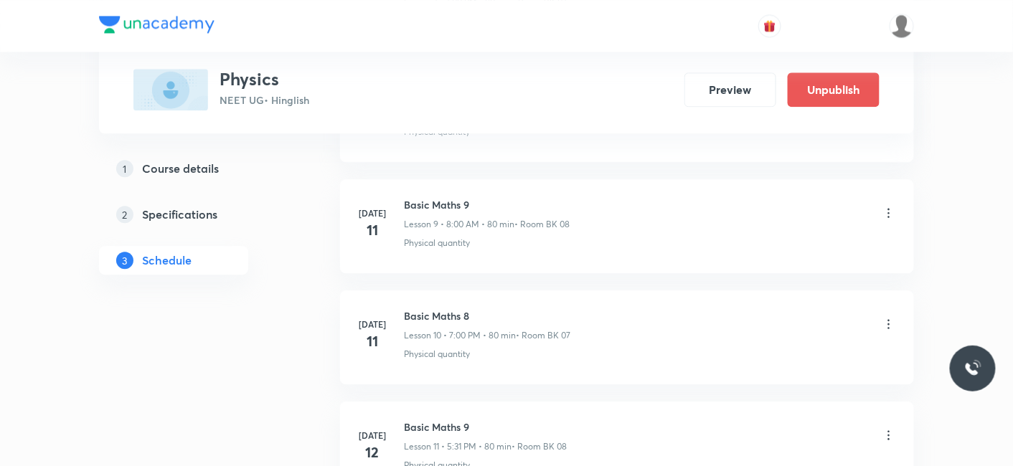
scroll to position [1115, 0]
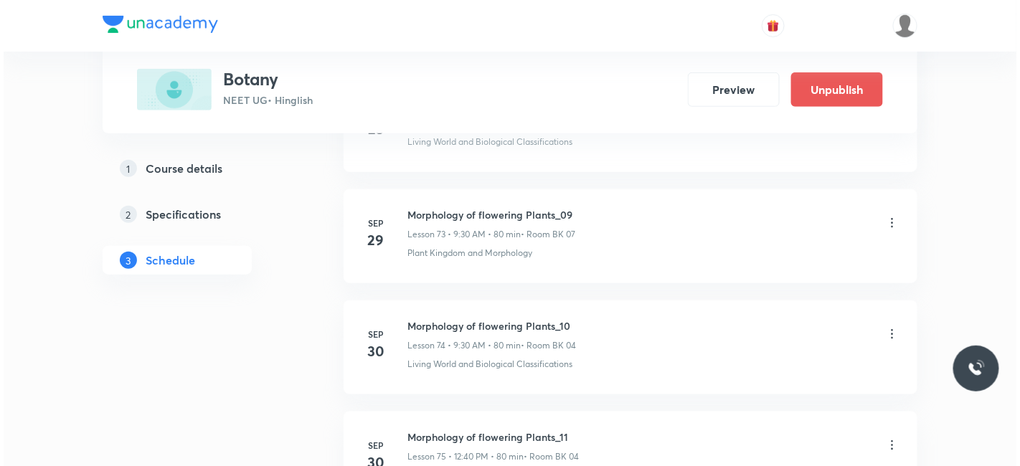
scroll to position [9209, 0]
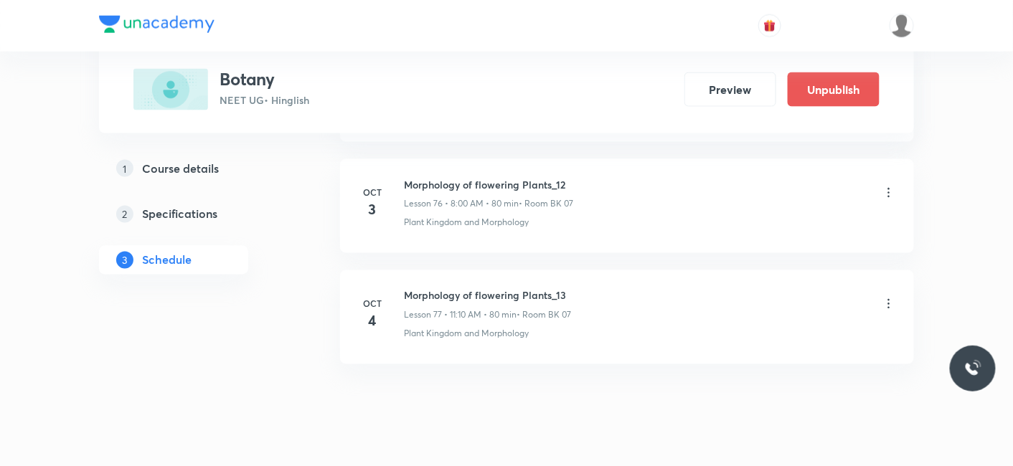
click at [890, 297] on icon at bounding box center [888, 304] width 14 height 14
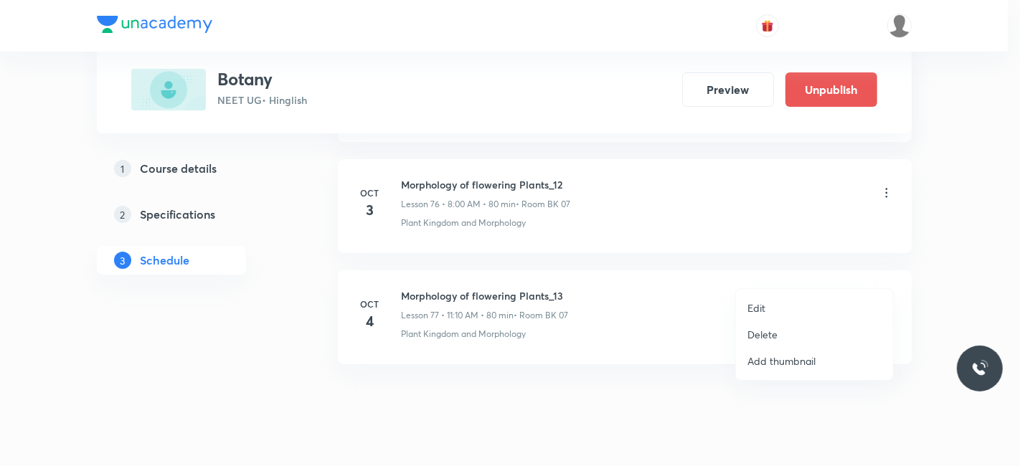
click at [760, 308] on p "Edit" at bounding box center [756, 307] width 18 height 15
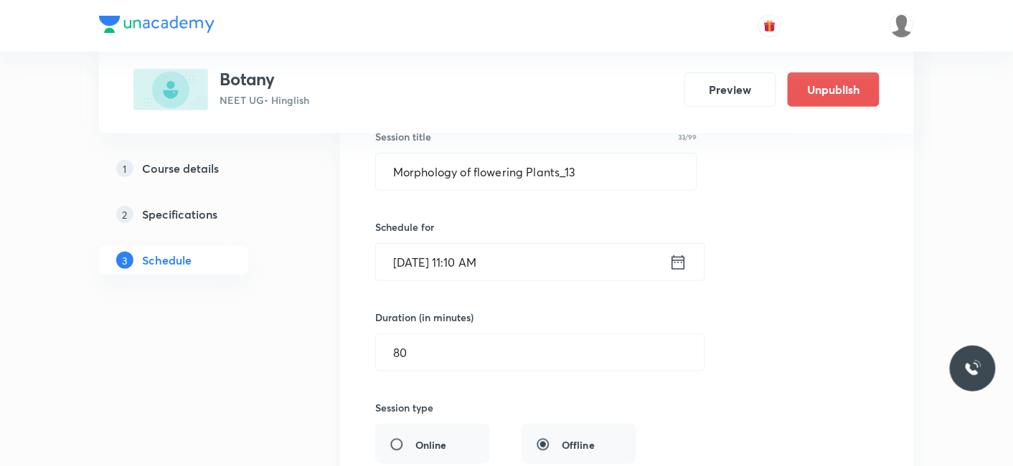
scroll to position [8623, 0]
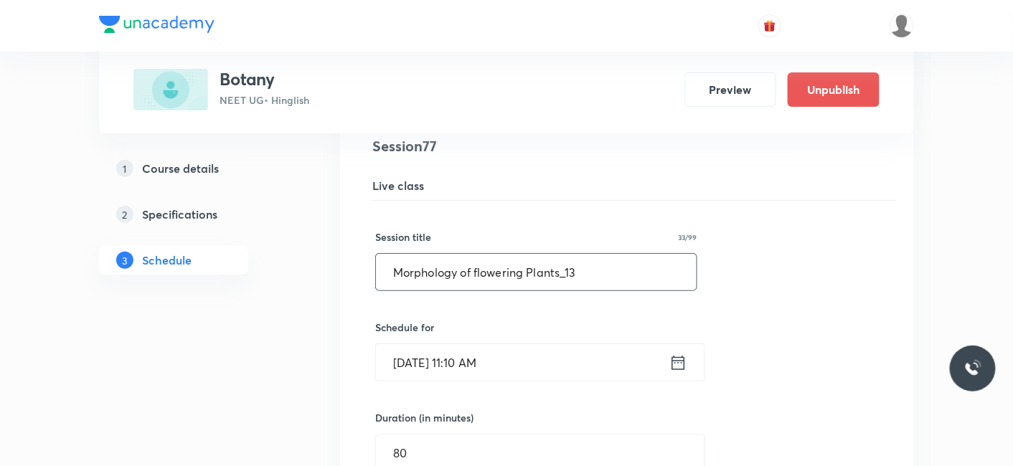
drag, startPoint x: 602, startPoint y: 245, endPoint x: 110, endPoint y: 295, distance: 493.9
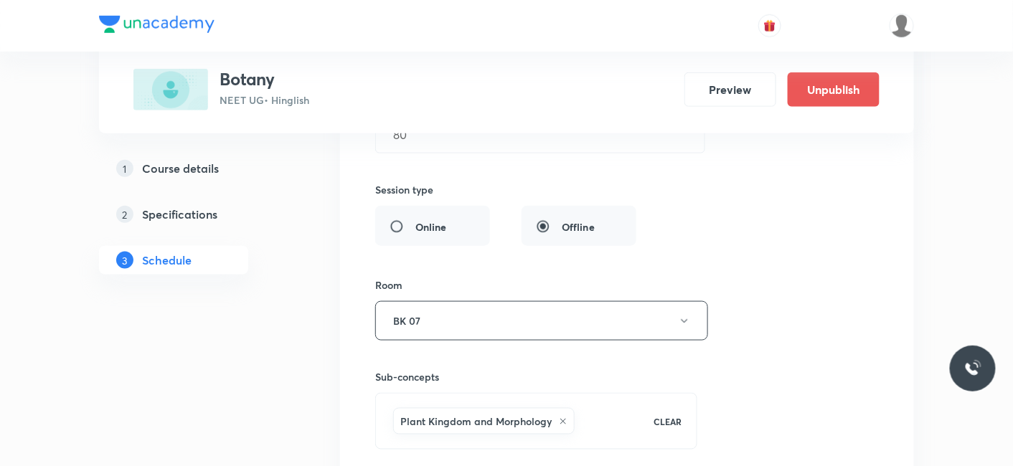
scroll to position [9022, 0]
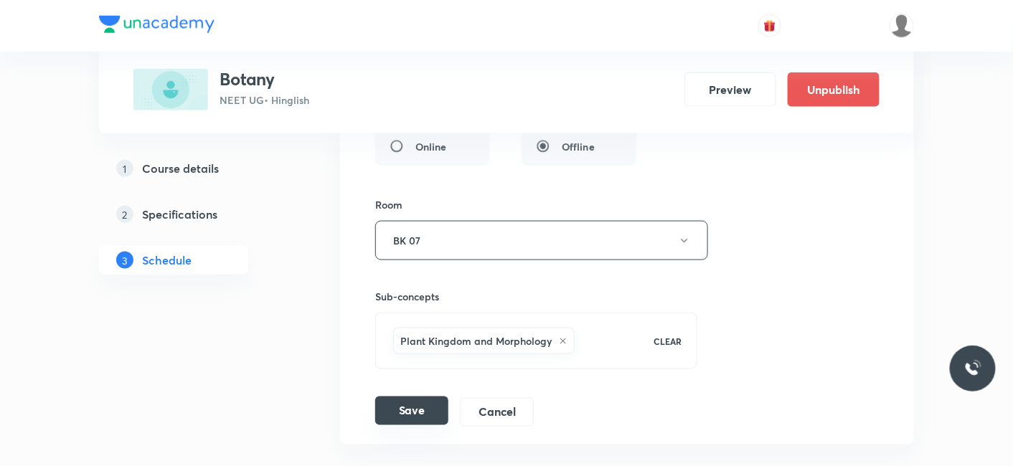
type input "Anatomy of Flowering Plants_01"
click at [392, 397] on button "Save" at bounding box center [411, 411] width 73 height 29
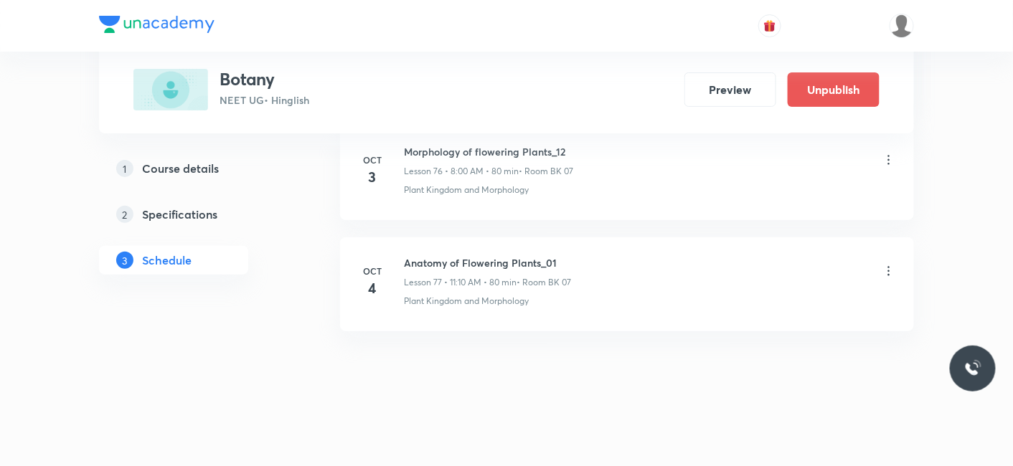
scroll to position [8552, 0]
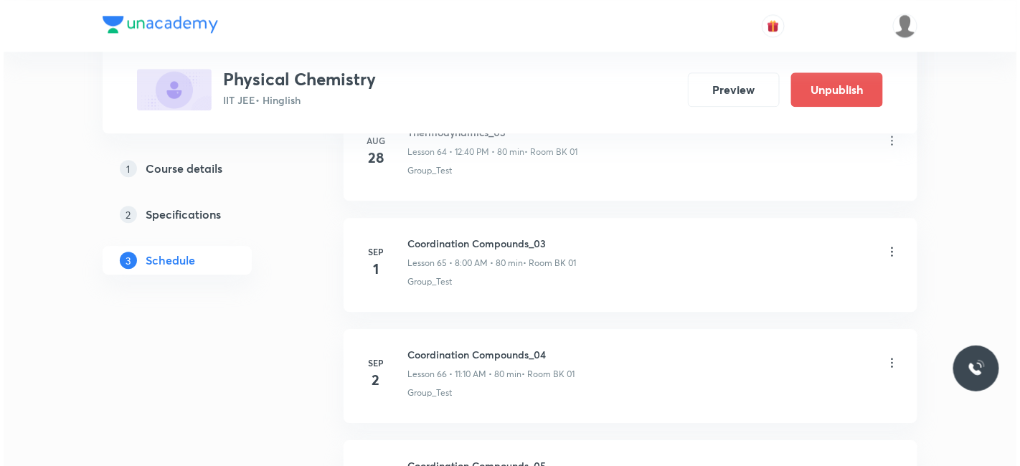
scroll to position [9855, 0]
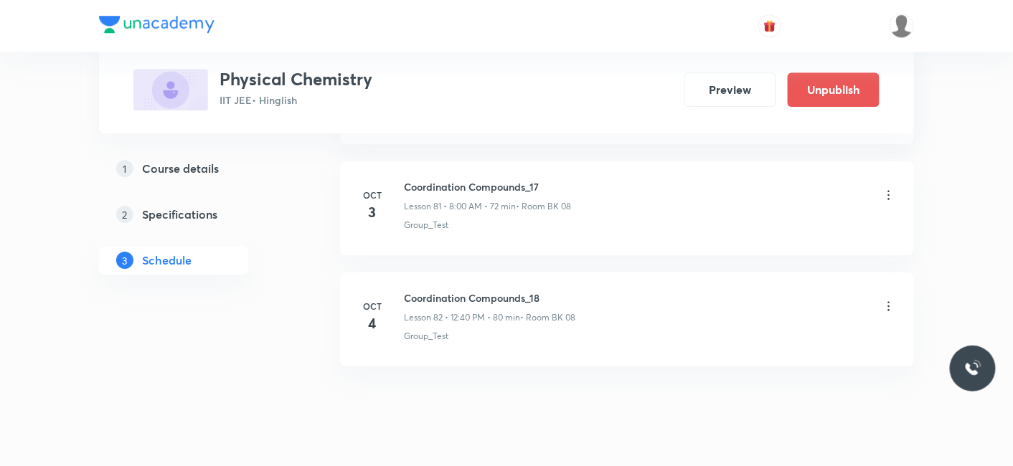
click at [889, 299] on icon at bounding box center [888, 306] width 14 height 14
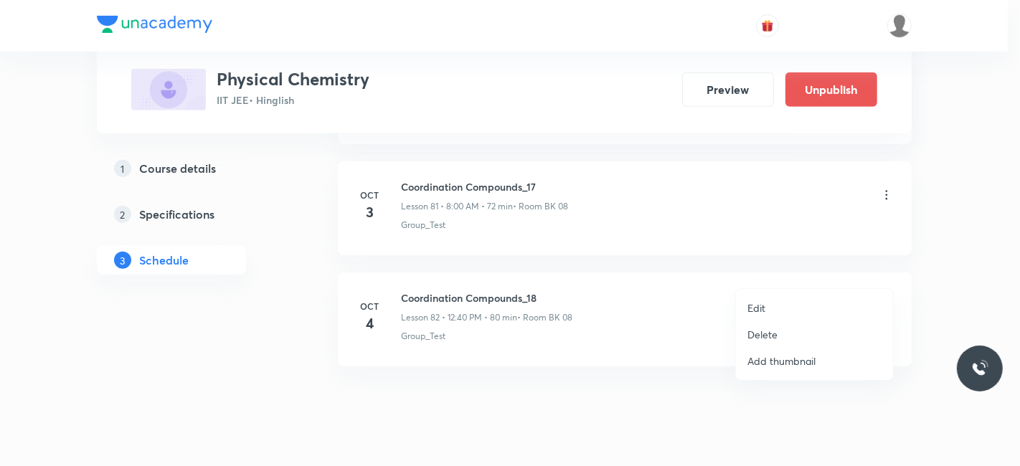
click at [754, 305] on p "Edit" at bounding box center [756, 307] width 18 height 15
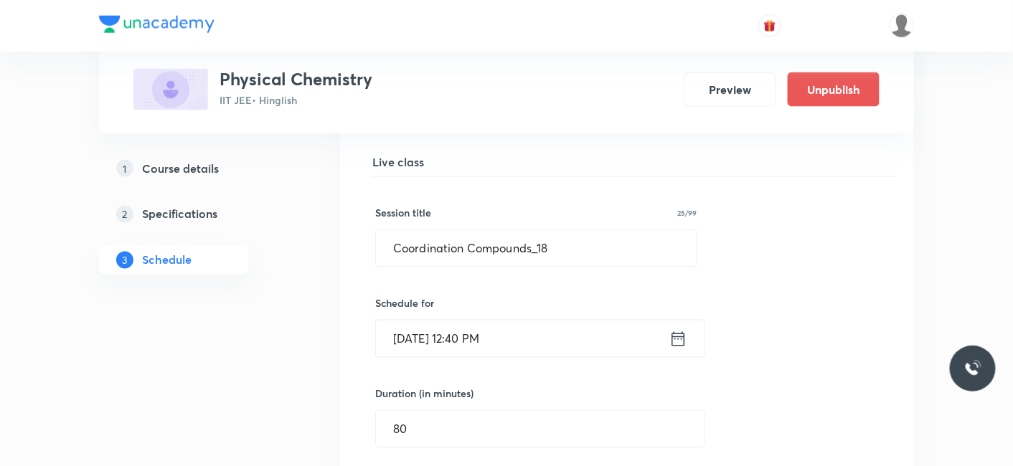
scroll to position [9189, 0]
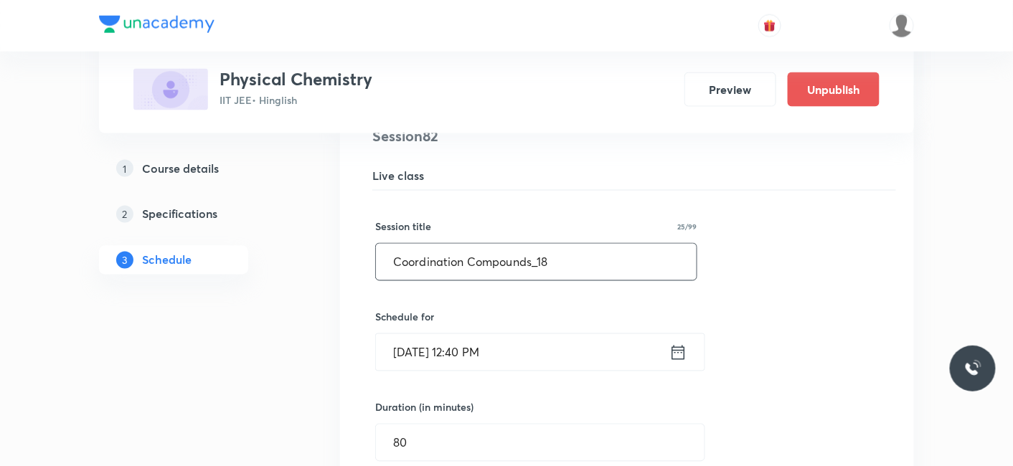
drag, startPoint x: 592, startPoint y: 237, endPoint x: 280, endPoint y: 236, distance: 312.7
type input "P"
type input "p"
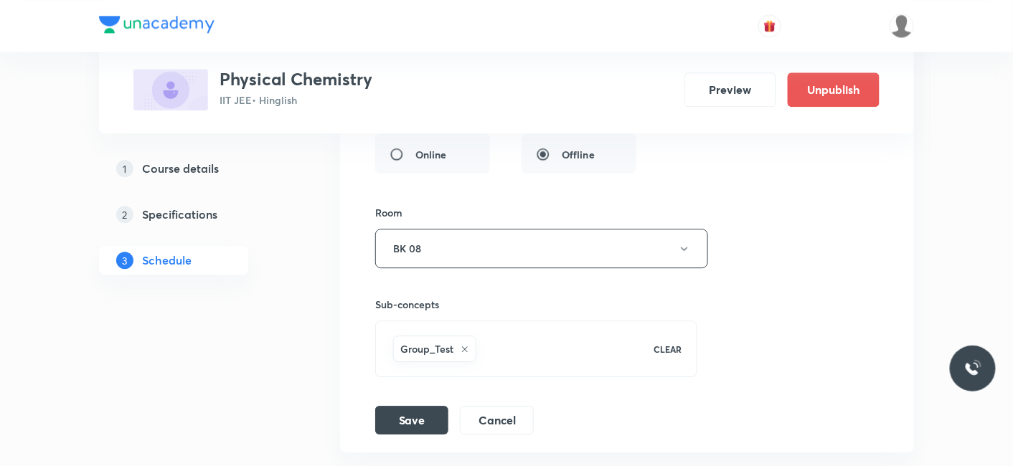
scroll to position [9747, 0]
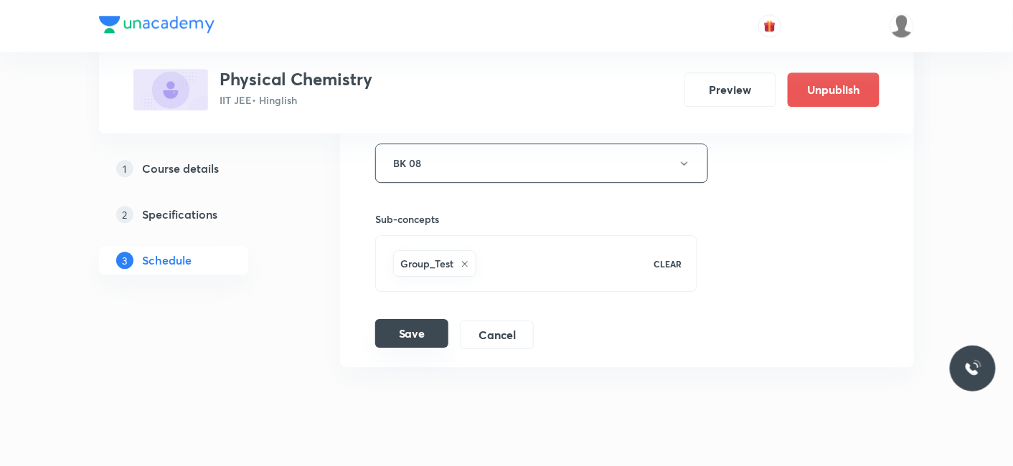
type input "P_Block_02"
click at [397, 319] on button "Save" at bounding box center [411, 333] width 73 height 29
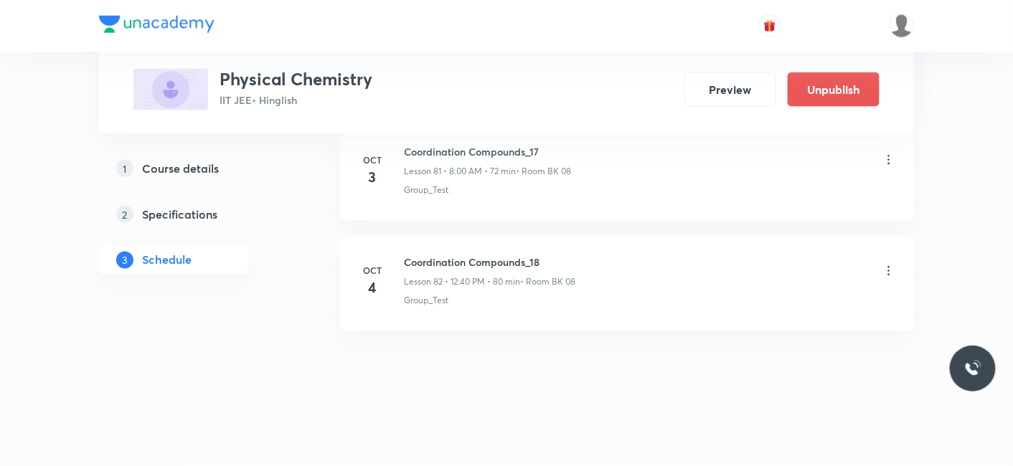
scroll to position [9106, 0]
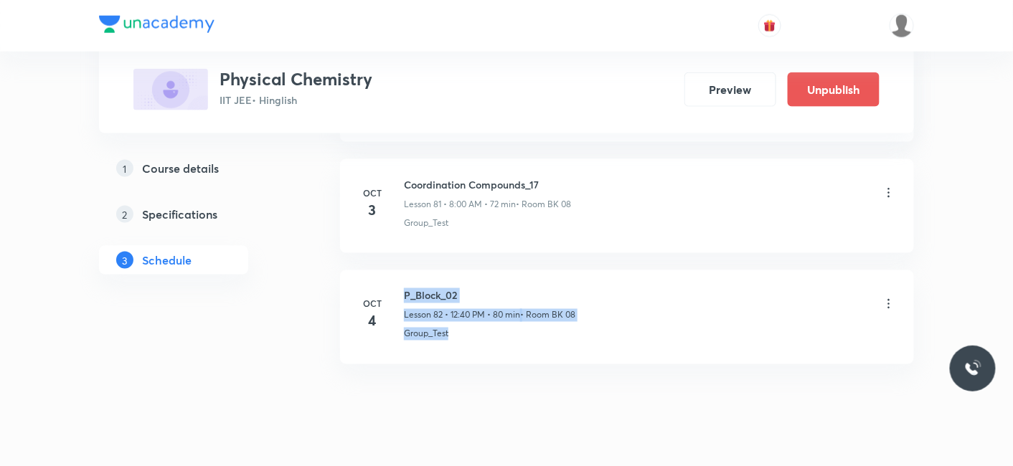
drag, startPoint x: 479, startPoint y: 304, endPoint x: 399, endPoint y: 257, distance: 92.9
click at [399, 288] on div "[DATE] P_Block_02 Lesson 82 • 12:40 PM • 80 min • Room BK 08 Group_Test" at bounding box center [627, 314] width 538 height 52
click at [417, 288] on h6 "P_Block_02" at bounding box center [489, 295] width 171 height 15
click at [391, 270] on li "[DATE] P_Block_02 Lesson 82 • 12:40 PM • 80 min • Room BK 08 Group_Test" at bounding box center [627, 317] width 574 height 94
drag, startPoint x: 401, startPoint y: 260, endPoint x: 470, endPoint y: 317, distance: 89.7
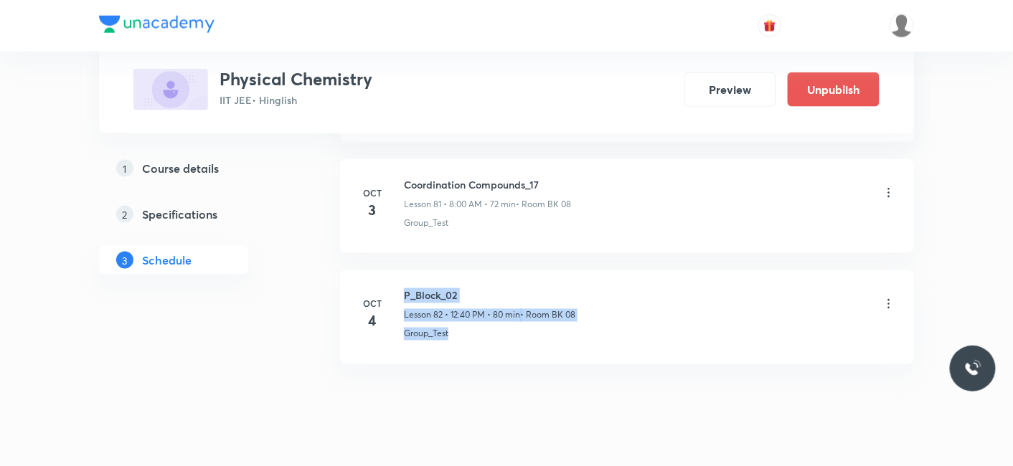
click at [470, 317] on li "[DATE] P_Block_02 Lesson 82 • 12:40 PM • 80 min • Room BK 08 Group_Test" at bounding box center [627, 317] width 574 height 94
drag, startPoint x: 470, startPoint y: 317, endPoint x: 469, endPoint y: 307, distance: 10.1
click at [470, 312] on li "[DATE] P_Block_02 Lesson 82 • 12:40 PM • 80 min • Room BK 08 Group_Test" at bounding box center [627, 317] width 574 height 94
click at [469, 328] on div "Group_Test" at bounding box center [650, 334] width 492 height 13
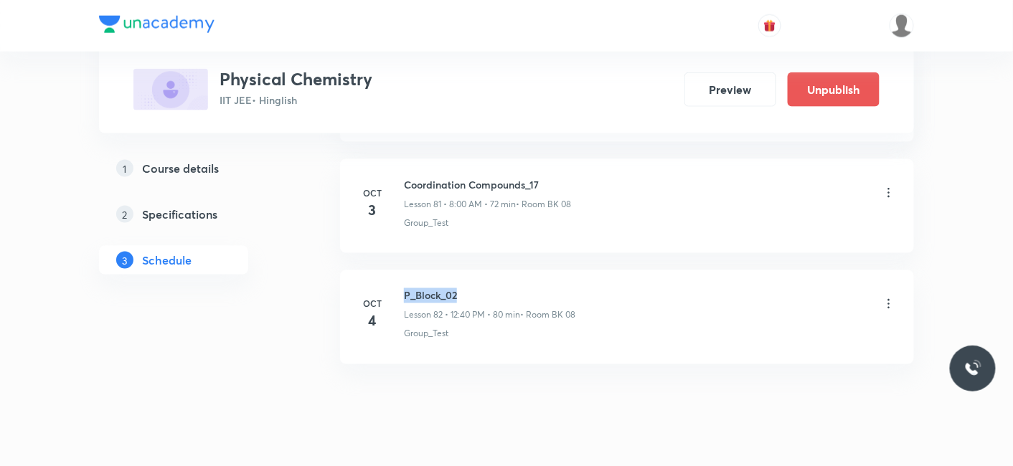
drag, startPoint x: 478, startPoint y: 266, endPoint x: 405, endPoint y: 260, distance: 73.4
click at [405, 288] on h6 "P_Block_02" at bounding box center [489, 295] width 171 height 15
